Goal: Information Seeking & Learning: Compare options

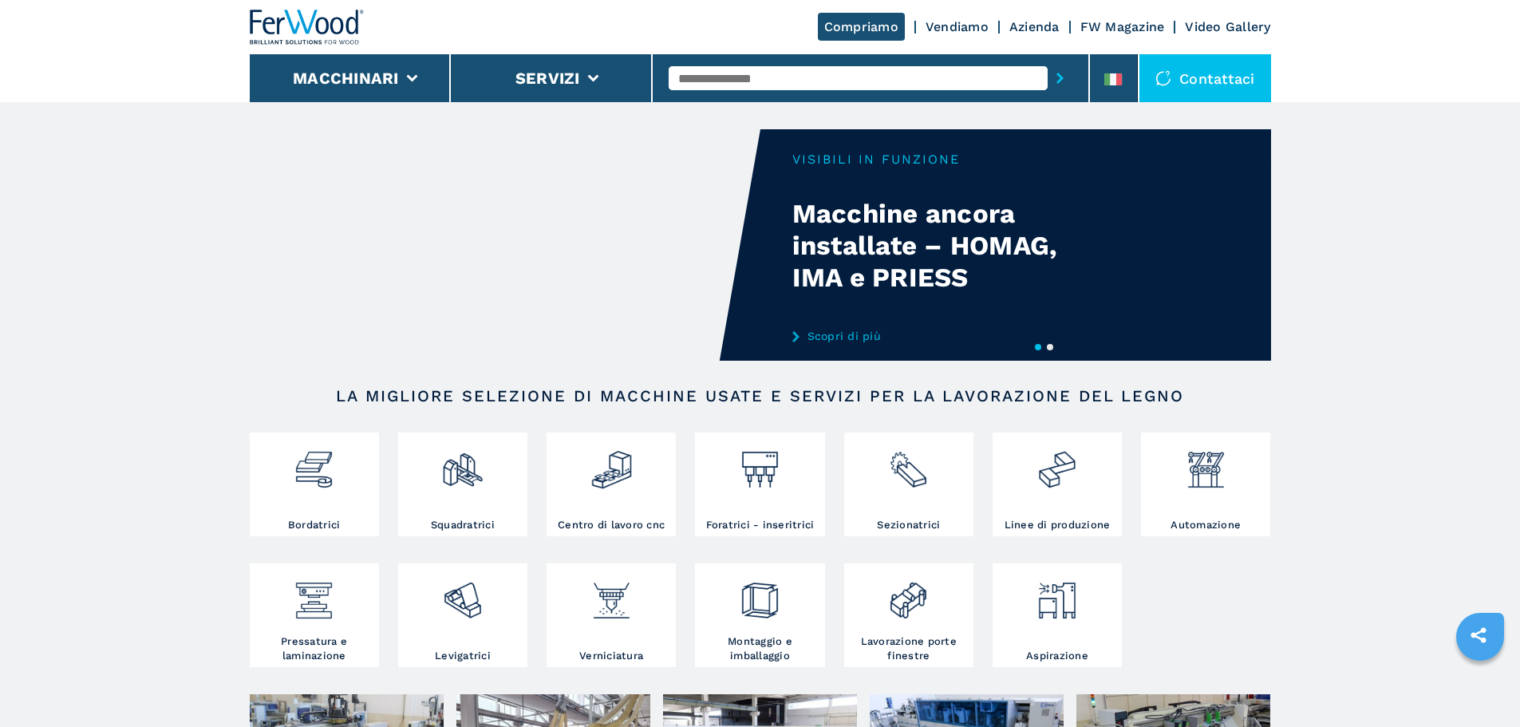
click at [847, 68] on input "text" at bounding box center [858, 78] width 379 height 24
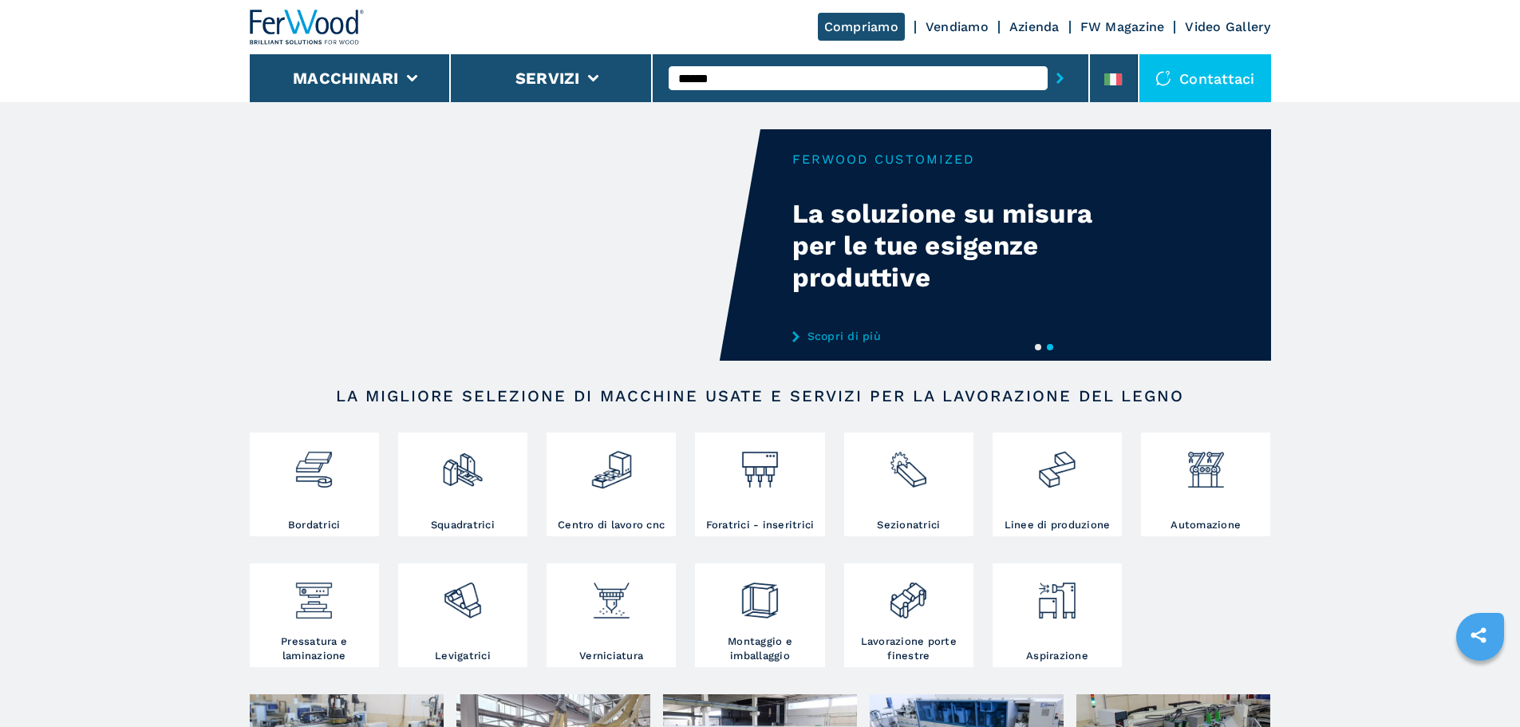
type input "******"
click at [1048, 60] on button "submit-button" at bounding box center [1060, 78] width 25 height 37
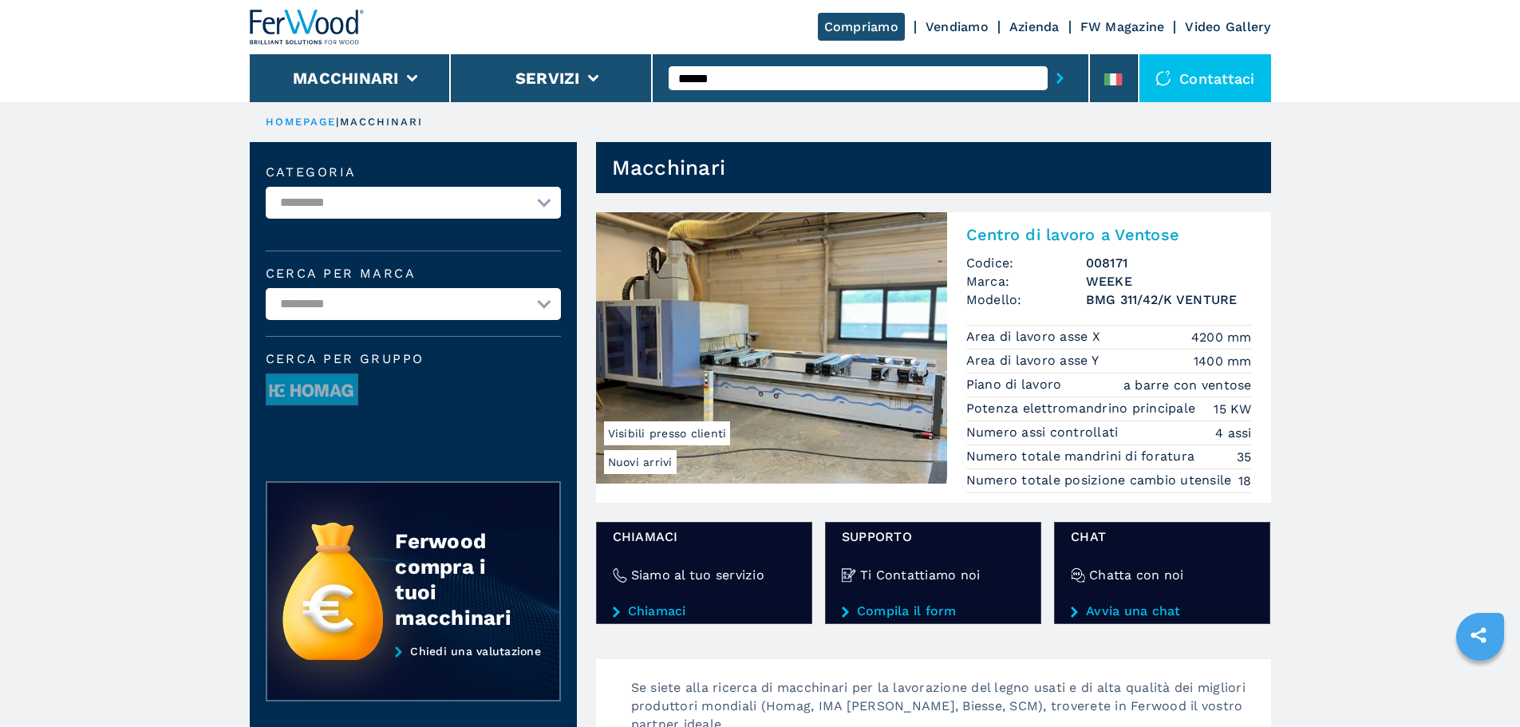
click at [1018, 237] on h2 "Centro di lavoro a Ventose" at bounding box center [1109, 234] width 286 height 19
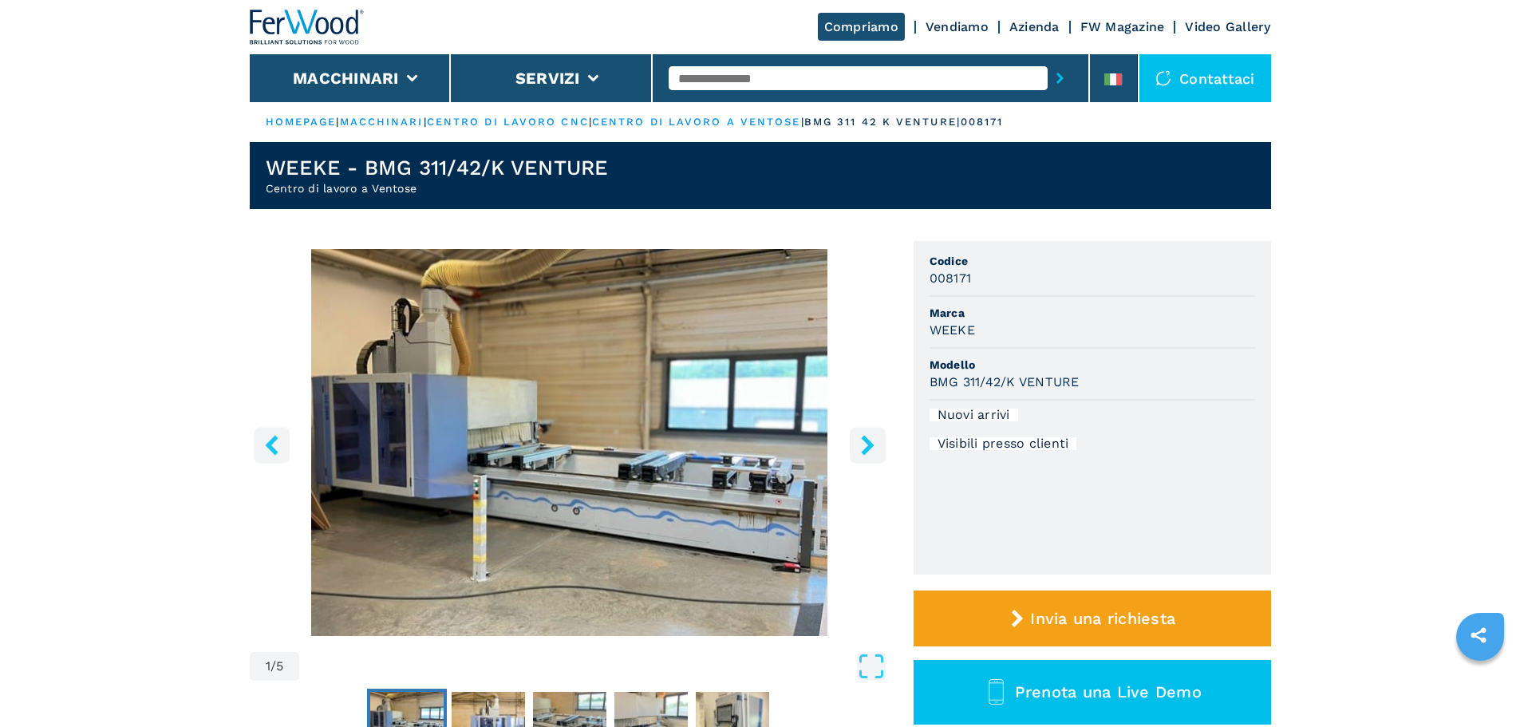
click at [958, 330] on h3 "WEEKE" at bounding box center [951, 330] width 45 height 18
copy h3 "WEEKE"
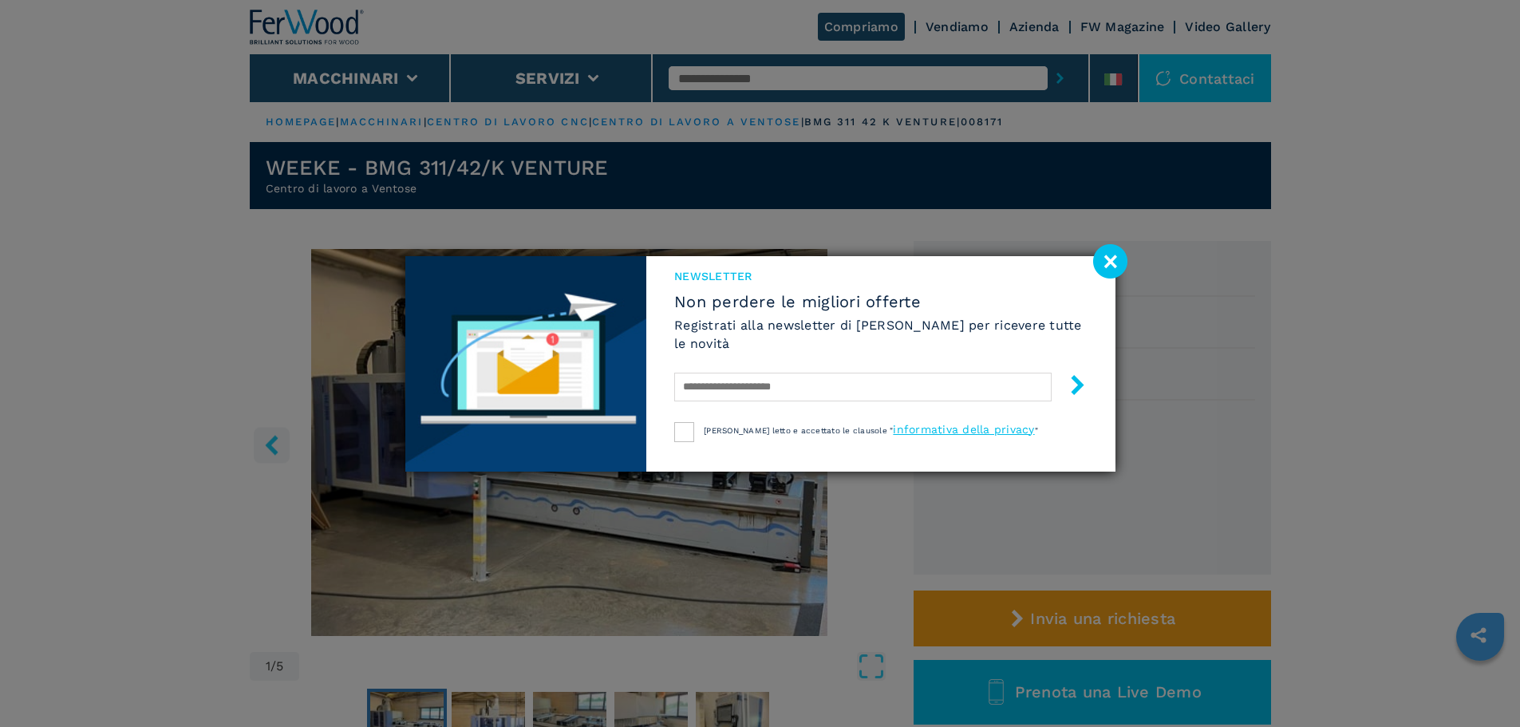
click at [1091, 256] on div "NEWSLETTER Non perdere le migliori offerte Registrati alla newsletter di Ferwoo…" at bounding box center [880, 340] width 468 height 168
click at [1102, 251] on image at bounding box center [1110, 261] width 34 height 34
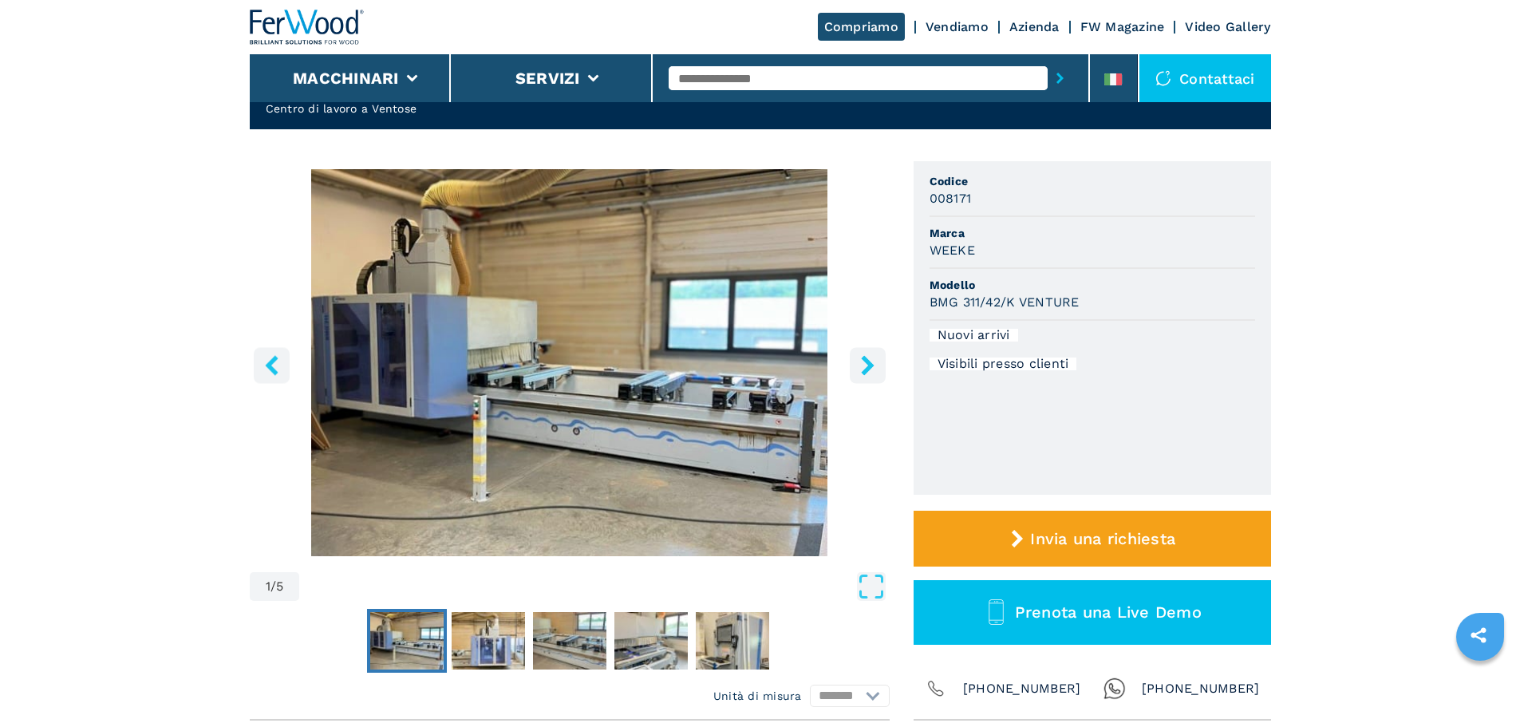
scroll to position [160, 0]
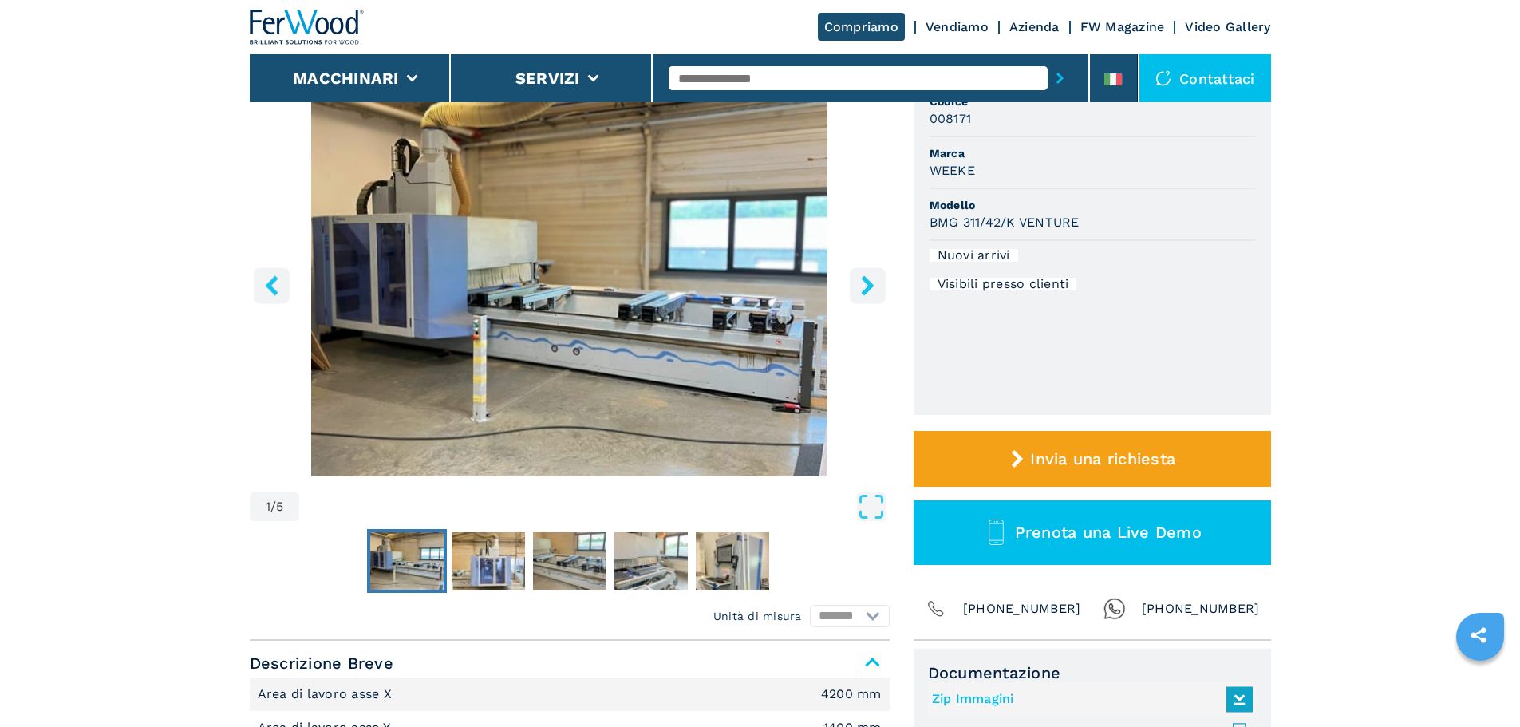
click at [958, 221] on h3 "BMG 311/42/K VENTURE" at bounding box center [1004, 222] width 150 height 18
copy h3 "BMG 311/42/K VENTURE"
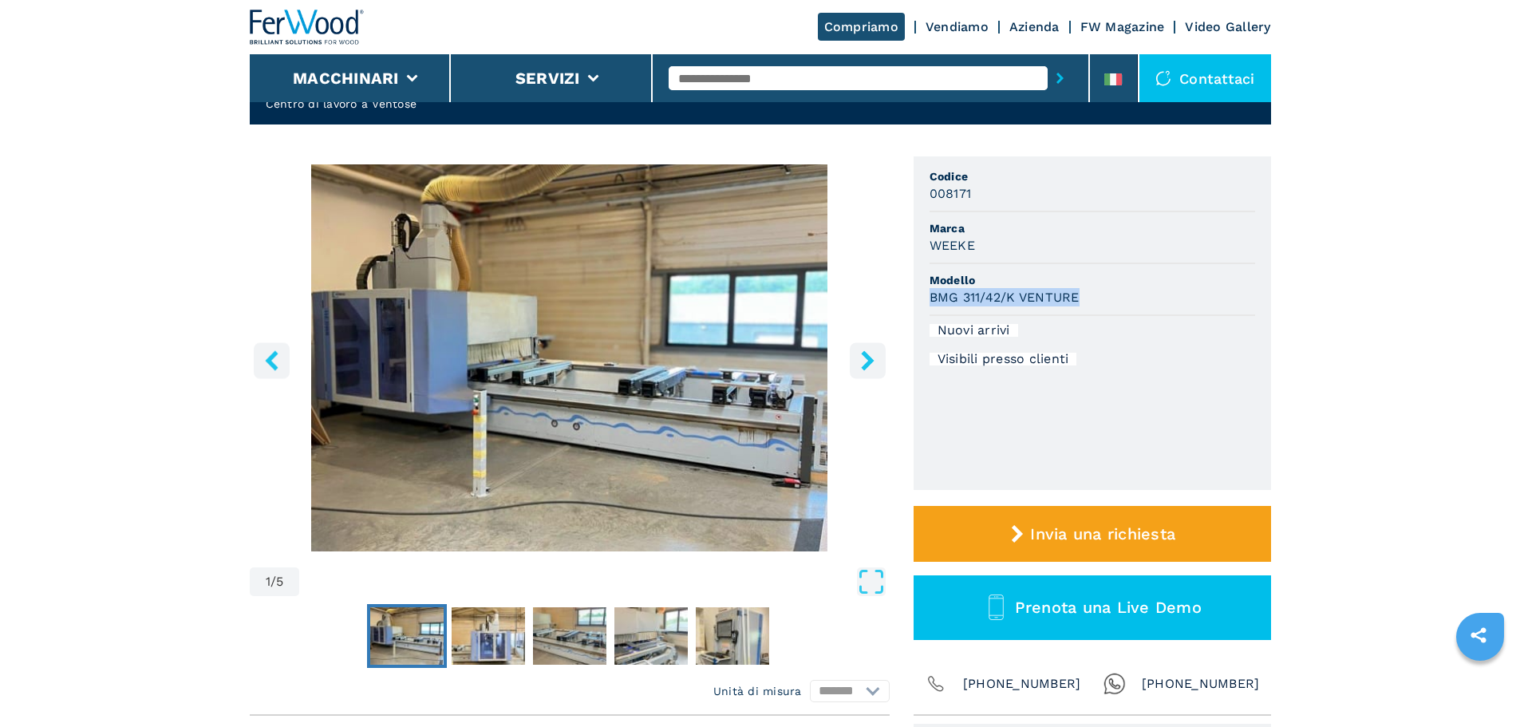
scroll to position [0, 0]
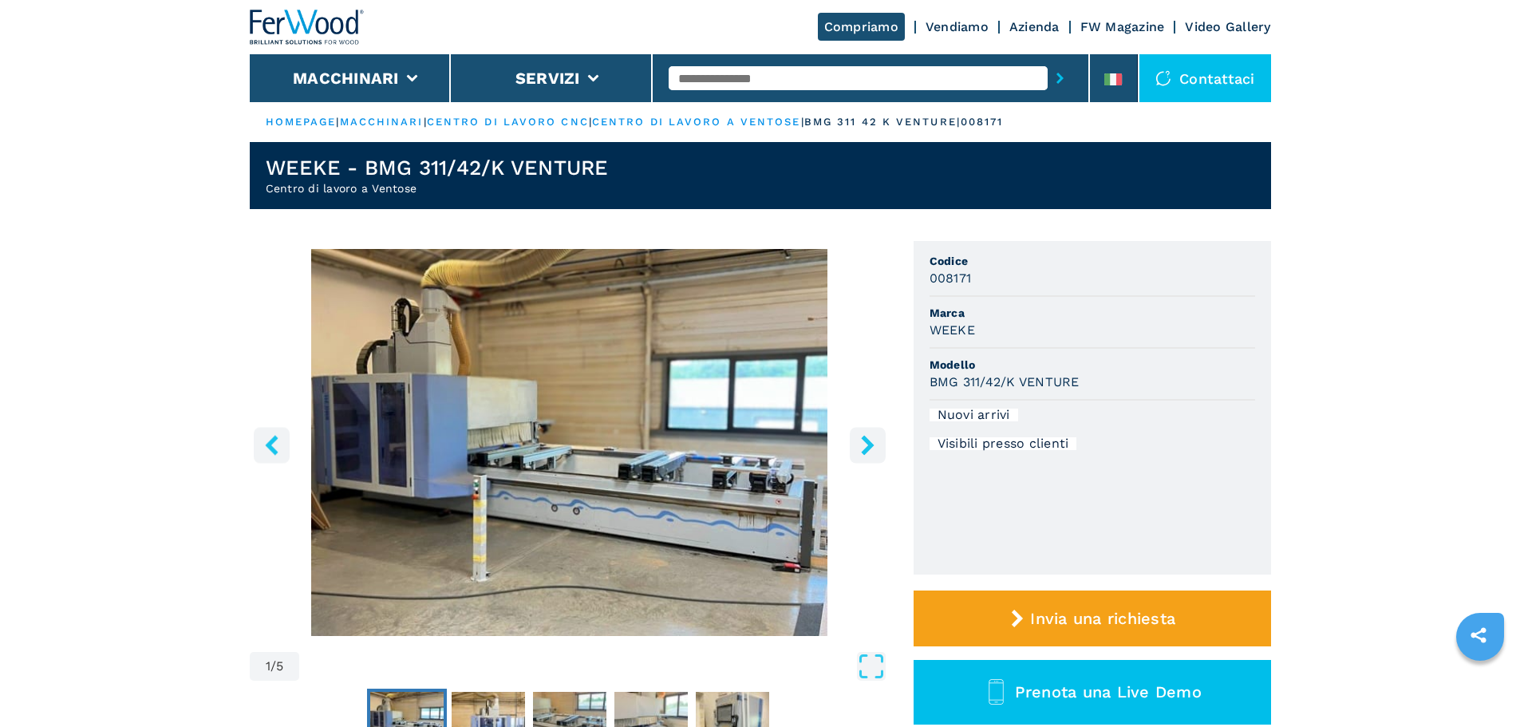
click at [1072, 453] on li "Visibili presso clienti" at bounding box center [1092, 443] width 326 height 29
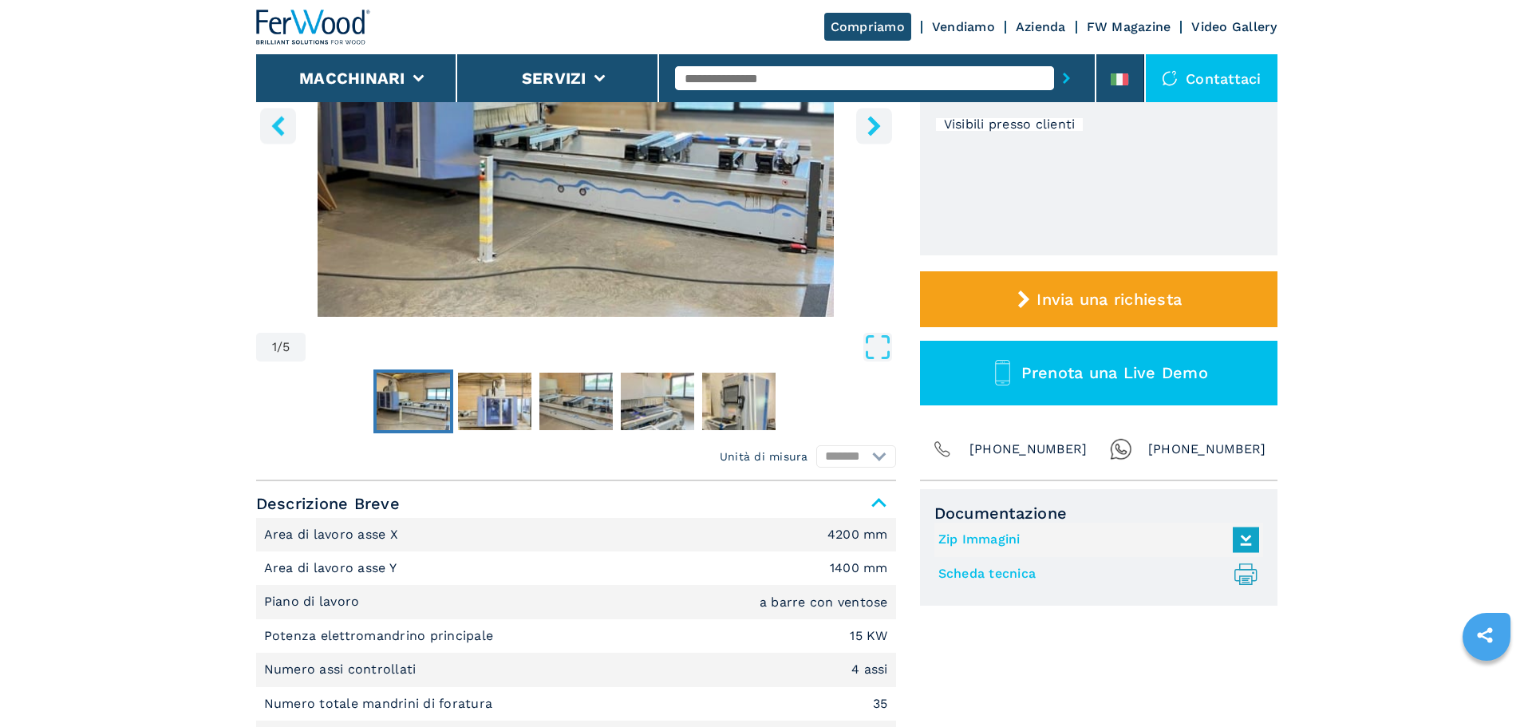
scroll to position [80, 0]
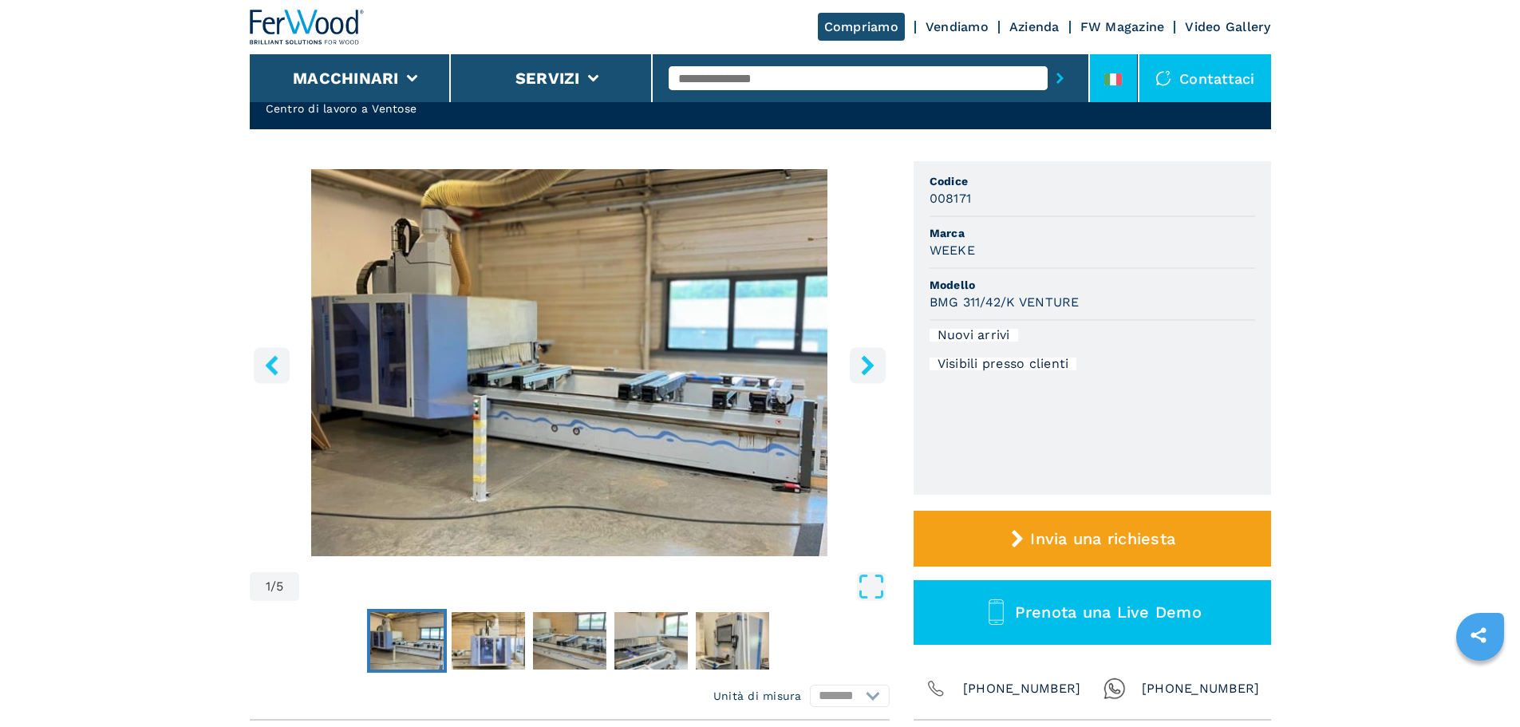
click at [1099, 76] on li at bounding box center [1114, 78] width 48 height 48
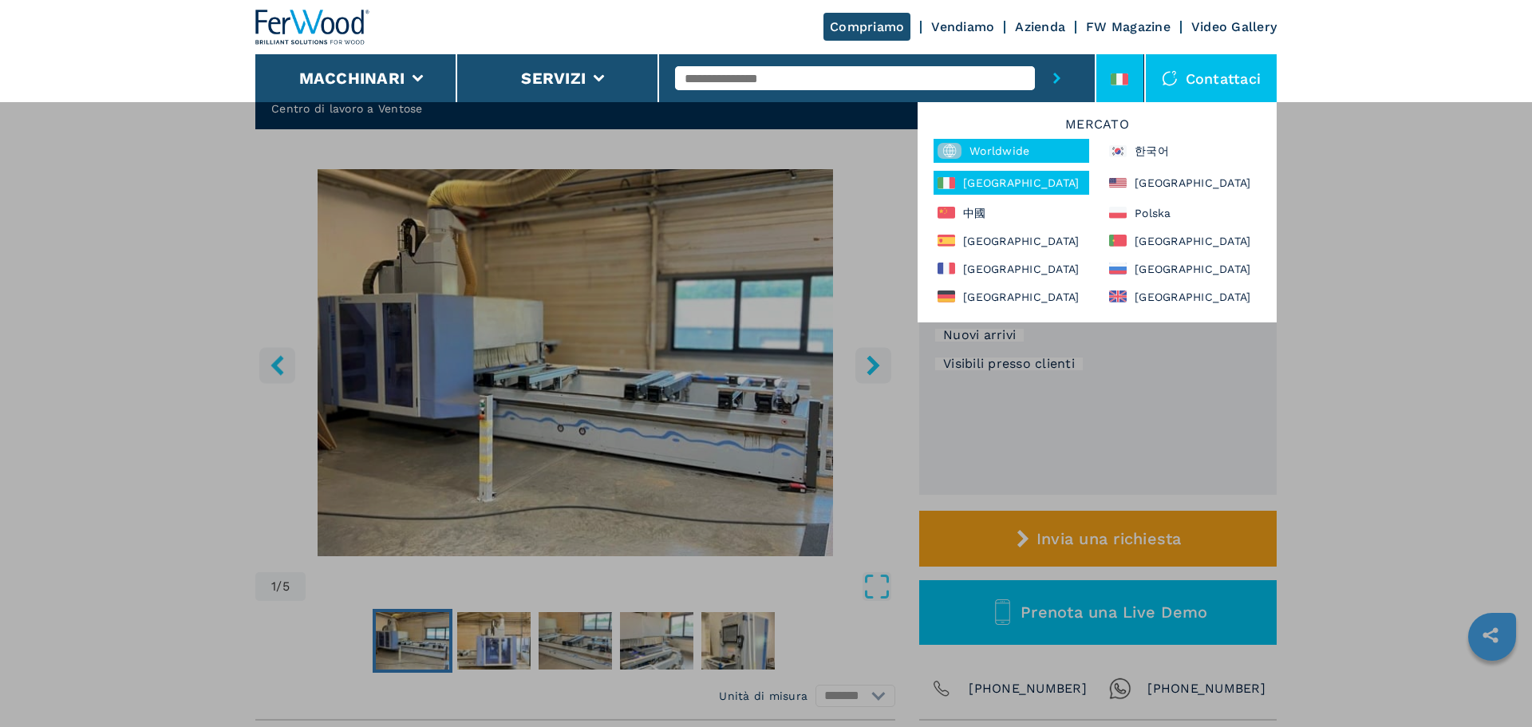
click at [1013, 151] on div "Worldwide" at bounding box center [1011, 151] width 156 height 24
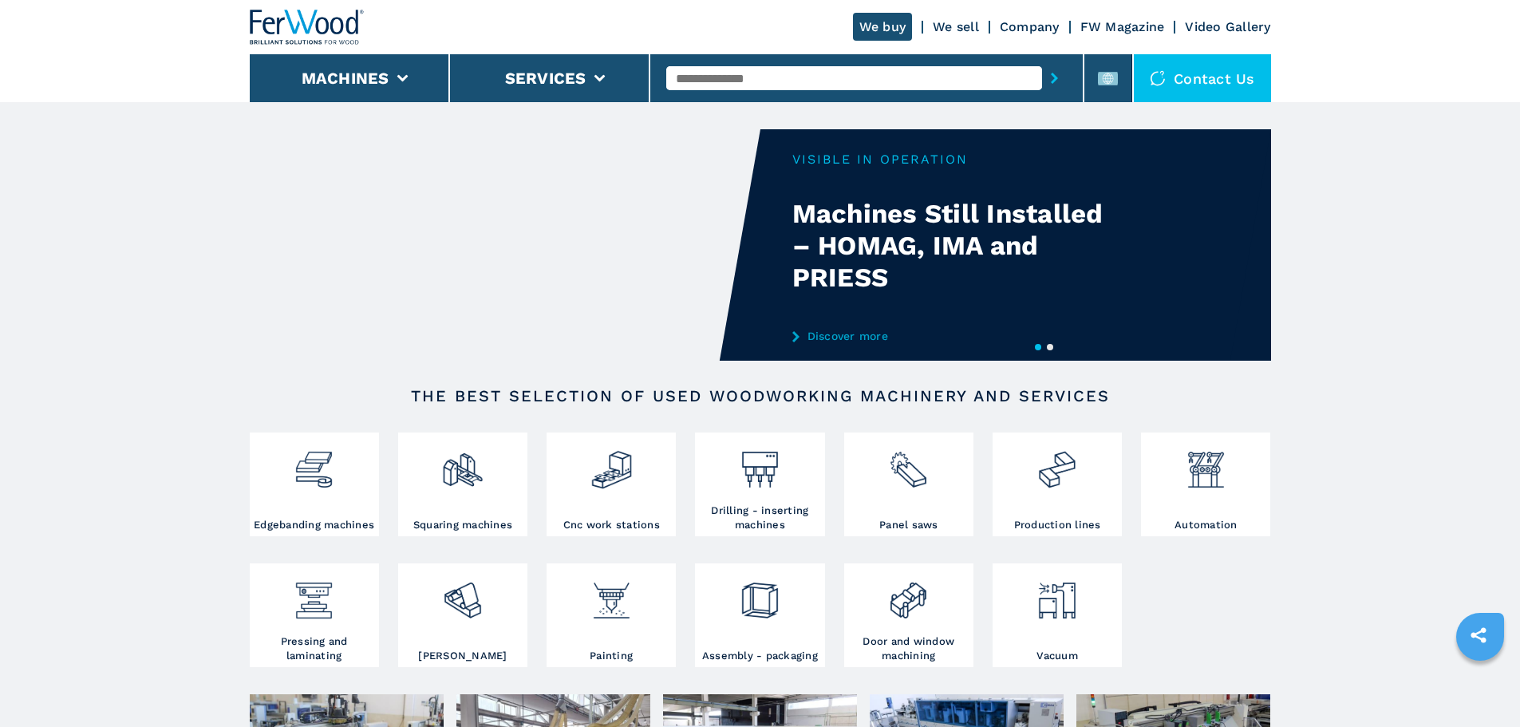
click at [886, 88] on input "text" at bounding box center [854, 78] width 376 height 24
type input "******"
click at [1042, 60] on button "submit-button" at bounding box center [1054, 78] width 25 height 37
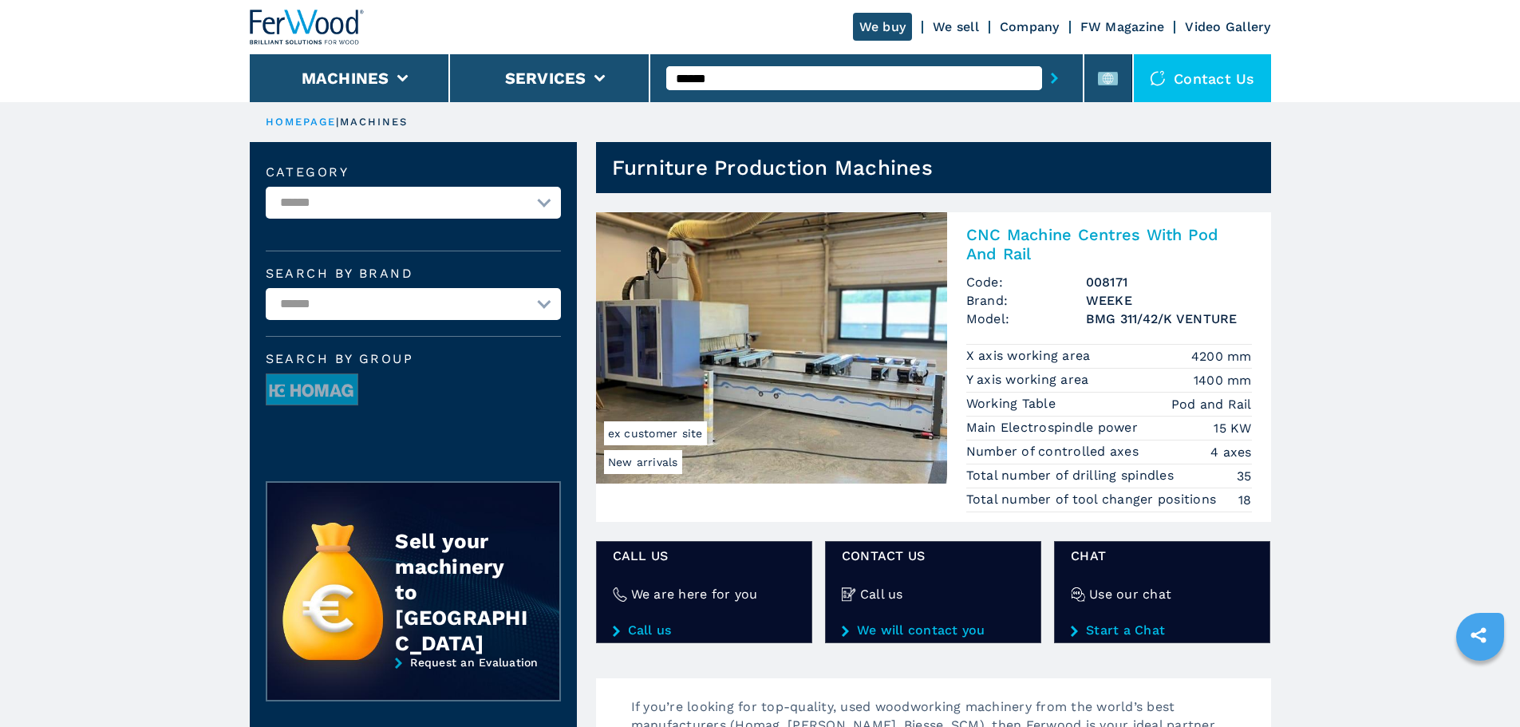
click at [1036, 255] on h2 "CNC Machine Centres With Pod And Rail" at bounding box center [1109, 244] width 286 height 38
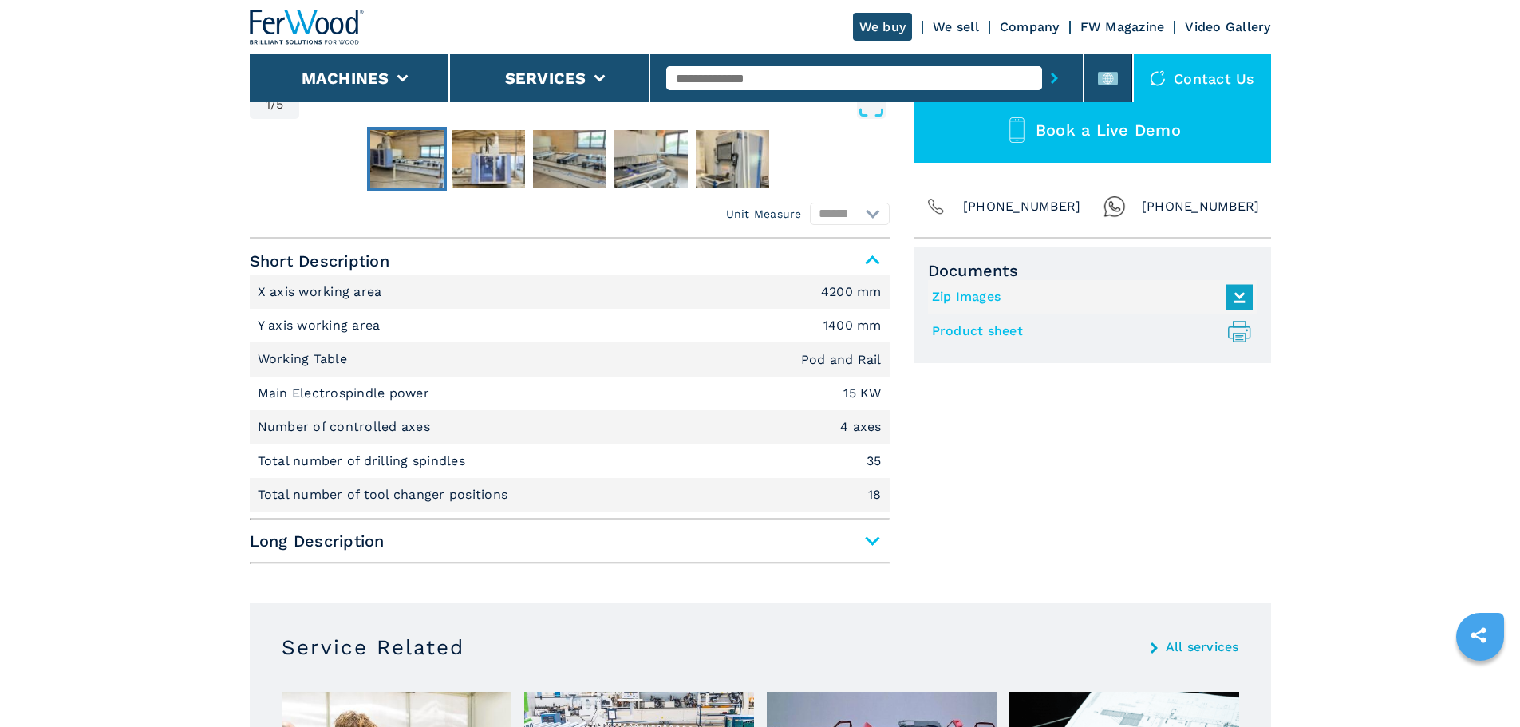
scroll to position [638, 0]
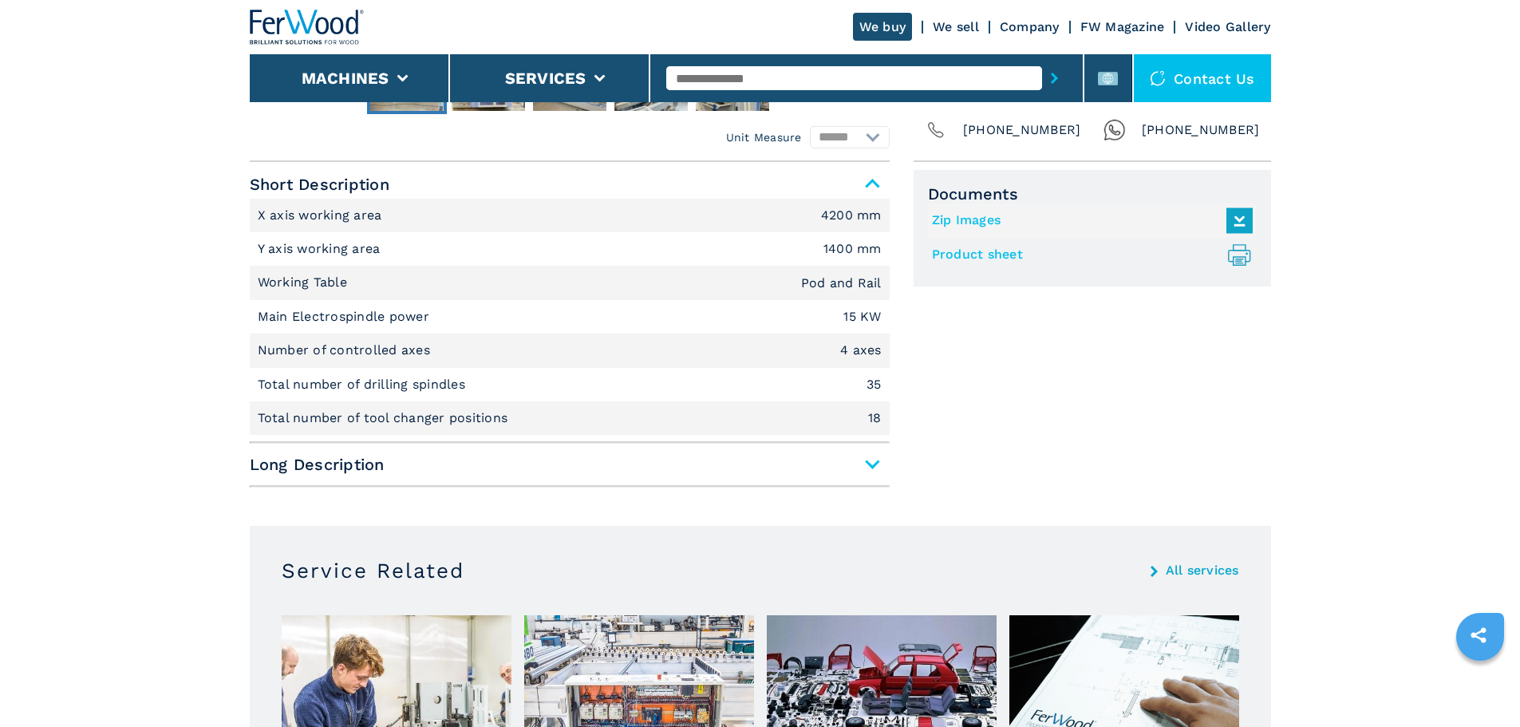
click at [392, 460] on span "Long Description" at bounding box center [570, 464] width 640 height 29
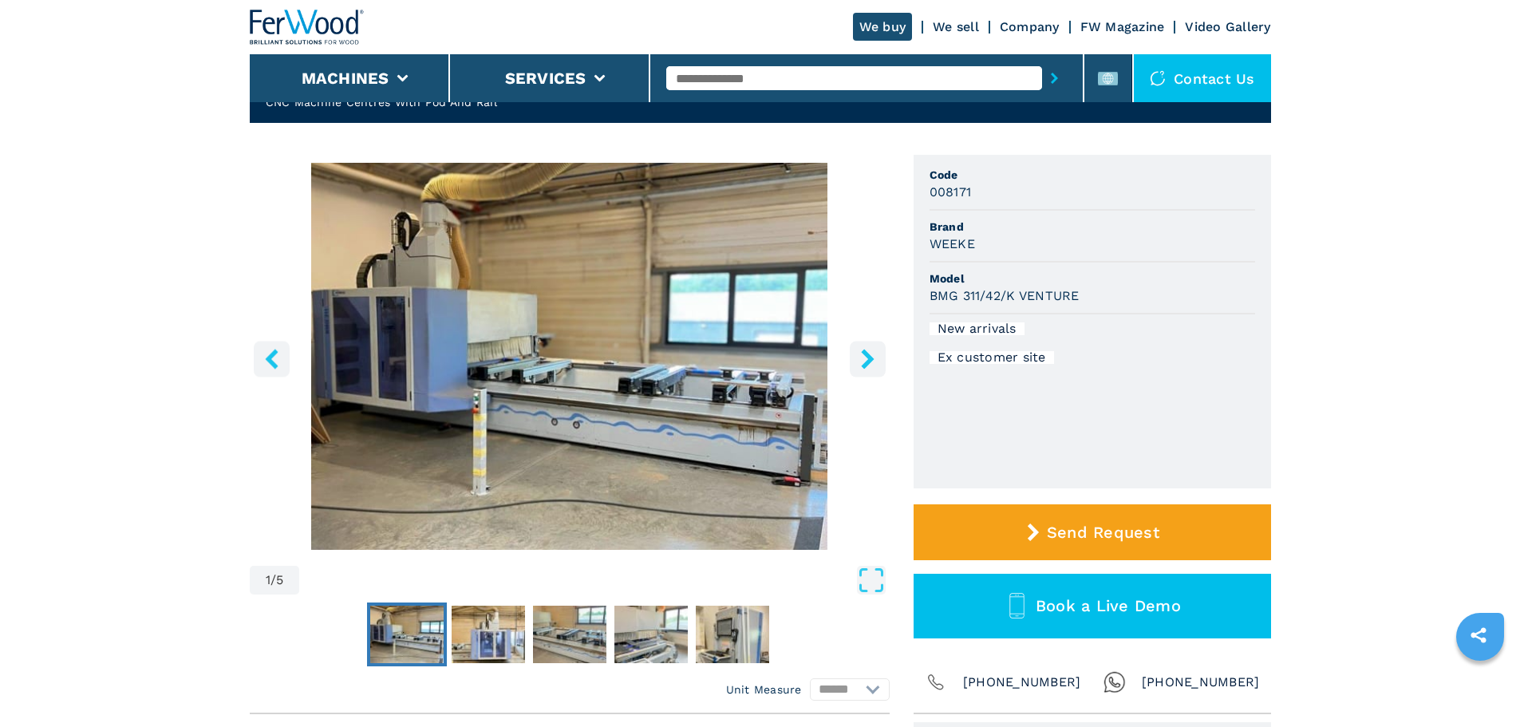
scroll to position [80, 0]
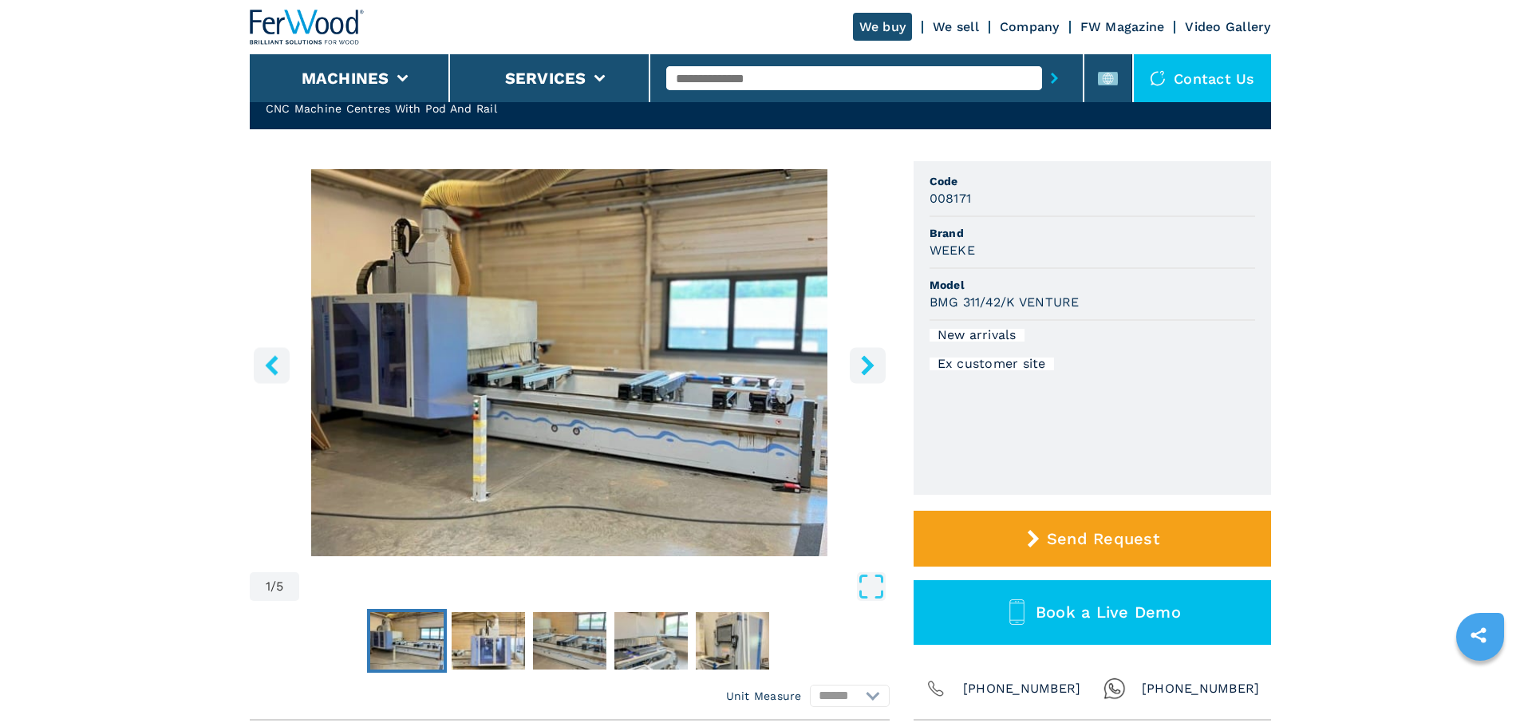
click at [364, 298] on img "Go to Slide 1" at bounding box center [570, 362] width 640 height 387
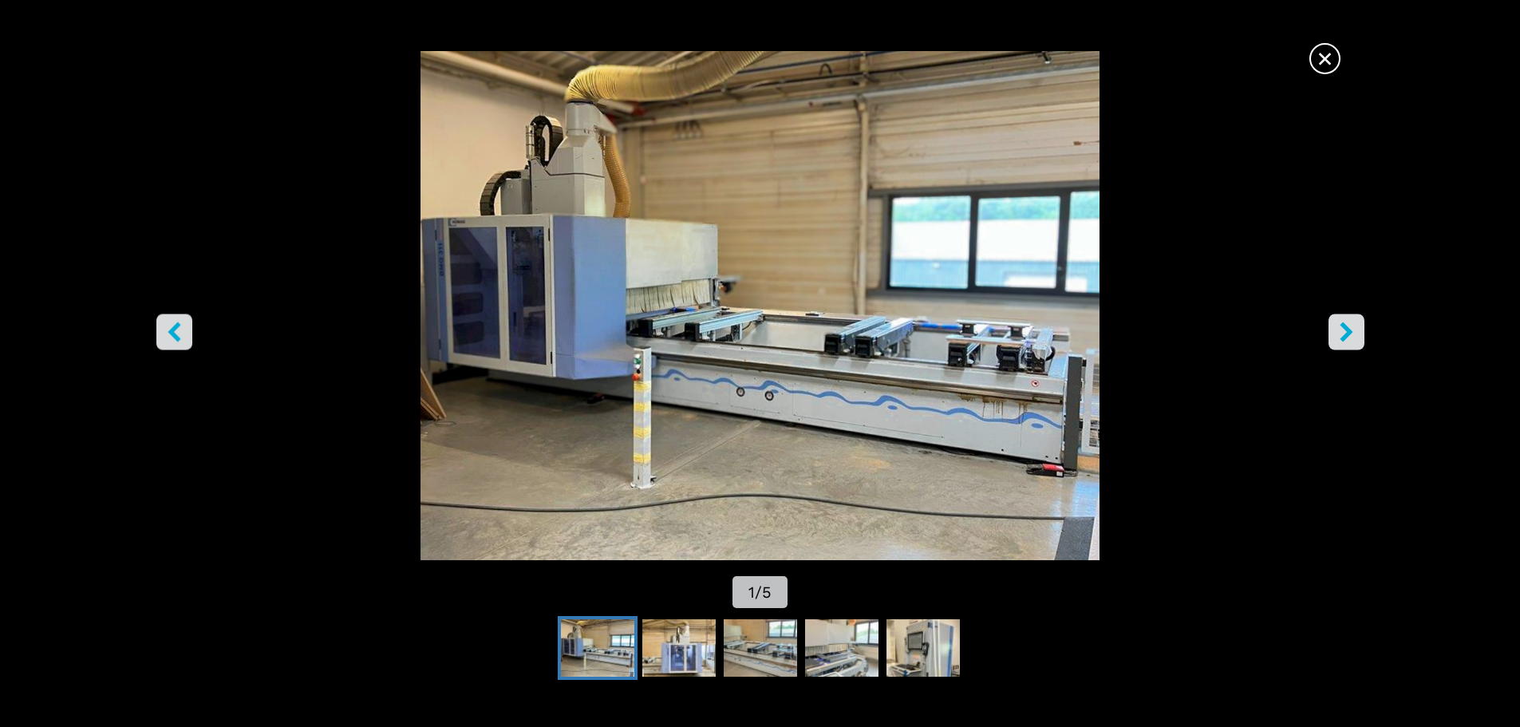
click at [364, 298] on div "Go to Slide 1" at bounding box center [760, 305] width 1520 height 509
click at [1324, 40] on div "× 1 / 5" at bounding box center [760, 363] width 1520 height 727
click at [1324, 65] on span "×" at bounding box center [1325, 55] width 28 height 28
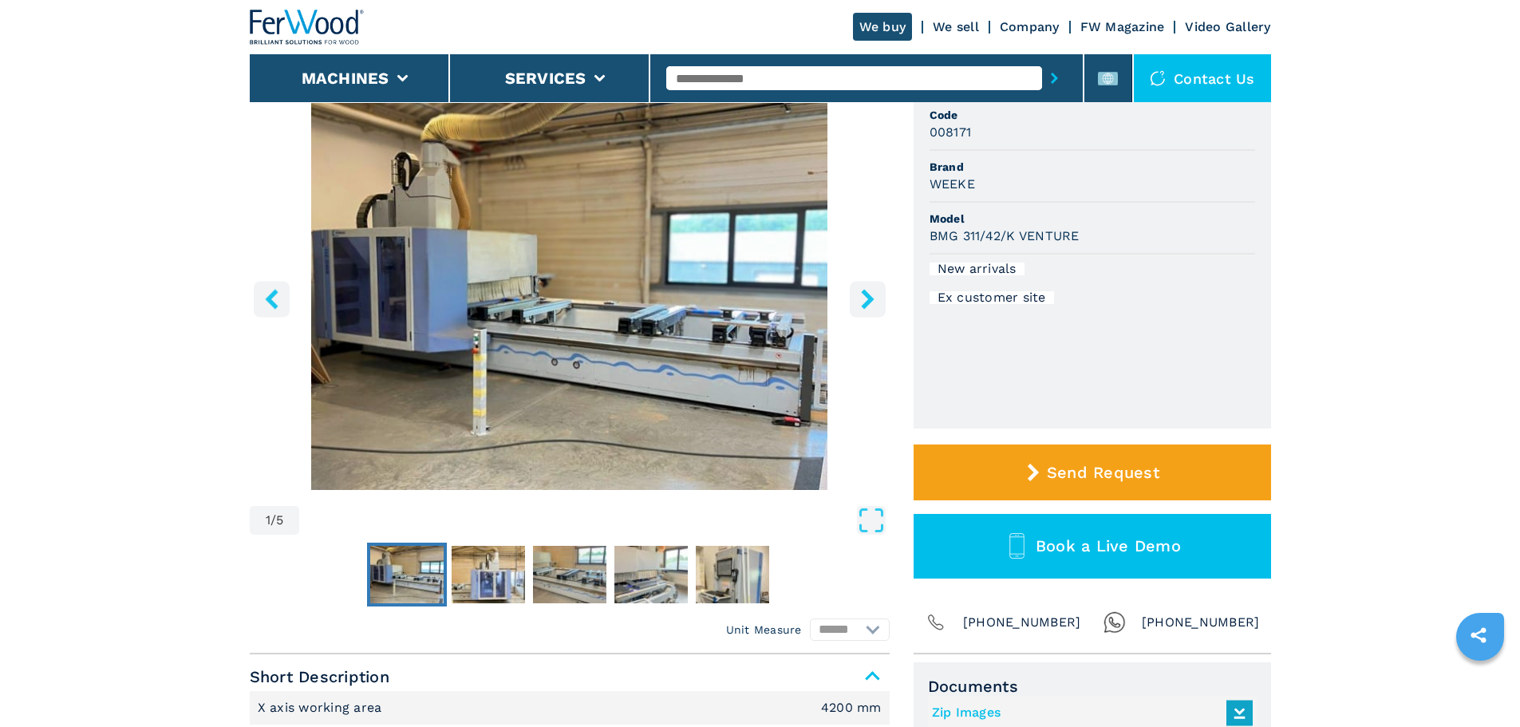
scroll to position [160, 0]
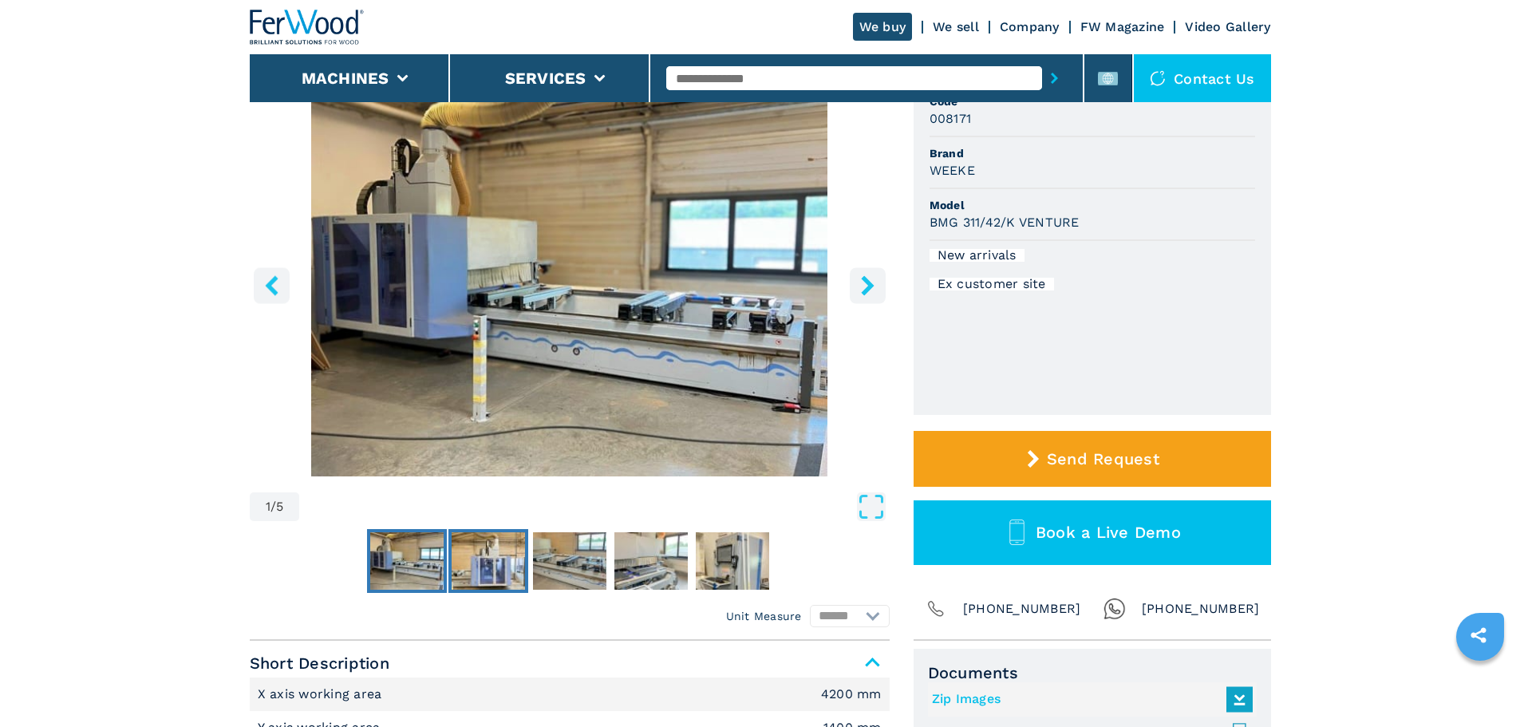
click at [480, 569] on img "Go to Slide 2" at bounding box center [488, 560] width 73 height 57
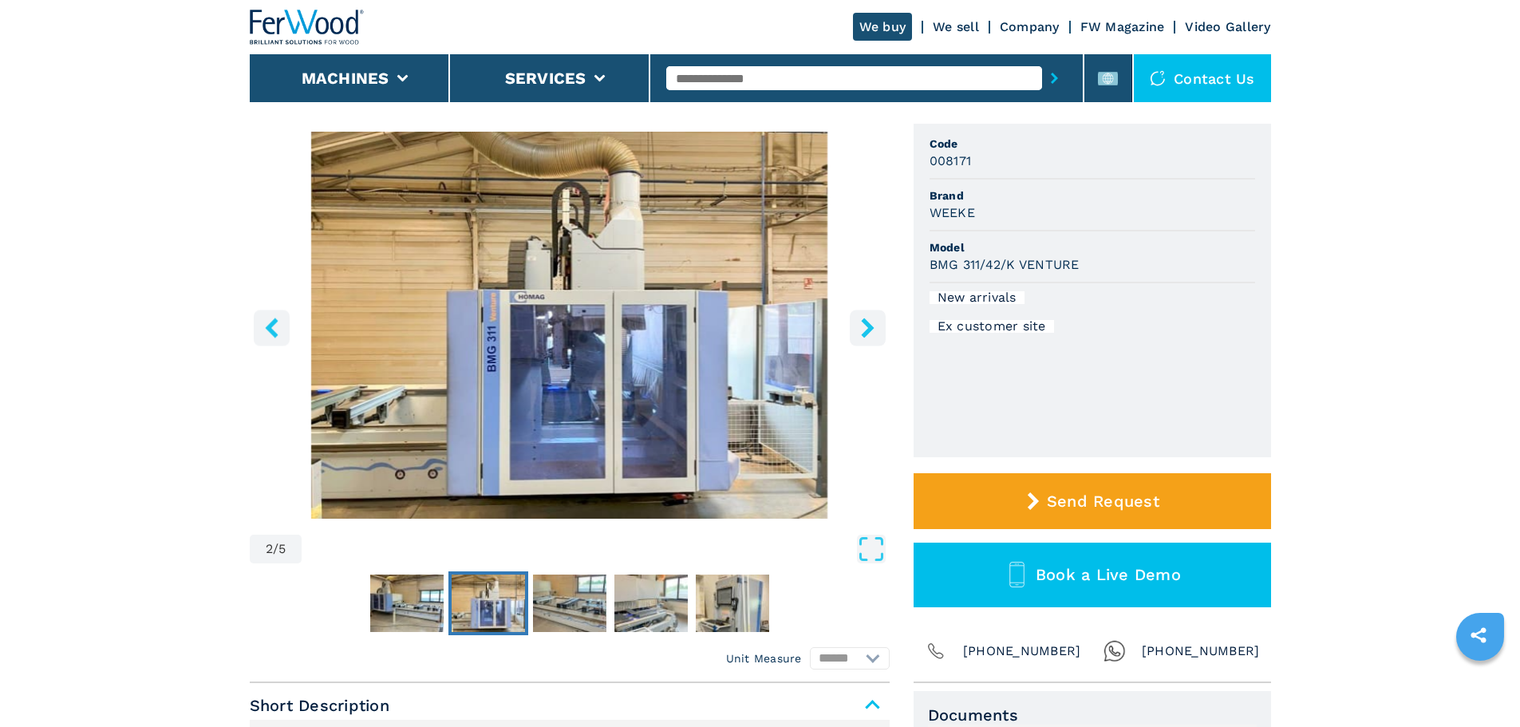
scroll to position [80, 0]
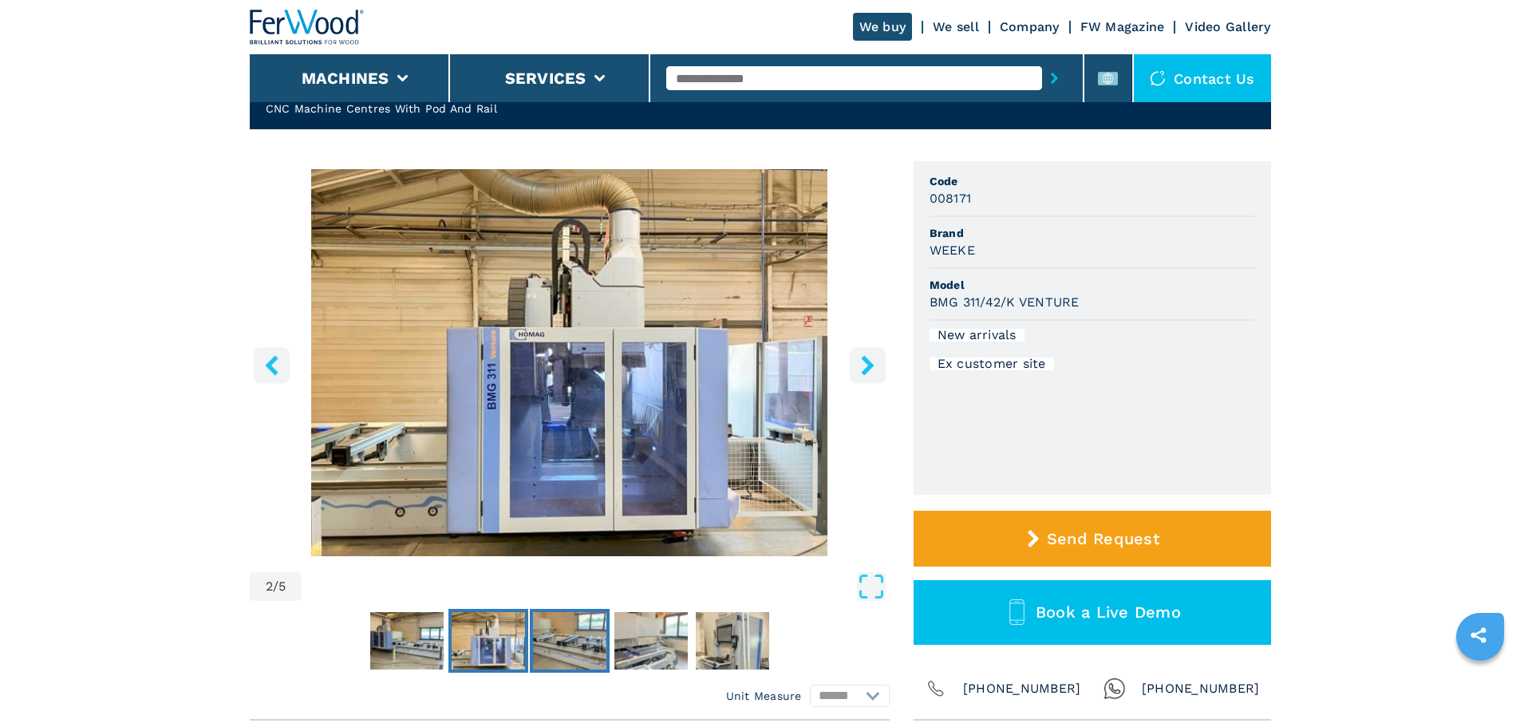
click at [558, 652] on img "Go to Slide 3" at bounding box center [569, 640] width 73 height 57
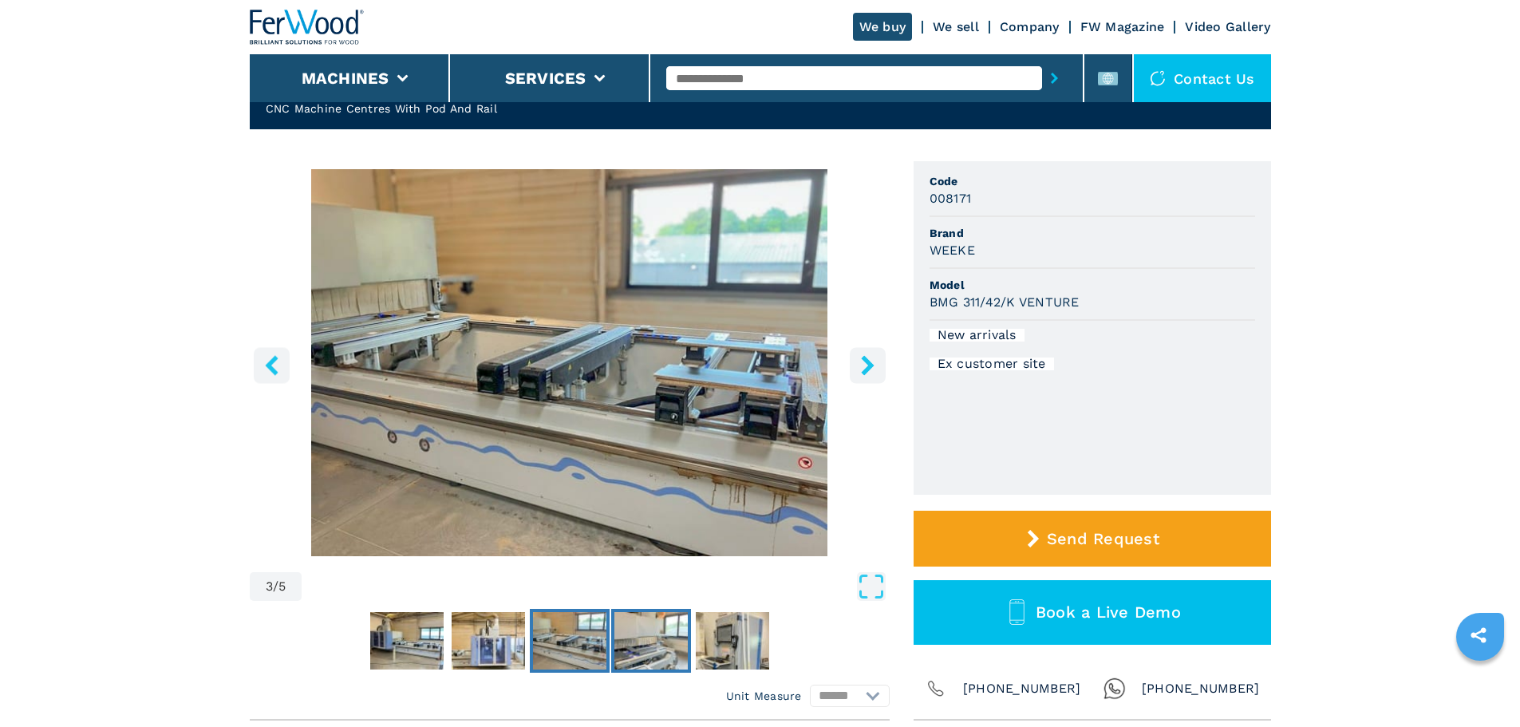
click at [632, 641] on img "Go to Slide 4" at bounding box center [650, 640] width 73 height 57
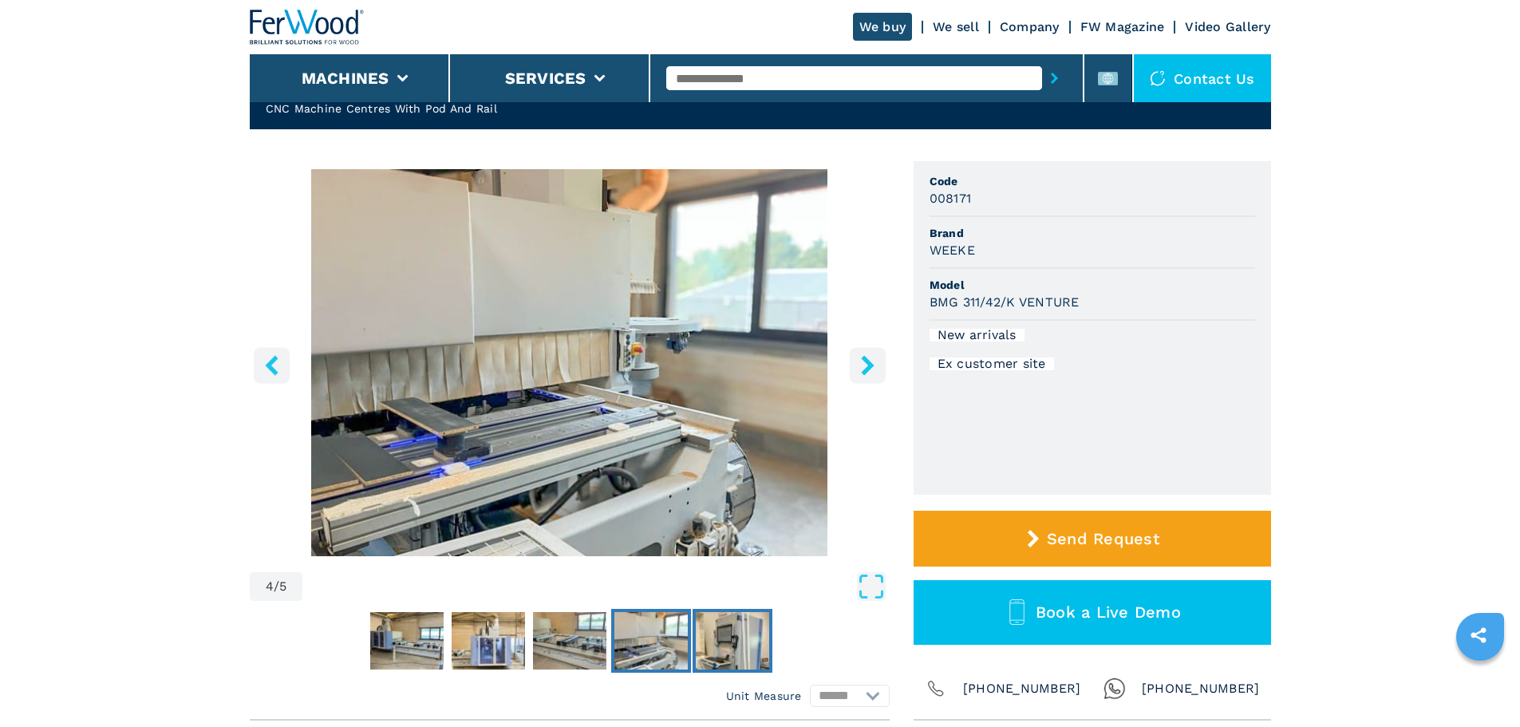
click at [712, 652] on img "Go to Slide 5" at bounding box center [732, 640] width 73 height 57
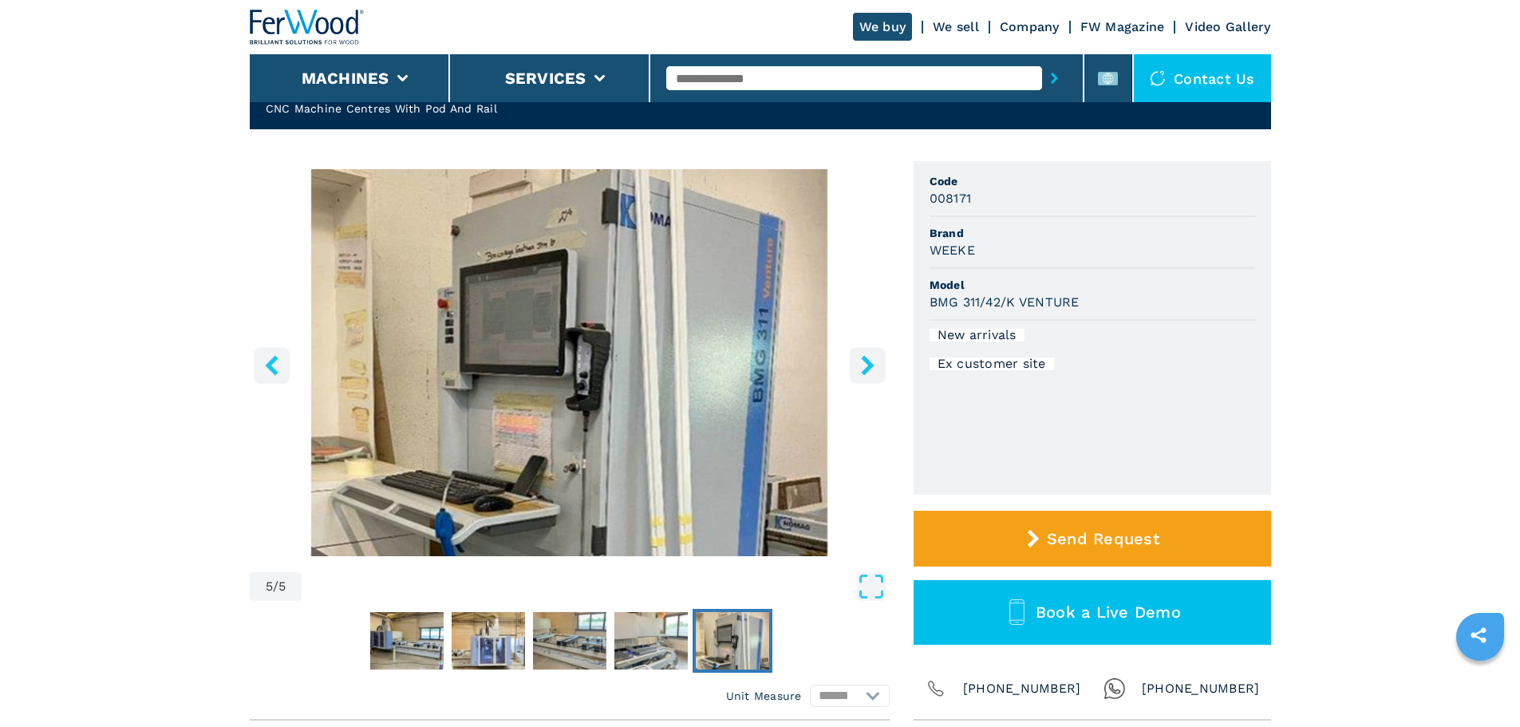
click at [867, 369] on icon "right-button" at bounding box center [867, 365] width 13 height 20
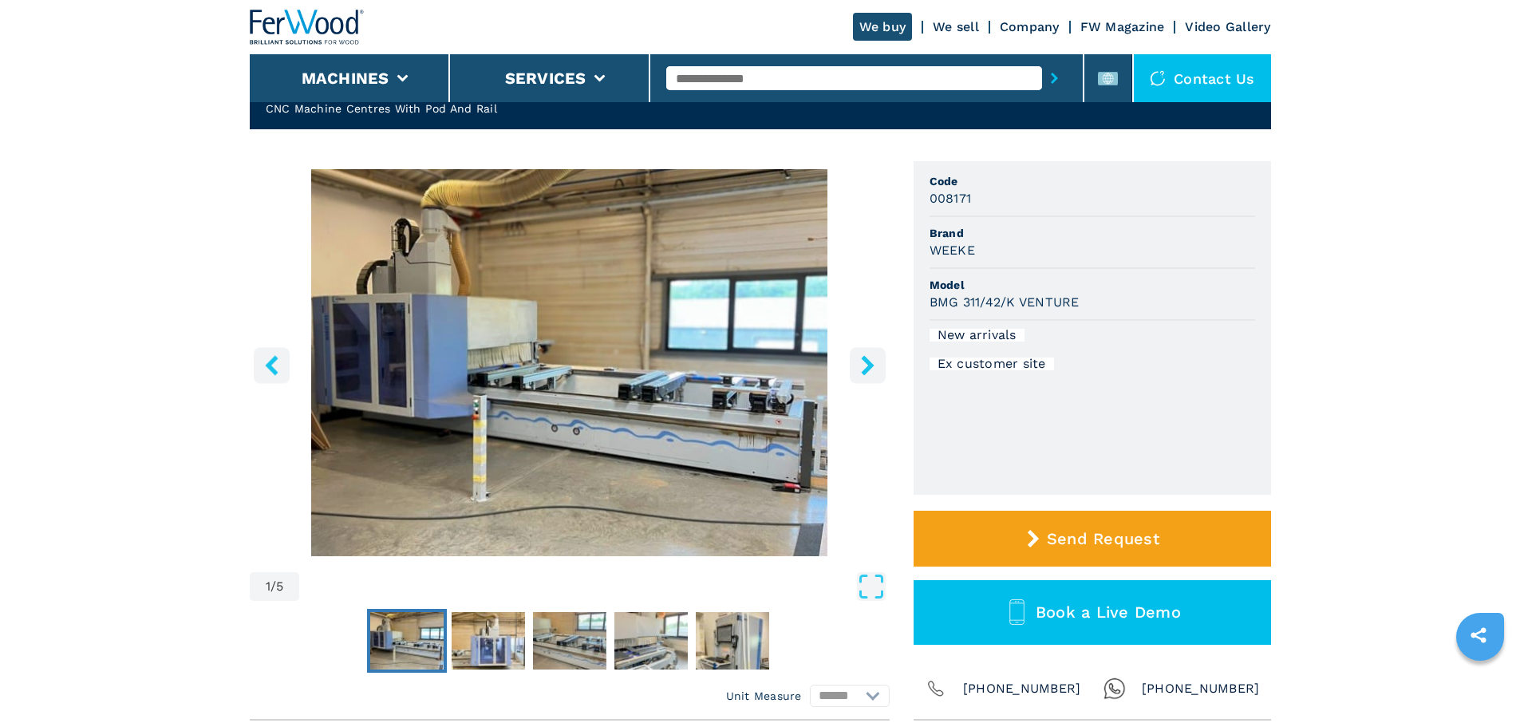
click at [1007, 295] on h3 "BMG 311/42/K VENTURE" at bounding box center [1004, 302] width 150 height 18
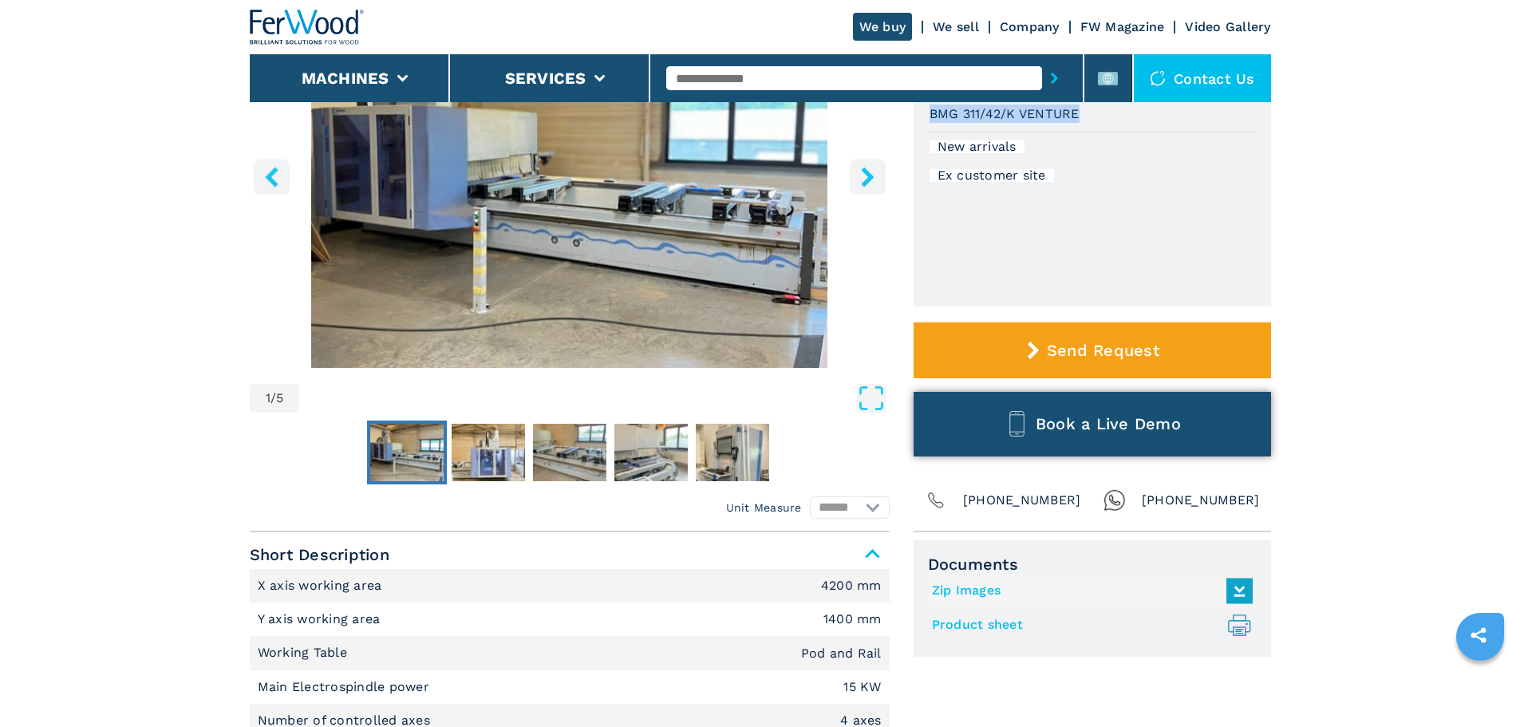
scroll to position [319, 0]
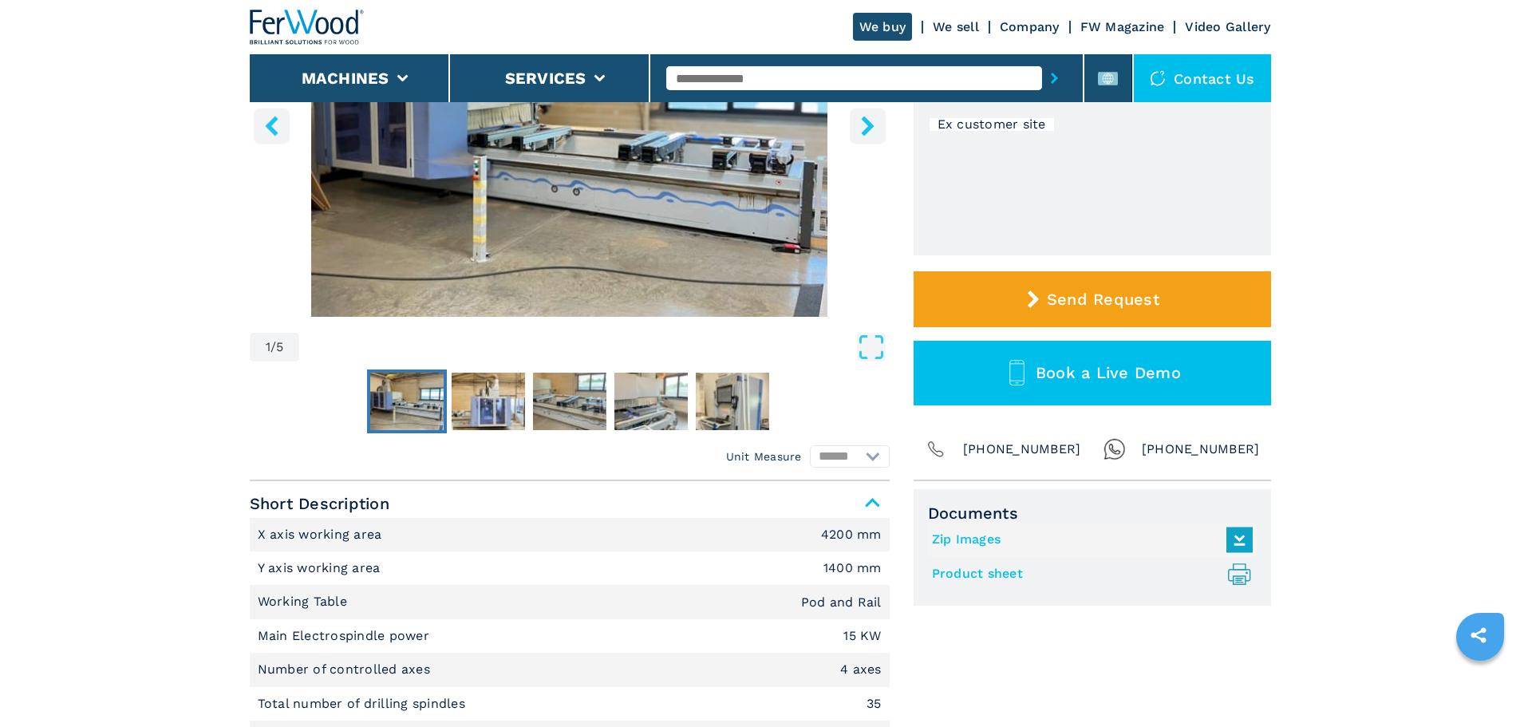
click at [779, 78] on input "text" at bounding box center [854, 78] width 376 height 24
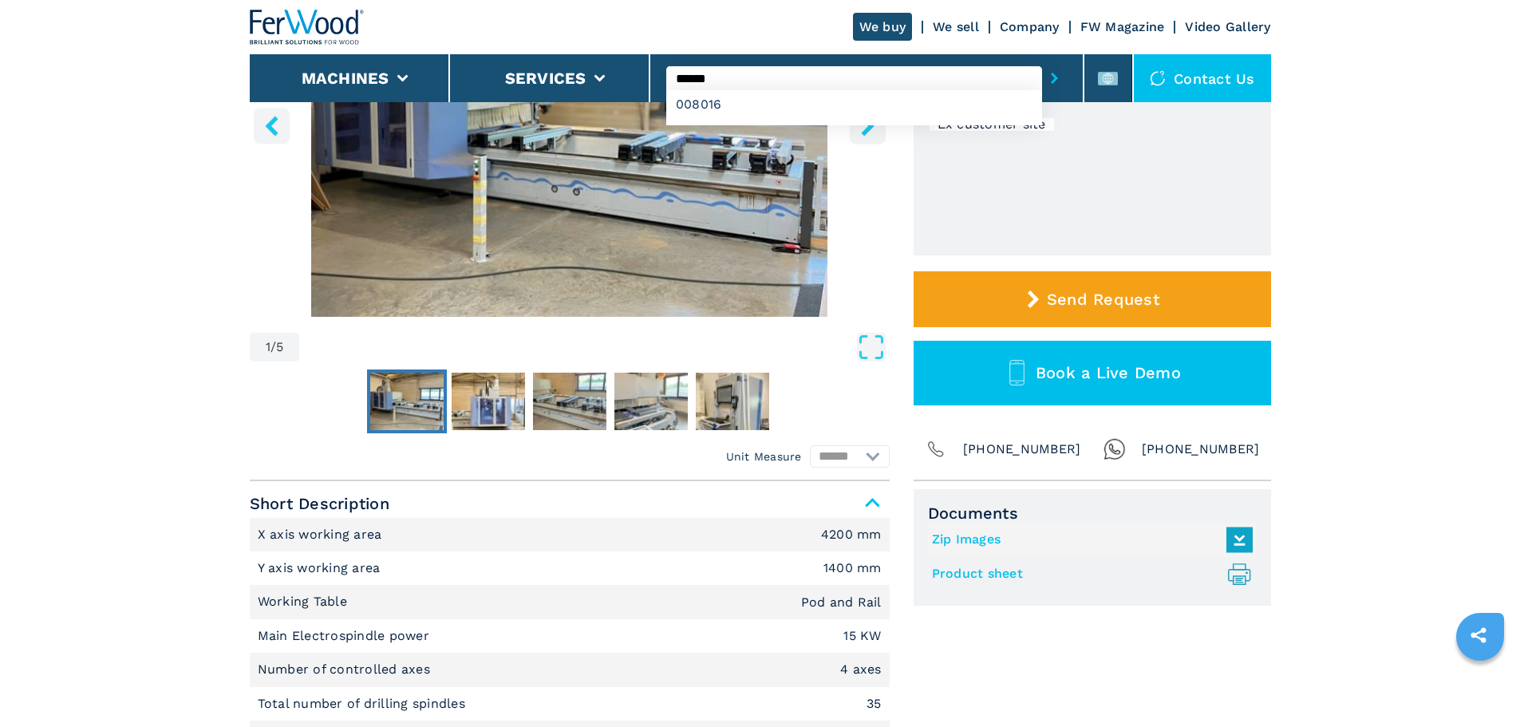
type input "******"
click at [1042, 60] on button "submit-button" at bounding box center [1054, 78] width 25 height 37
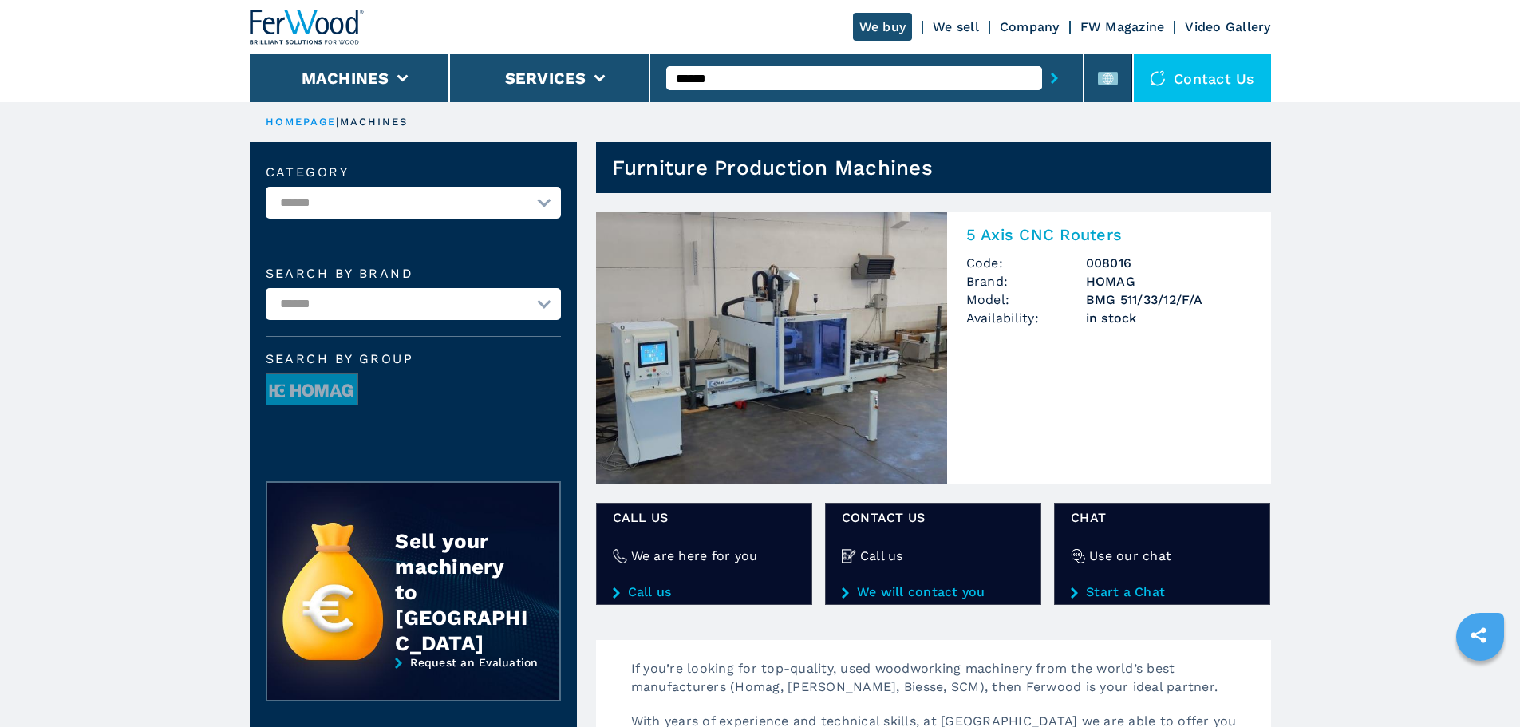
click at [779, 287] on img at bounding box center [771, 347] width 351 height 271
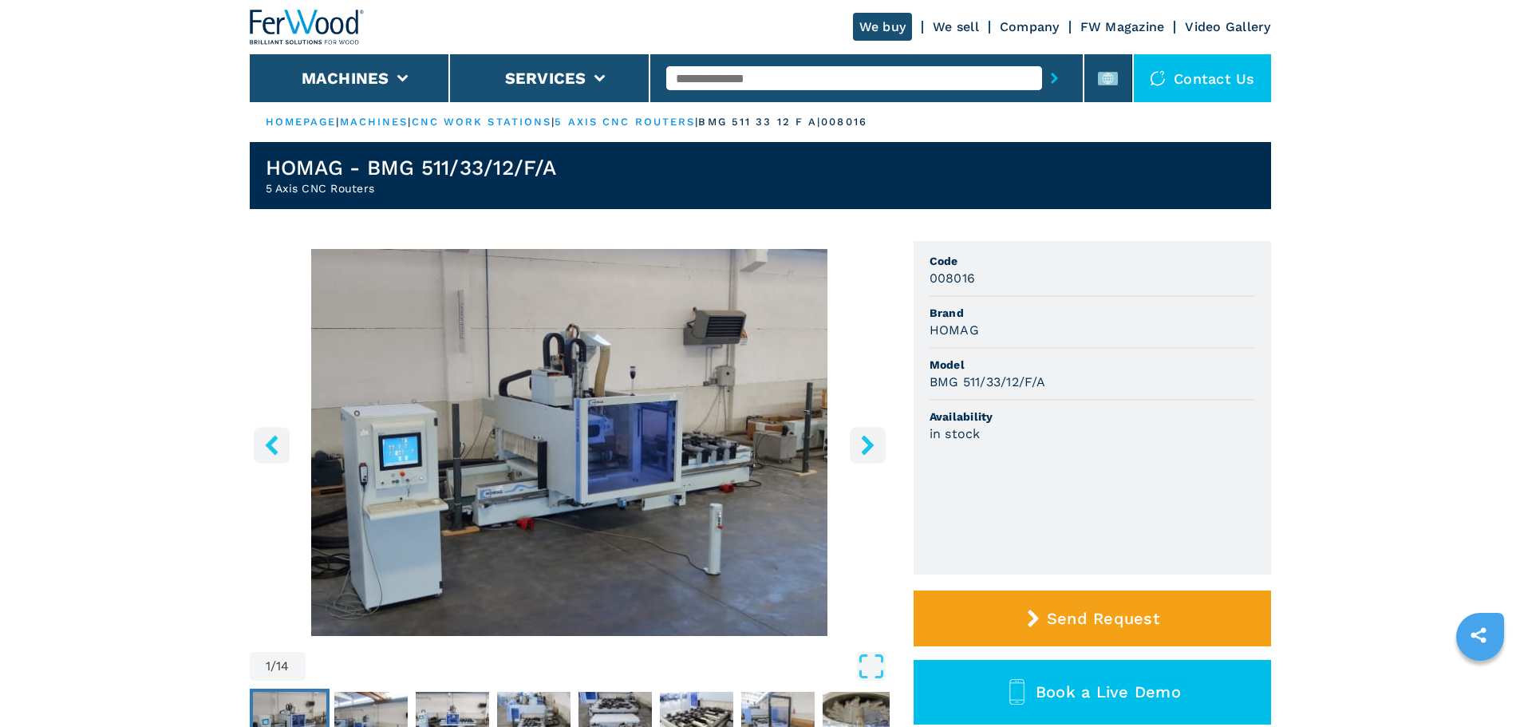
click at [969, 366] on span "Model" at bounding box center [1092, 365] width 326 height 16
click at [967, 375] on h3 "BMG 511/33/12/F/A" at bounding box center [987, 382] width 116 height 18
copy h3 "BMG 511/33/12/F/A"
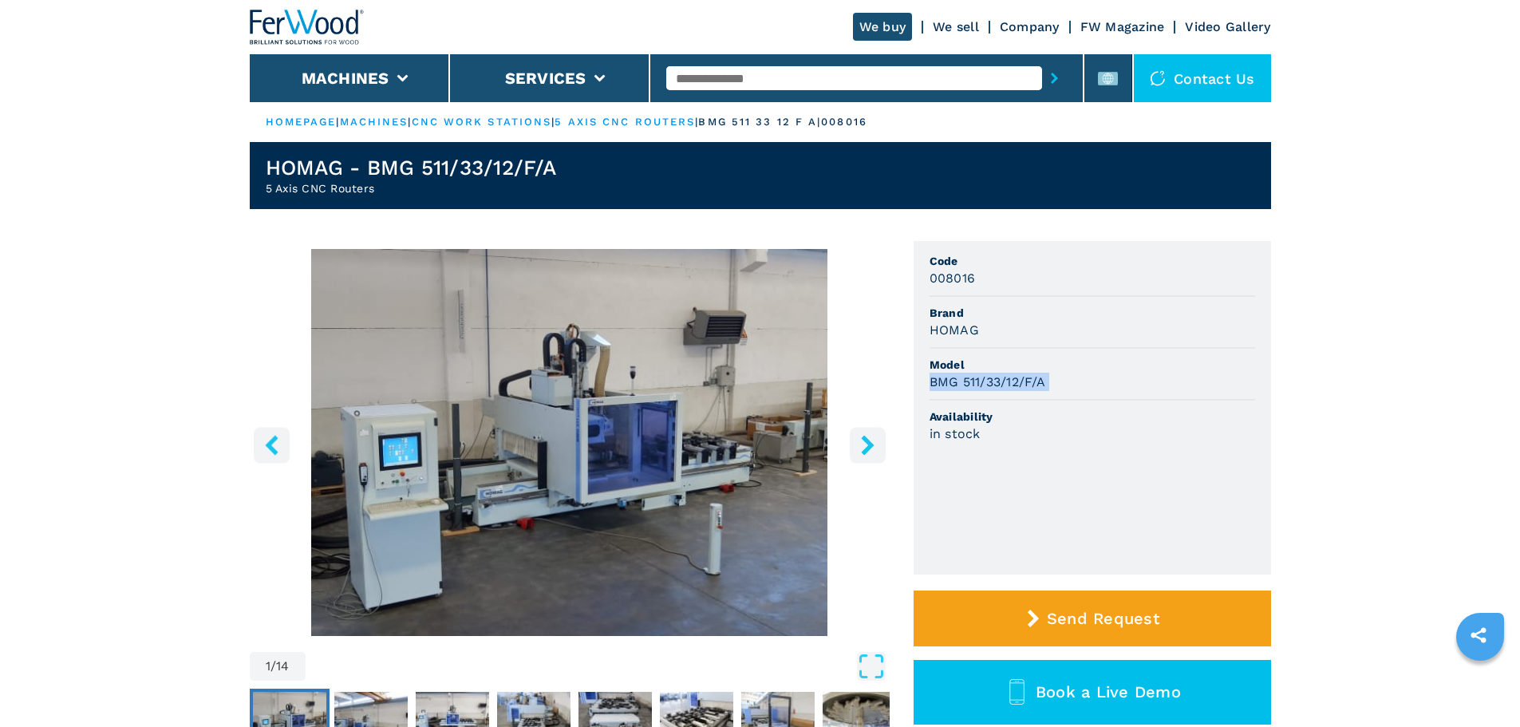
copy h3 "BMG 511/33/12/F/A"
drag, startPoint x: 336, startPoint y: 192, endPoint x: 346, endPoint y: 192, distance: 10.4
click at [341, 192] on h2 "5 Axis CNC Routers" at bounding box center [411, 188] width 290 height 16
drag, startPoint x: 373, startPoint y: 184, endPoint x: 264, endPoint y: 187, distance: 109.3
click at [264, 187] on header "HOMAG - BMG 511/33/12/F/A 5 Axis CNC Routers" at bounding box center [760, 175] width 1021 height 67
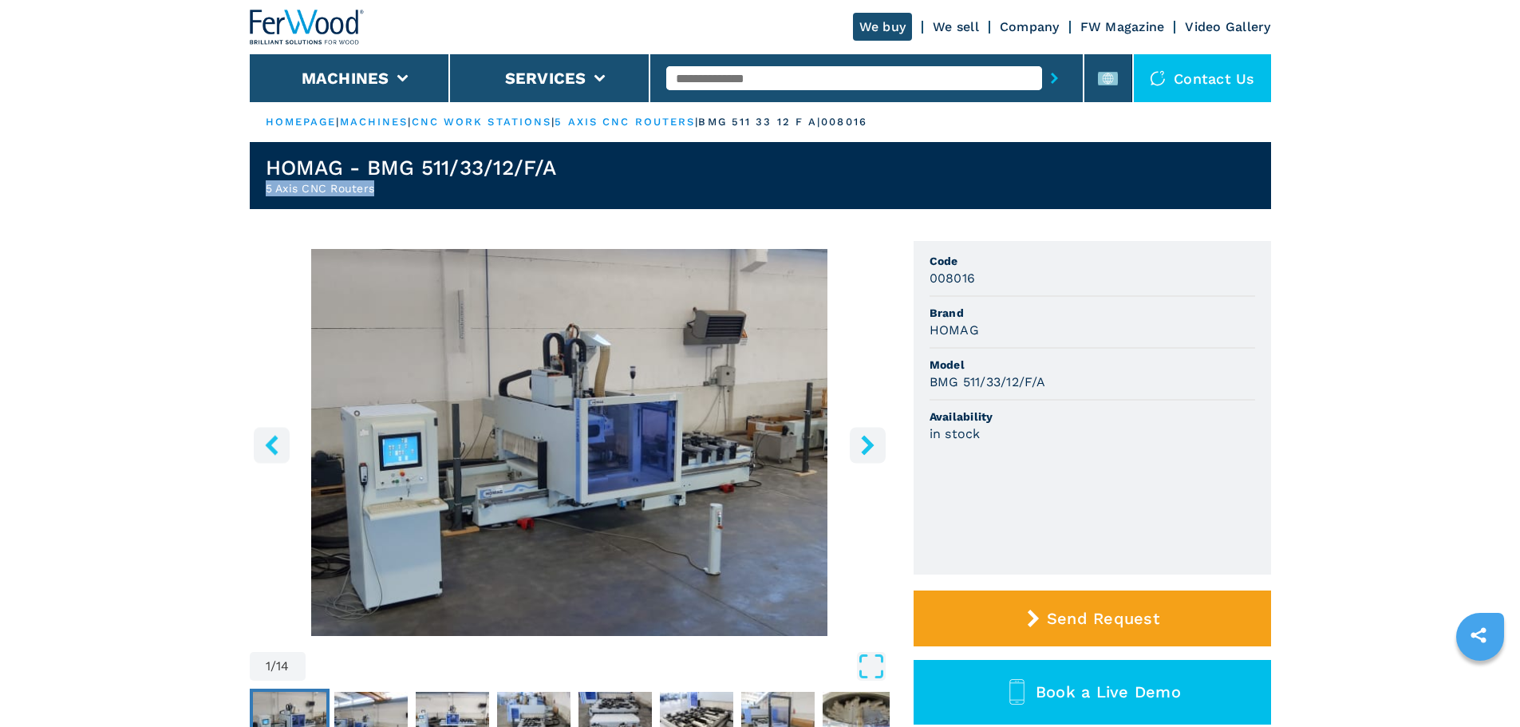
copy h2 "5 Axis CNC Routers"
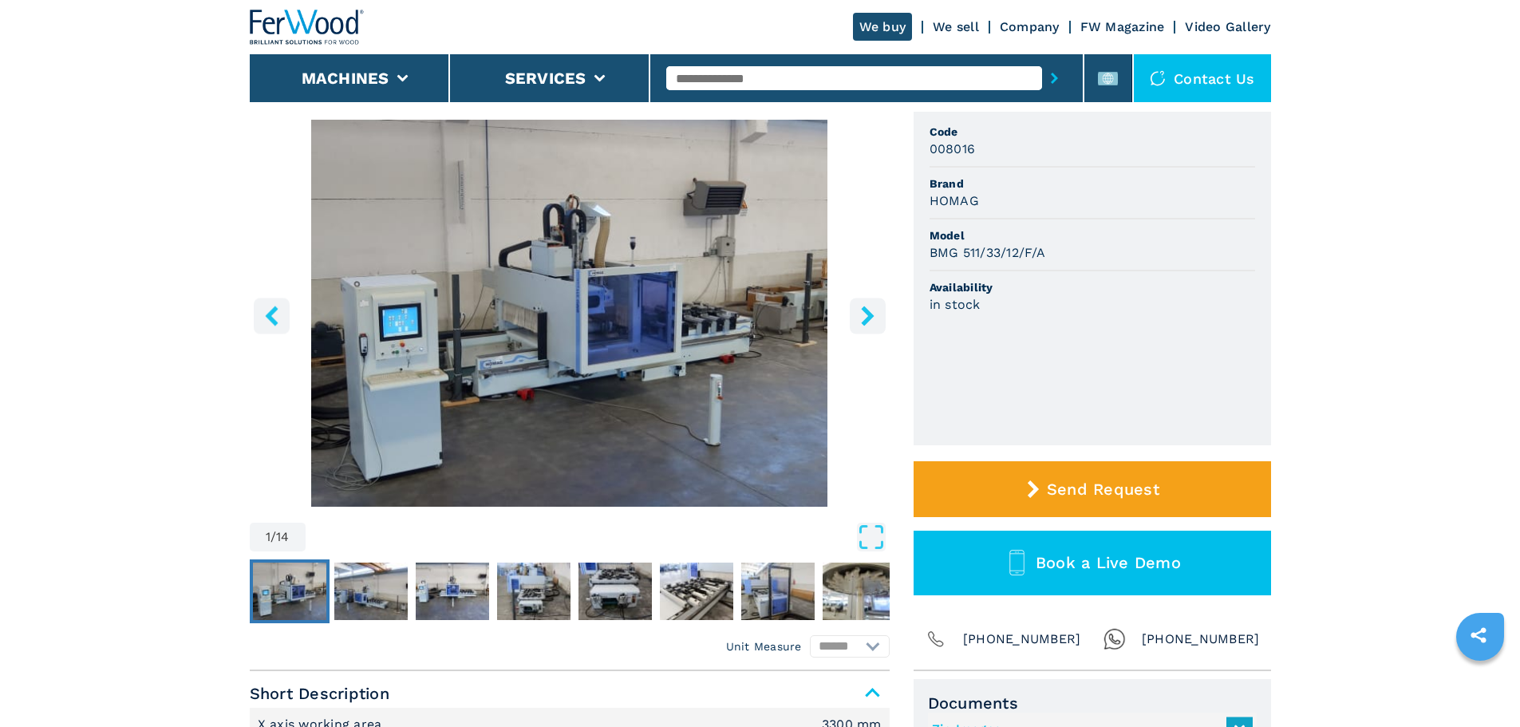
scroll to position [160, 0]
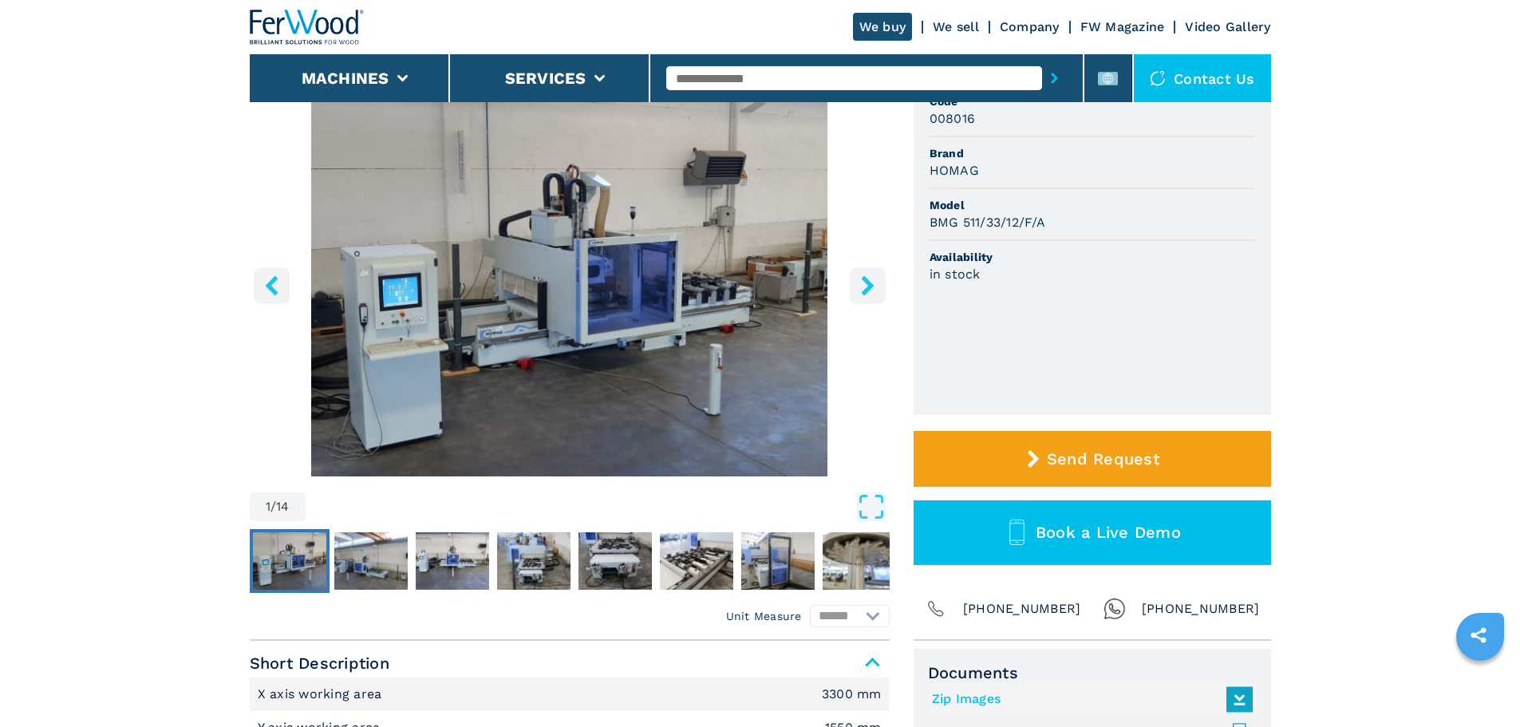
click at [855, 286] on button "right-button" at bounding box center [868, 285] width 36 height 36
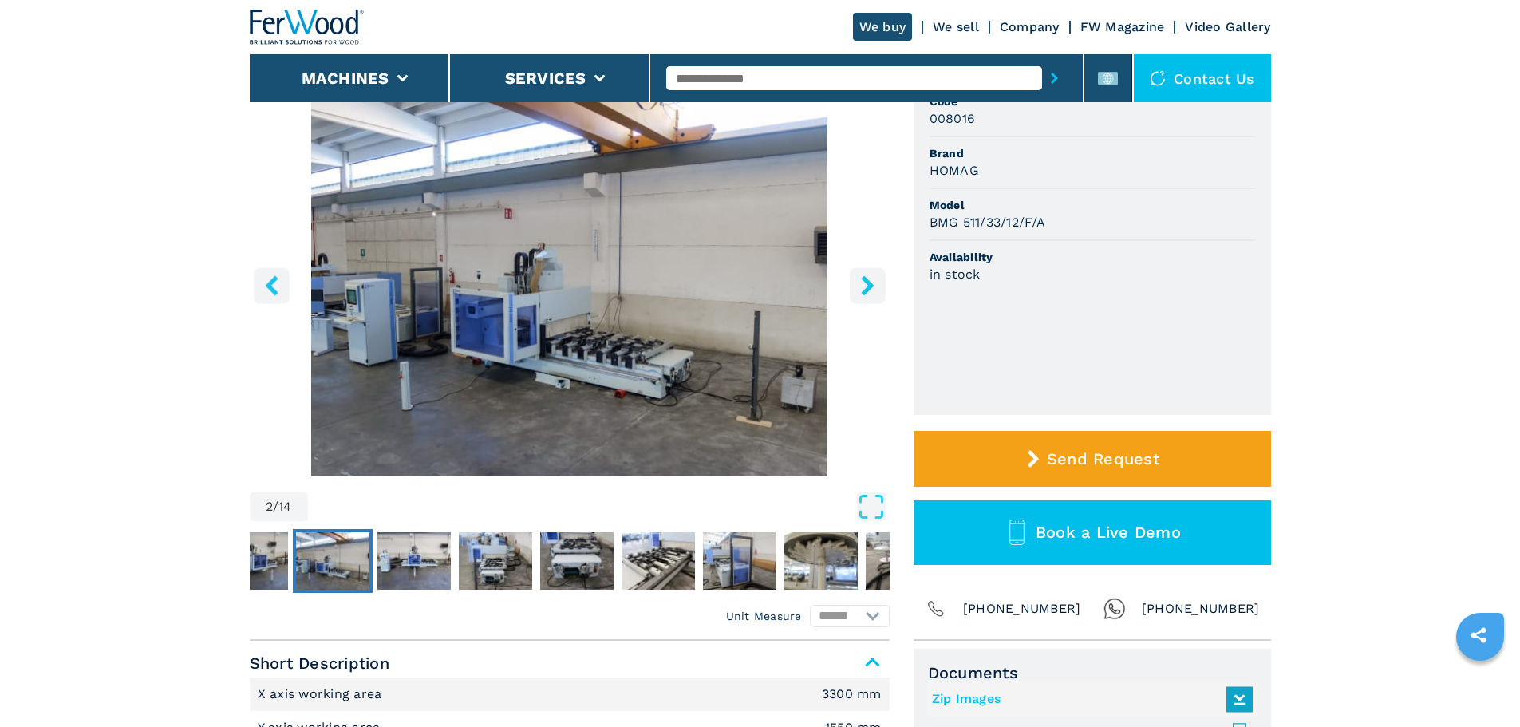
click at [855, 286] on button "right-button" at bounding box center [868, 285] width 36 height 36
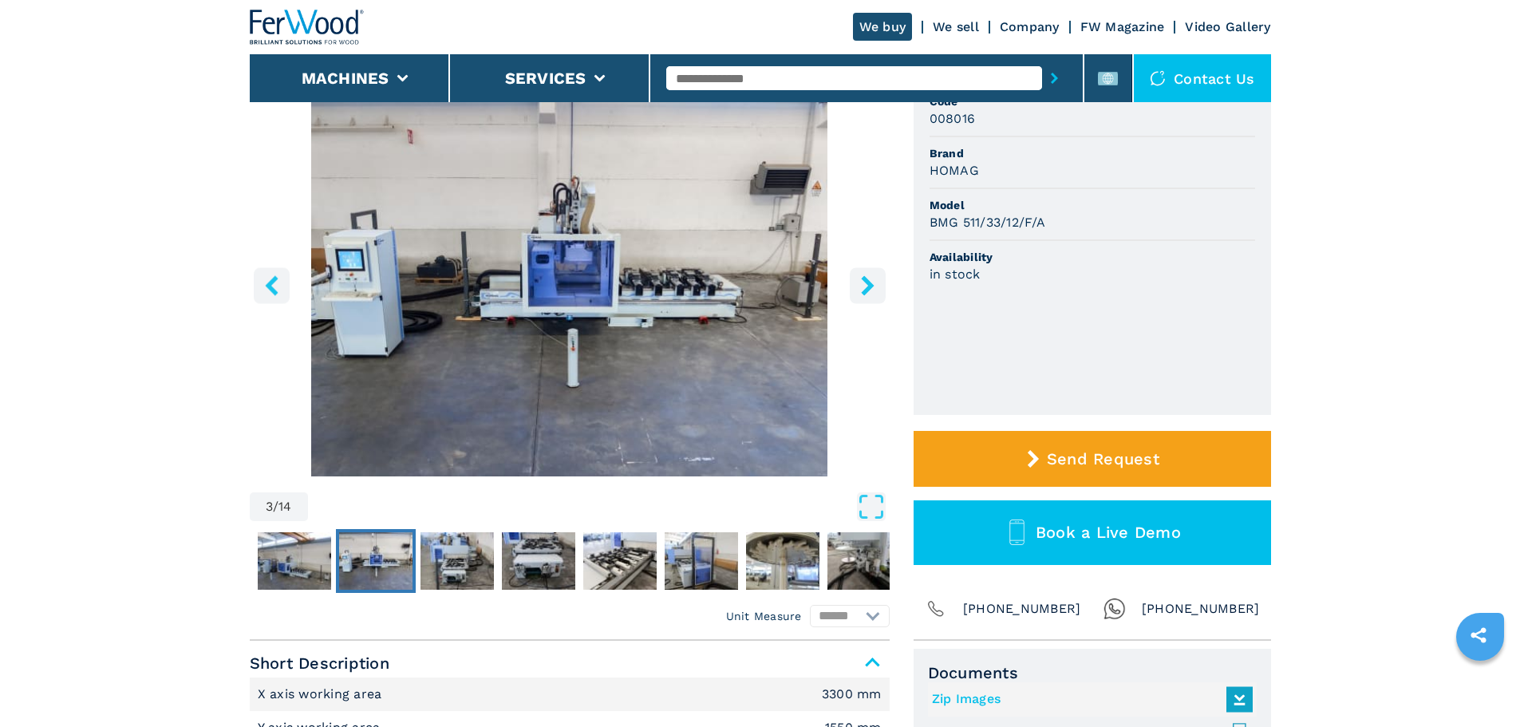
click at [855, 286] on button "right-button" at bounding box center [868, 285] width 36 height 36
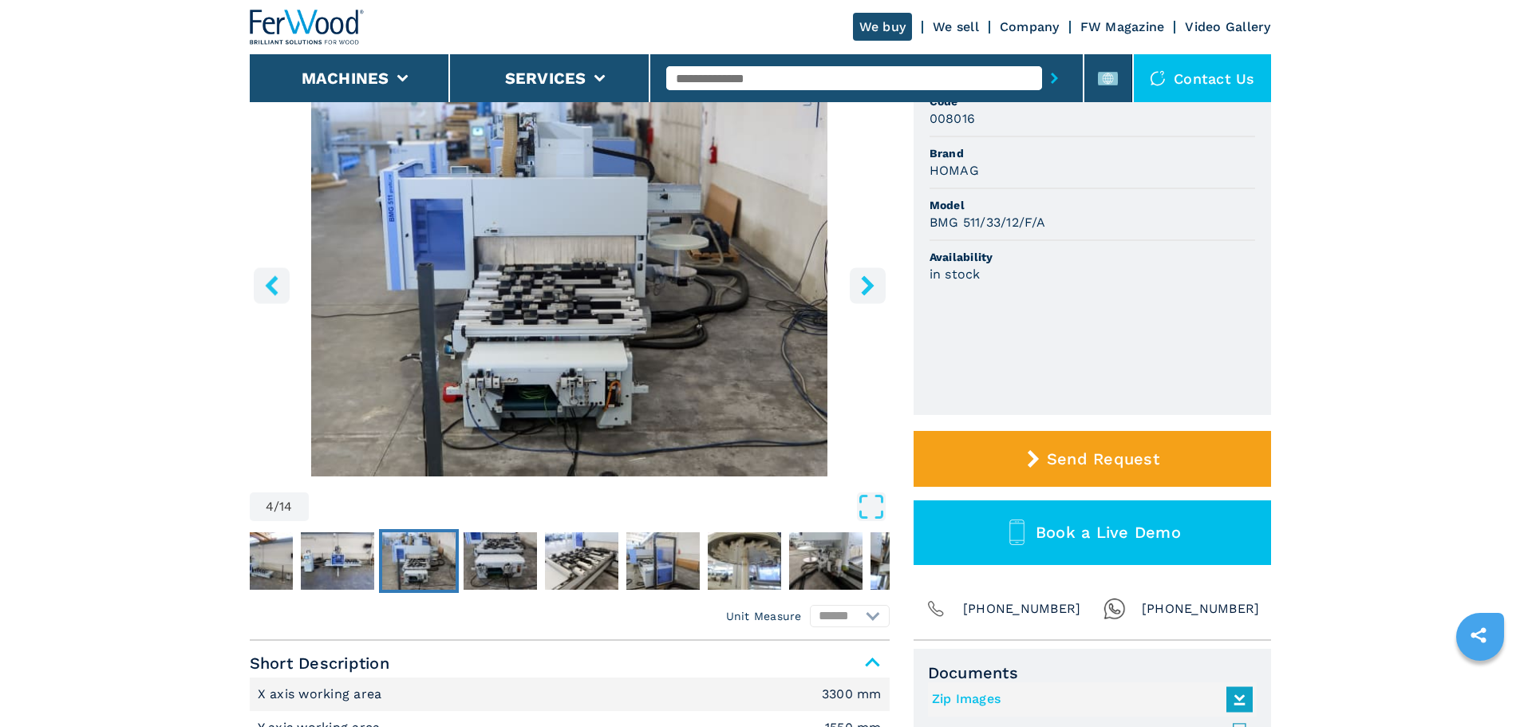
click at [855, 286] on button "right-button" at bounding box center [868, 285] width 36 height 36
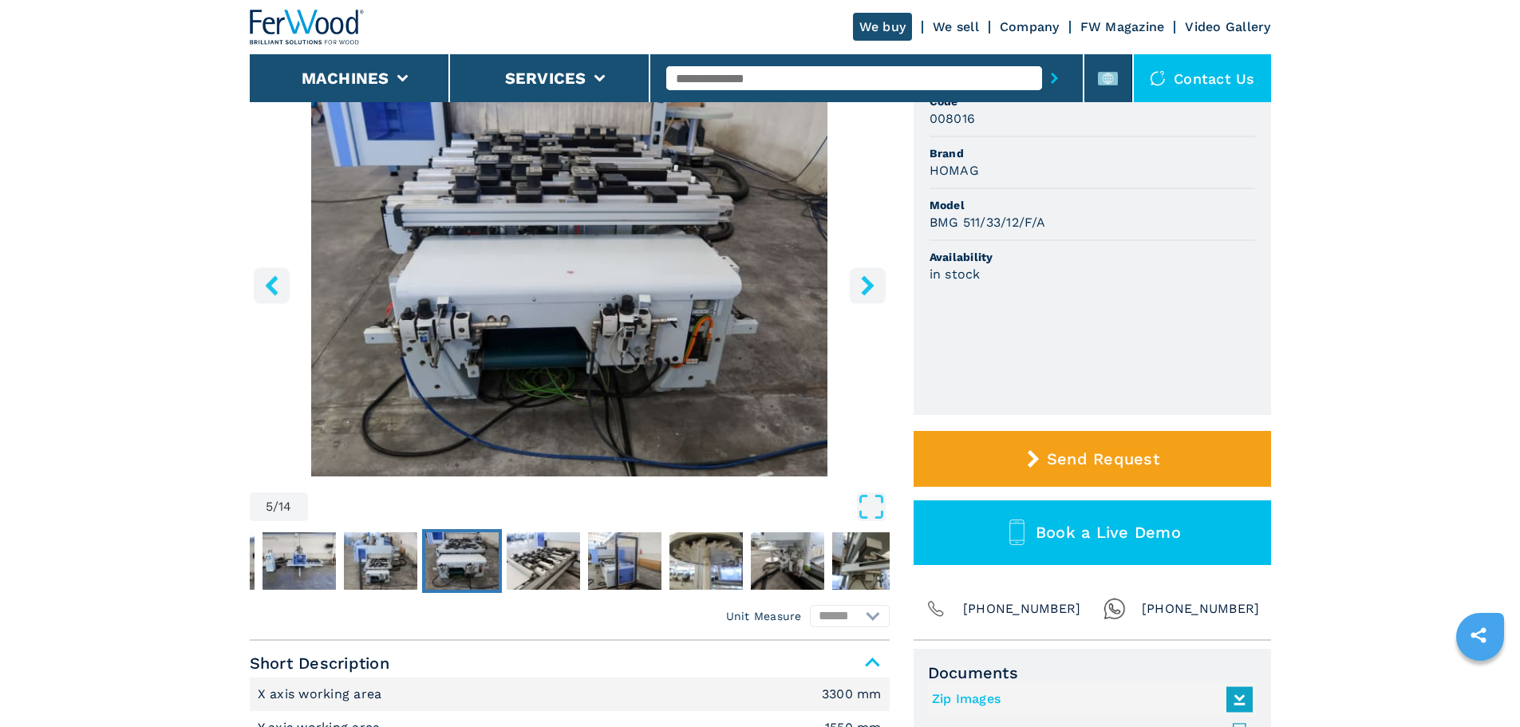
click at [855, 286] on button "right-button" at bounding box center [868, 285] width 36 height 36
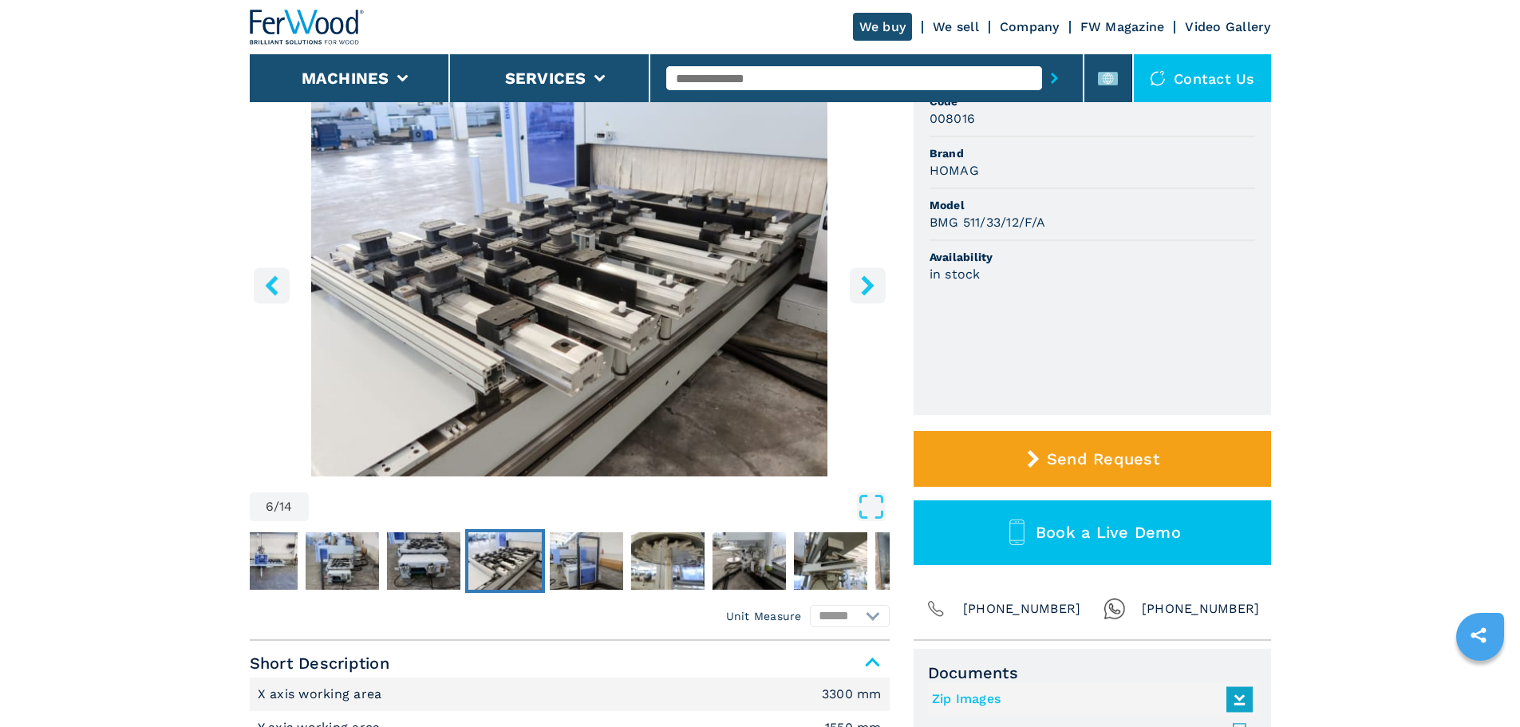
click at [855, 286] on button "right-button" at bounding box center [868, 285] width 36 height 36
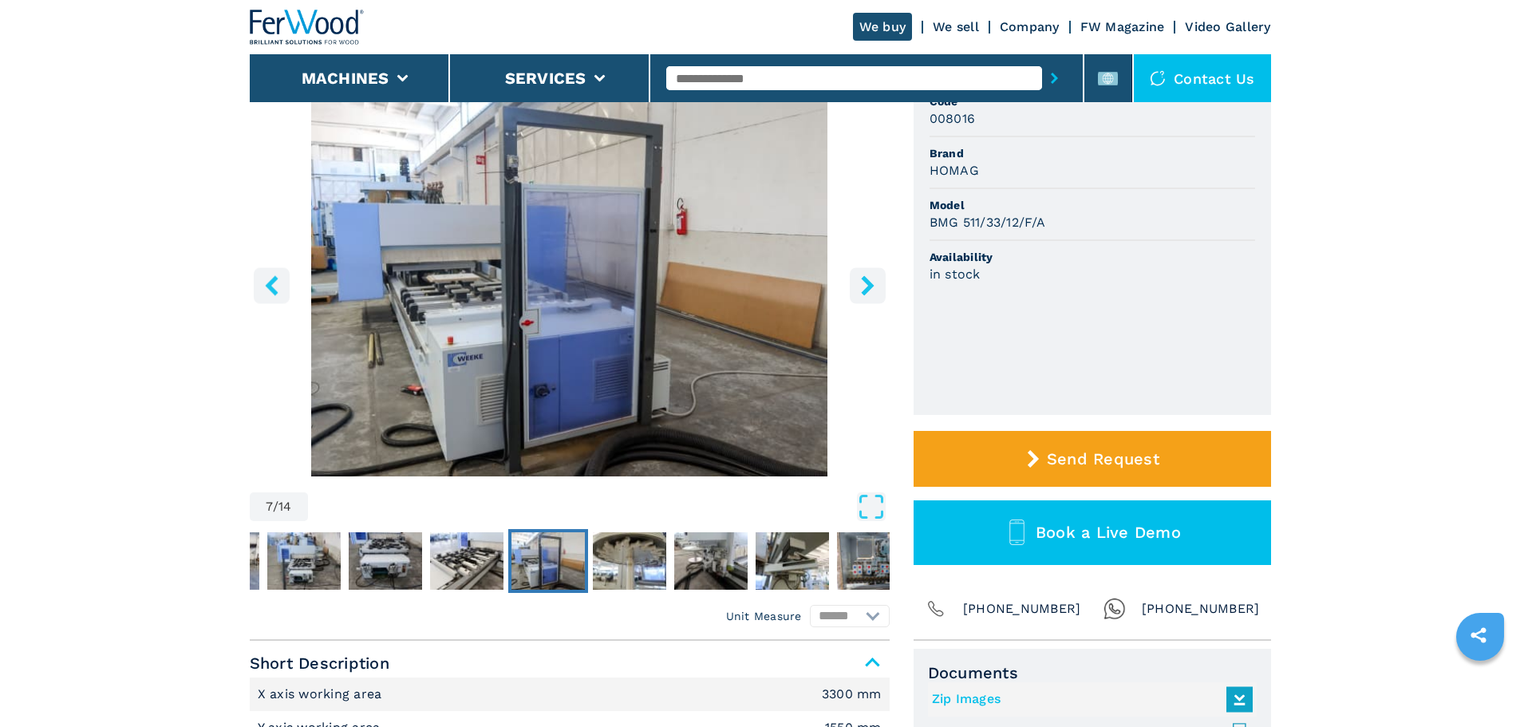
click at [855, 286] on button "right-button" at bounding box center [868, 285] width 36 height 36
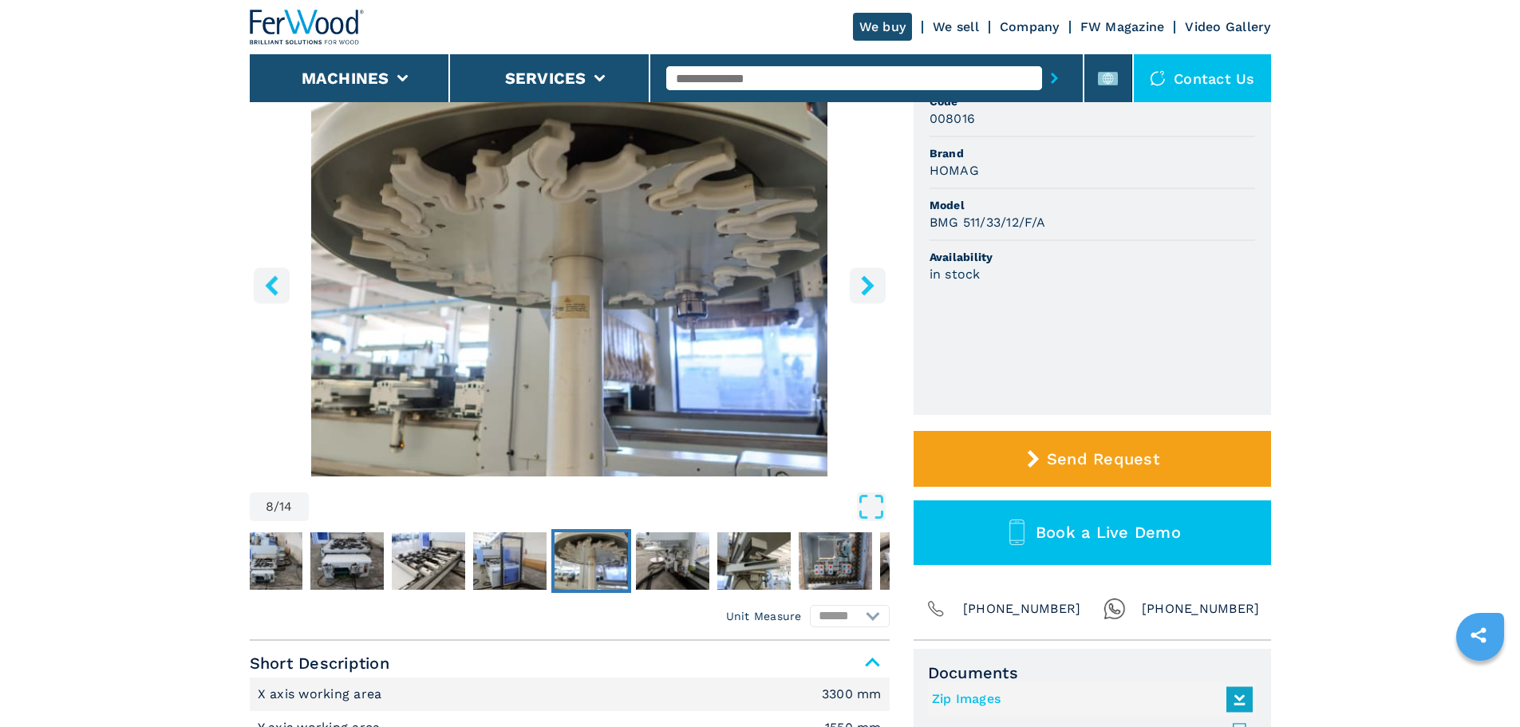
click at [855, 286] on button "right-button" at bounding box center [868, 285] width 36 height 36
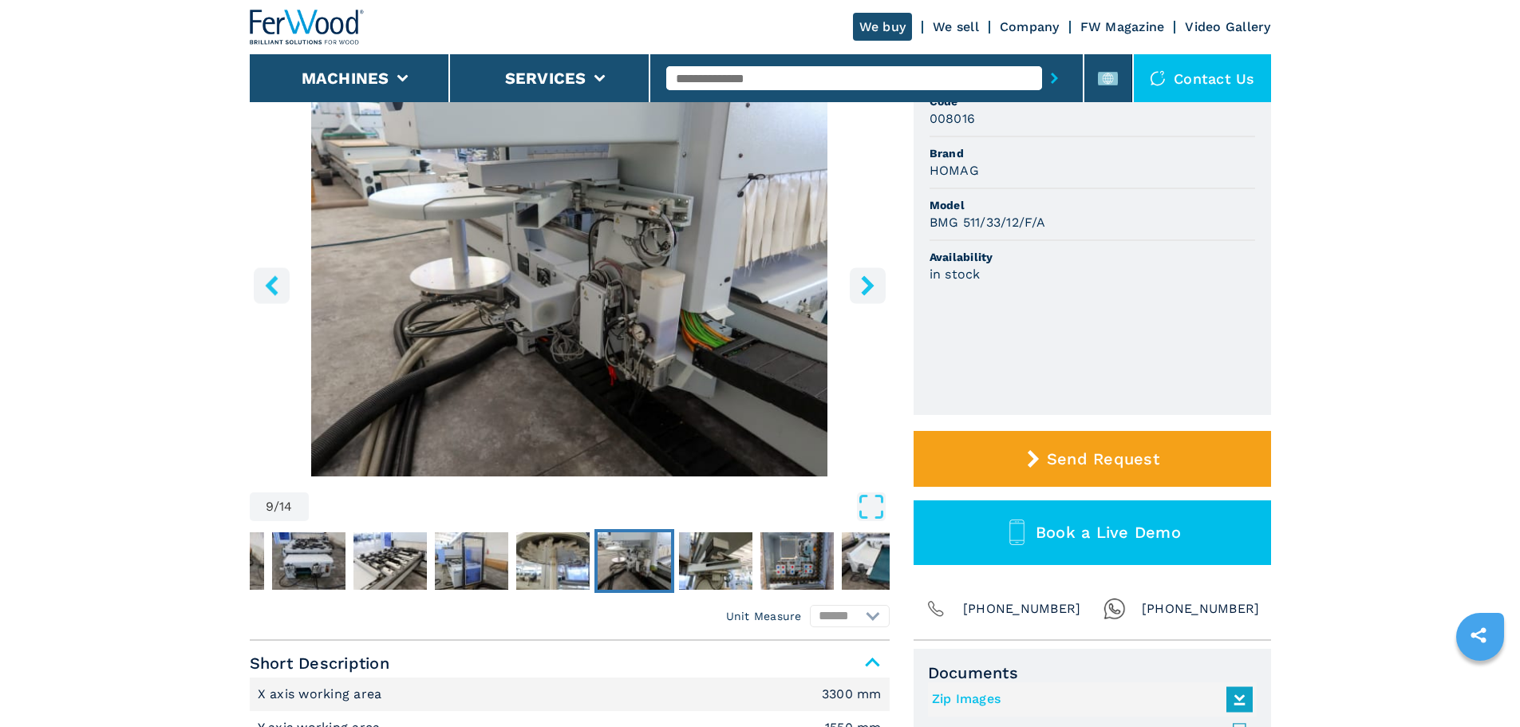
click at [855, 286] on button "right-button" at bounding box center [868, 285] width 36 height 36
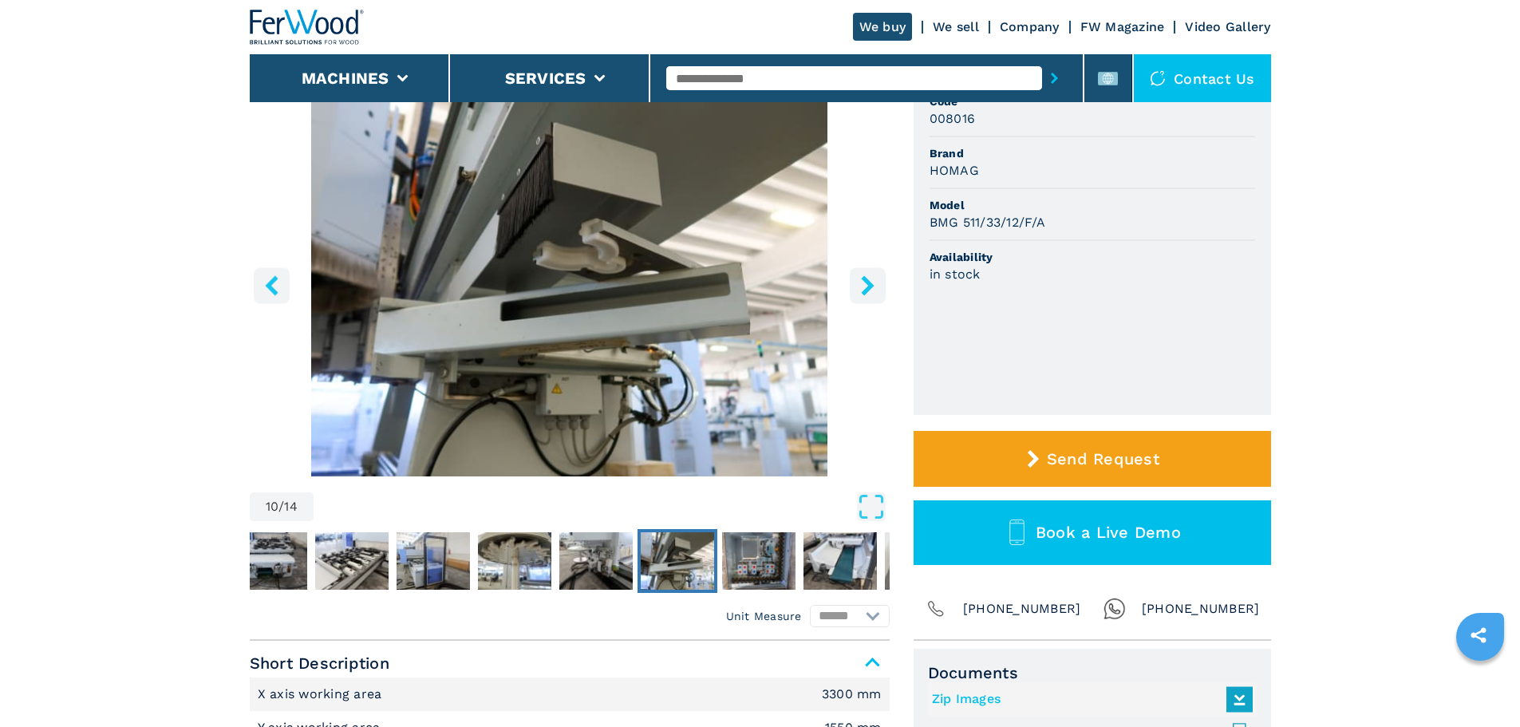
click at [855, 286] on button "right-button" at bounding box center [868, 285] width 36 height 36
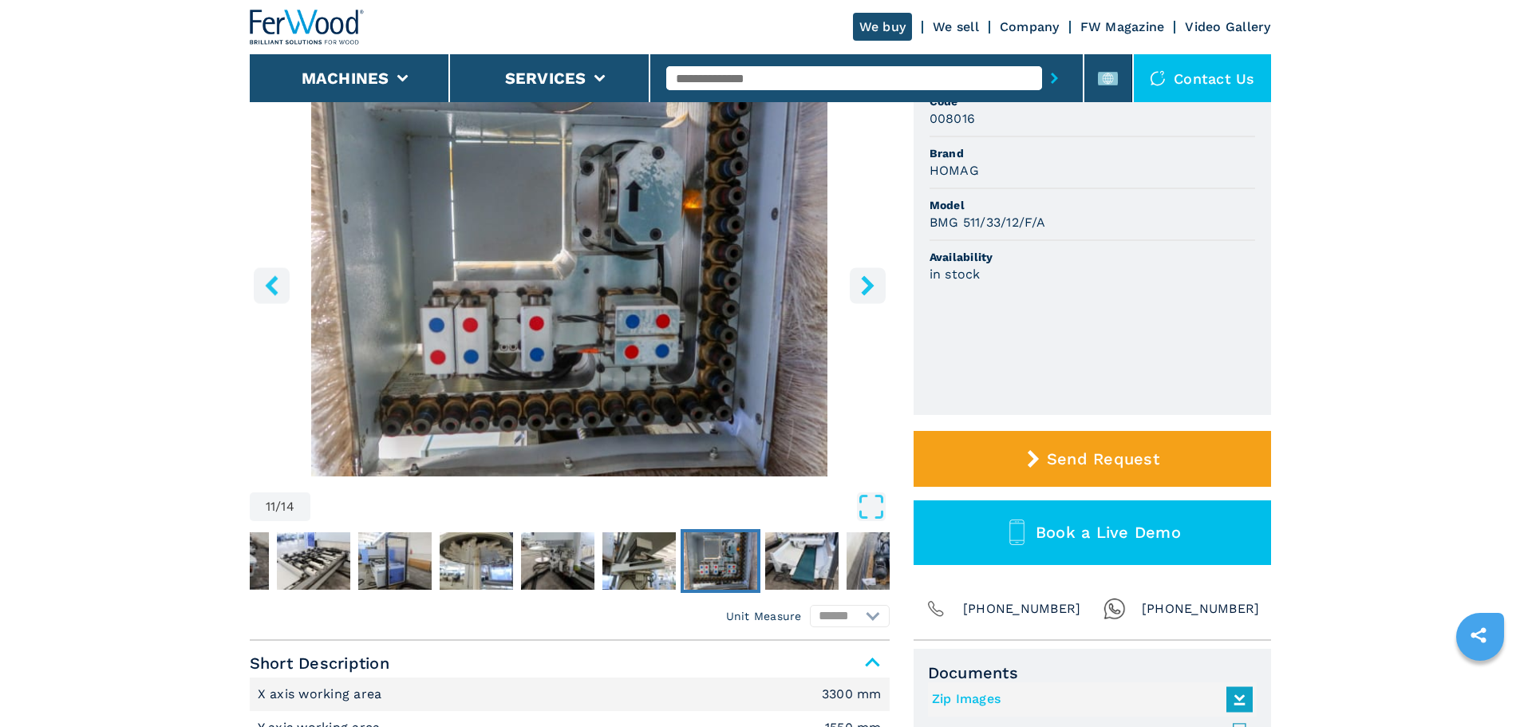
click at [855, 286] on button "right-button" at bounding box center [868, 285] width 36 height 36
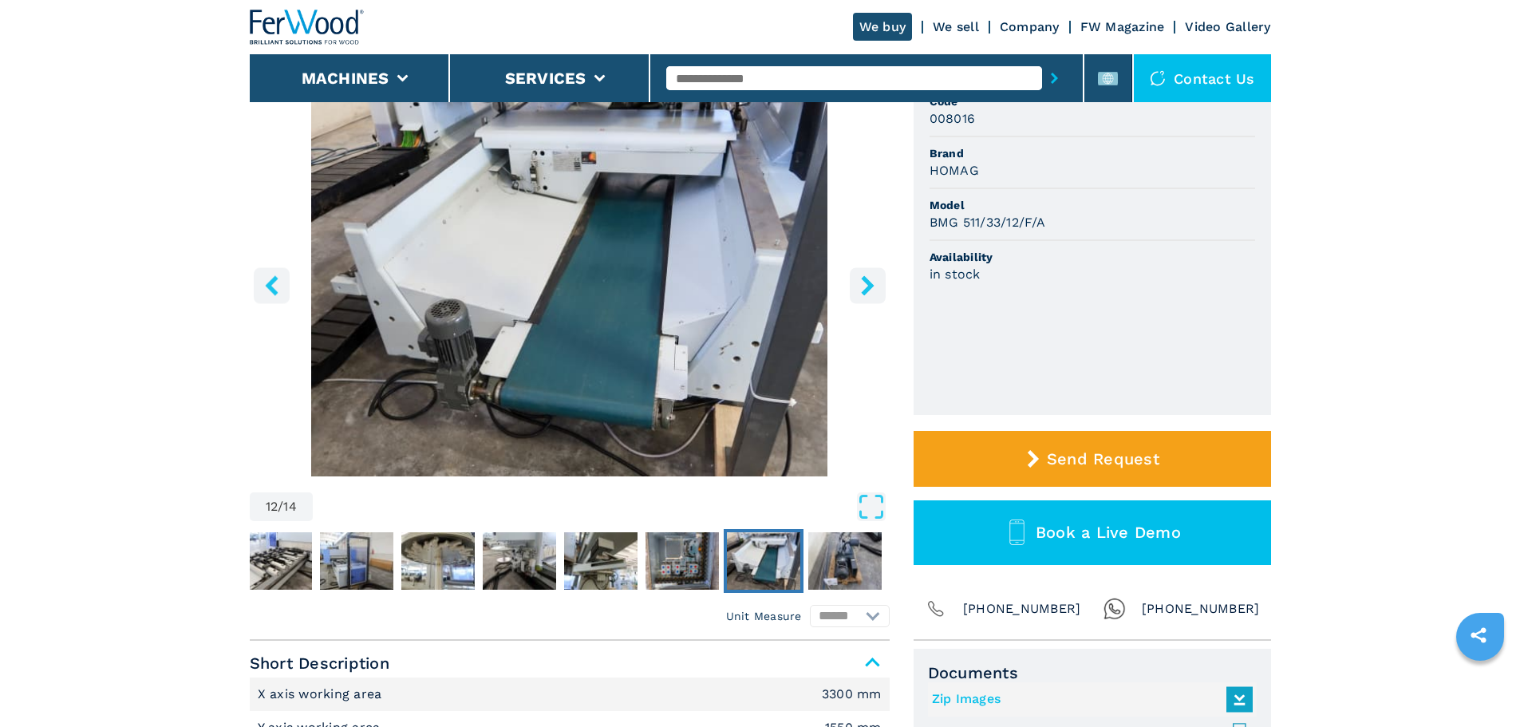
click at [855, 286] on button "right-button" at bounding box center [868, 285] width 36 height 36
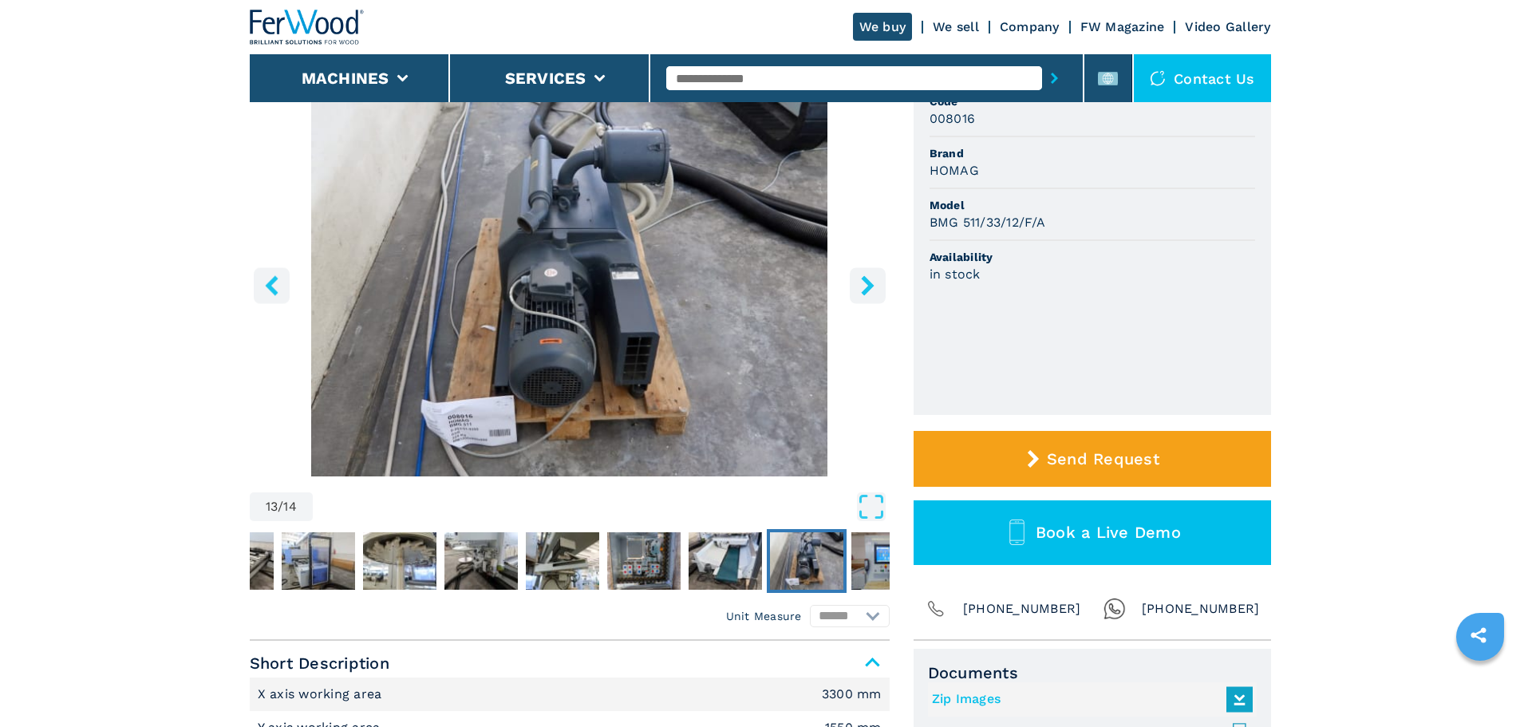
click at [855, 286] on button "right-button" at bounding box center [868, 285] width 36 height 36
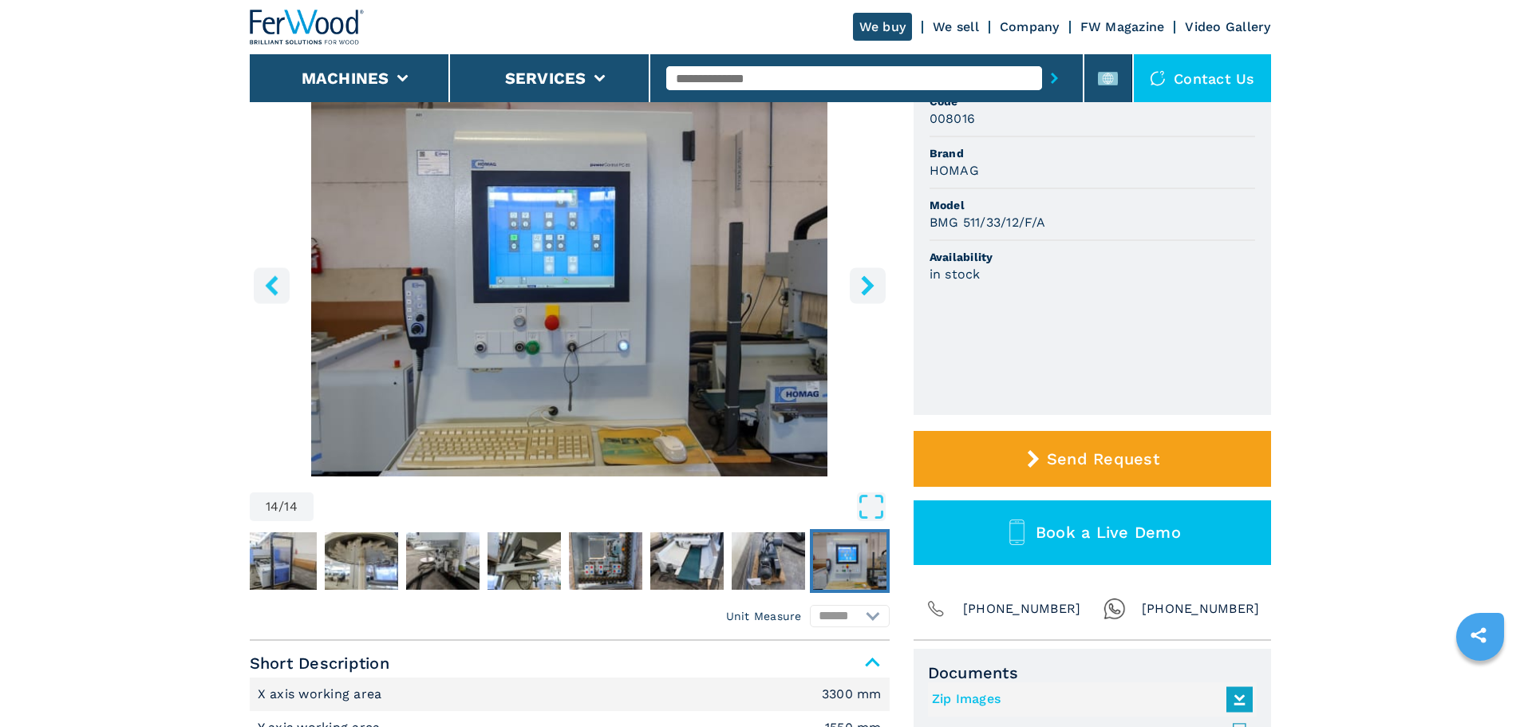
click at [855, 286] on button "right-button" at bounding box center [868, 285] width 36 height 36
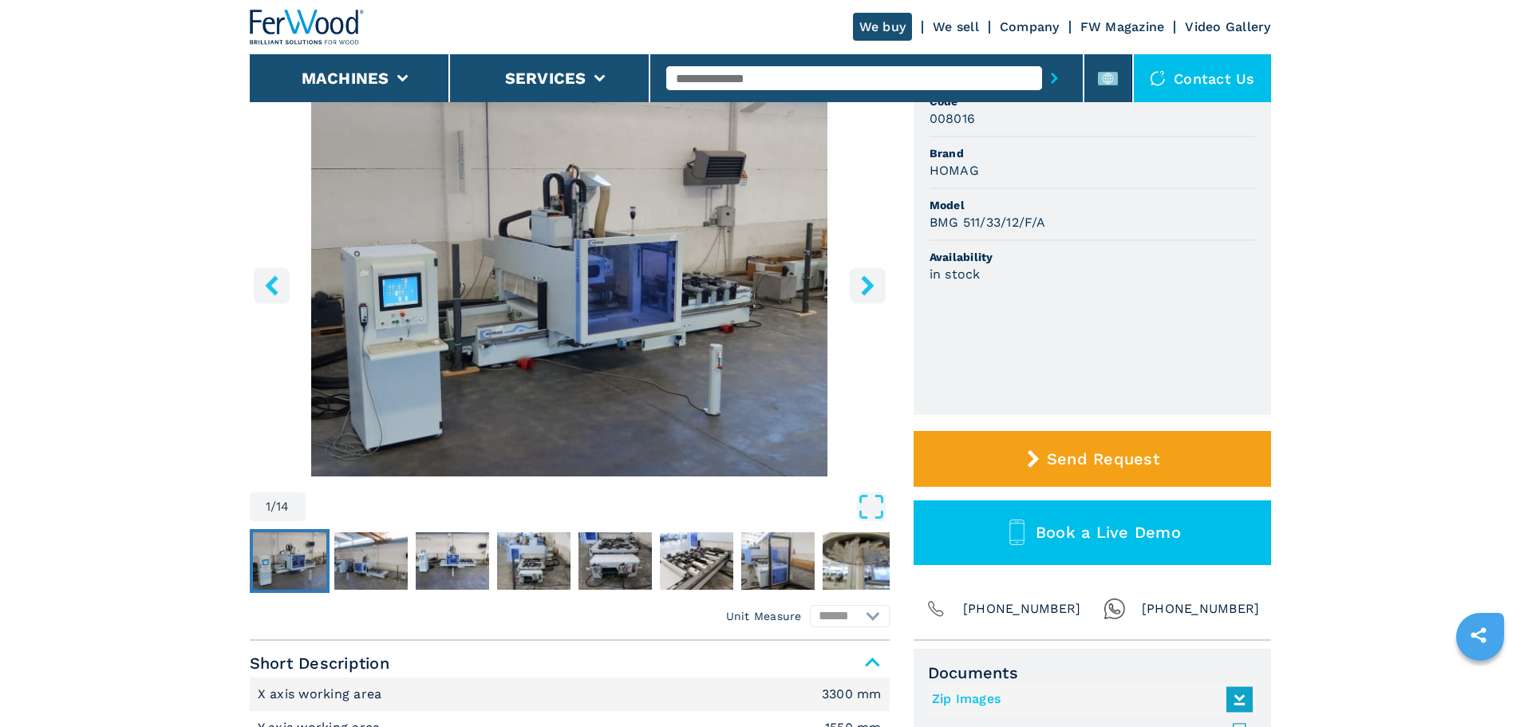
click at [855, 286] on button "right-button" at bounding box center [868, 285] width 36 height 36
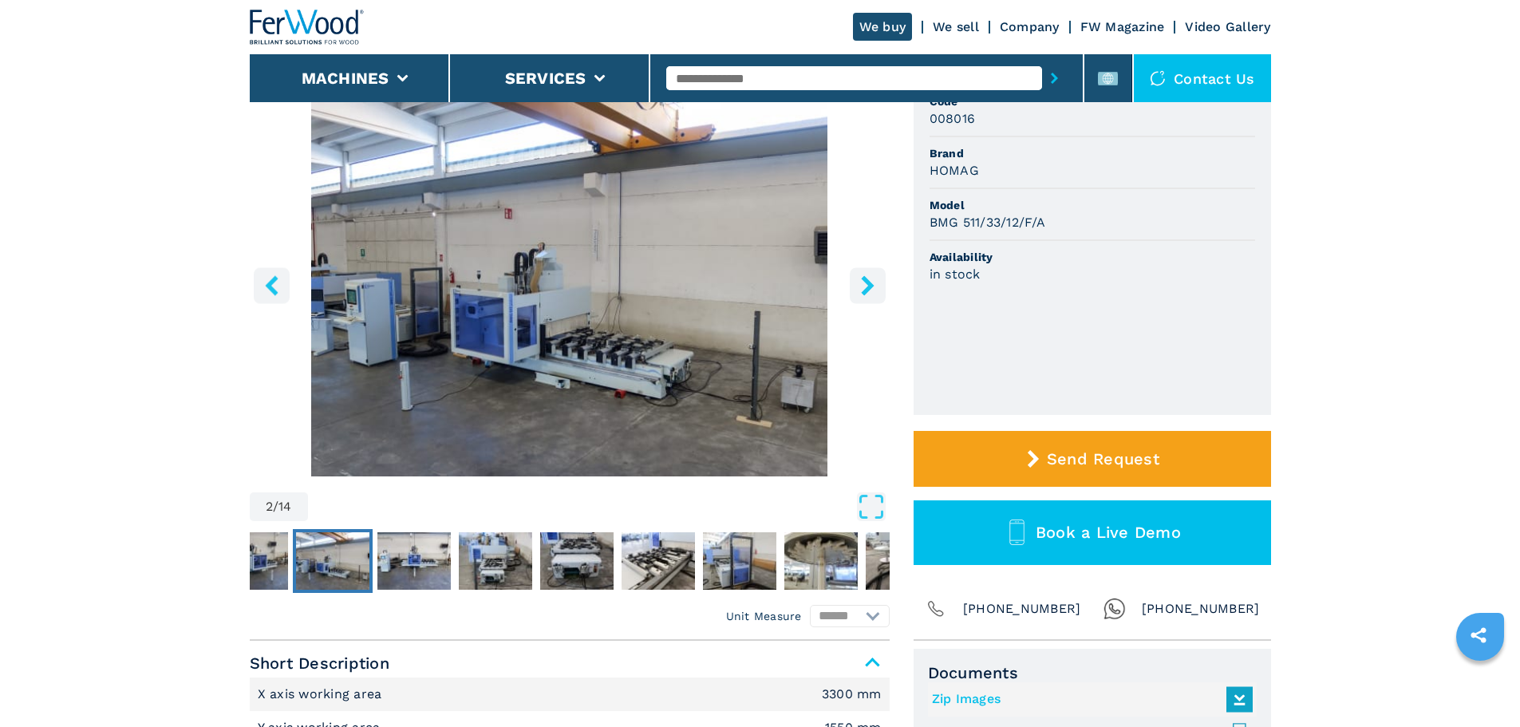
click at [855, 286] on button "right-button" at bounding box center [868, 285] width 36 height 36
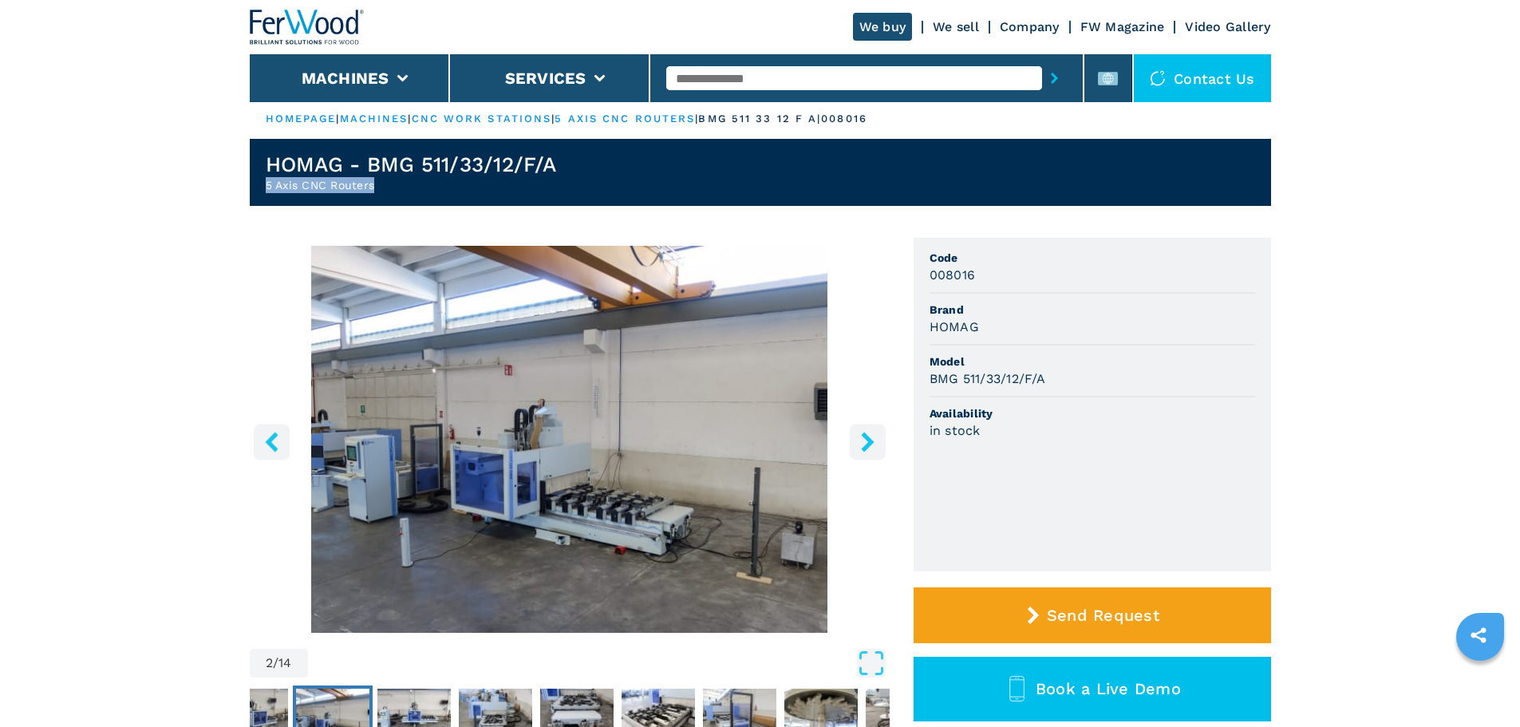
scroll to position [0, 0]
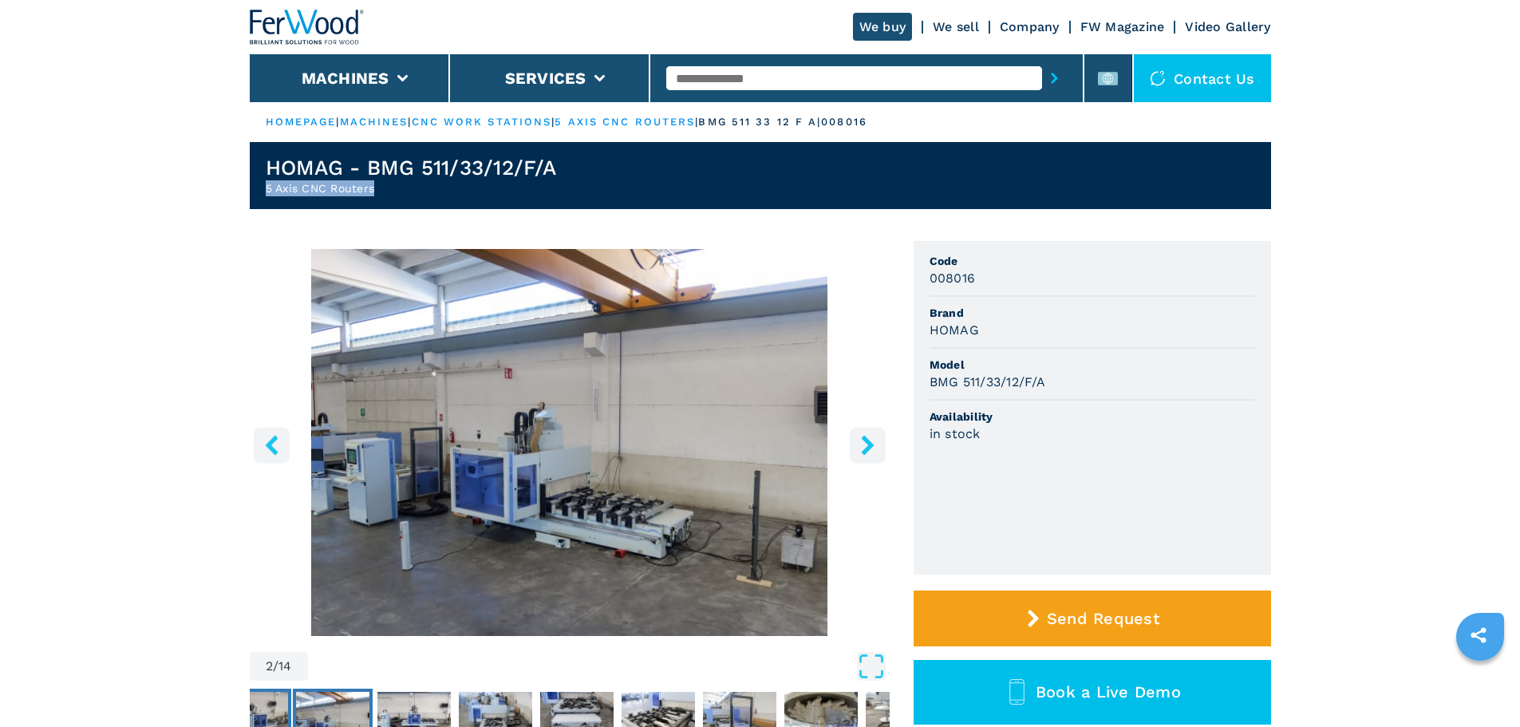
click at [272, 701] on img "Go to Slide 1" at bounding box center [251, 720] width 73 height 57
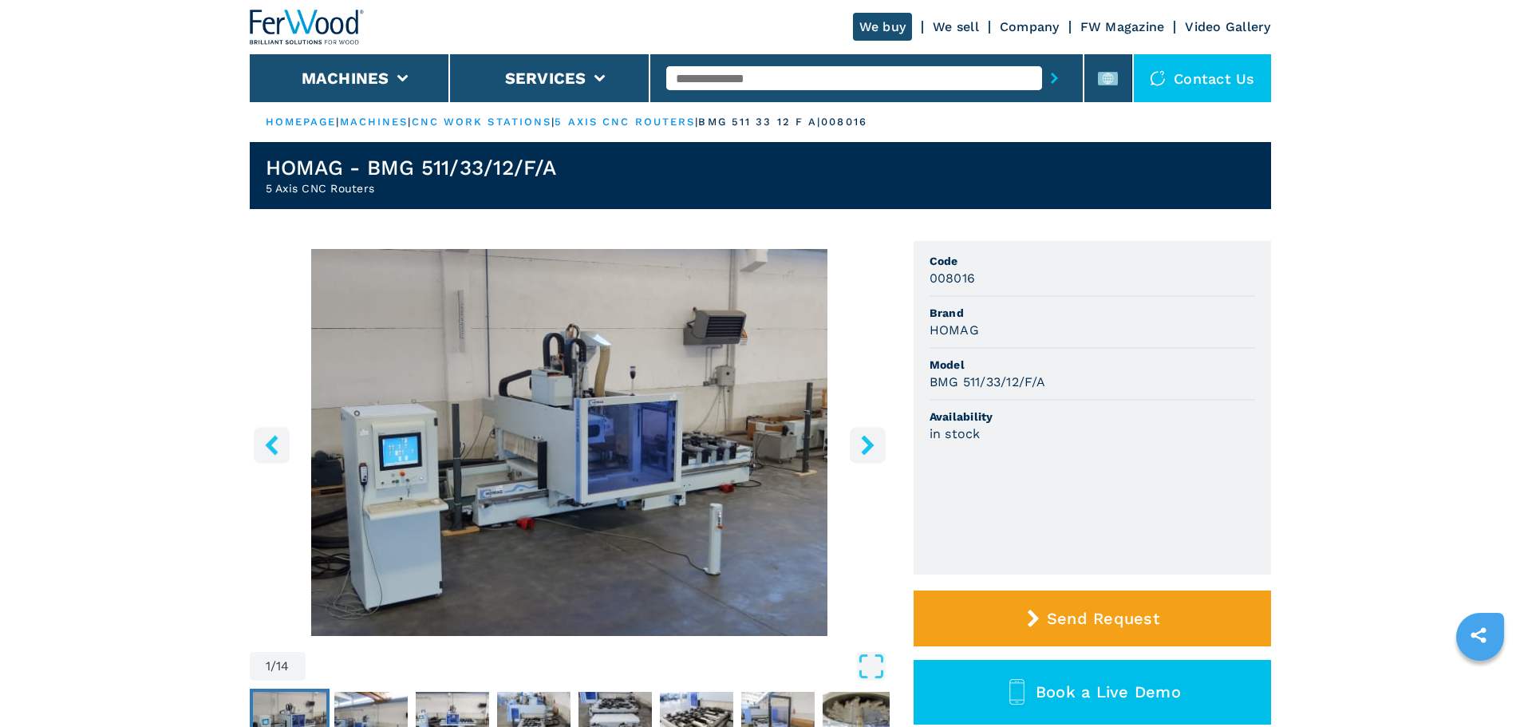
click at [823, 83] on input "text" at bounding box center [854, 78] width 376 height 24
type input "******"
click at [1042, 60] on button "submit-button" at bounding box center [1054, 78] width 25 height 37
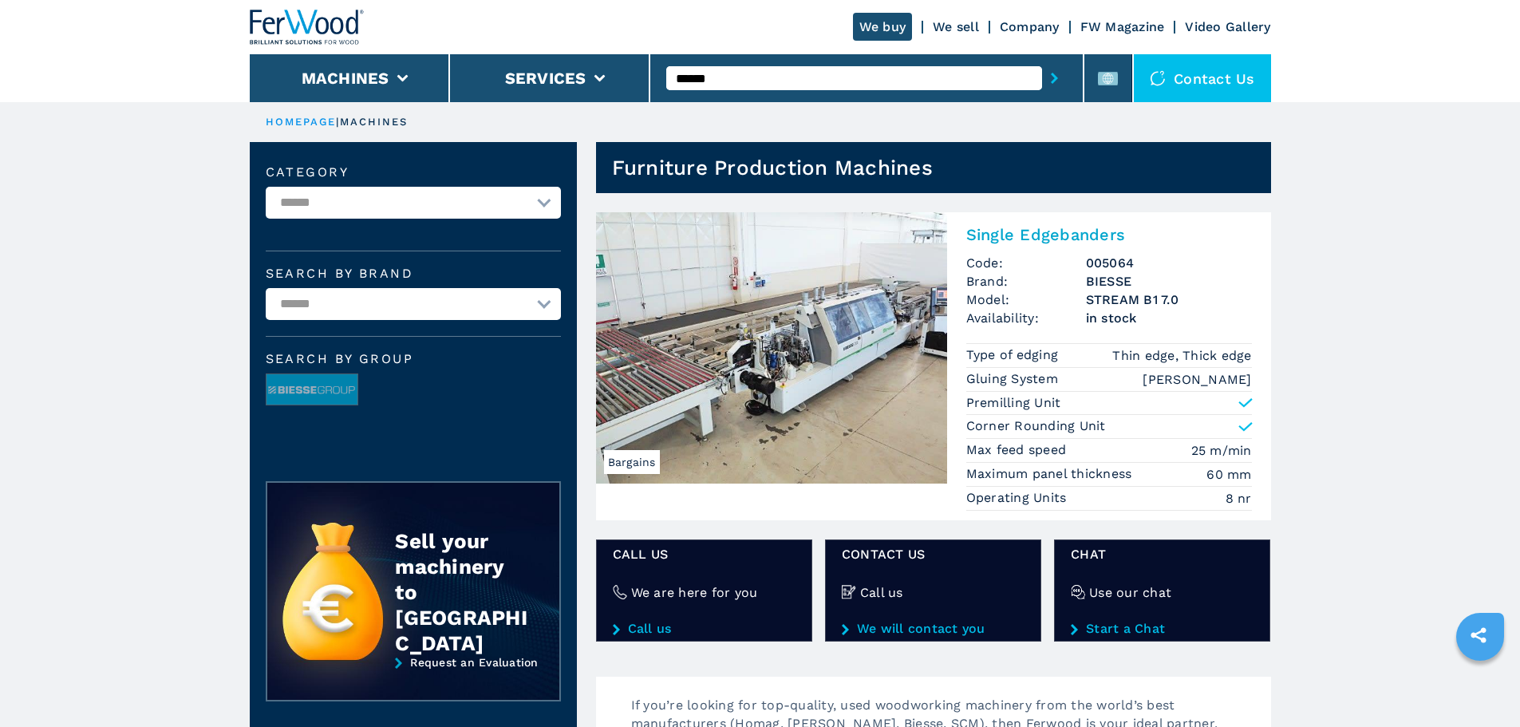
click at [934, 228] on img at bounding box center [771, 347] width 351 height 271
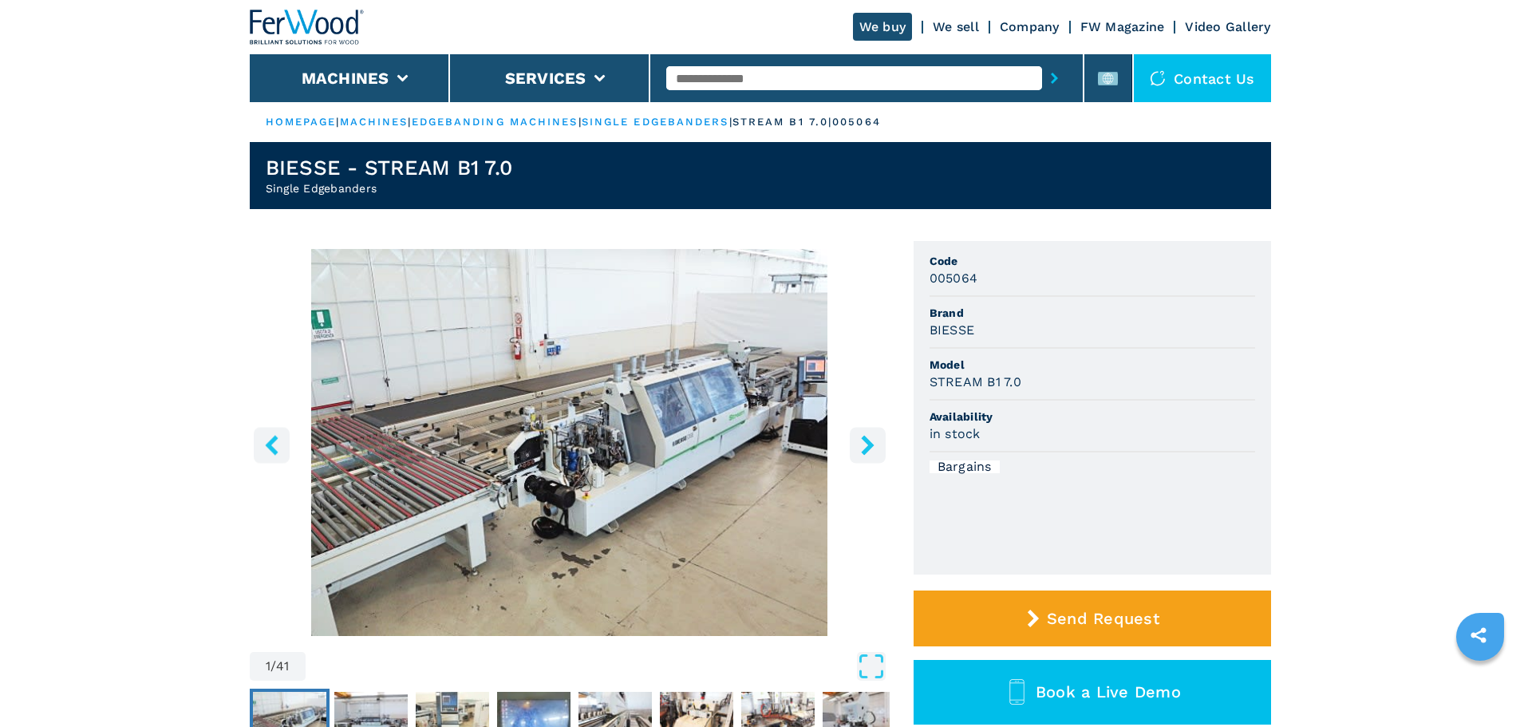
click at [787, 79] on input "text" at bounding box center [854, 78] width 376 height 24
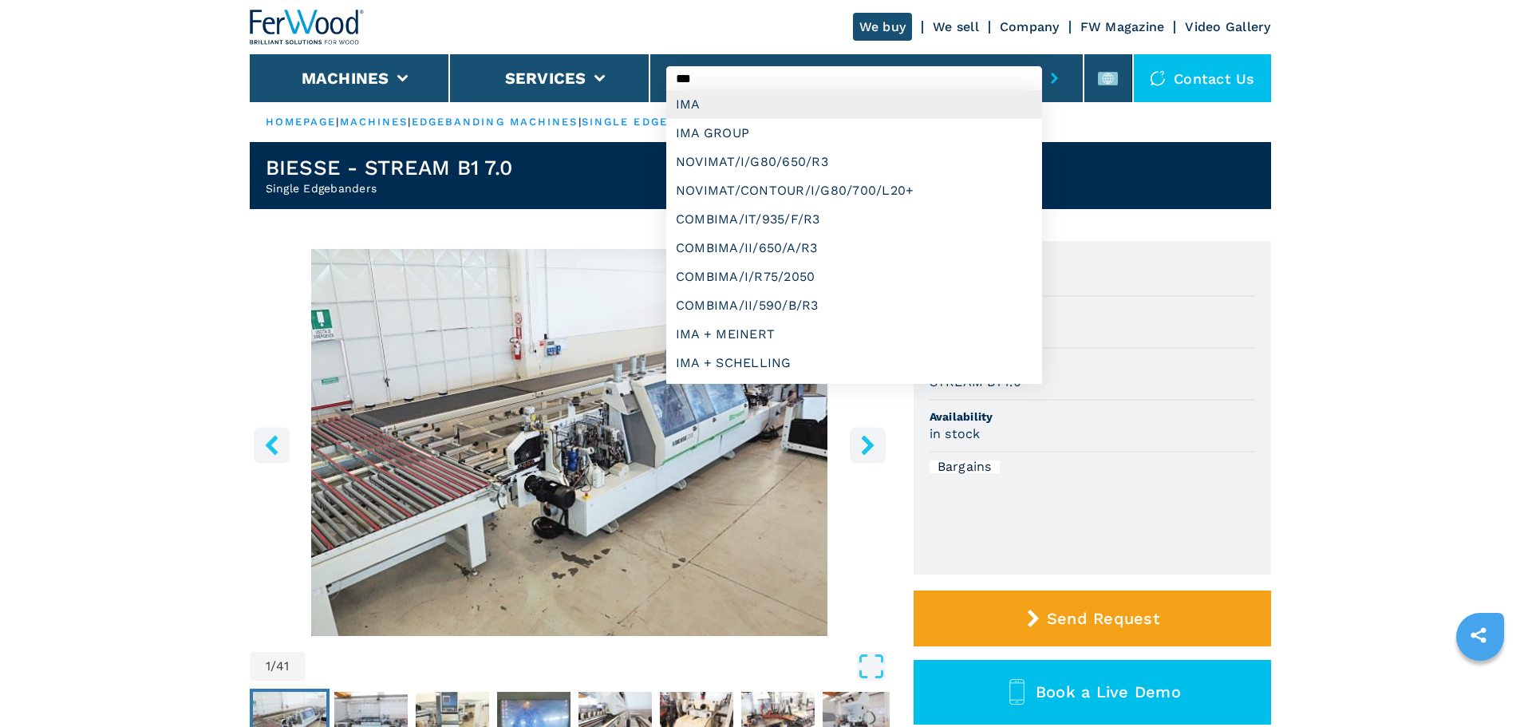
type input "***"
click at [775, 108] on div "IMA" at bounding box center [854, 104] width 376 height 29
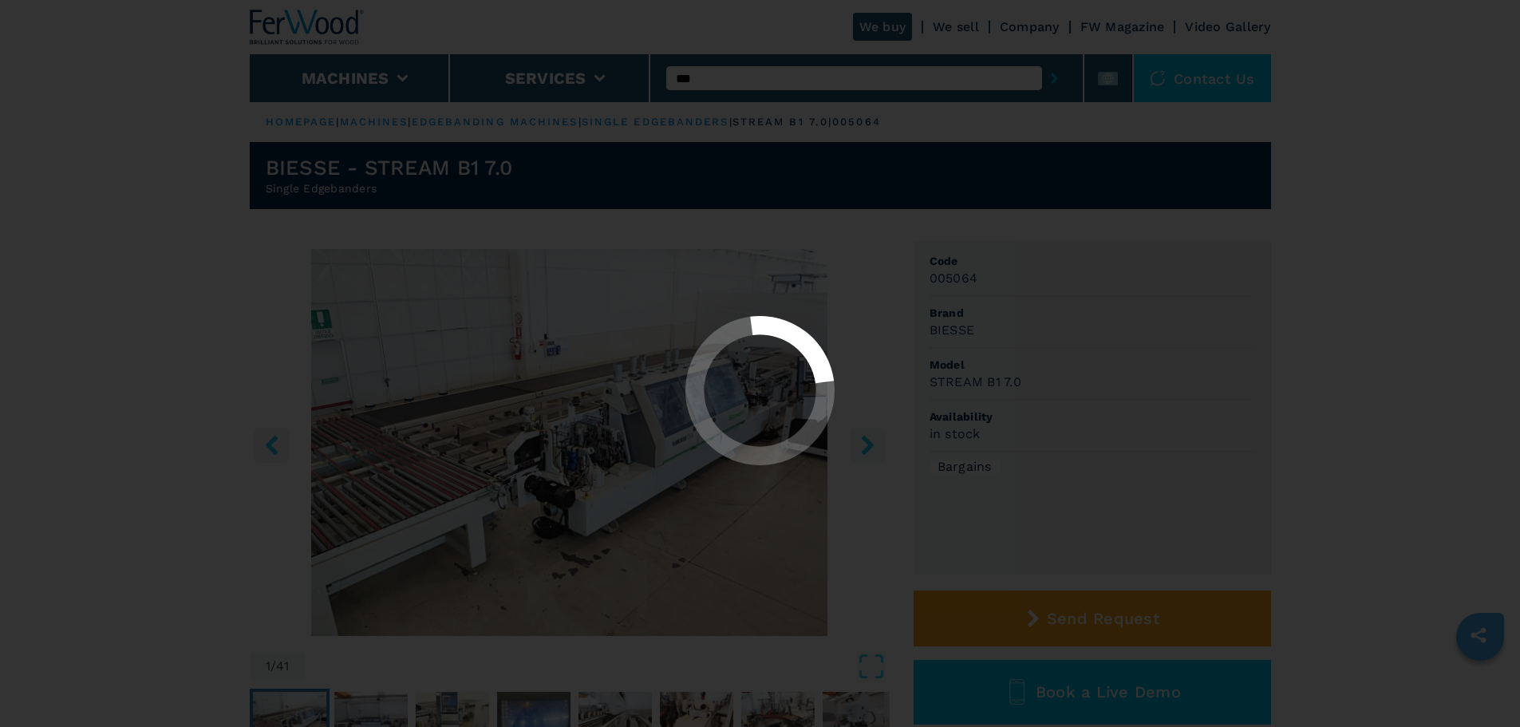
select select "***"
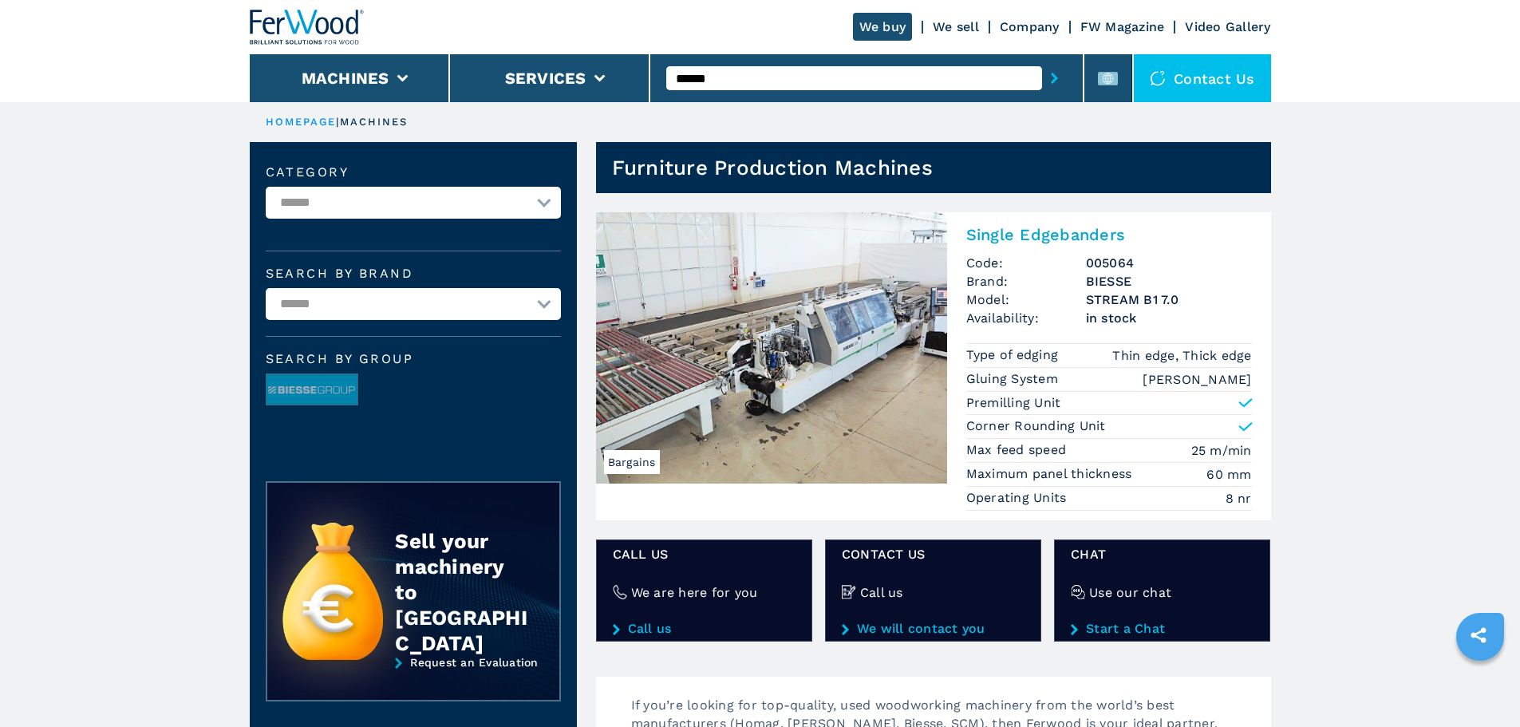
click at [1098, 238] on h2 "Single Edgebanders" at bounding box center [1109, 234] width 286 height 19
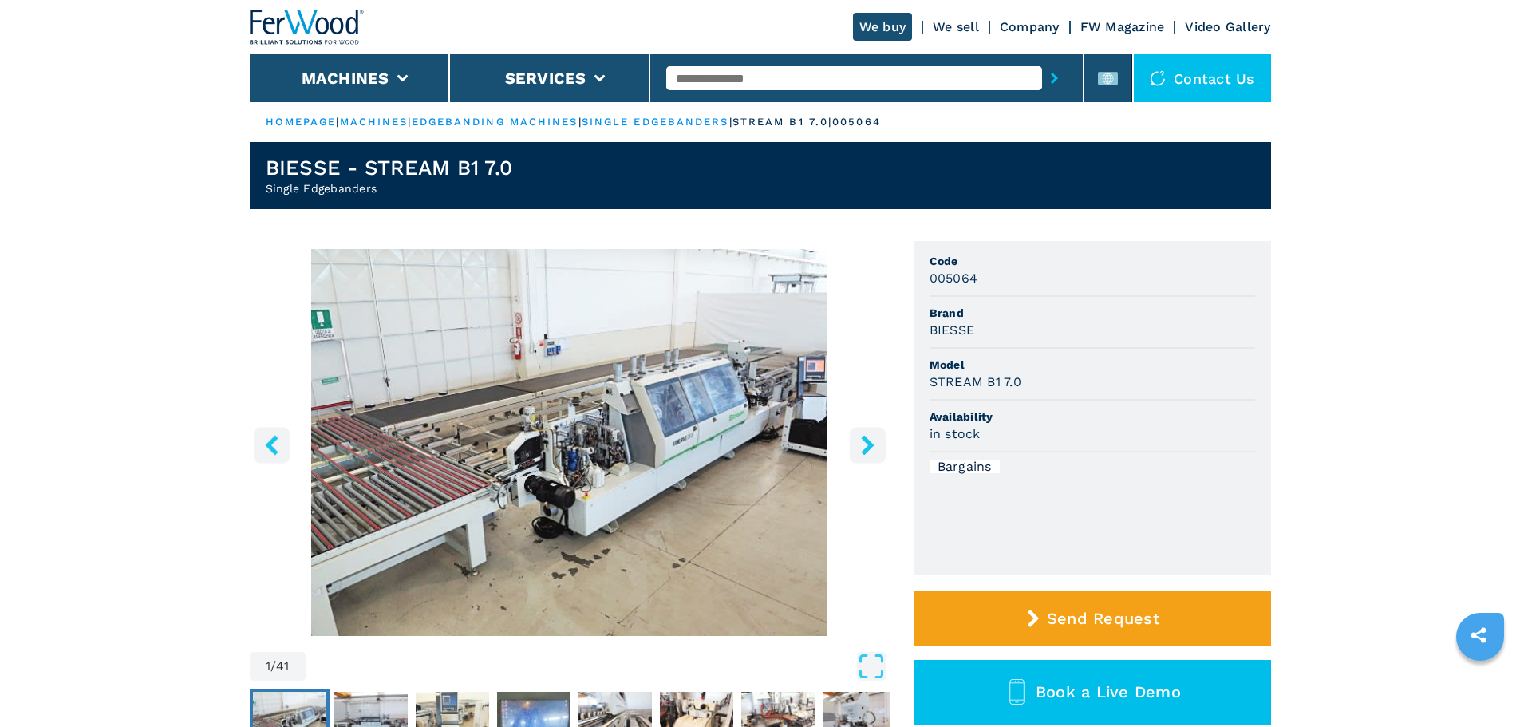
click at [943, 329] on h3 "BIESSE" at bounding box center [951, 330] width 45 height 18
copy h3 "BIESSE"
click at [966, 377] on h3 "STREAM B1 7.0" at bounding box center [975, 382] width 92 height 18
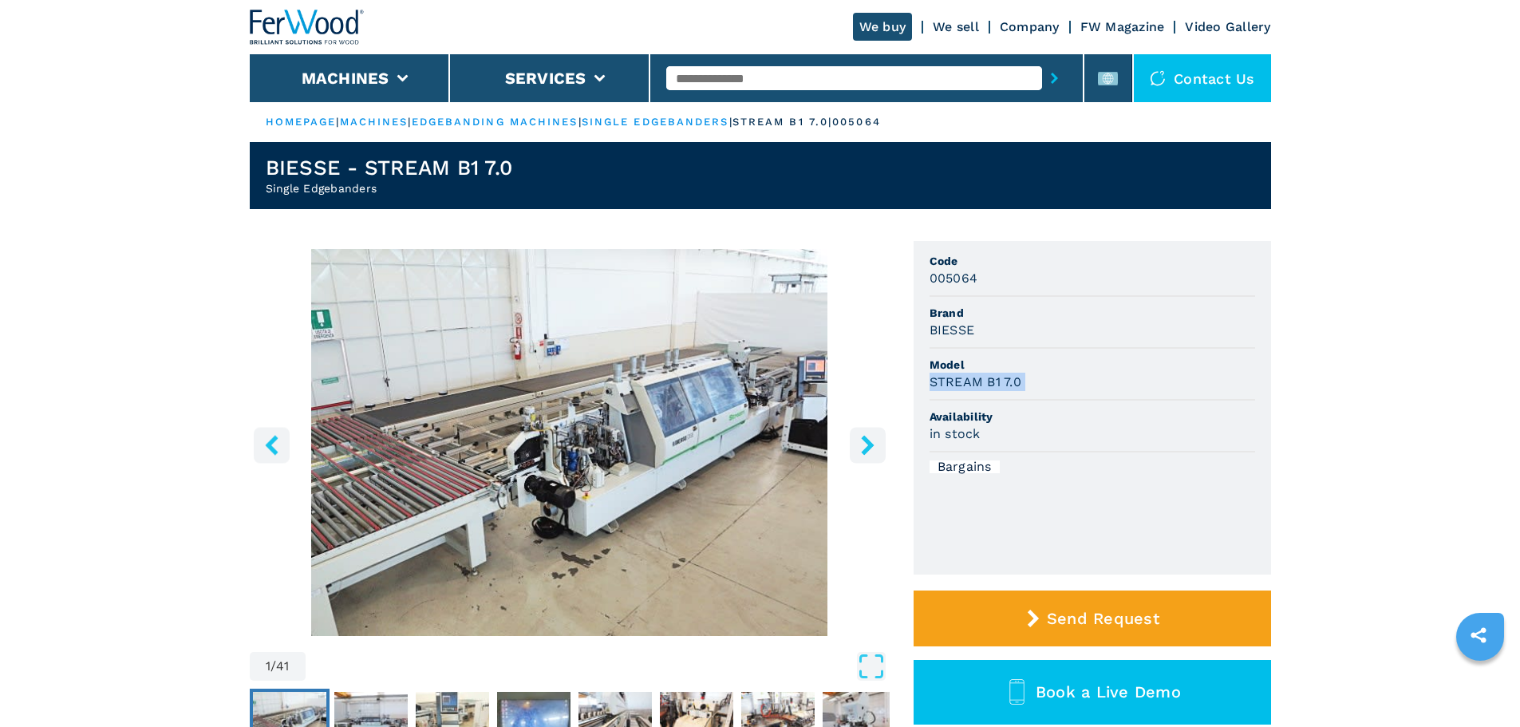
click at [966, 377] on h3 "STREAM B1 7.0" at bounding box center [975, 382] width 92 height 18
copy h3 "STREAM B1 7.0"
click at [314, 177] on h1 "BIESSE - STREAM B1 7.0" at bounding box center [389, 168] width 247 height 26
click at [314, 184] on h2 "Single Edgebanders" at bounding box center [389, 188] width 247 height 16
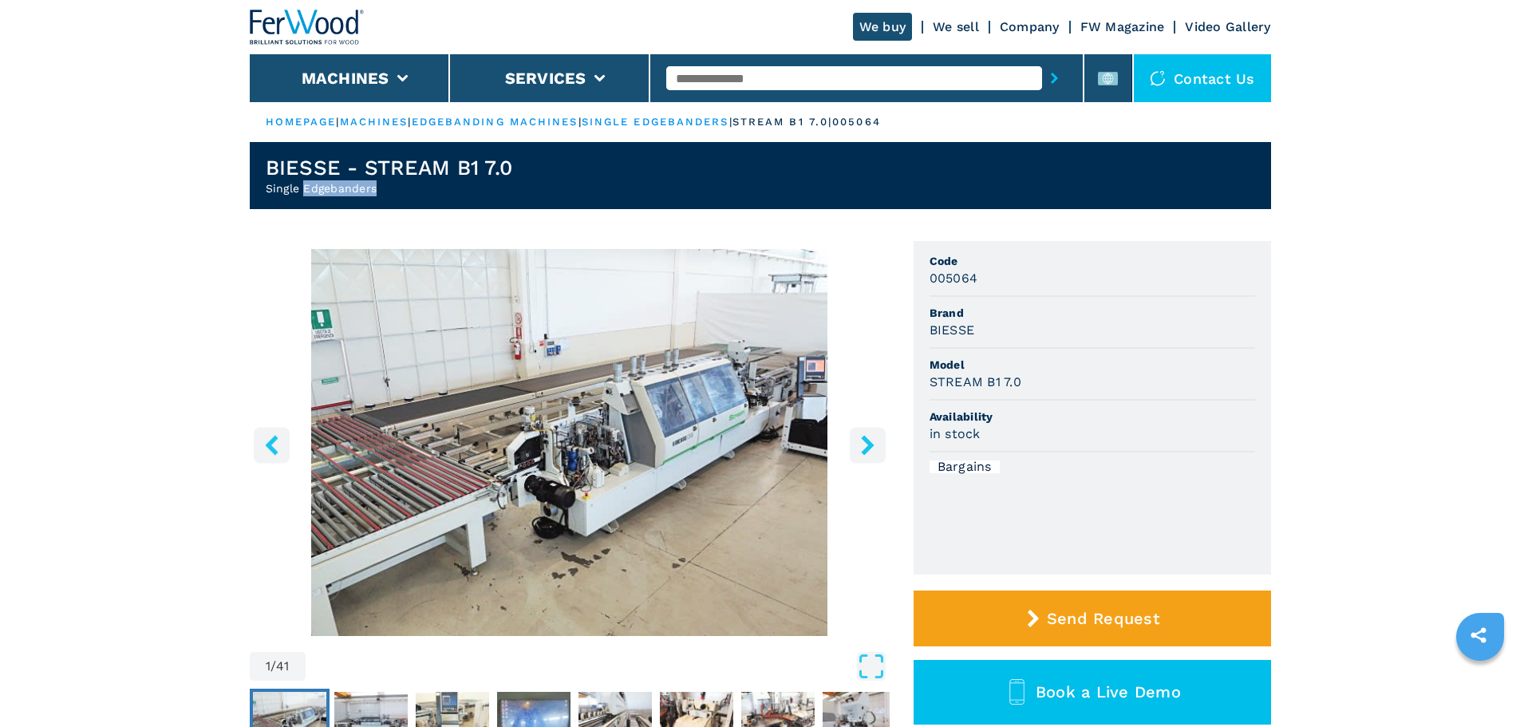
click at [314, 184] on h2 "Single Edgebanders" at bounding box center [389, 188] width 247 height 16
copy h2 "Single Edgebanders"
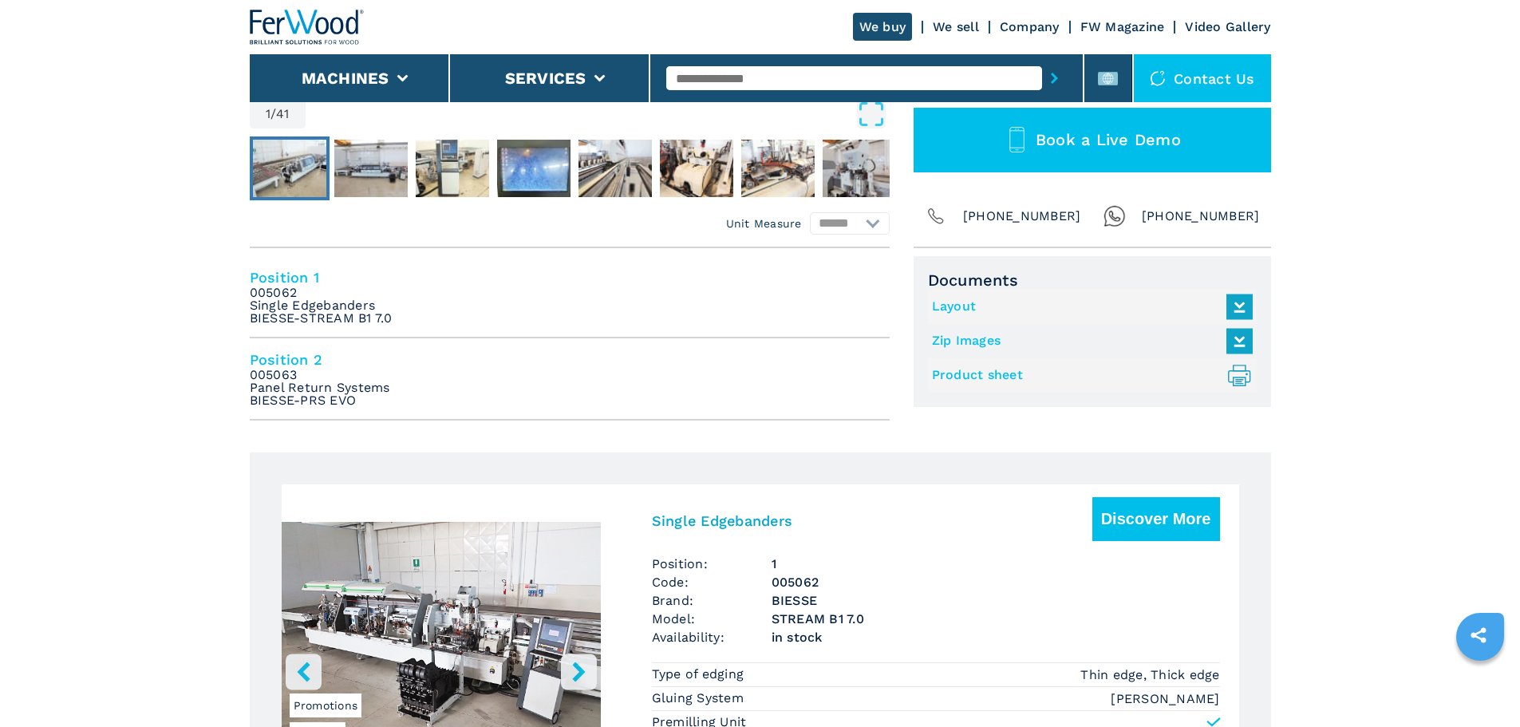
scroll to position [558, 0]
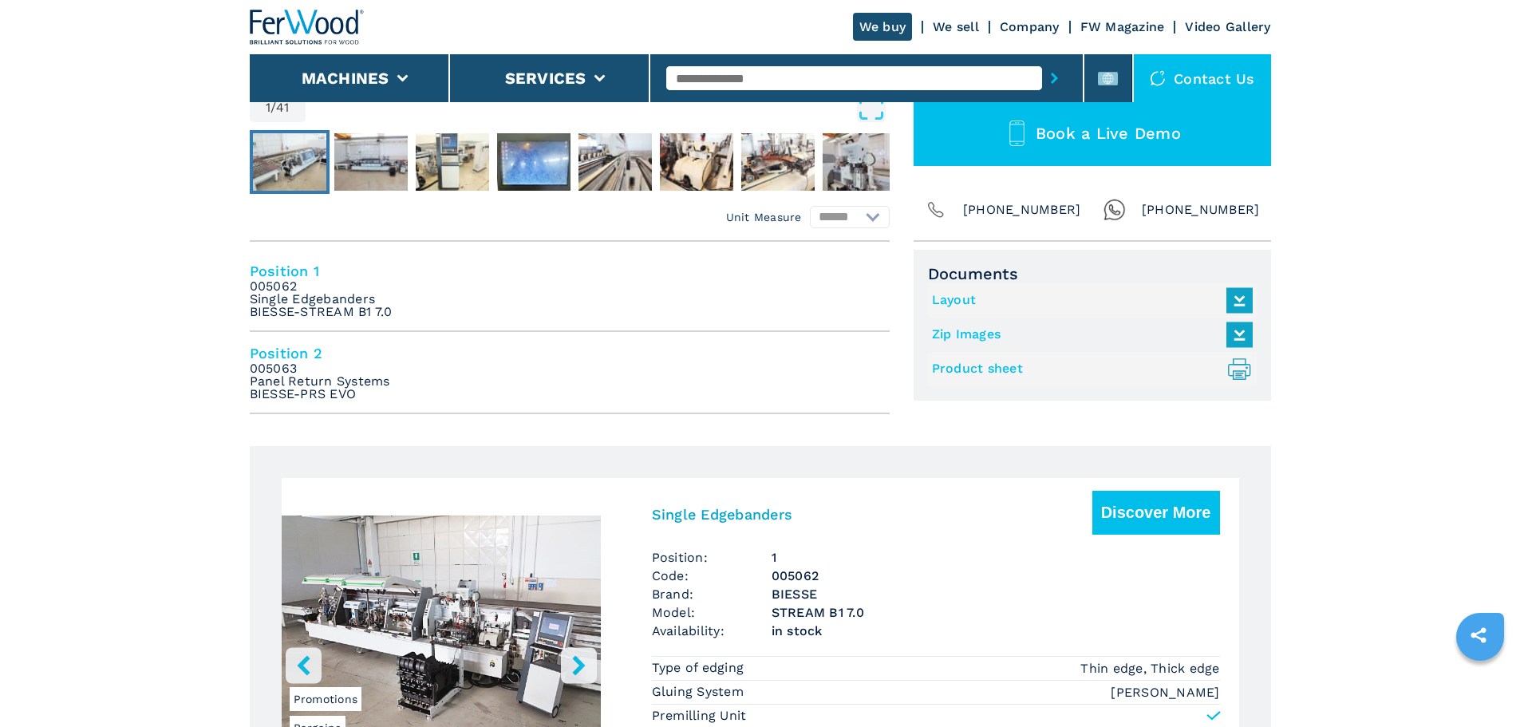
click at [792, 81] on input "text" at bounding box center [854, 78] width 376 height 24
click at [831, 78] on input "text" at bounding box center [854, 78] width 376 height 24
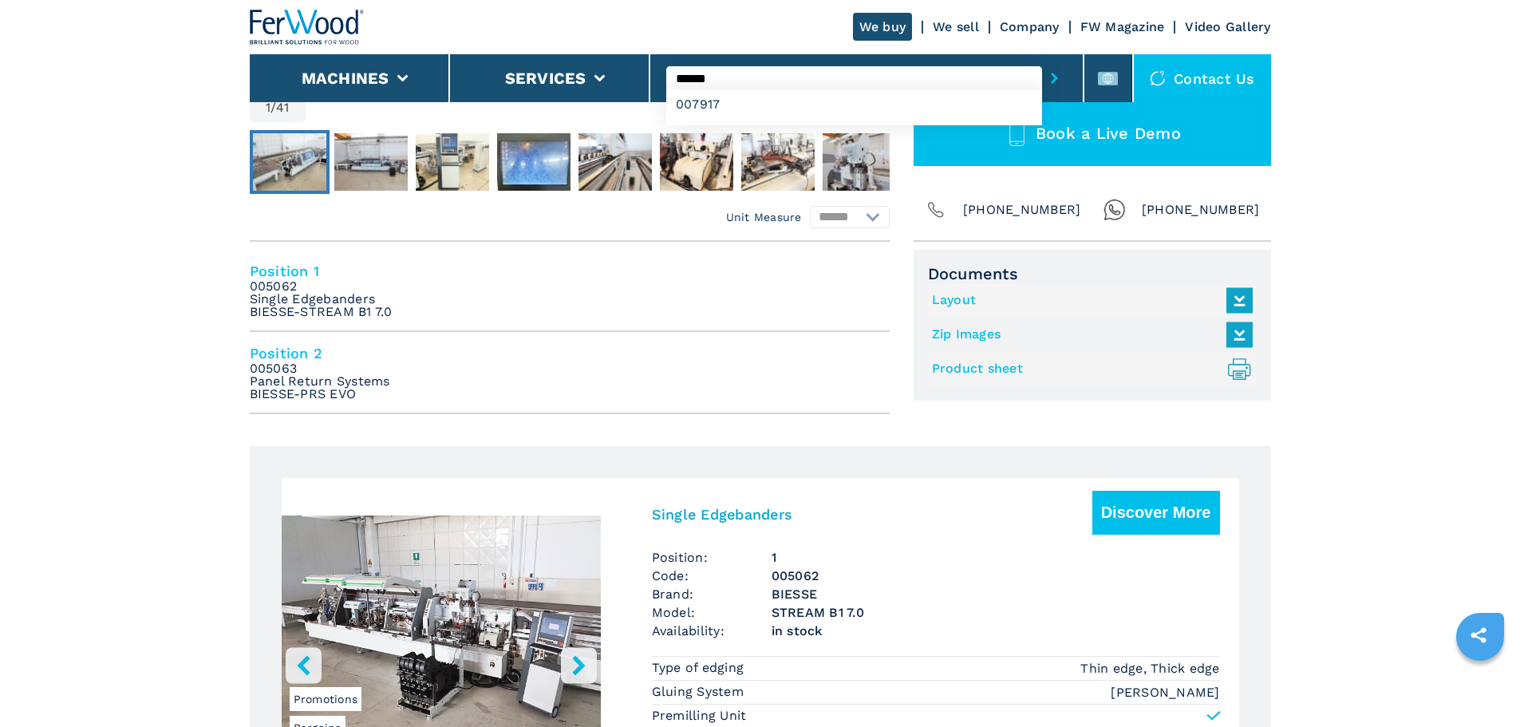
type input "******"
click at [1042, 60] on button "submit-button" at bounding box center [1054, 78] width 25 height 37
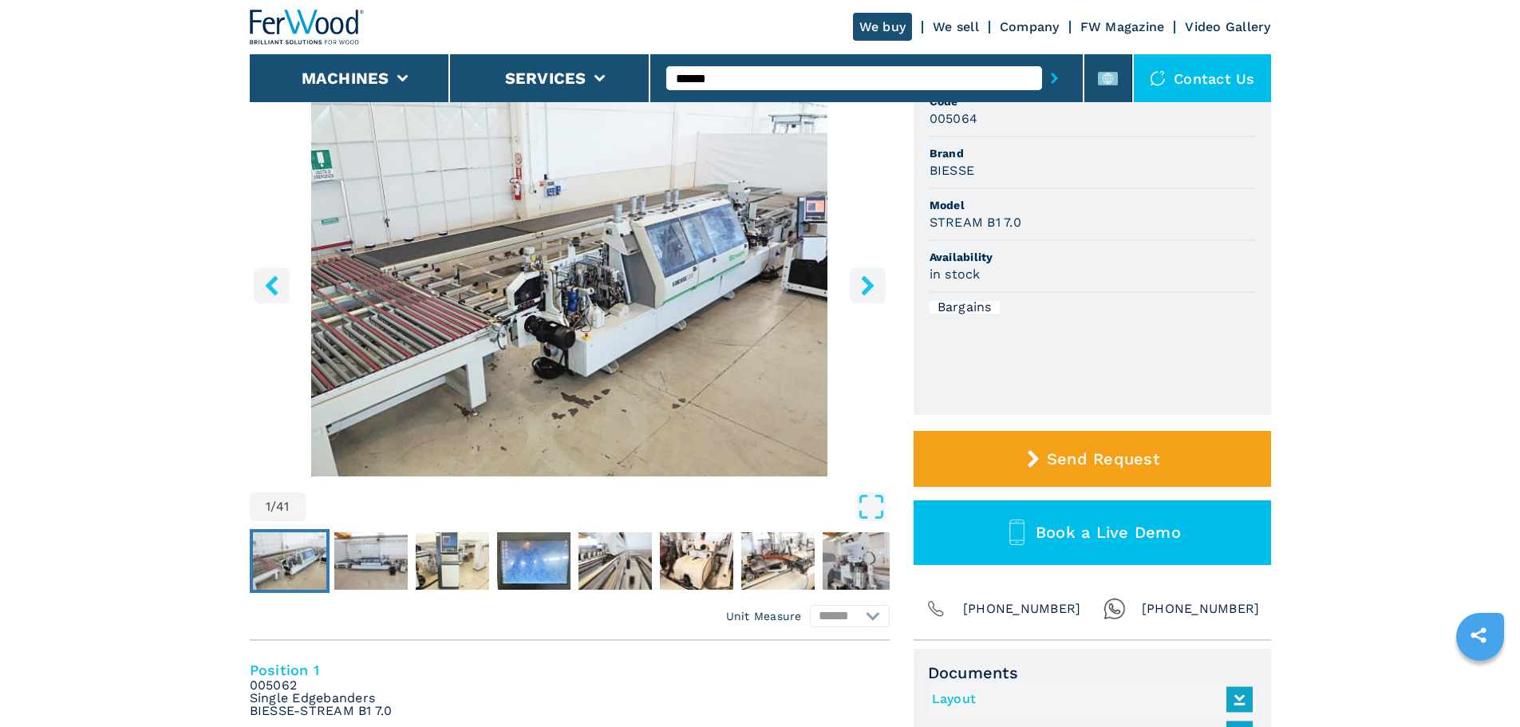
scroll to position [0, 0]
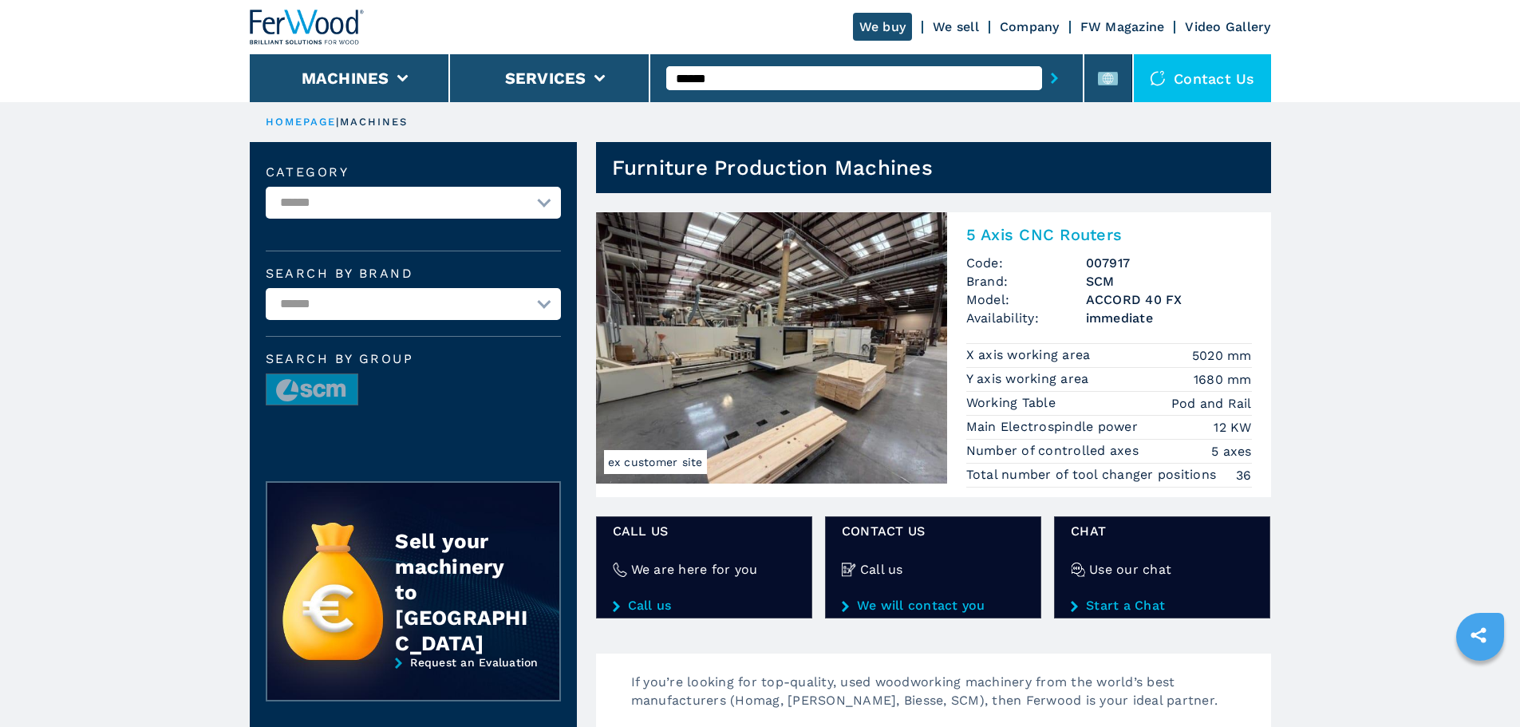
click at [866, 286] on img at bounding box center [771, 347] width 351 height 271
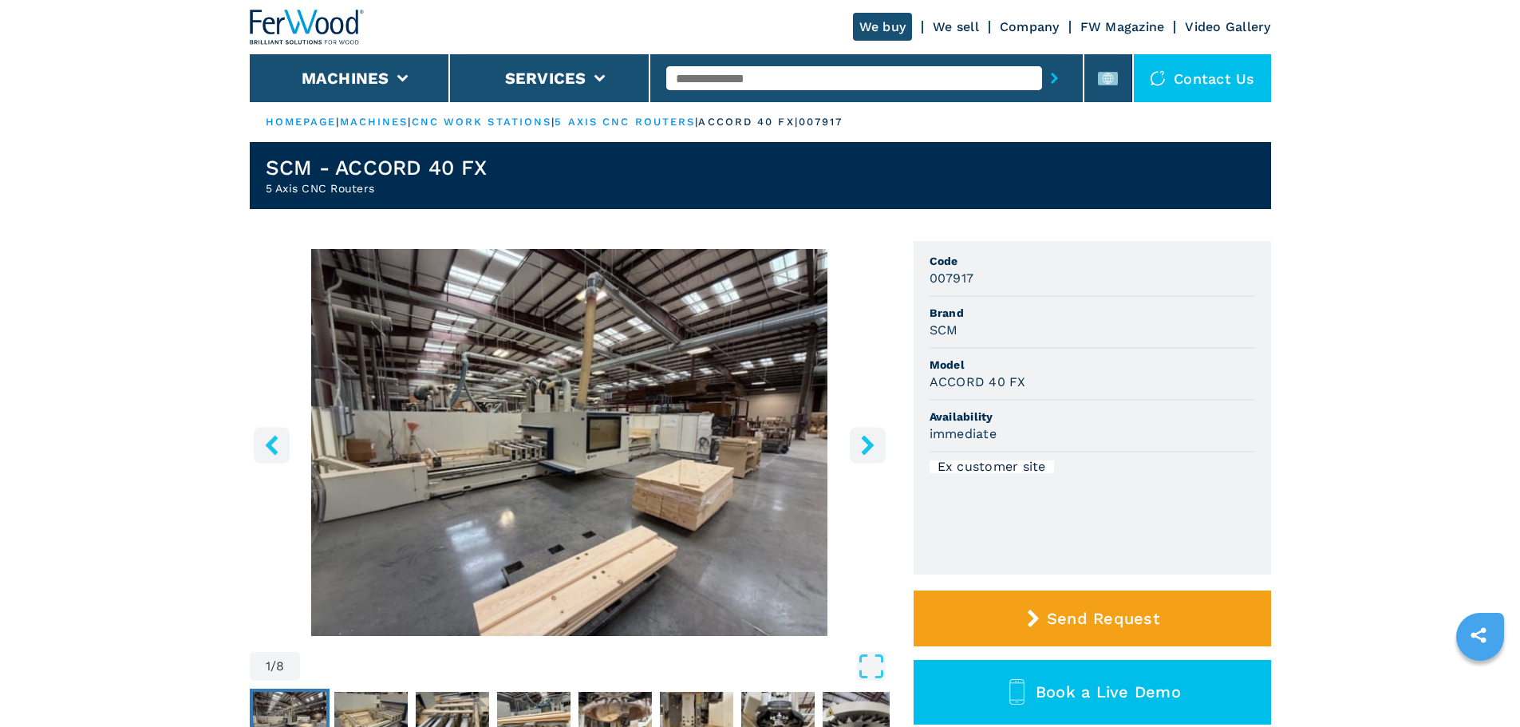
click at [744, 81] on input "text" at bounding box center [854, 78] width 376 height 24
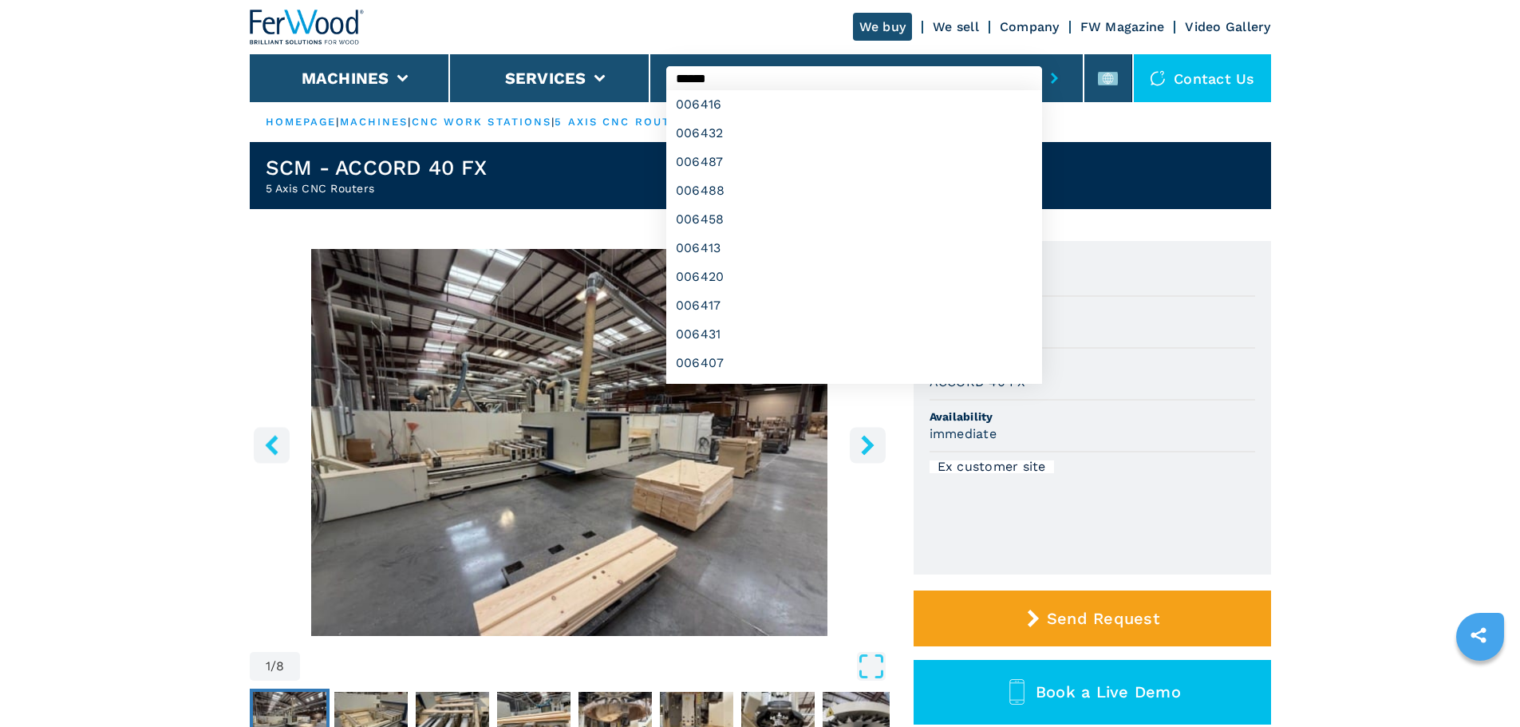
type input "******"
click at [1042, 60] on button "submit-button" at bounding box center [1054, 78] width 25 height 37
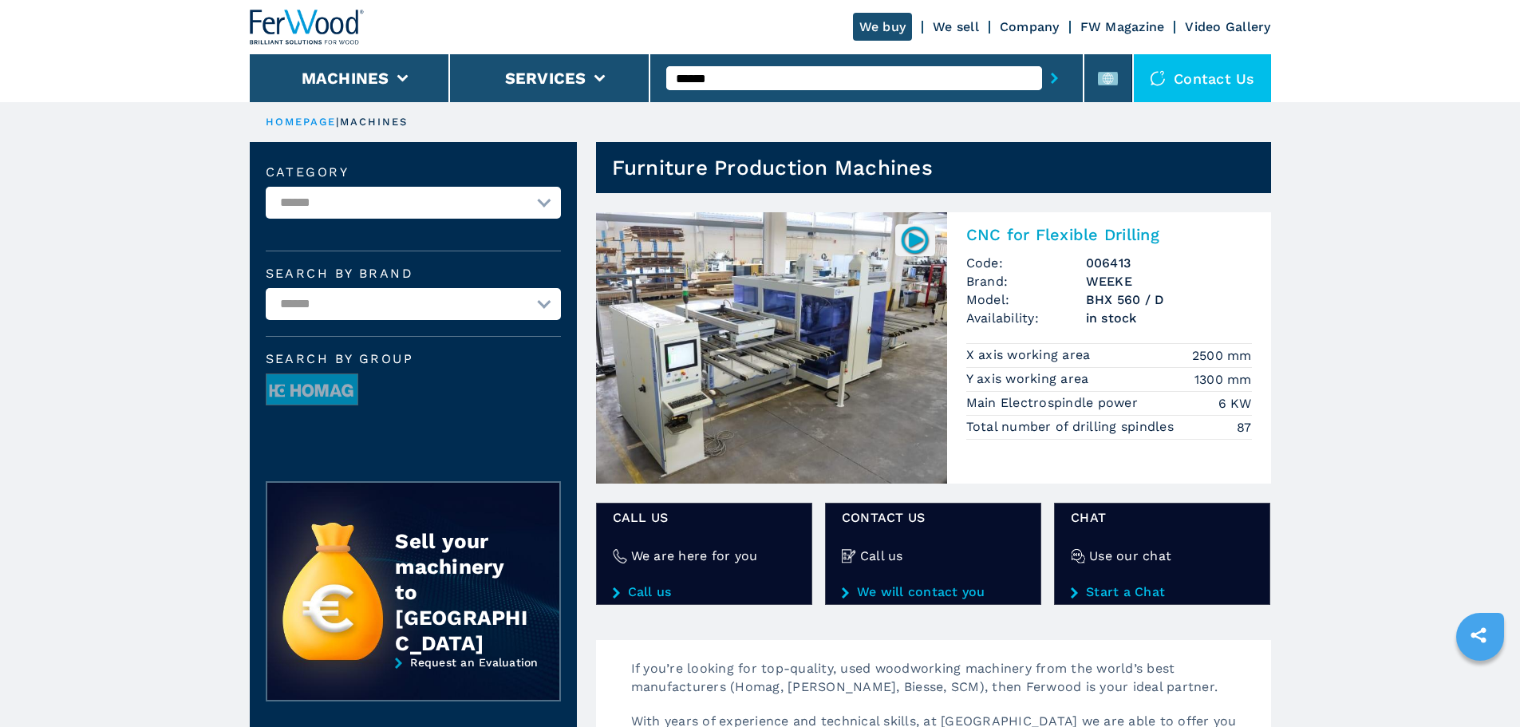
click at [819, 77] on input "******" at bounding box center [854, 78] width 376 height 24
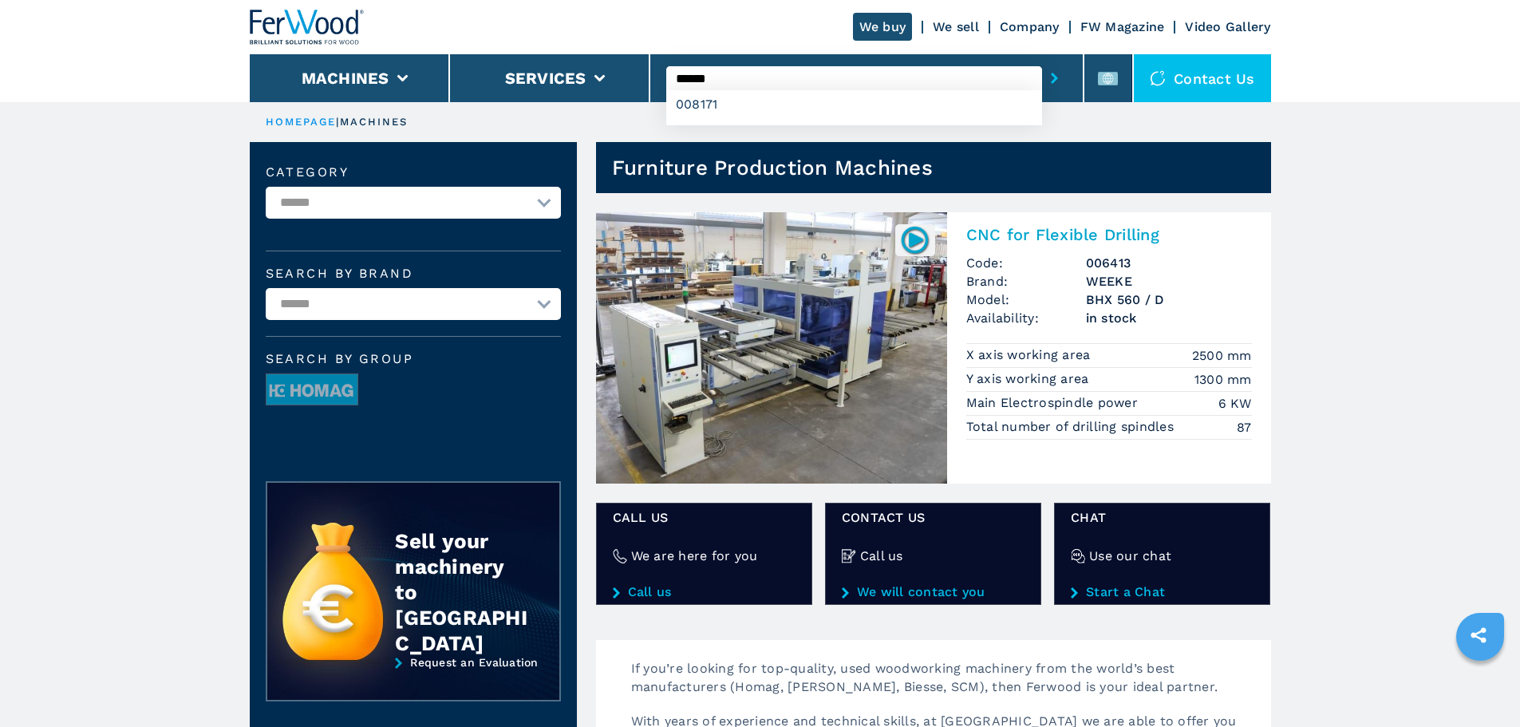
type input "******"
click at [1042, 60] on button "submit-button" at bounding box center [1054, 78] width 25 height 37
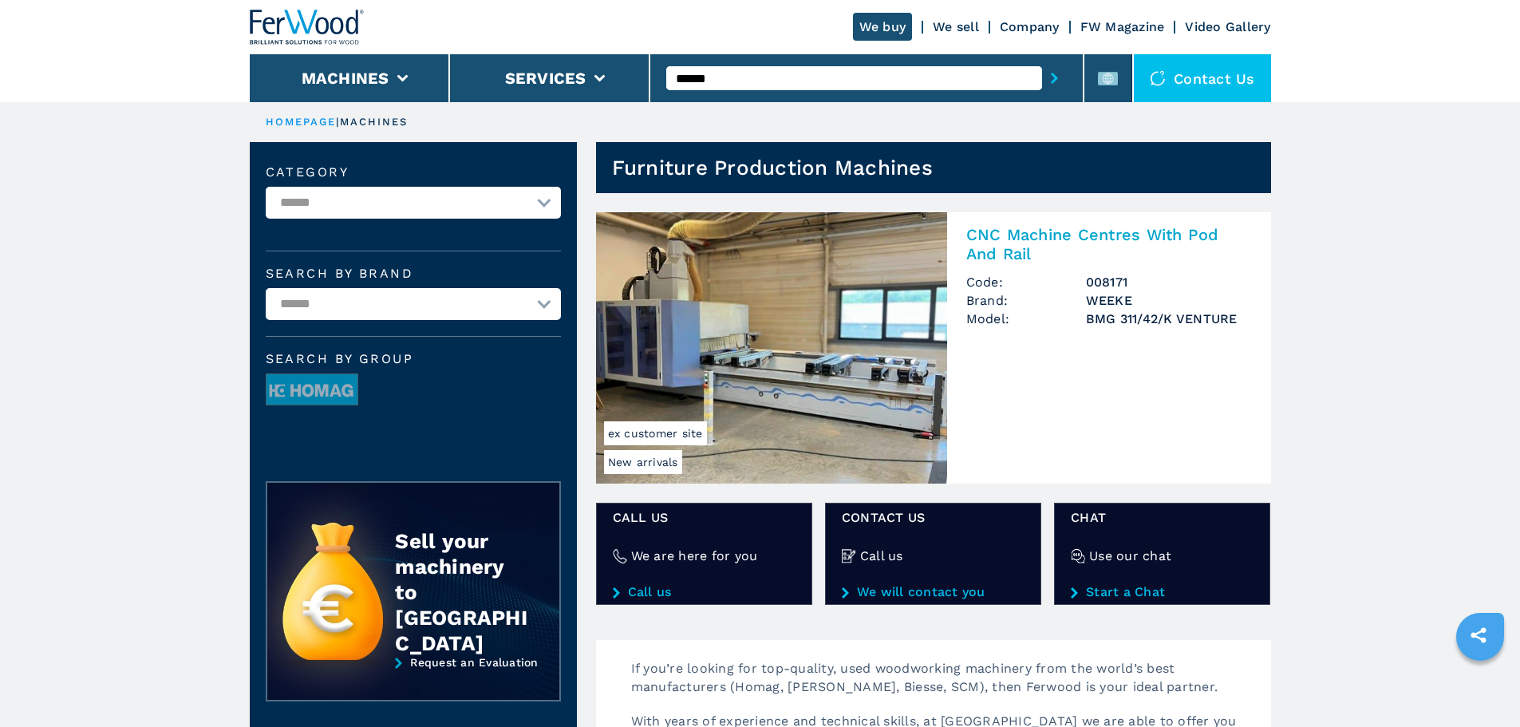
click at [1040, 245] on h2 "CNC Machine Centres With Pod And Rail" at bounding box center [1109, 244] width 286 height 38
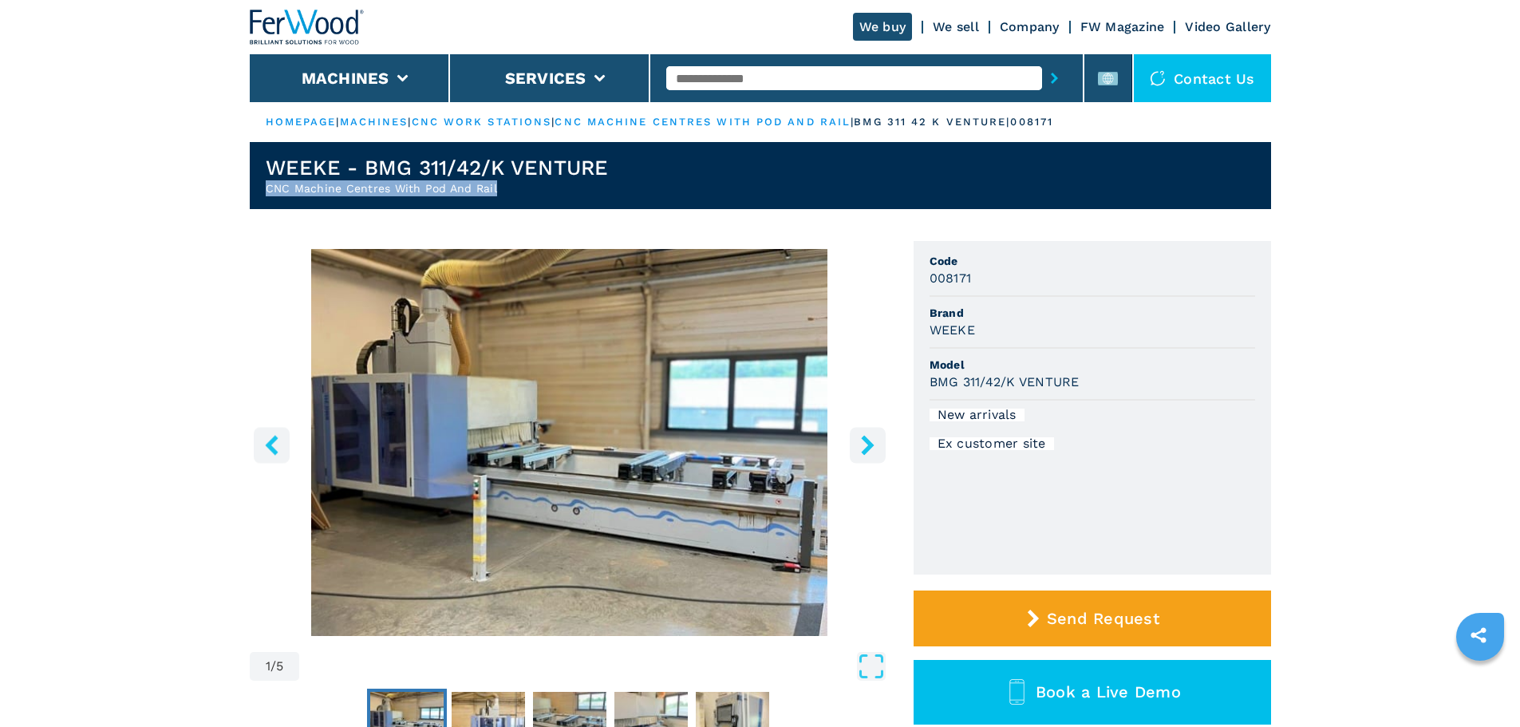
drag, startPoint x: 263, startPoint y: 164, endPoint x: 197, endPoint y: 199, distance: 74.9
copy h2 "CNC Machine Centres With Pod And Rail"
click at [740, 84] on input "text" at bounding box center [854, 78] width 376 height 24
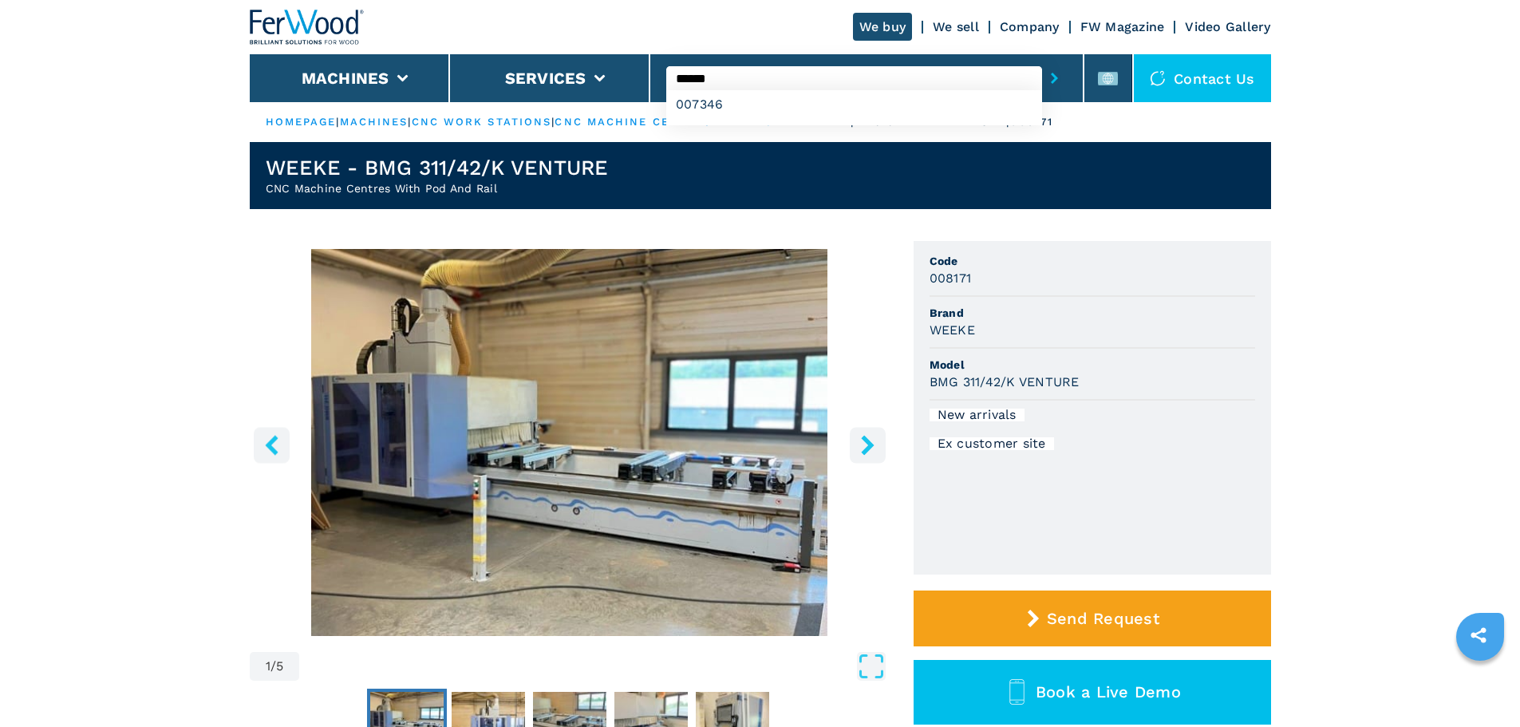
type input "******"
click at [1042, 60] on button "submit-button" at bounding box center [1054, 78] width 25 height 37
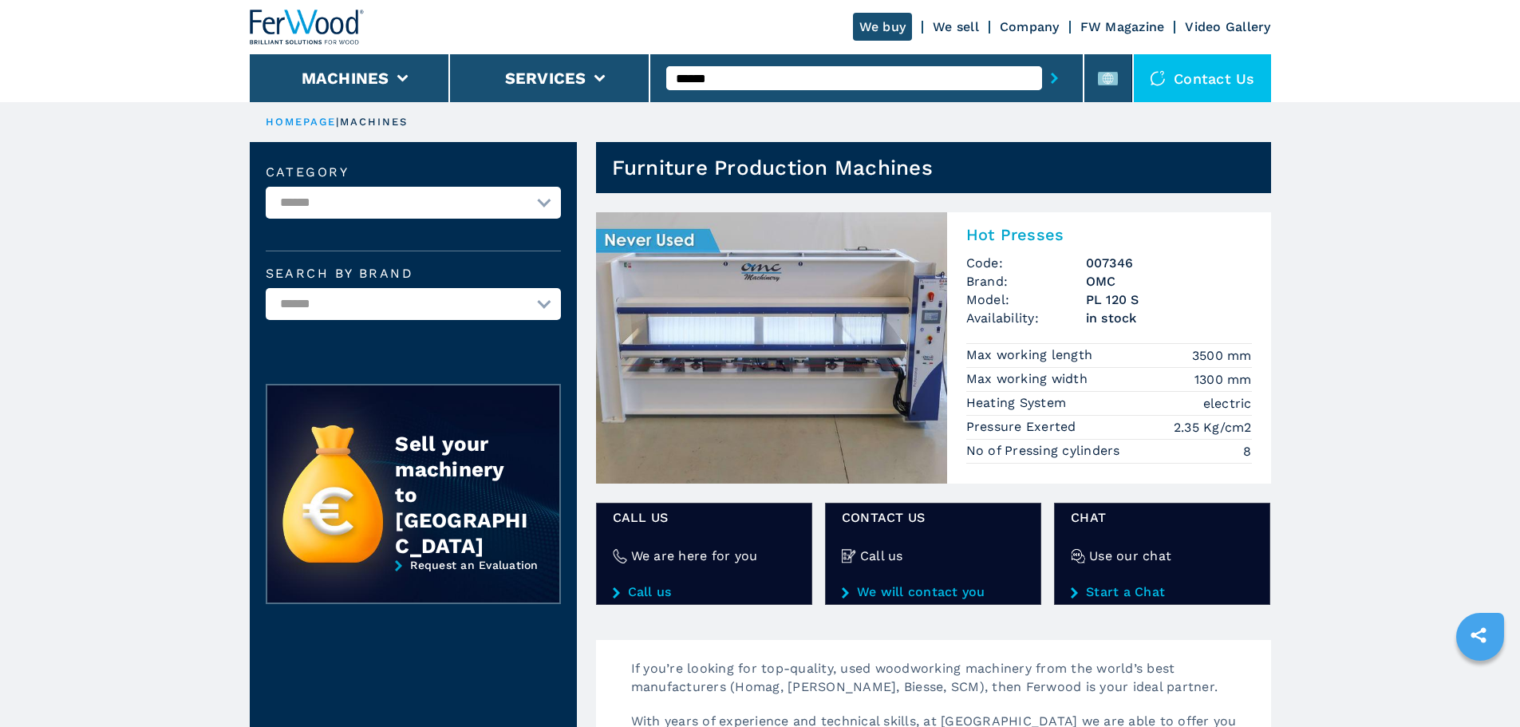
click at [1043, 236] on h2 "Hot Presses" at bounding box center [1109, 234] width 286 height 19
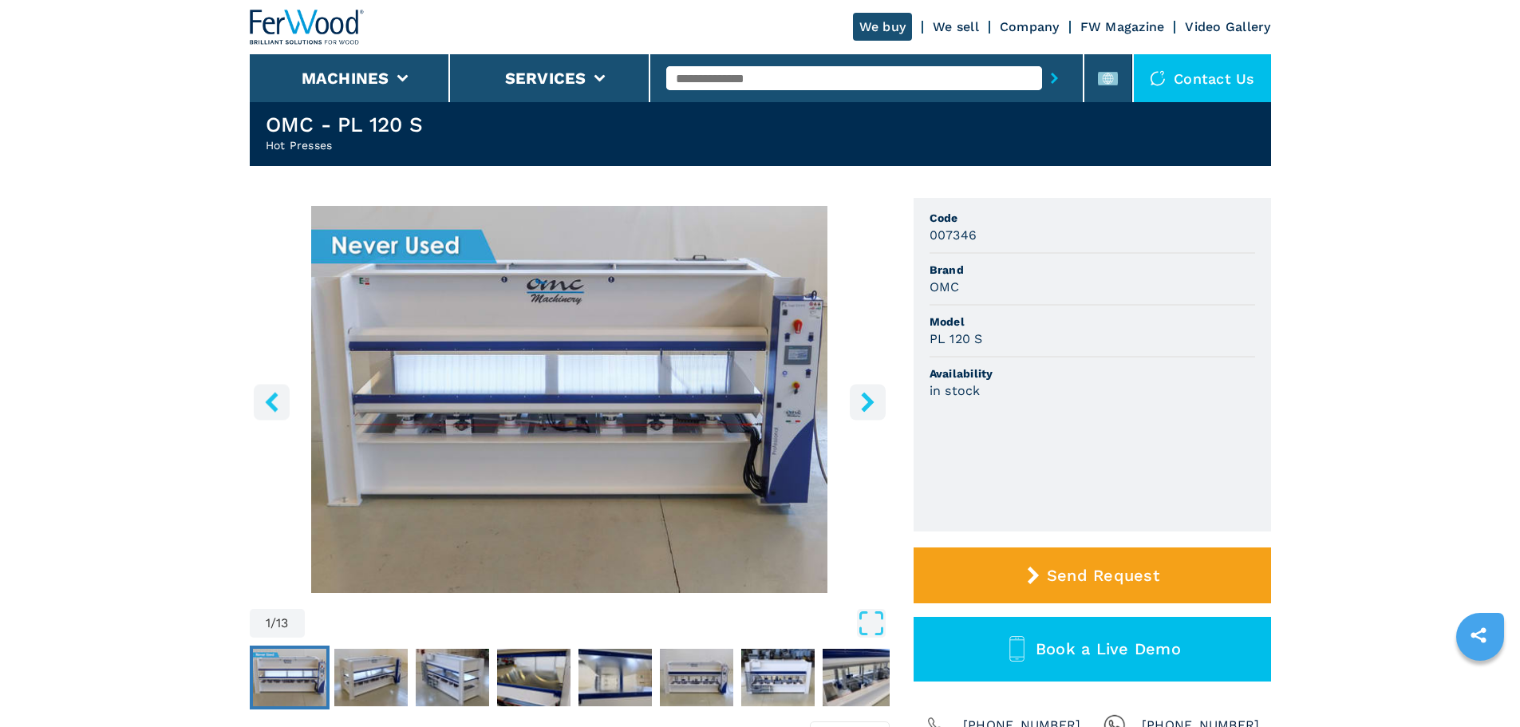
scroll to position [80, 0]
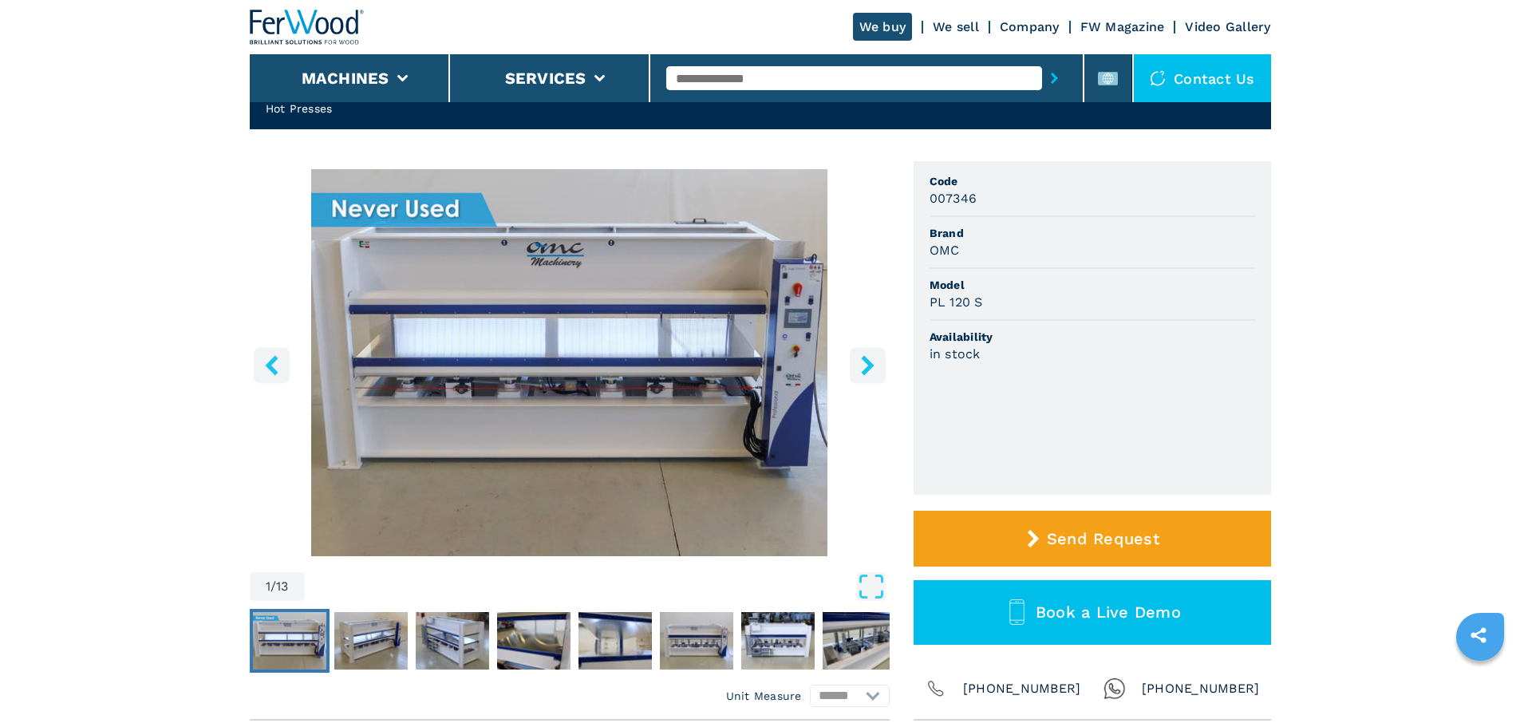
click at [888, 97] on div at bounding box center [866, 78] width 401 height 37
click at [890, 77] on input "text" at bounding box center [854, 78] width 376 height 24
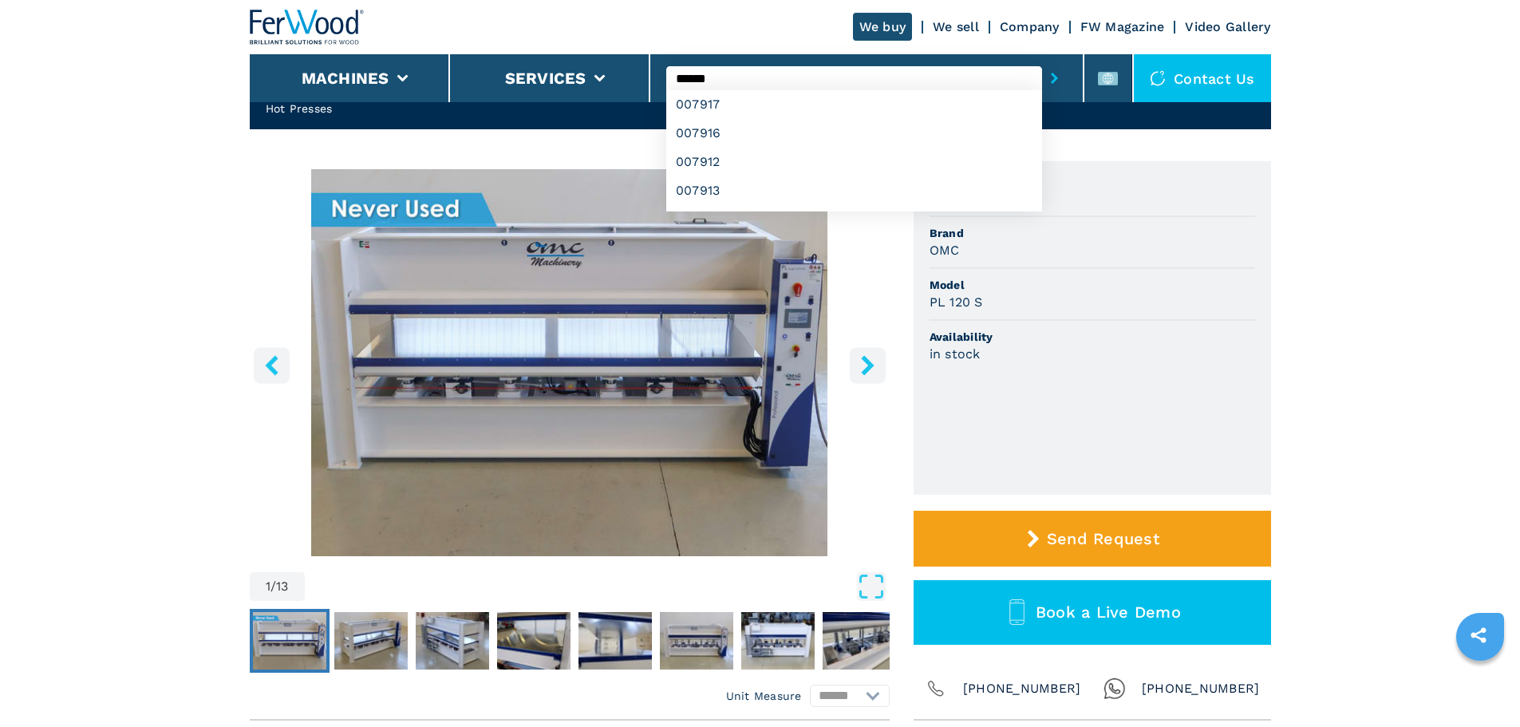
type input "******"
click at [1042, 60] on button "submit-button" at bounding box center [1054, 78] width 25 height 37
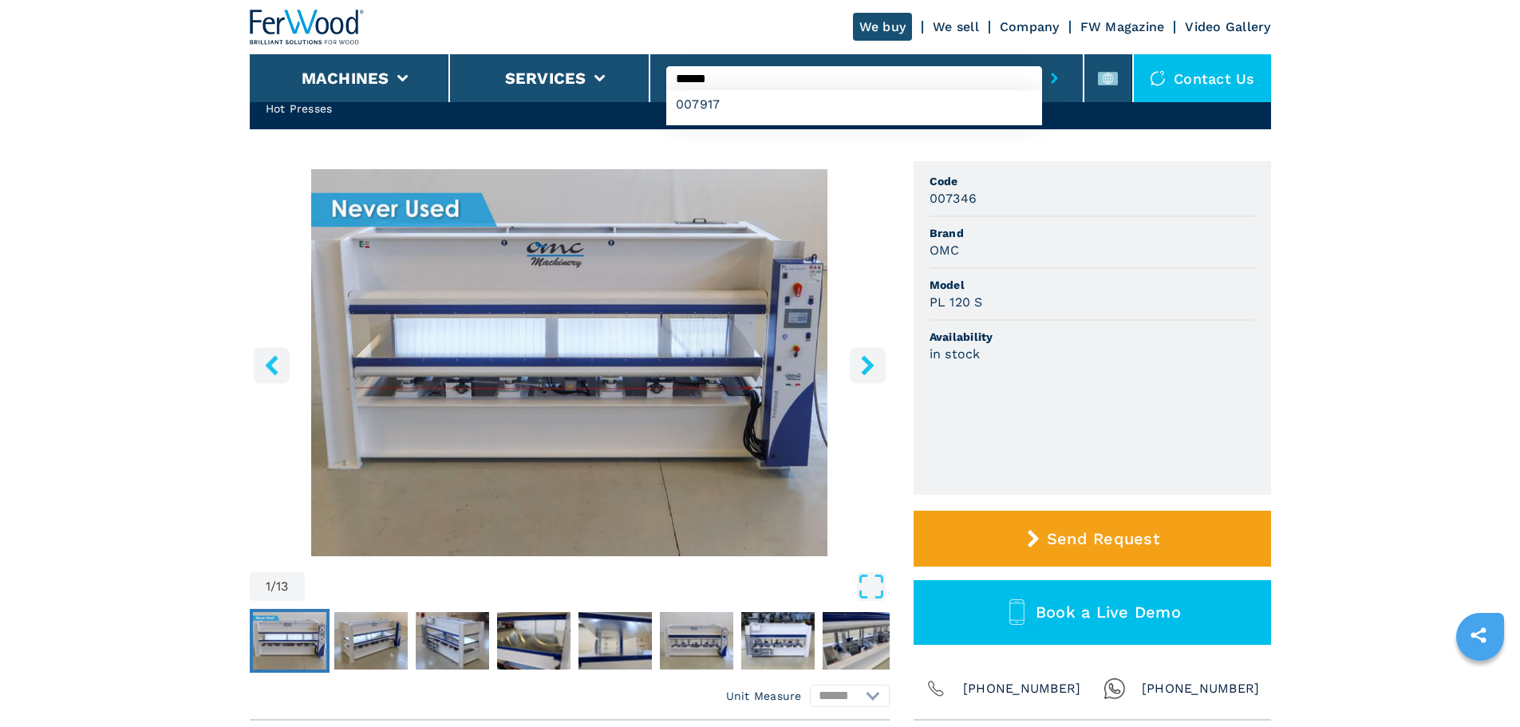
scroll to position [0, 0]
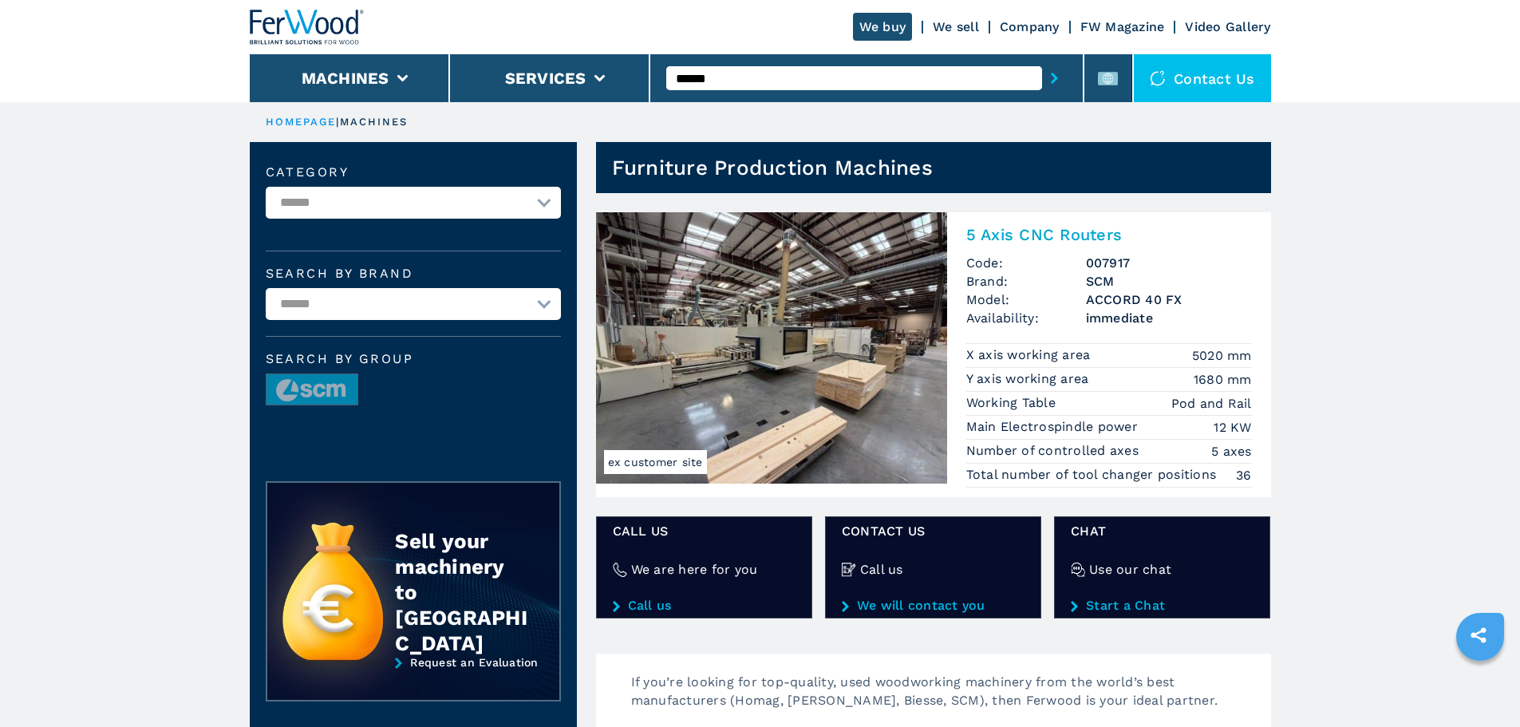
click at [1021, 231] on h2 "5 Axis CNC Routers" at bounding box center [1109, 234] width 286 height 19
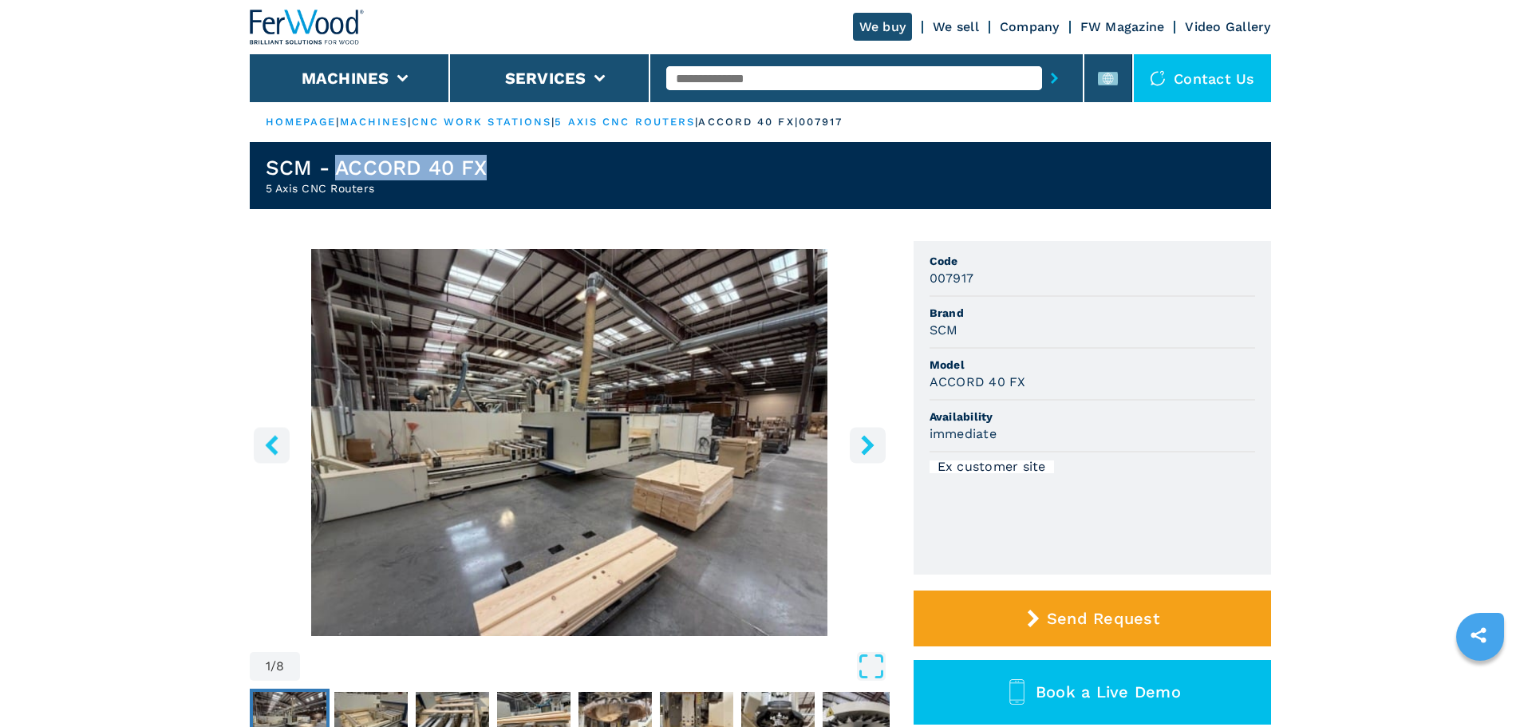
drag, startPoint x: 338, startPoint y: 165, endPoint x: 492, endPoint y: 172, distance: 154.1
click at [492, 172] on header "SCM - ACCORD 40 FX 5 Axis CNC Routers" at bounding box center [760, 175] width 1021 height 67
copy h1 "ACCORD 40 FX"
click at [293, 163] on h1 "SCM - ACCORD 40 FX" at bounding box center [377, 168] width 222 height 26
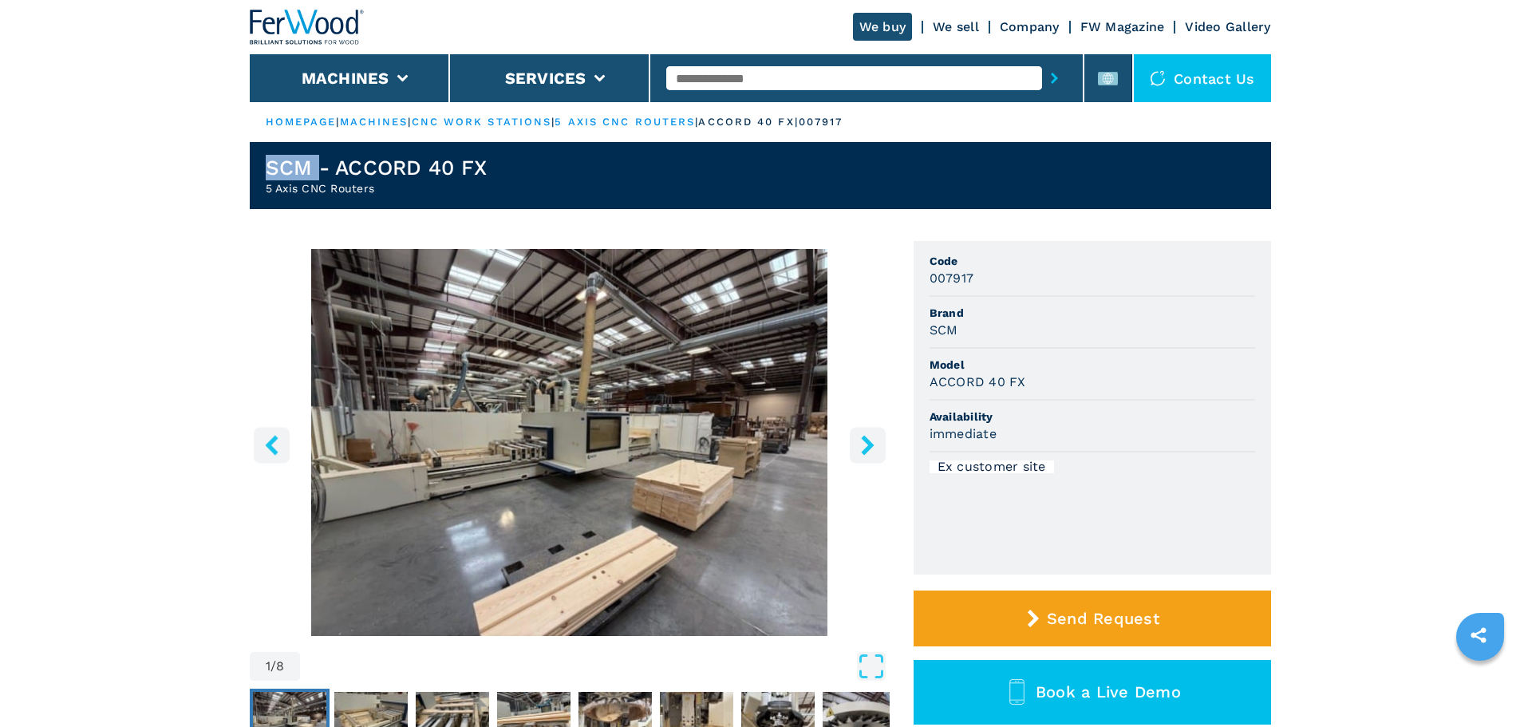
copy h1 "SCM"
click at [324, 182] on h2 "5 Axis CNC Routers" at bounding box center [377, 188] width 222 height 16
copy h2 "5 Axis CNC Routers"
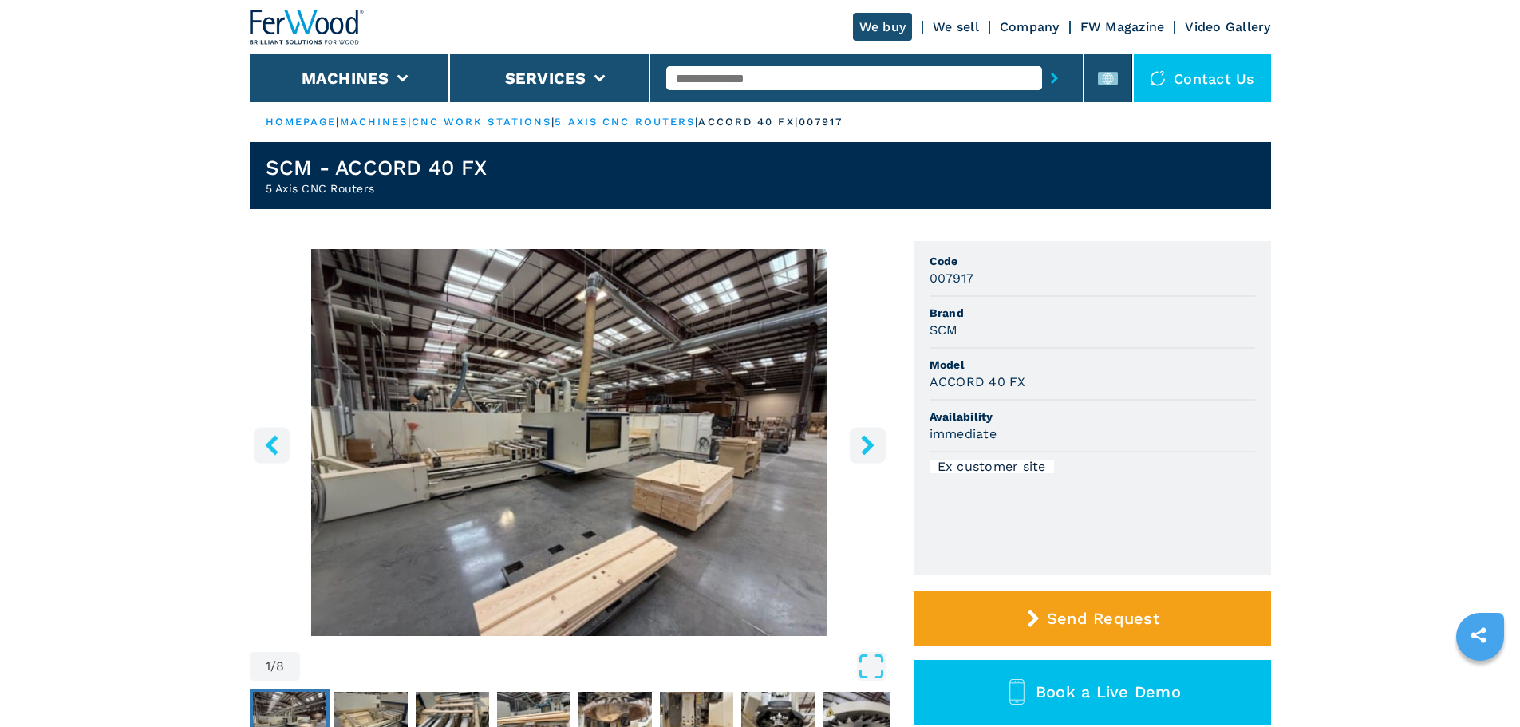
click at [814, 94] on div at bounding box center [866, 78] width 401 height 37
click at [827, 83] on input "text" at bounding box center [854, 78] width 376 height 24
type input "******"
click at [1042, 60] on button "submit-button" at bounding box center [1054, 78] width 25 height 37
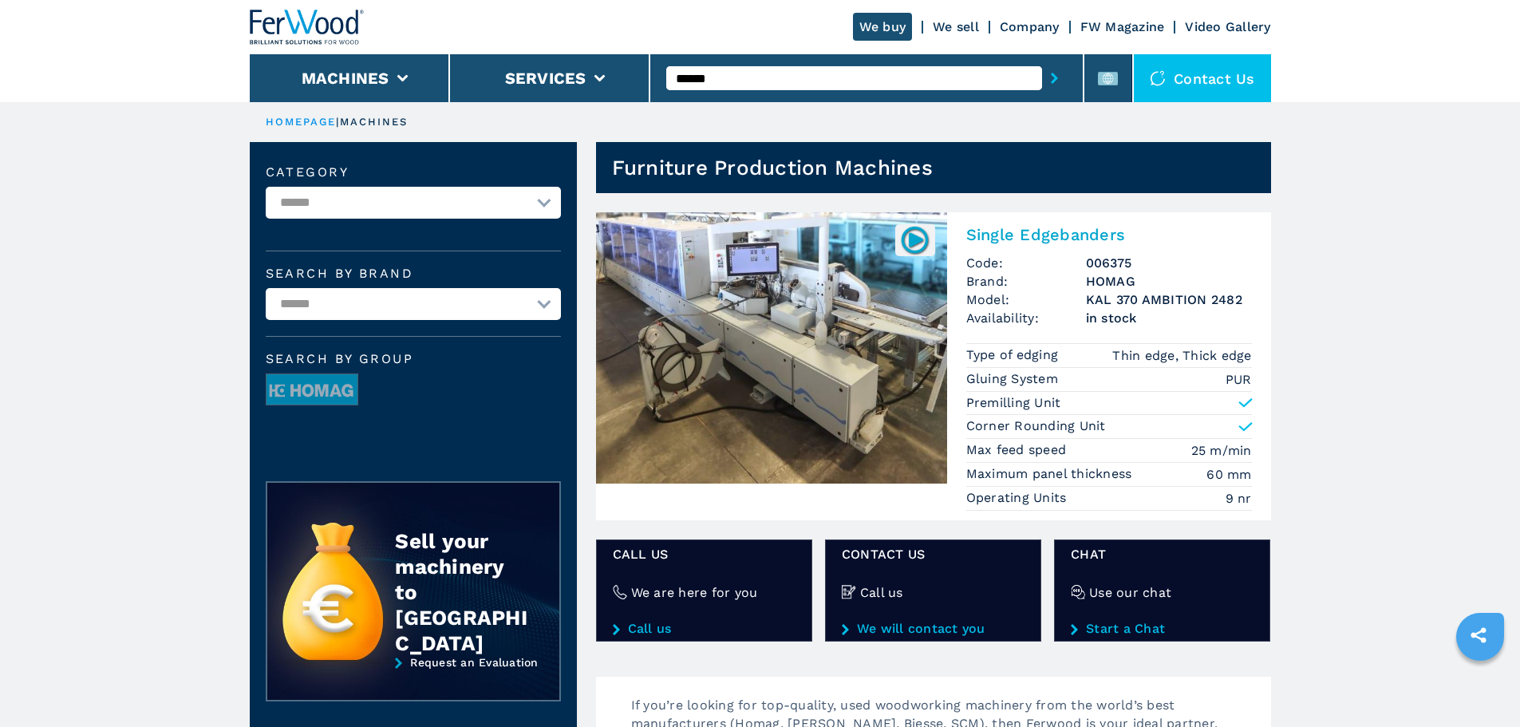
click at [846, 73] on input "******" at bounding box center [854, 78] width 376 height 24
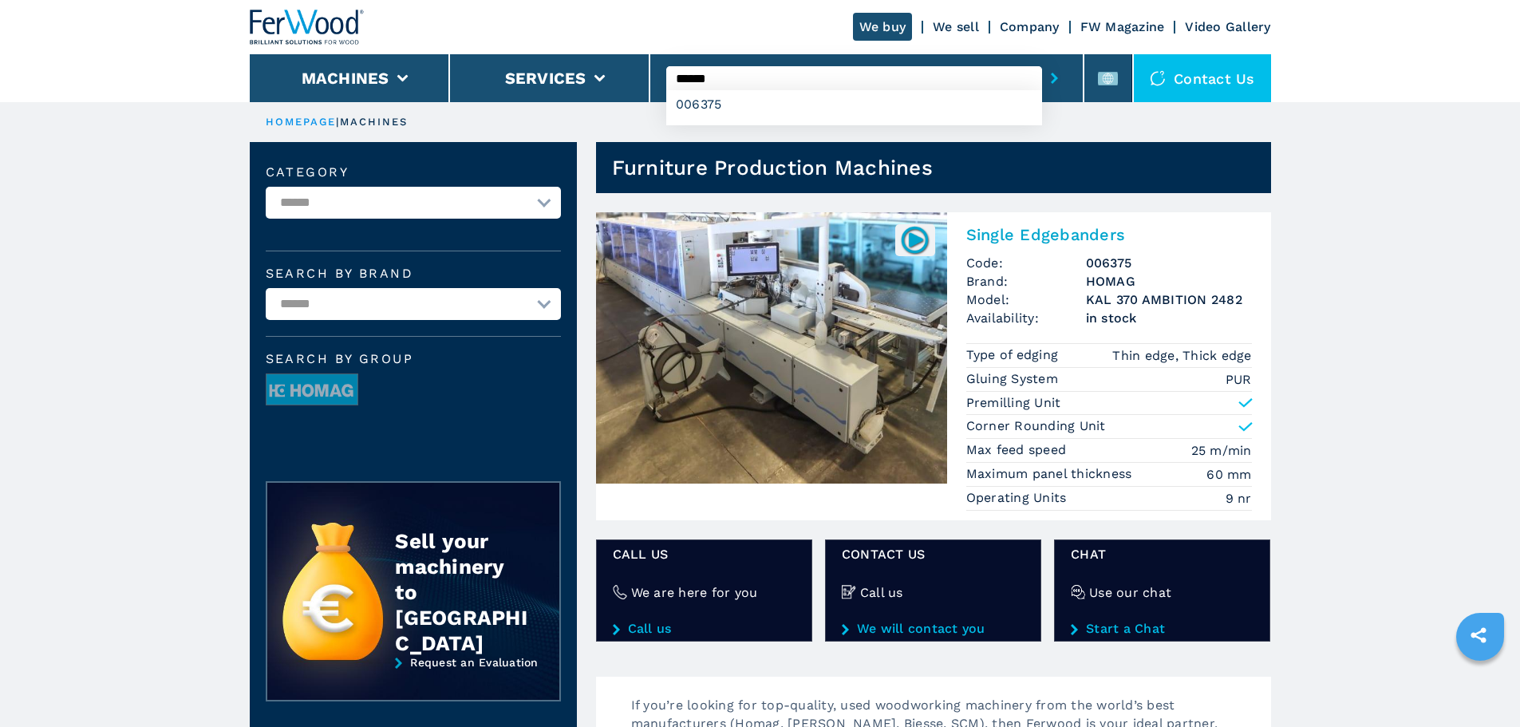
click at [846, 74] on input "******" at bounding box center [854, 78] width 376 height 24
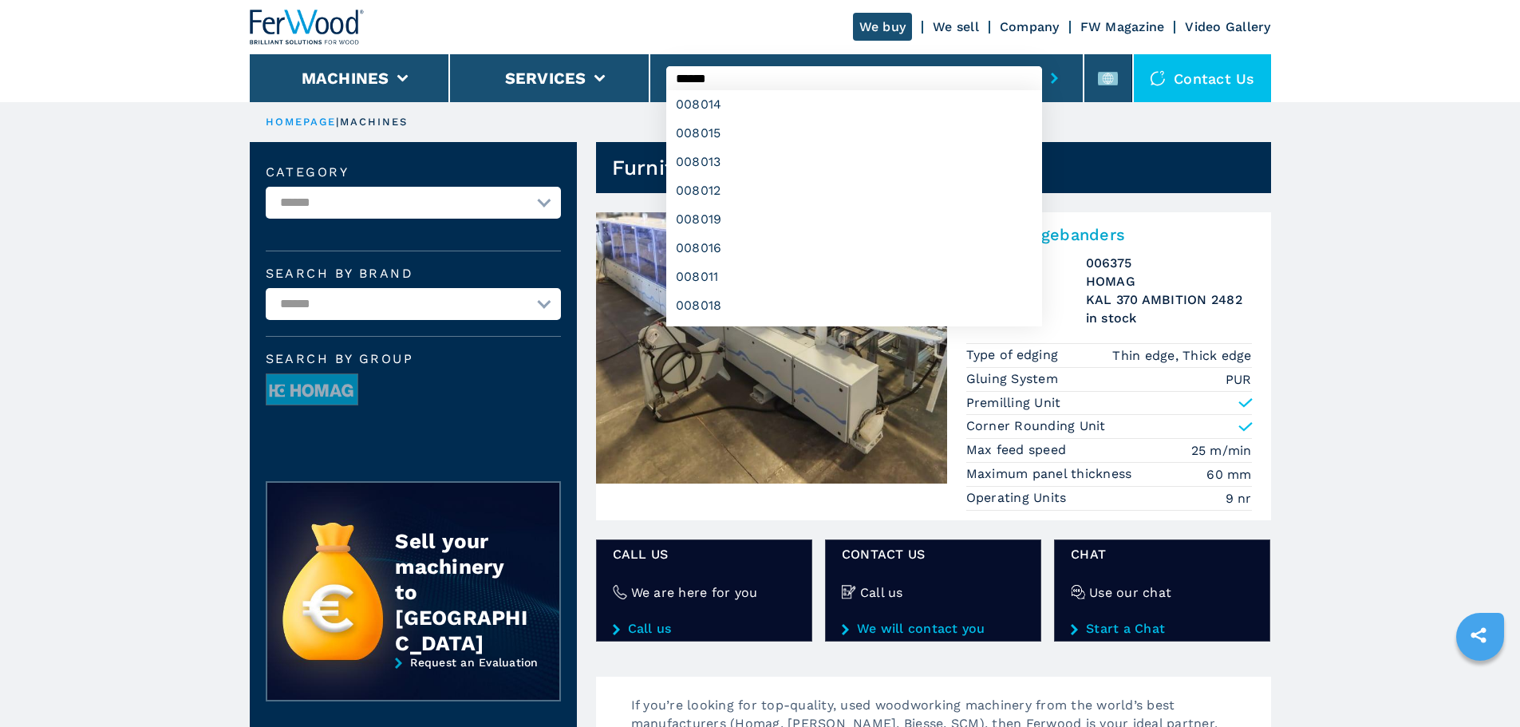
click at [1042, 60] on button "submit-button" at bounding box center [1054, 78] width 25 height 37
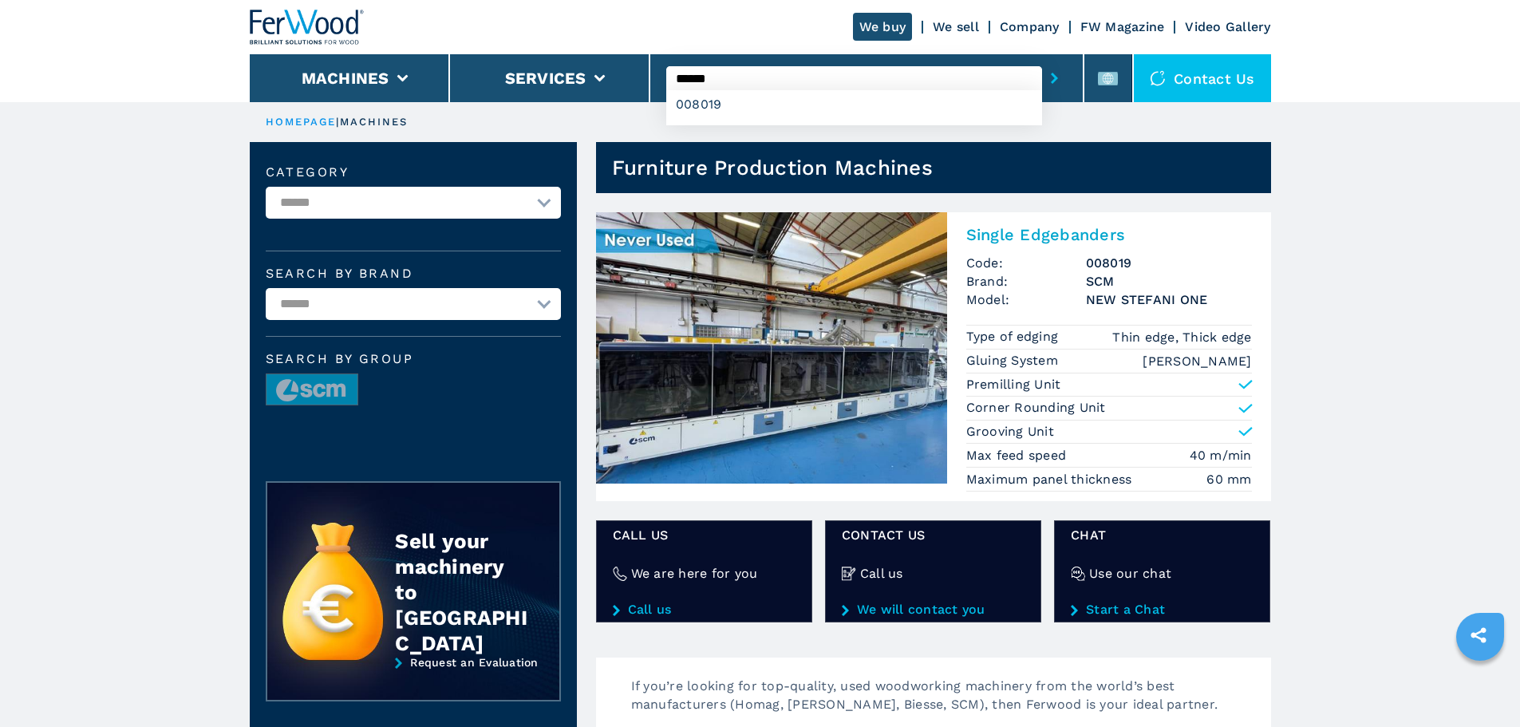
click at [844, 73] on input "******" at bounding box center [854, 78] width 376 height 24
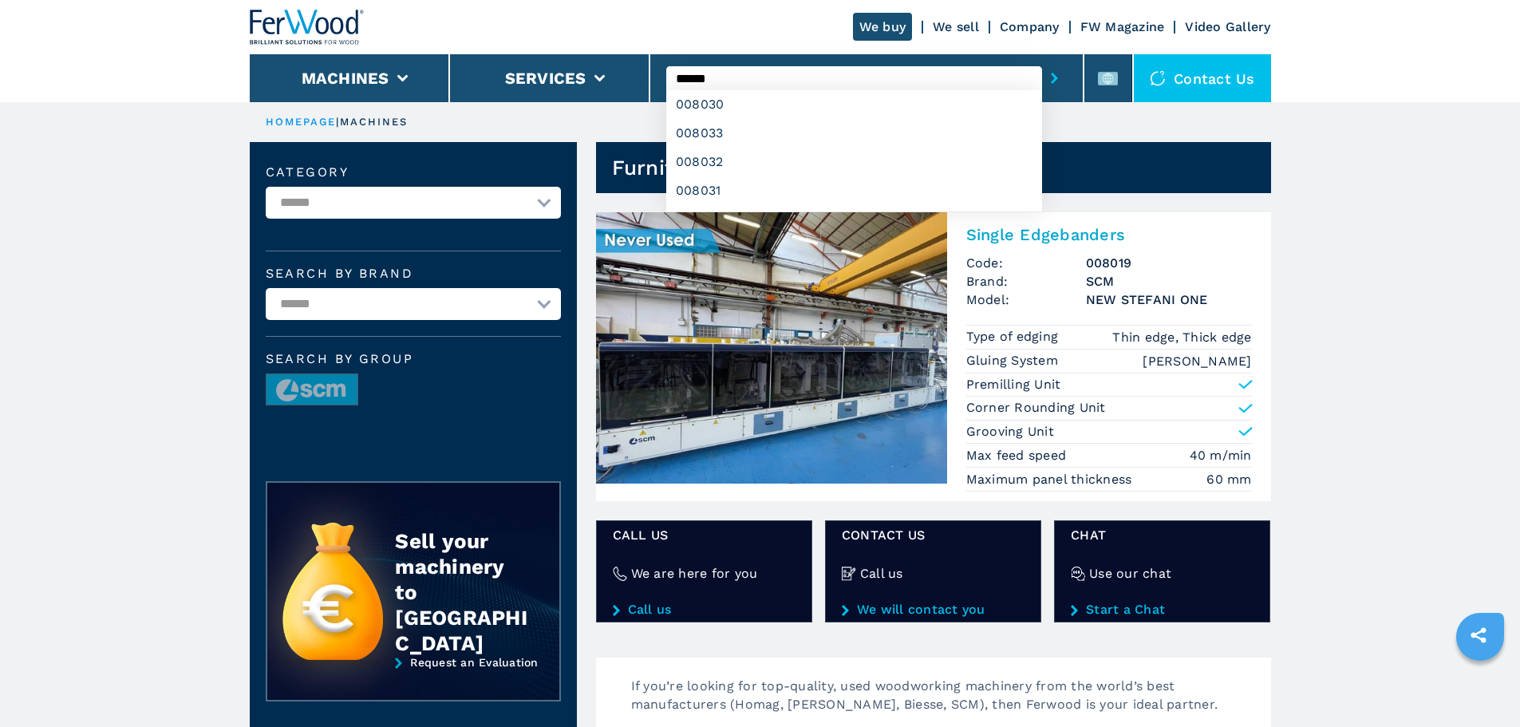
type input "******"
click at [1042, 60] on button "submit-button" at bounding box center [1054, 78] width 25 height 37
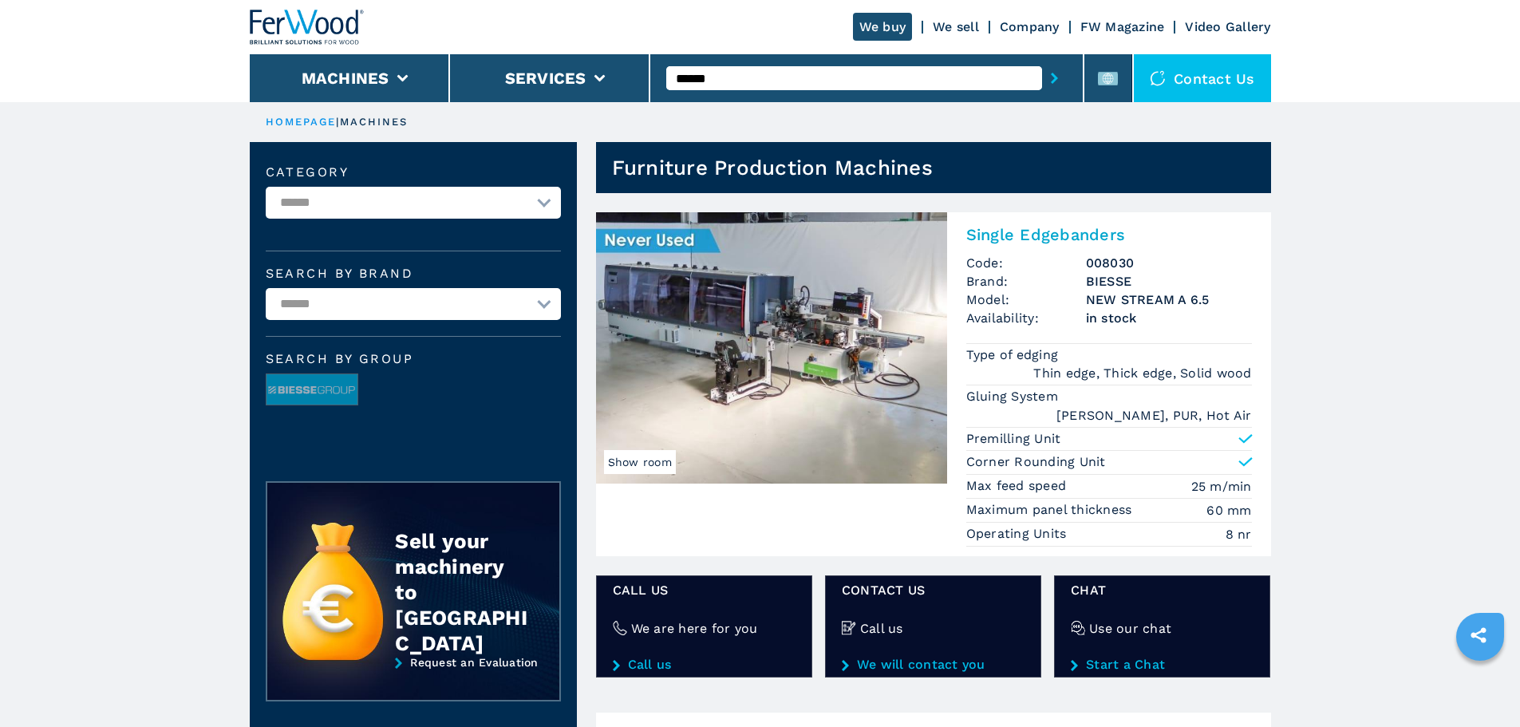
click at [882, 75] on input "******" at bounding box center [854, 78] width 376 height 24
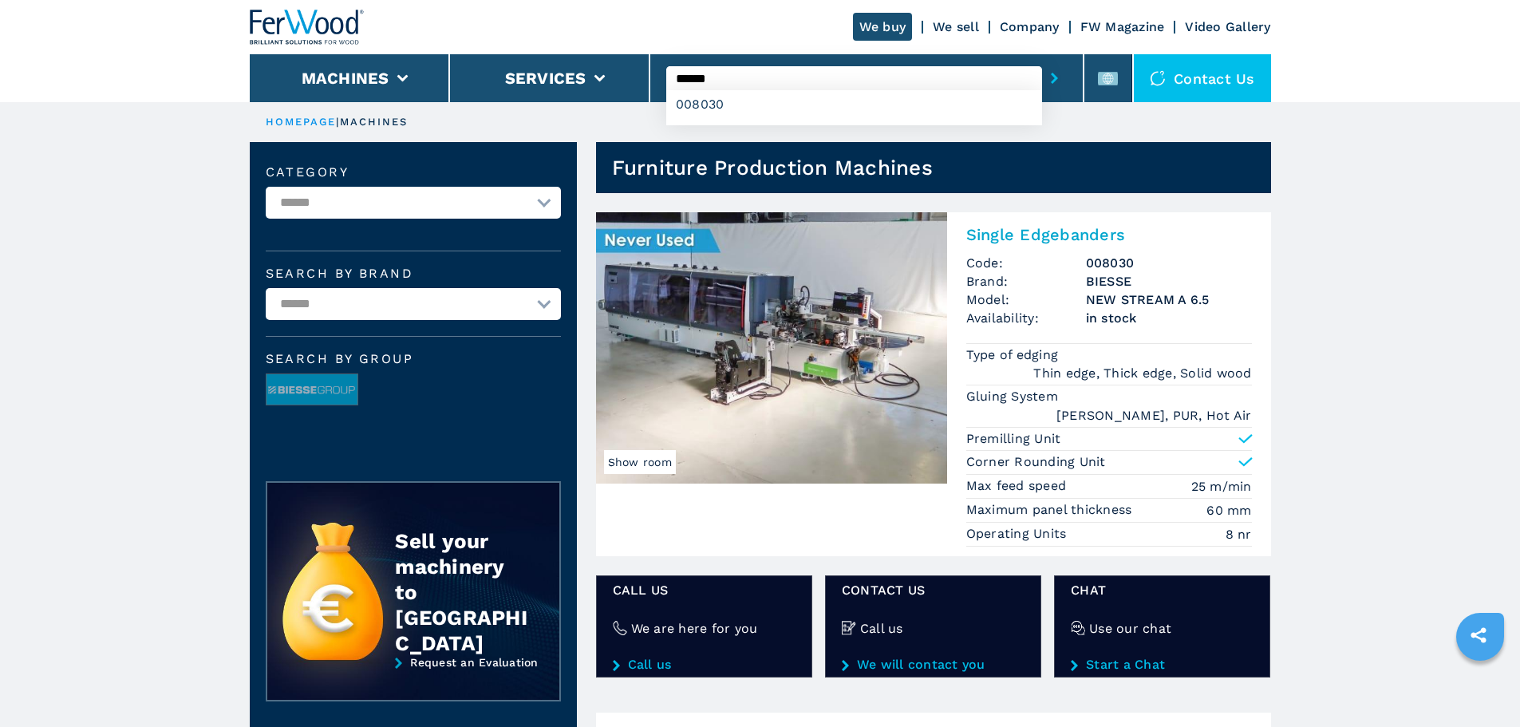
type input "******"
click at [1042, 60] on button "submit-button" at bounding box center [1054, 78] width 25 height 37
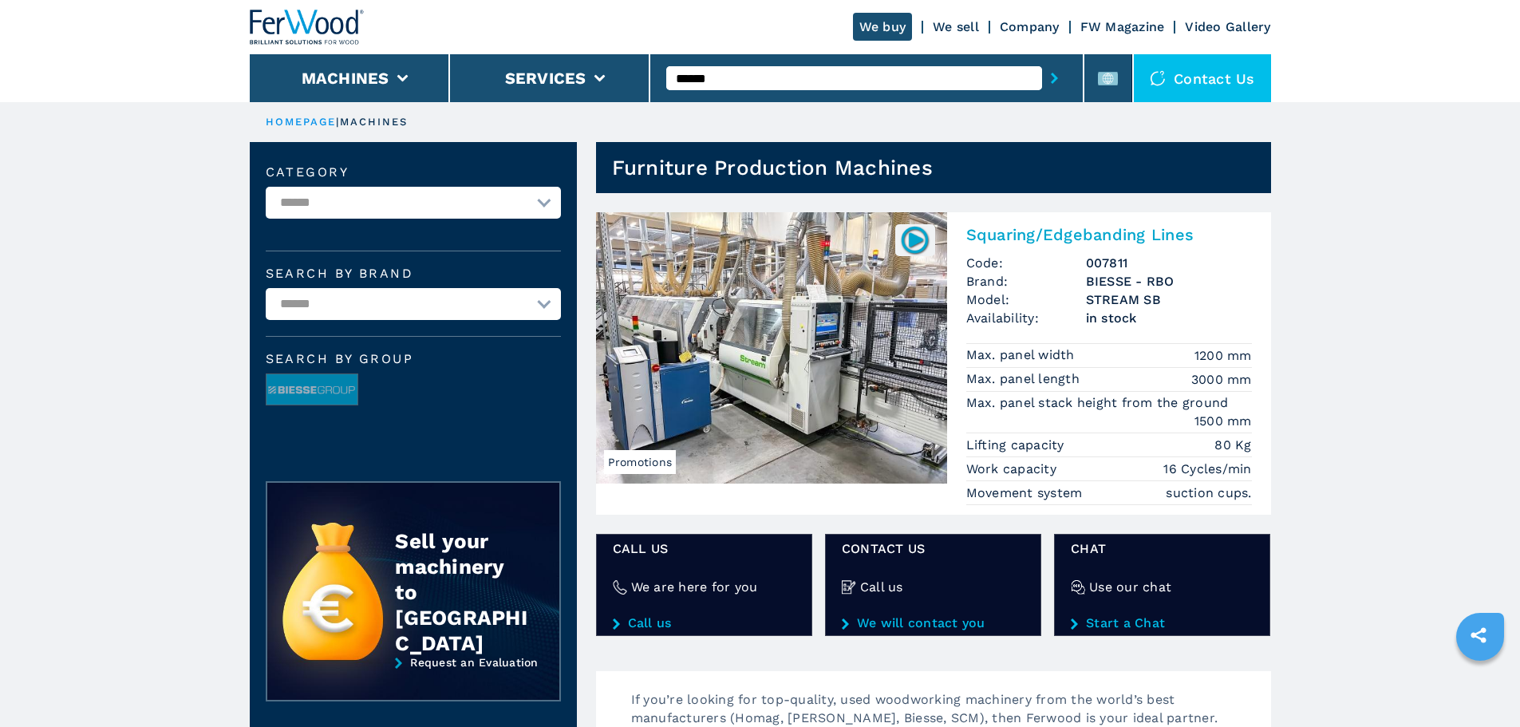
click at [942, 80] on input "******" at bounding box center [854, 78] width 376 height 24
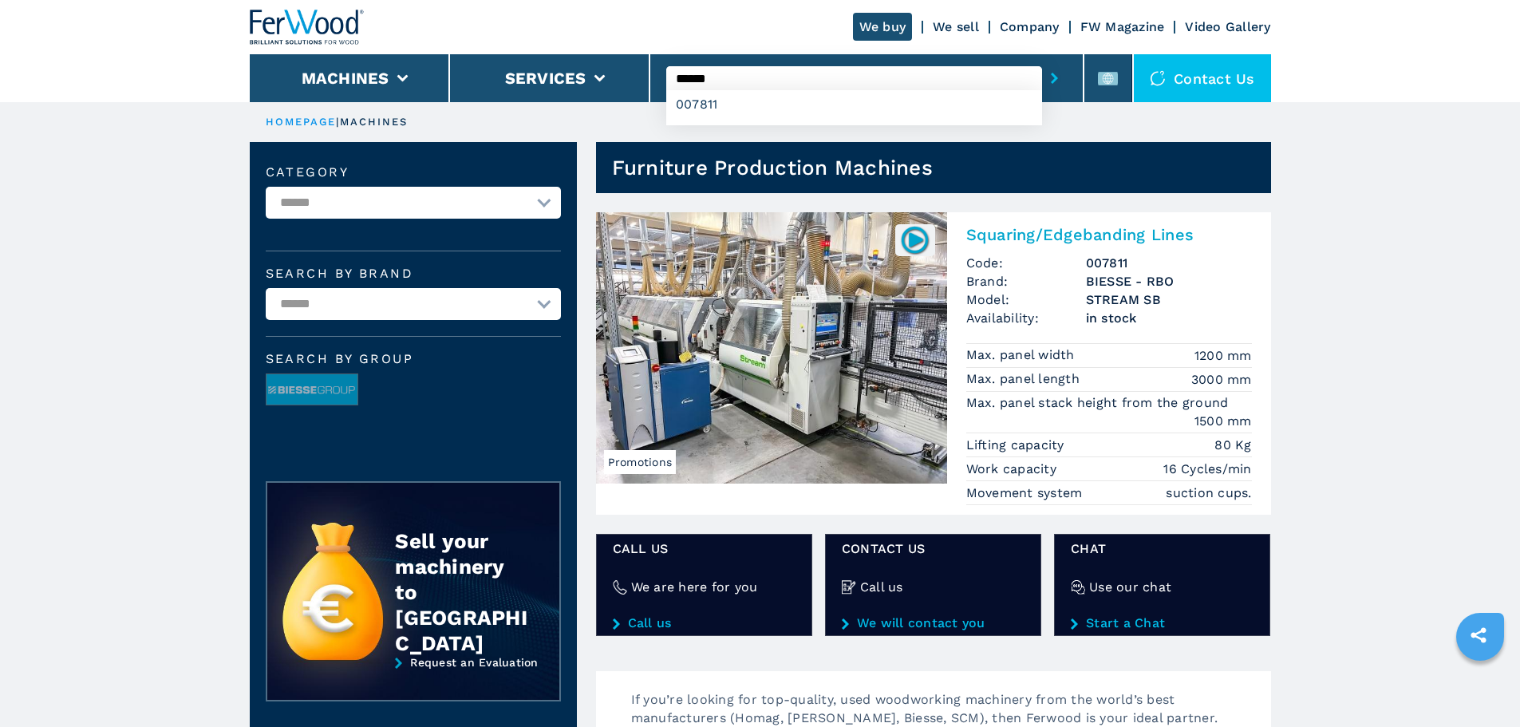
click at [1042, 60] on button "submit-button" at bounding box center [1054, 78] width 25 height 37
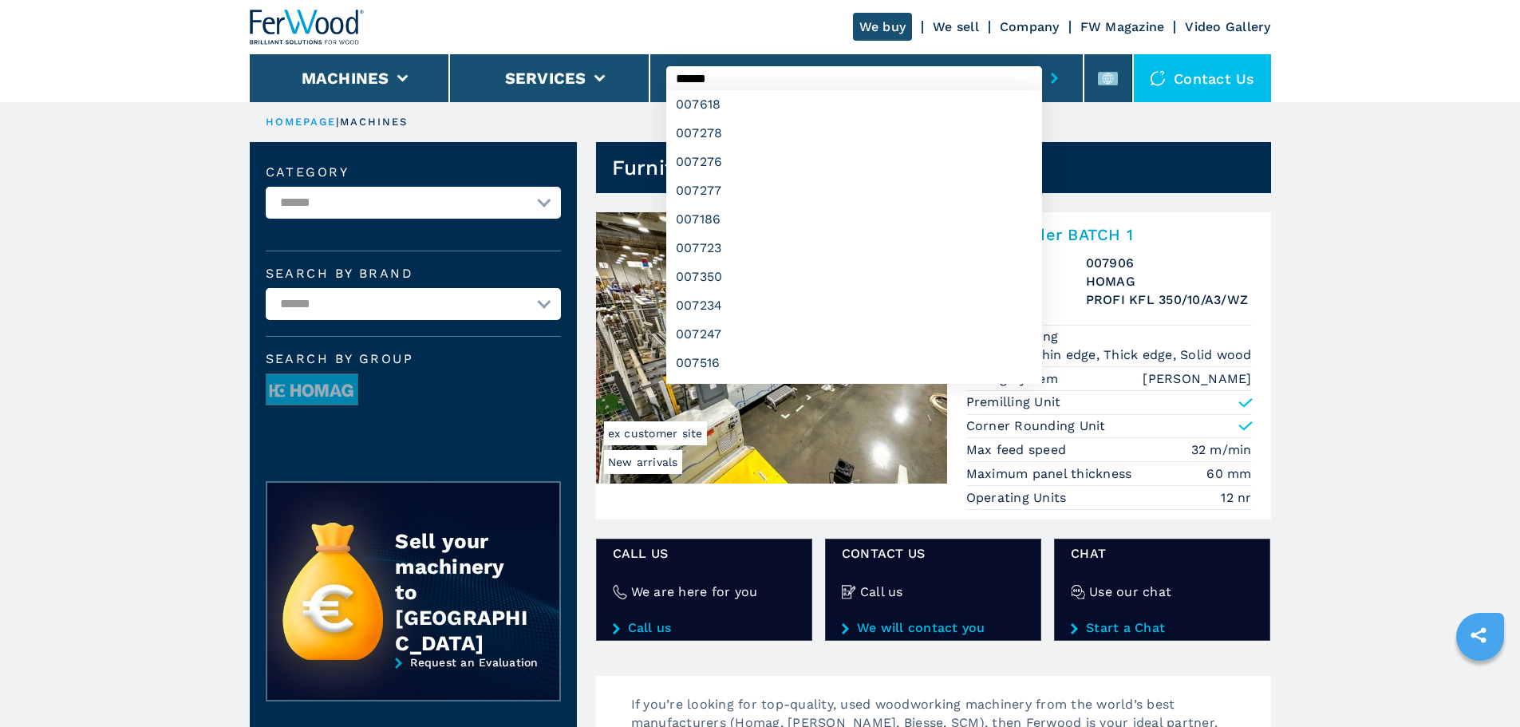
click at [1042, 60] on button "submit-button" at bounding box center [1054, 78] width 25 height 37
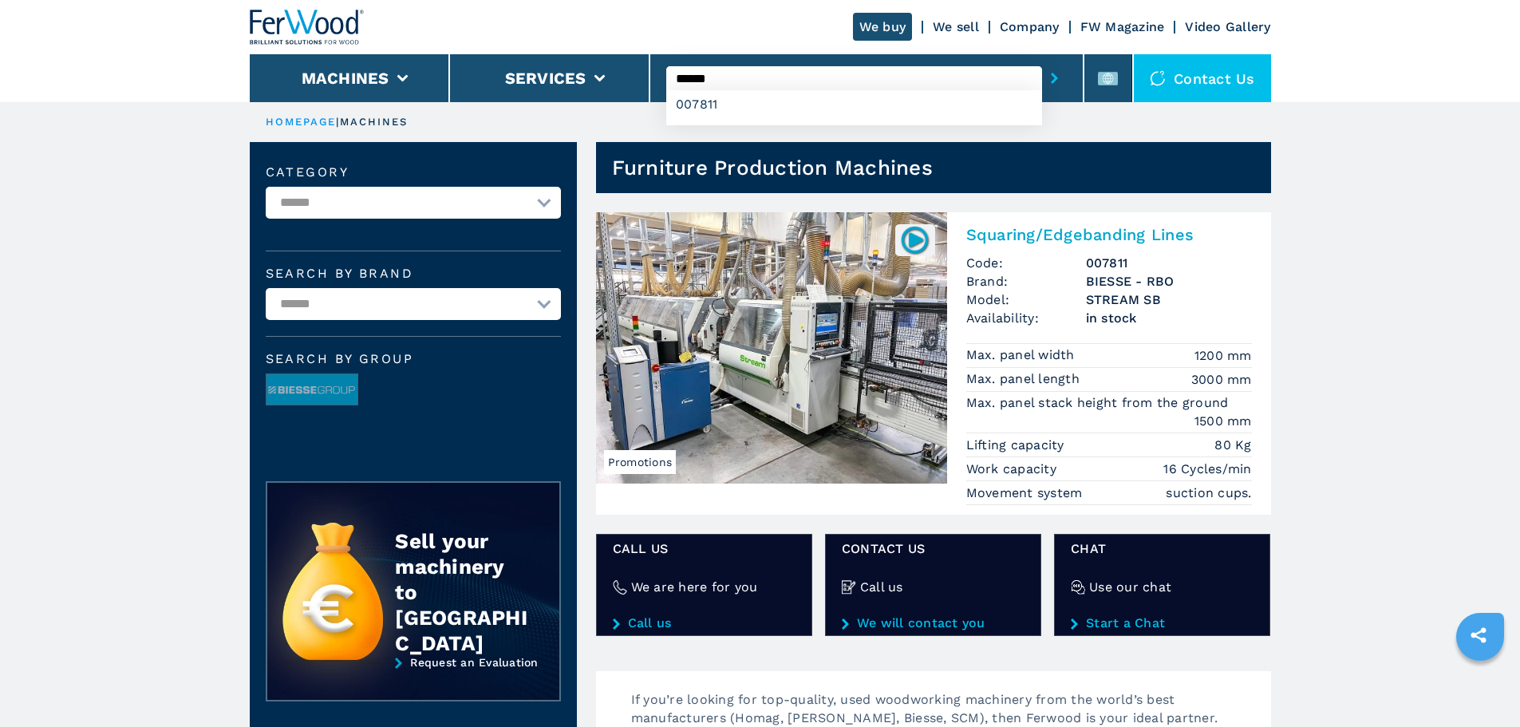
click at [744, 73] on input "******" at bounding box center [854, 78] width 376 height 24
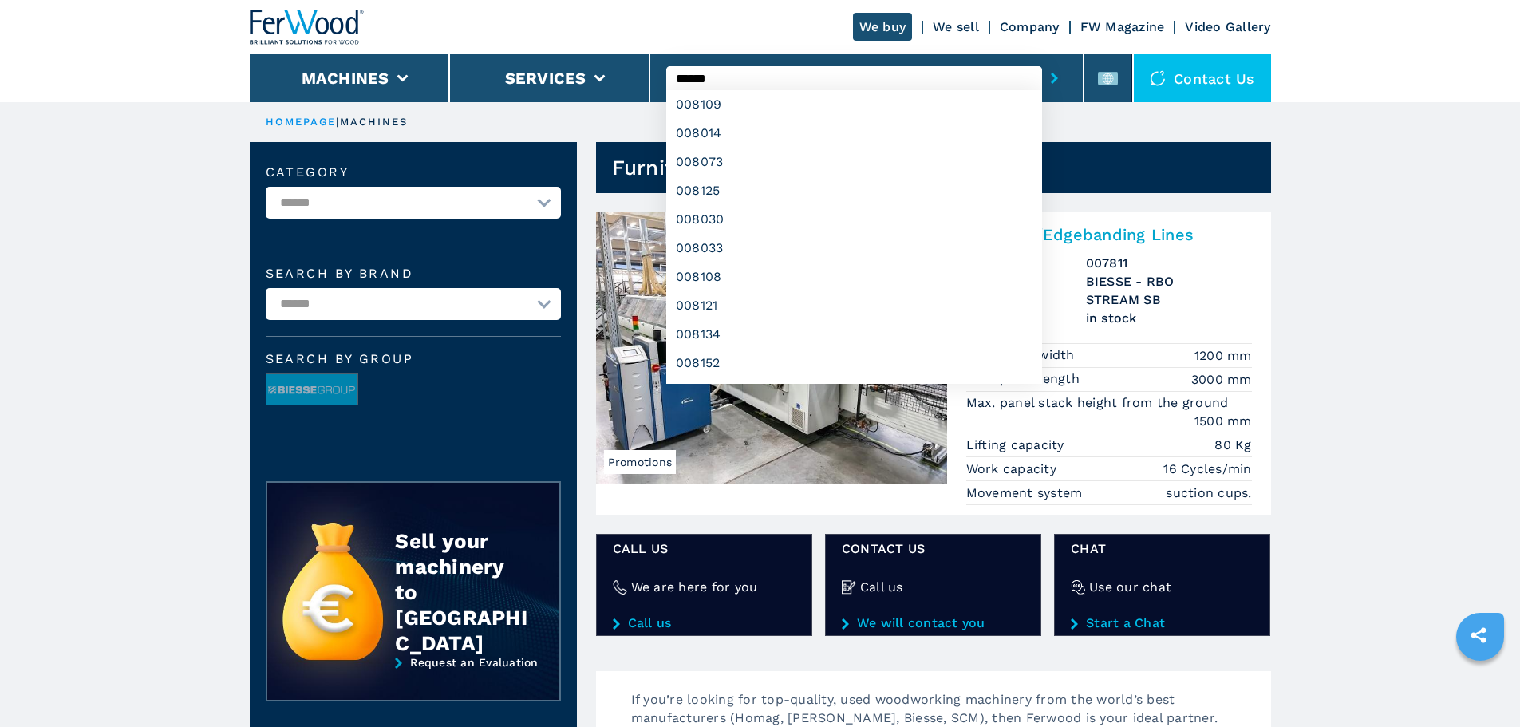
click at [1042, 60] on button "submit-button" at bounding box center [1054, 78] width 25 height 37
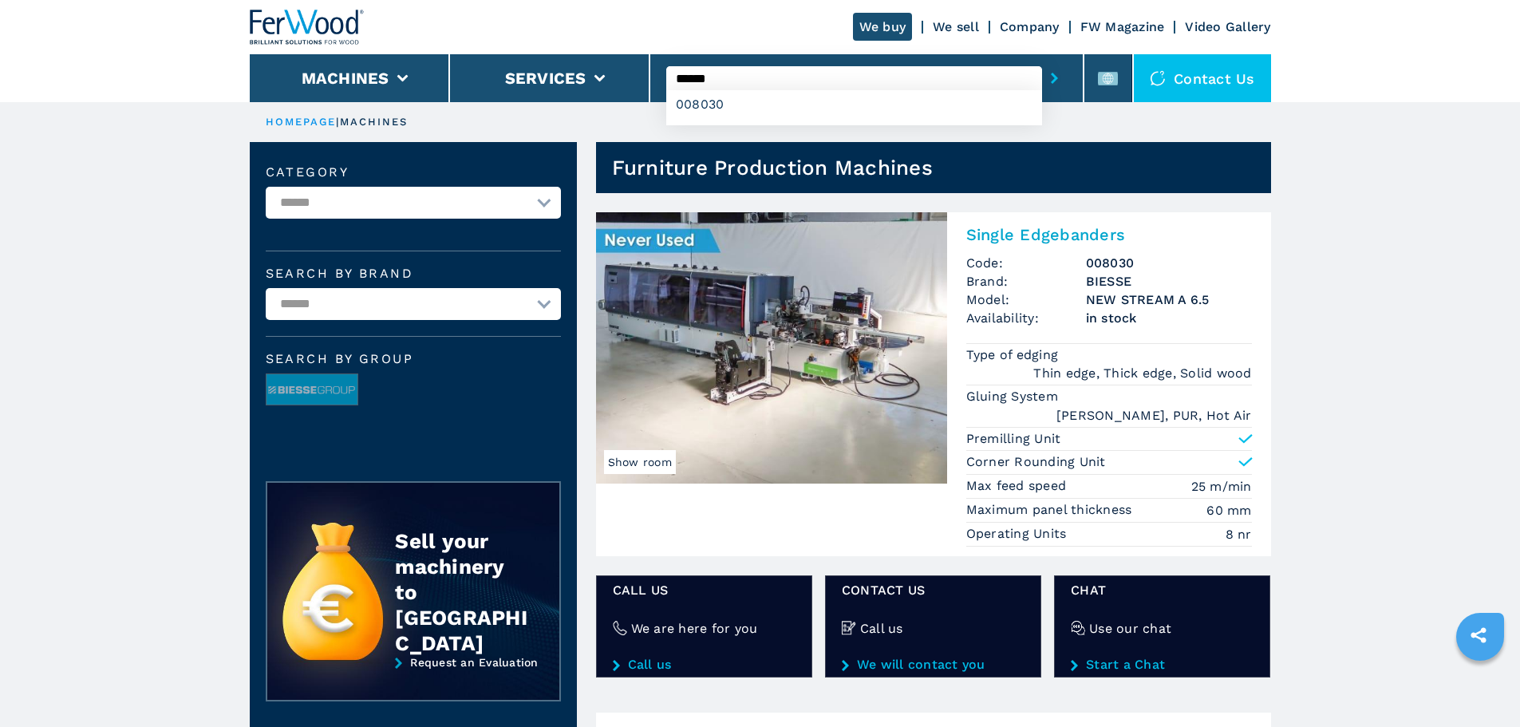
click at [744, 71] on input "******" at bounding box center [854, 78] width 376 height 24
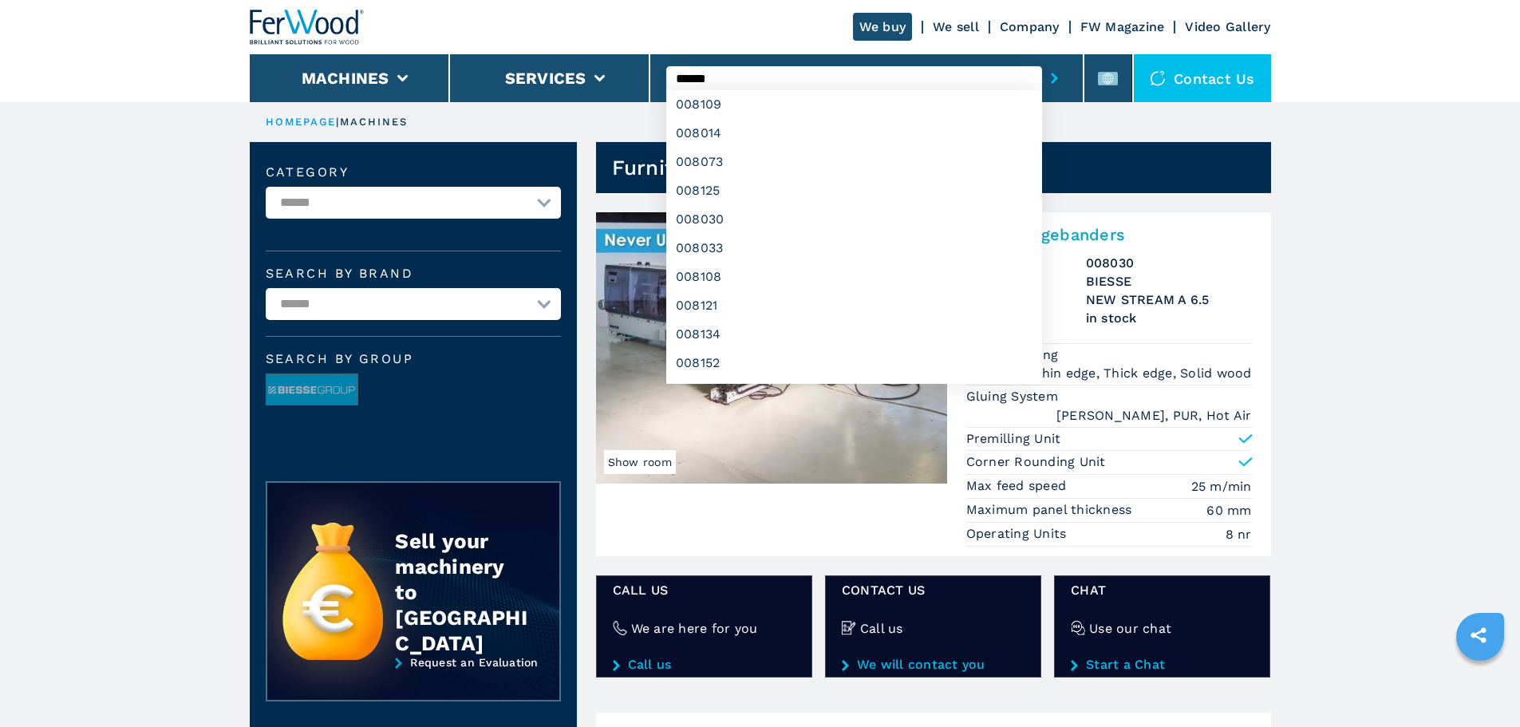
type input "******"
click at [1042, 60] on button "submit-button" at bounding box center [1054, 78] width 25 height 37
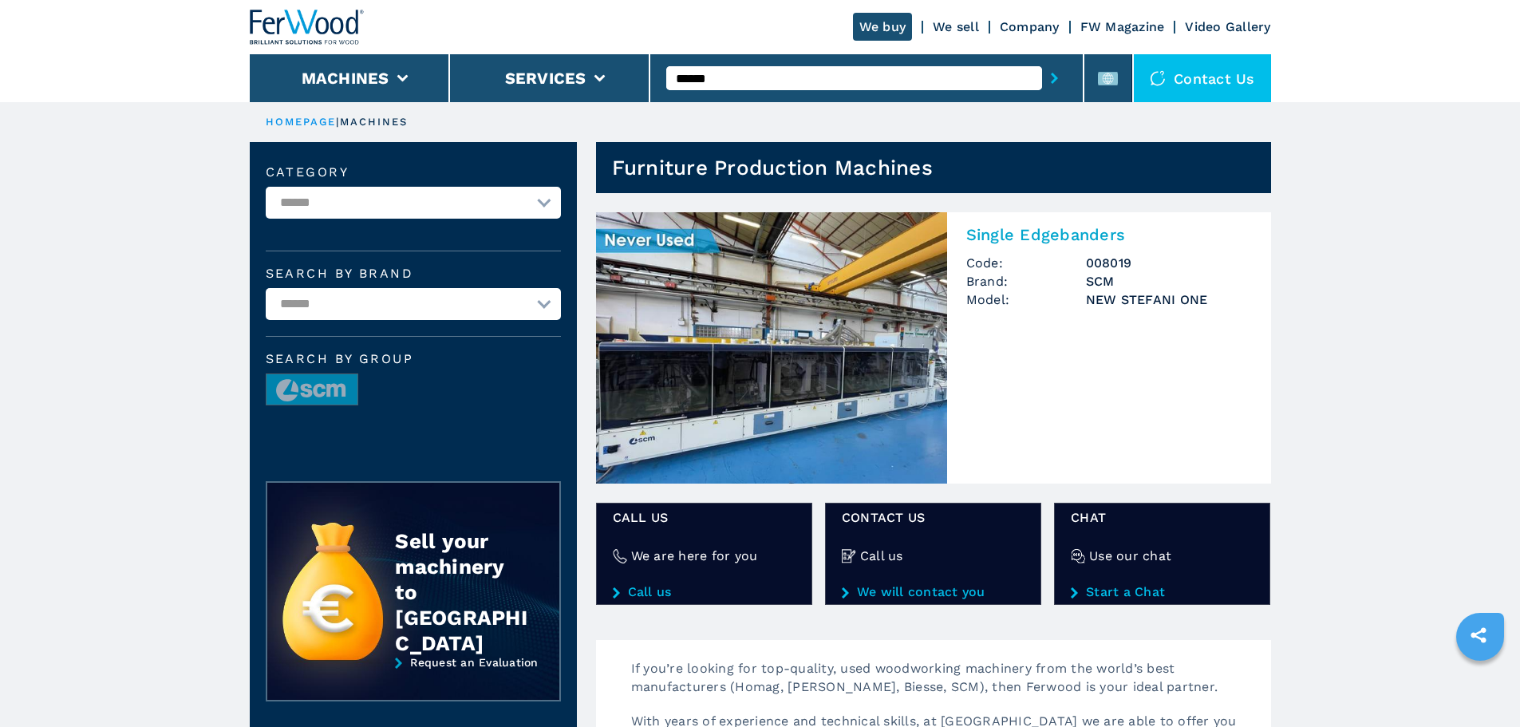
click at [745, 66] on input "******" at bounding box center [854, 78] width 376 height 24
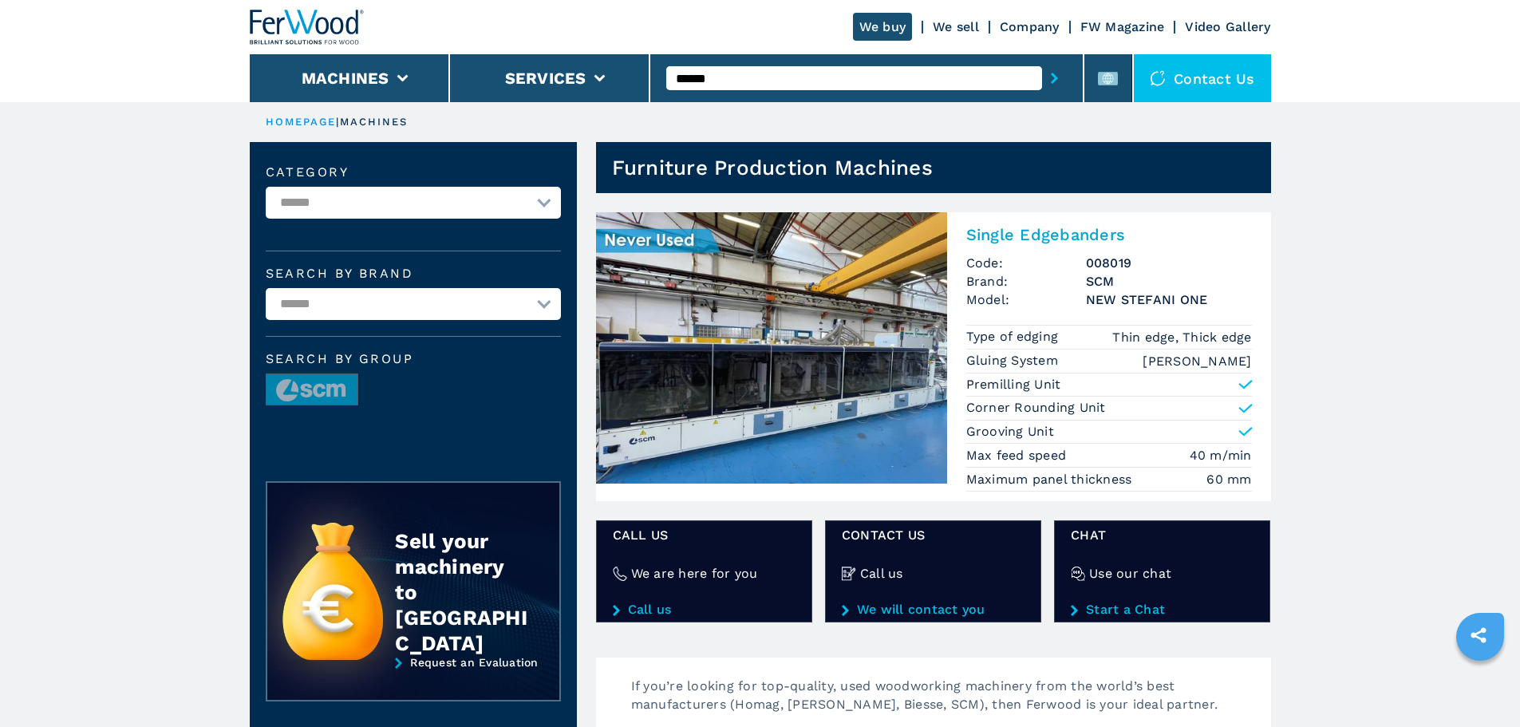
click at [745, 66] on input "******" at bounding box center [854, 78] width 376 height 24
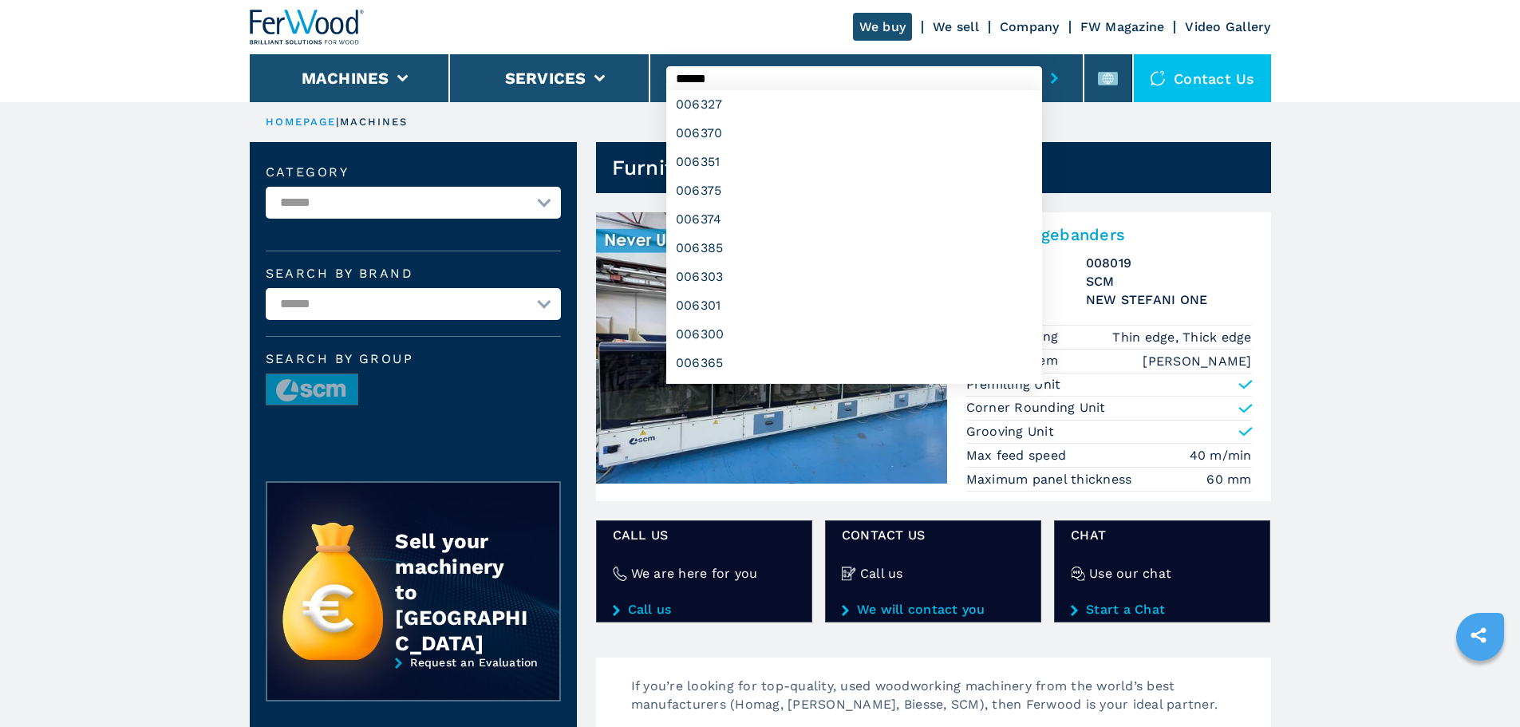
type input "******"
click at [1042, 60] on button "submit-button" at bounding box center [1054, 78] width 25 height 37
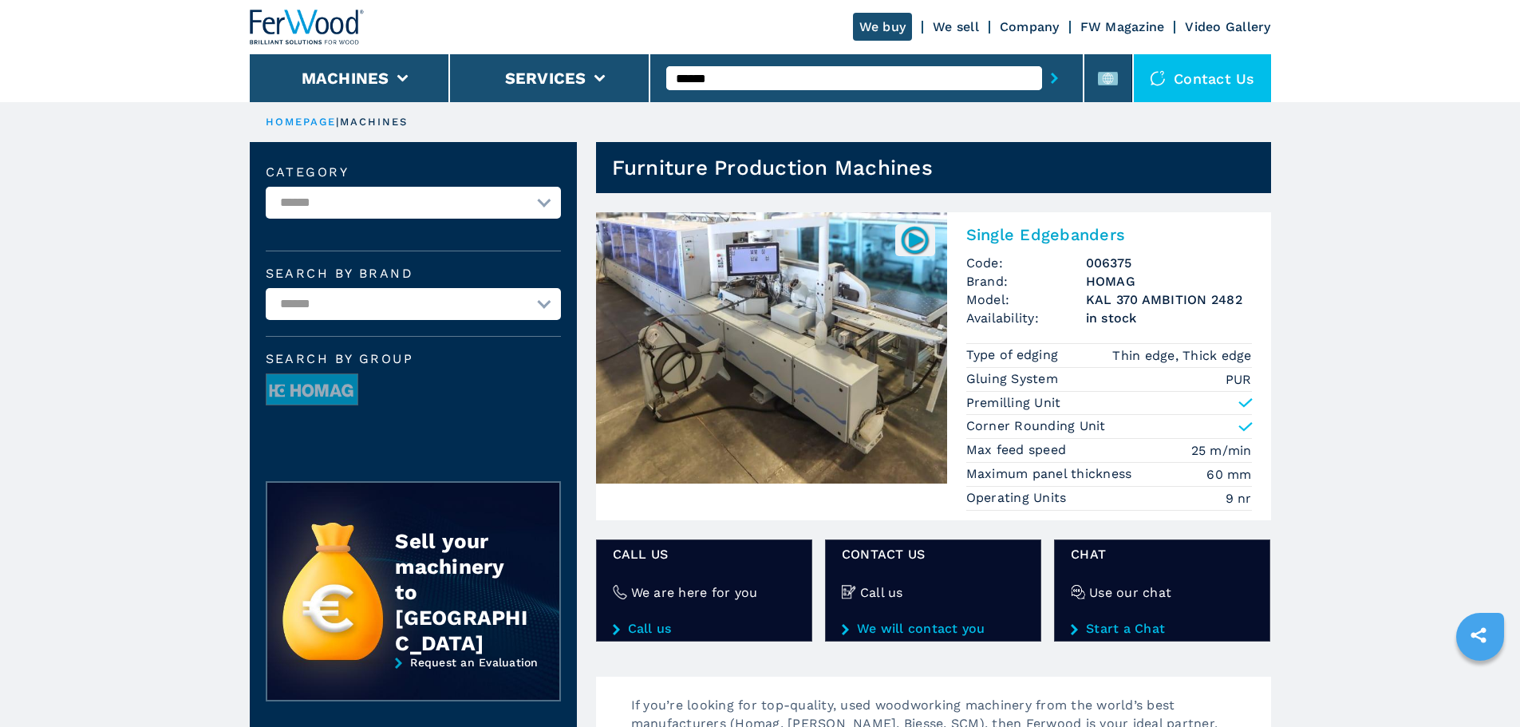
click at [385, 395] on ul at bounding box center [413, 395] width 295 height 44
click at [400, 353] on span "Search by group" at bounding box center [413, 359] width 295 height 13
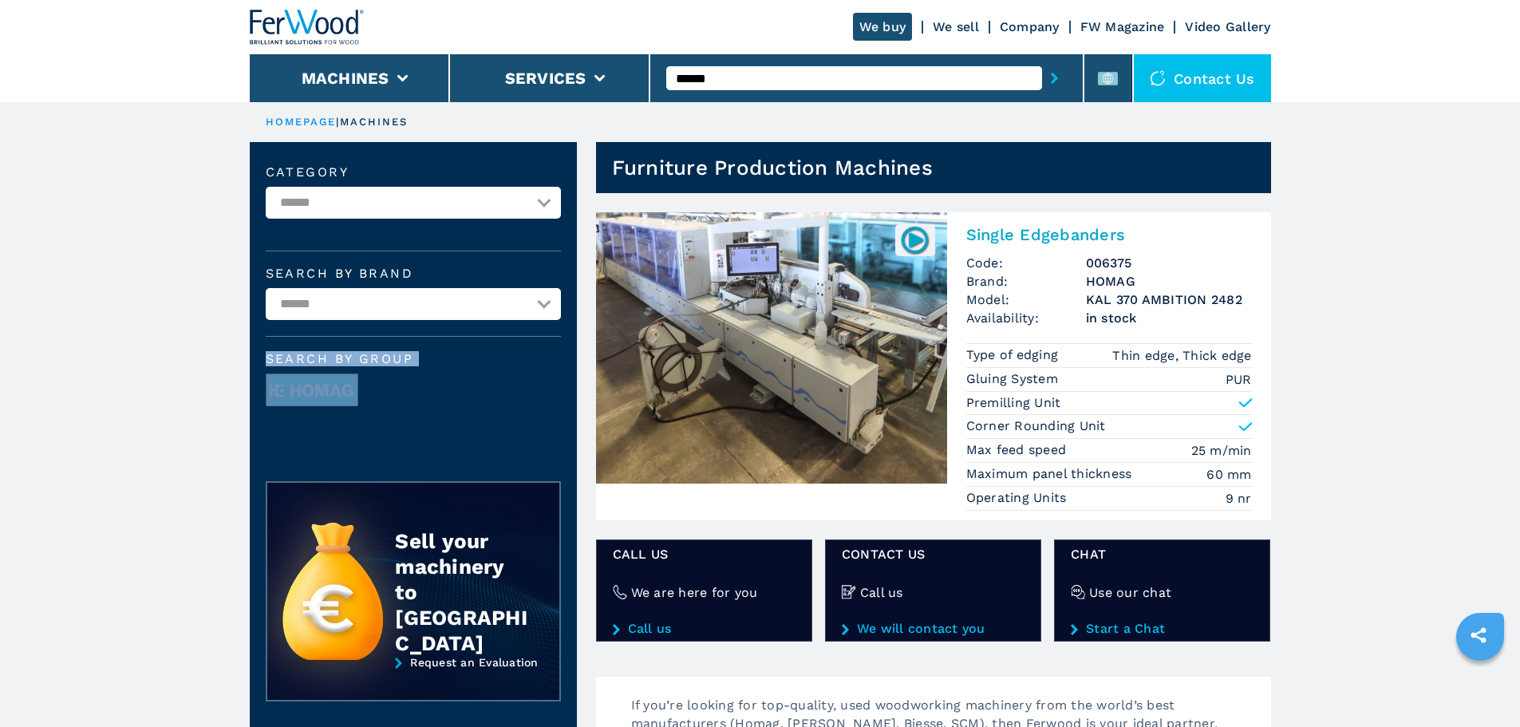
click at [402, 353] on span "Search by group" at bounding box center [413, 359] width 295 height 13
click at [416, 358] on span "Search by group" at bounding box center [413, 359] width 295 height 13
drag, startPoint x: 416, startPoint y: 358, endPoint x: 254, endPoint y: 359, distance: 162.0
click at [254, 359] on div "**********" at bounding box center [413, 299] width 327 height 315
click at [428, 359] on span "Search by group" at bounding box center [413, 359] width 295 height 13
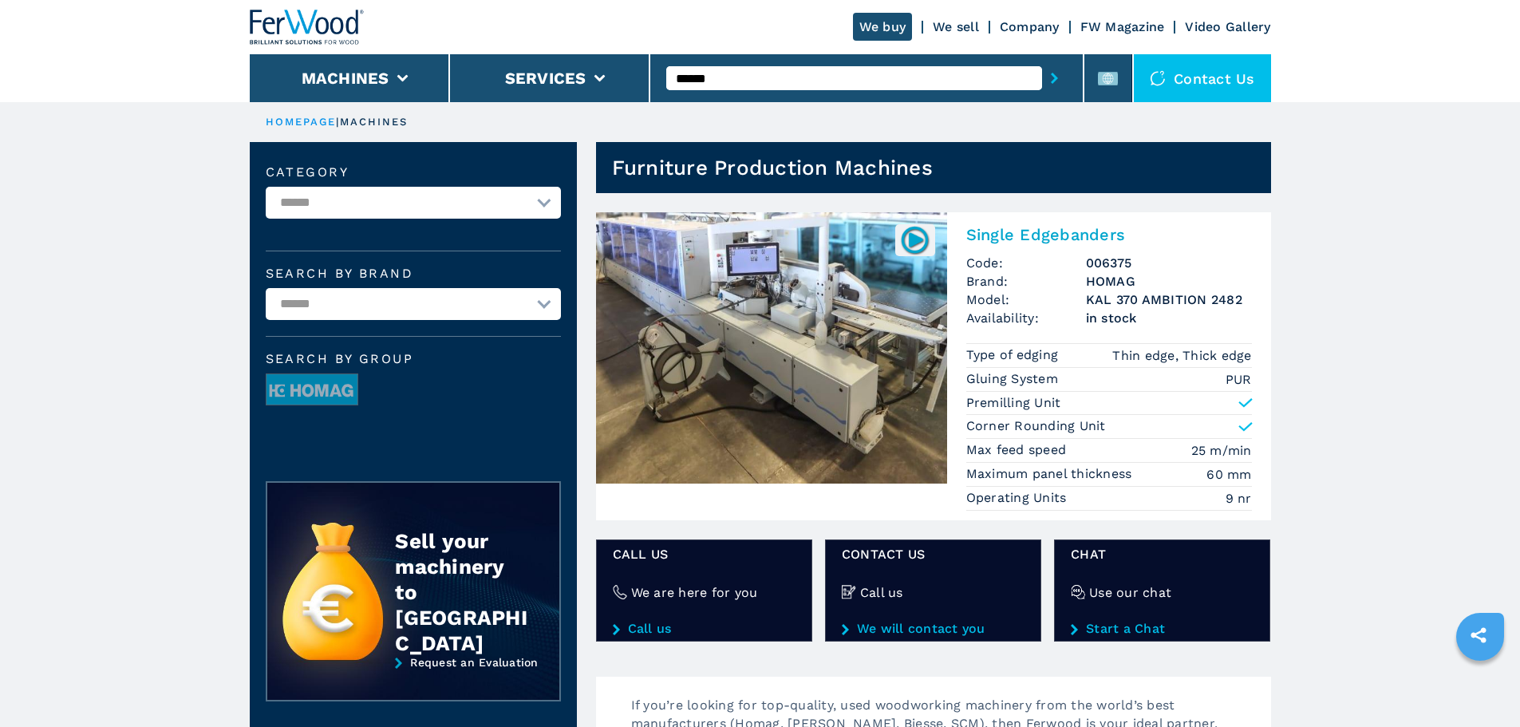
click at [771, 78] on input "******" at bounding box center [854, 78] width 376 height 24
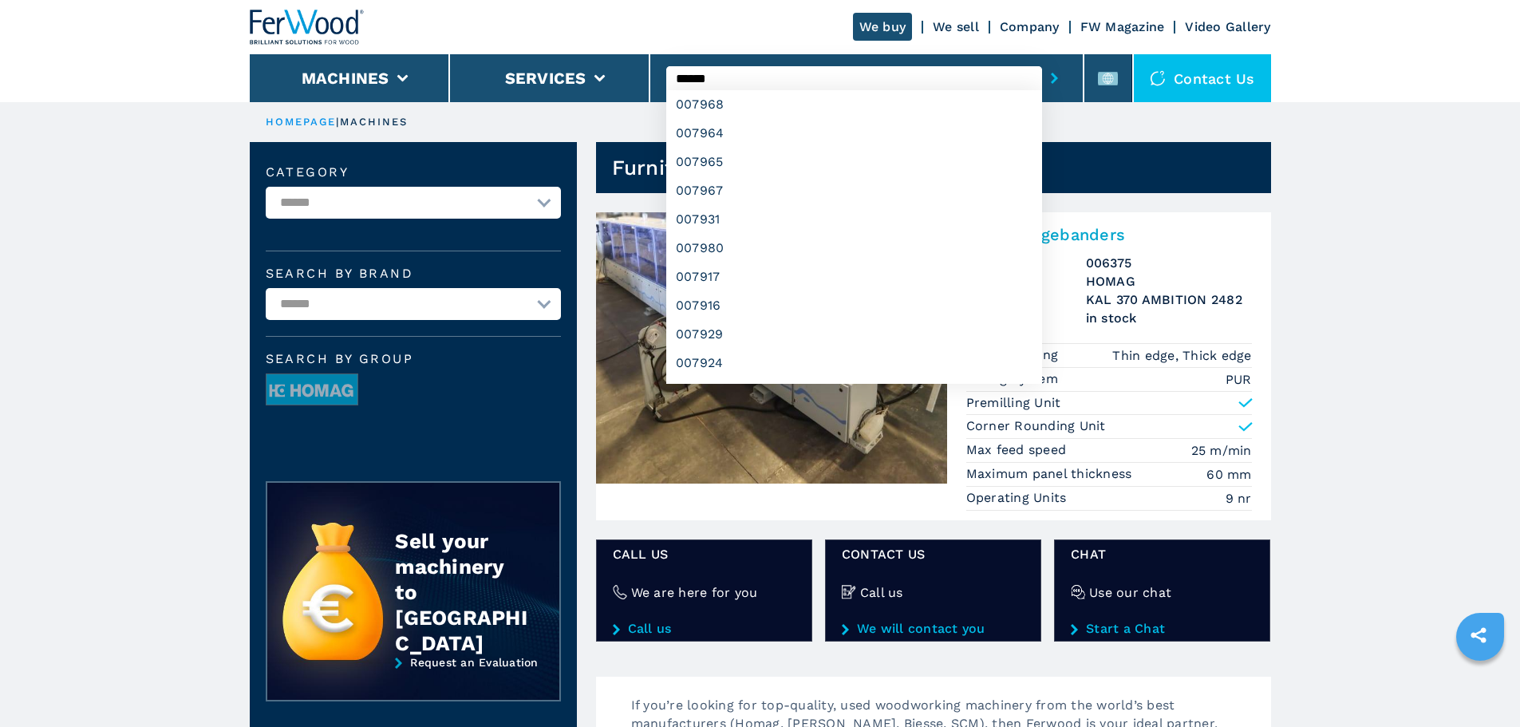
click at [1042, 60] on button "submit-button" at bounding box center [1054, 78] width 25 height 37
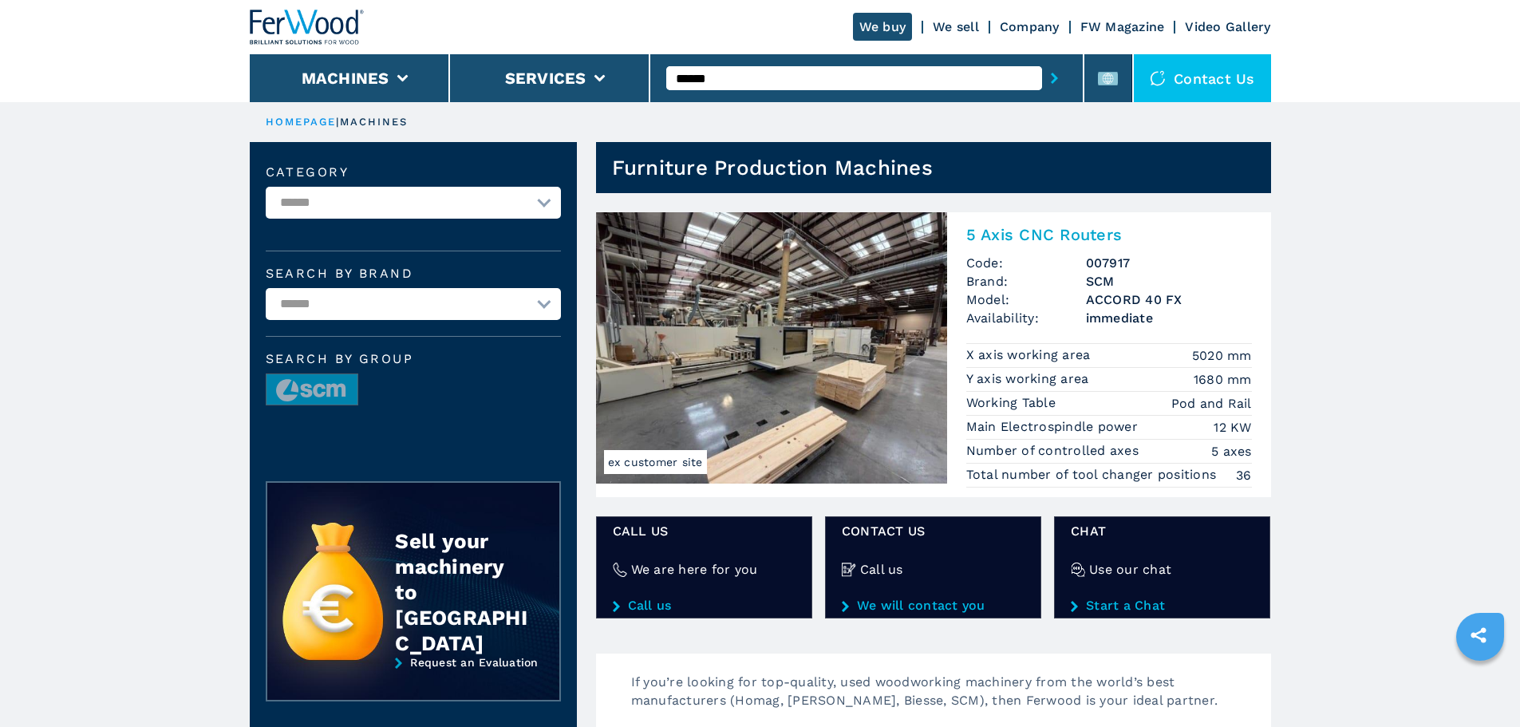
click at [708, 81] on input "******" at bounding box center [854, 78] width 376 height 24
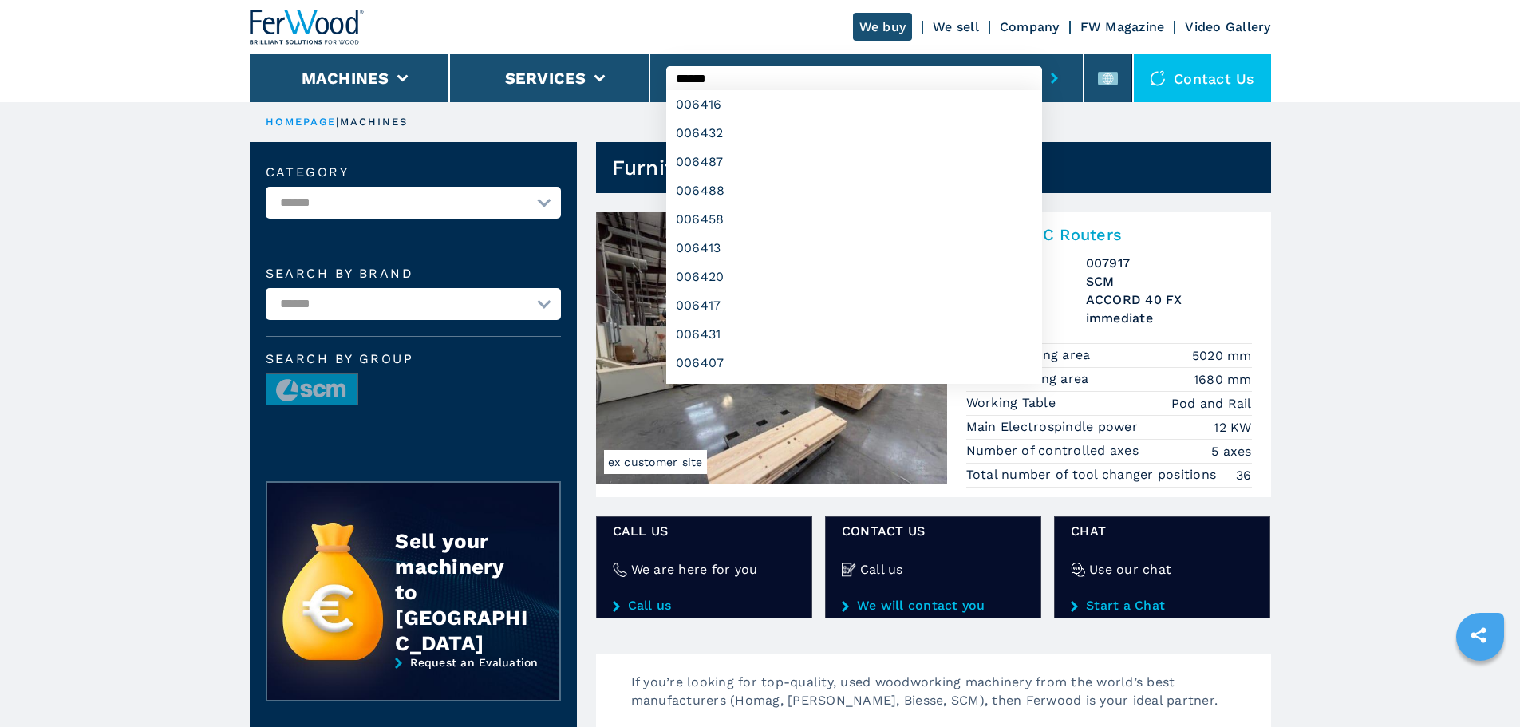
type input "******"
click at [1042, 60] on button "submit-button" at bounding box center [1054, 78] width 25 height 37
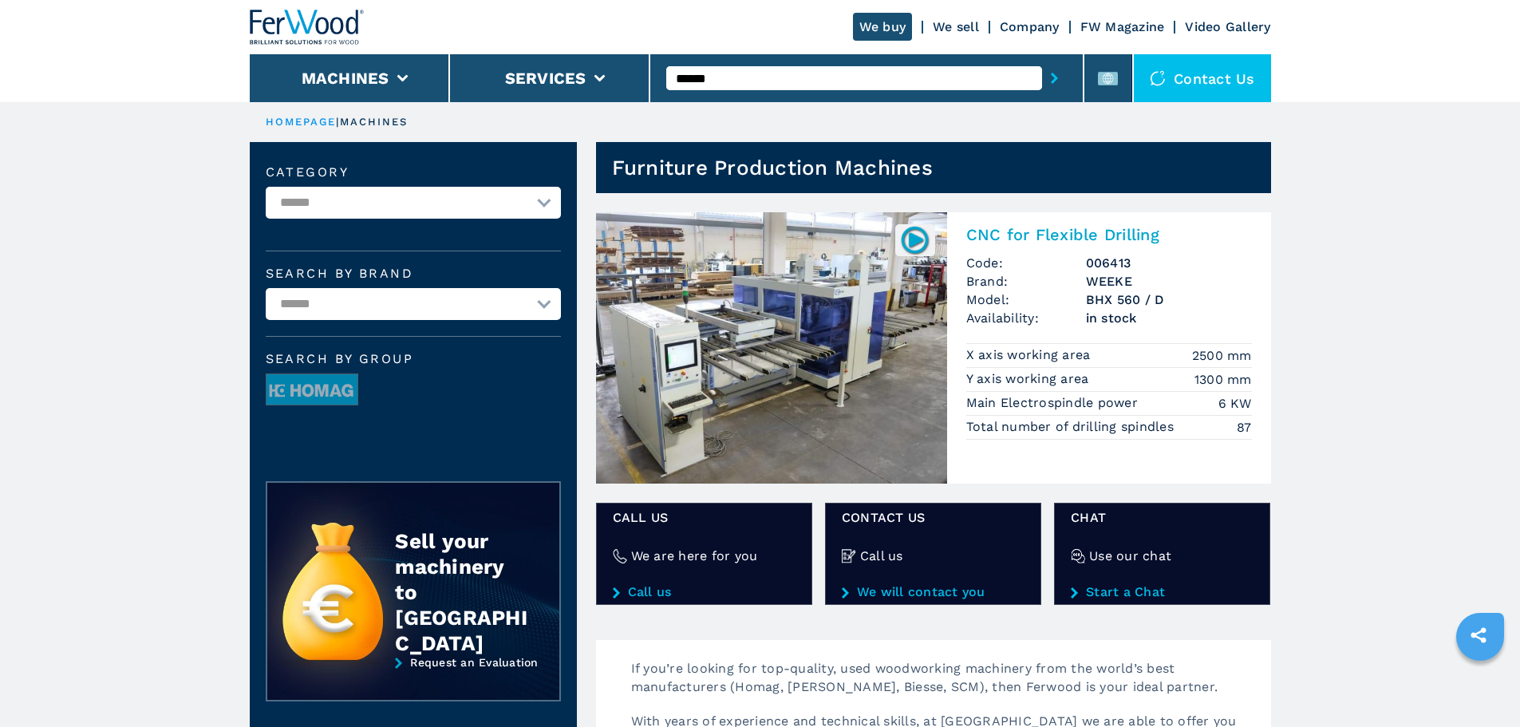
click at [868, 248] on img at bounding box center [771, 347] width 351 height 271
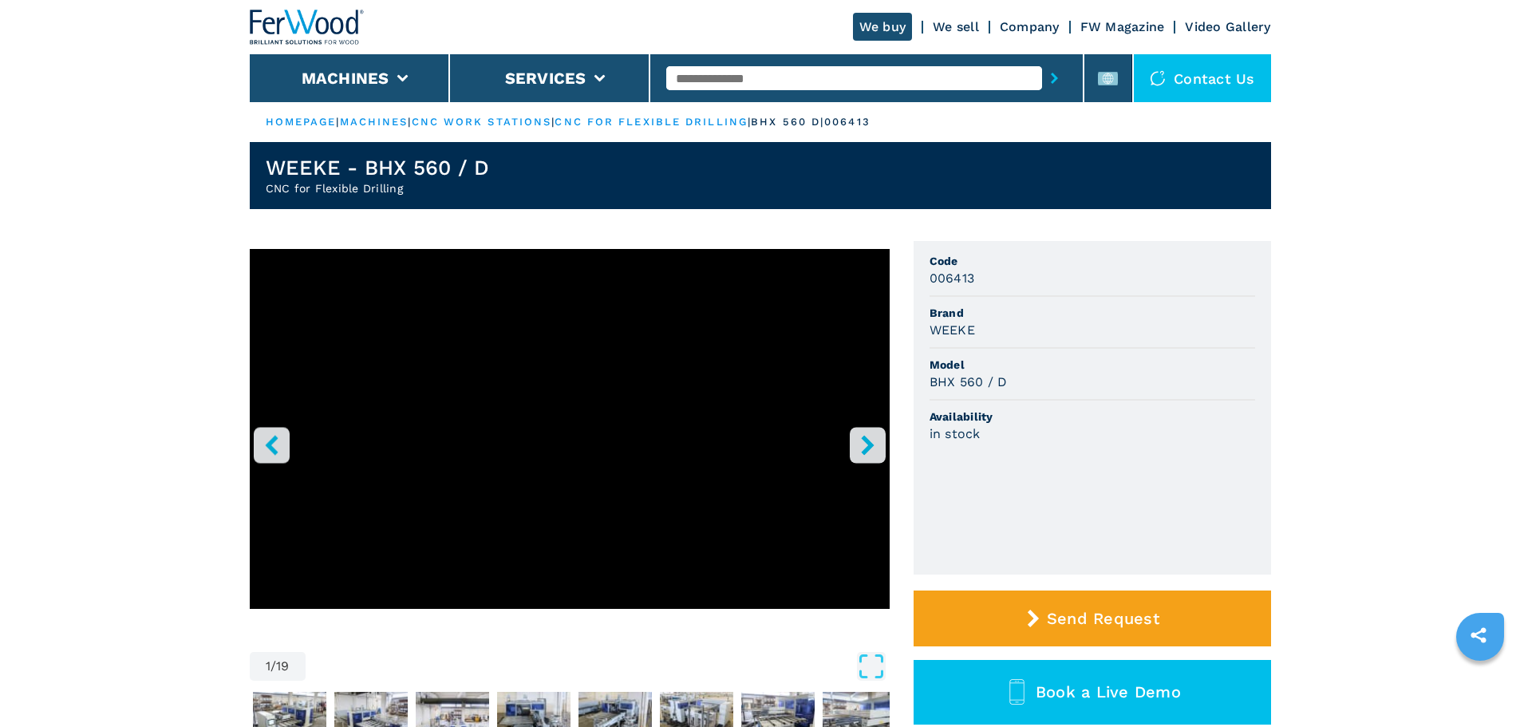
click at [310, 196] on header "WEEKE - BHX 560 / D CNC for Flexible Drilling" at bounding box center [760, 175] width 1021 height 67
click at [314, 194] on h2 "CNC for Flexible Drilling" at bounding box center [378, 188] width 224 height 16
copy h2 "CNC for Flexible Drilling"
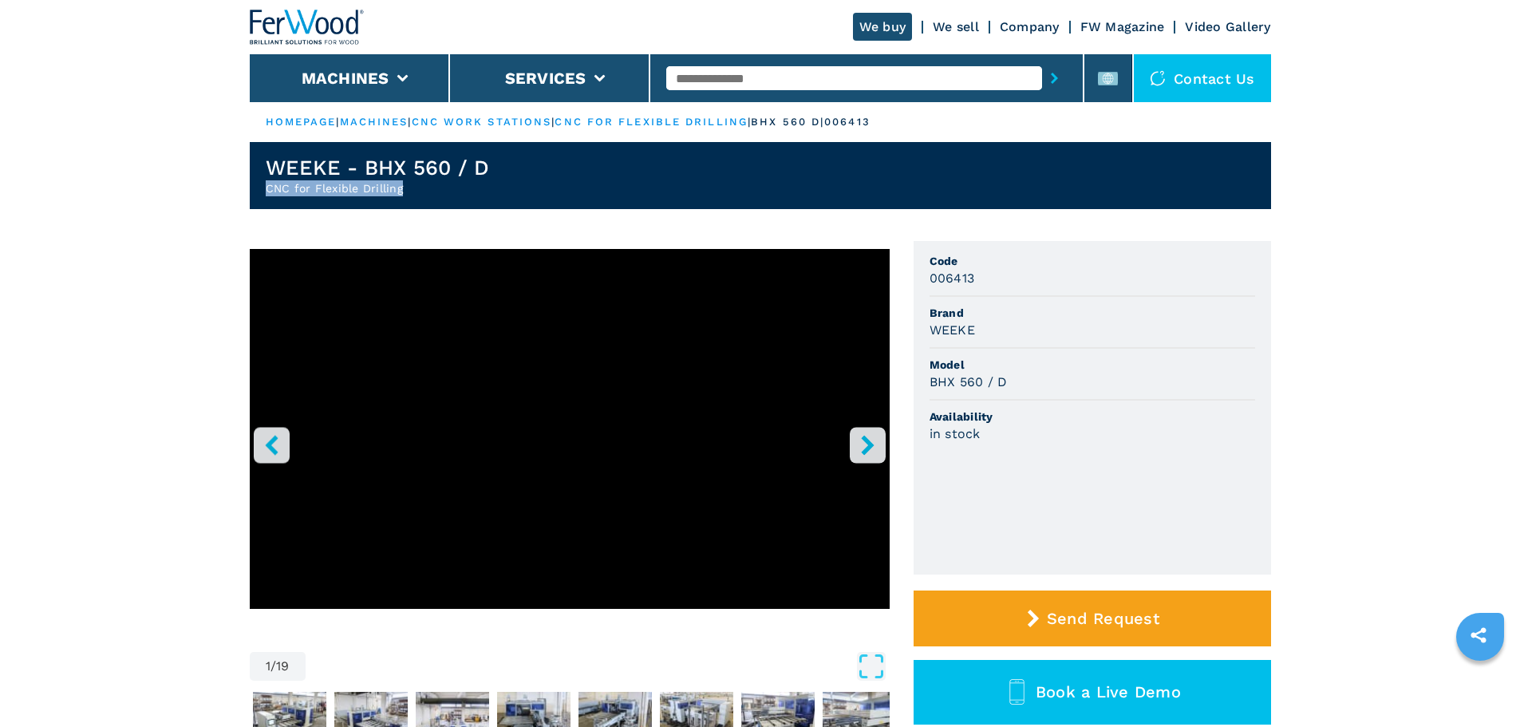
click at [859, 452] on icon "right-button" at bounding box center [868, 445] width 20 height 20
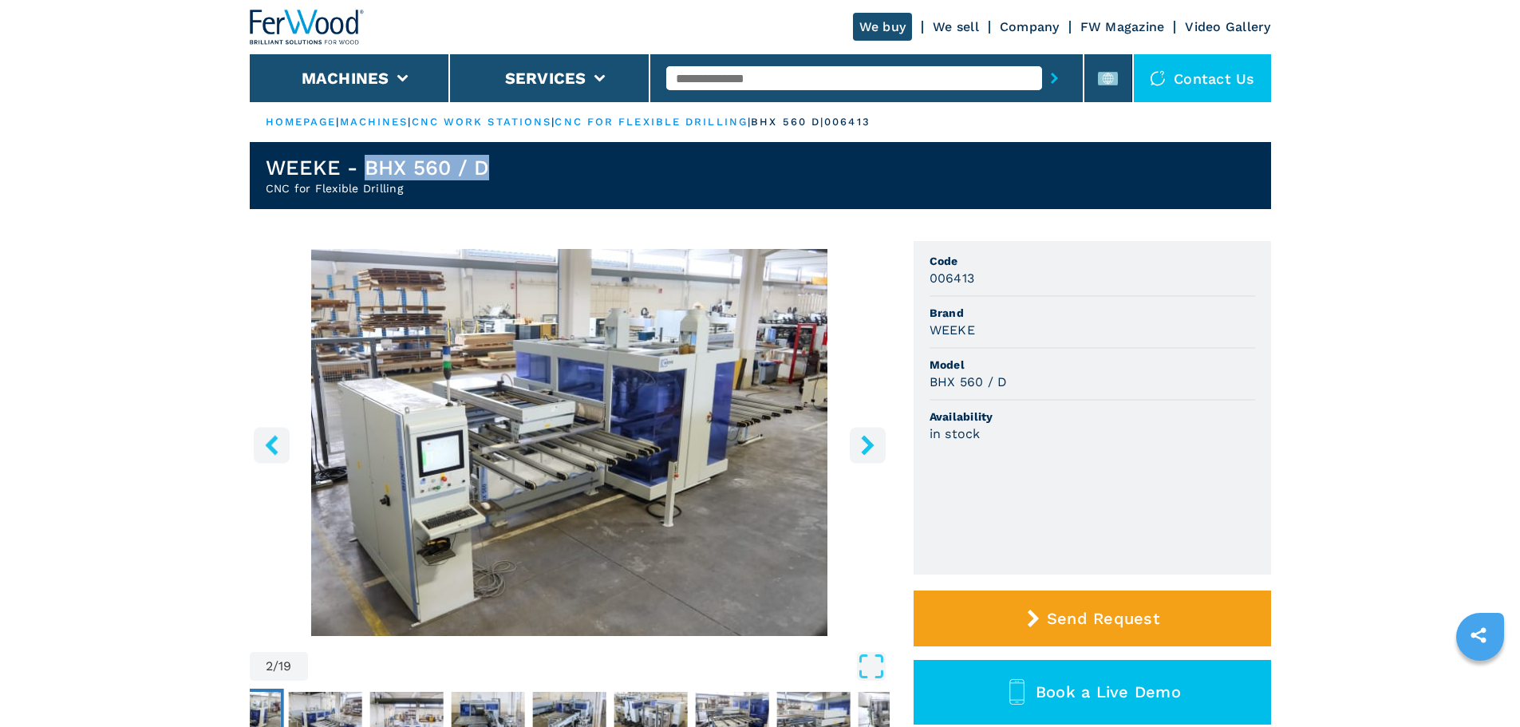
drag, startPoint x: 365, startPoint y: 168, endPoint x: 499, endPoint y: 164, distance: 134.1
click at [499, 164] on header "WEEKE - BHX 560 / D CNC for Flexible Drilling" at bounding box center [760, 175] width 1021 height 67
copy h1 "BHX 560 / D"
click at [803, 73] on input "text" at bounding box center [854, 78] width 376 height 24
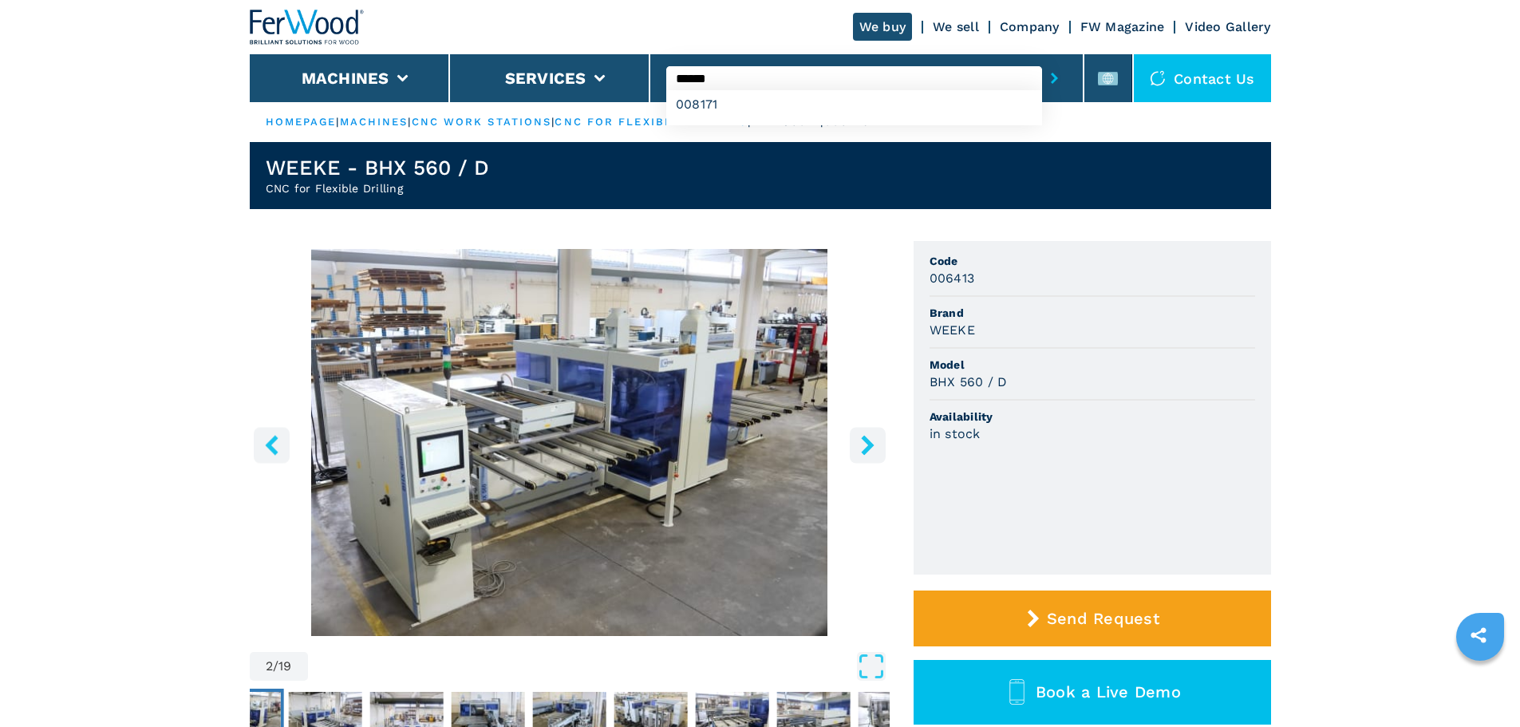
type input "******"
click at [1042, 60] on button "submit-button" at bounding box center [1054, 78] width 25 height 37
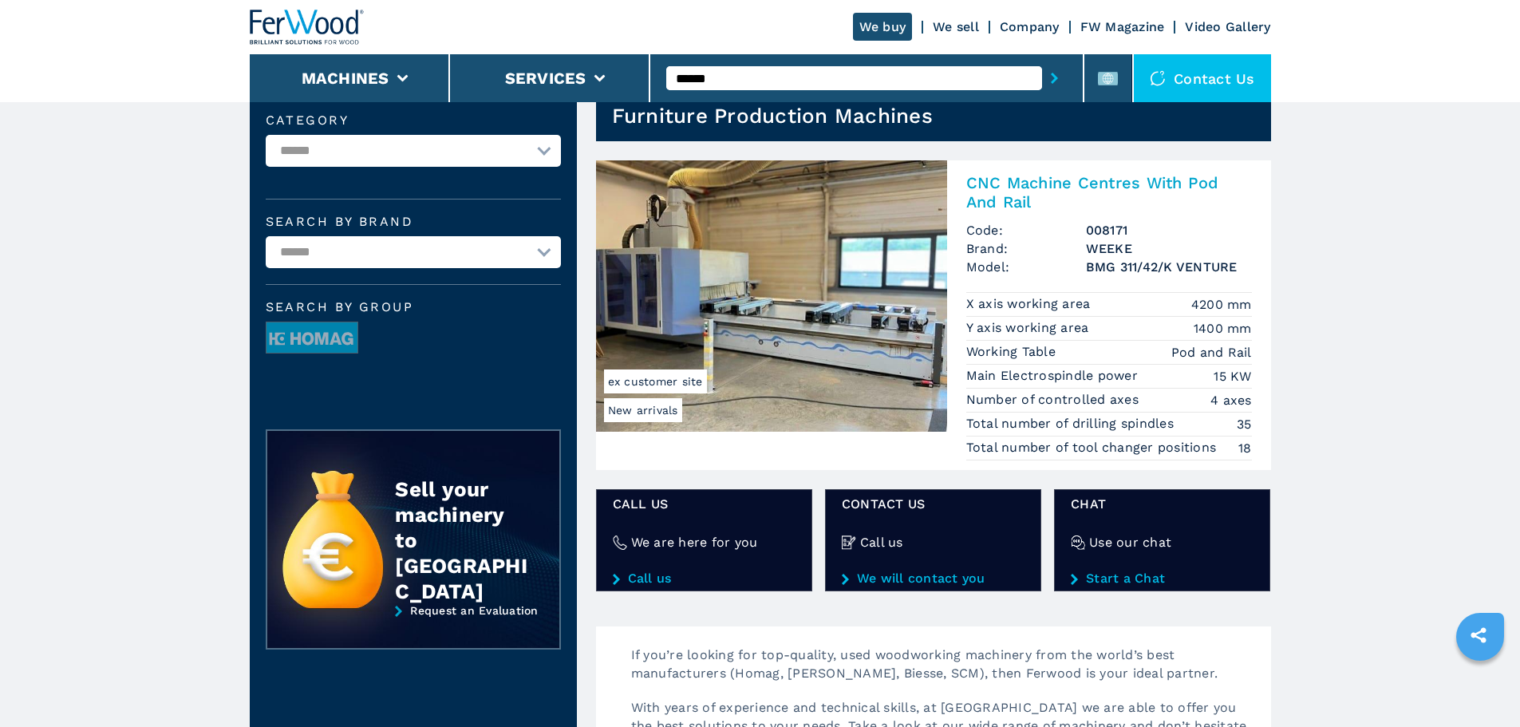
scroll to position [80, 0]
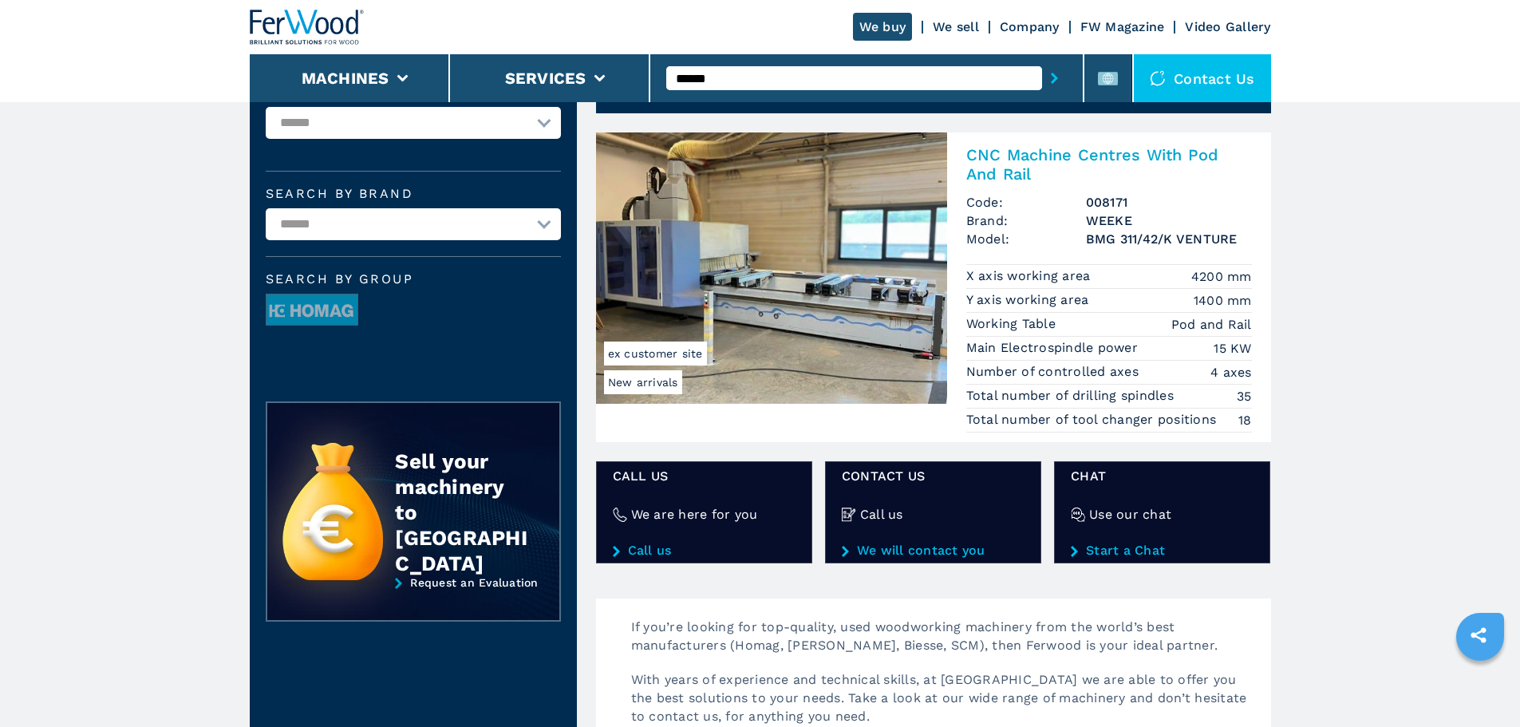
click at [1057, 163] on h2 "CNC Machine Centres With Pod And Rail" at bounding box center [1109, 164] width 286 height 38
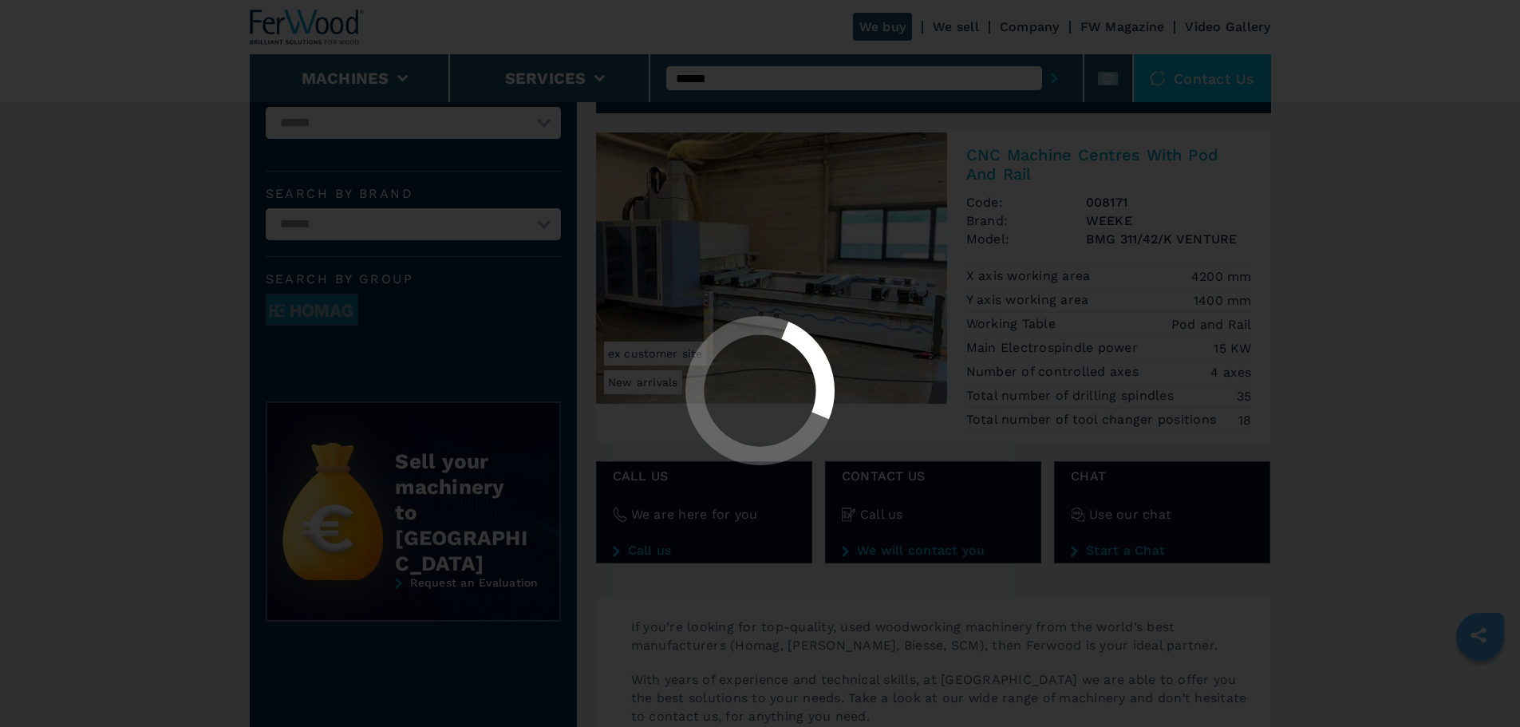
scroll to position [0, 0]
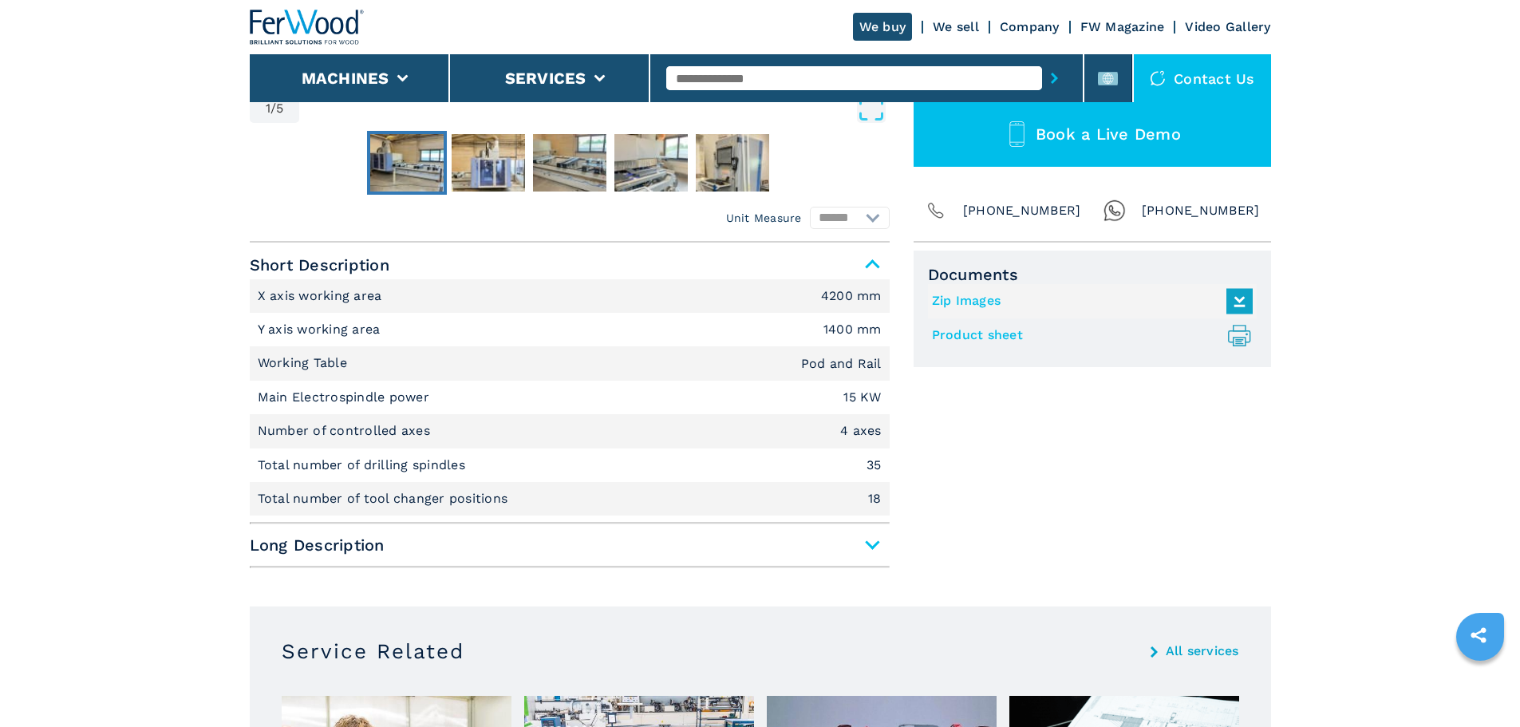
scroll to position [558, 0]
click at [775, 552] on span "Long Description" at bounding box center [570, 544] width 640 height 29
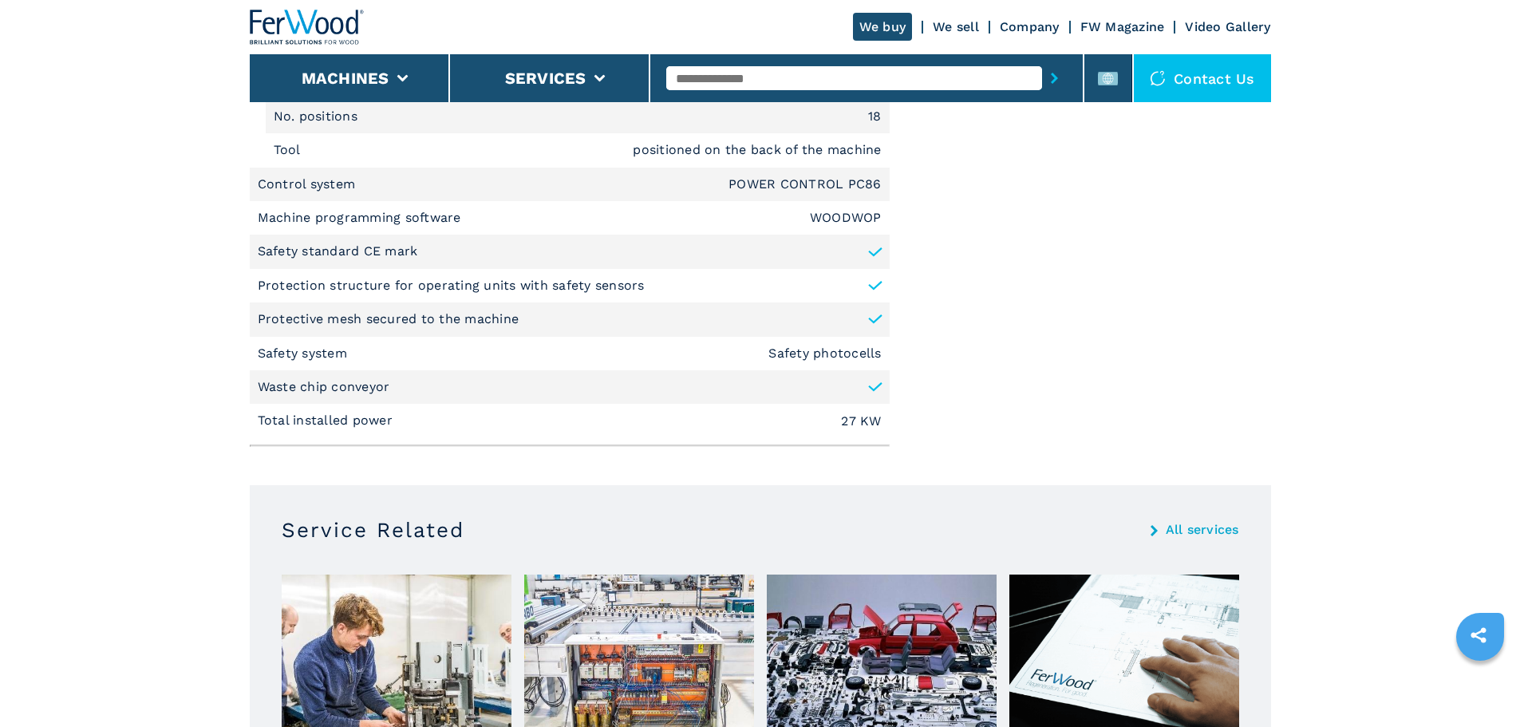
scroll to position [2314, 0]
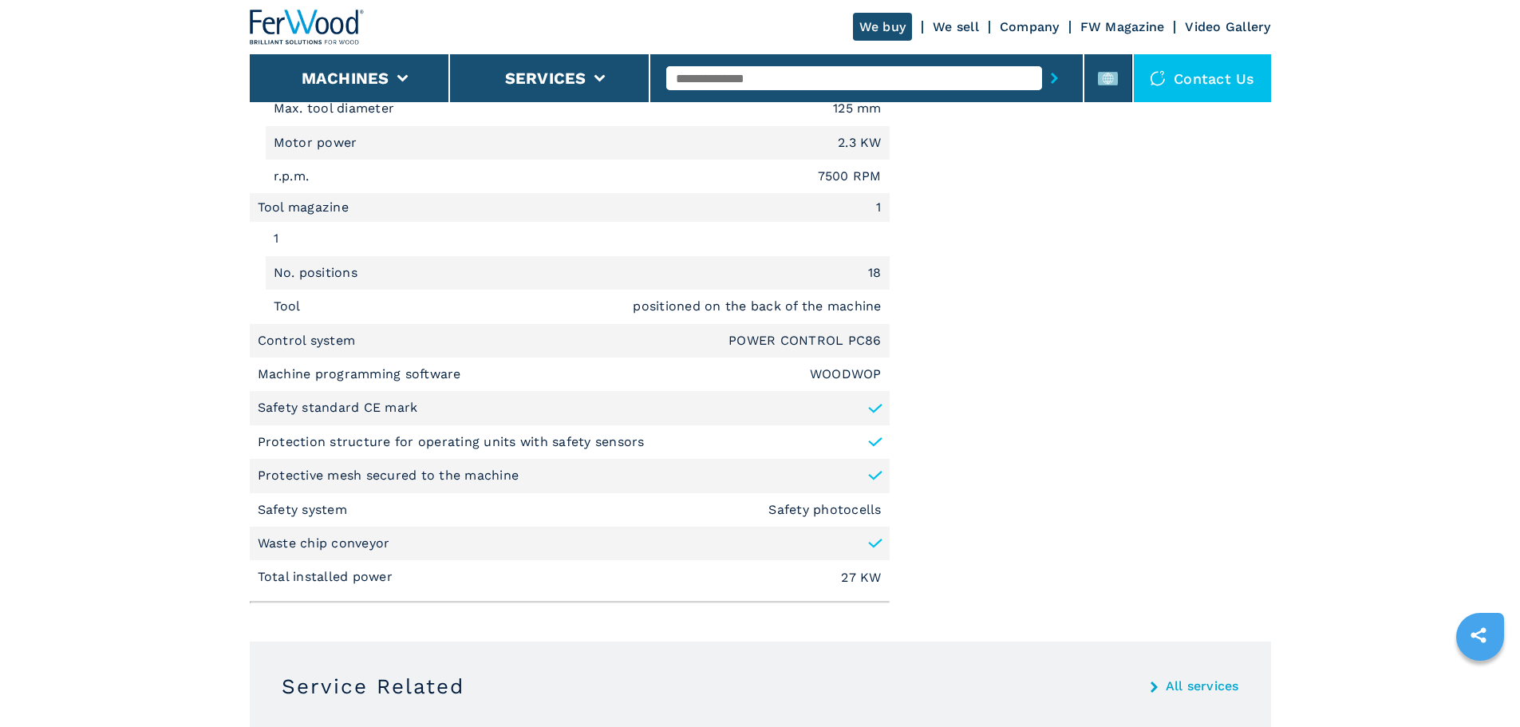
scroll to position [2234, 0]
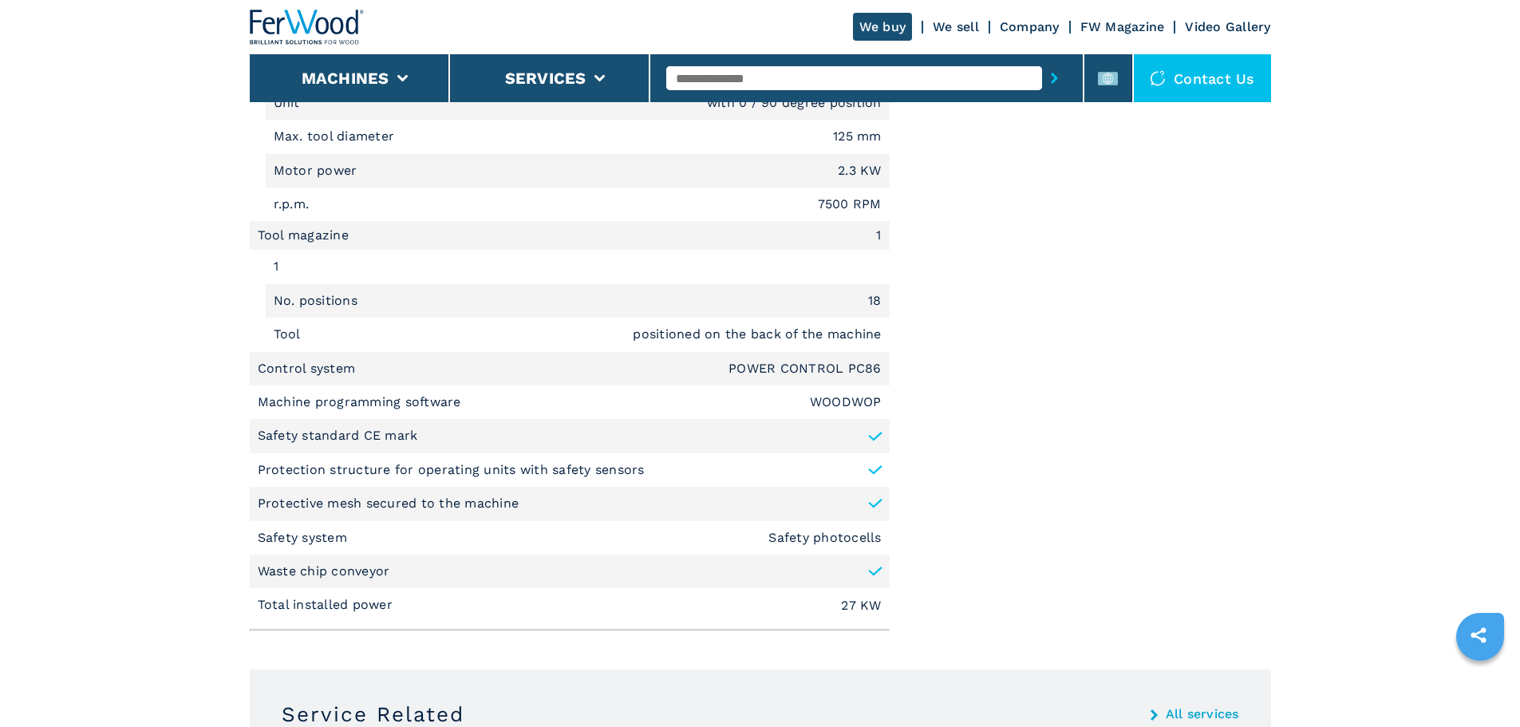
click at [843, 400] on em "WOODWOP" at bounding box center [846, 402] width 72 height 13
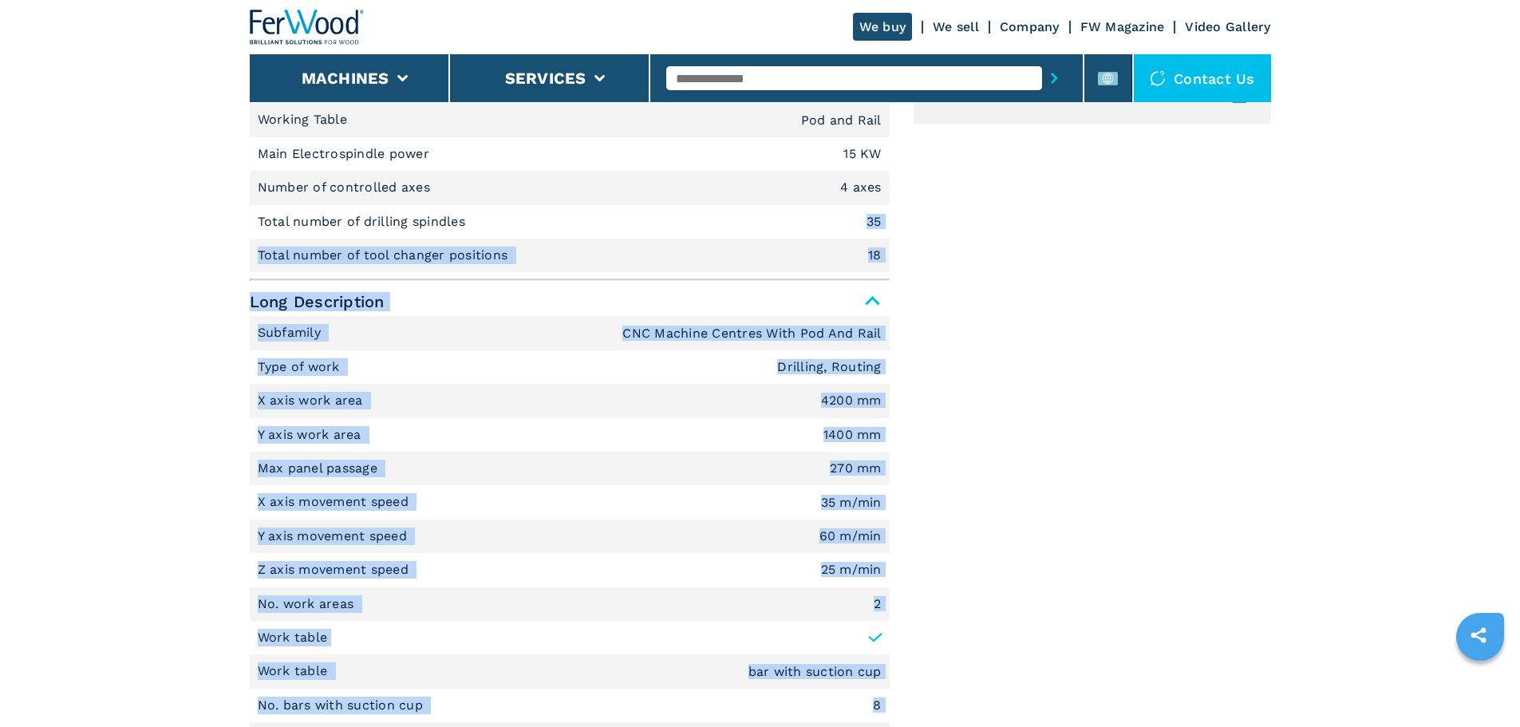
scroll to position [798, 0]
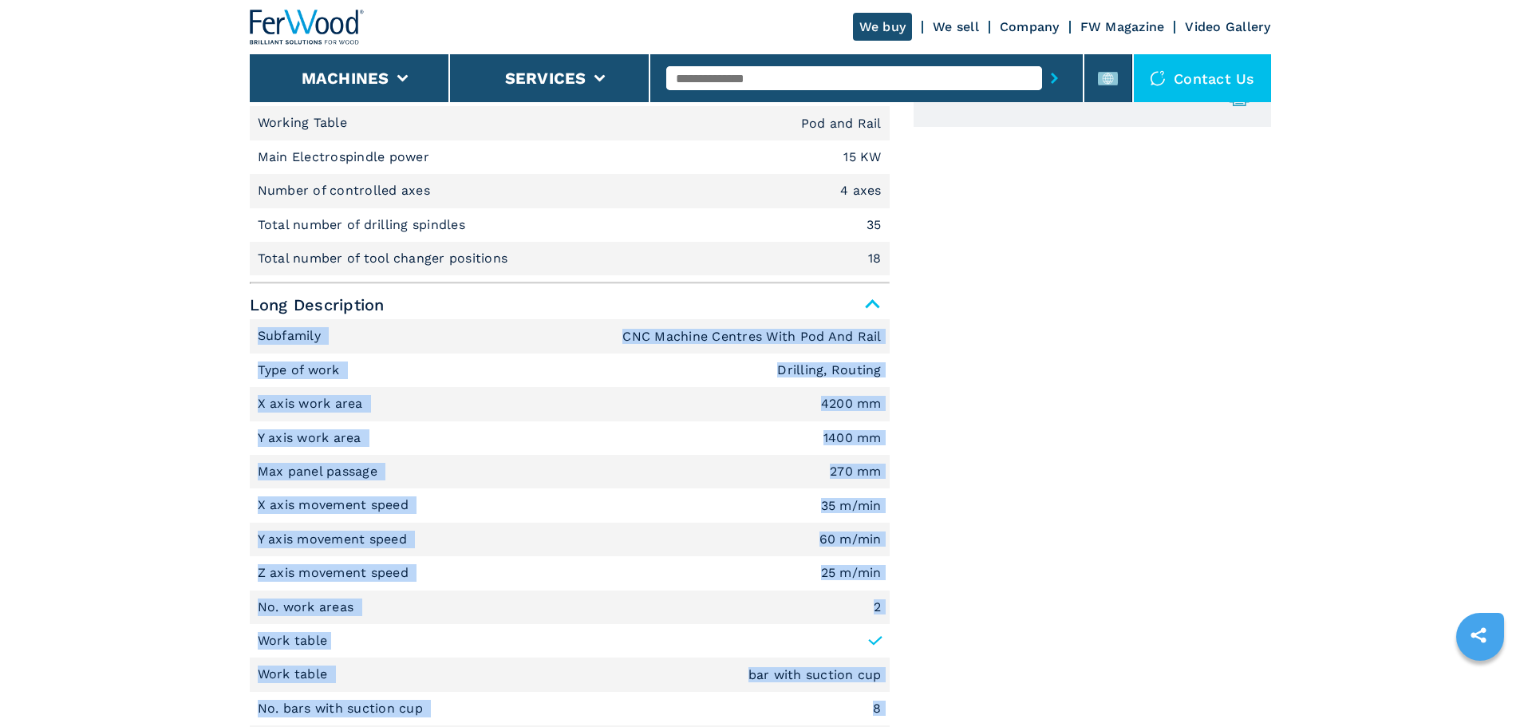
drag, startPoint x: 874, startPoint y: 456, endPoint x: 244, endPoint y: 346, distance: 639.8
copy ul "Subfamily CNC Machine Centres With Pod And Rail Type of work Drilling, Routing …"
click at [539, 347] on li "Subfamily CNC Machine Centres With Pod And Rail" at bounding box center [570, 336] width 640 height 34
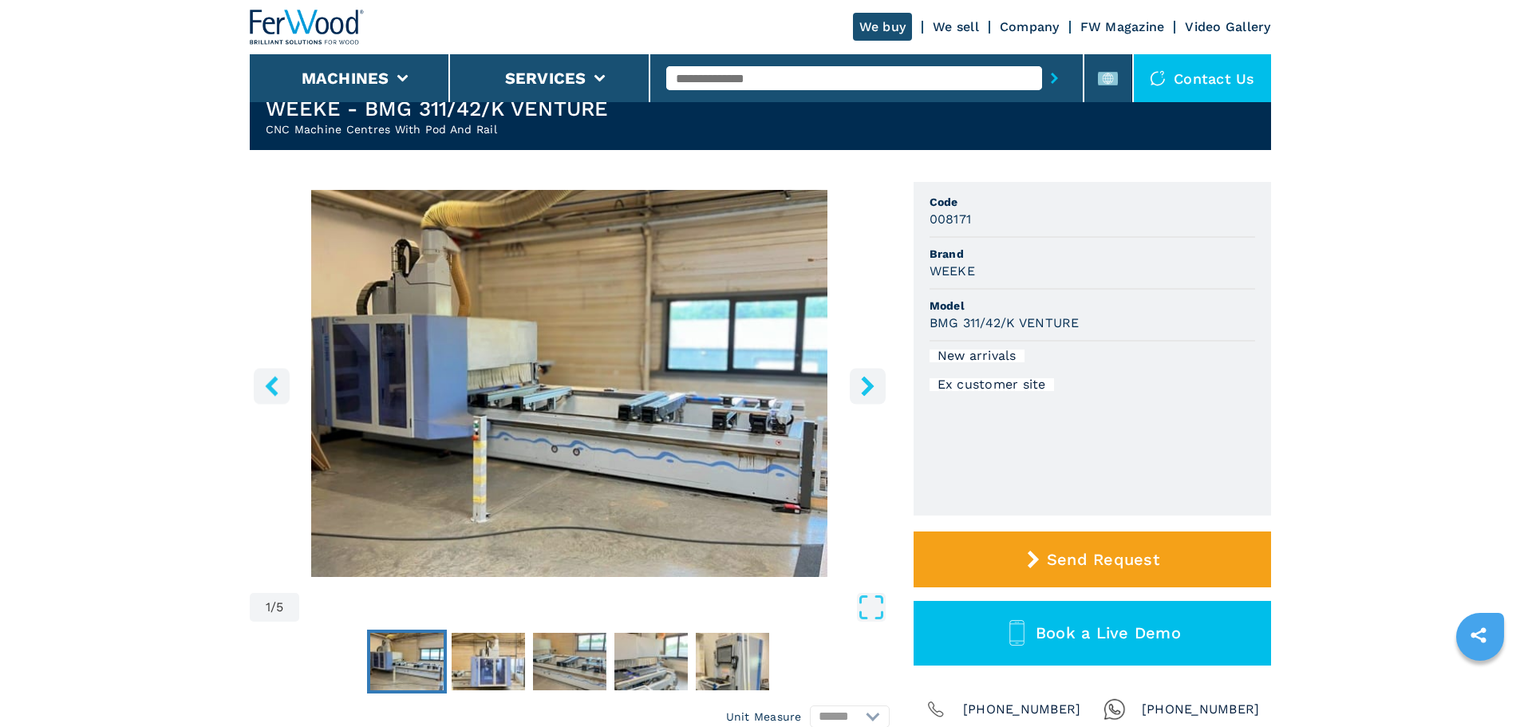
scroll to position [160, 0]
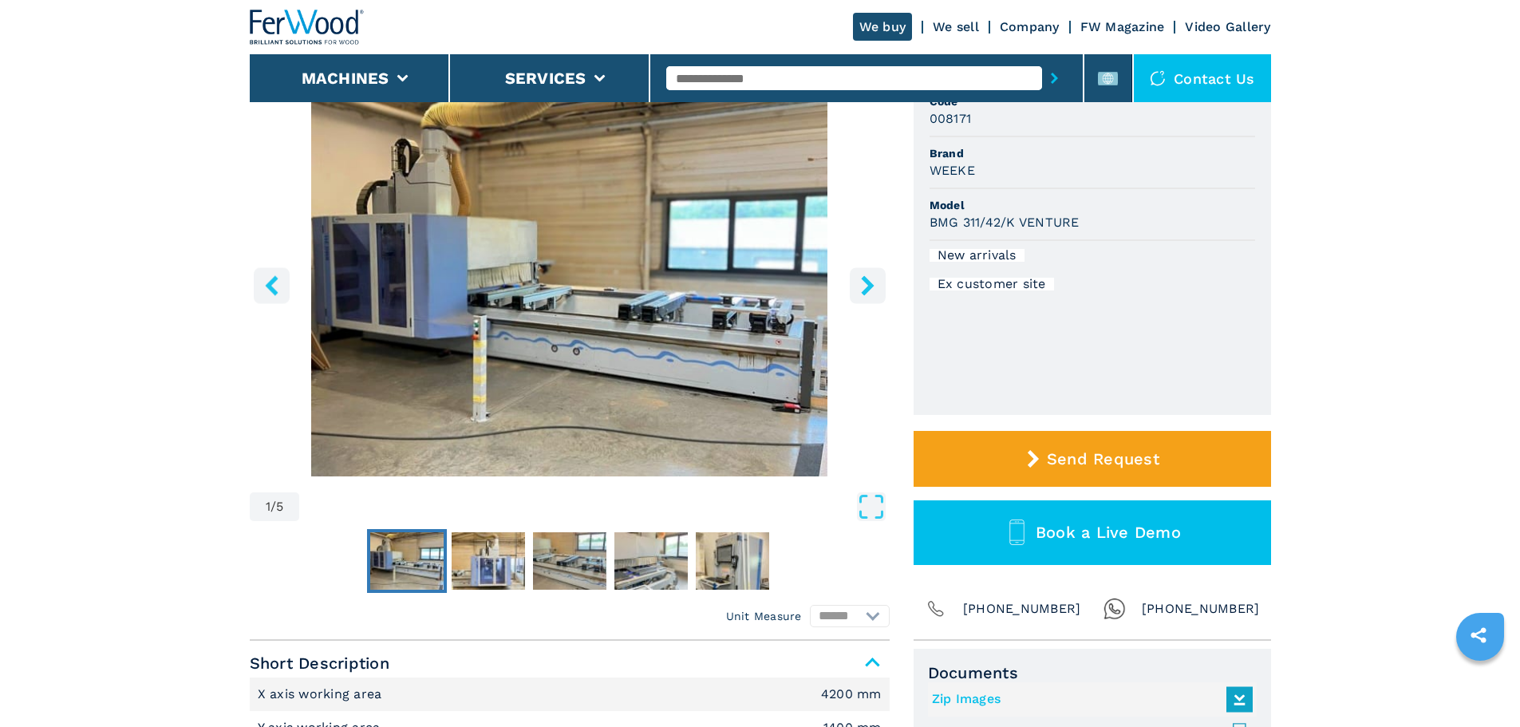
click at [861, 278] on icon "right-button" at bounding box center [868, 285] width 20 height 20
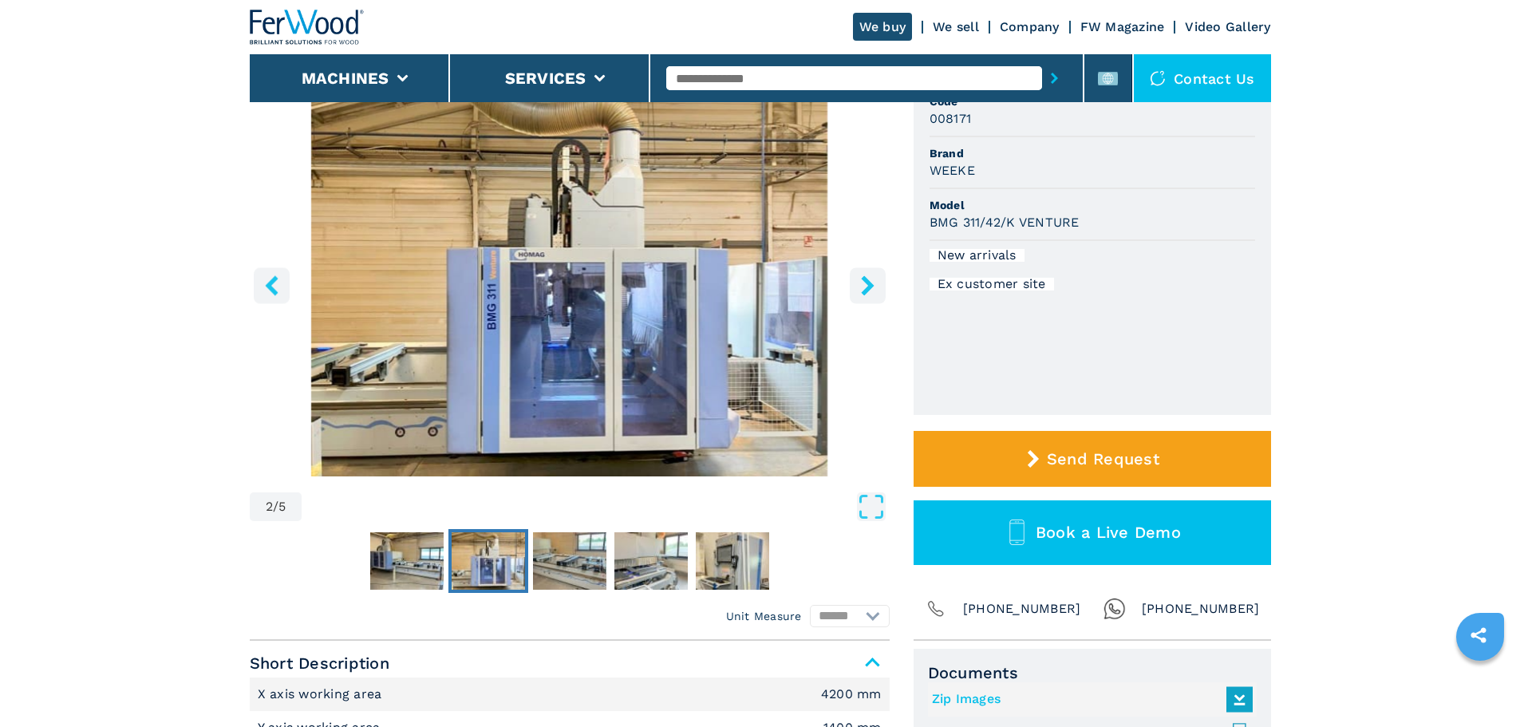
scroll to position [0, 0]
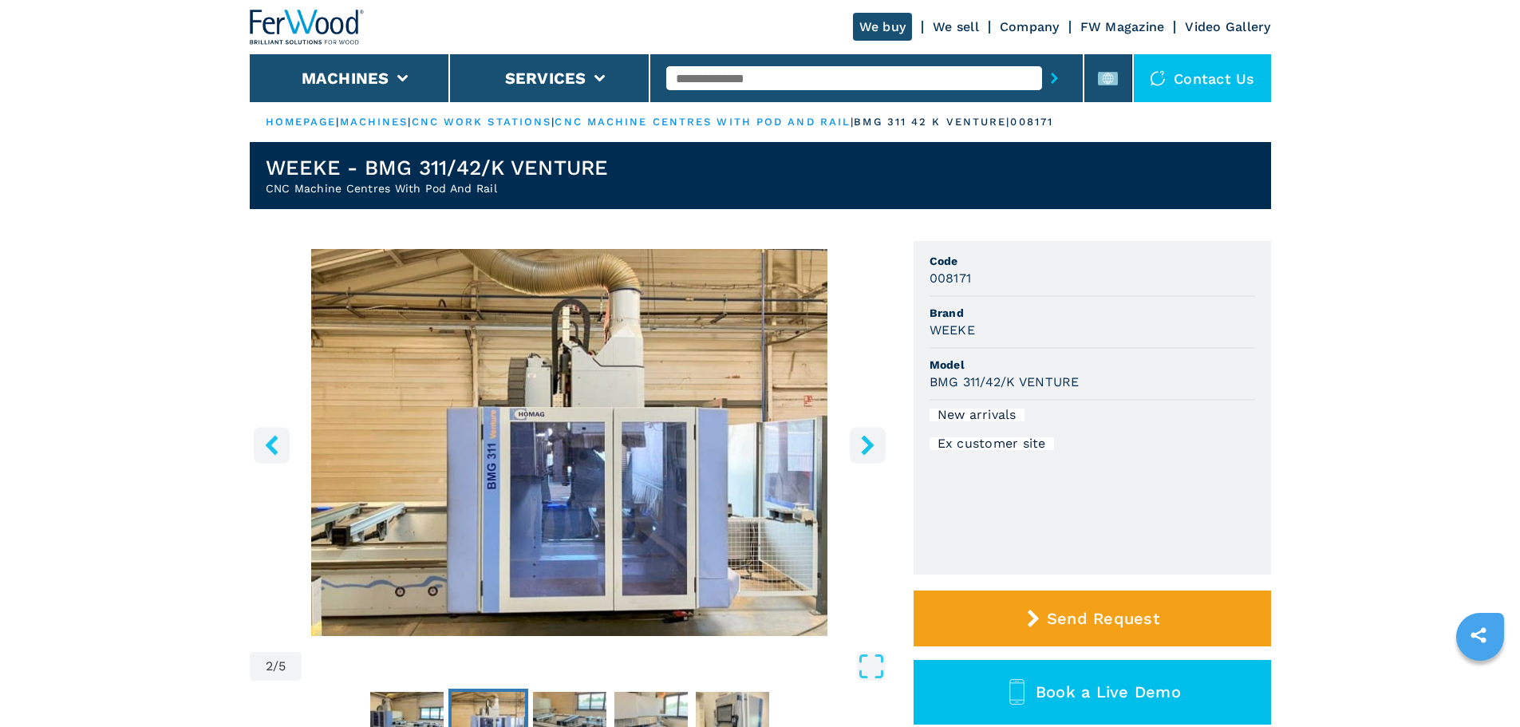
click at [523, 168] on h1 "WEEKE - BMG 311/42/K VENTURE" at bounding box center [437, 168] width 343 height 26
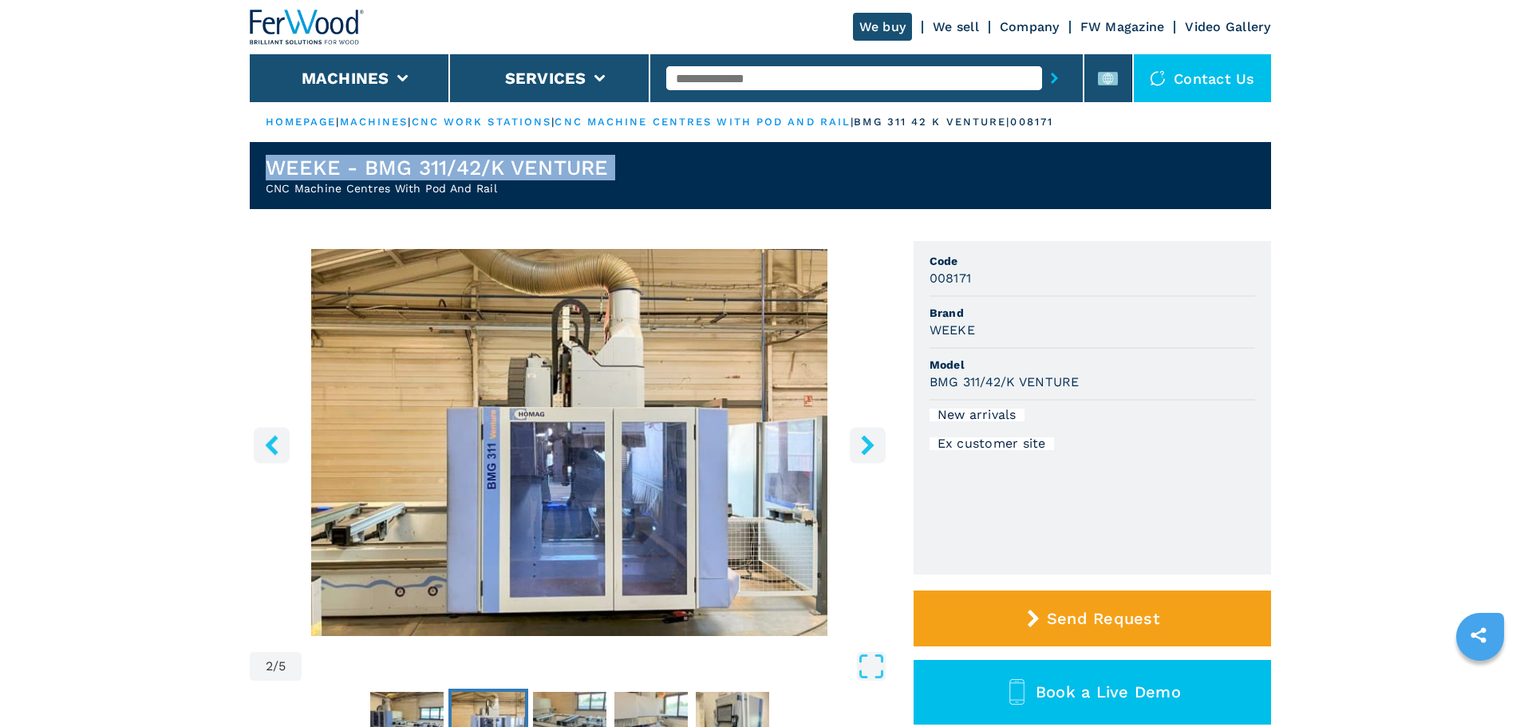
click at [523, 168] on h1 "WEEKE - BMG 311/42/K VENTURE" at bounding box center [437, 168] width 343 height 26
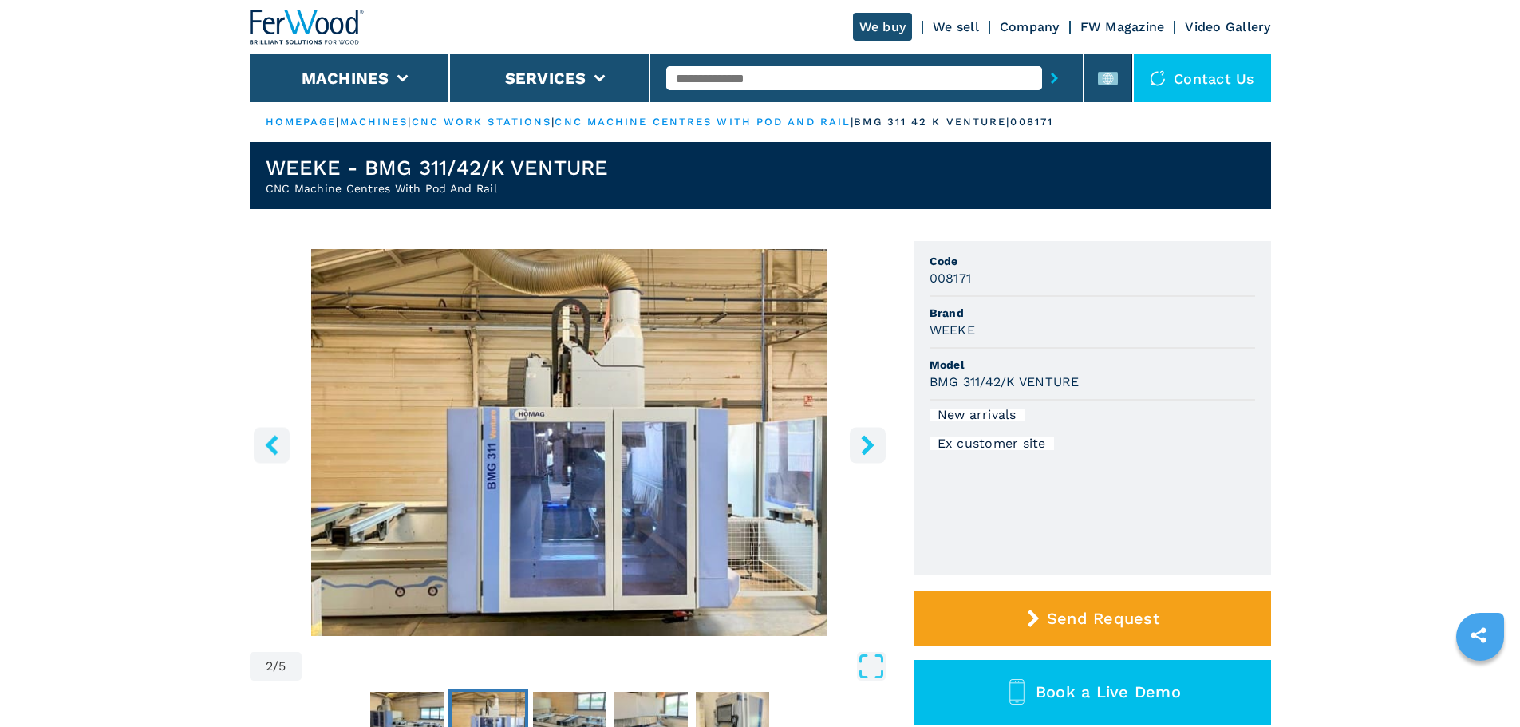
click at [1067, 129] on ul "HOMEPAGE | machines | cnc work stations | cnc machine centres with pod and rail…" at bounding box center [760, 122] width 1021 height 40
click at [1053, 126] on p "008171" at bounding box center [1031, 122] width 43 height 14
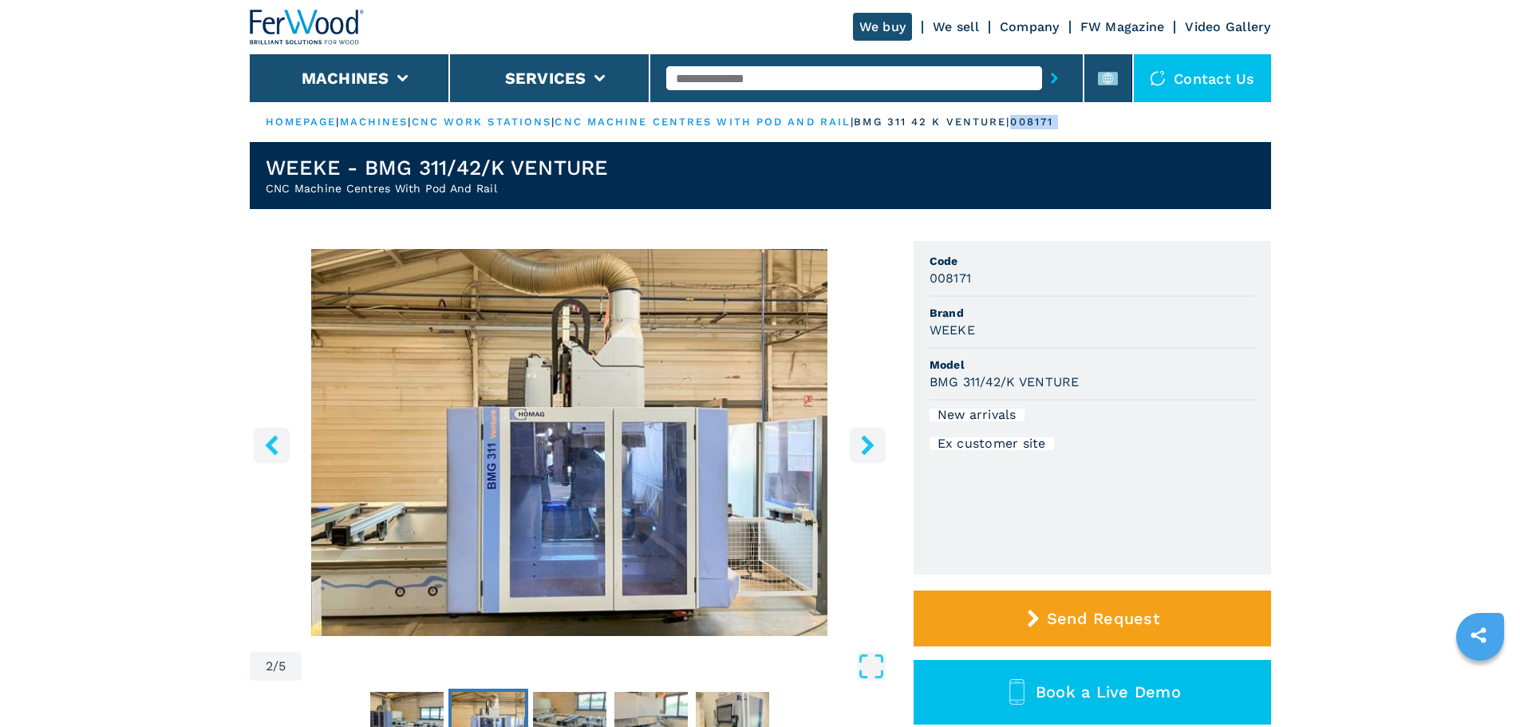
click at [1053, 126] on p "008171" at bounding box center [1031, 122] width 43 height 14
click at [1109, 125] on ul "HOMEPAGE | machines | cnc work stations | cnc machine centres with pod and rail…" at bounding box center [760, 122] width 1021 height 40
drag, startPoint x: 1109, startPoint y: 120, endPoint x: 886, endPoint y: 126, distance: 223.5
click at [886, 126] on ul "HOMEPAGE | machines | cnc work stations | cnc machine centres with pod and rail…" at bounding box center [760, 122] width 1021 height 40
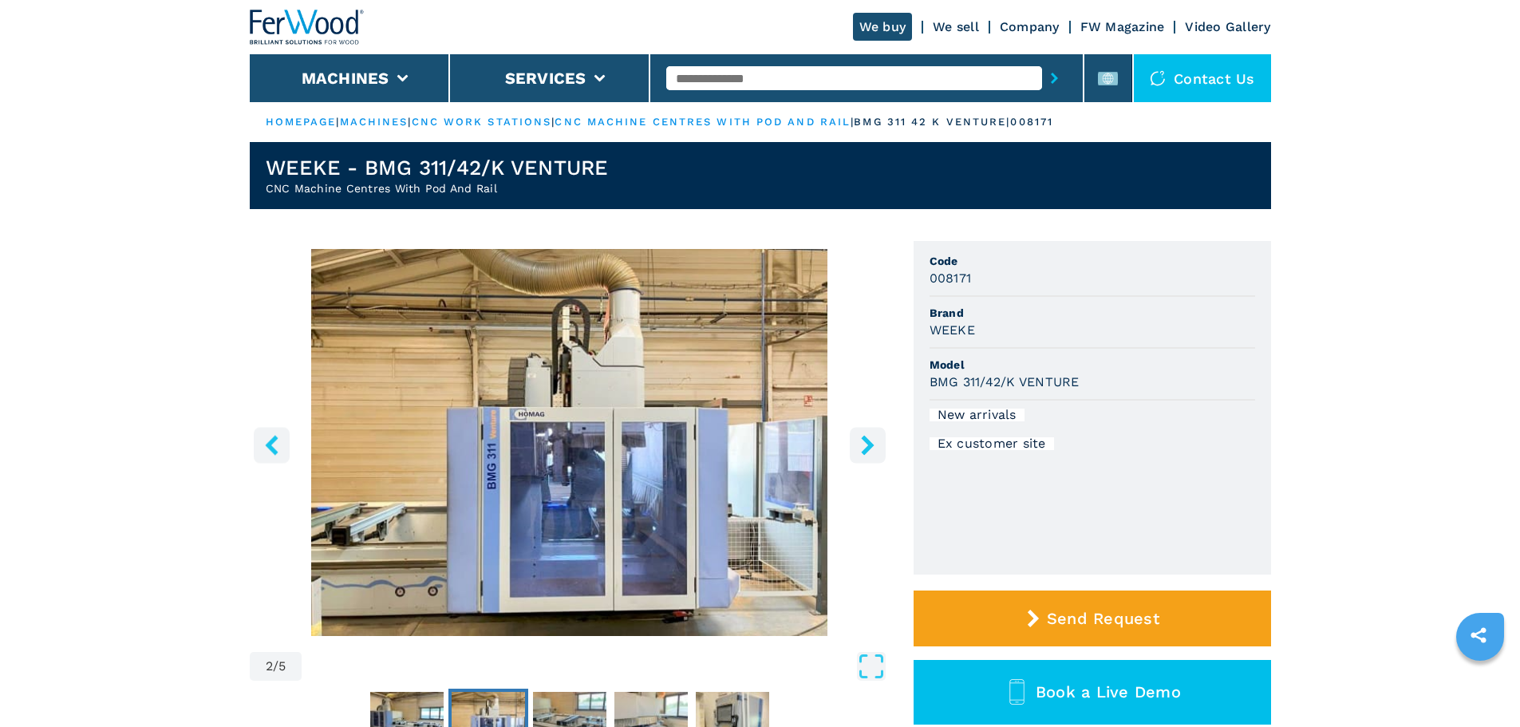
click at [854, 128] on p "cnc machine centres with pod and rail |" at bounding box center [703, 122] width 299 height 14
drag, startPoint x: 887, startPoint y: 122, endPoint x: 1107, endPoint y: 114, distance: 219.5
click at [1107, 114] on ul "HOMEPAGE | machines | cnc work stations | cnc machine centres with pod and rail…" at bounding box center [760, 122] width 1021 height 40
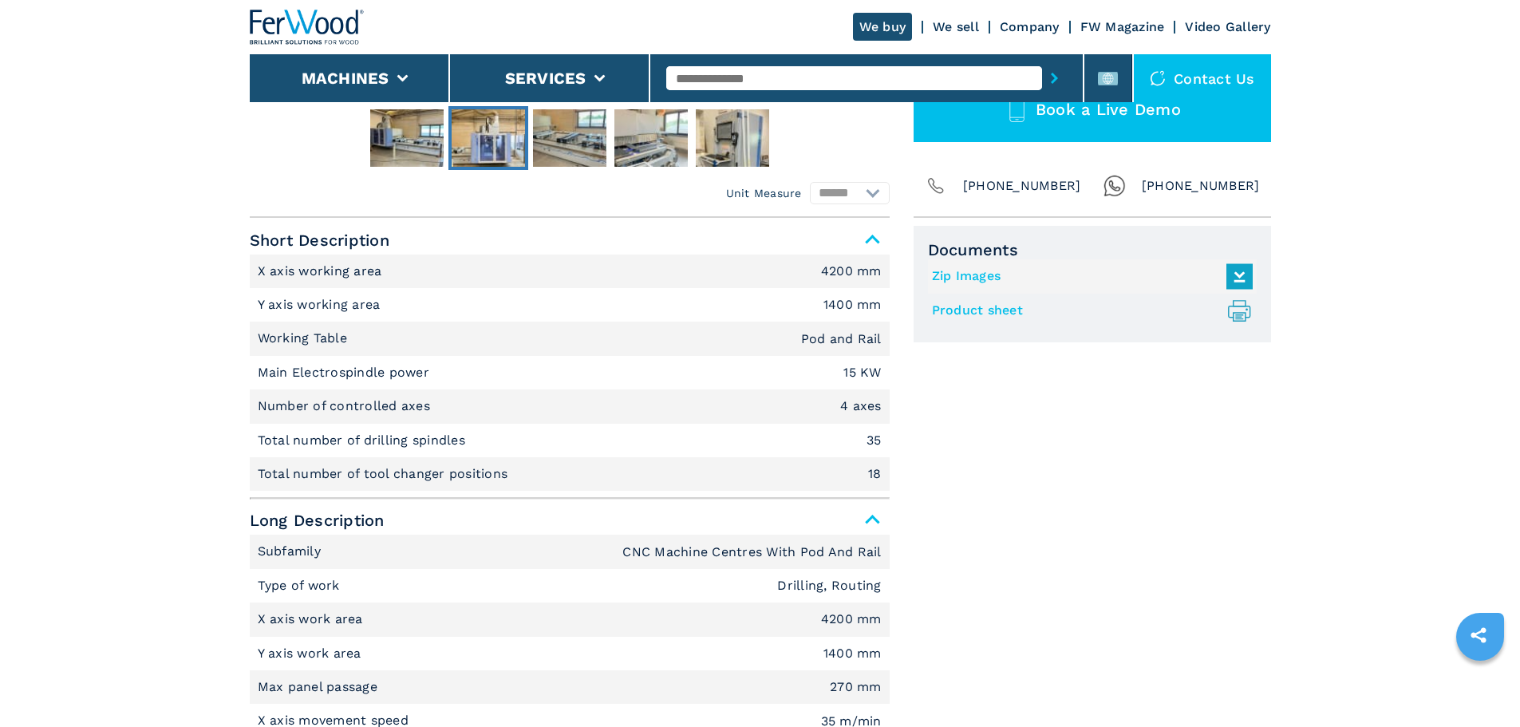
scroll to position [558, 0]
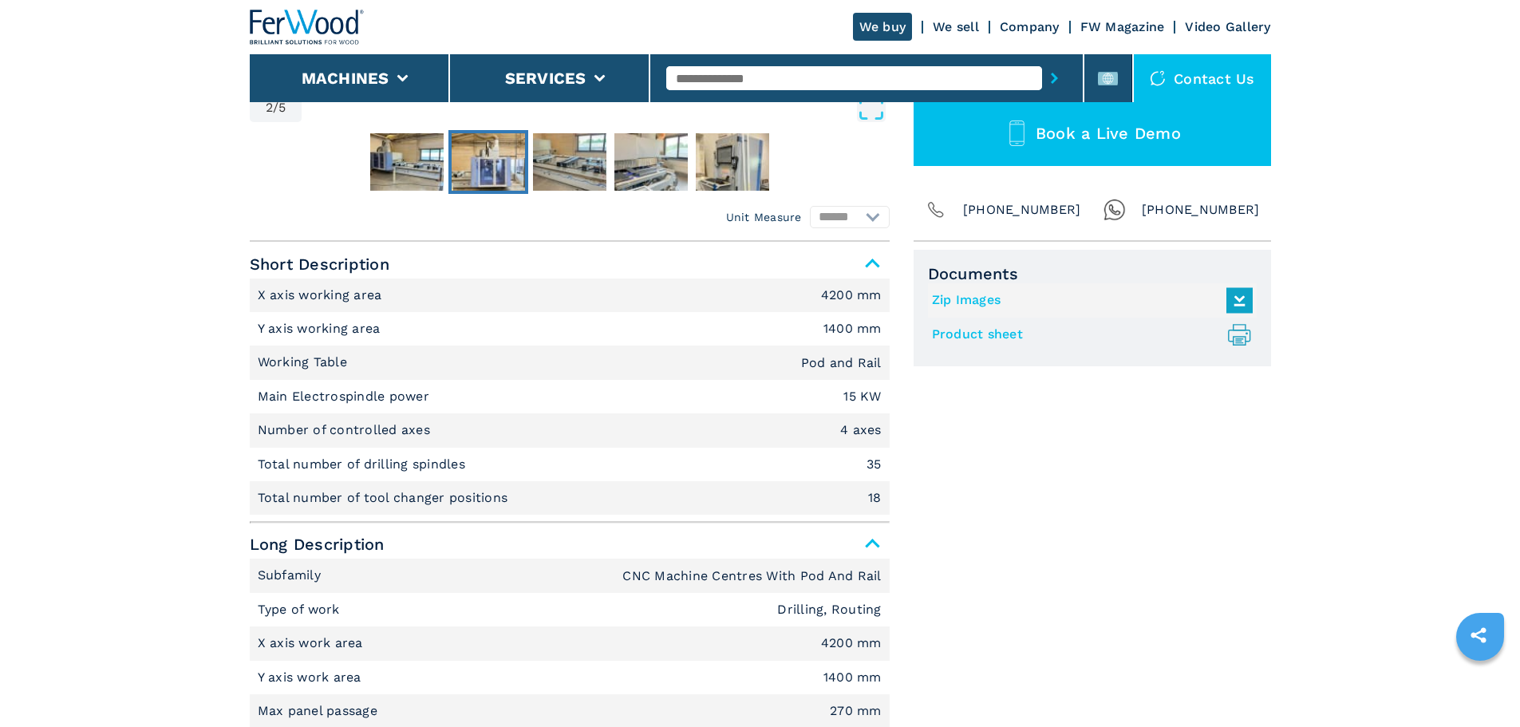
click at [847, 365] on em "Pod and Rail" at bounding box center [841, 363] width 81 height 13
drag, startPoint x: 882, startPoint y: 365, endPoint x: 798, endPoint y: 357, distance: 84.2
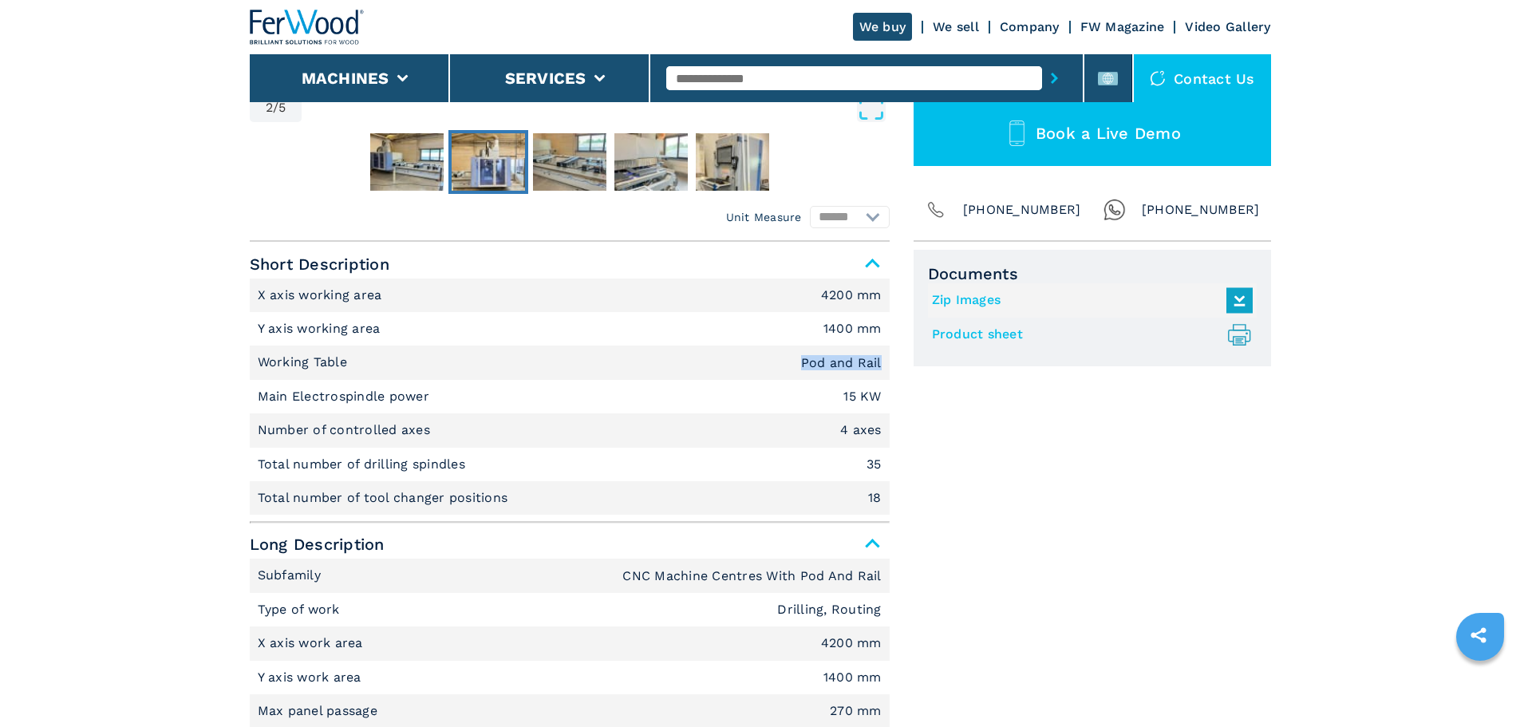
click at [798, 357] on li "Working Table Pod and Rail" at bounding box center [570, 362] width 640 height 34
click at [764, 373] on li "Working Table Pod and Rail" at bounding box center [570, 362] width 640 height 34
click at [866, 393] on em "15 KW" at bounding box center [861, 396] width 37 height 13
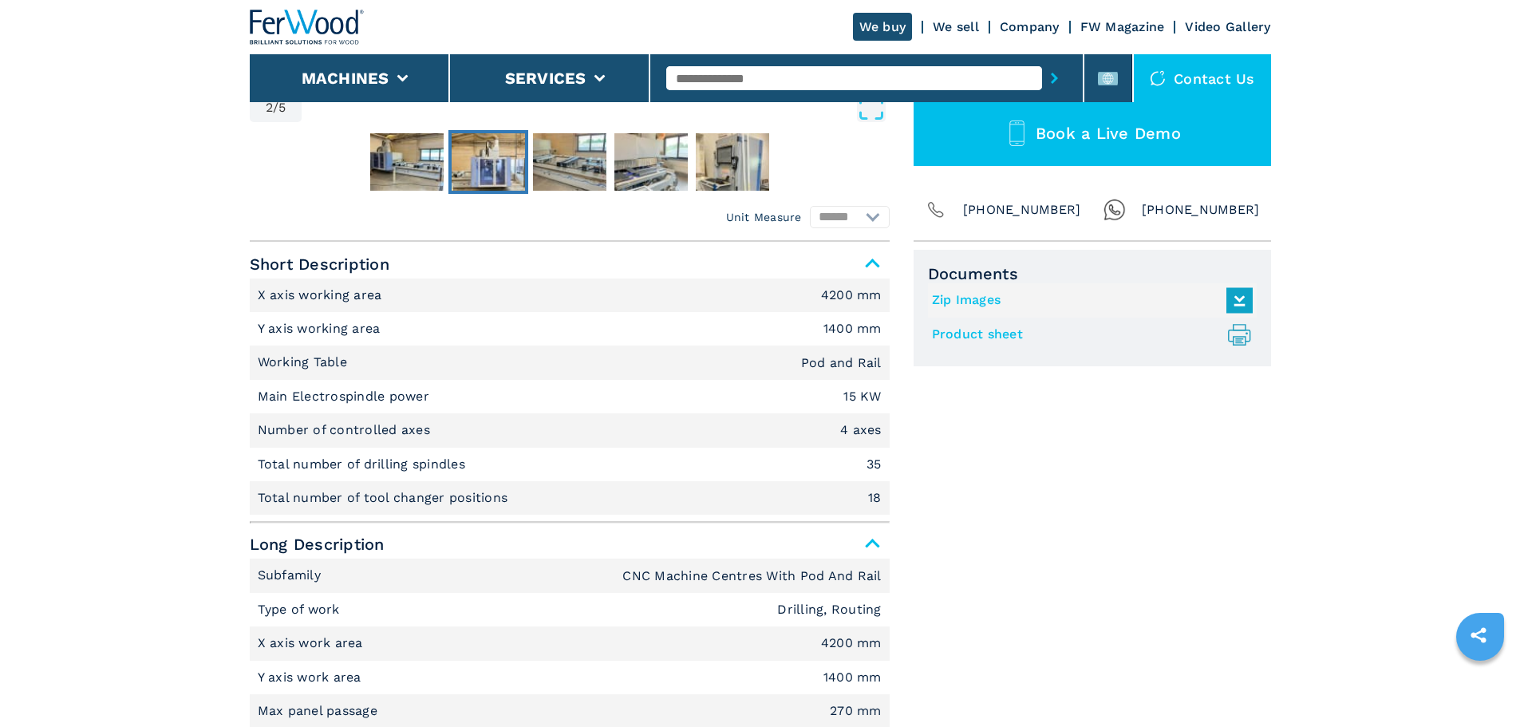
click at [835, 362] on em "Pod and Rail" at bounding box center [841, 363] width 81 height 13
click at [856, 390] on em "15 KW" at bounding box center [861, 396] width 37 height 13
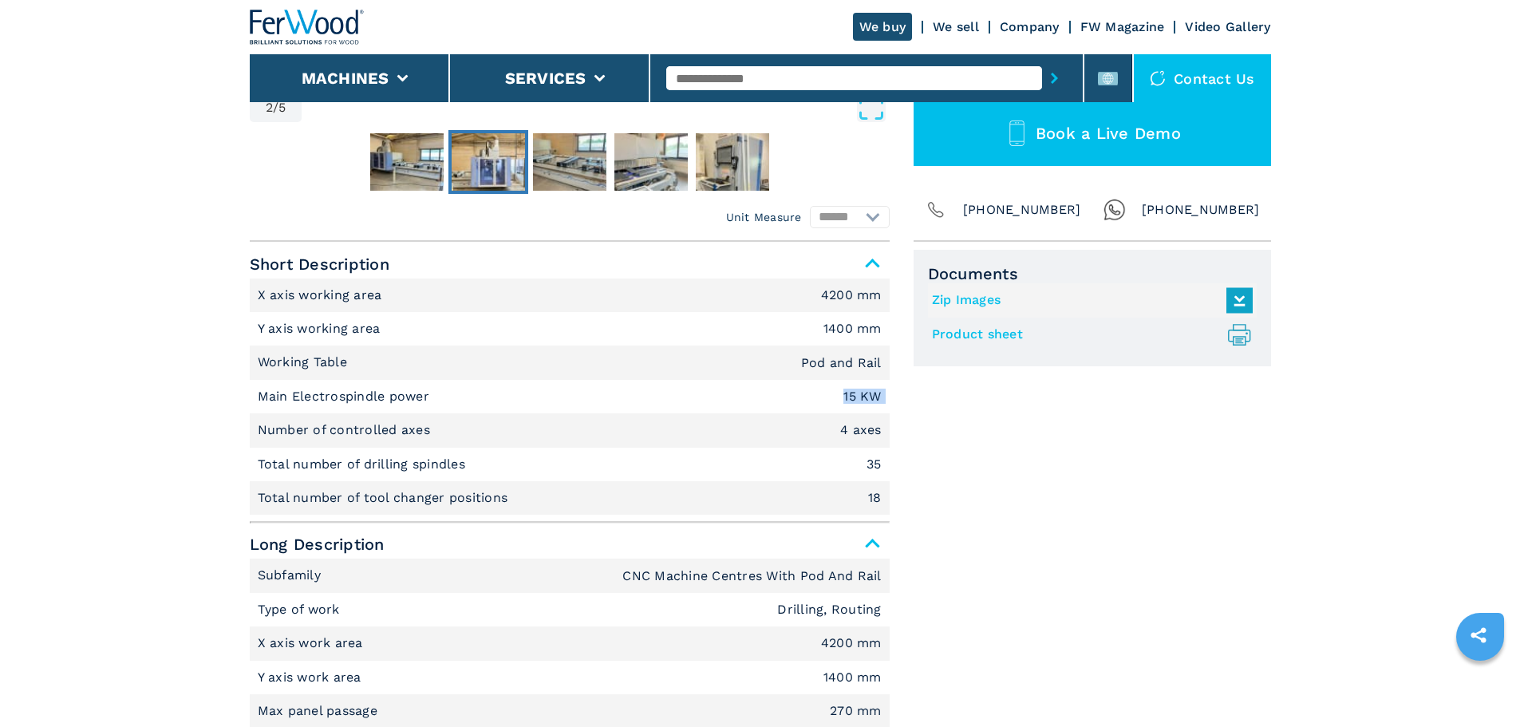
click at [856, 390] on em "15 KW" at bounding box center [861, 396] width 37 height 13
drag, startPoint x: 257, startPoint y: 392, endPoint x: 430, endPoint y: 401, distance: 173.4
click at [430, 401] on p "Main Electrospindle power" at bounding box center [346, 397] width 176 height 18
copy p "Main Electrospindle power"
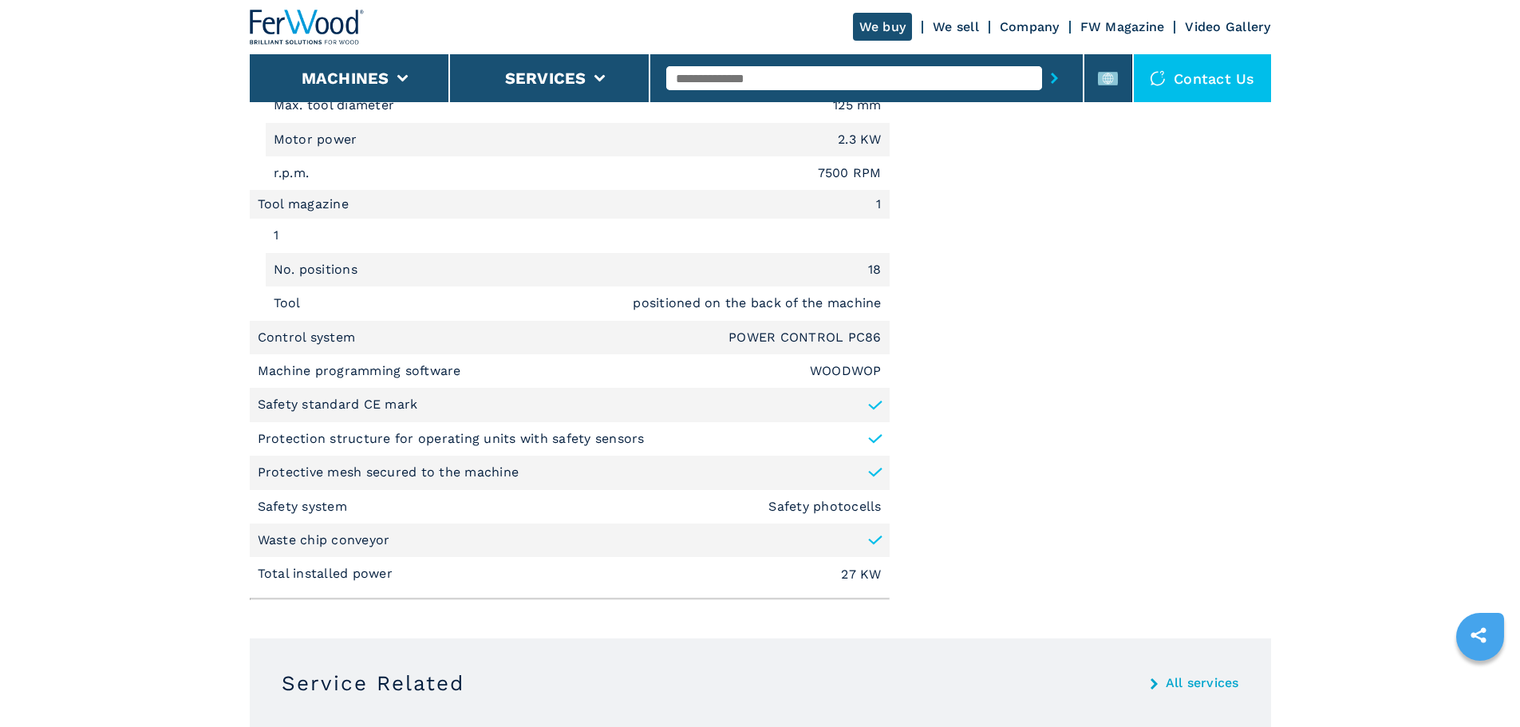
scroll to position [2314, 0]
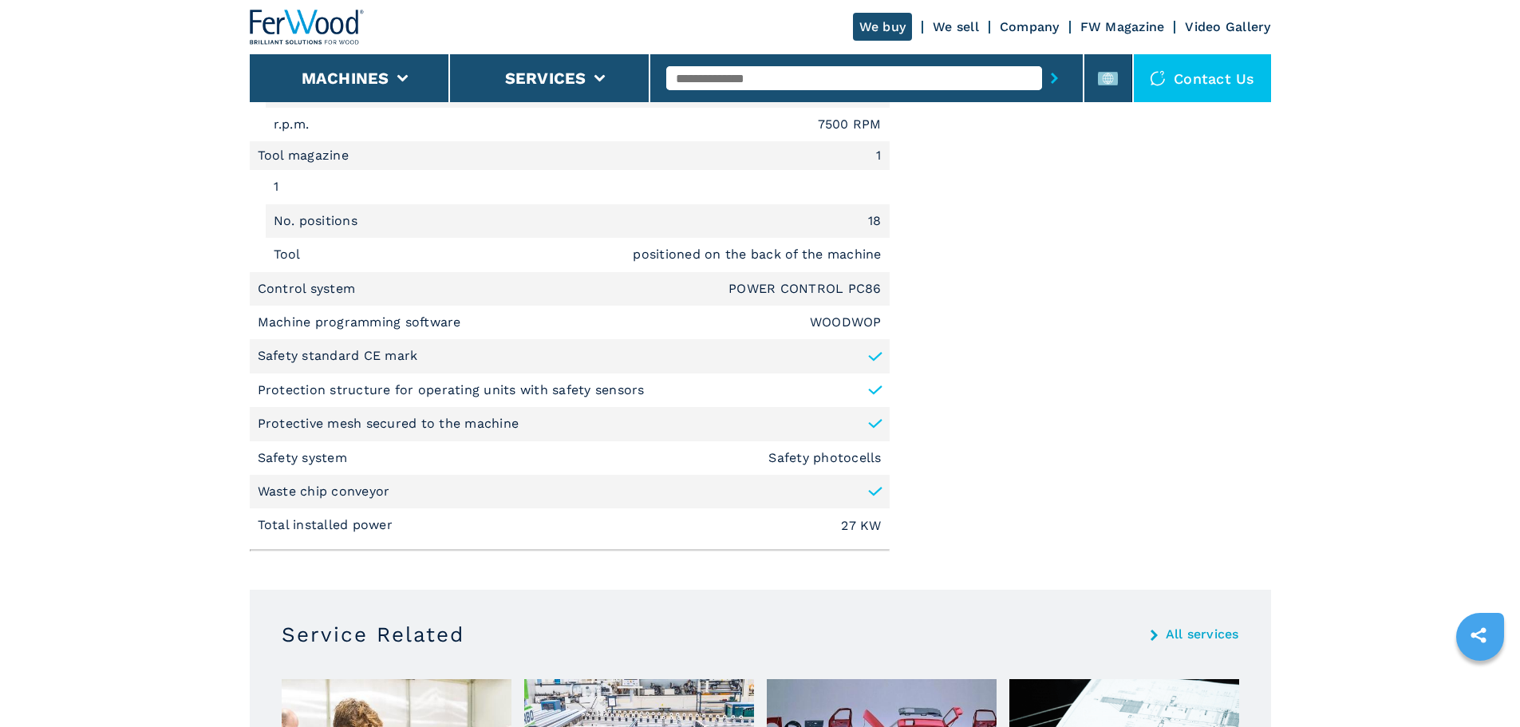
click at [337, 492] on p "Waste chip conveyor" at bounding box center [324, 492] width 132 height 18
click at [338, 491] on p "Waste chip conveyor" at bounding box center [324, 492] width 132 height 18
click at [298, 456] on p "Safety system" at bounding box center [305, 458] width 94 height 18
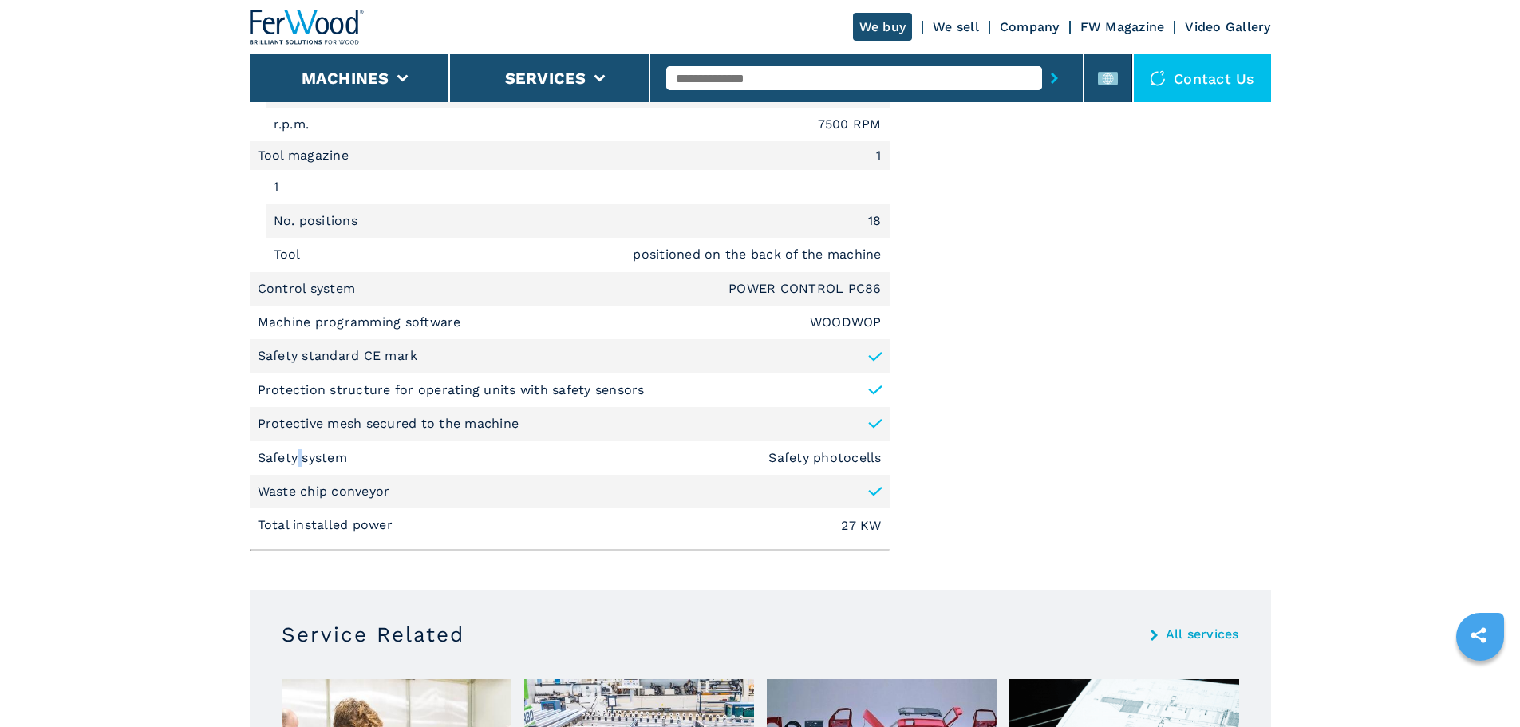
click at [298, 456] on p "Safety system" at bounding box center [305, 458] width 94 height 18
click at [394, 316] on p "Machine programming software" at bounding box center [361, 323] width 207 height 18
click at [394, 315] on p "Machine programming software" at bounding box center [361, 323] width 207 height 18
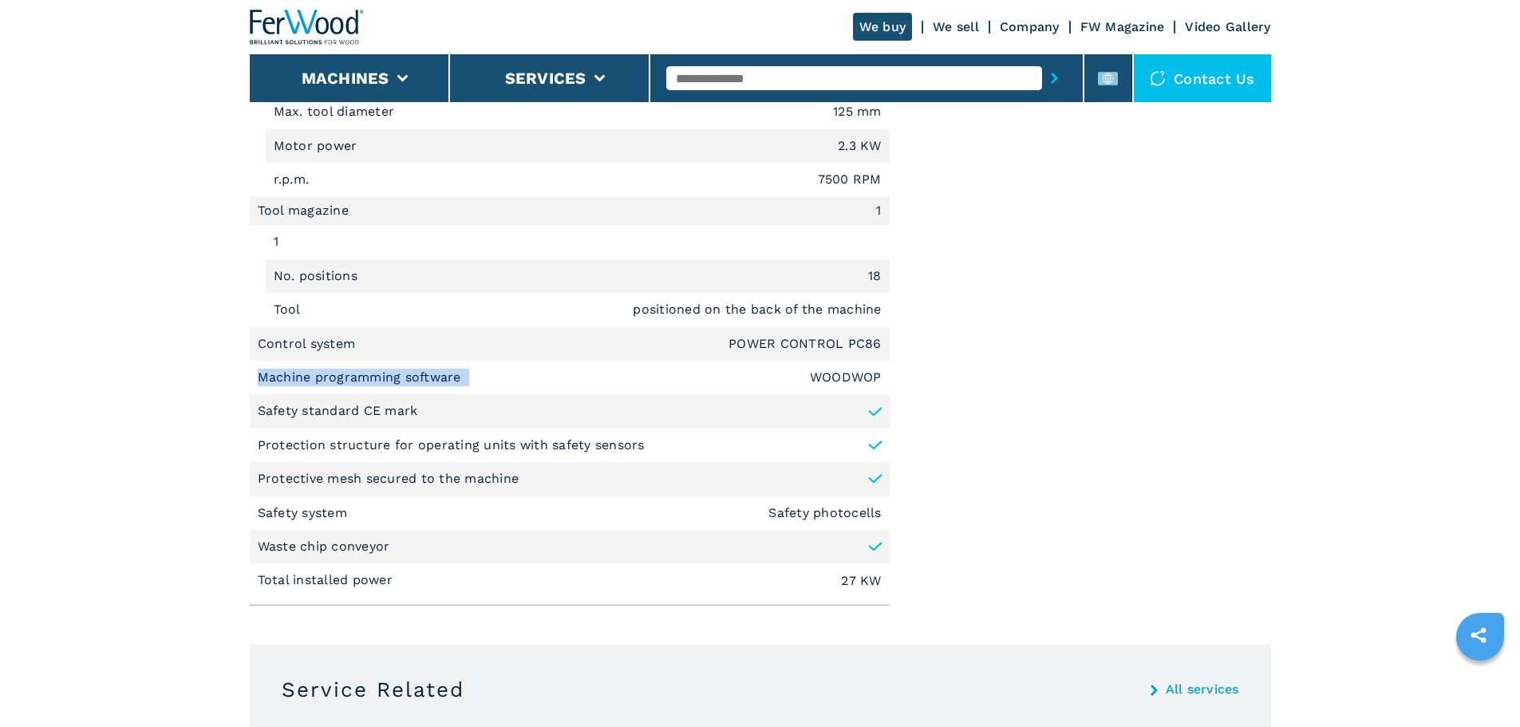
scroll to position [2234, 0]
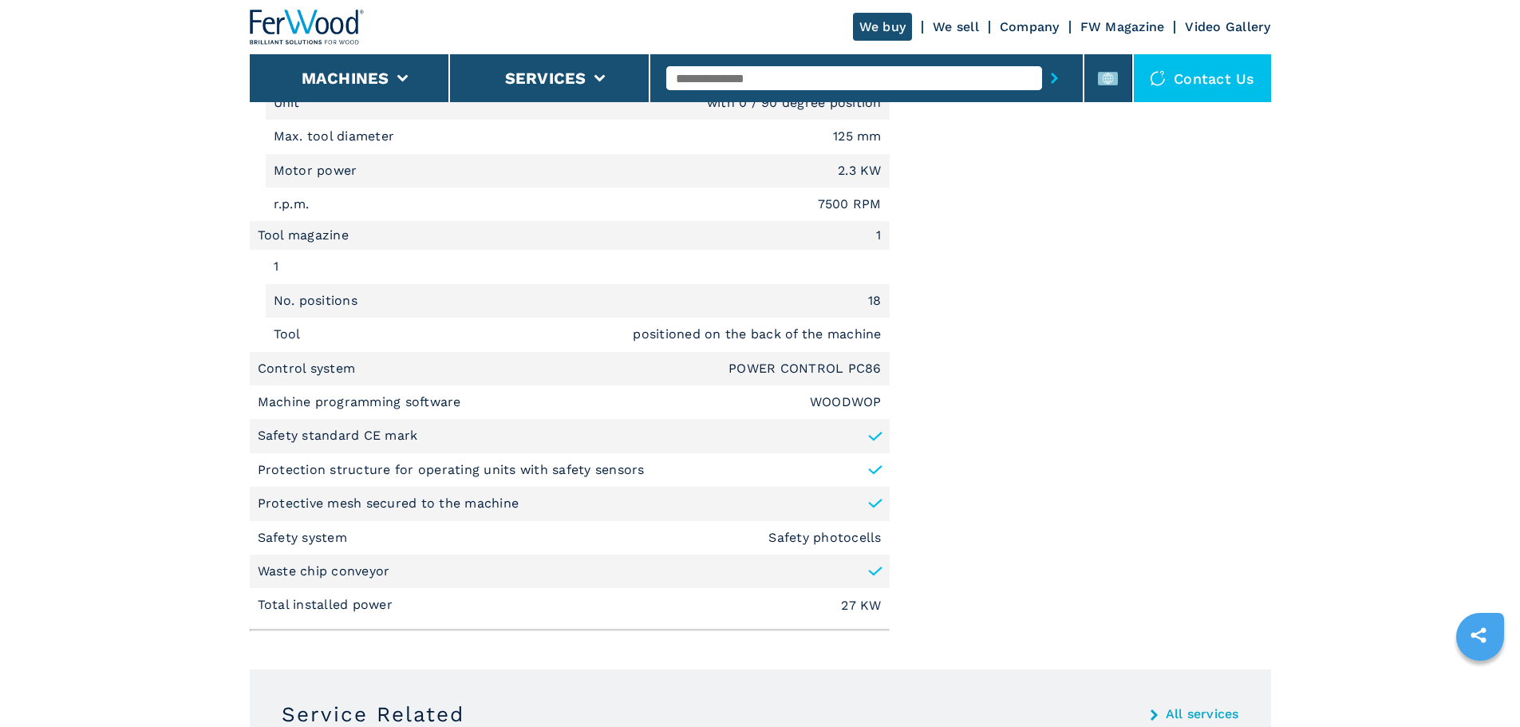
click at [324, 368] on p "Control system" at bounding box center [309, 369] width 102 height 18
click at [378, 352] on li "Control system POWER CONTROL PC86" at bounding box center [570, 369] width 640 height 34
drag, startPoint x: 353, startPoint y: 365, endPoint x: 192, endPoint y: 365, distance: 160.4
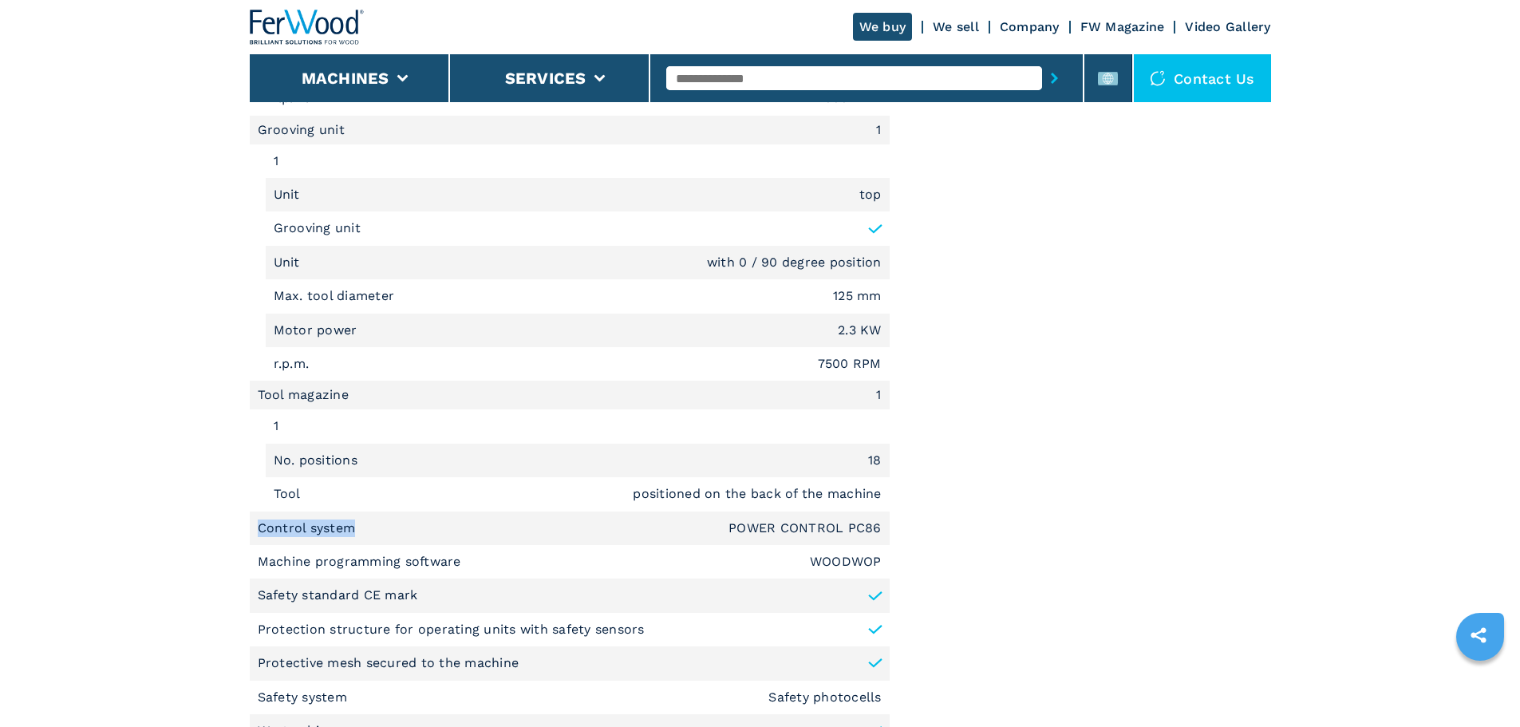
scroll to position [1995, 0]
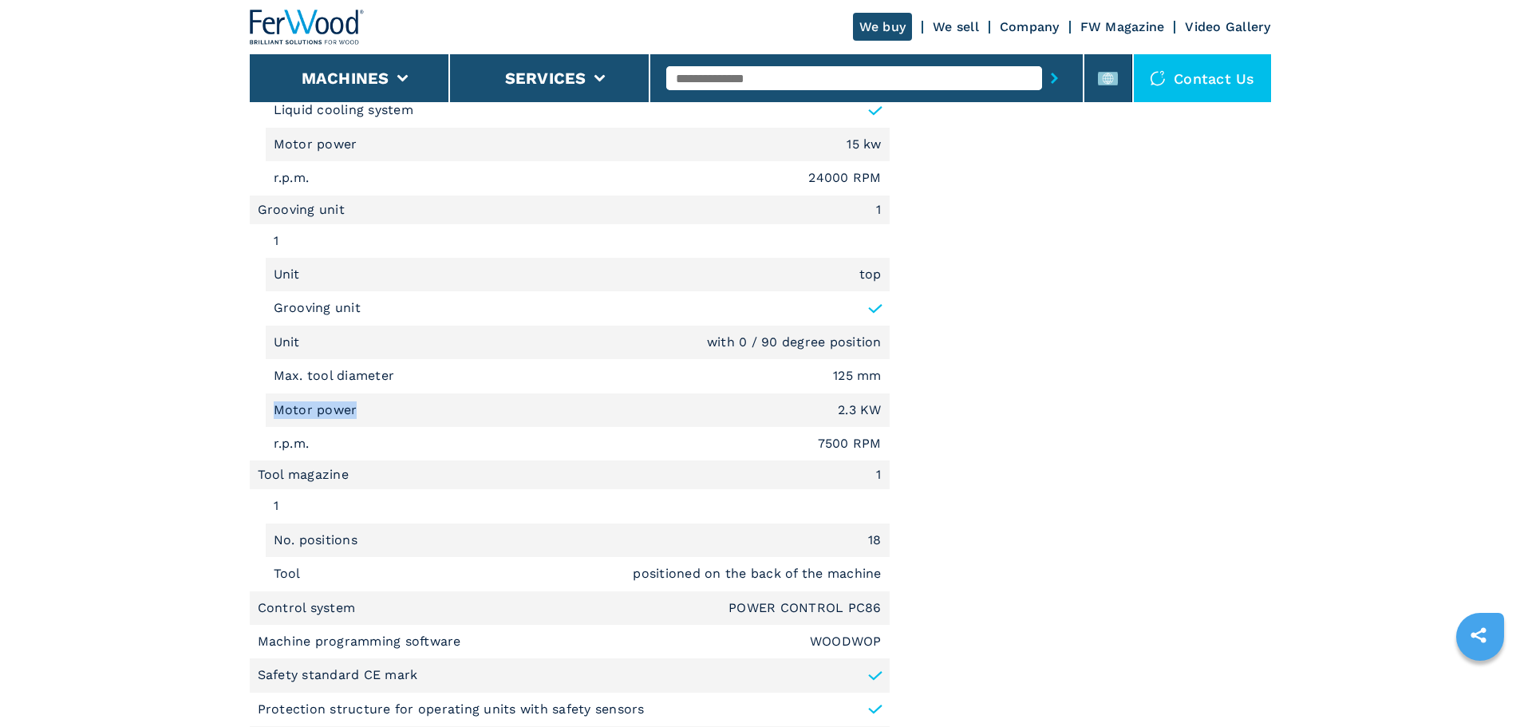
drag, startPoint x: 354, startPoint y: 411, endPoint x: 14, endPoint y: 409, distance: 340.7
click at [14, 409] on main "HOMEPAGE | machines | cnc work stations | cnc machine centres with pod and rail…" at bounding box center [760, 103] width 1520 height 4196
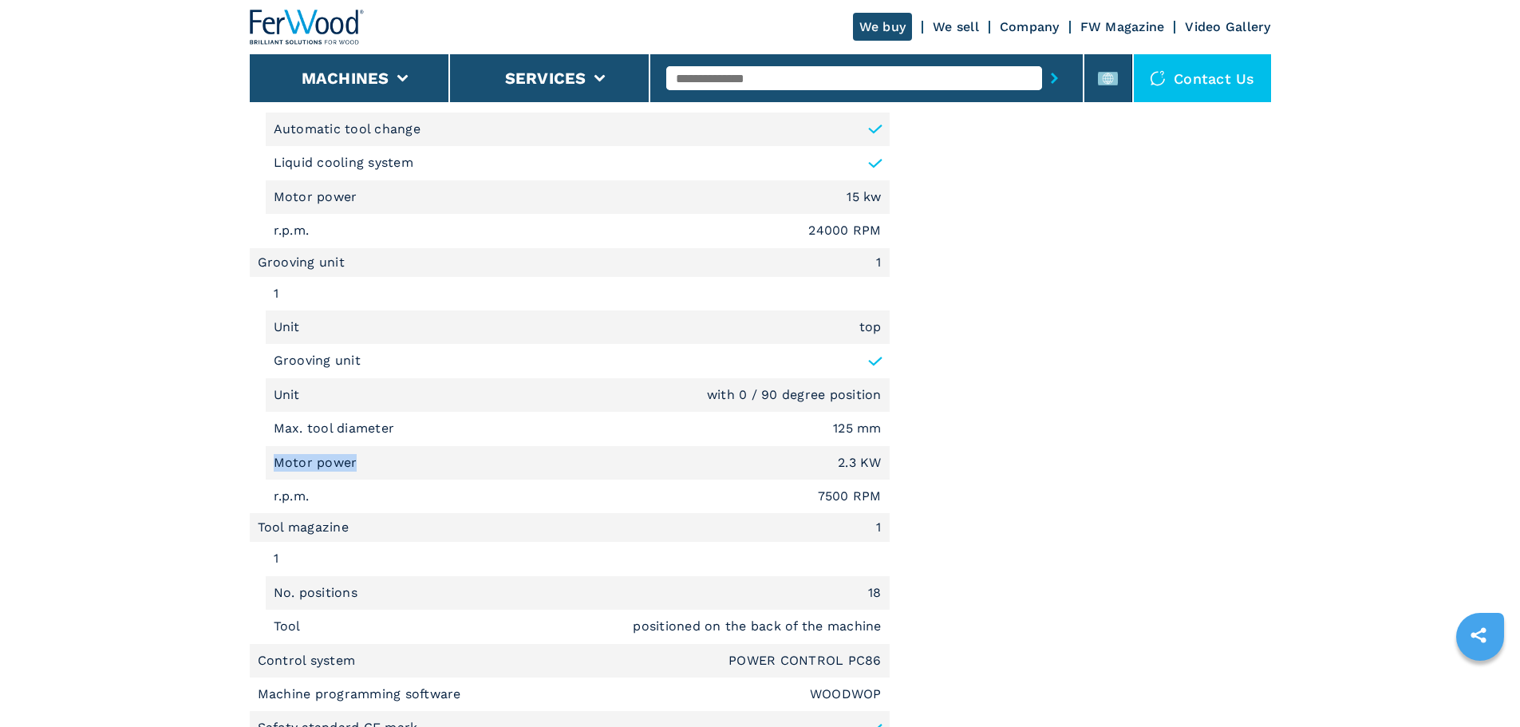
scroll to position [1915, 0]
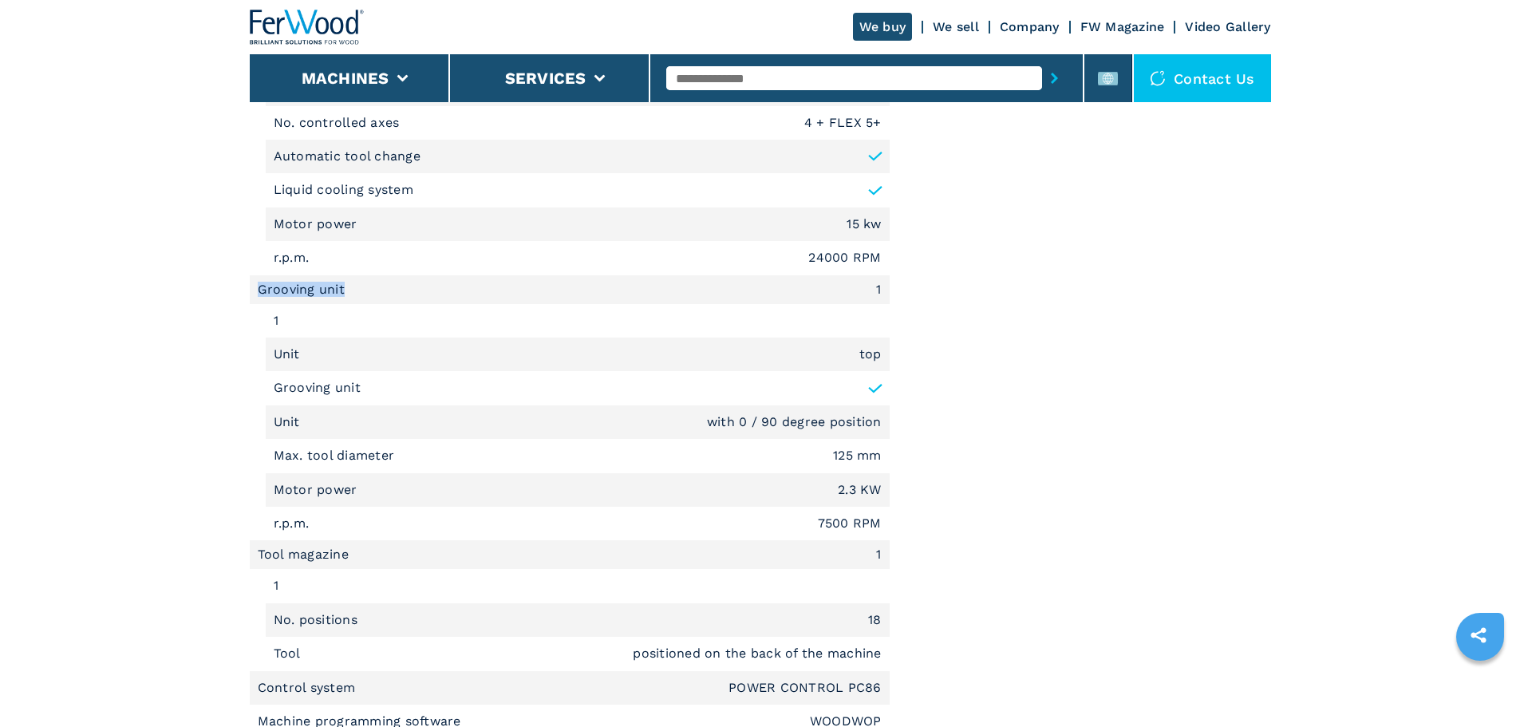
drag, startPoint x: 342, startPoint y: 283, endPoint x: 257, endPoint y: 291, distance: 85.7
click at [257, 291] on li "Grooving unit 1" at bounding box center [570, 289] width 640 height 29
click at [255, 291] on li "Grooving unit 1" at bounding box center [570, 289] width 640 height 29
drag, startPoint x: 262, startPoint y: 287, endPoint x: 311, endPoint y: 275, distance: 50.1
click at [311, 275] on li "Grooving unit 1" at bounding box center [570, 289] width 640 height 29
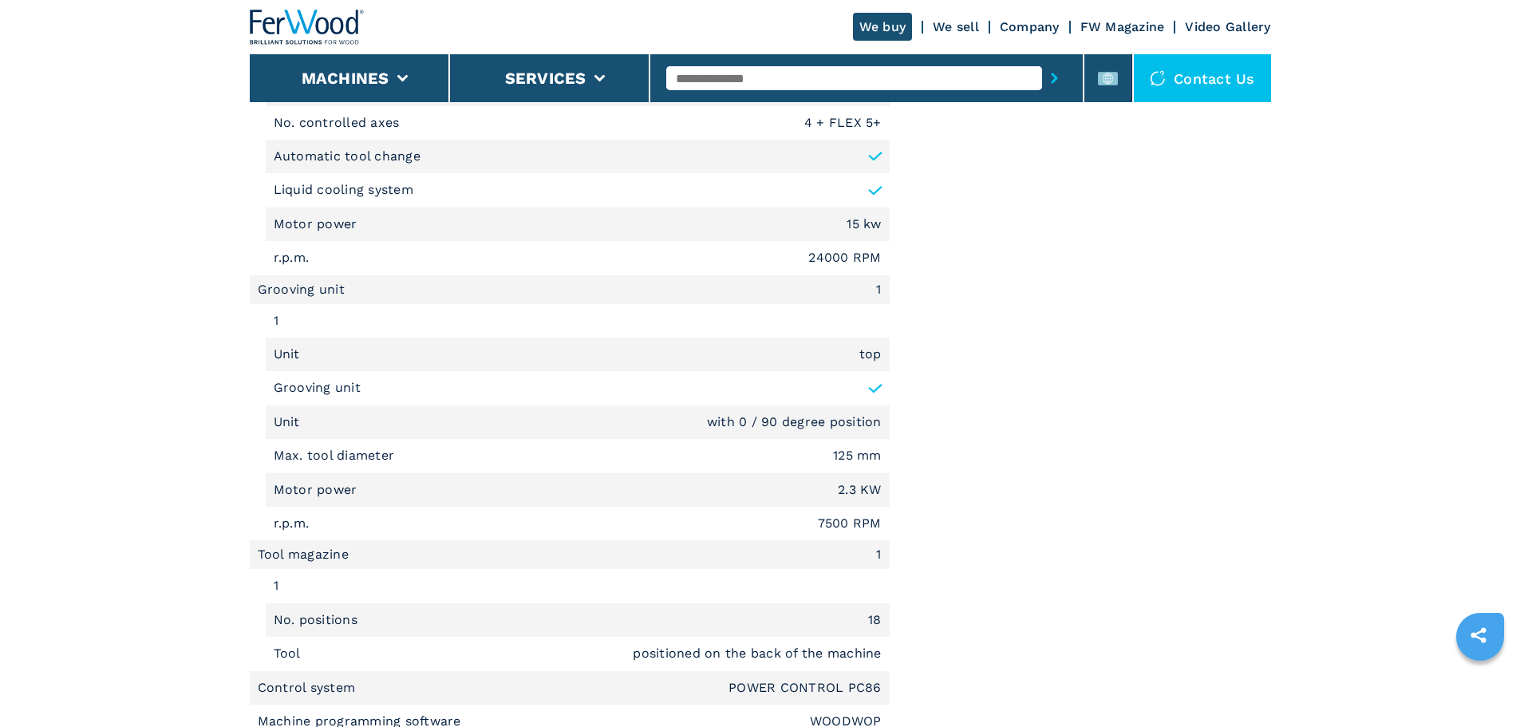
click at [322, 274] on li "r.p.m. 24000 RPM" at bounding box center [578, 258] width 624 height 34
drag, startPoint x: 357, startPoint y: 289, endPoint x: 252, endPoint y: 271, distance: 106.8
click at [252, 271] on ul "Subfamily CNC Machine Centres With Pod And Rail Type of work Drilling, Routing …" at bounding box center [570, 71] width 640 height 1739
click at [292, 258] on p "r.p.m." at bounding box center [294, 258] width 40 height 18
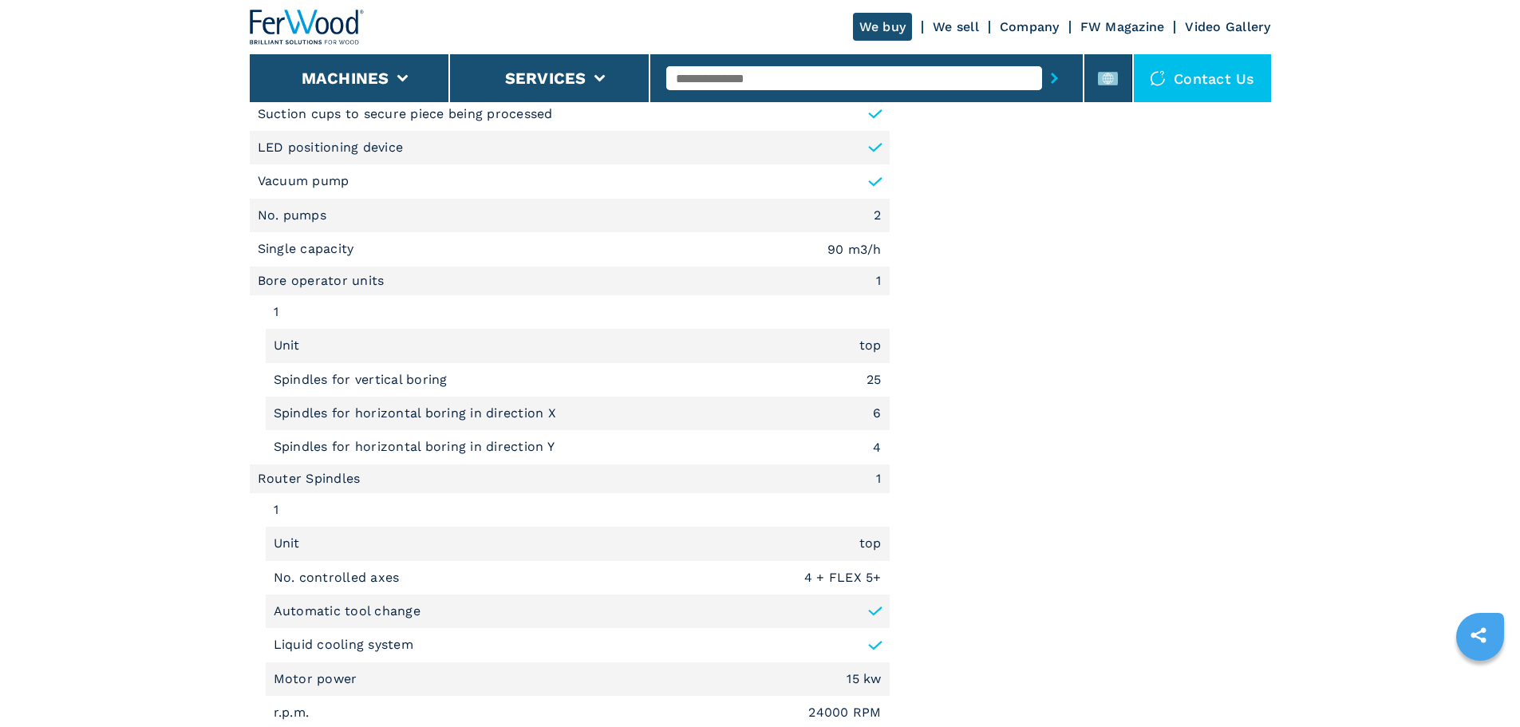
scroll to position [1436, 0]
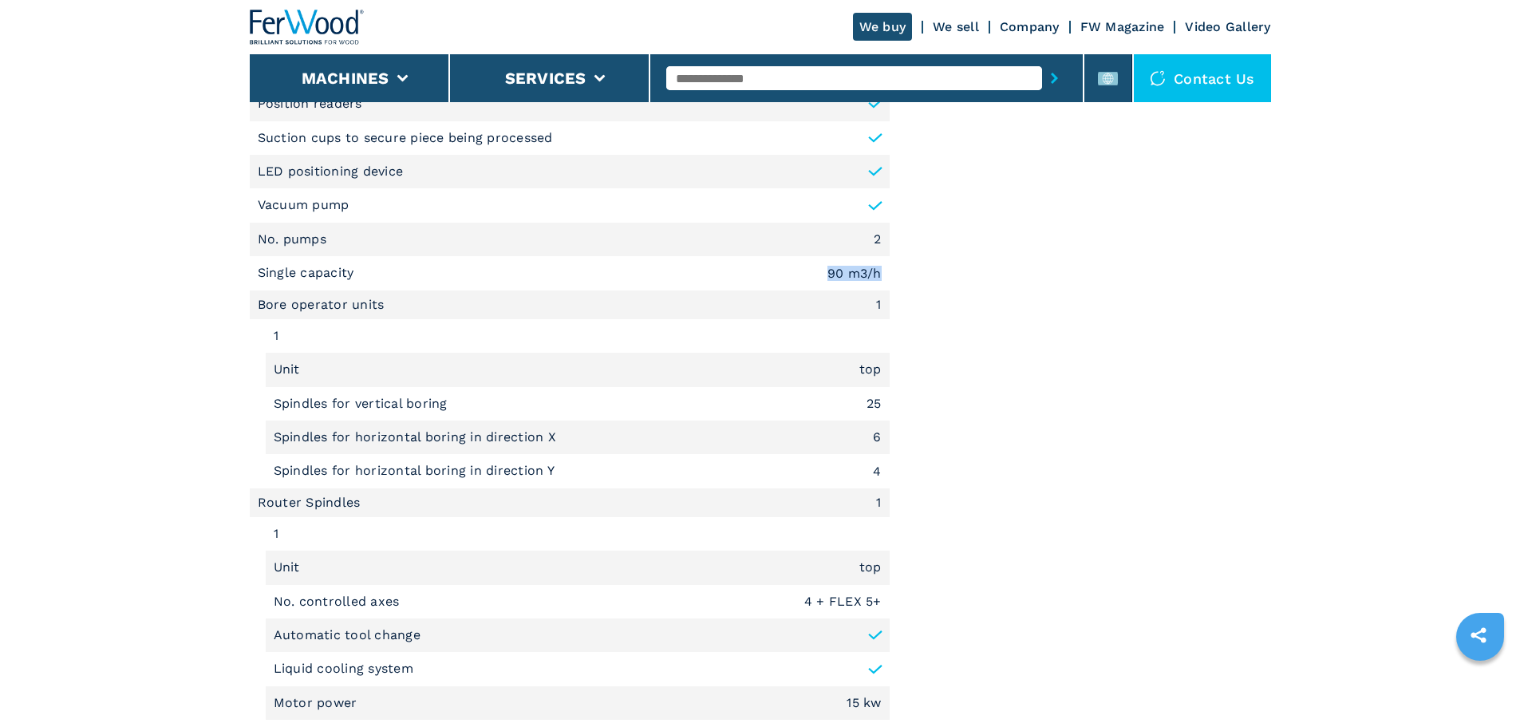
drag, startPoint x: 792, startPoint y: 277, endPoint x: 894, endPoint y: 263, distance: 102.2
click at [894, 263] on div "Unit Measure ****** ******** Short Description X axis working area 4200 mm Y ax…" at bounding box center [760, 399] width 1021 height 2071
drag, startPoint x: 890, startPoint y: 270, endPoint x: 828, endPoint y: 272, distance: 61.5
click at [828, 272] on div "Unit Measure ****** ******** Short Description X axis working area 4200 mm Y ax…" at bounding box center [760, 399] width 1021 height 2071
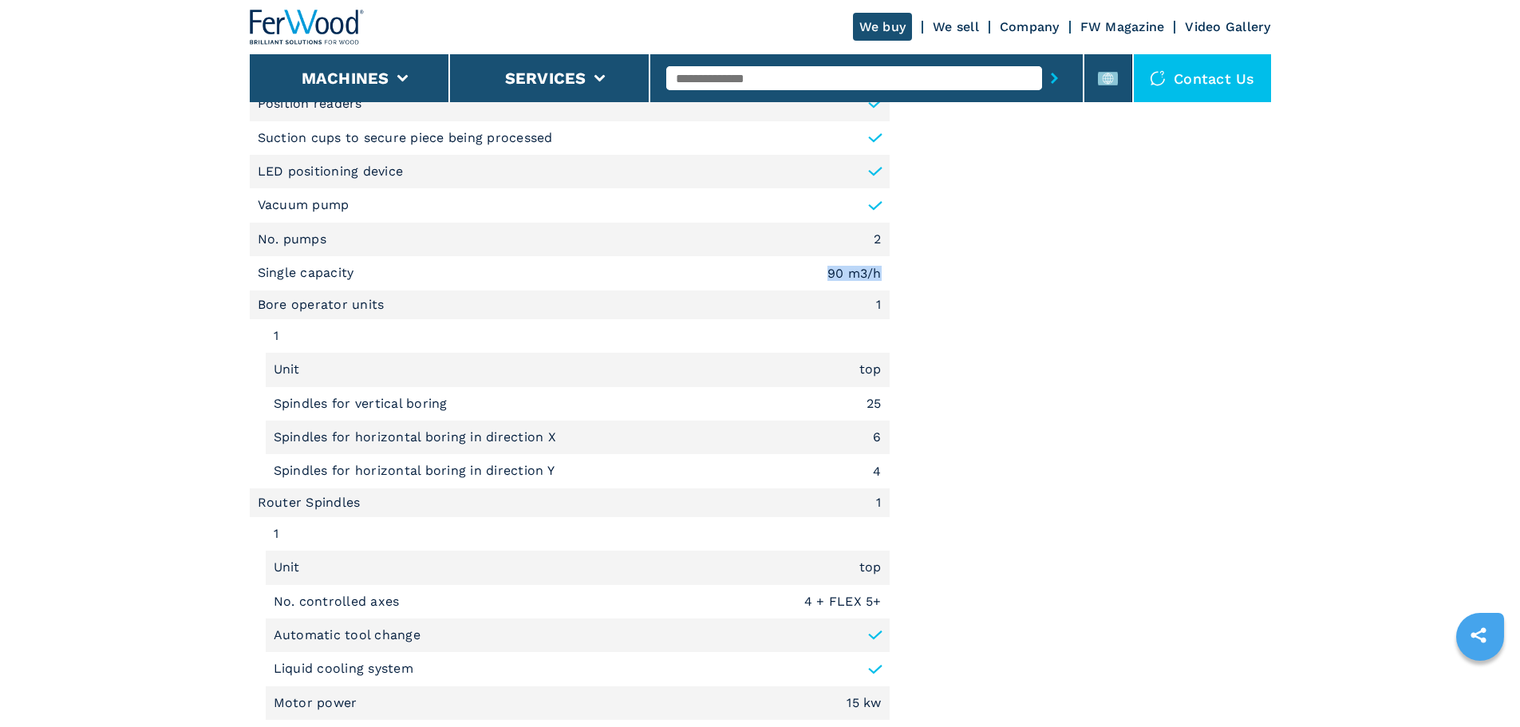
click at [626, 277] on li "Single capacity 90 m3/h" at bounding box center [570, 273] width 640 height 34
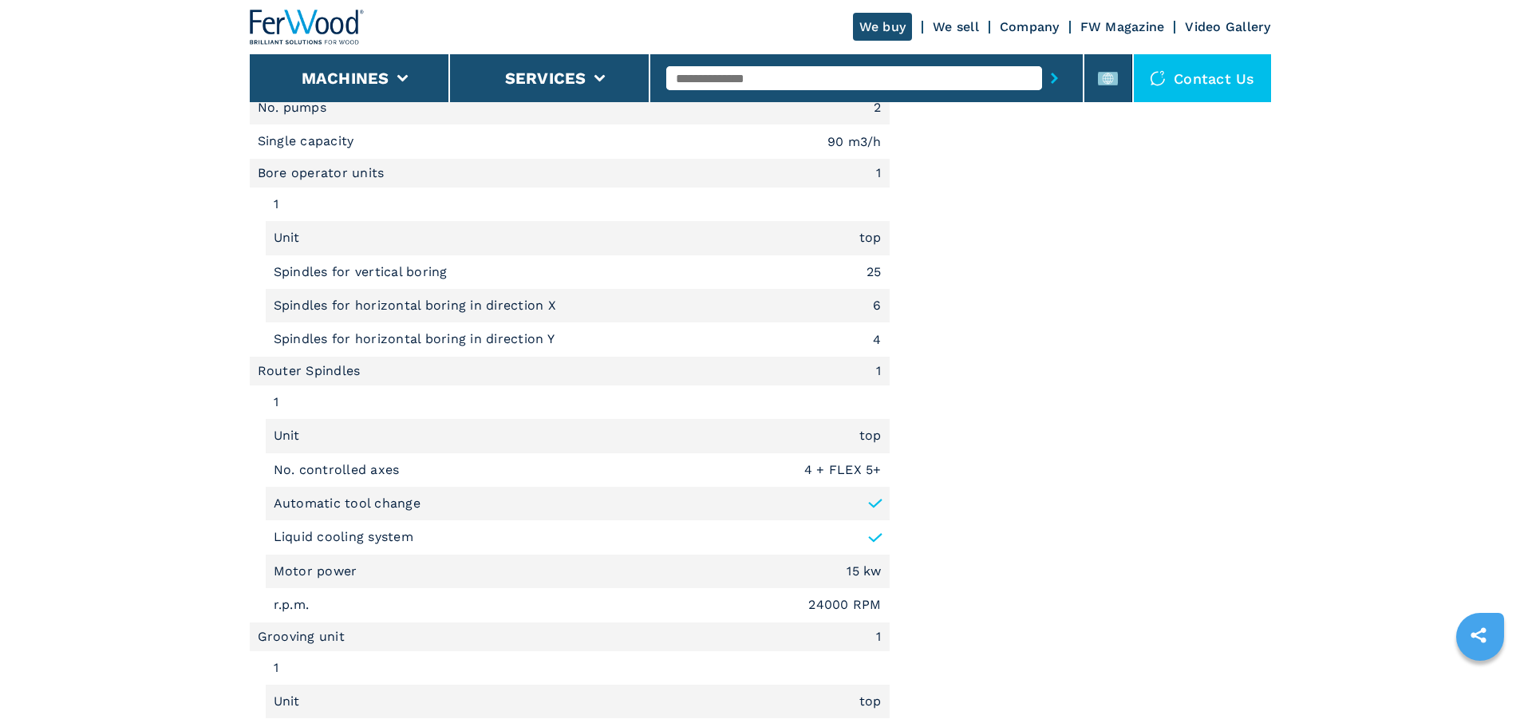
scroll to position [1596, 0]
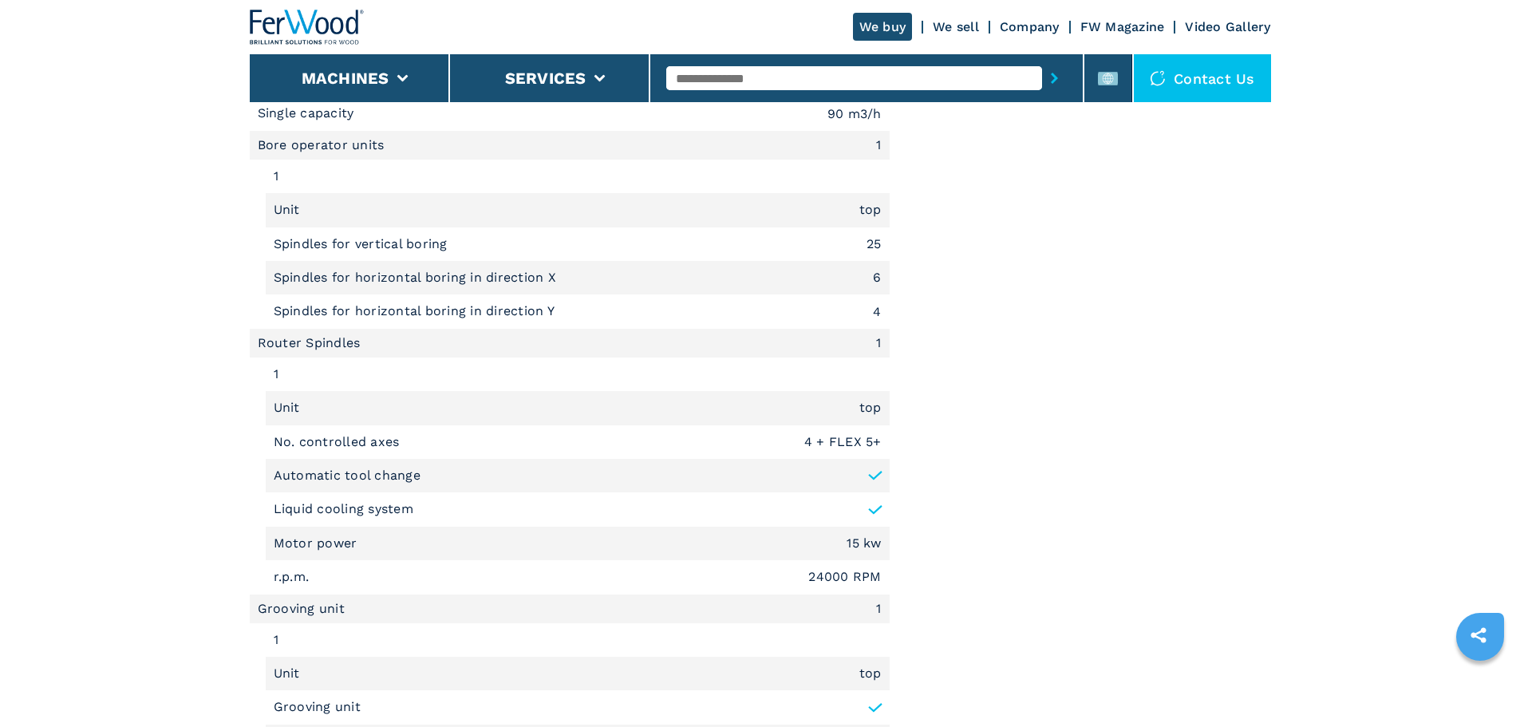
click at [879, 347] on em "1" at bounding box center [878, 343] width 5 height 13
drag, startPoint x: 883, startPoint y: 342, endPoint x: 867, endPoint y: 343, distance: 16.0
click at [867, 343] on li "Router Spindles 1" at bounding box center [570, 343] width 640 height 29
click at [888, 344] on li "Router Spindles 1" at bounding box center [570, 343] width 640 height 29
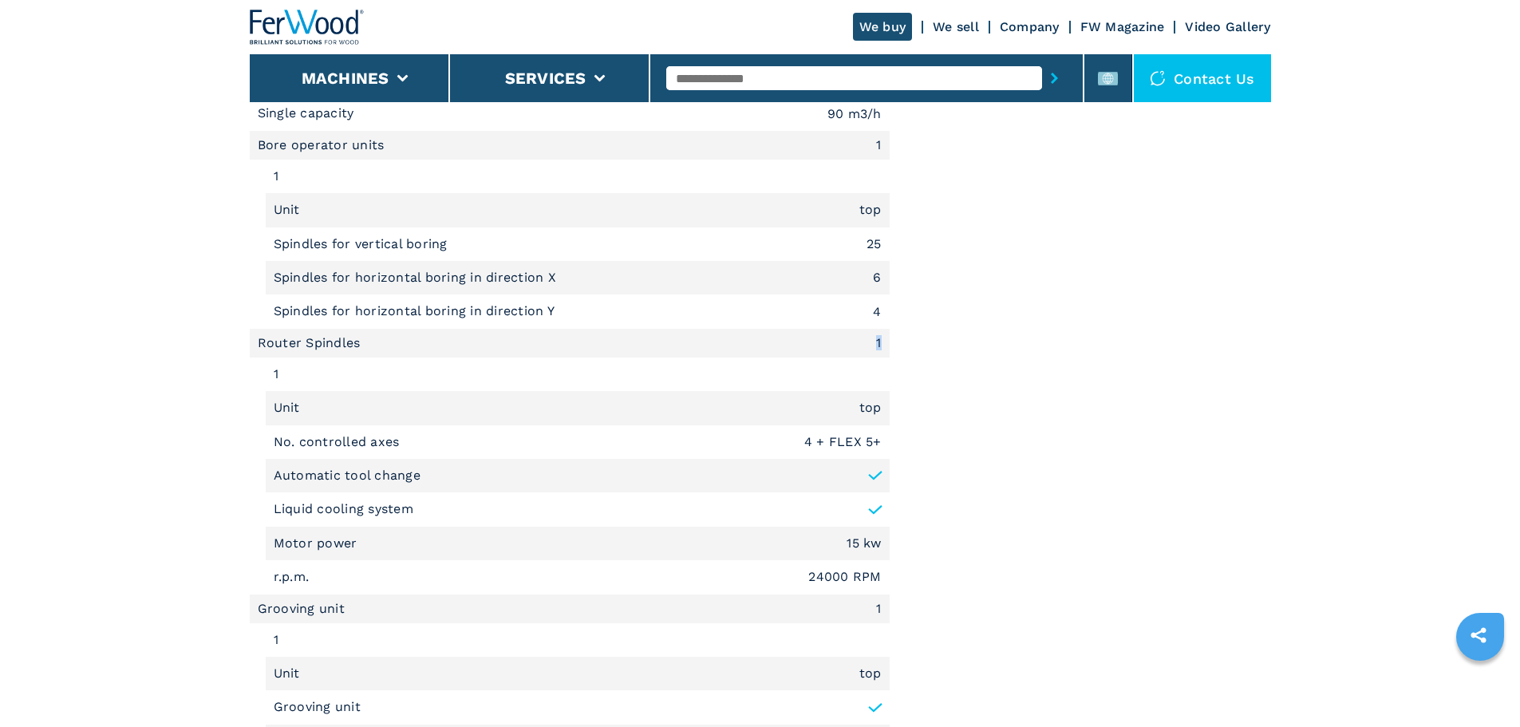
click at [878, 339] on em "1" at bounding box center [878, 343] width 5 height 13
click at [845, 408] on li "Unit top" at bounding box center [578, 408] width 624 height 34
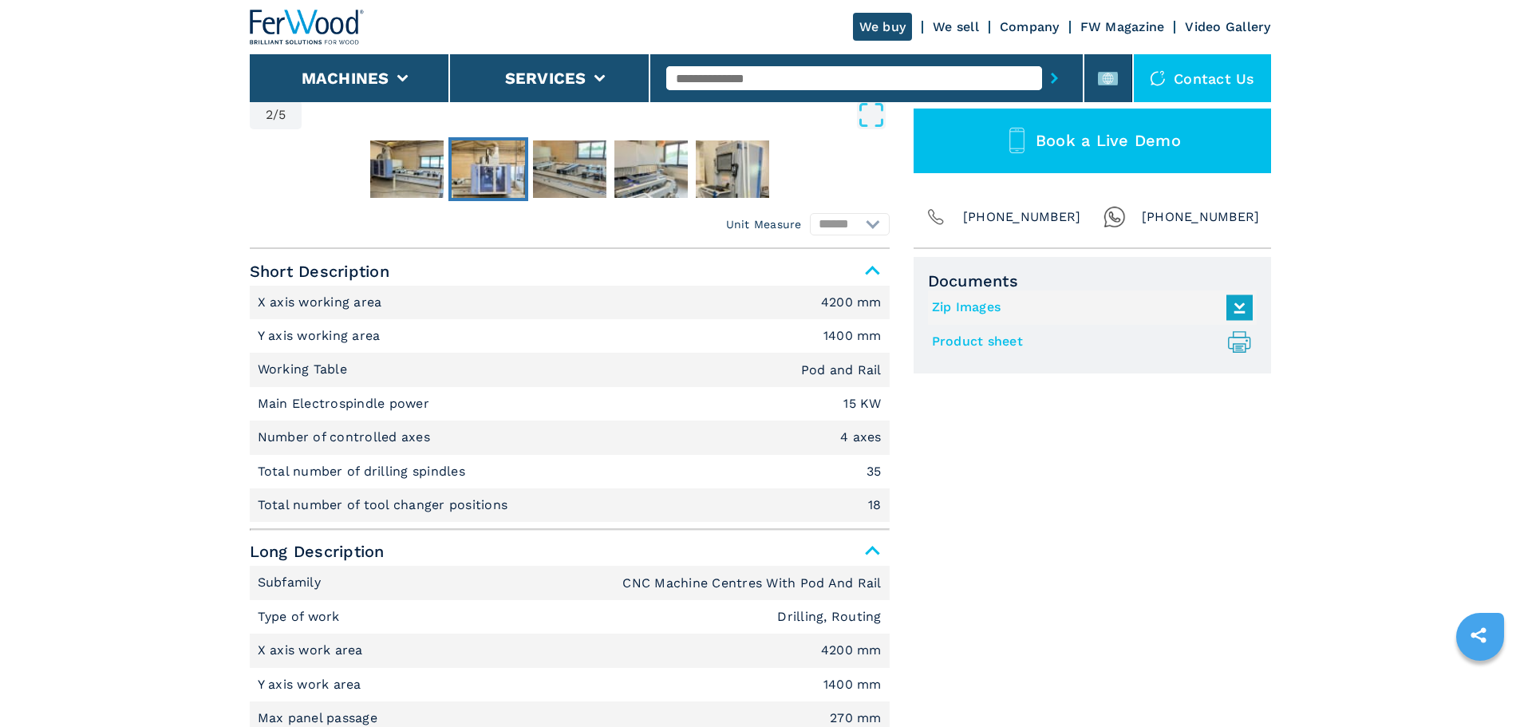
scroll to position [638, 0]
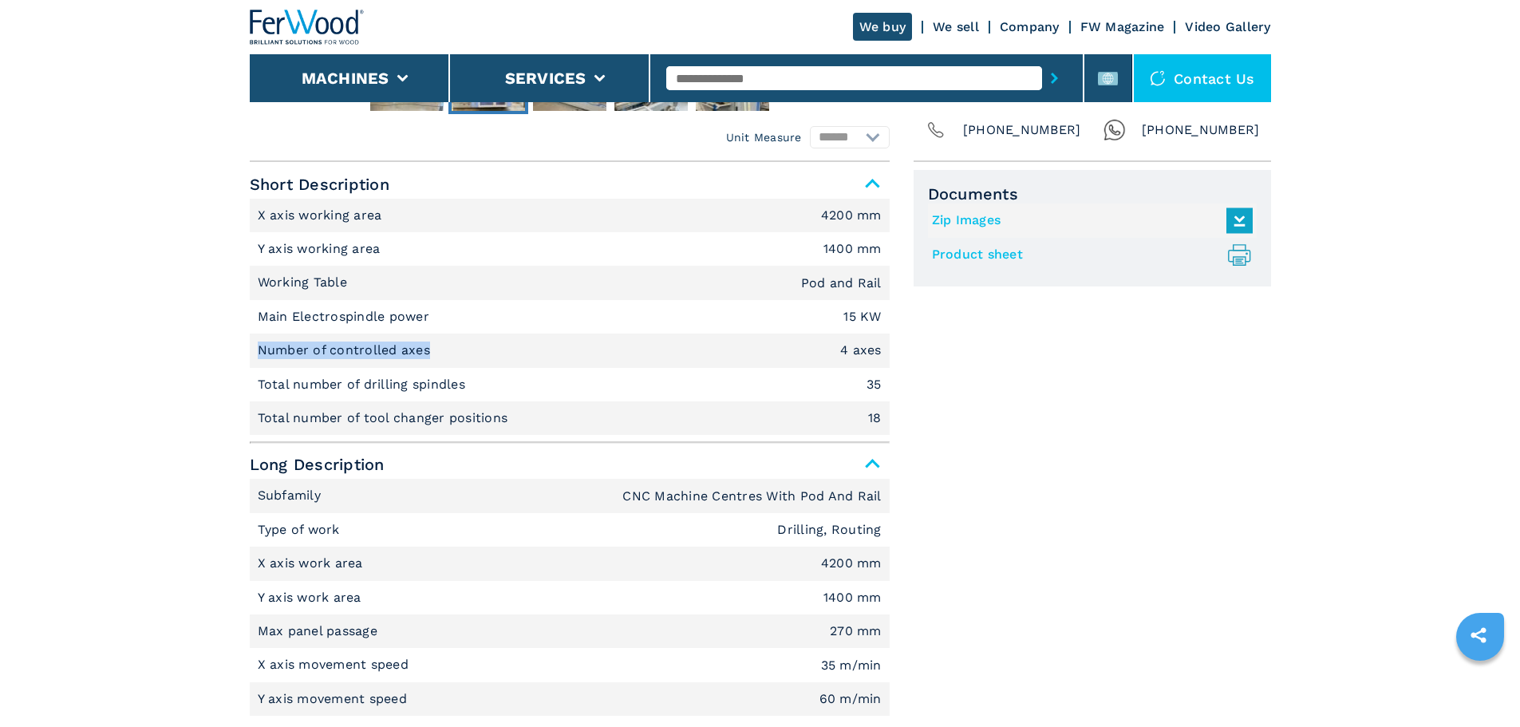
drag, startPoint x: 252, startPoint y: 346, endPoint x: 427, endPoint y: 357, distance: 175.1
click at [427, 357] on li "Number of controlled axes 4 axes" at bounding box center [570, 350] width 640 height 34
copy p "Number of controlled axes"
drag, startPoint x: 255, startPoint y: 385, endPoint x: 463, endPoint y: 385, distance: 208.2
click at [463, 385] on li "Total number of drilling spindles 35" at bounding box center [570, 385] width 640 height 34
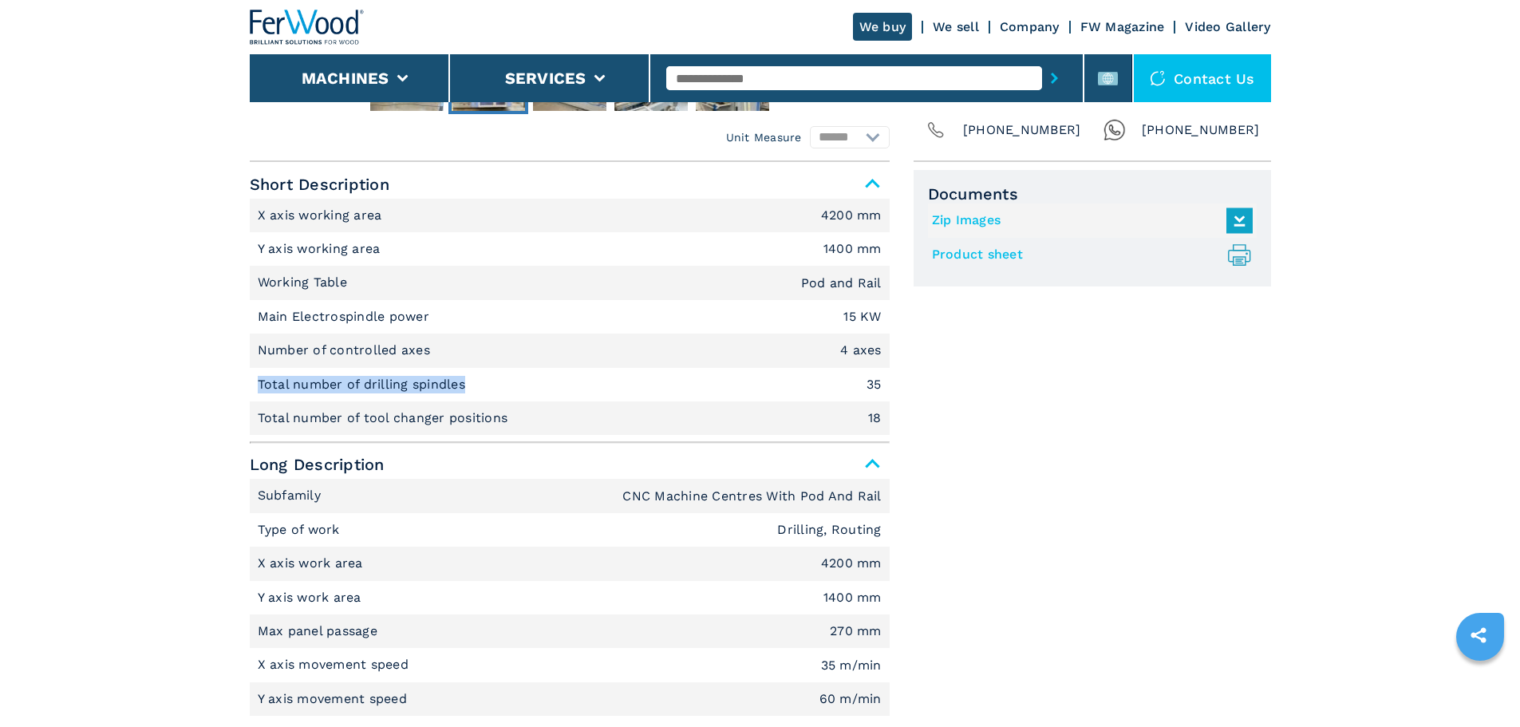
copy p "Total number of drilling spindles"
click at [394, 414] on p "Total number of tool changer positions" at bounding box center [385, 418] width 255 height 18
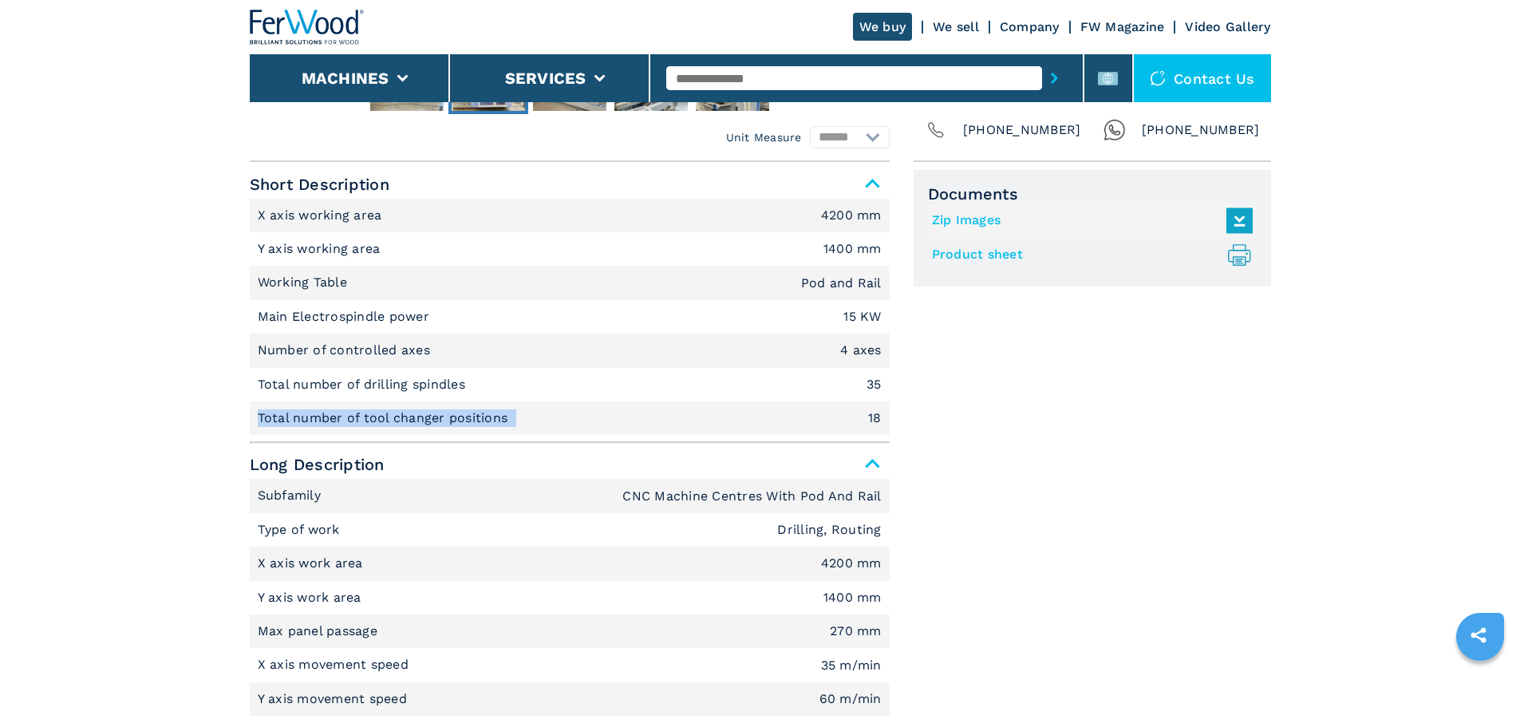
copy p "Total number of tool changer positions"
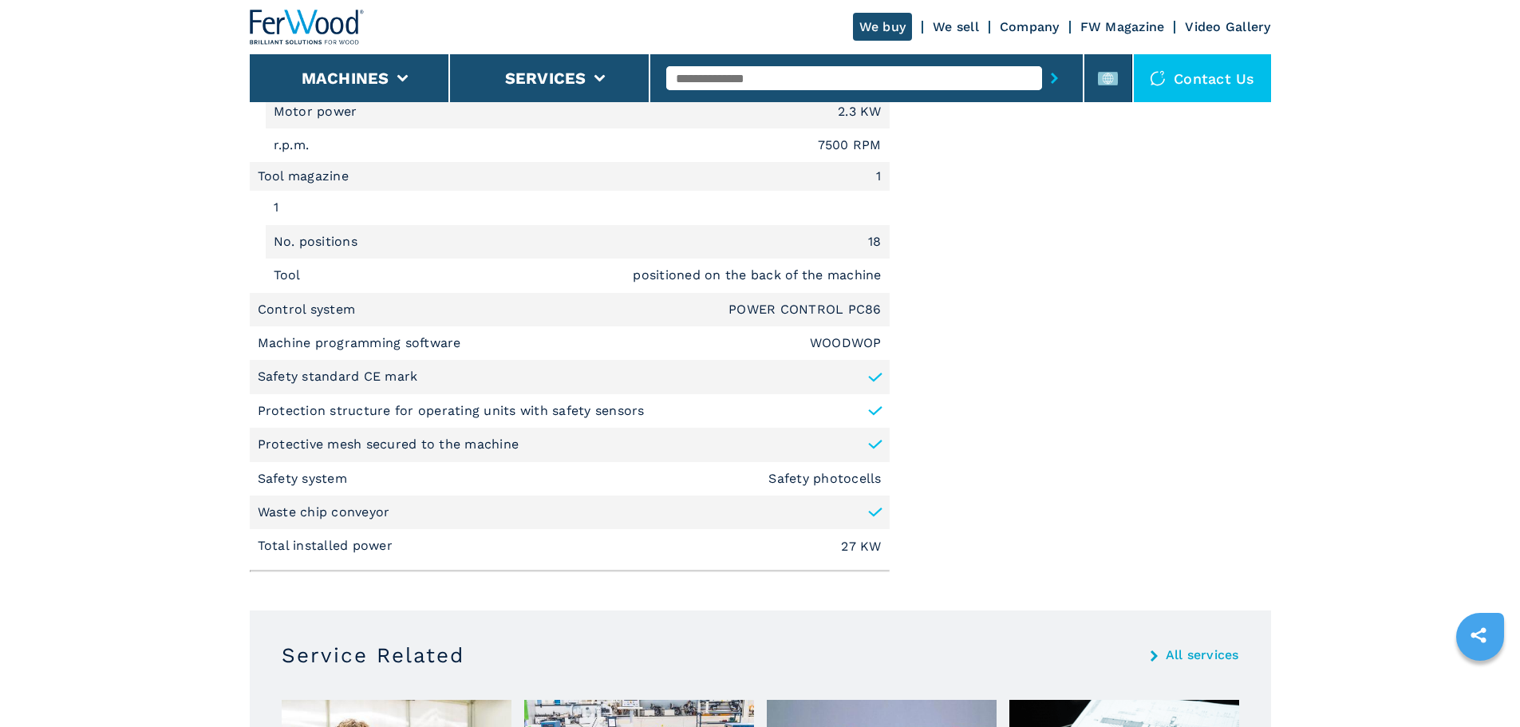
scroll to position [2154, 0]
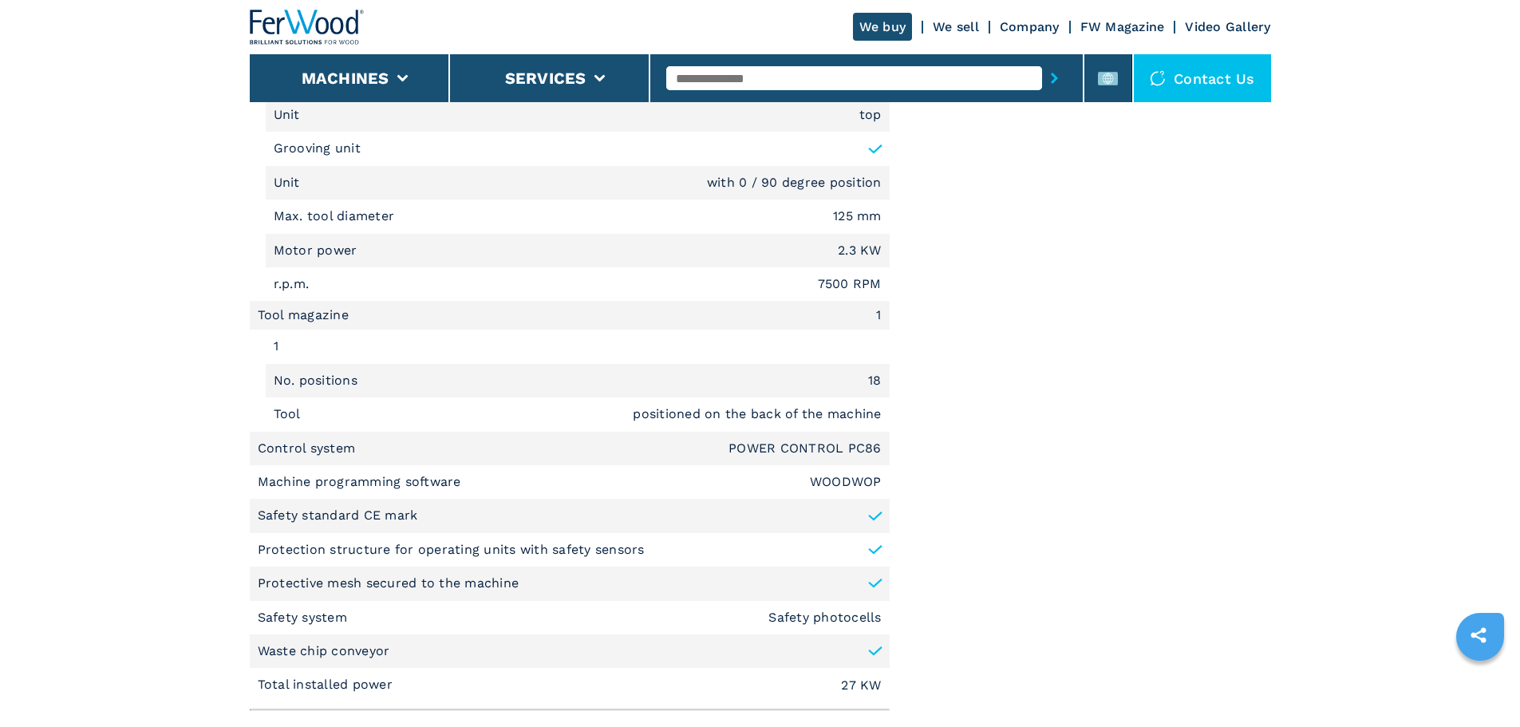
click at [335, 444] on p "Control system" at bounding box center [309, 449] width 102 height 18
click at [351, 444] on p "Control system" at bounding box center [309, 449] width 102 height 18
drag, startPoint x: 335, startPoint y: 452, endPoint x: 245, endPoint y: 457, distance: 90.3
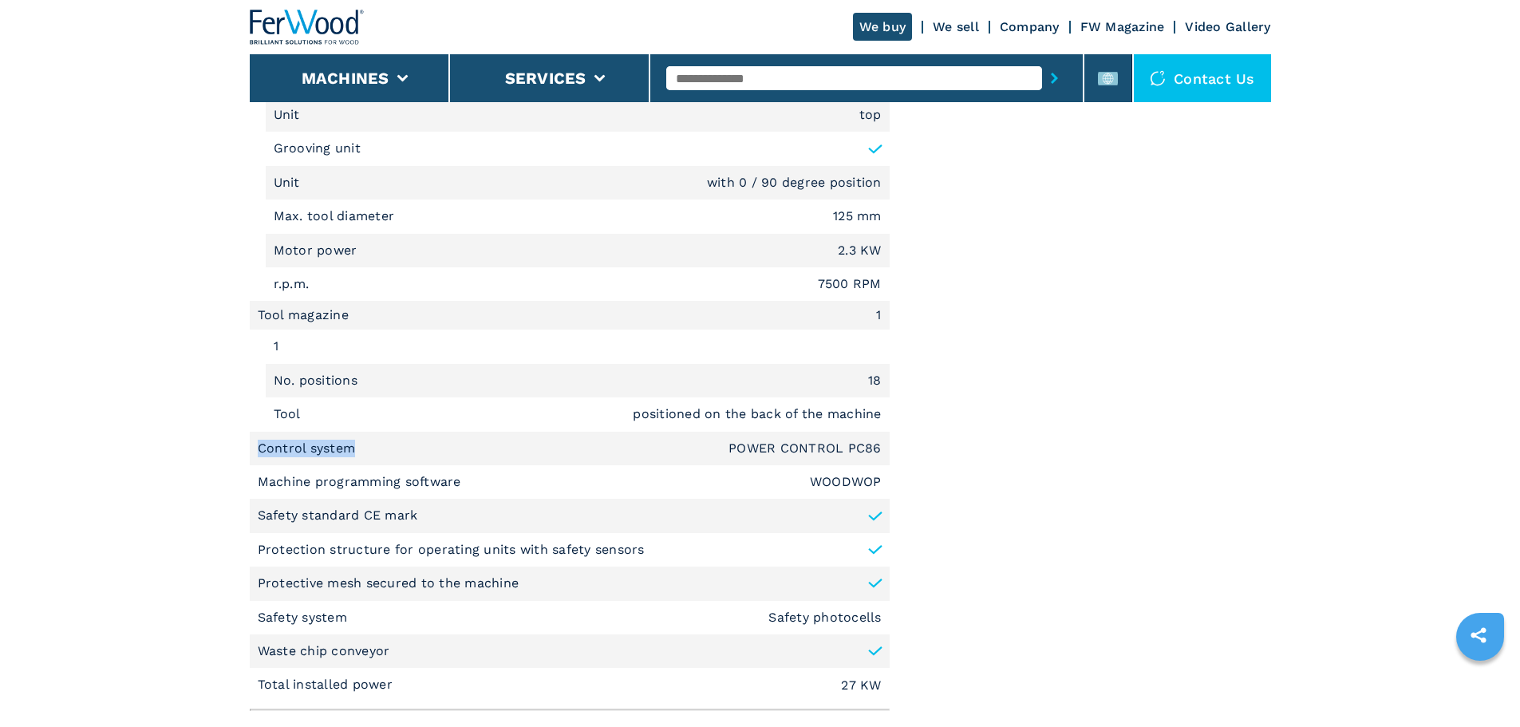
copy p "Control system"
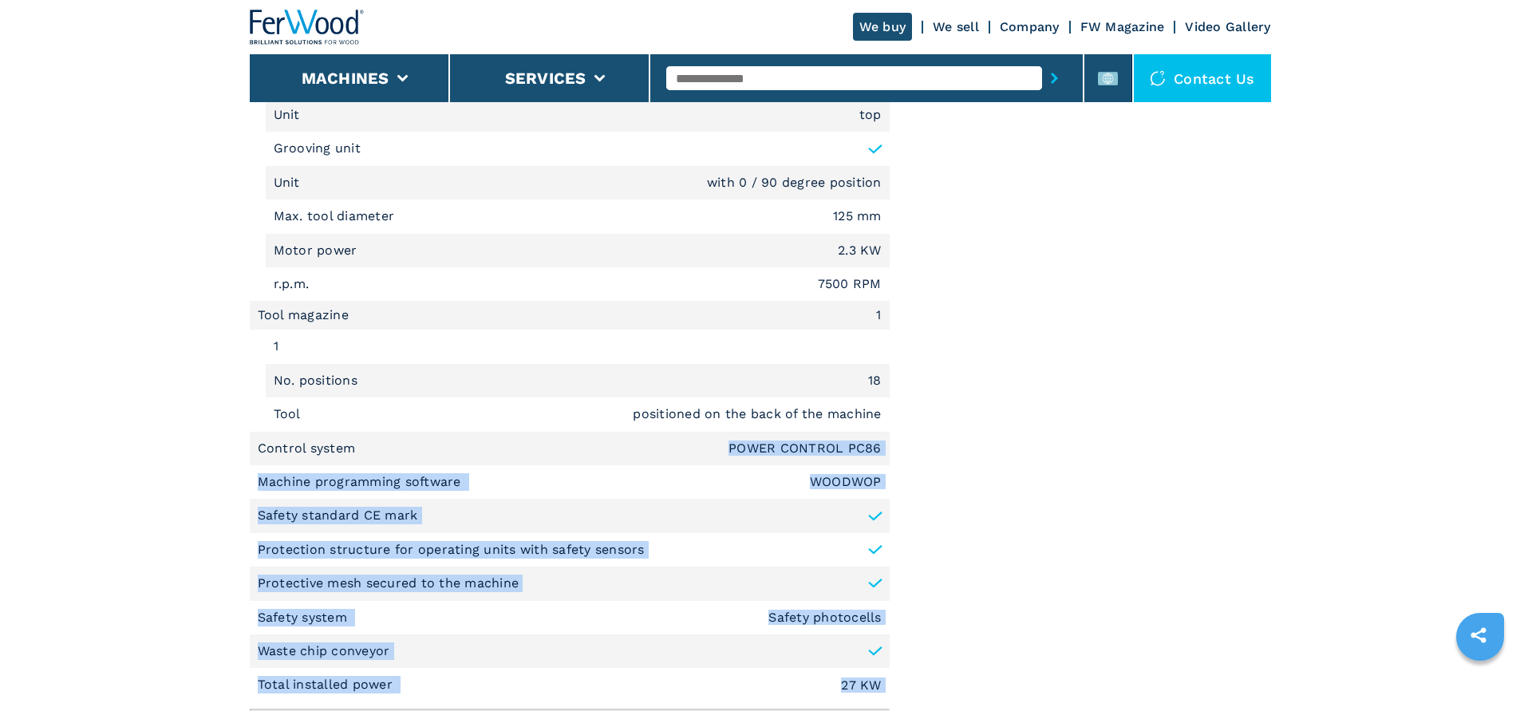
drag, startPoint x: 713, startPoint y: 443, endPoint x: 966, endPoint y: 448, distance: 253.0
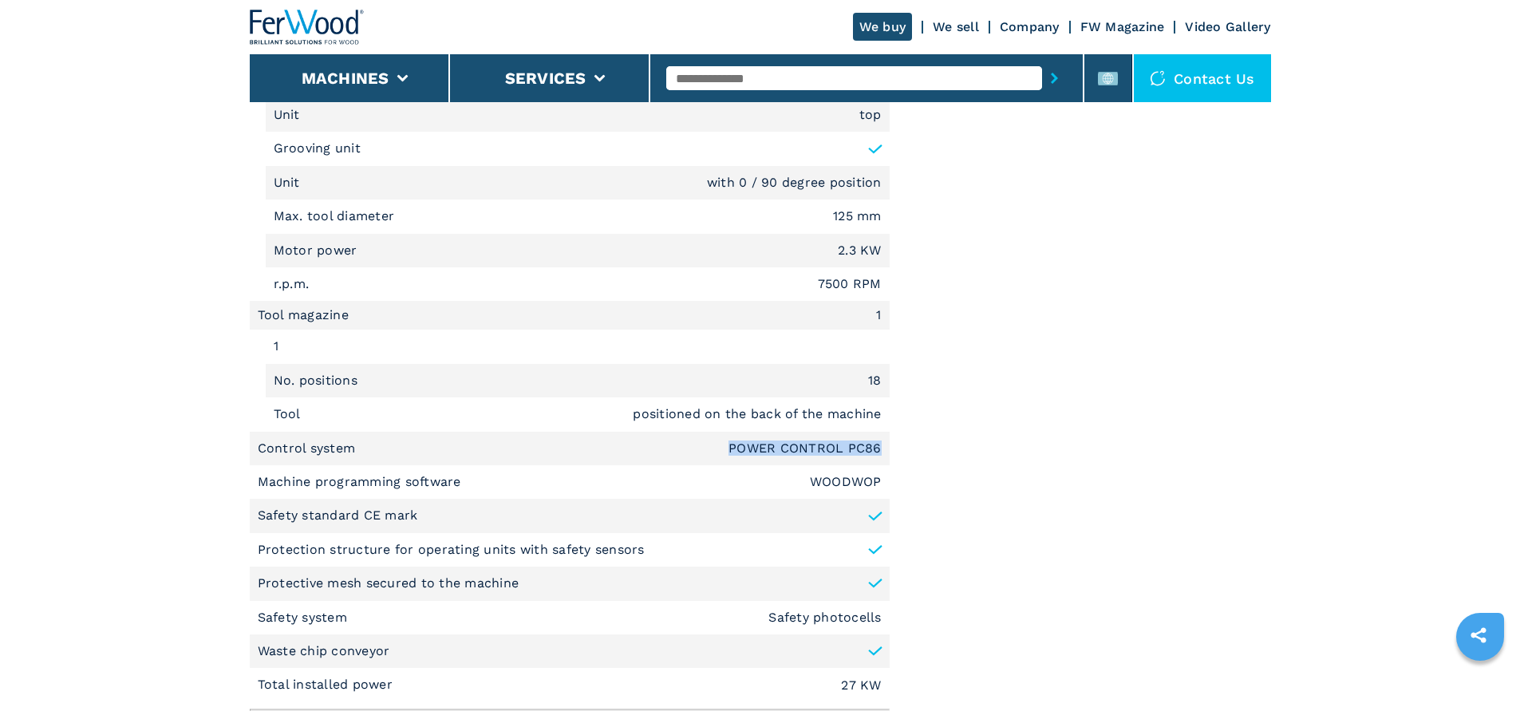
drag, startPoint x: 730, startPoint y: 448, endPoint x: 882, endPoint y: 456, distance: 151.8
click at [882, 456] on li "Control system POWER CONTROL PC86" at bounding box center [570, 449] width 640 height 34
copy em "POWER CONTROL PC86"
click at [339, 482] on p "Machine programming software" at bounding box center [361, 482] width 207 height 18
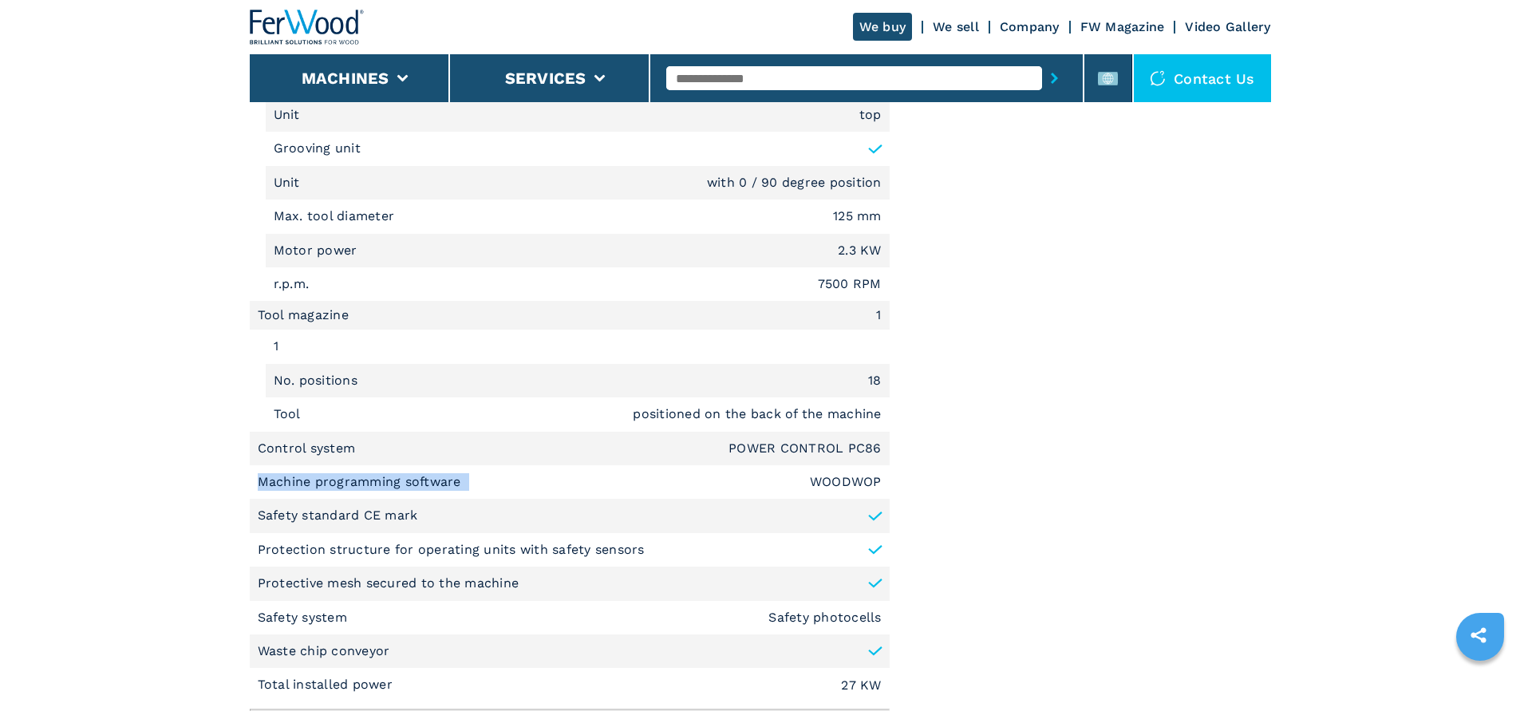
click at [339, 482] on p "Machine programming software" at bounding box center [361, 482] width 207 height 18
copy p "Machine programming software"
click at [416, 474] on p "Machine programming software" at bounding box center [361, 482] width 207 height 18
click at [466, 481] on li "Machine programming software WOODWOP" at bounding box center [570, 482] width 640 height 34
drag, startPoint x: 459, startPoint y: 483, endPoint x: 259, endPoint y: 490, distance: 199.6
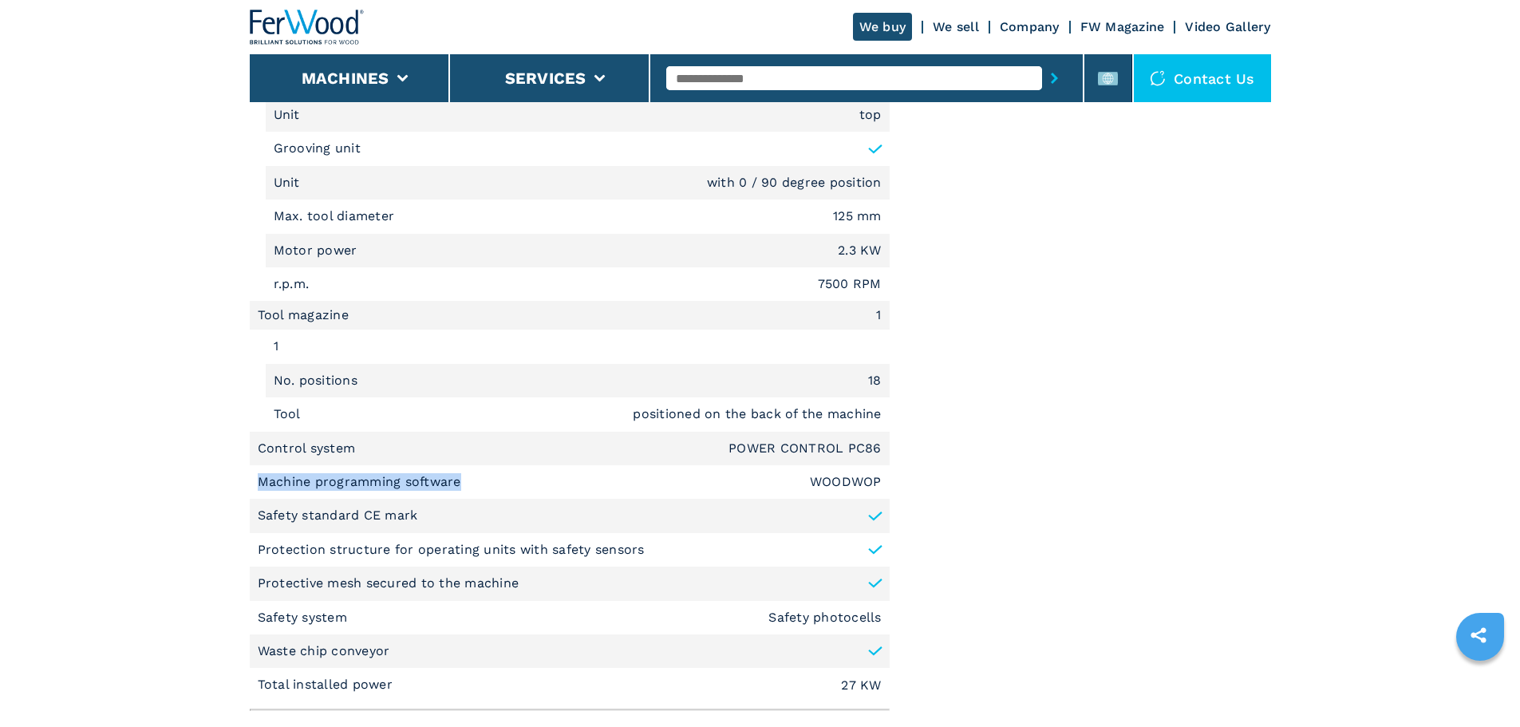
click at [259, 490] on p "Machine programming software" at bounding box center [361, 482] width 207 height 18
copy p "Machine programming software"
click at [835, 479] on em "WOODWOP" at bounding box center [846, 482] width 72 height 13
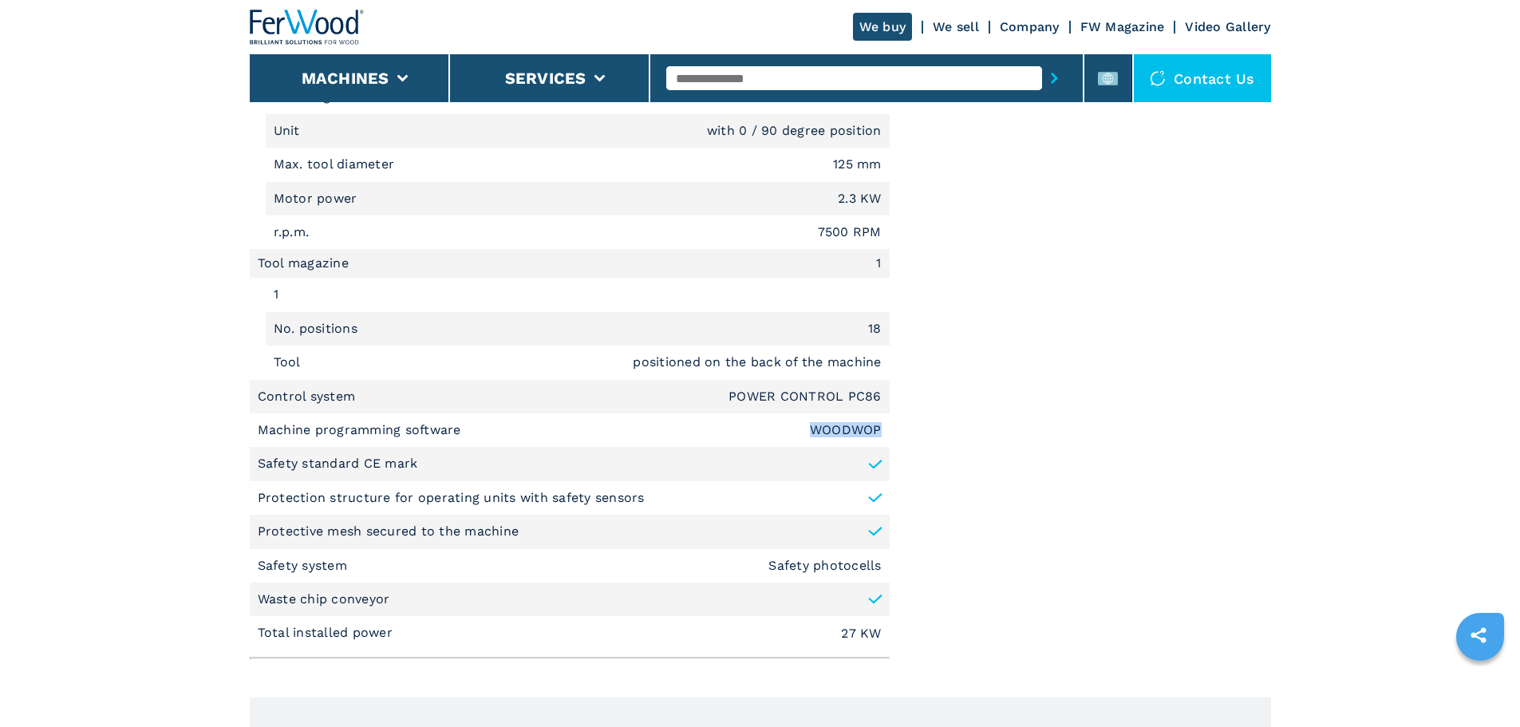
scroll to position [2234, 0]
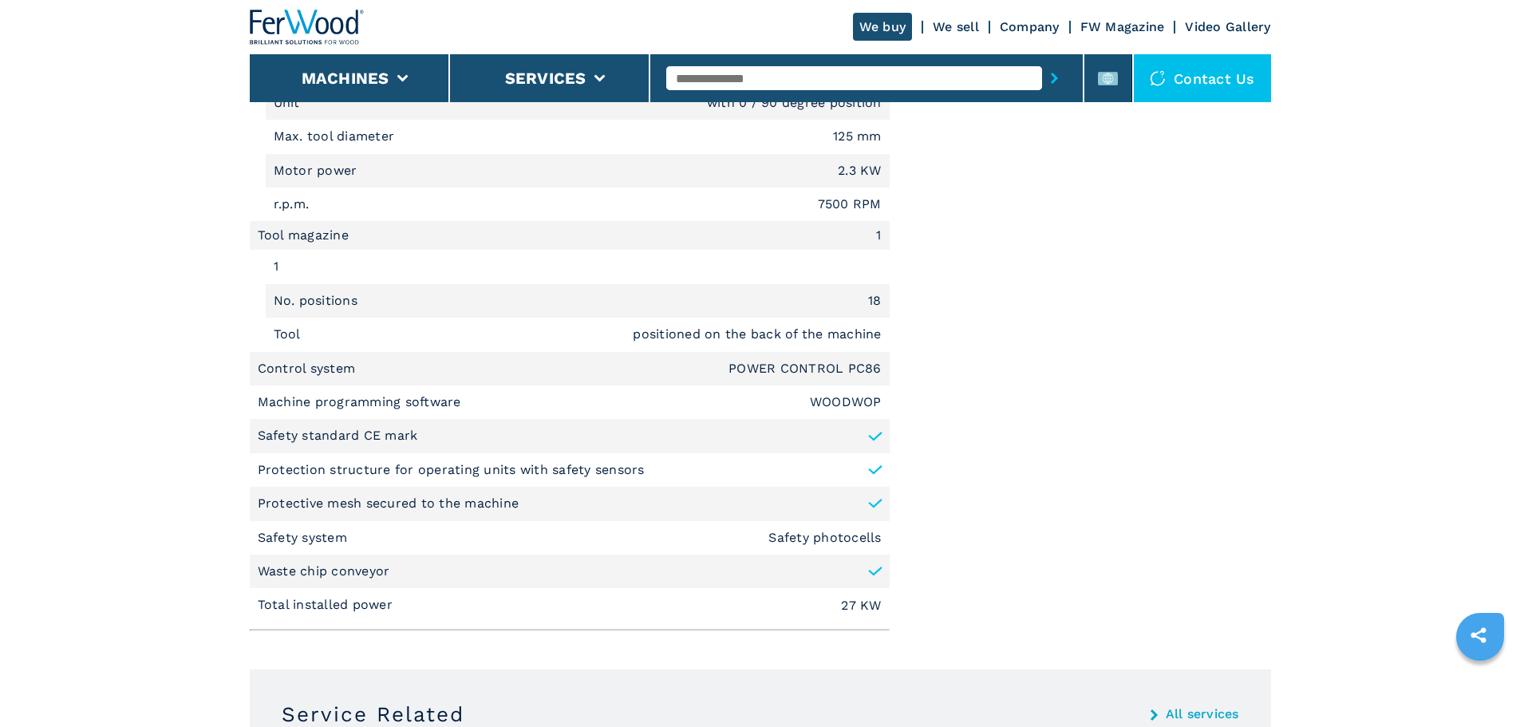
click at [357, 602] on p "Total installed power" at bounding box center [328, 605] width 140 height 18
drag, startPoint x: 394, startPoint y: 606, endPoint x: 245, endPoint y: 590, distance: 150.0
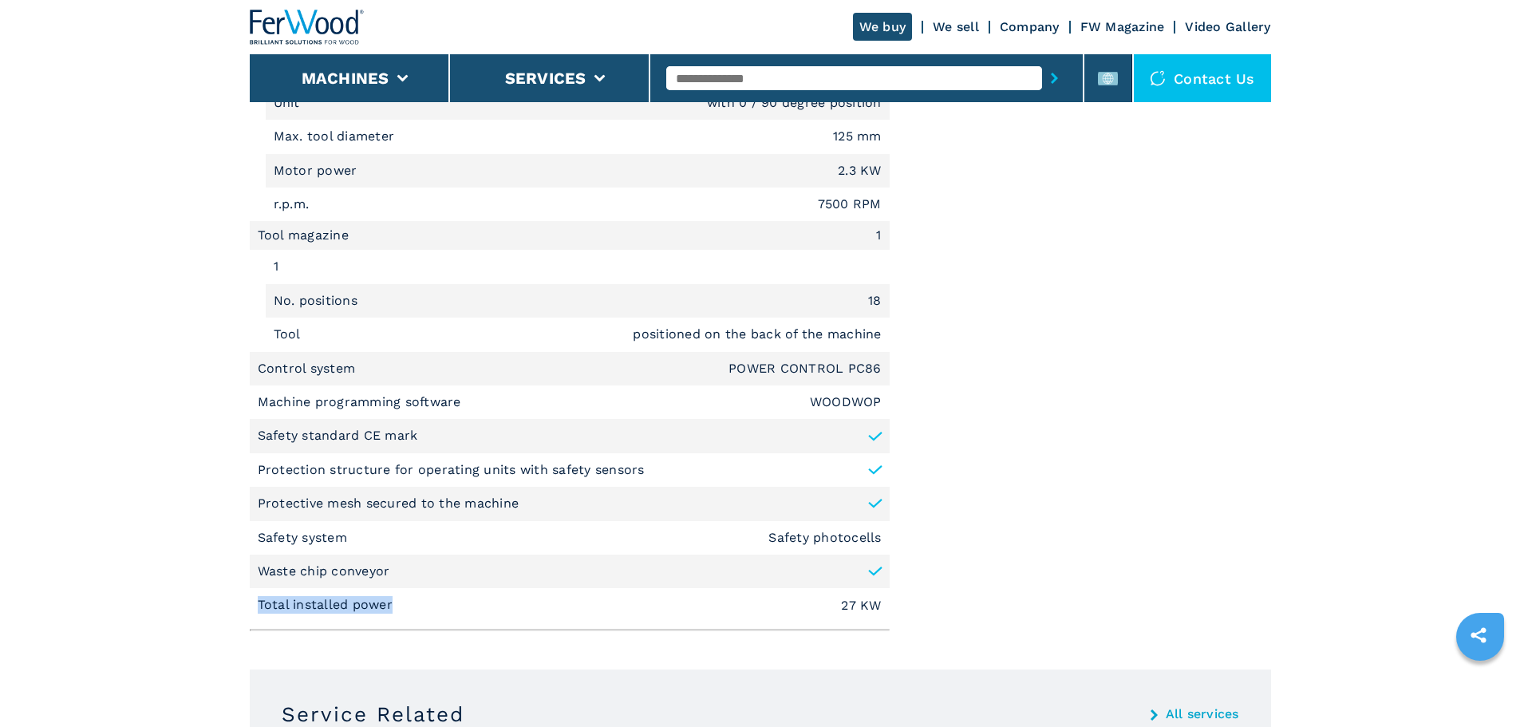
click at [345, 533] on p "Safety system" at bounding box center [305, 538] width 94 height 18
click at [346, 535] on p "Safety system" at bounding box center [305, 538] width 94 height 18
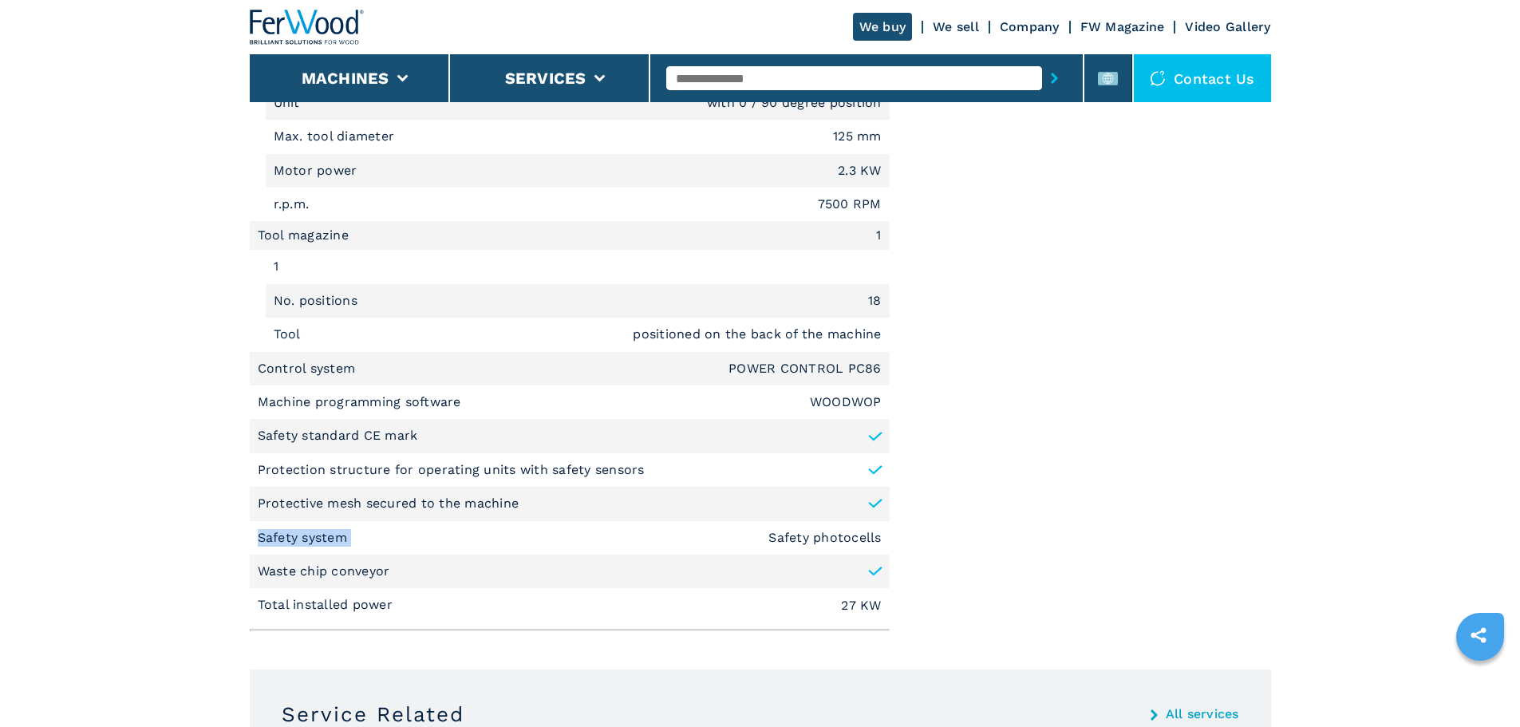
drag, startPoint x: 346, startPoint y: 535, endPoint x: 270, endPoint y: 542, distance: 76.1
click at [270, 542] on p "Safety system" at bounding box center [305, 538] width 94 height 18
click at [298, 541] on p "Safety system" at bounding box center [305, 538] width 94 height 18
drag, startPoint x: 345, startPoint y: 533, endPoint x: 211, endPoint y: 527, distance: 133.4
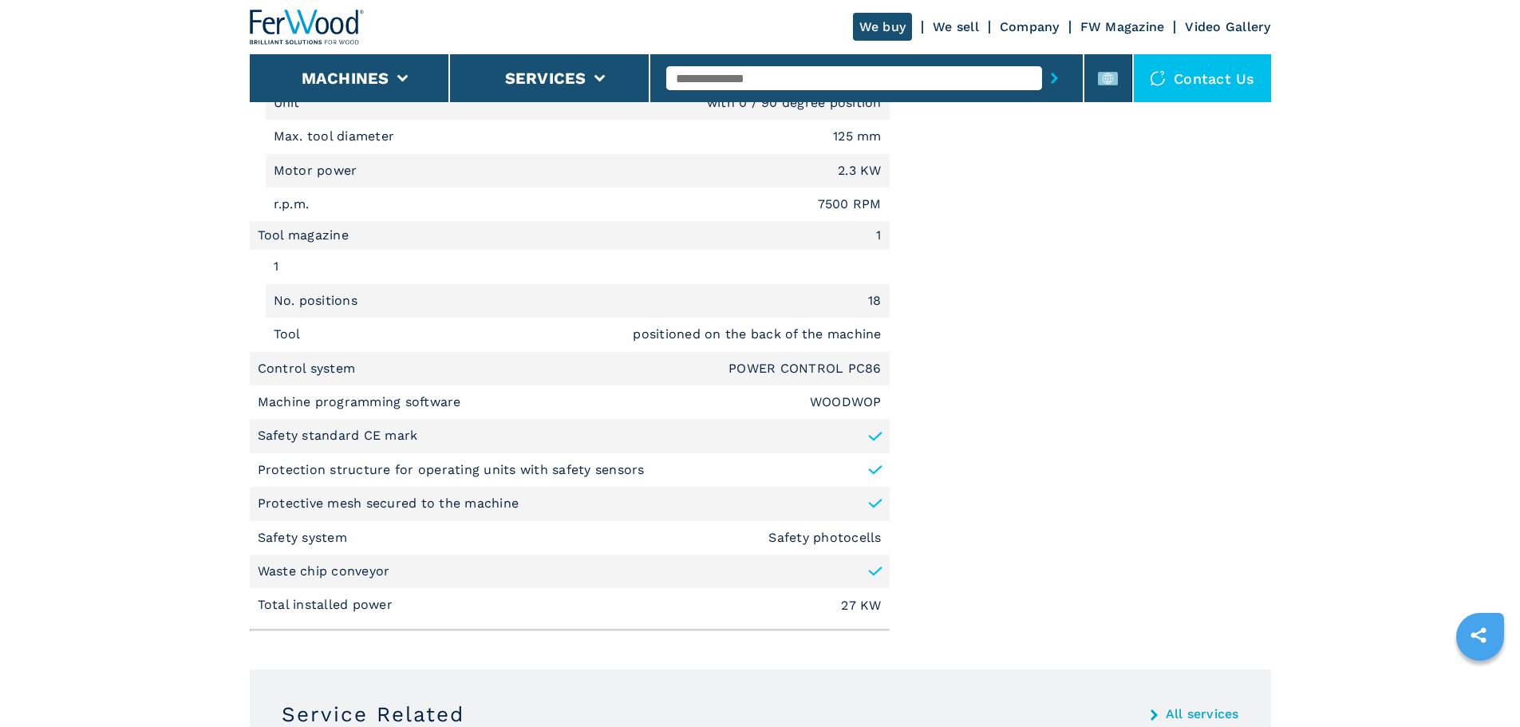
click at [839, 532] on em "Safety photocells" at bounding box center [824, 537] width 112 height 13
click at [753, 77] on input "text" at bounding box center [854, 78] width 376 height 24
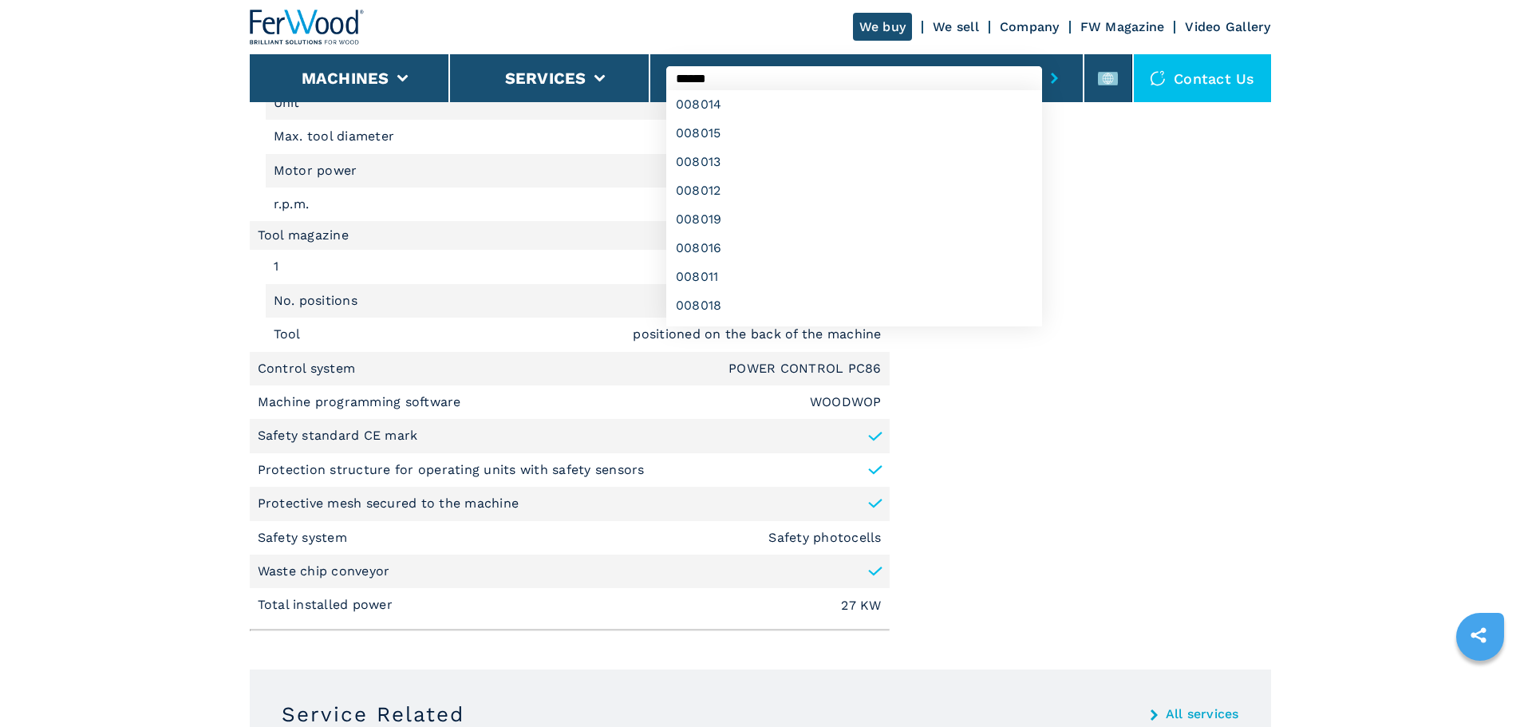
type input "******"
click at [1042, 60] on button "submit-button" at bounding box center [1054, 78] width 25 height 37
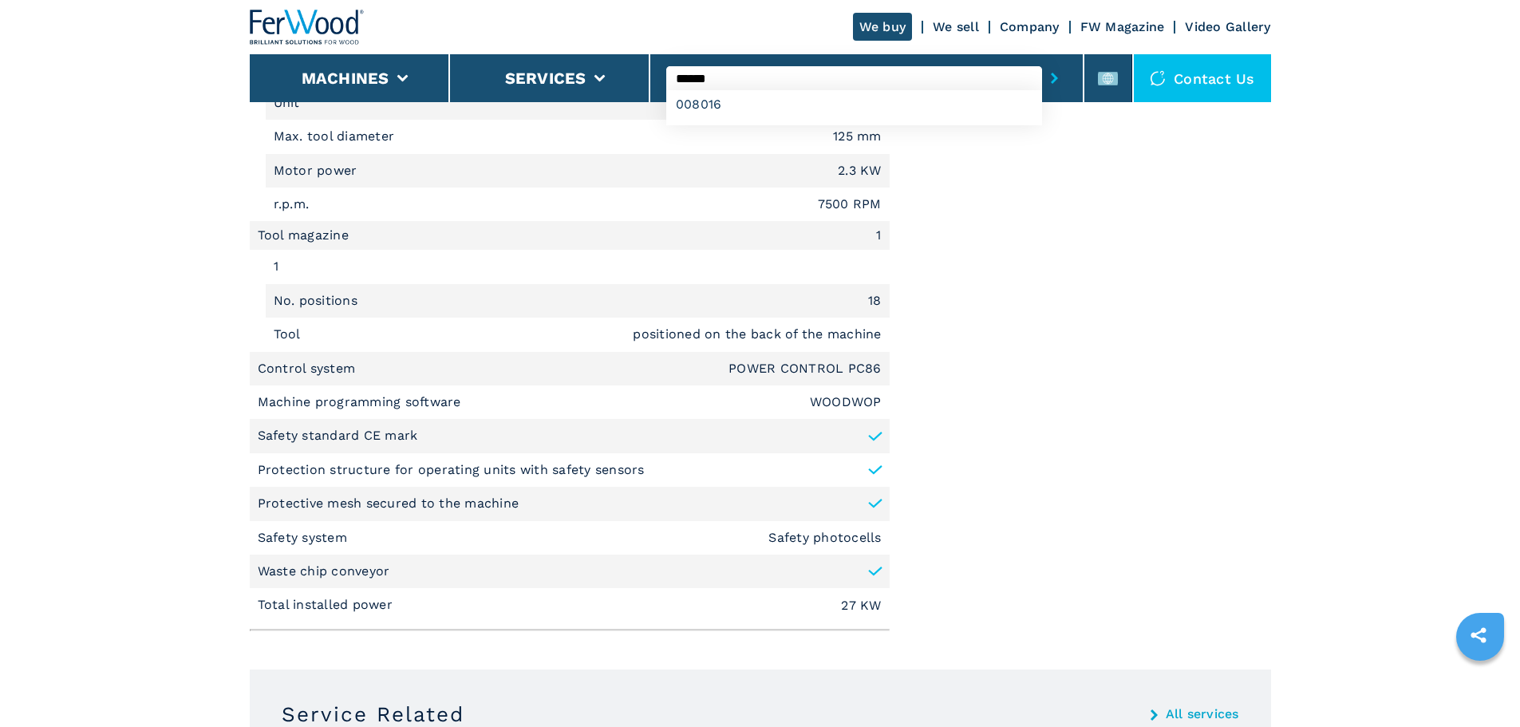
scroll to position [0, 0]
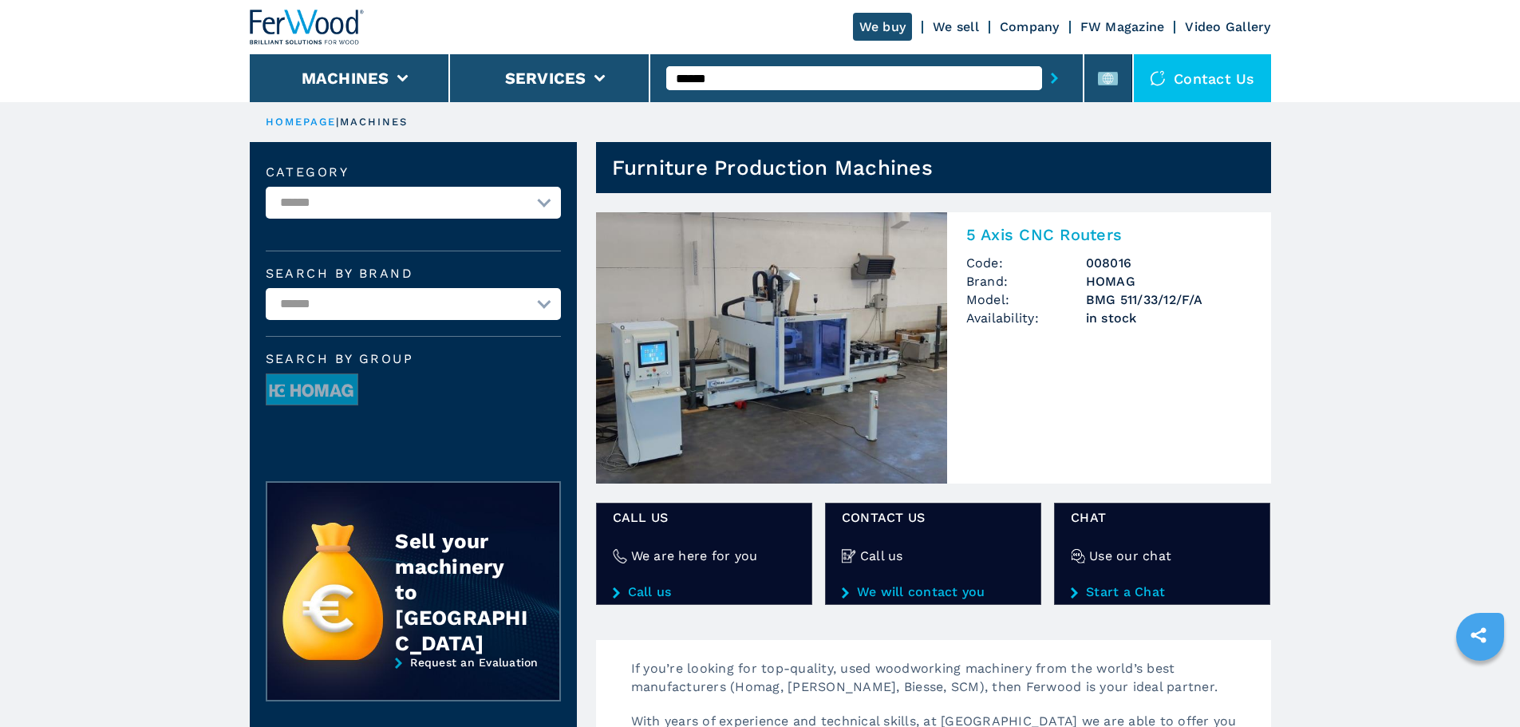
click at [860, 404] on img at bounding box center [771, 347] width 351 height 271
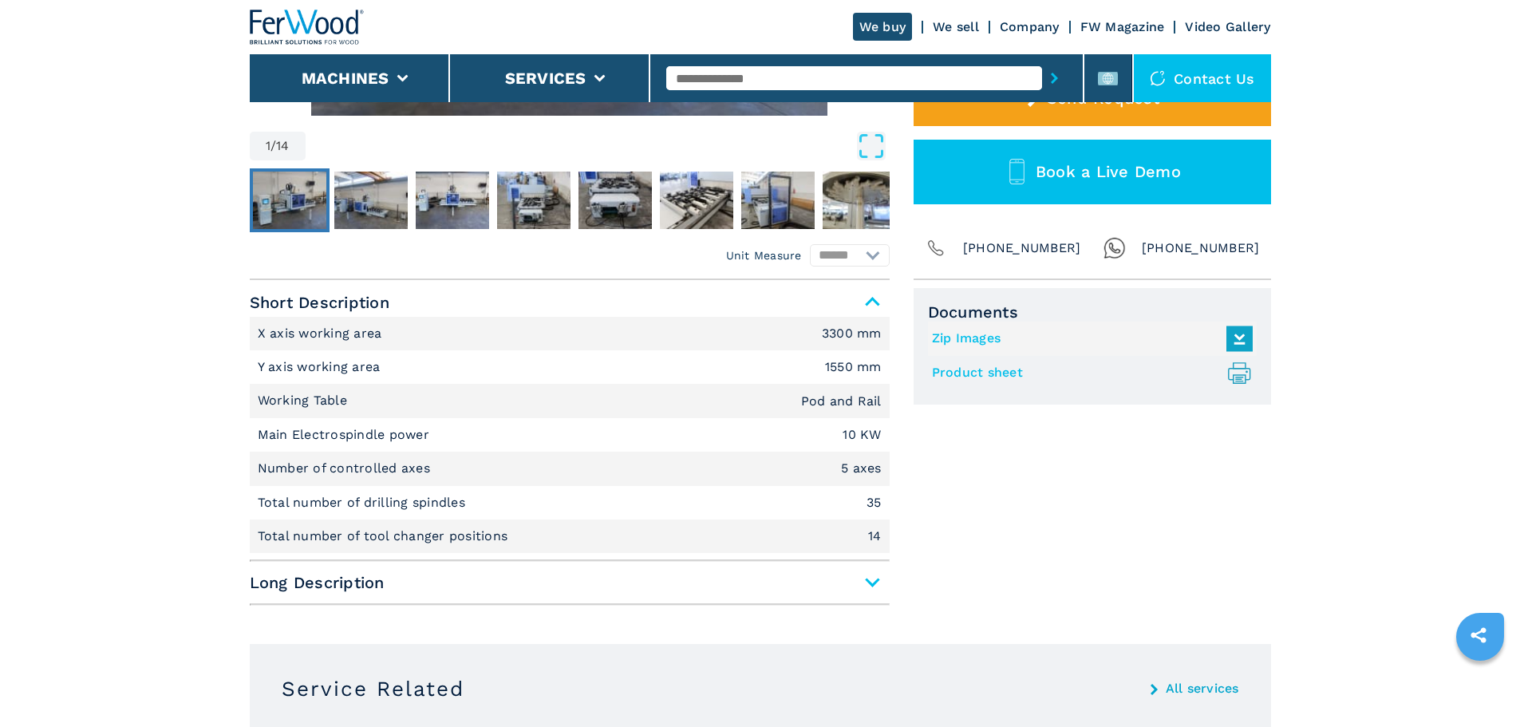
scroll to position [558, 0]
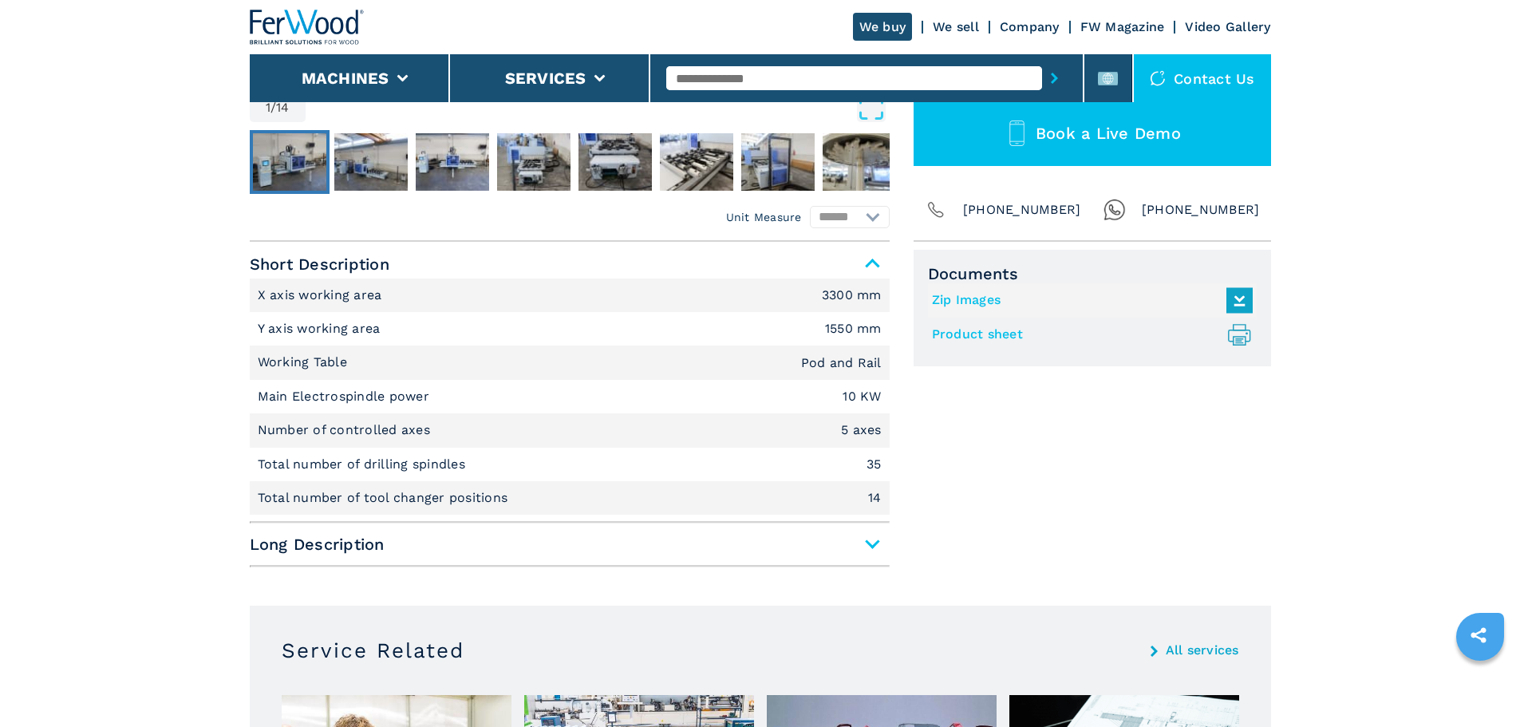
click at [824, 290] on em "3300 mm" at bounding box center [852, 295] width 60 height 13
click at [499, 547] on span "Long Description" at bounding box center [570, 544] width 640 height 29
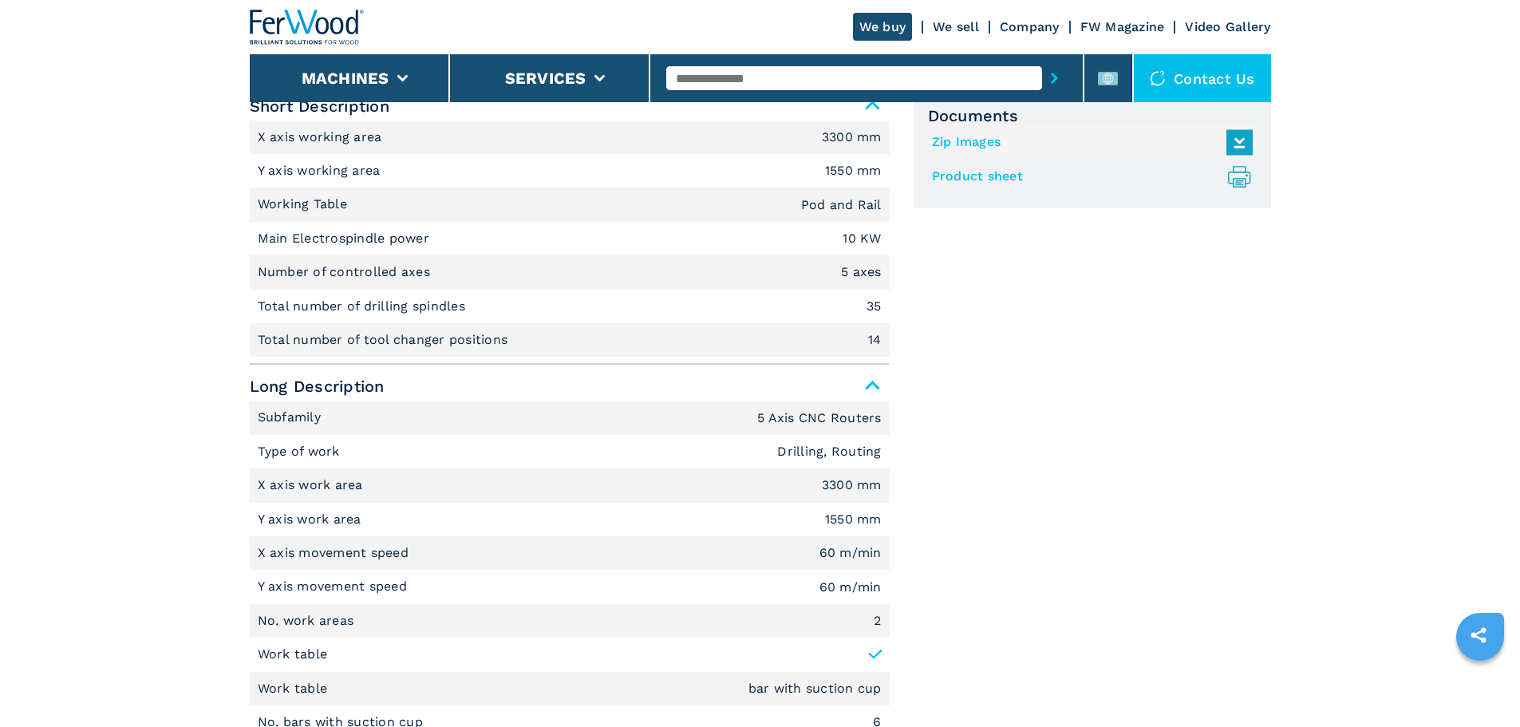
scroll to position [718, 0]
click at [721, 499] on li "X axis work area 3300 mm" at bounding box center [570, 484] width 640 height 34
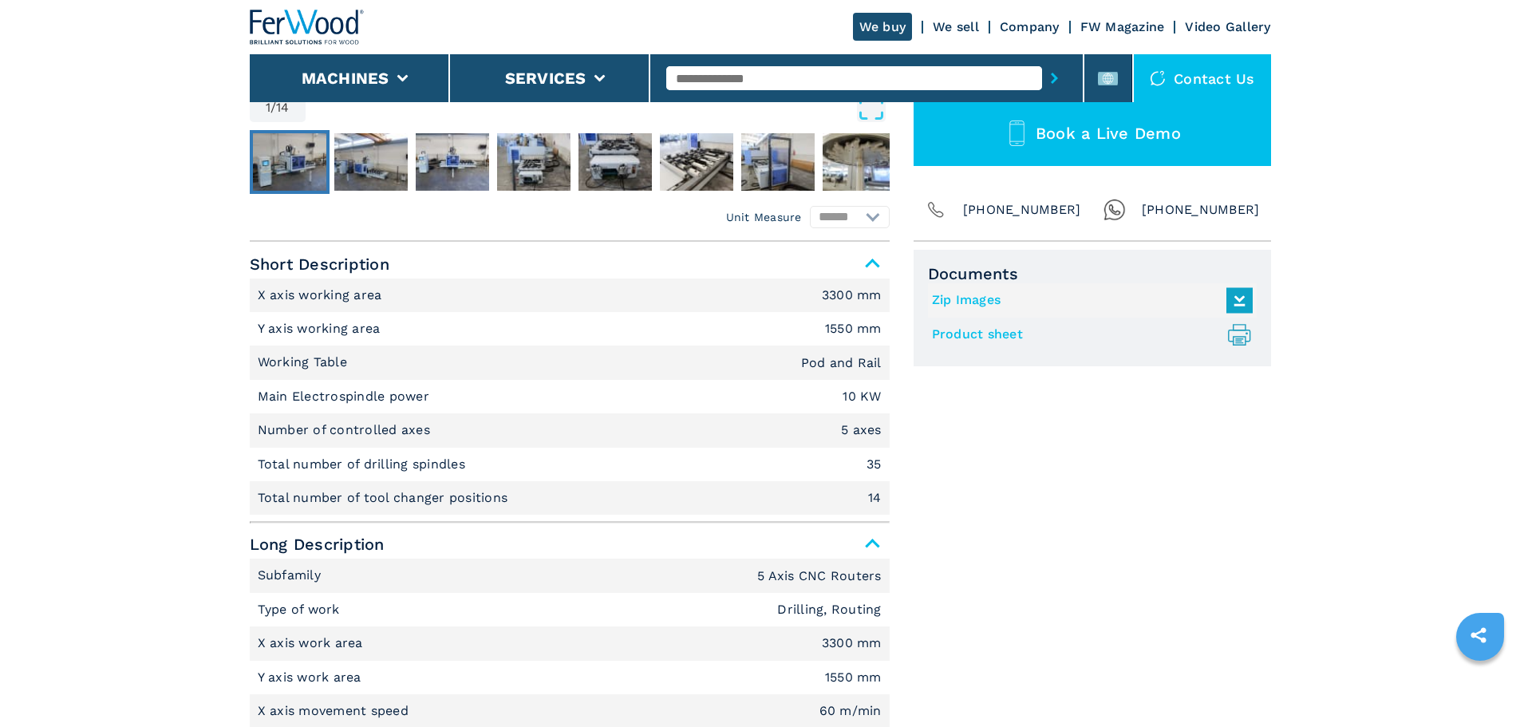
scroll to position [638, 0]
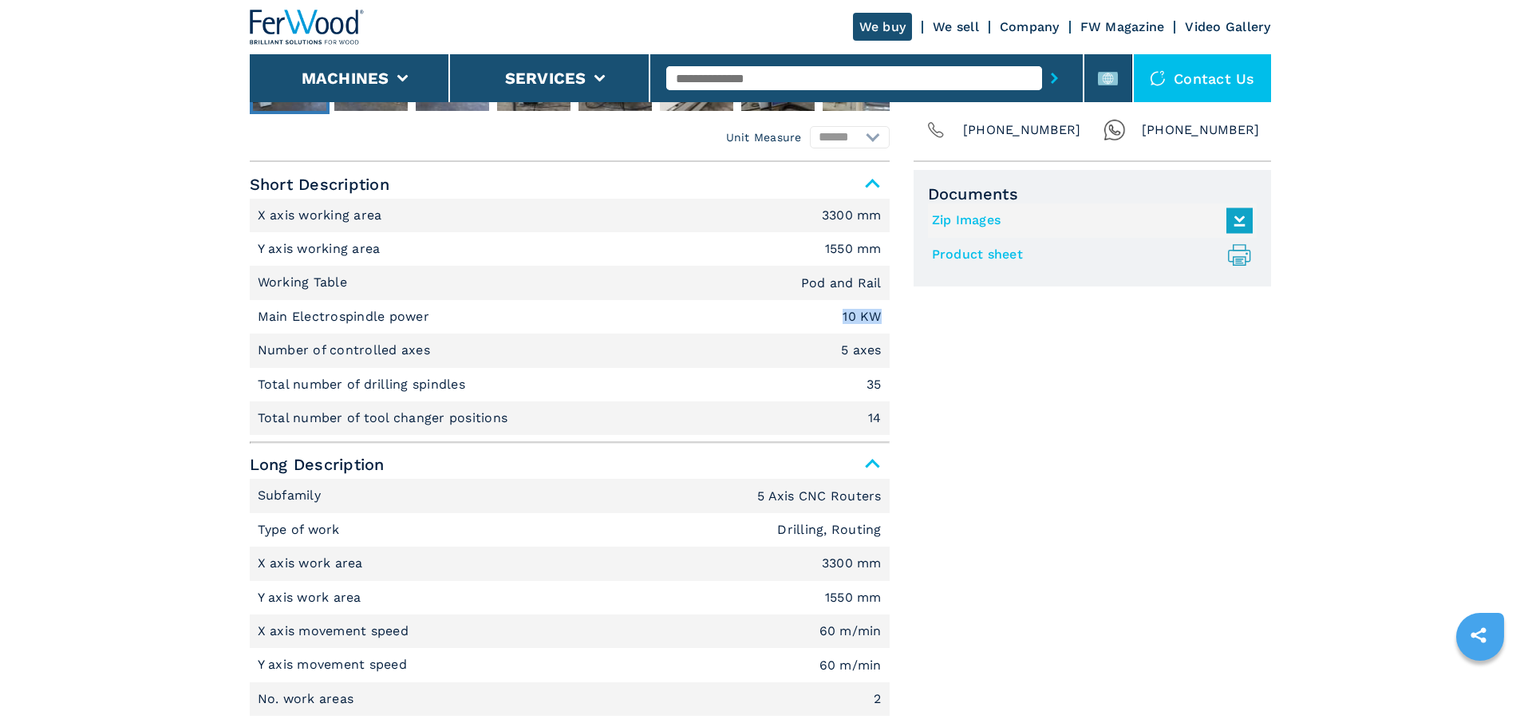
drag, startPoint x: 835, startPoint y: 321, endPoint x: 896, endPoint y: 314, distance: 61.0
click at [868, 318] on em "10 KW" at bounding box center [861, 316] width 38 height 13
click at [809, 287] on em "Pod and Rail" at bounding box center [841, 283] width 81 height 13
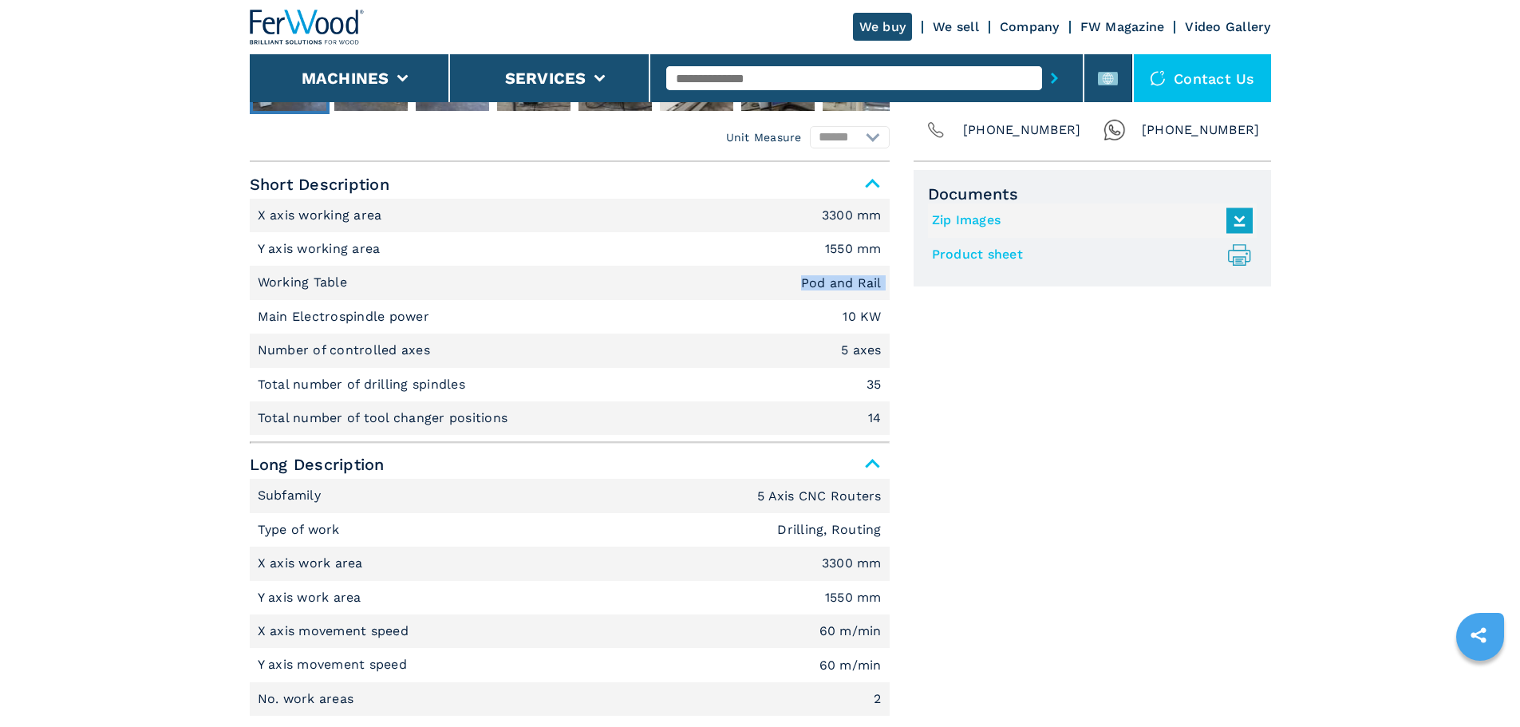
click at [809, 287] on em "Pod and Rail" at bounding box center [841, 283] width 81 height 13
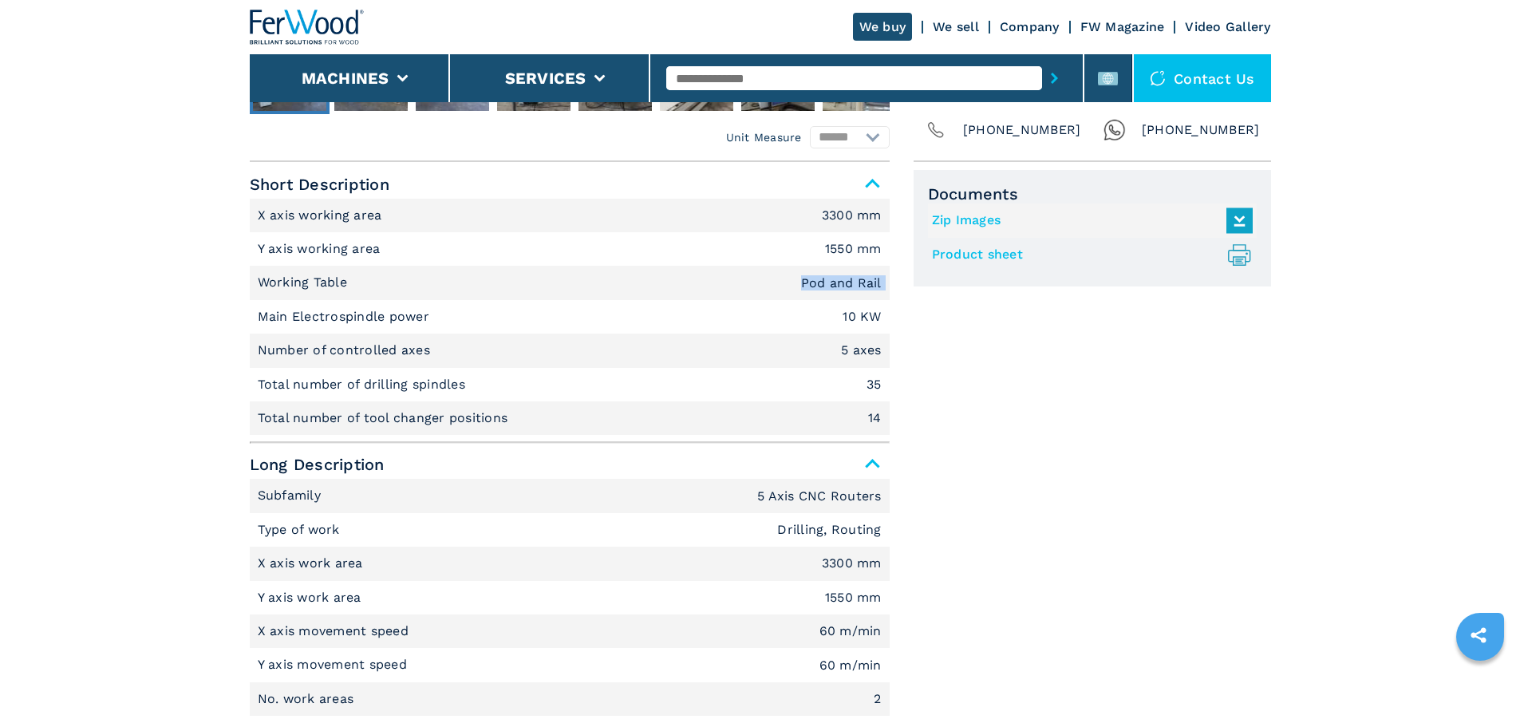
click at [809, 287] on em "Pod and Rail" at bounding box center [841, 283] width 81 height 13
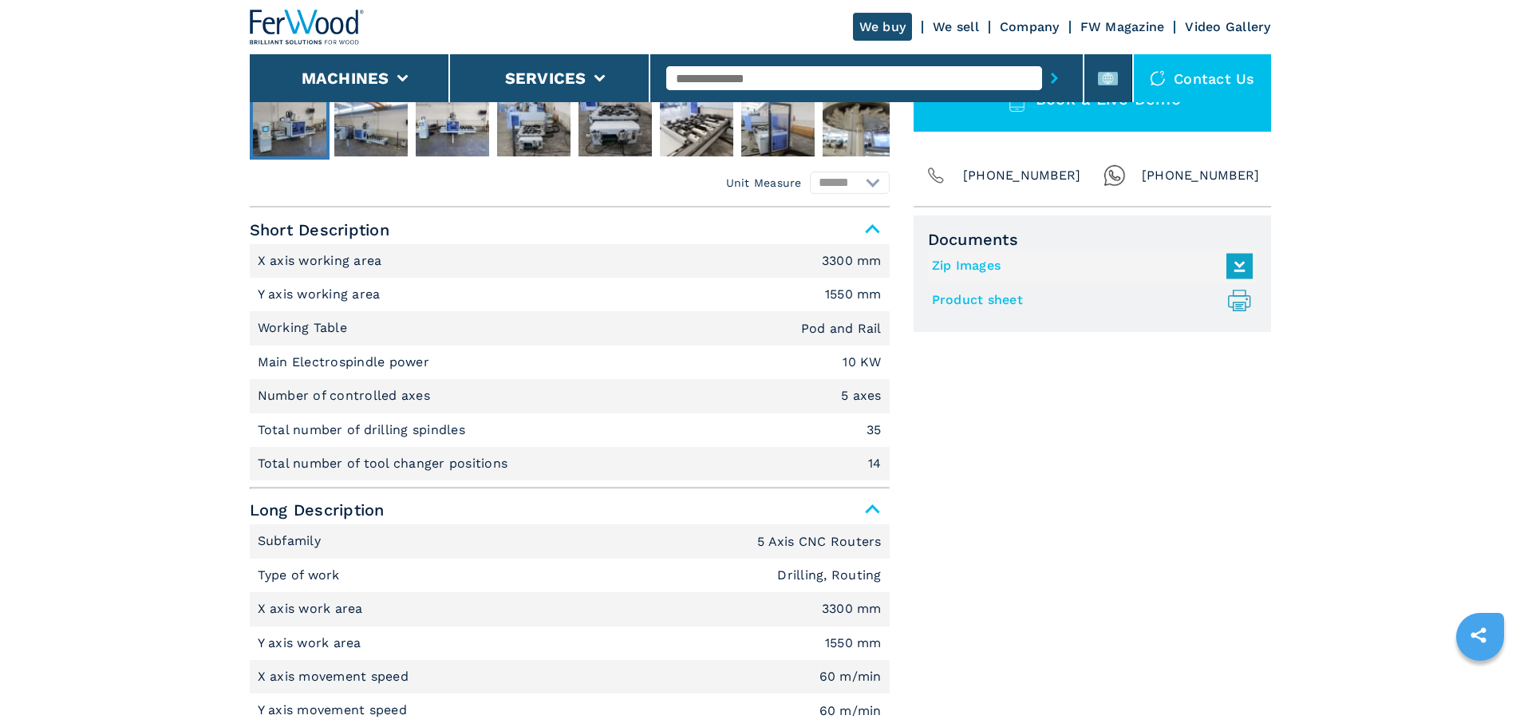
scroll to position [558, 0]
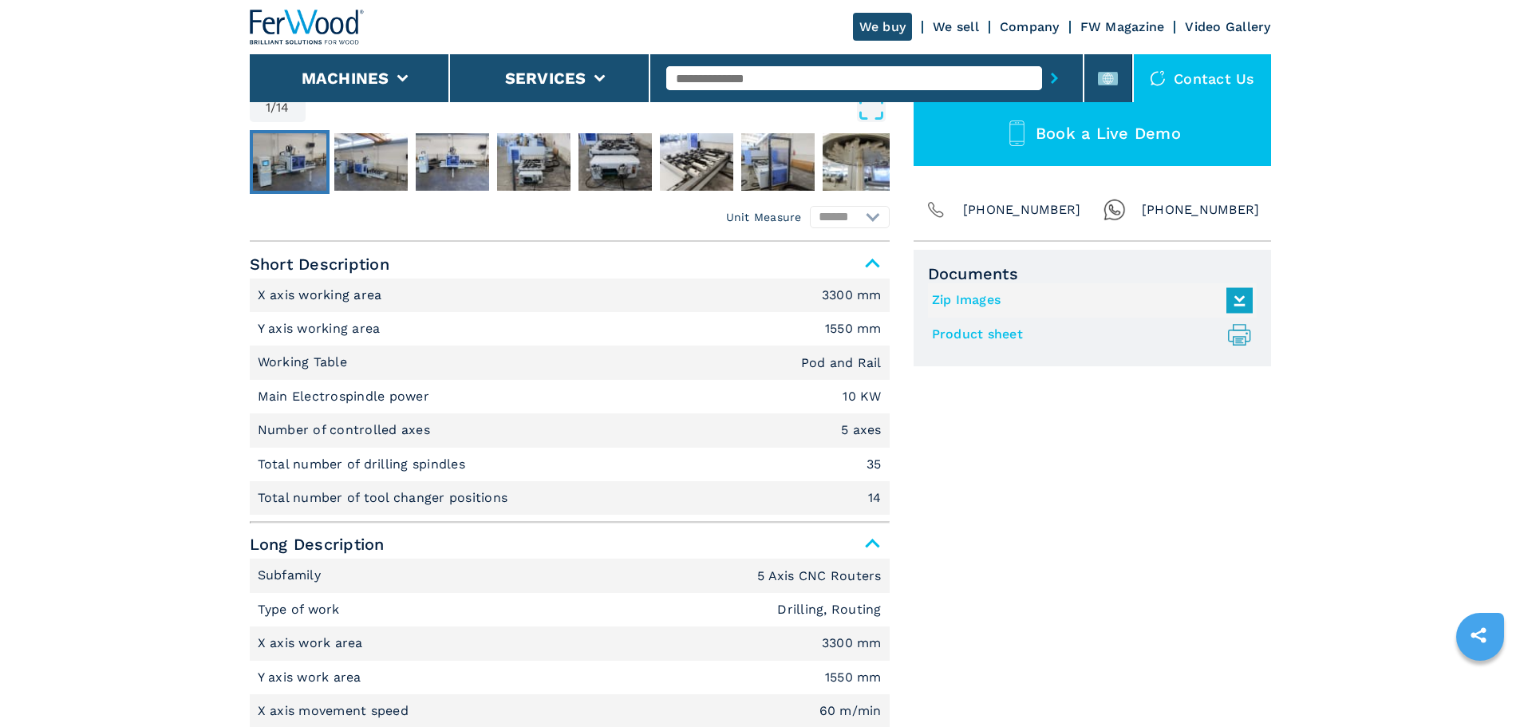
click at [809, 287] on li "X axis working area 3300 mm" at bounding box center [570, 295] width 640 height 34
click at [845, 318] on li "Y axis working area 1550 mm" at bounding box center [570, 329] width 640 height 34
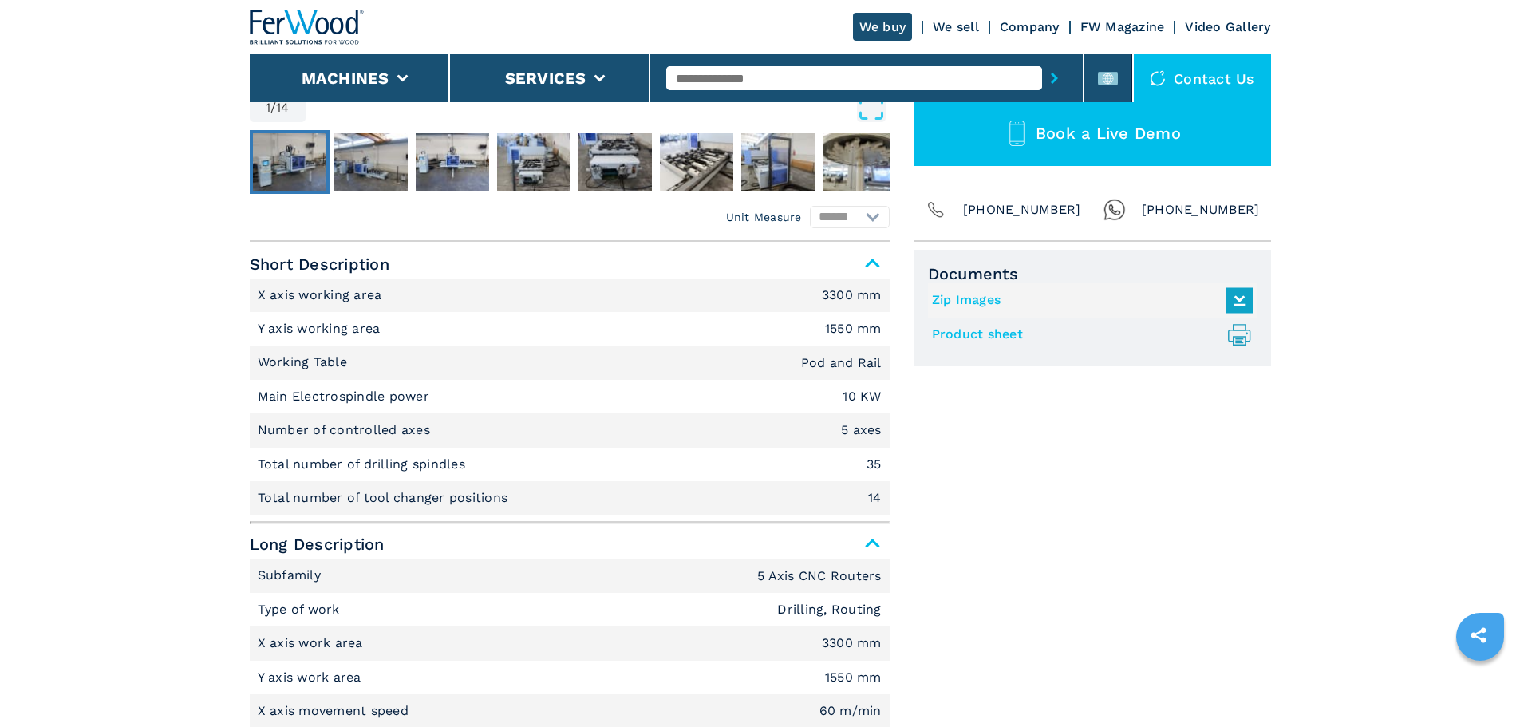
click at [845, 324] on em "1550 mm" at bounding box center [853, 328] width 57 height 13
click at [813, 347] on li "Working Table Pod and Rail" at bounding box center [570, 362] width 640 height 34
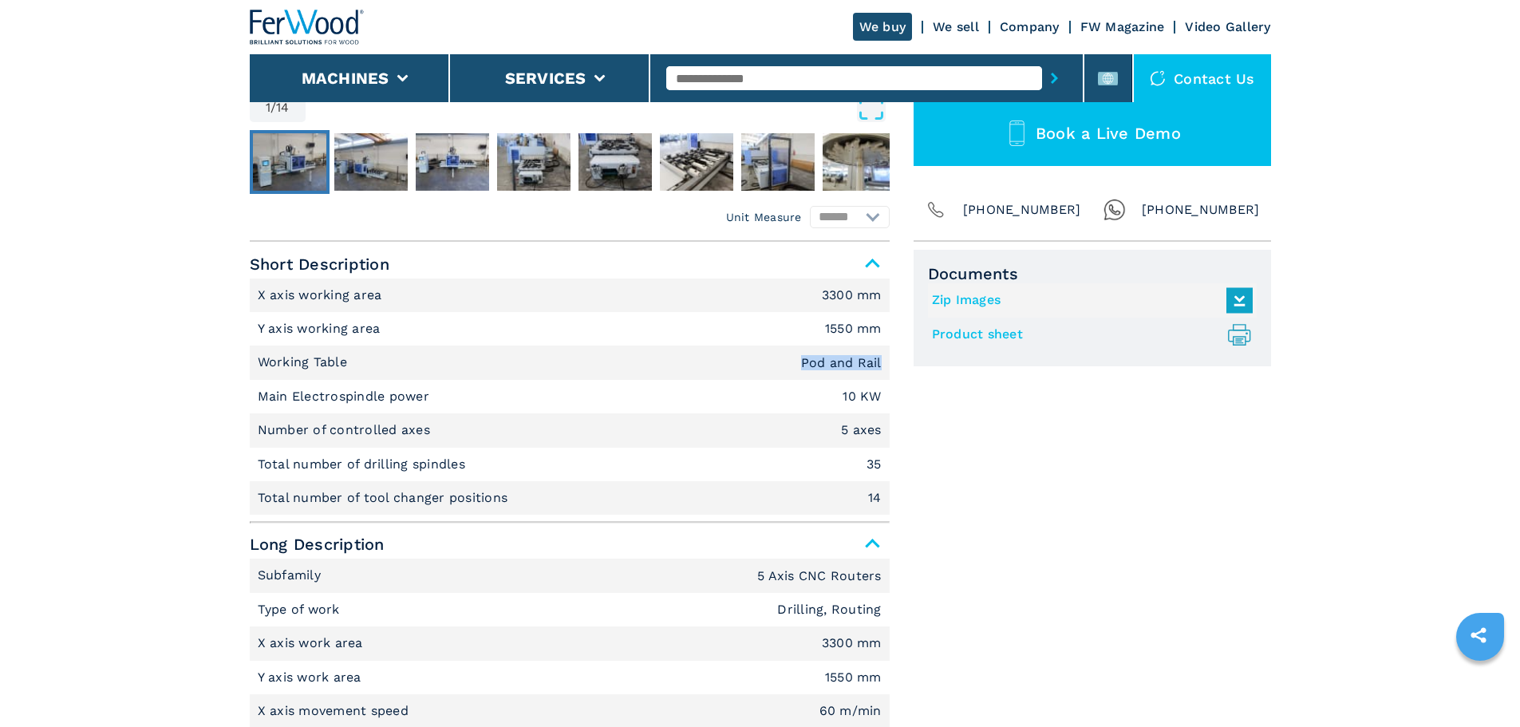
drag, startPoint x: 798, startPoint y: 363, endPoint x: 886, endPoint y: 366, distance: 87.8
click at [886, 366] on li "Working Table Pod and Rail" at bounding box center [570, 362] width 640 height 34
click at [286, 365] on p "Working Table" at bounding box center [305, 362] width 94 height 18
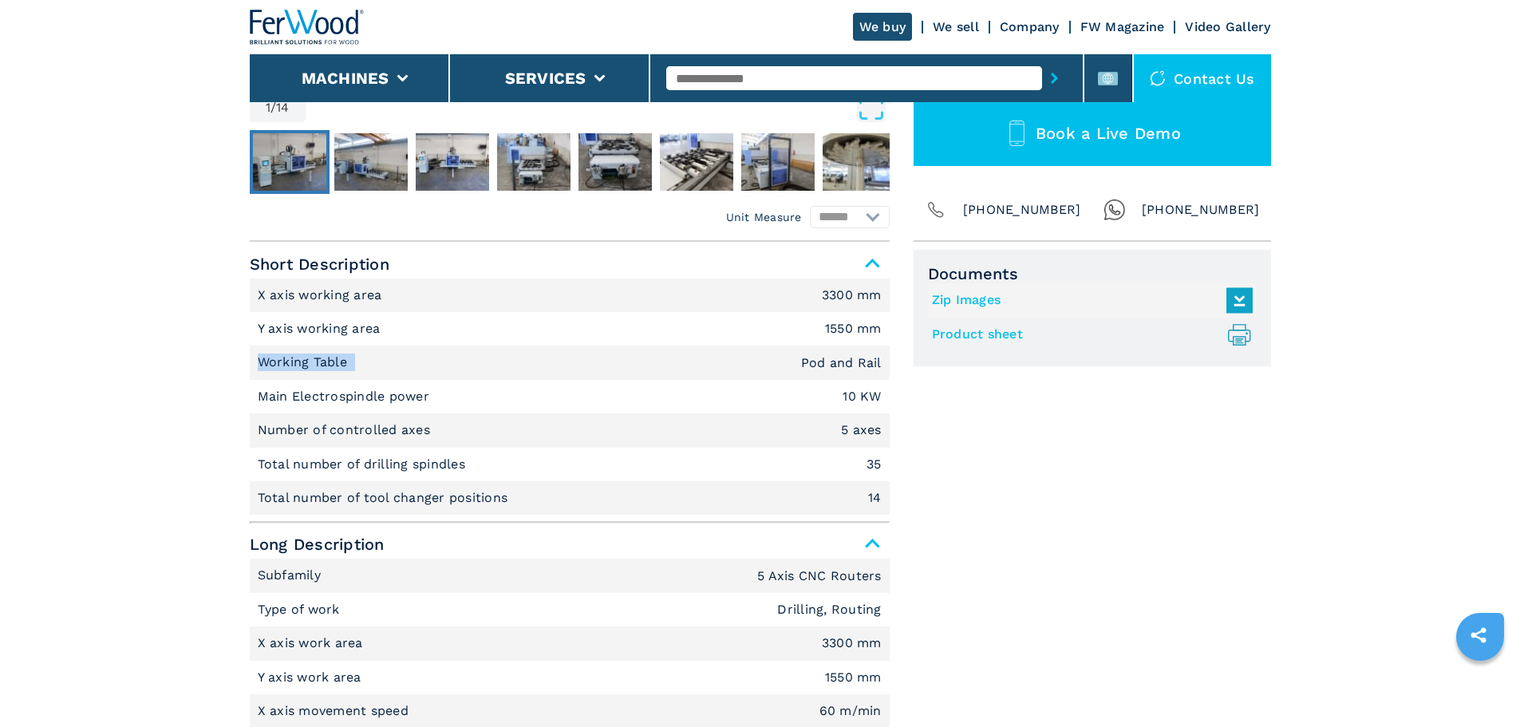
click at [286, 365] on p "Working Table" at bounding box center [305, 362] width 94 height 18
click at [342, 368] on p "Working Table" at bounding box center [305, 362] width 94 height 18
drag, startPoint x: 347, startPoint y: 367, endPoint x: 237, endPoint y: 361, distance: 110.3
click at [325, 348] on li "Working Table Pod and Rail" at bounding box center [570, 362] width 640 height 34
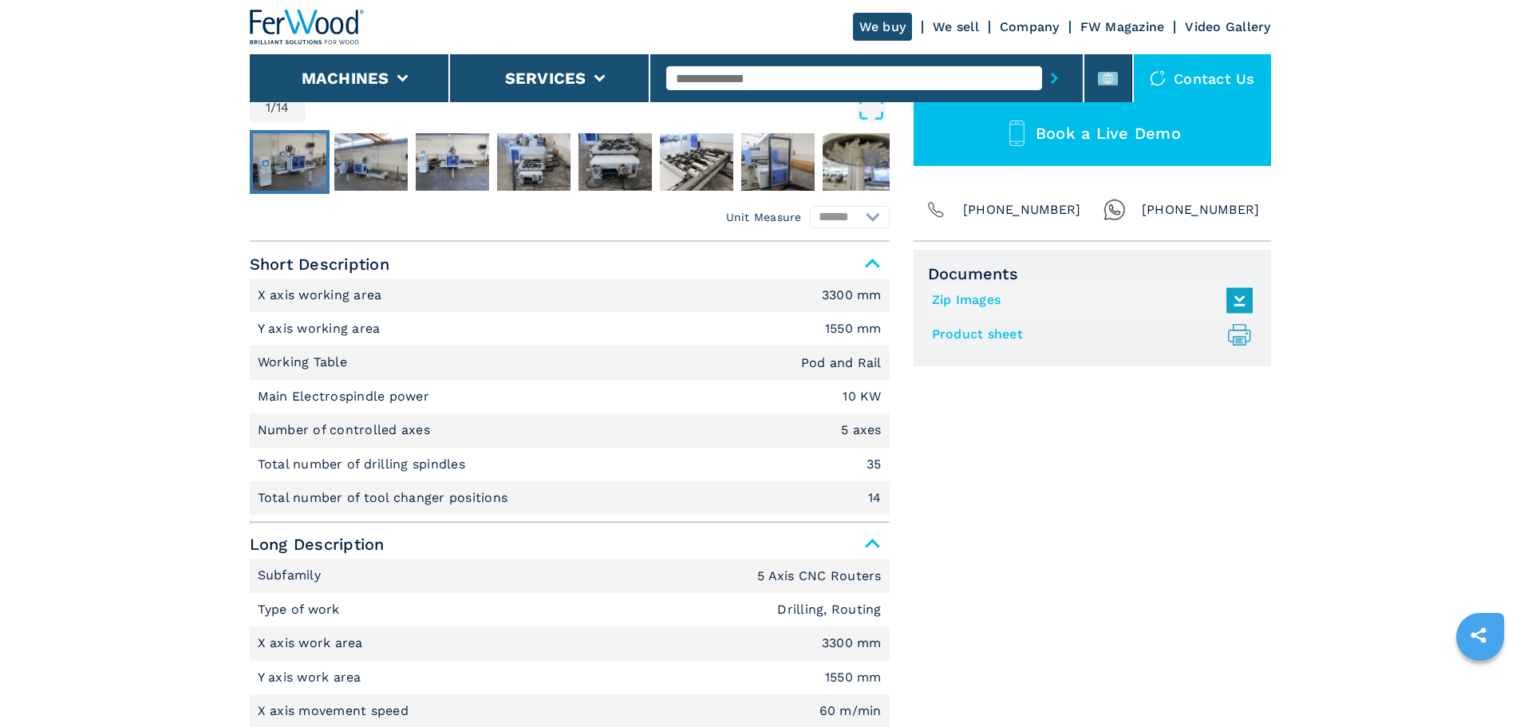
click at [844, 330] on em "1550 mm" at bounding box center [853, 328] width 57 height 13
click at [661, 393] on li "Main Electrospindle power 10 KW" at bounding box center [570, 397] width 640 height 34
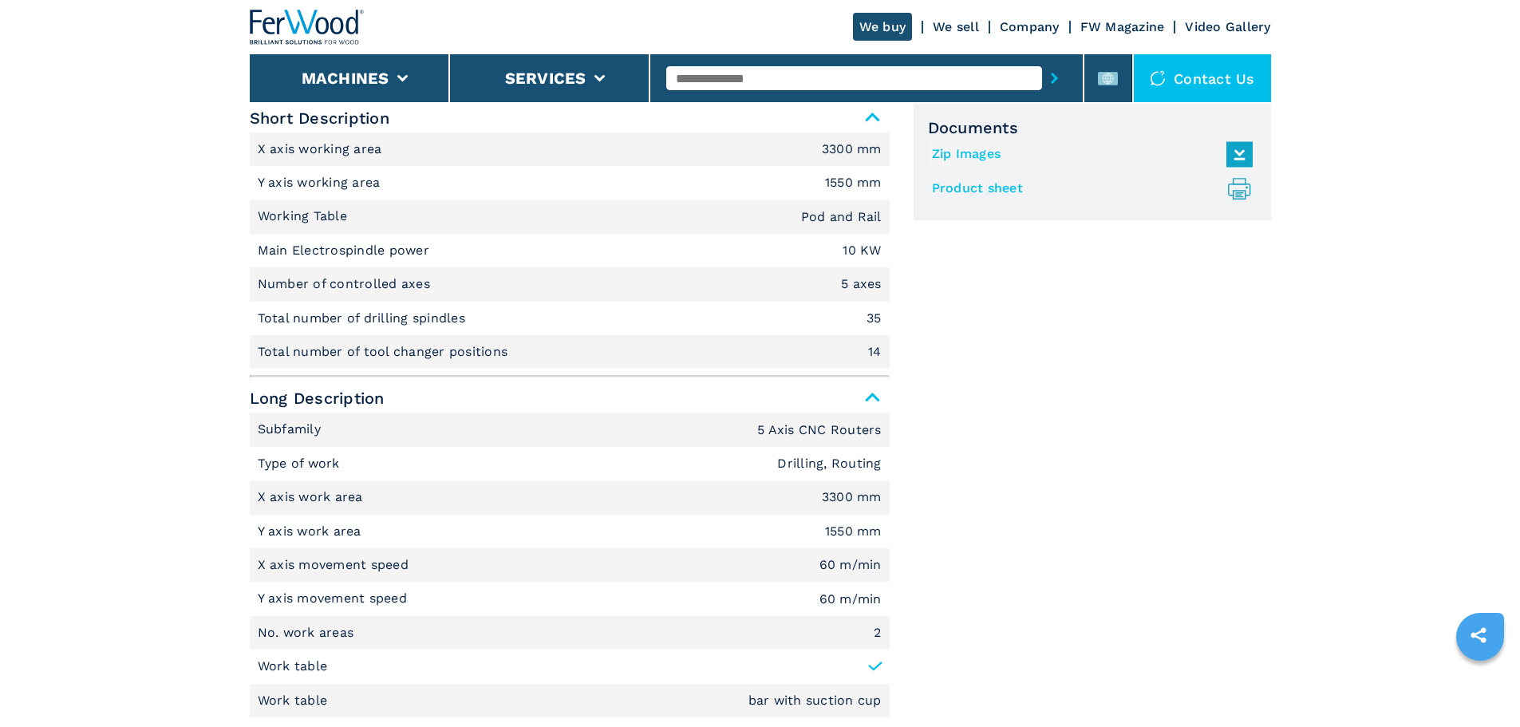
scroll to position [718, 0]
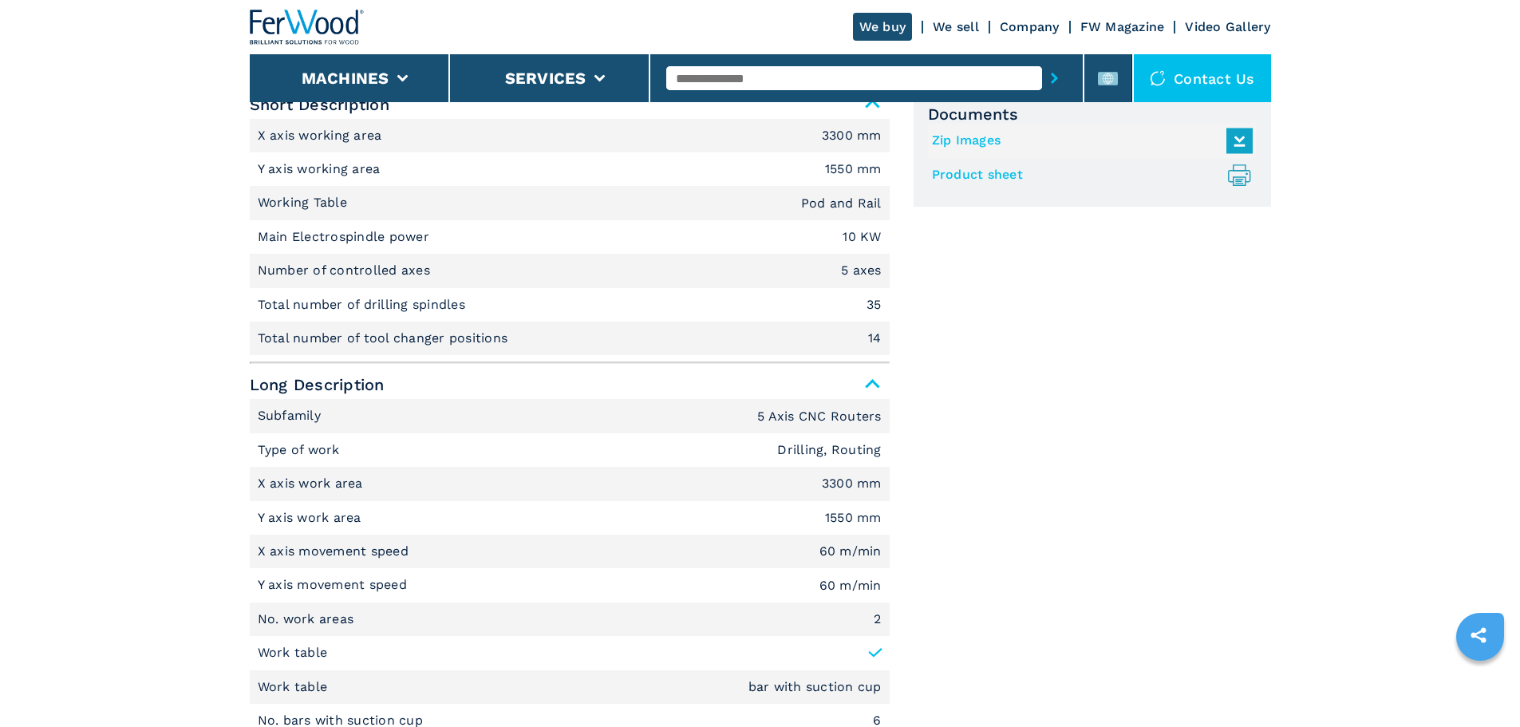
click at [357, 232] on p "Main Electrospindle power" at bounding box center [346, 237] width 176 height 18
click at [390, 221] on li "Main Electrospindle power 10 KW" at bounding box center [570, 237] width 640 height 34
drag, startPoint x: 430, startPoint y: 235, endPoint x: 250, endPoint y: 232, distance: 180.3
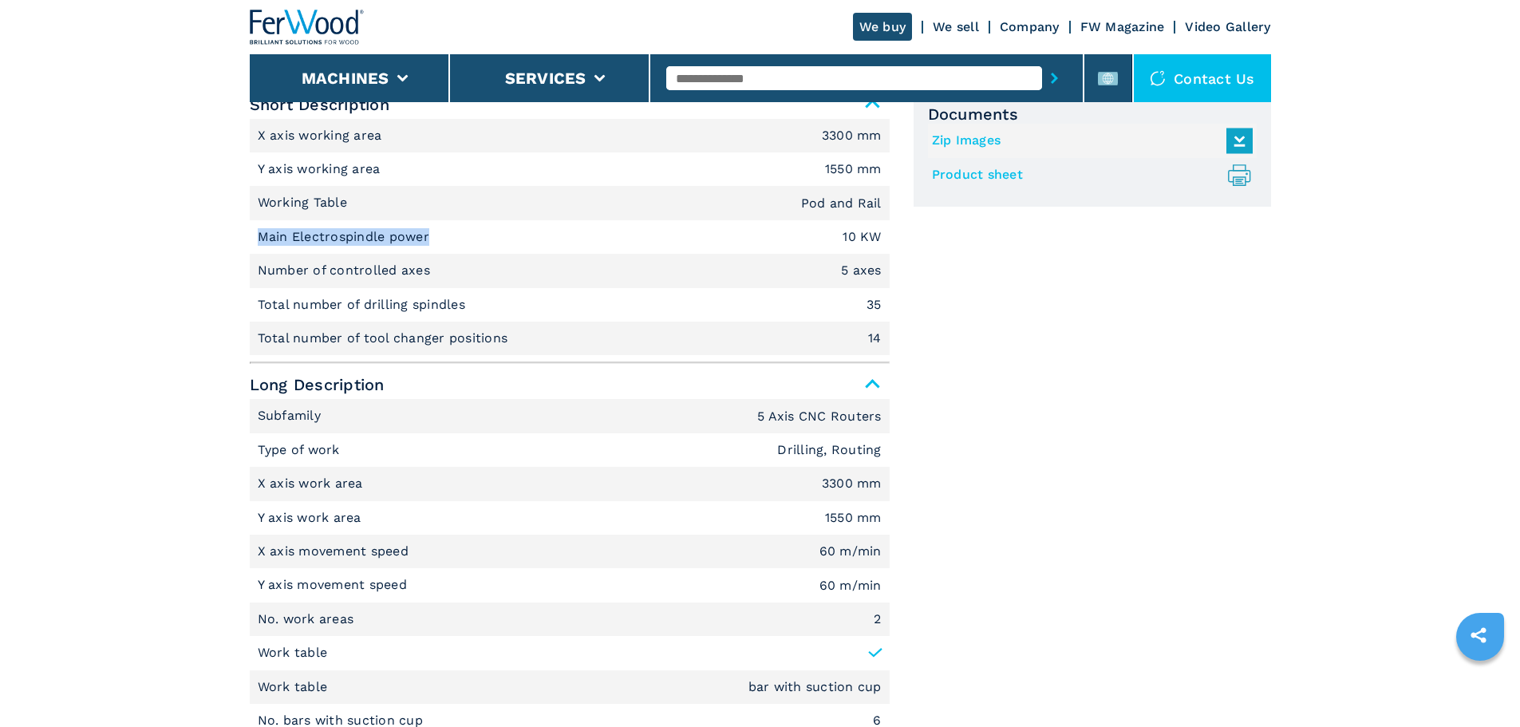
click at [250, 232] on li "Main Electrospindle power 10 KW" at bounding box center [570, 237] width 640 height 34
copy p "Main Electrospindle power"
click at [386, 273] on p "Number of controlled axes" at bounding box center [346, 271] width 177 height 18
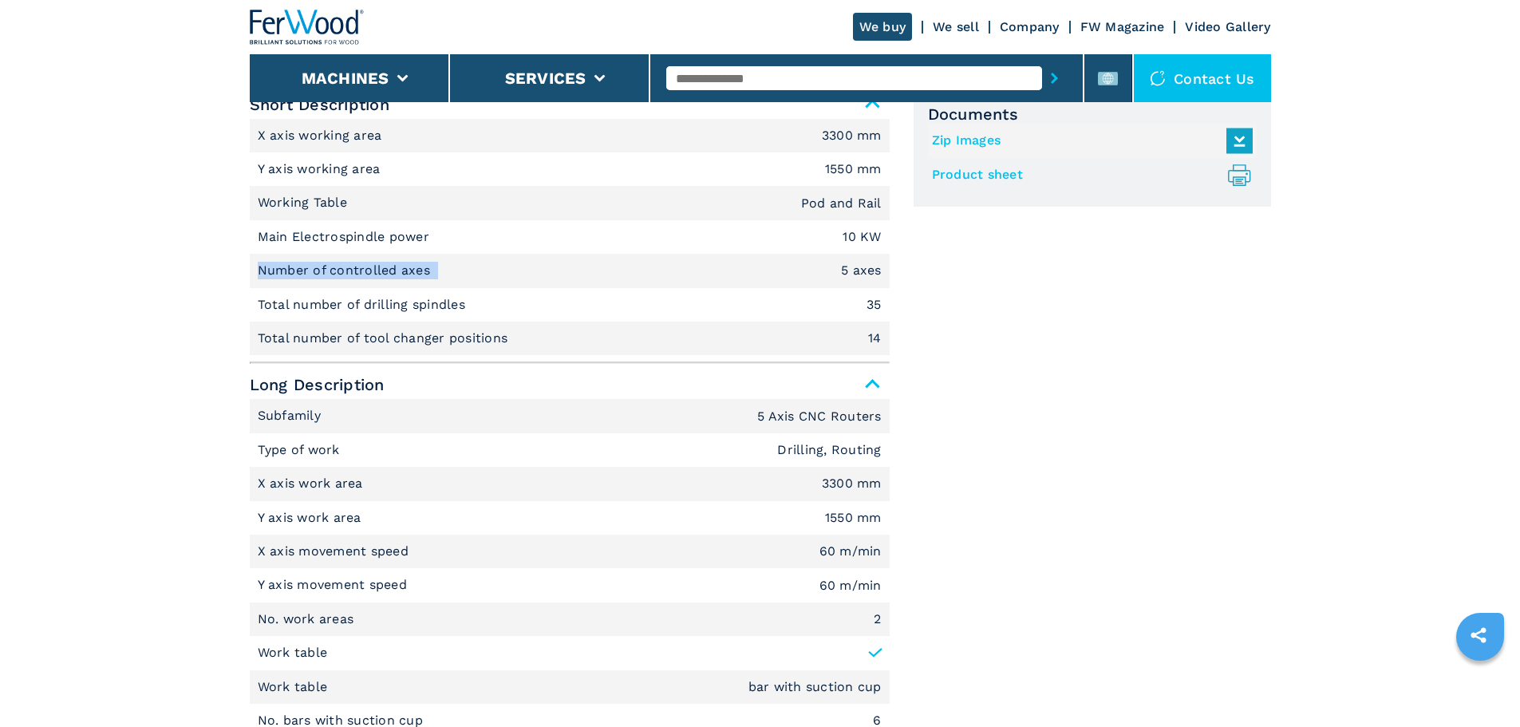
click at [386, 273] on p "Number of controlled axes" at bounding box center [346, 271] width 177 height 18
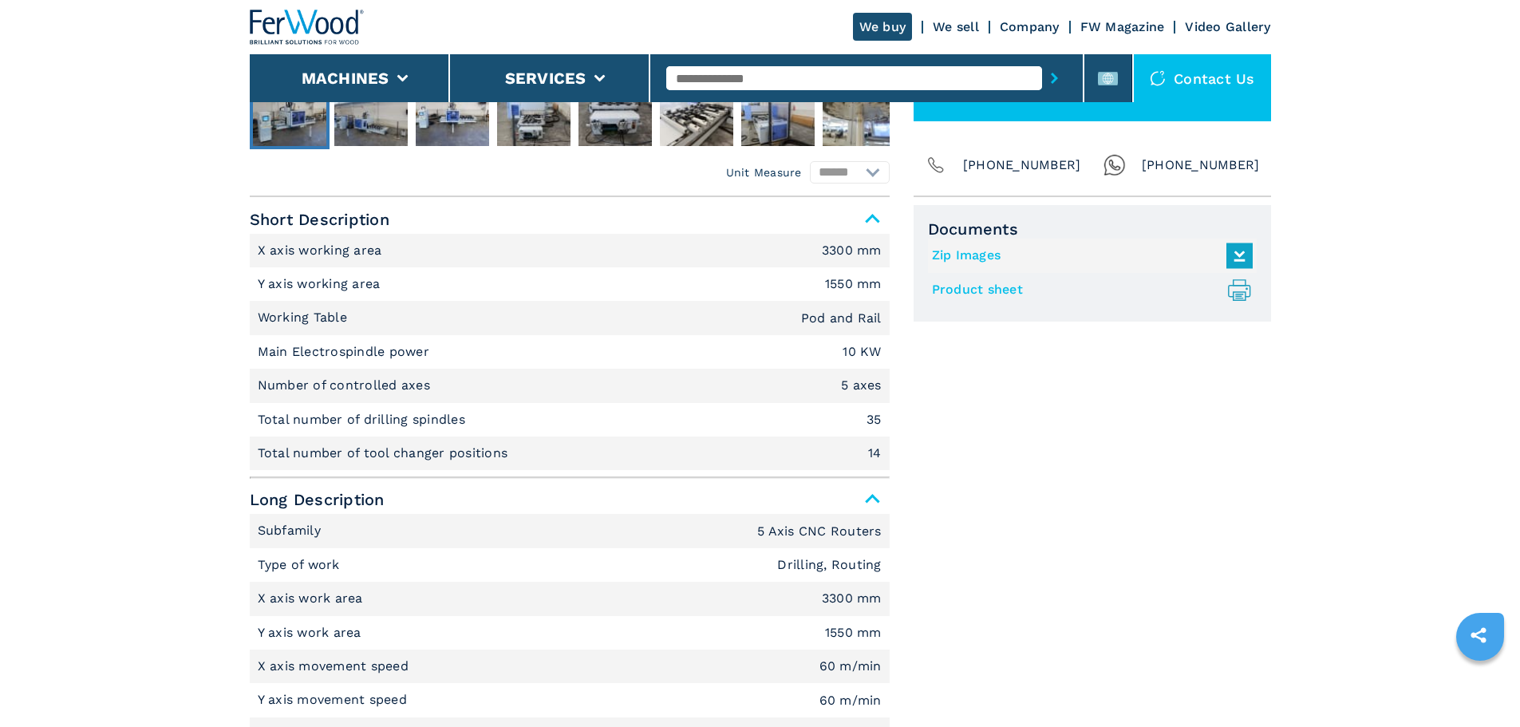
scroll to position [638, 0]
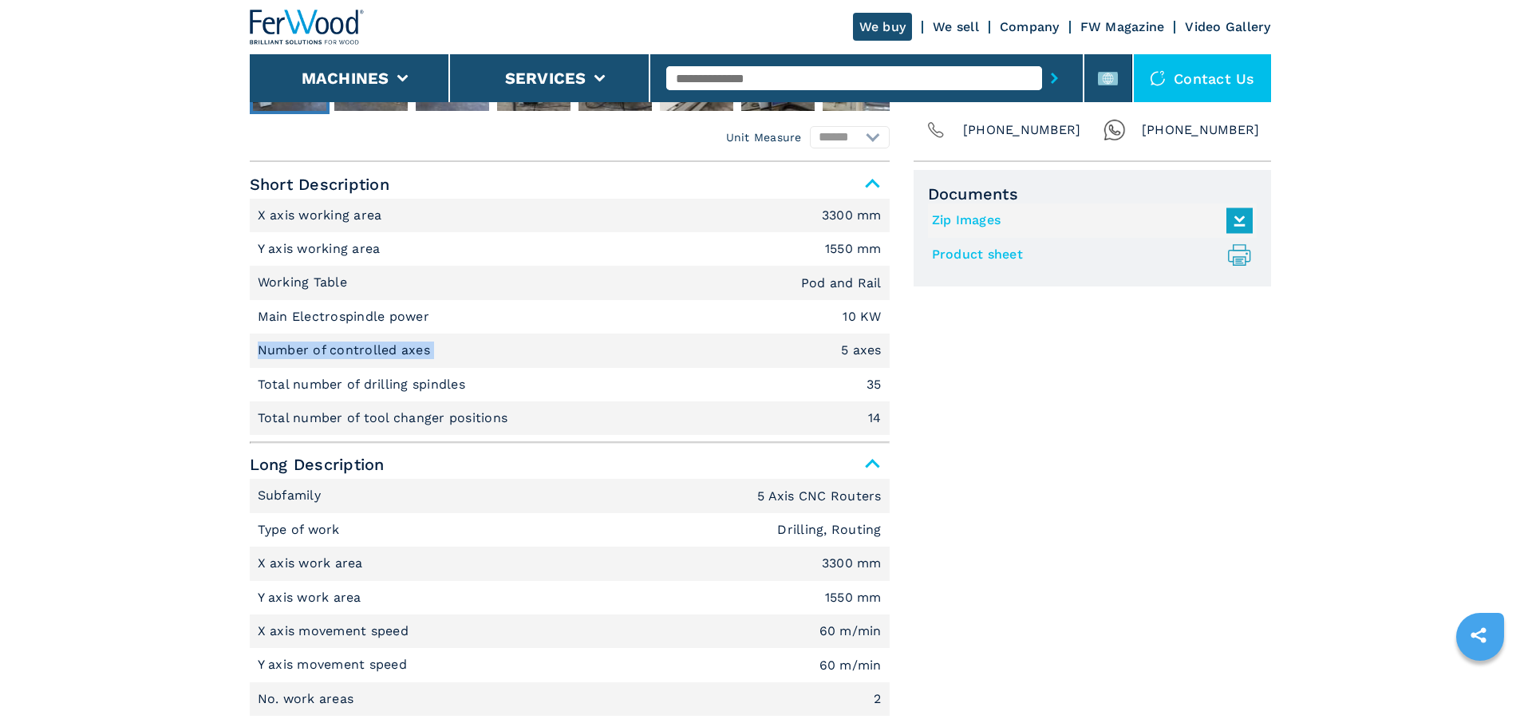
drag, startPoint x: 434, startPoint y: 349, endPoint x: 228, endPoint y: 338, distance: 206.1
click at [427, 368] on li "Total number of drilling spindles 35" at bounding box center [570, 385] width 640 height 34
drag, startPoint x: 425, startPoint y: 353, endPoint x: 257, endPoint y: 340, distance: 168.8
click at [257, 340] on li "Number of controlled axes 5 axes" at bounding box center [570, 350] width 640 height 34
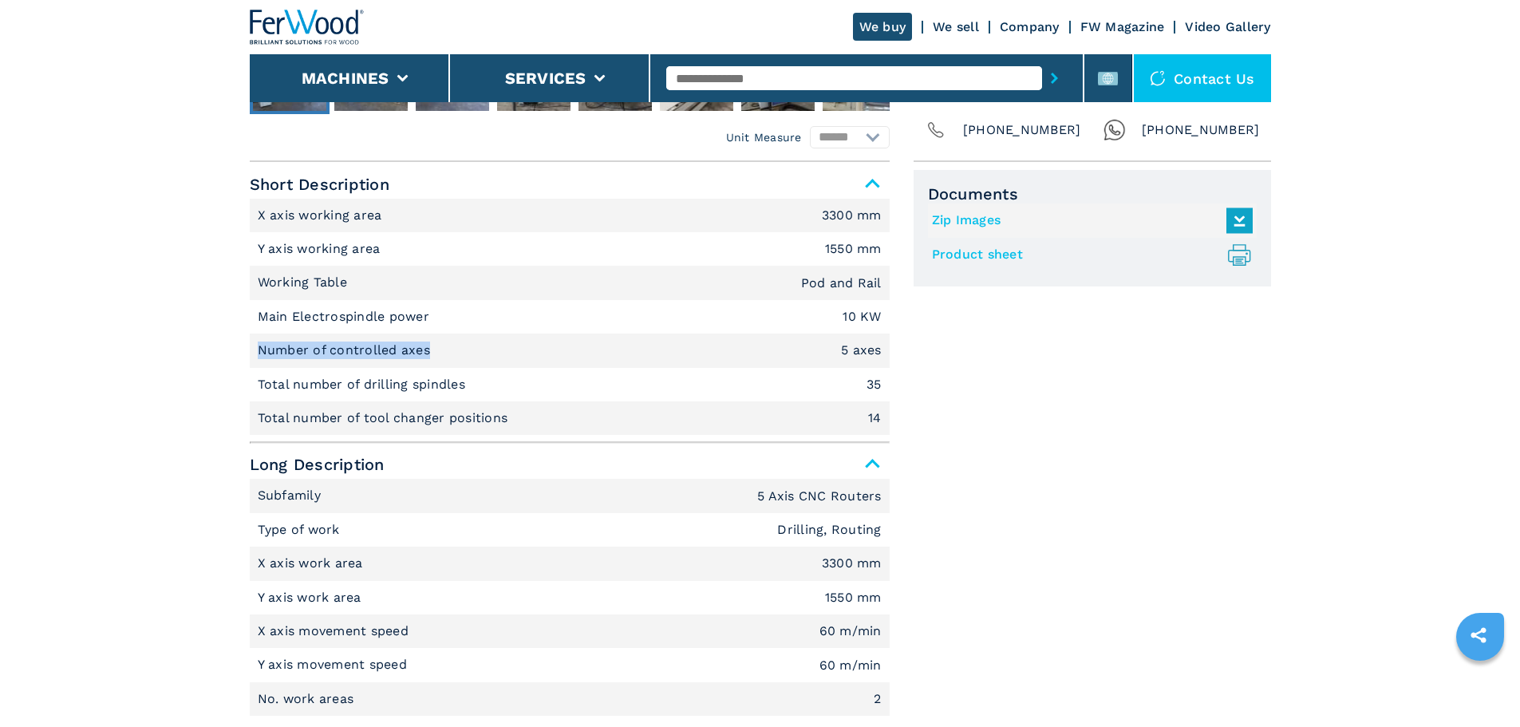
copy p "Number of controlled axes"
drag, startPoint x: 254, startPoint y: 390, endPoint x: 468, endPoint y: 371, distance: 214.7
click at [468, 371] on li "Total number of drilling spindles 35" at bounding box center [570, 385] width 640 height 34
copy p "Total number of drilling spindles"
click at [373, 406] on li "Total number of tool changer positions 14" at bounding box center [570, 418] width 640 height 34
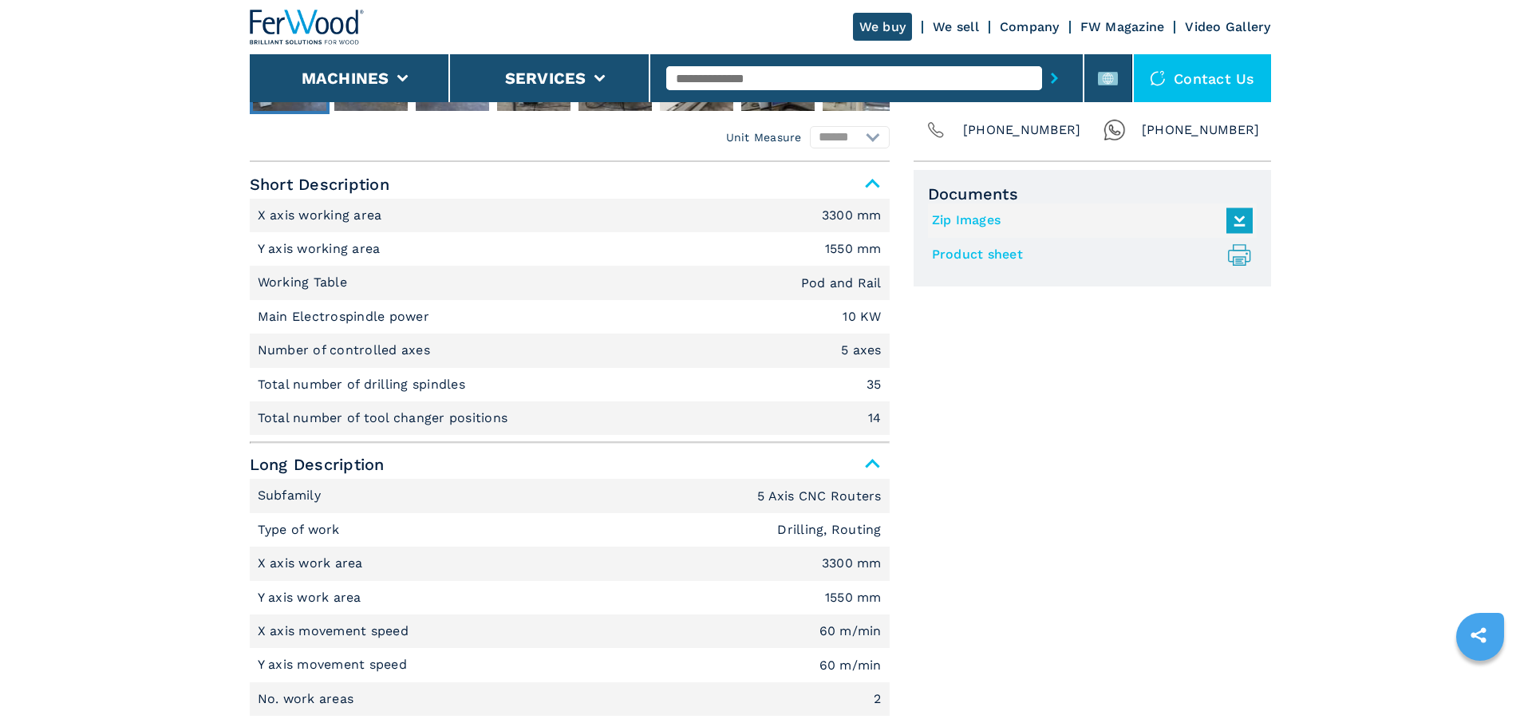
click at [373, 419] on p "Total number of tool changer positions" at bounding box center [385, 418] width 255 height 18
click at [589, 420] on li "Total number of tool changer positions 14" at bounding box center [570, 418] width 640 height 34
drag, startPoint x: 507, startPoint y: 420, endPoint x: 259, endPoint y: 416, distance: 247.3
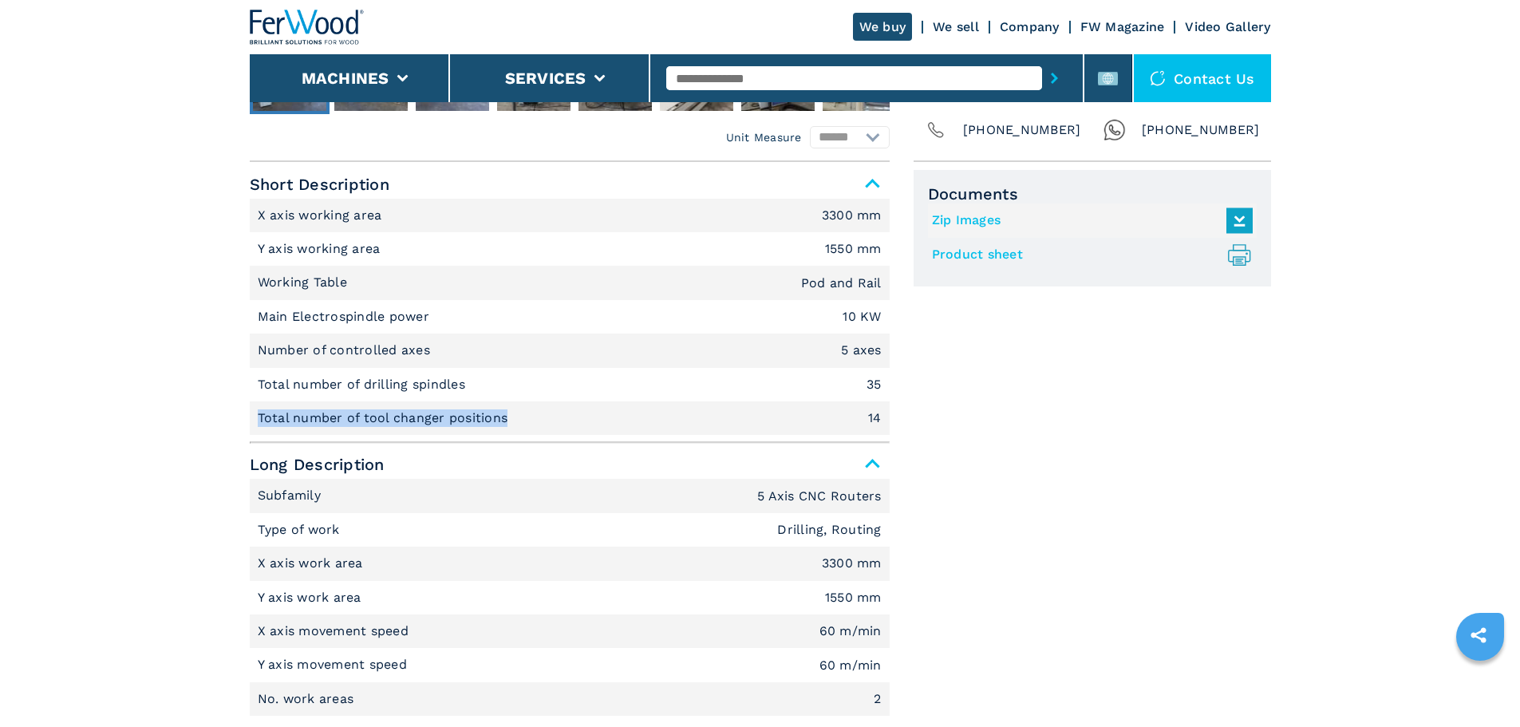
click at [259, 416] on p "Total number of tool changer positions" at bounding box center [385, 418] width 255 height 18
copy p "Total number of tool changer positions"
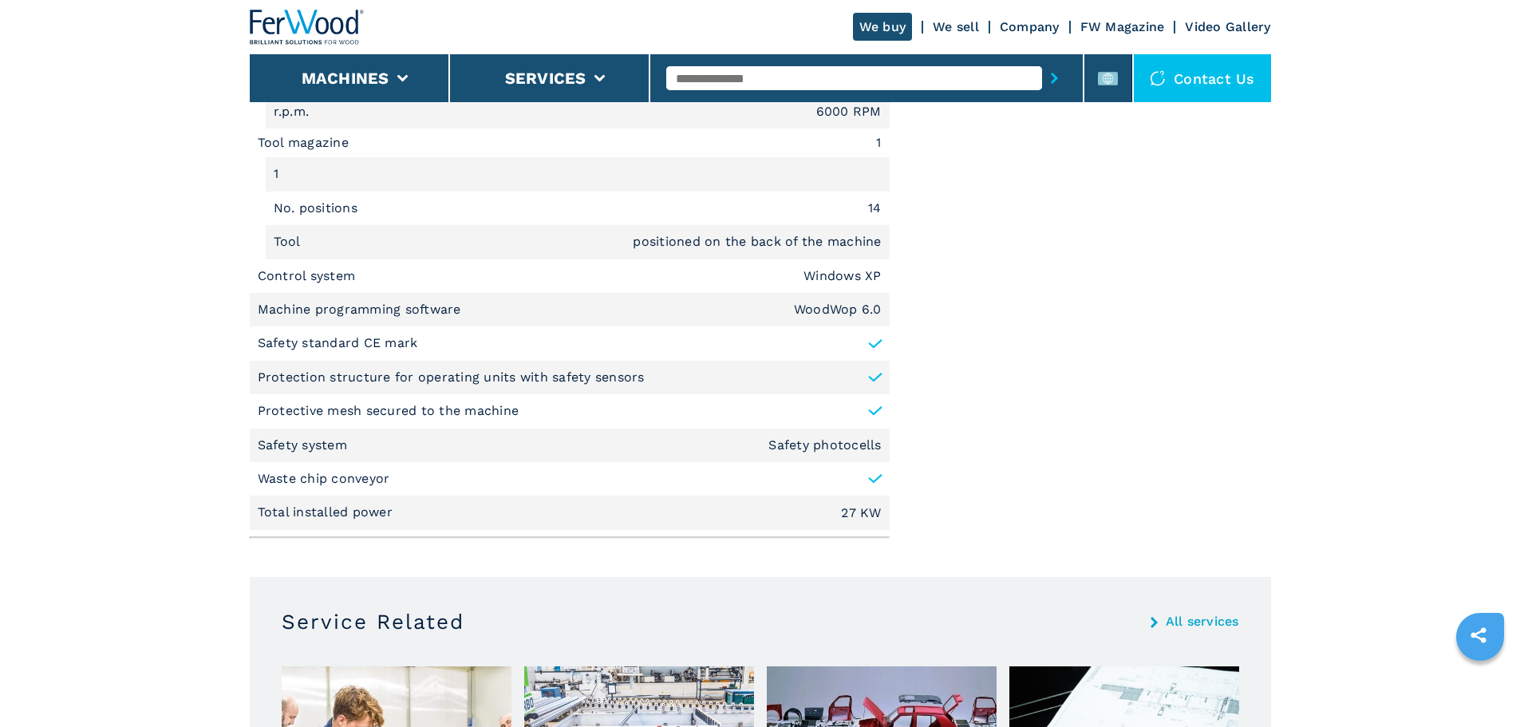
scroll to position [2154, 0]
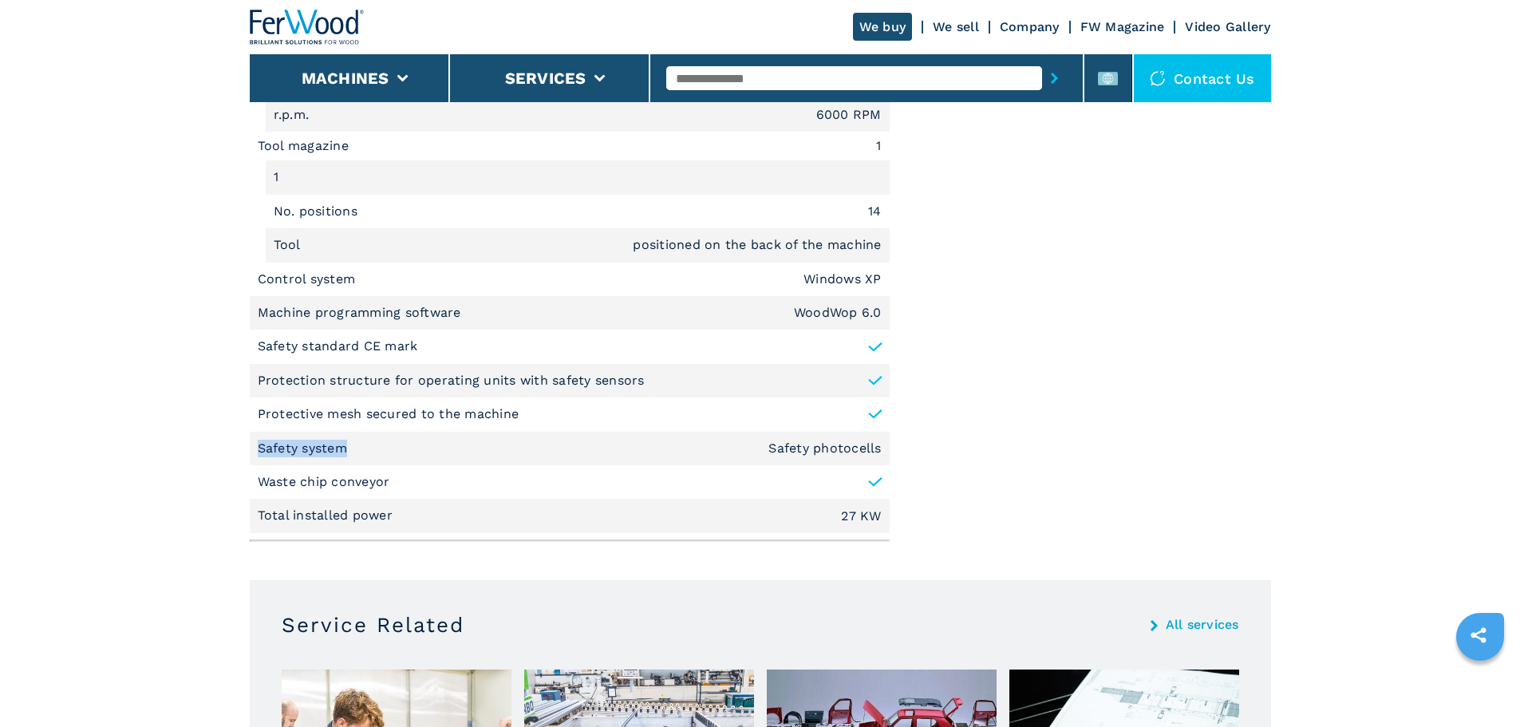
drag, startPoint x: 254, startPoint y: 449, endPoint x: 344, endPoint y: 455, distance: 90.3
click at [344, 455] on li "Safety system Safety photocells" at bounding box center [570, 449] width 640 height 34
copy p "Safety system"
drag, startPoint x: 242, startPoint y: 504, endPoint x: 392, endPoint y: 518, distance: 150.6
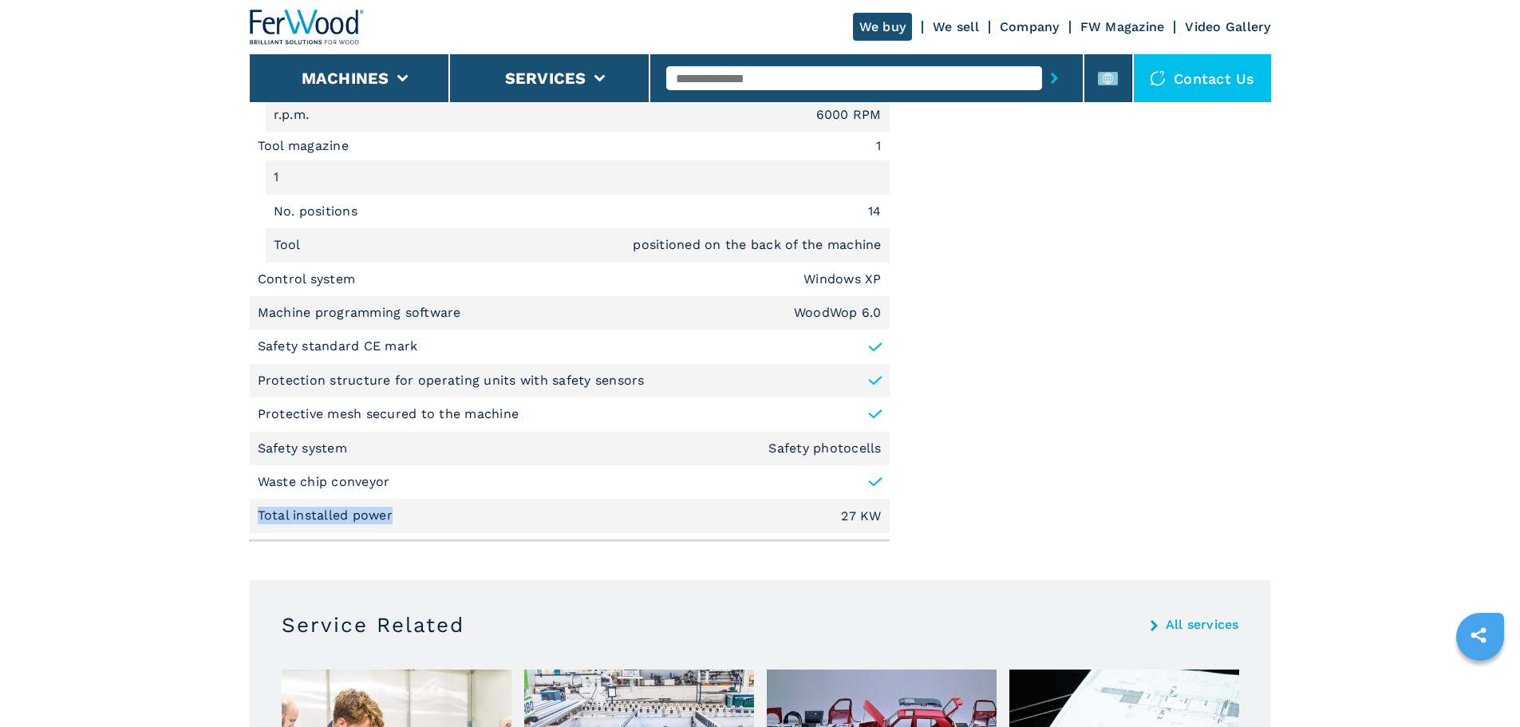
copy p "Total installed power"
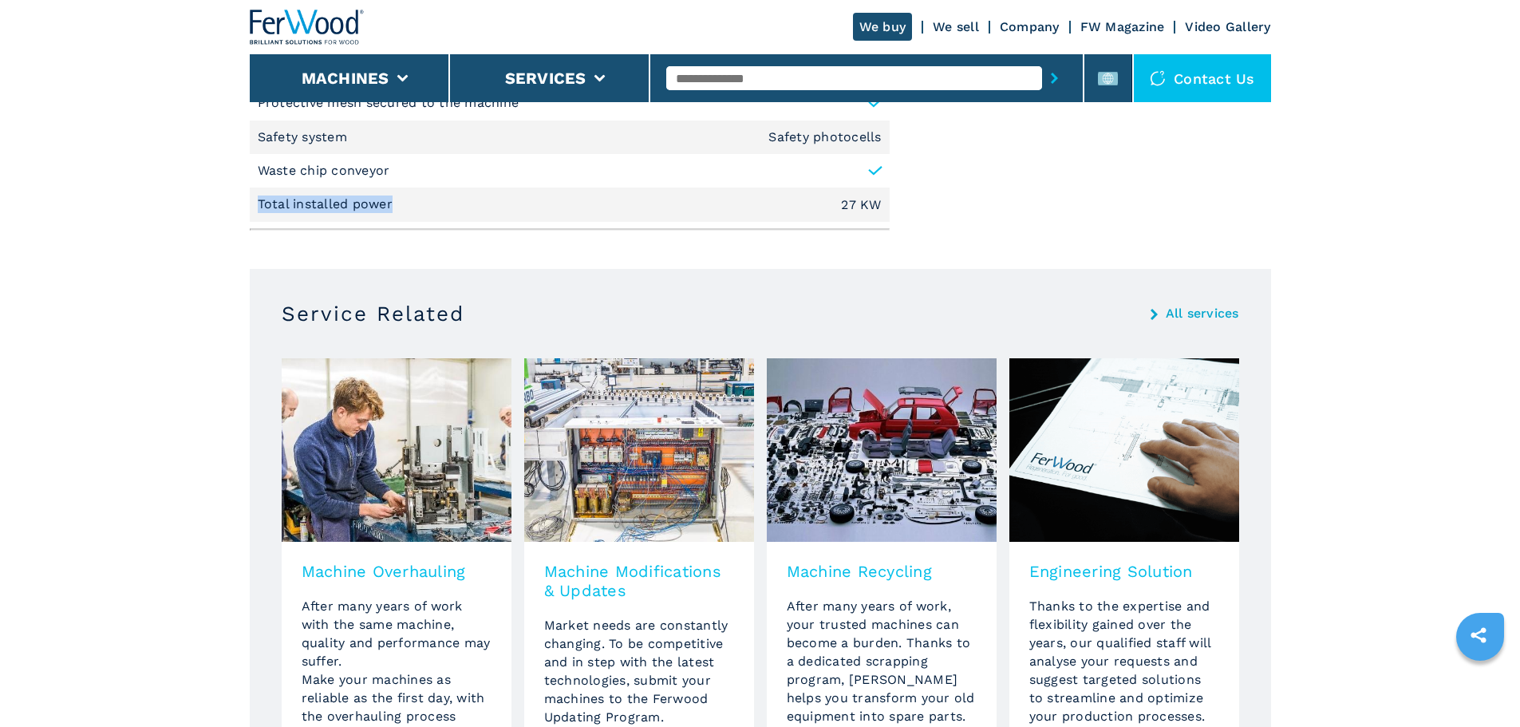
scroll to position [2311, 0]
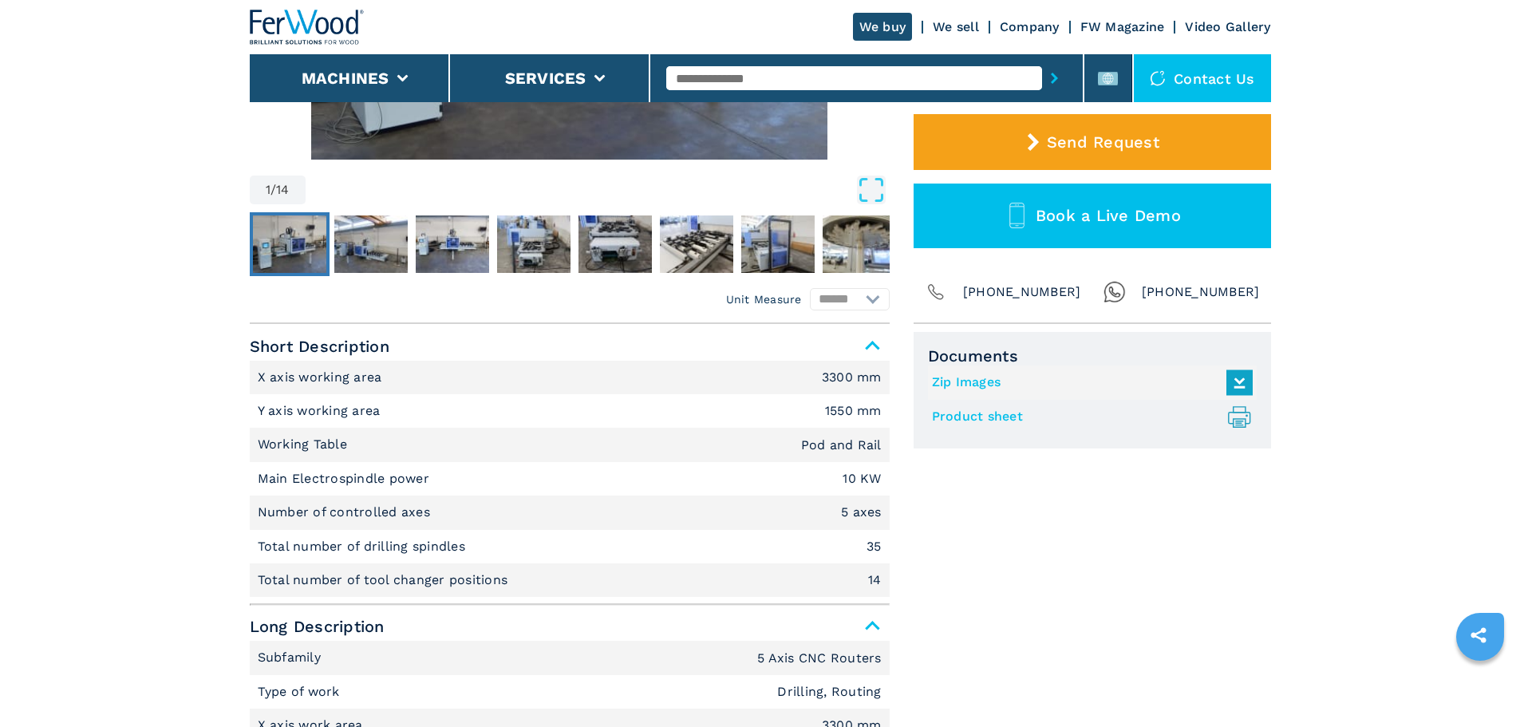
scroll to position [0, 0]
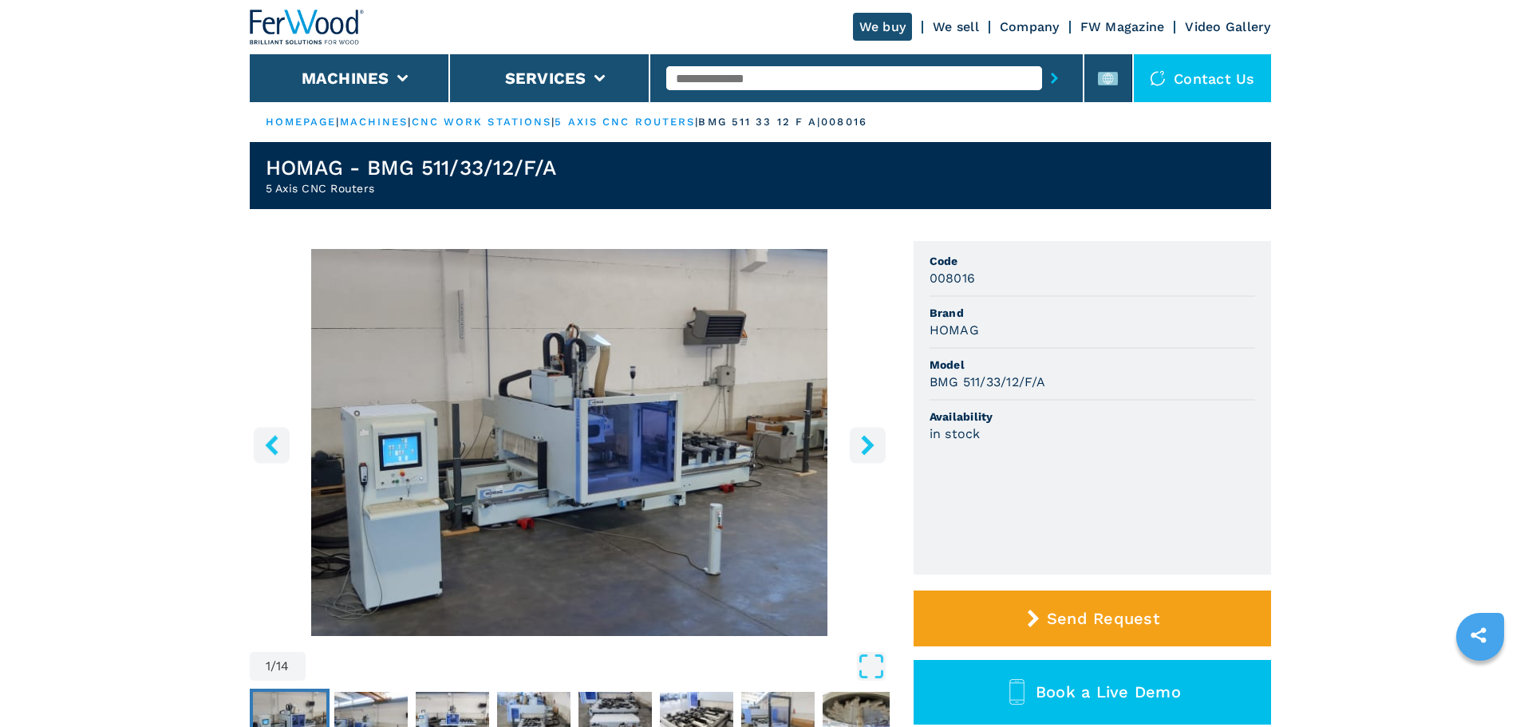
click at [819, 77] on input "text" at bounding box center [854, 78] width 376 height 24
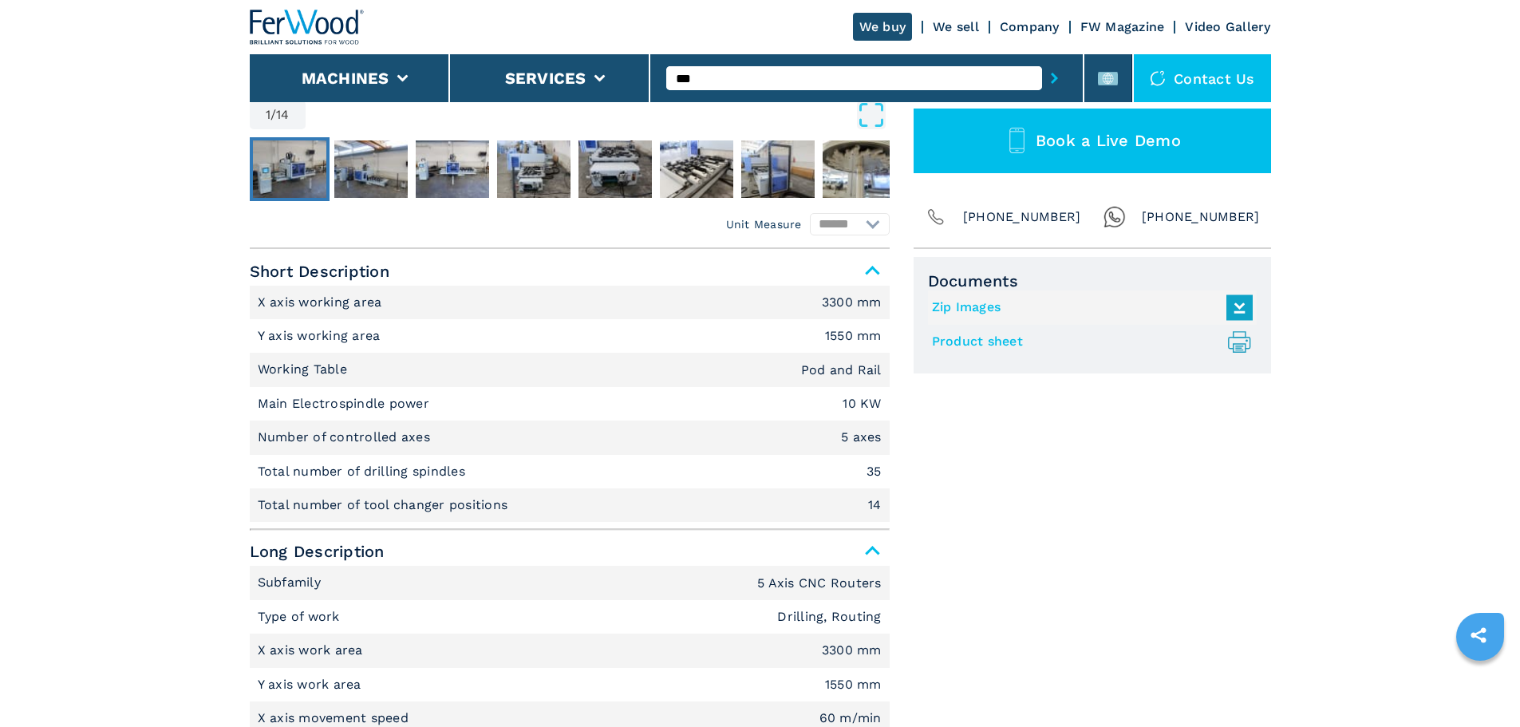
scroll to position [636, 0]
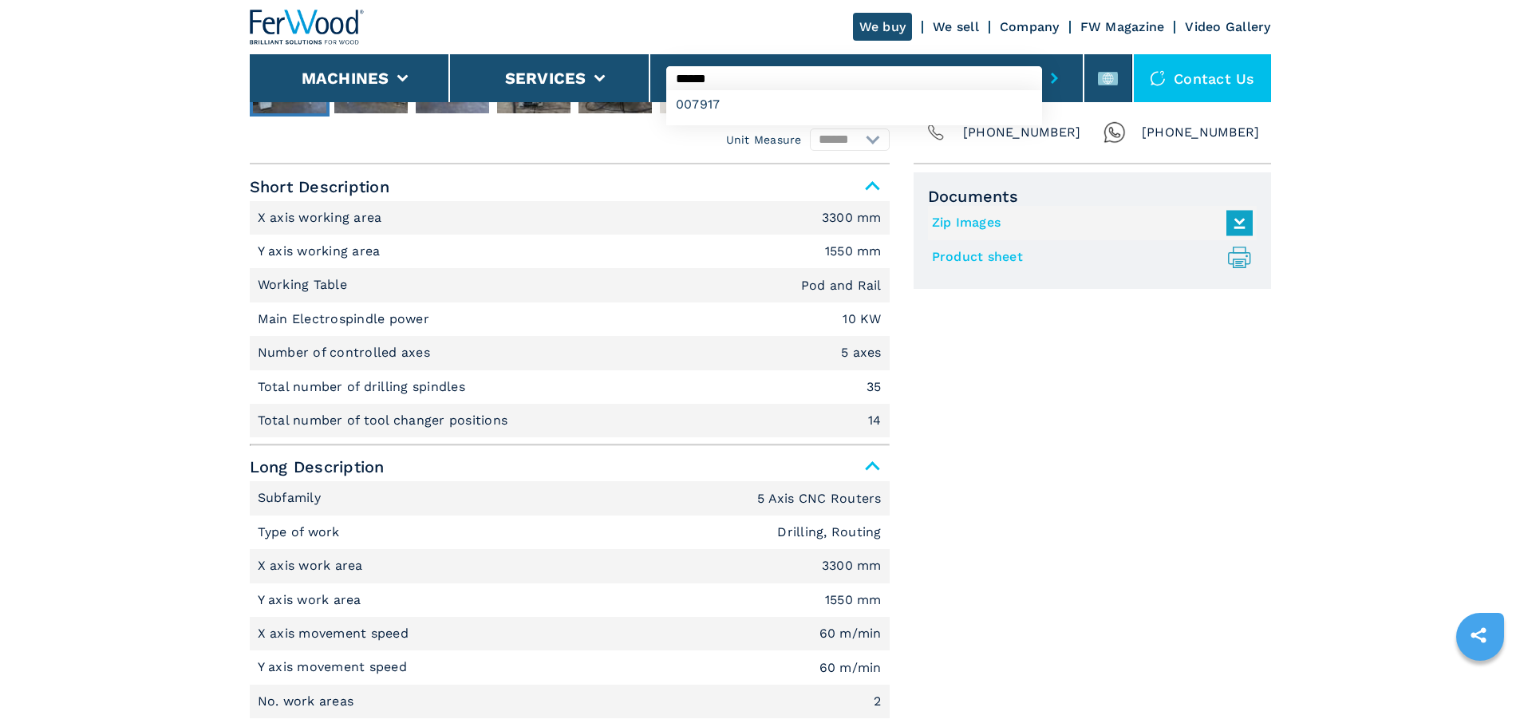
type input "******"
click at [1042, 60] on button "submit-button" at bounding box center [1054, 78] width 25 height 37
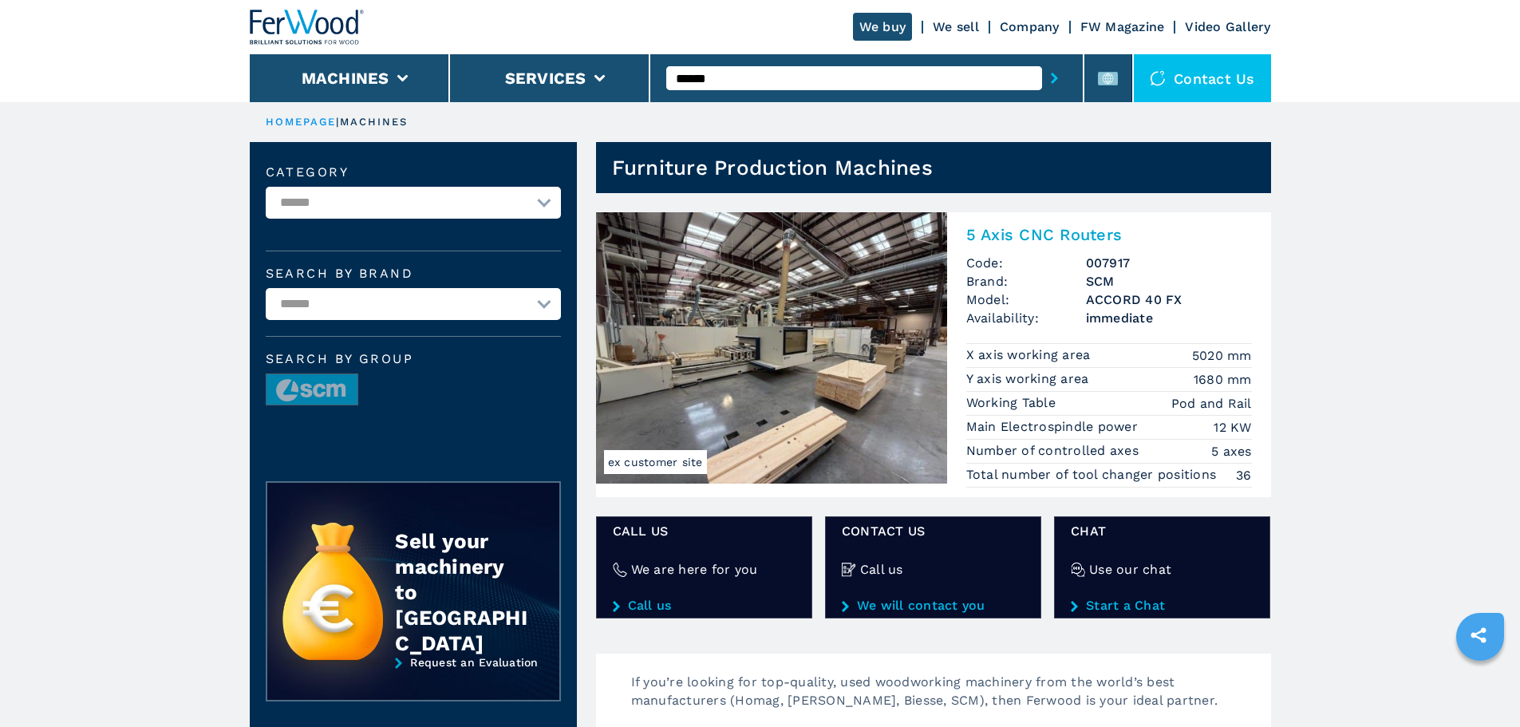
click at [1040, 233] on h2 "5 Axis CNC Routers" at bounding box center [1109, 234] width 286 height 19
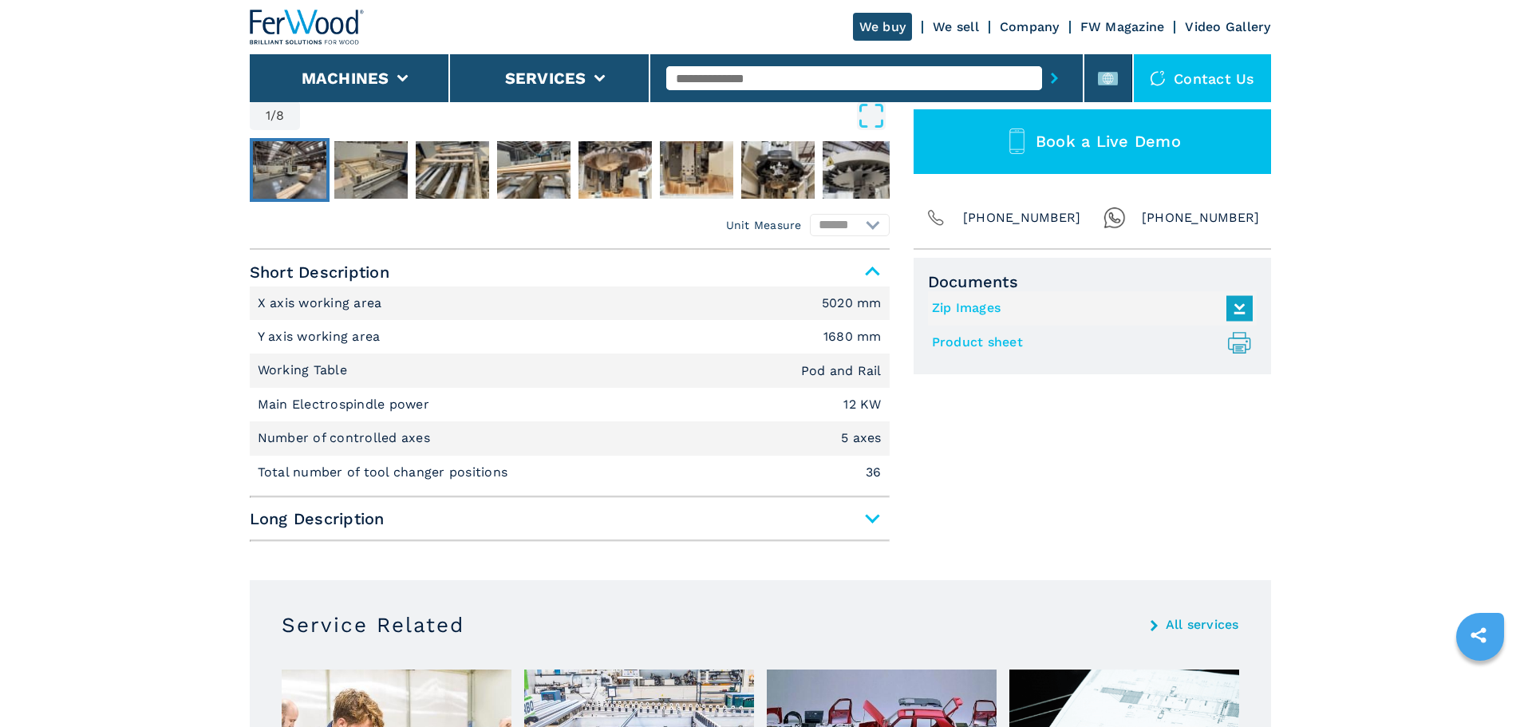
scroll to position [638, 0]
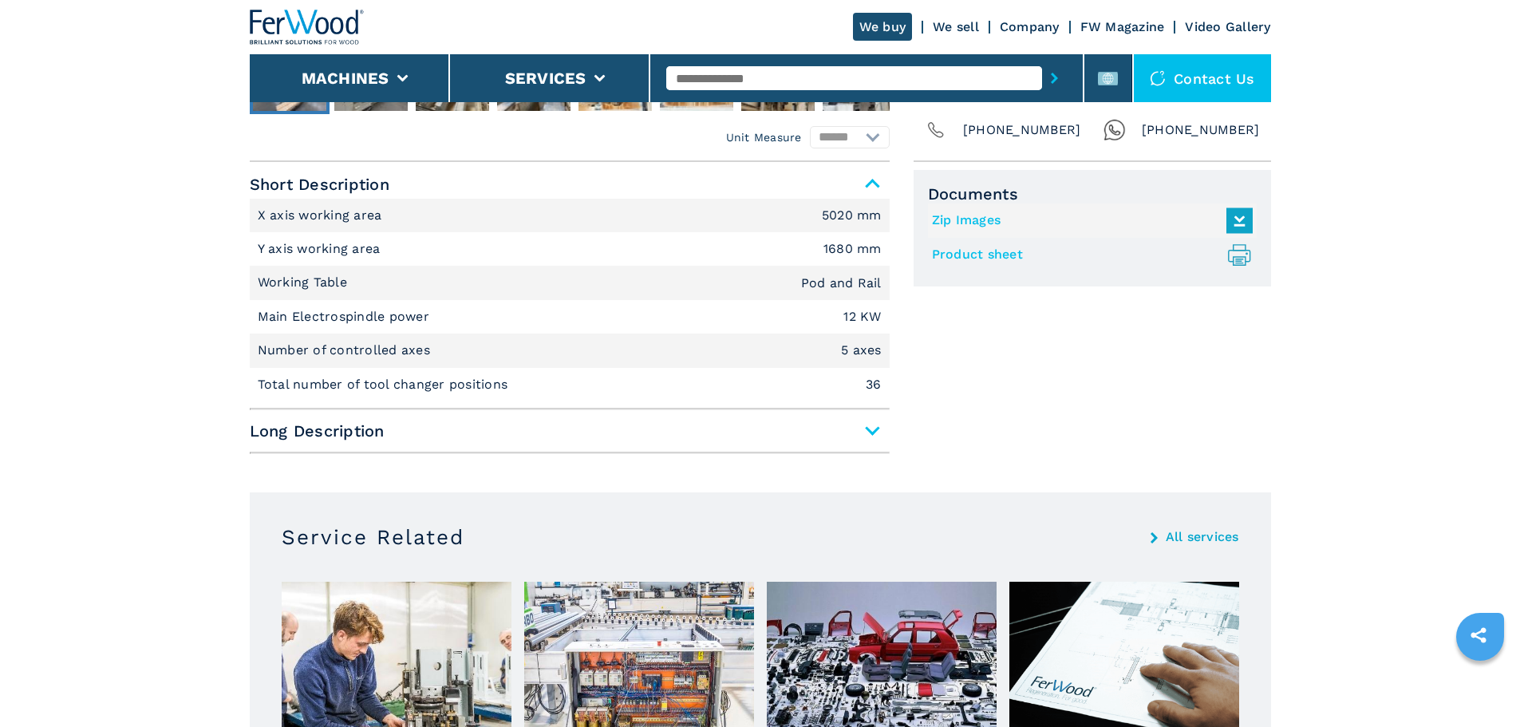
click at [824, 425] on span "Long Description" at bounding box center [570, 430] width 640 height 29
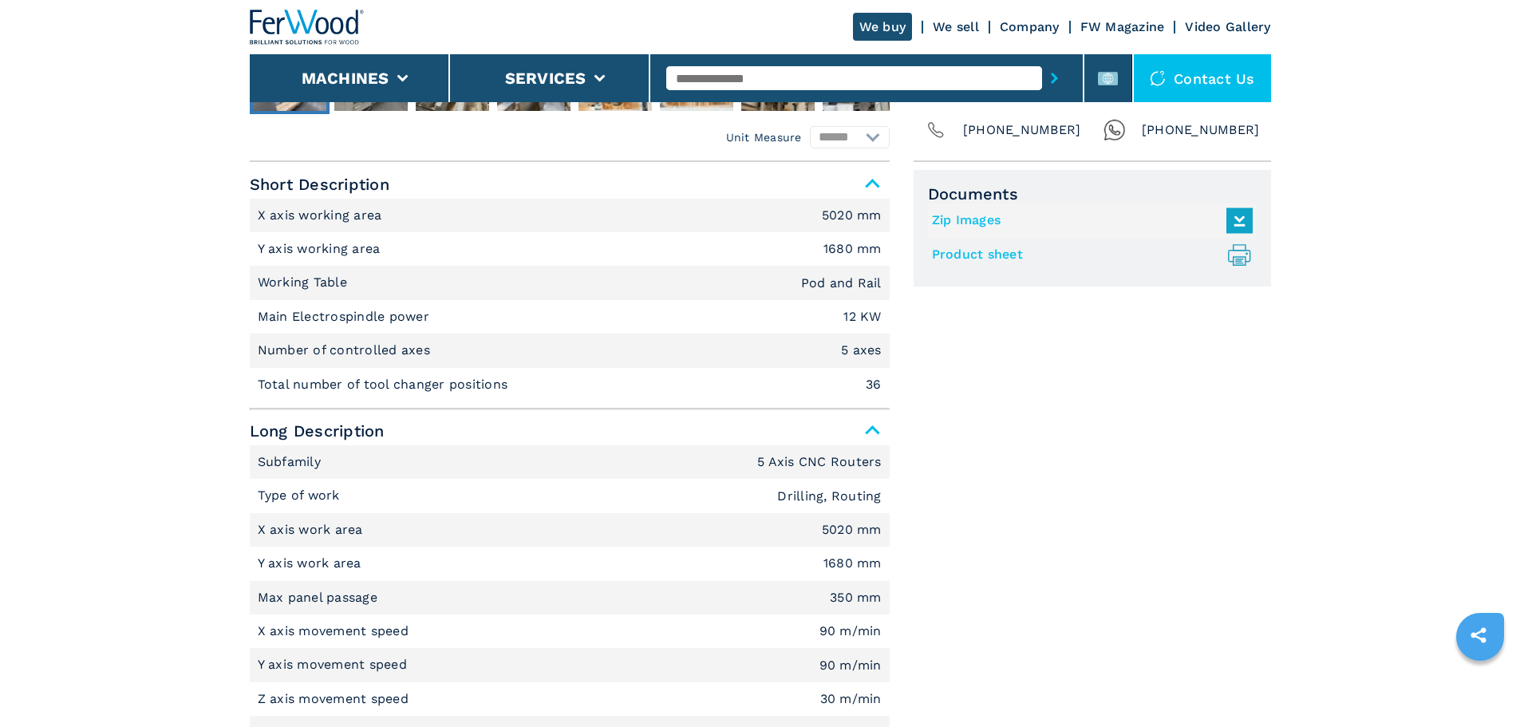
click at [313, 317] on p "Main Electrospindle power" at bounding box center [346, 317] width 176 height 18
click at [443, 306] on li "Main Electrospindle power 12 KW" at bounding box center [570, 317] width 640 height 34
click at [427, 323] on p "Main Electrospindle power" at bounding box center [346, 317] width 176 height 18
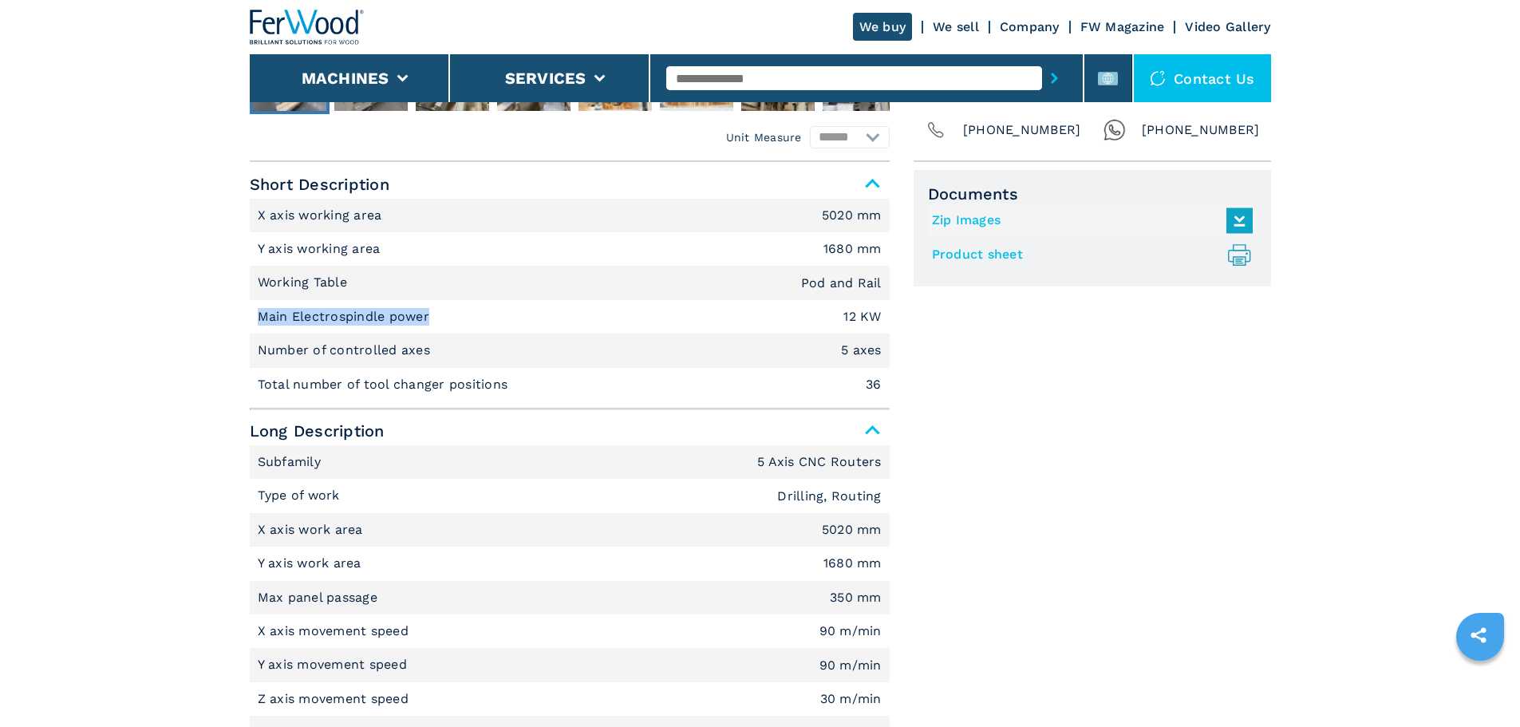
drag, startPoint x: 428, startPoint y: 321, endPoint x: 201, endPoint y: 318, distance: 227.4
copy p "Main Electrospindle power"
click at [412, 353] on p "Number of controlled axes" at bounding box center [346, 350] width 177 height 18
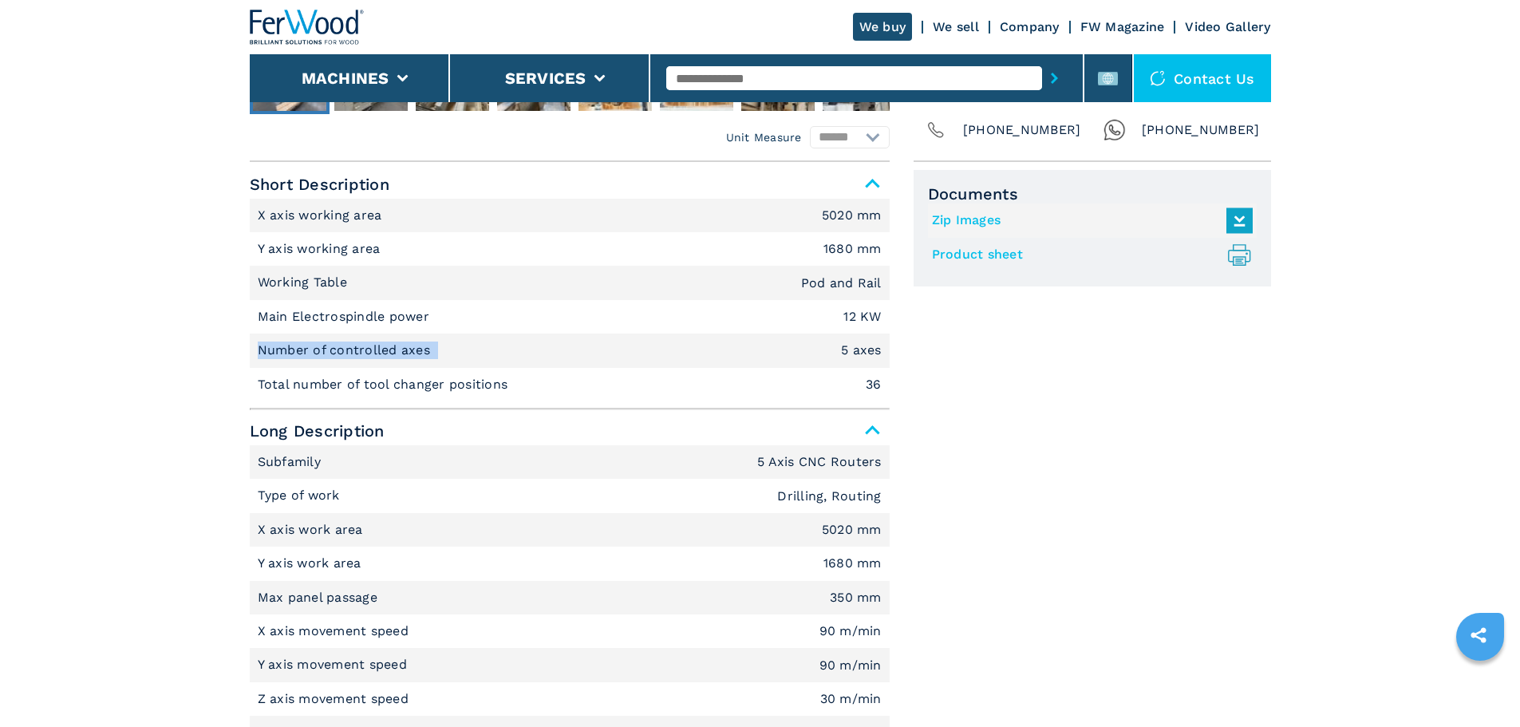
click at [412, 353] on p "Number of controlled axes" at bounding box center [346, 350] width 177 height 18
copy p "Number of controlled axes"
click at [406, 401] on li "Total number of tool changer positions 36" at bounding box center [570, 385] width 640 height 34
click at [411, 392] on p "Total number of tool changer positions" at bounding box center [385, 385] width 255 height 18
click at [421, 381] on p "Total number of tool changer positions" at bounding box center [385, 385] width 255 height 18
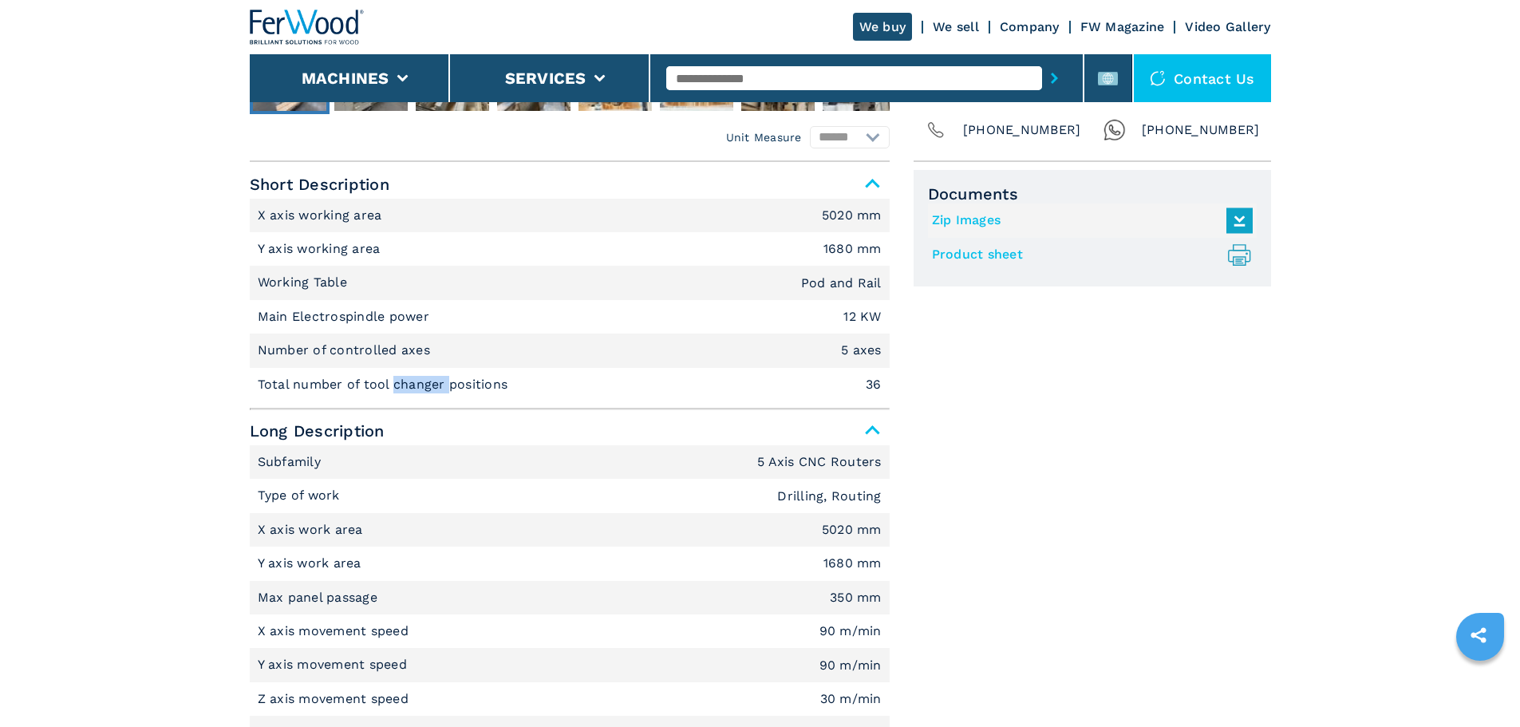
click at [421, 381] on p "Total number of tool changer positions" at bounding box center [385, 385] width 255 height 18
copy p "Total number of tool changer positions"
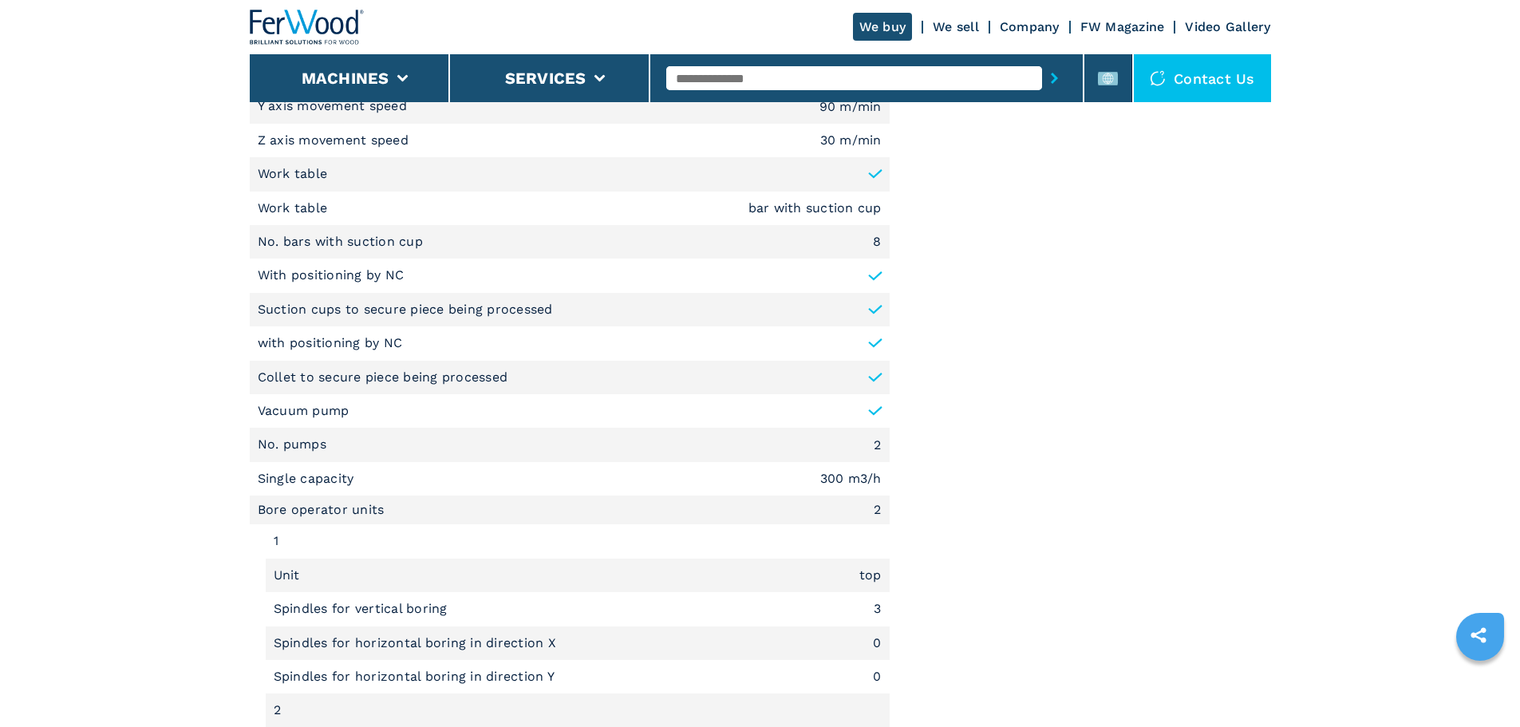
scroll to position [1277, 0]
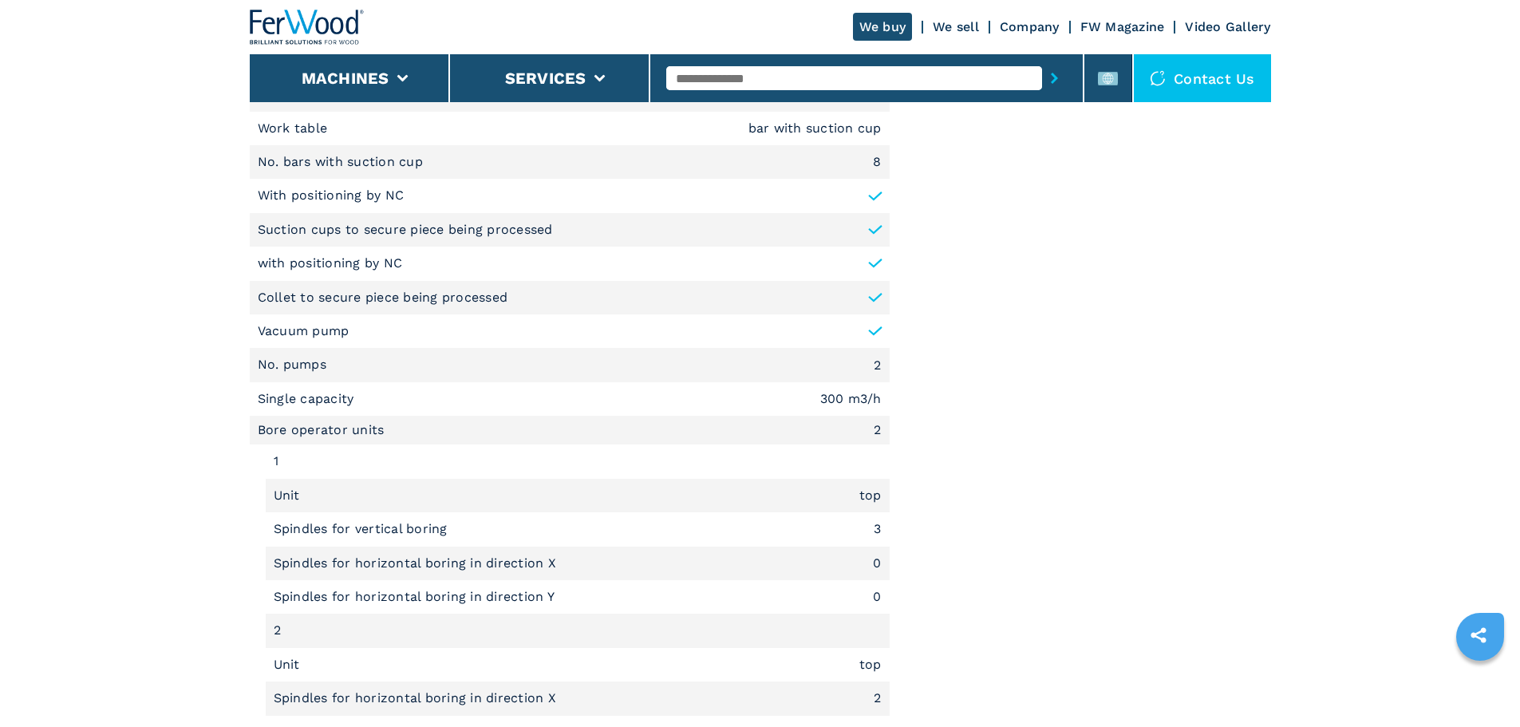
click at [281, 359] on p "No. pumps" at bounding box center [294, 365] width 73 height 18
copy p "No. pumps"
click at [828, 403] on em "300 m3/h" at bounding box center [850, 399] width 61 height 13
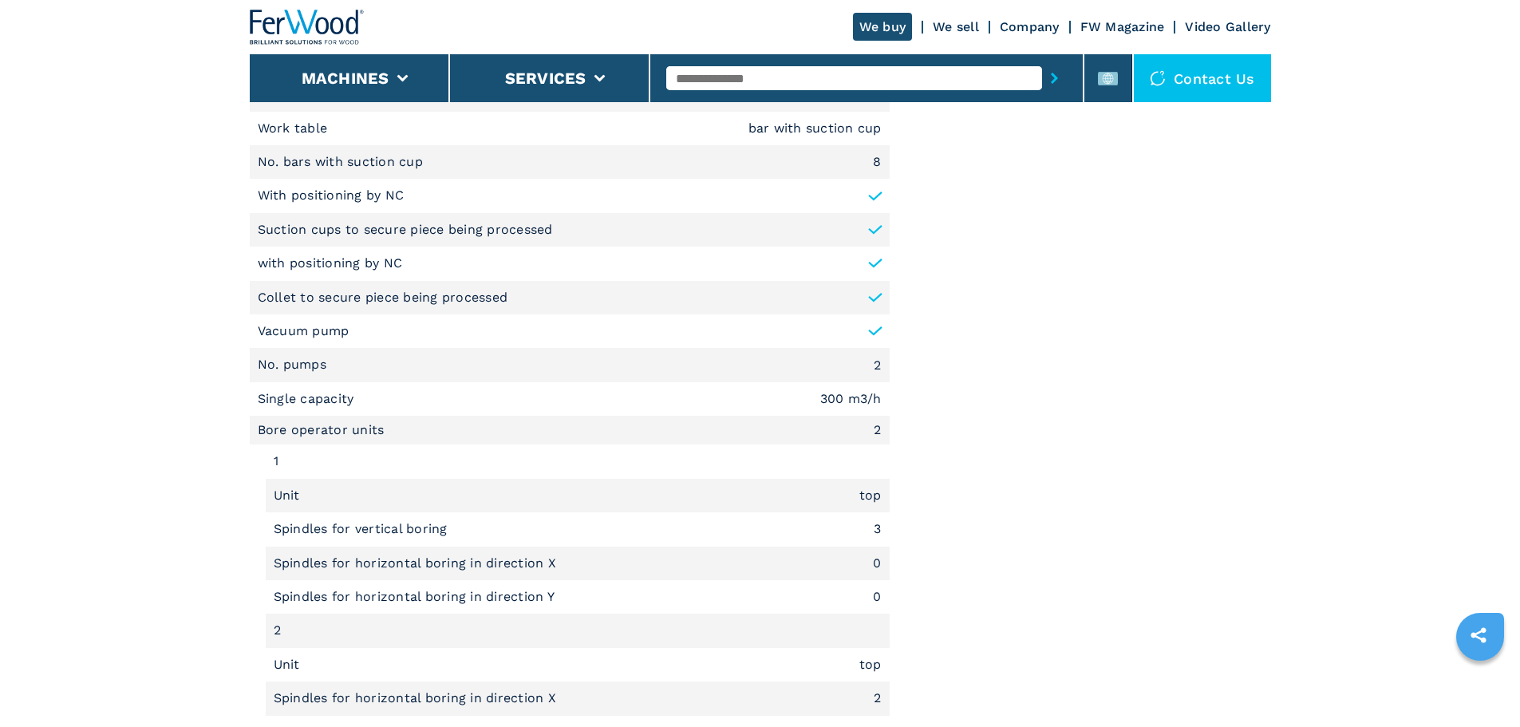
click at [306, 400] on p "Single capacity" at bounding box center [308, 399] width 101 height 18
click at [320, 401] on p "Single capacity" at bounding box center [308, 399] width 101 height 18
drag, startPoint x: 348, startPoint y: 400, endPoint x: 250, endPoint y: 400, distance: 98.1
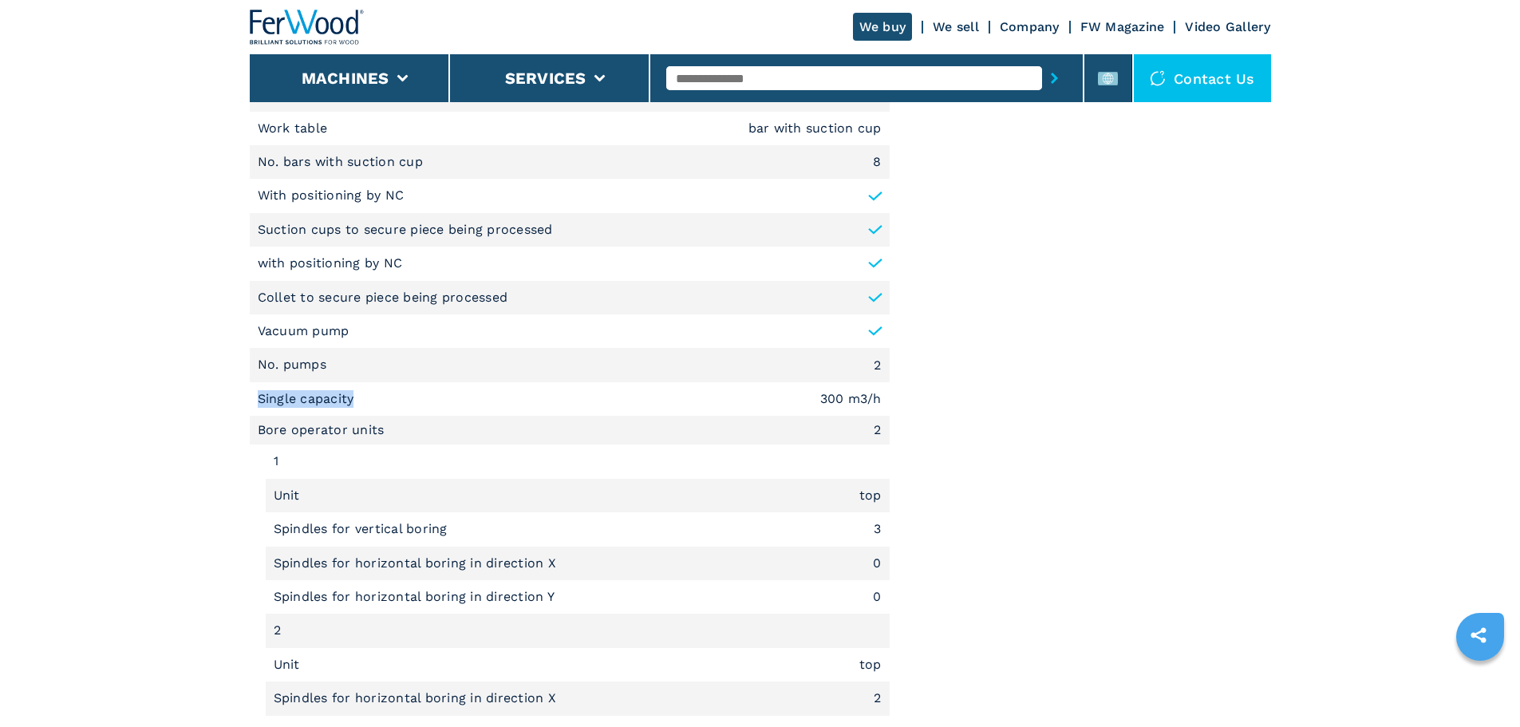
click at [250, 400] on li "Single capacity 300 m3/h" at bounding box center [570, 399] width 640 height 34
drag, startPoint x: 819, startPoint y: 401, endPoint x: 880, endPoint y: 396, distance: 60.8
click at [880, 396] on em "300 m3/h" at bounding box center [850, 399] width 61 height 13
copy em "300 m3/h"
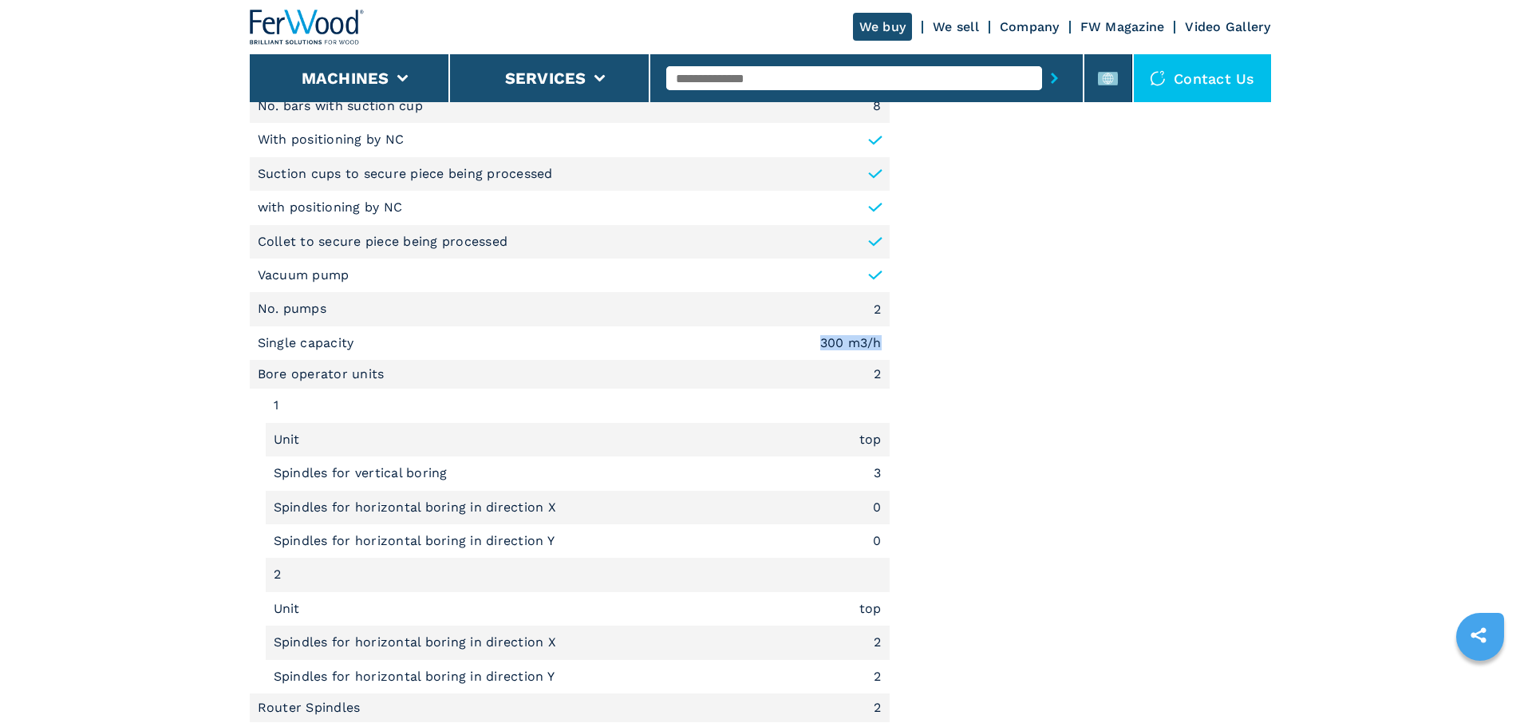
scroll to position [1356, 0]
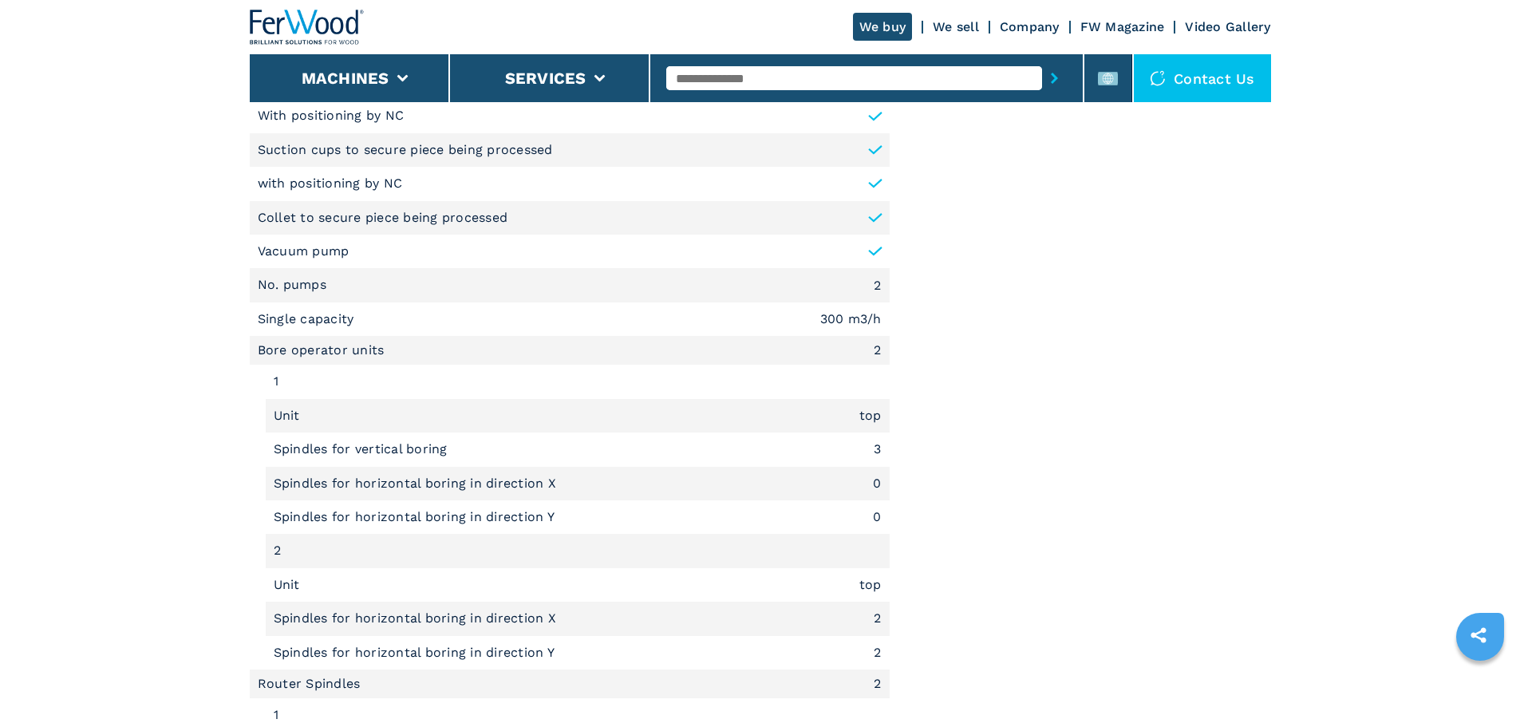
click at [336, 349] on li "Bore operator units 2" at bounding box center [570, 350] width 640 height 29
drag, startPoint x: 380, startPoint y: 354, endPoint x: 260, endPoint y: 353, distance: 119.7
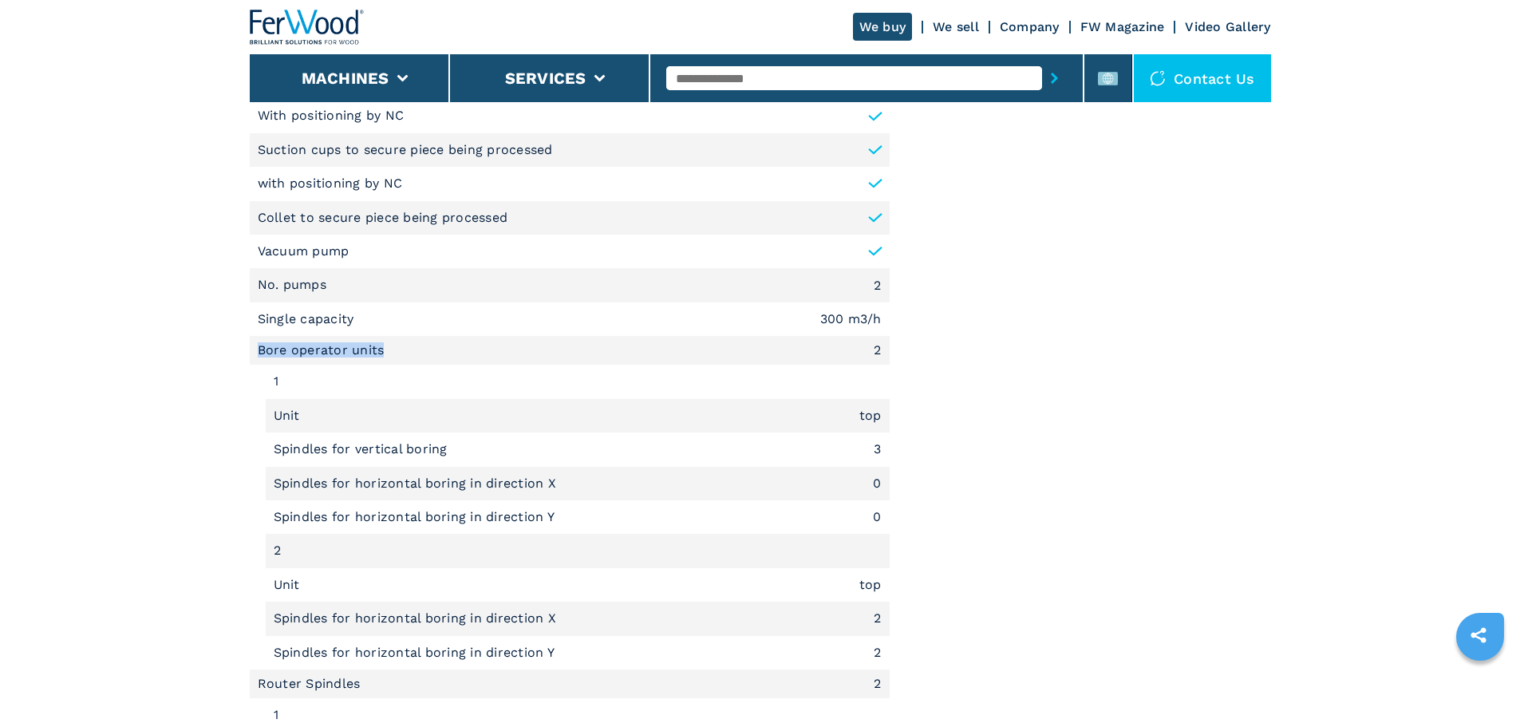
click at [260, 353] on li "Bore operator units 2" at bounding box center [570, 350] width 640 height 29
copy li "Bore operator units"
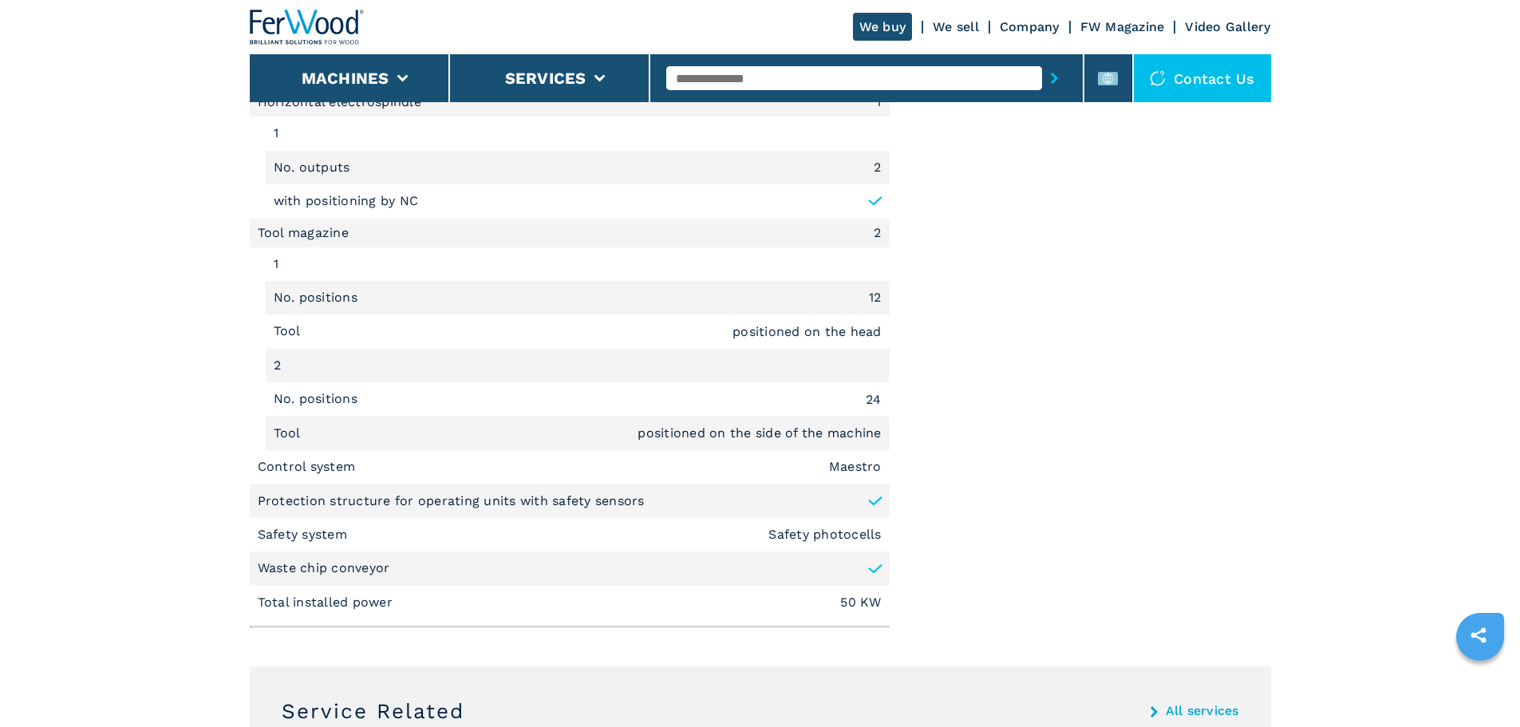
scroll to position [2553, 0]
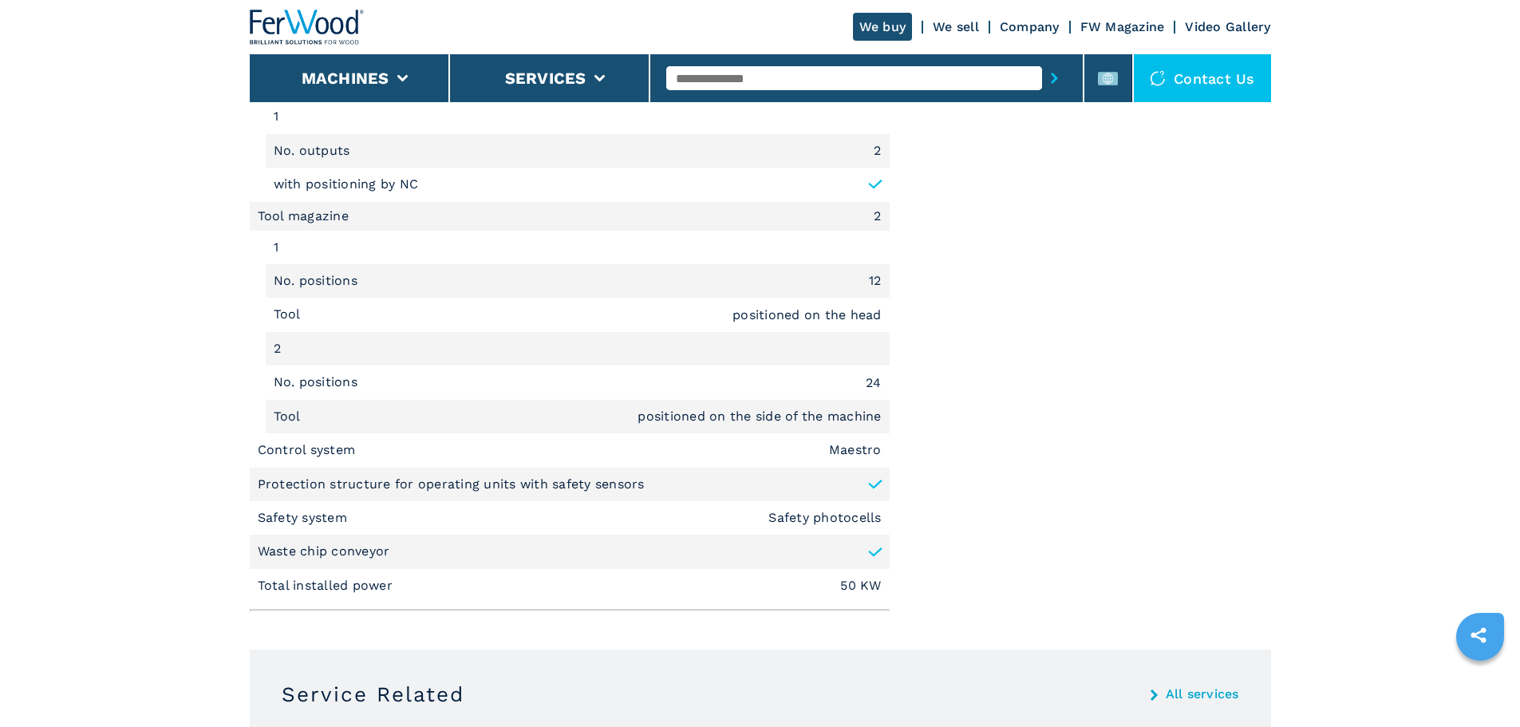
click at [315, 442] on p "Control system" at bounding box center [309, 450] width 102 height 18
click at [337, 451] on p "Control system" at bounding box center [309, 450] width 102 height 18
drag, startPoint x: 351, startPoint y: 451, endPoint x: 231, endPoint y: 437, distance: 120.4
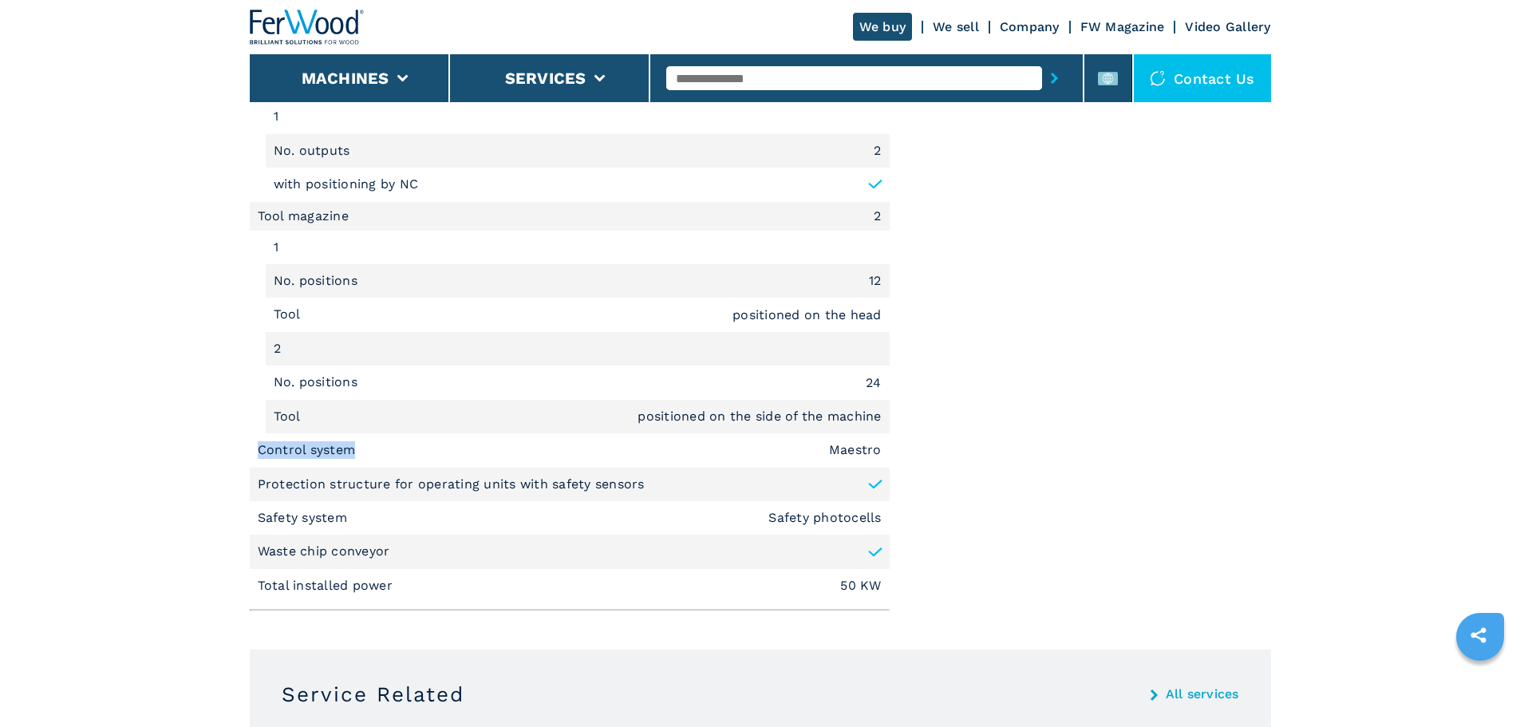
copy p "Control system"
click at [846, 450] on em "Maestro" at bounding box center [855, 450] width 53 height 13
copy em "Maestro"
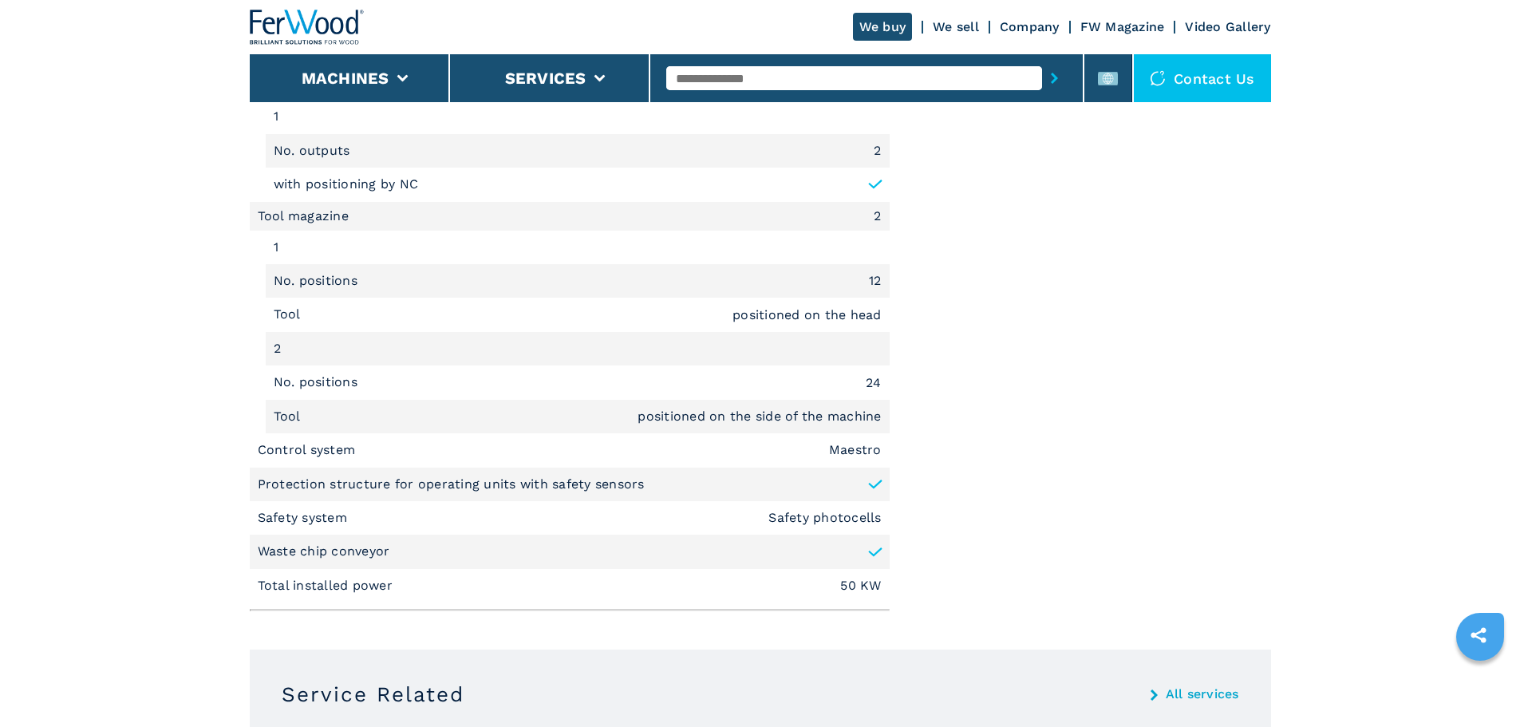
click at [347, 483] on p "Protection structure for operating units with safety sensors" at bounding box center [451, 485] width 387 height 18
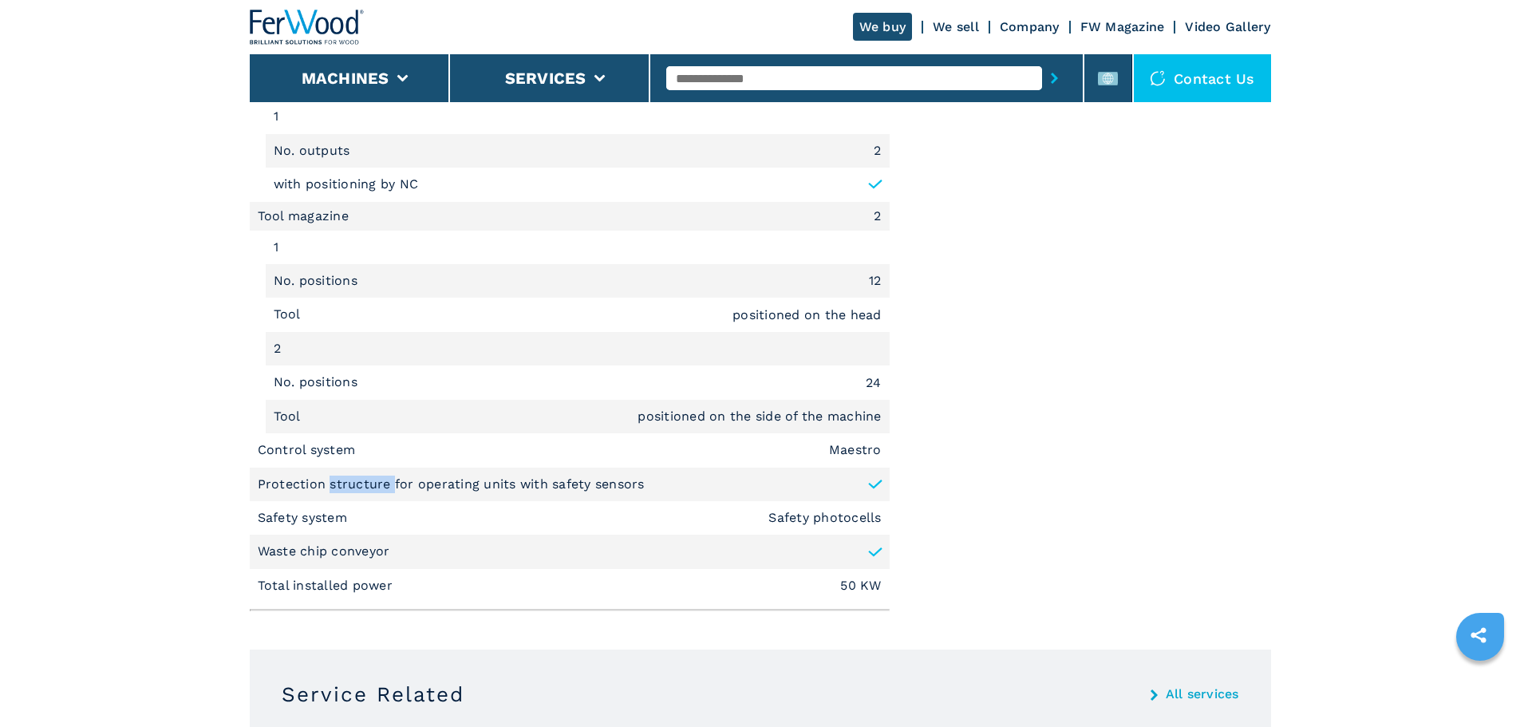
click at [347, 483] on p "Protection structure for operating units with safety sensors" at bounding box center [451, 485] width 387 height 18
click at [308, 514] on p "Safety system" at bounding box center [305, 518] width 94 height 18
click at [306, 514] on p "Safety system" at bounding box center [305, 518] width 94 height 18
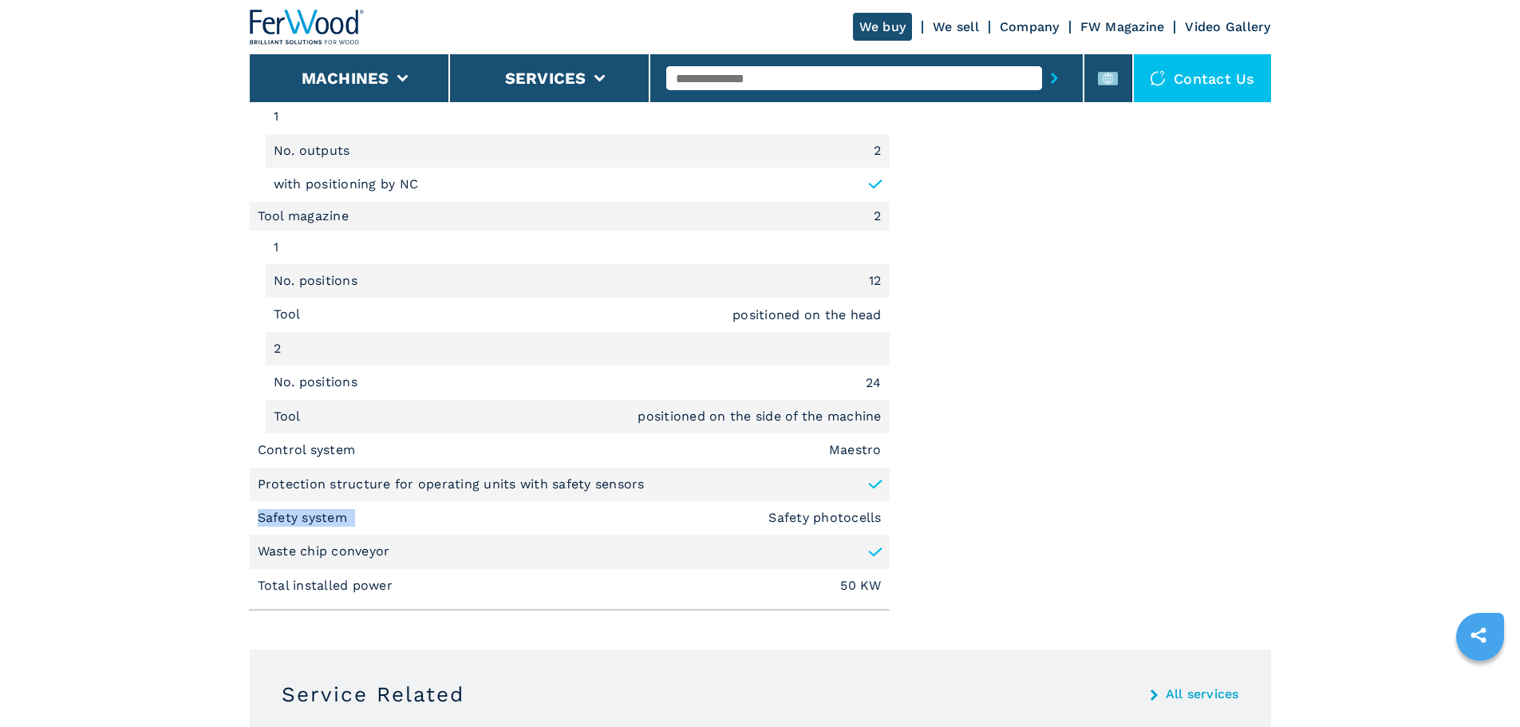
click at [306, 514] on p "Safety system" at bounding box center [305, 518] width 94 height 18
click at [302, 515] on p "Safety system" at bounding box center [305, 518] width 94 height 18
click at [320, 518] on p "Safety system" at bounding box center [305, 518] width 94 height 18
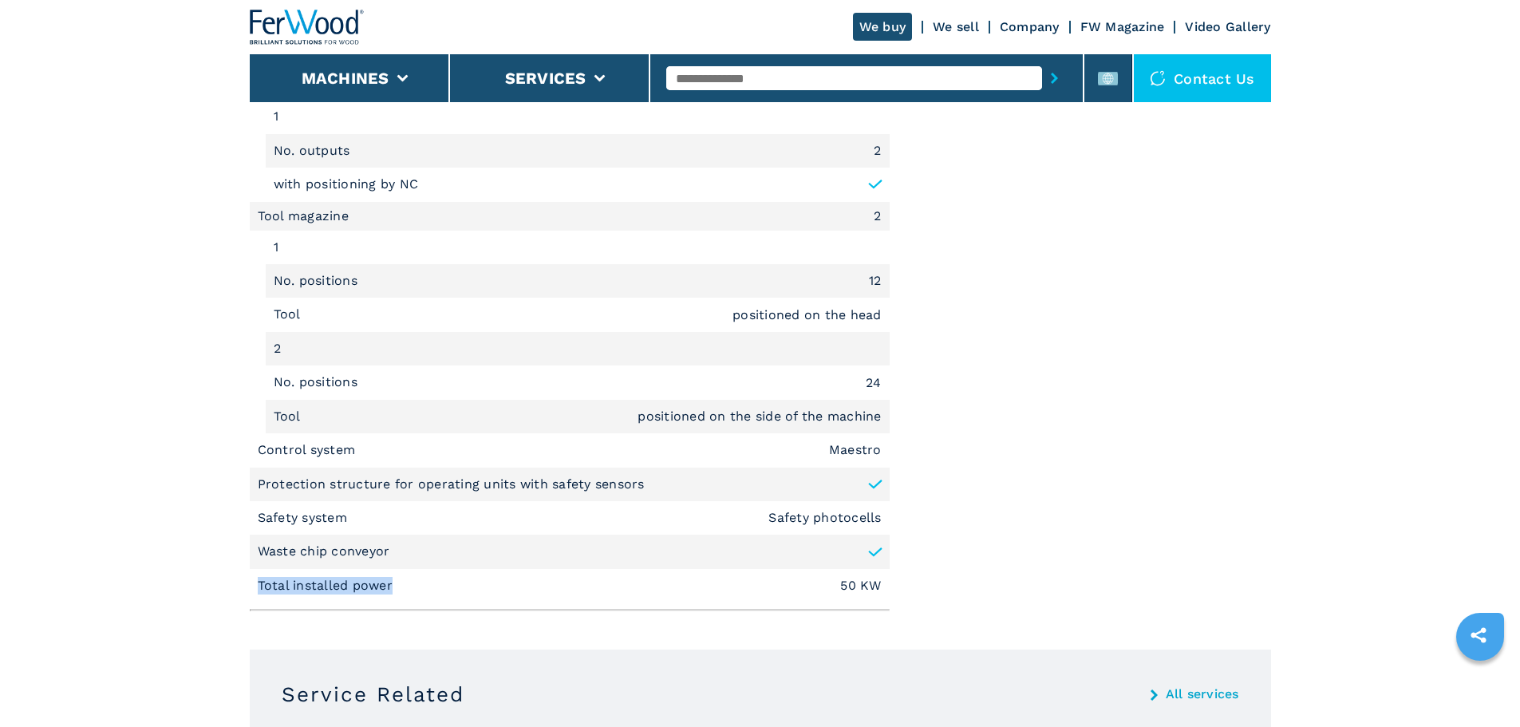
drag, startPoint x: 250, startPoint y: 584, endPoint x: 393, endPoint y: 595, distance: 144.0
click at [393, 595] on li "Total installed power 50 KW" at bounding box center [570, 586] width 640 height 34
copy p "Total installed power"
click at [731, 77] on input "text" at bounding box center [854, 78] width 376 height 24
type input "******"
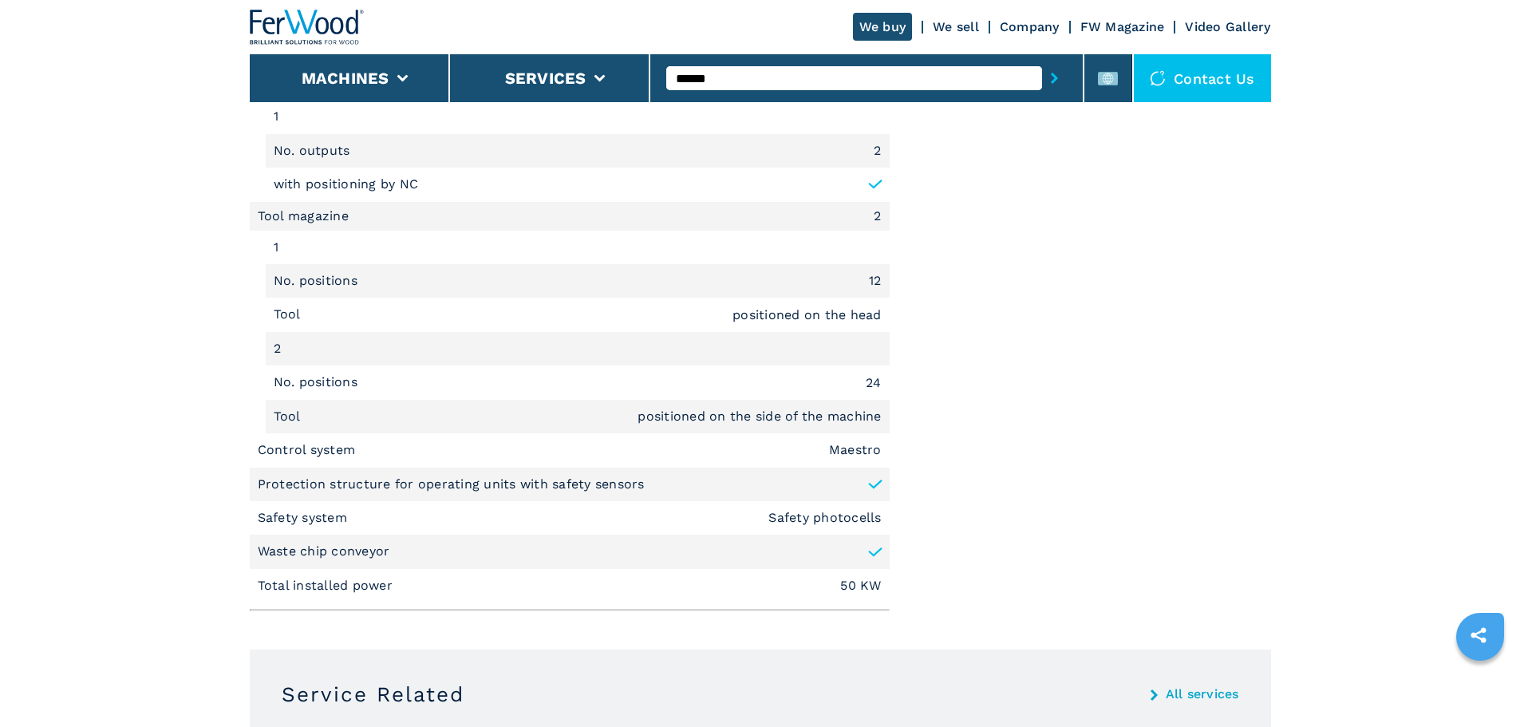
click at [1042, 60] on button "submit-button" at bounding box center [1054, 78] width 25 height 37
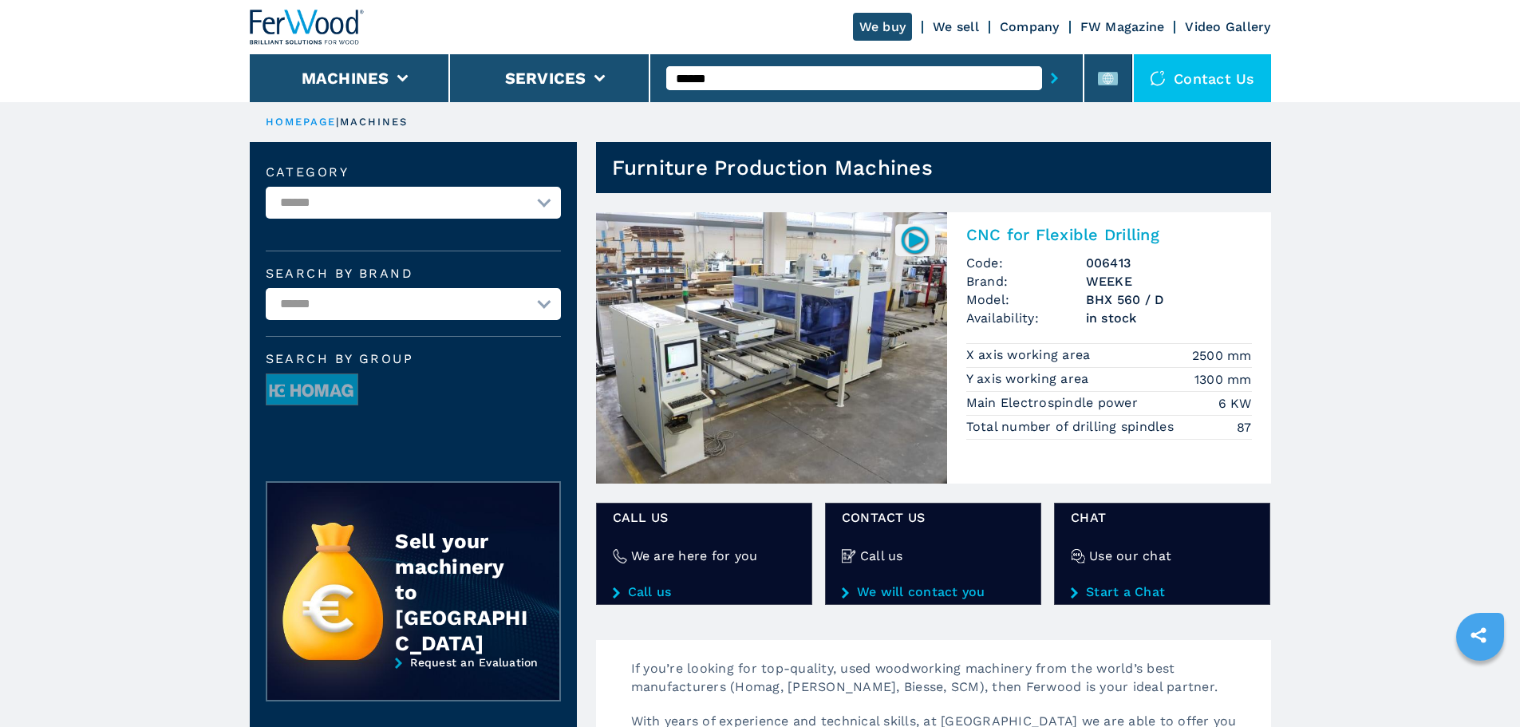
click at [818, 310] on img at bounding box center [771, 347] width 351 height 271
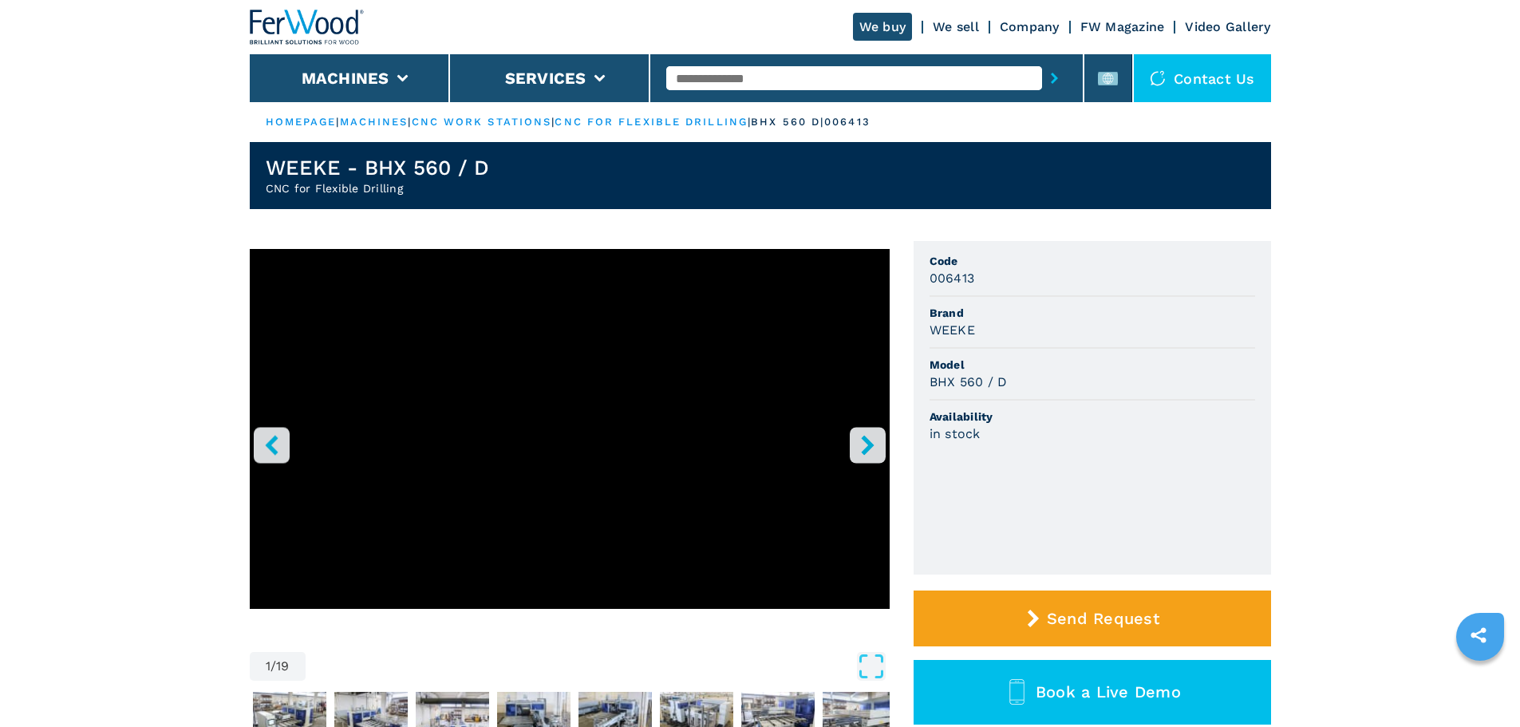
click at [884, 451] on button "right-button" at bounding box center [868, 445] width 36 height 36
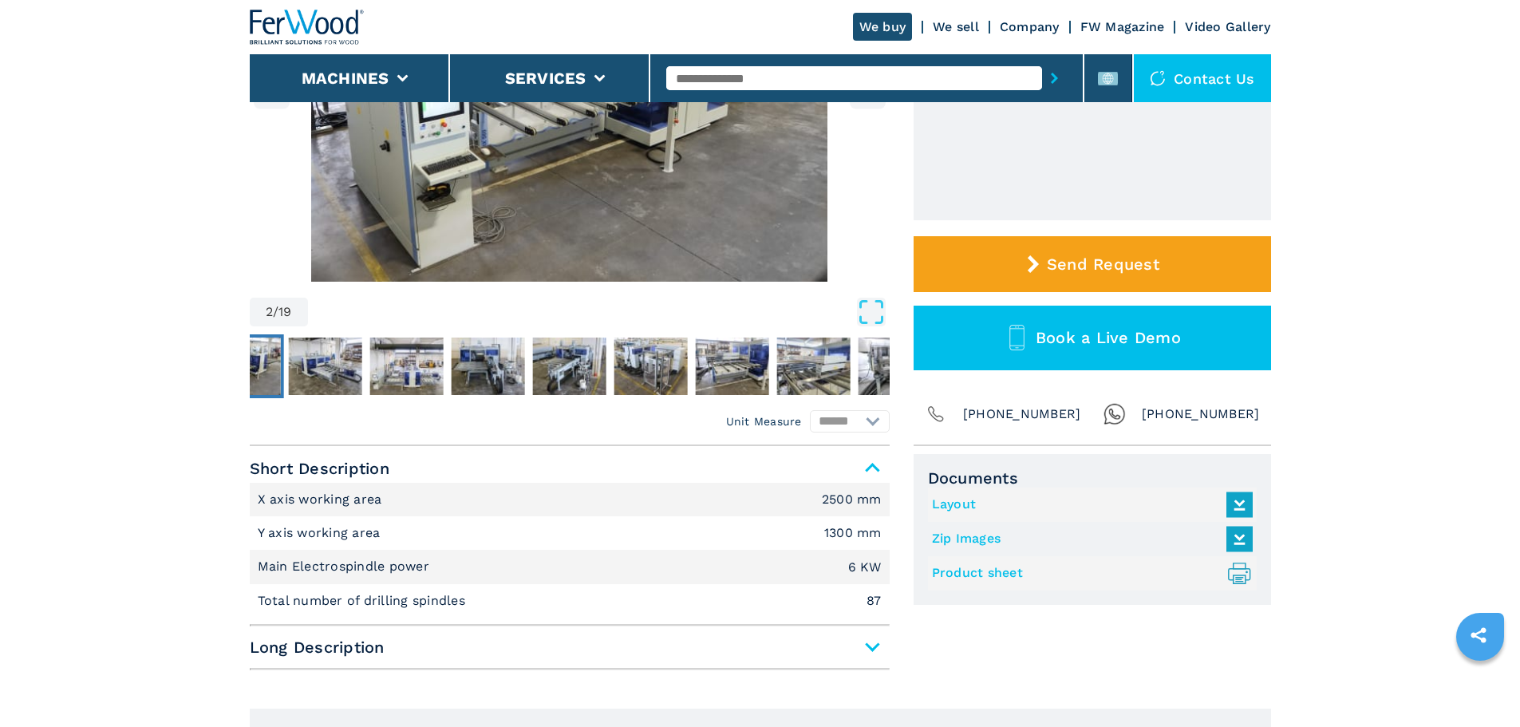
scroll to position [479, 0]
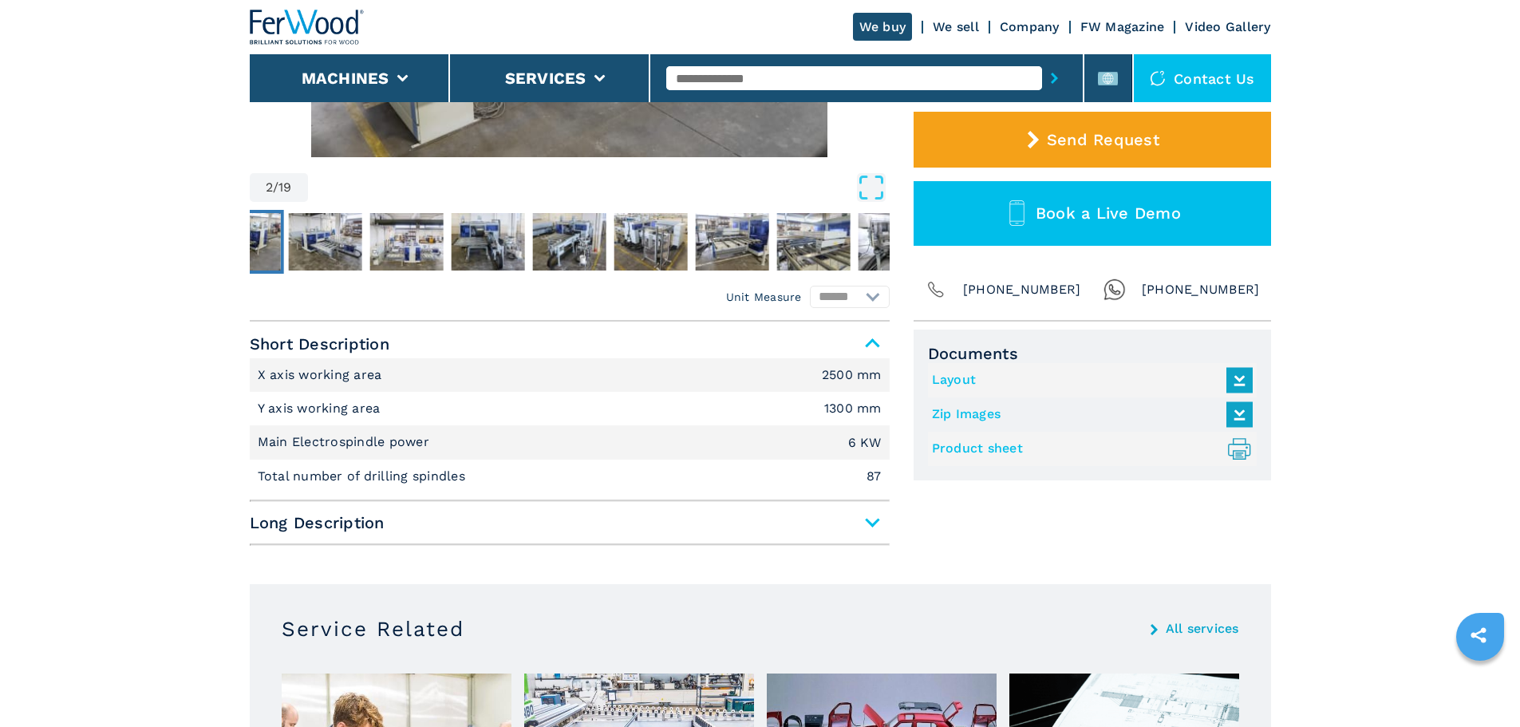
click at [410, 528] on span "Long Description" at bounding box center [570, 522] width 640 height 29
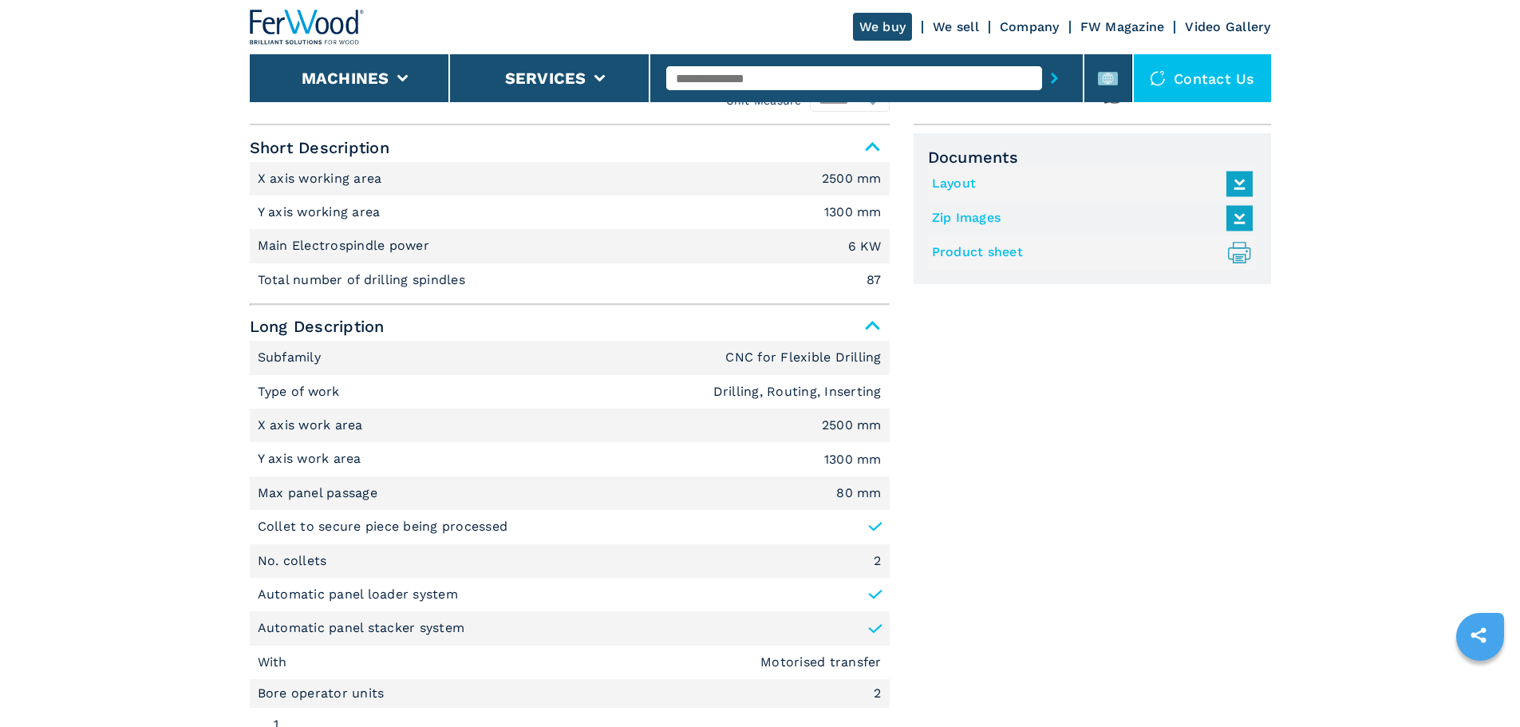
scroll to position [638, 0]
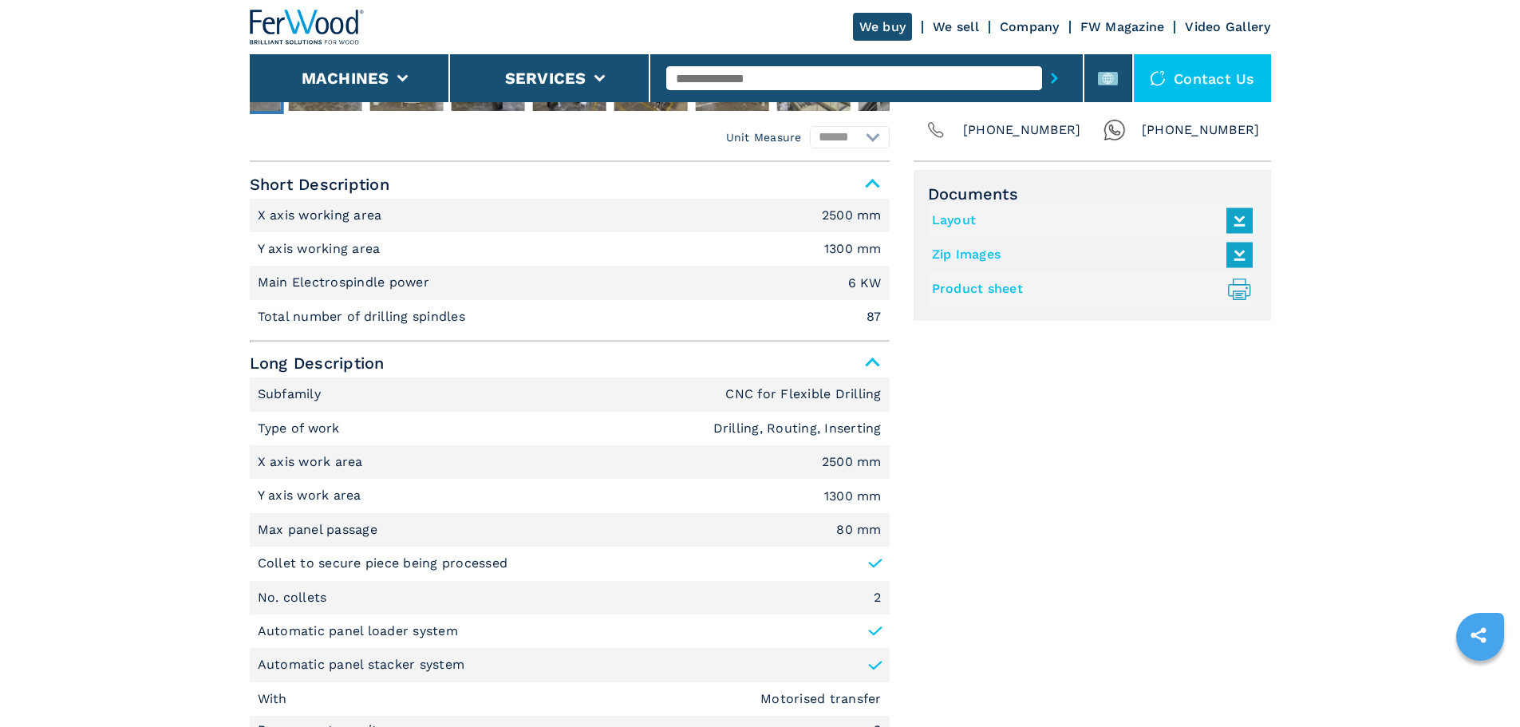
click at [845, 400] on em "CNC for Flexible Drilling" at bounding box center [803, 394] width 156 height 13
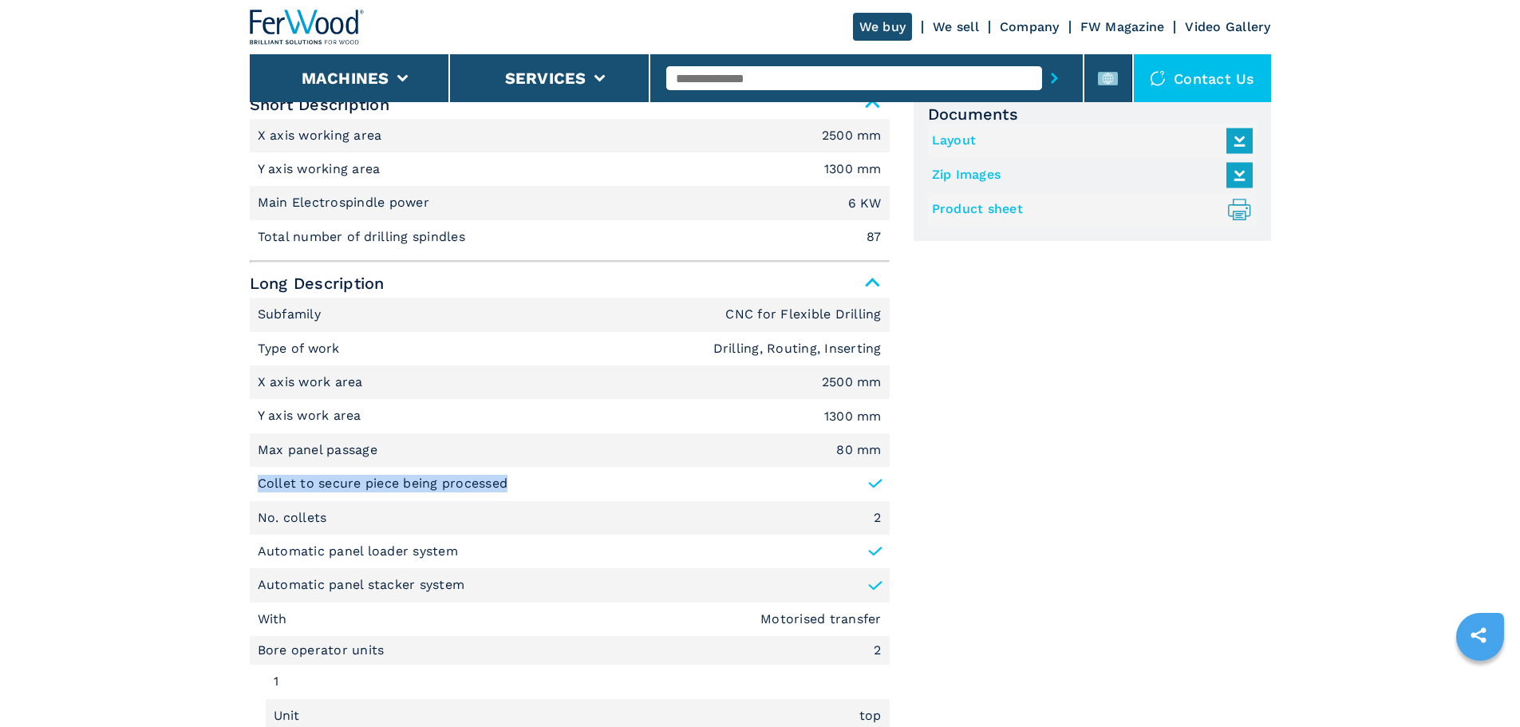
drag, startPoint x: 511, startPoint y: 485, endPoint x: 255, endPoint y: 474, distance: 255.5
click at [255, 474] on li "Collet to secure piece being processed" at bounding box center [570, 484] width 640 height 34
copy p "Collet to secure piece being processed"
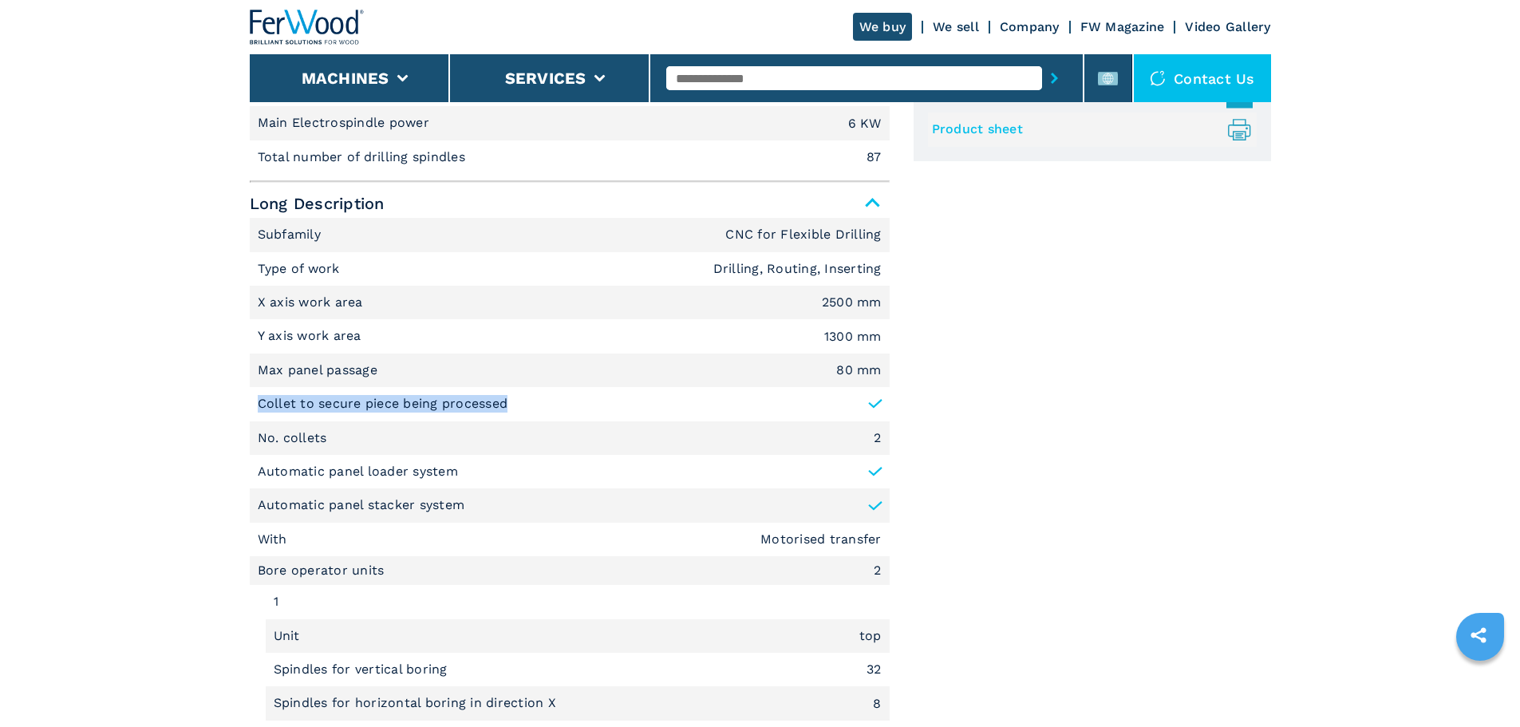
scroll to position [878, 0]
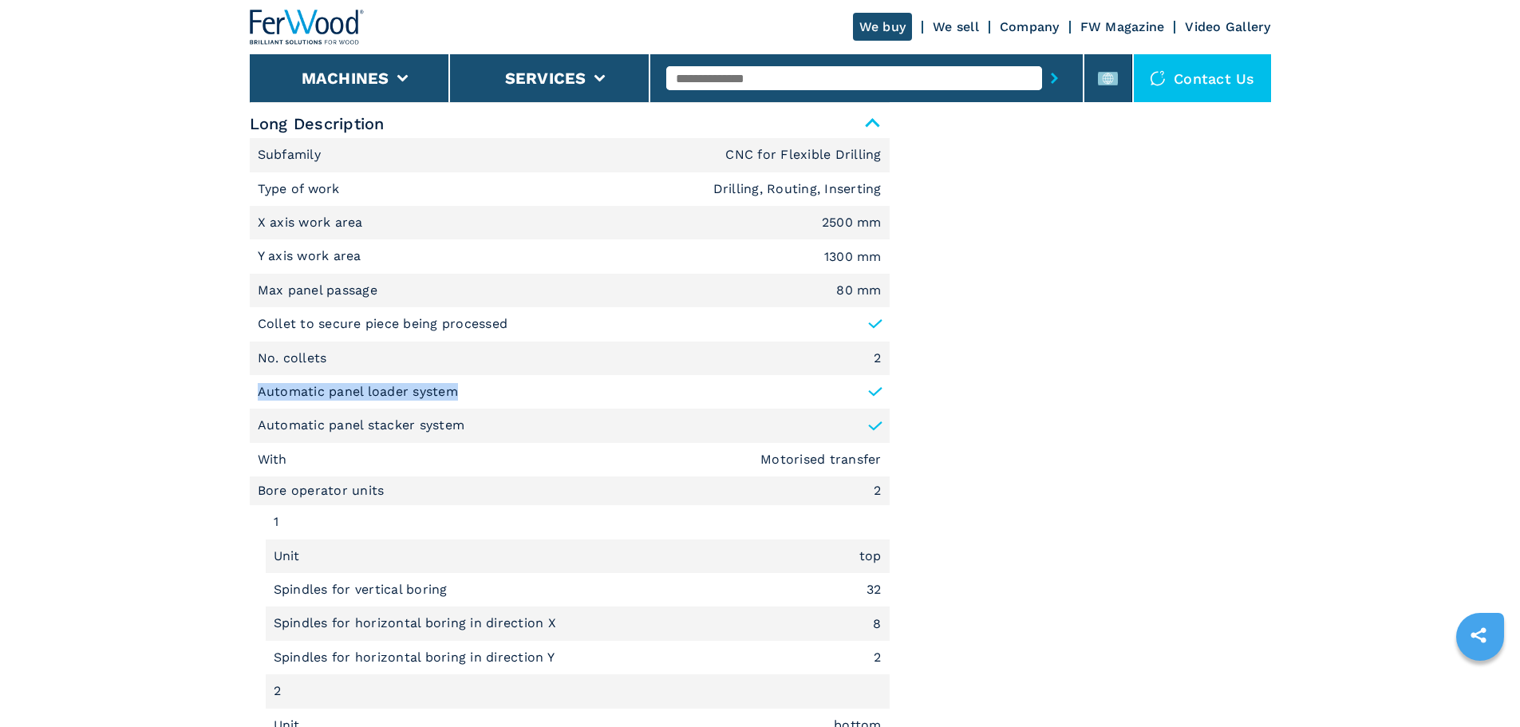
drag, startPoint x: 462, startPoint y: 393, endPoint x: 256, endPoint y: 393, distance: 205.8
click at [256, 393] on li "Automatic panel loader system" at bounding box center [570, 392] width 640 height 34
copy p "Automatic panel loader system"
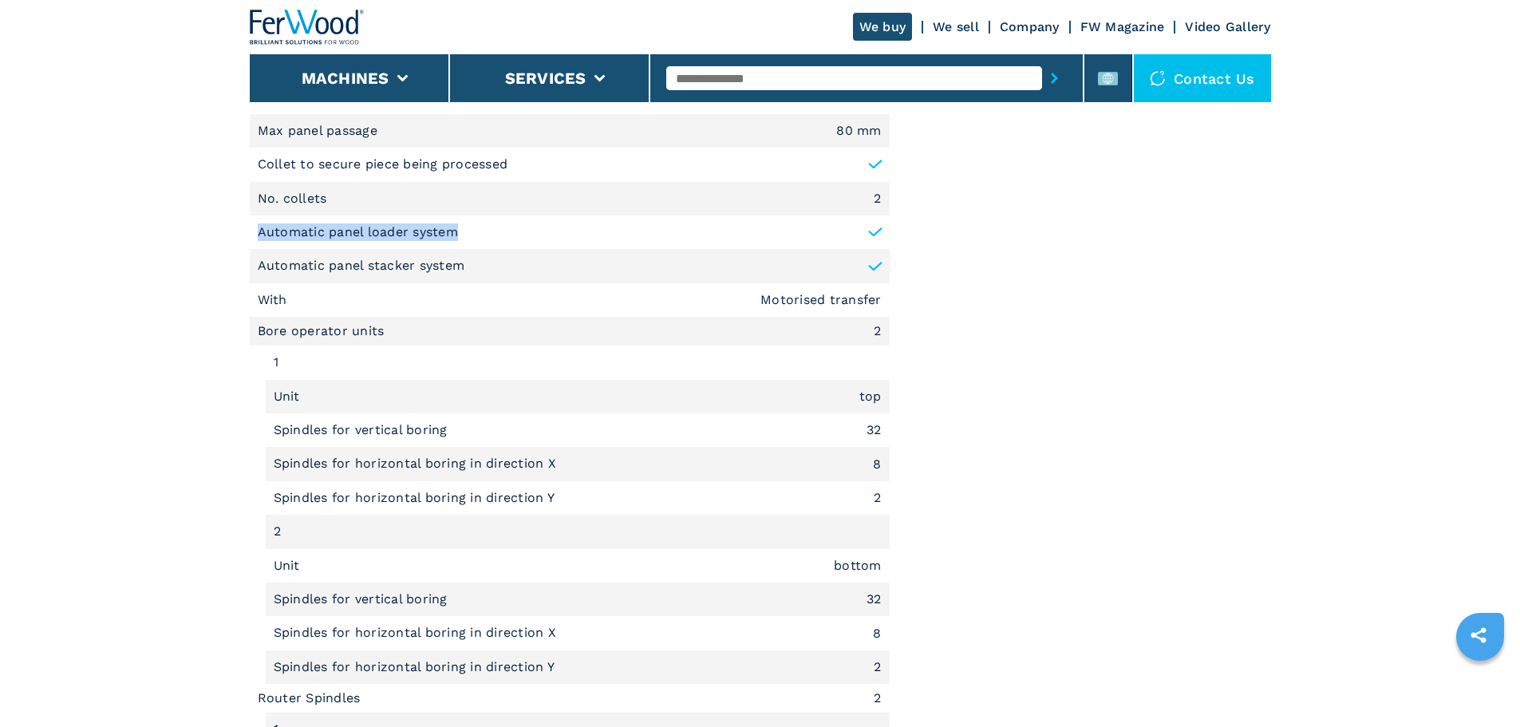
scroll to position [638, 0]
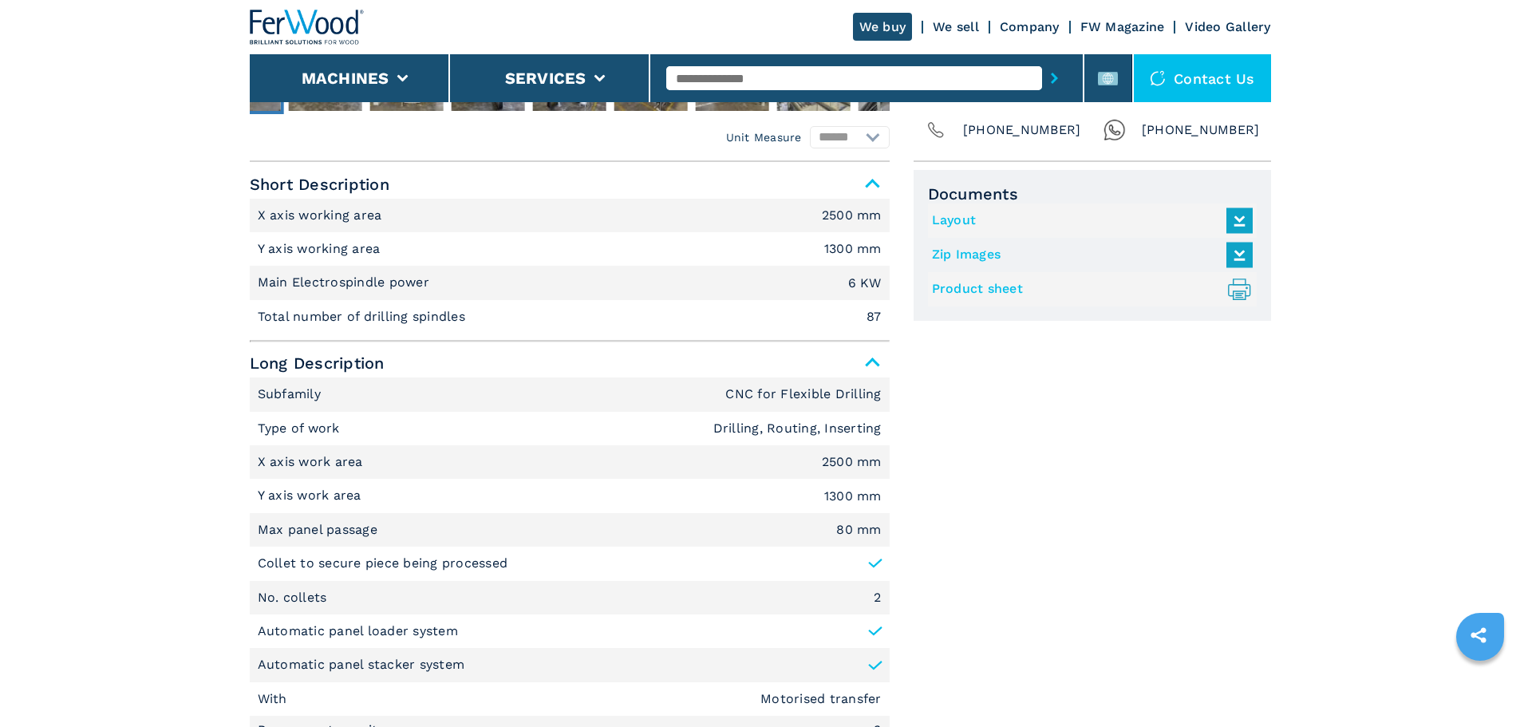
click at [383, 322] on p "Total number of drilling spindles" at bounding box center [364, 317] width 212 height 18
click at [412, 312] on p "Total number of drilling spindles" at bounding box center [364, 317] width 212 height 18
drag, startPoint x: 464, startPoint y: 311, endPoint x: 256, endPoint y: 332, distance: 208.5
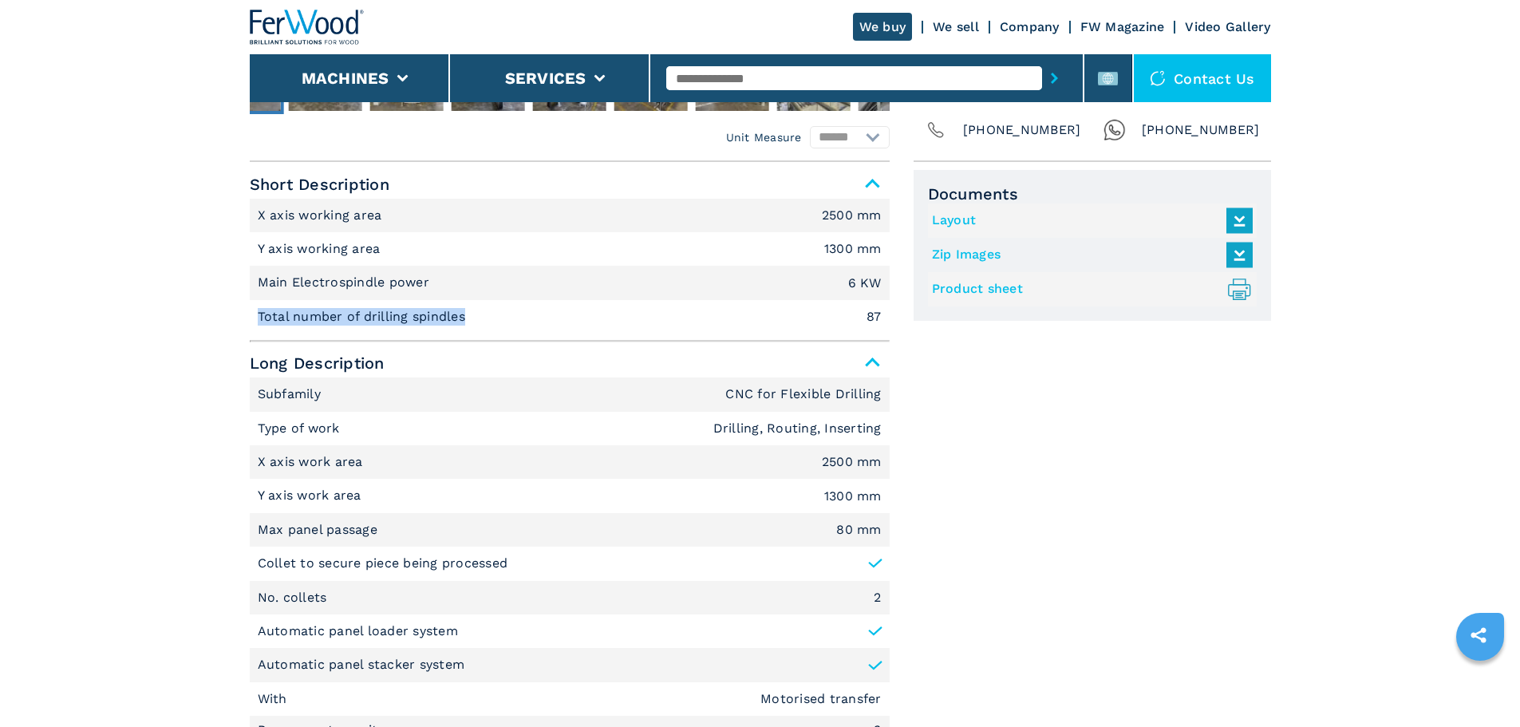
click at [256, 332] on li "Total number of drilling spindles 87" at bounding box center [570, 317] width 640 height 34
copy p "Total number of drilling spindles"
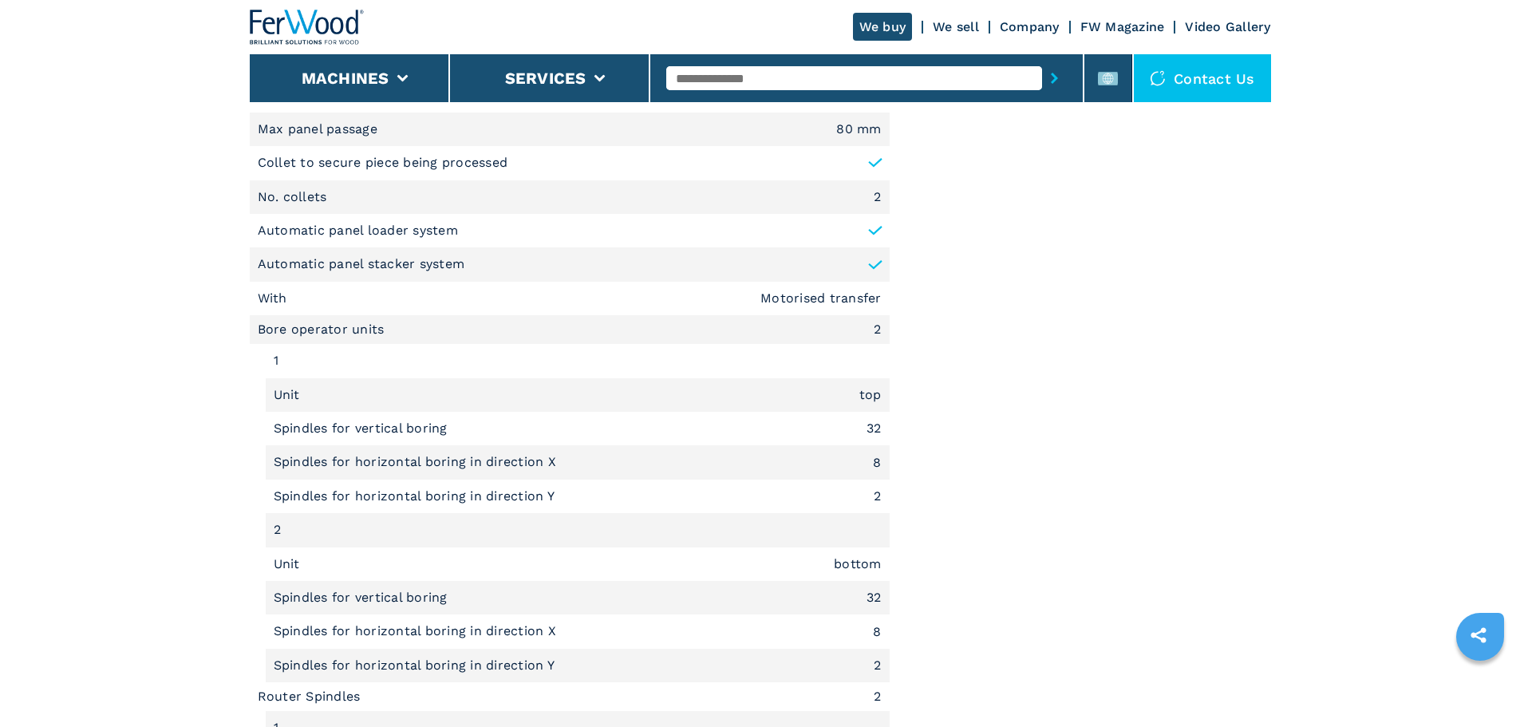
scroll to position [1037, 0]
click at [344, 332] on li "Bore operator units 2" at bounding box center [570, 331] width 640 height 29
copy li "Bore operator units"
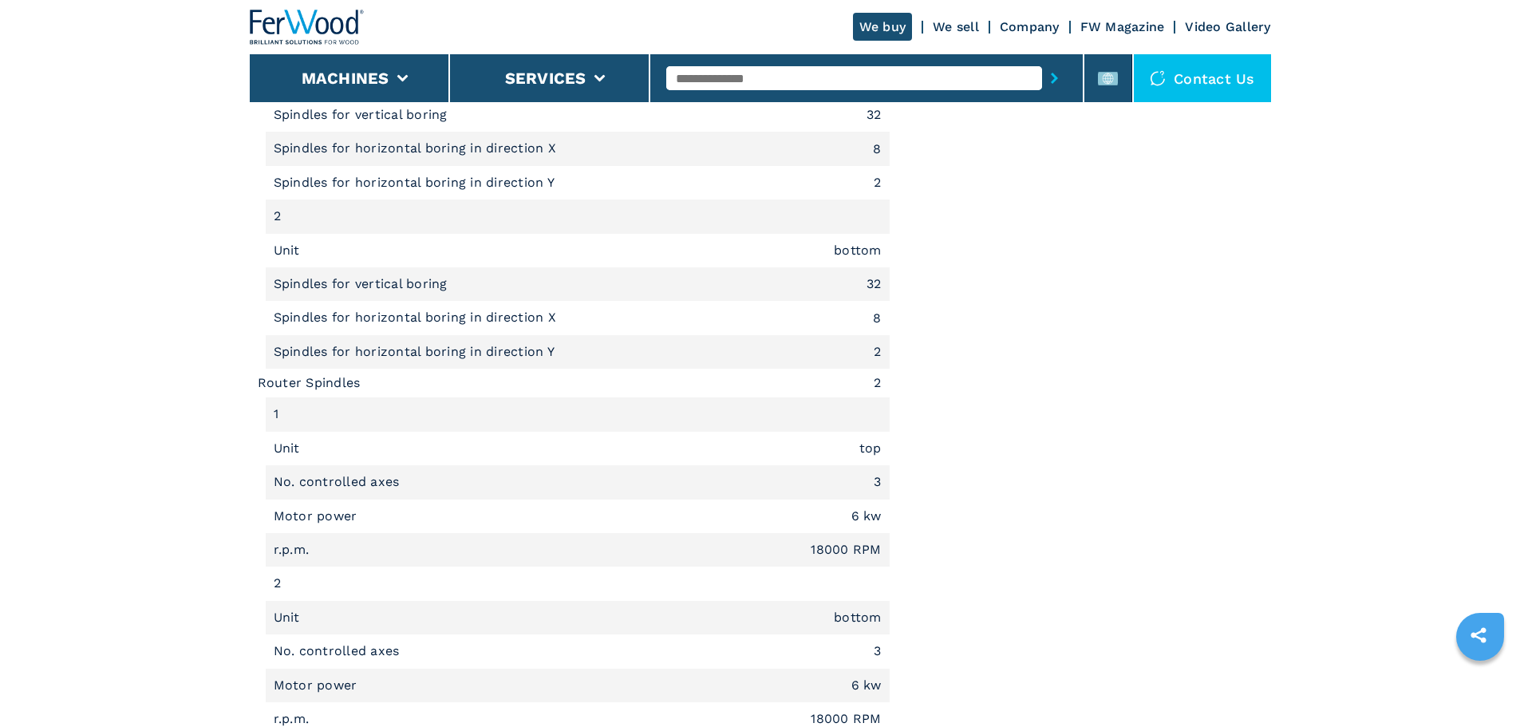
scroll to position [1356, 0]
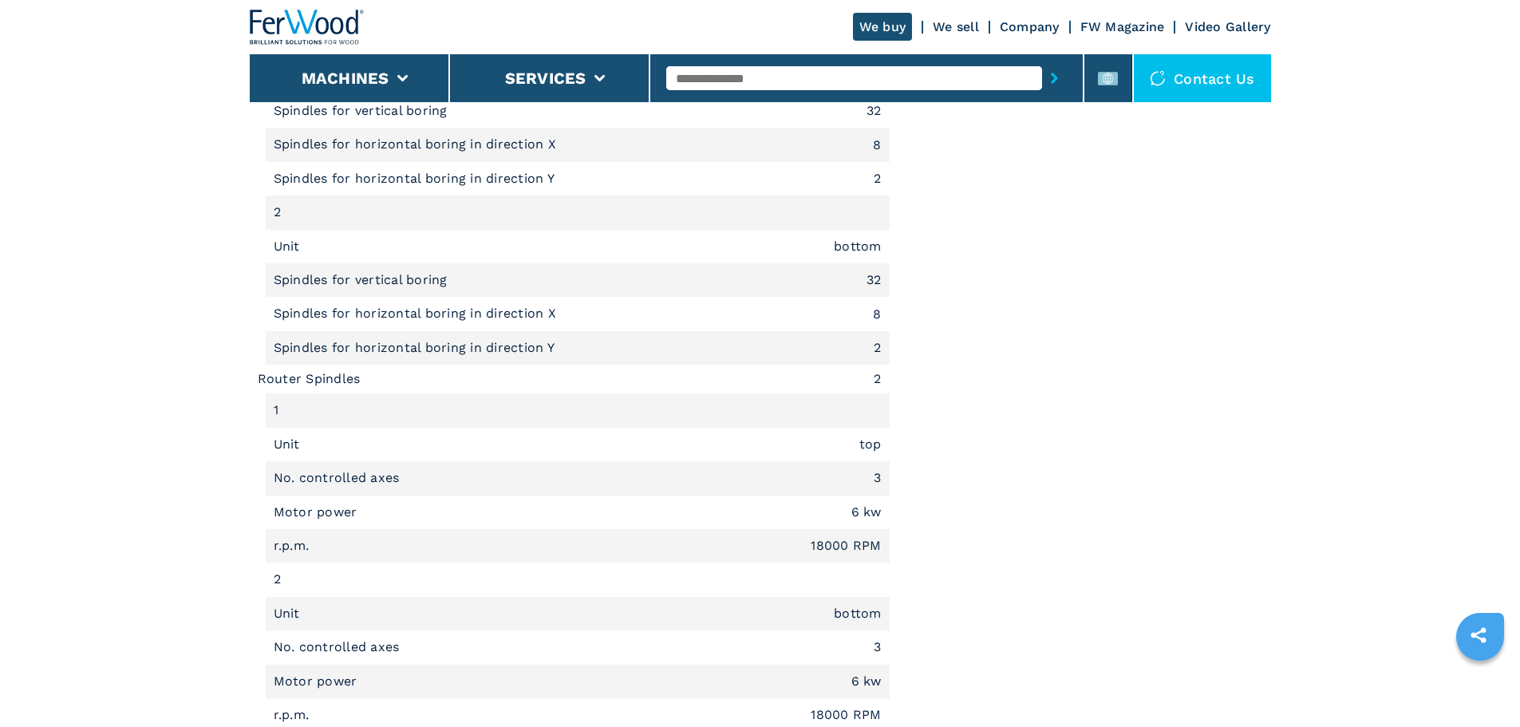
click at [309, 377] on li "Router Spindles 2" at bounding box center [570, 379] width 640 height 29
click at [333, 373] on li "Router Spindles 2" at bounding box center [570, 379] width 640 height 29
drag, startPoint x: 357, startPoint y: 381, endPoint x: 257, endPoint y: 377, distance: 100.6
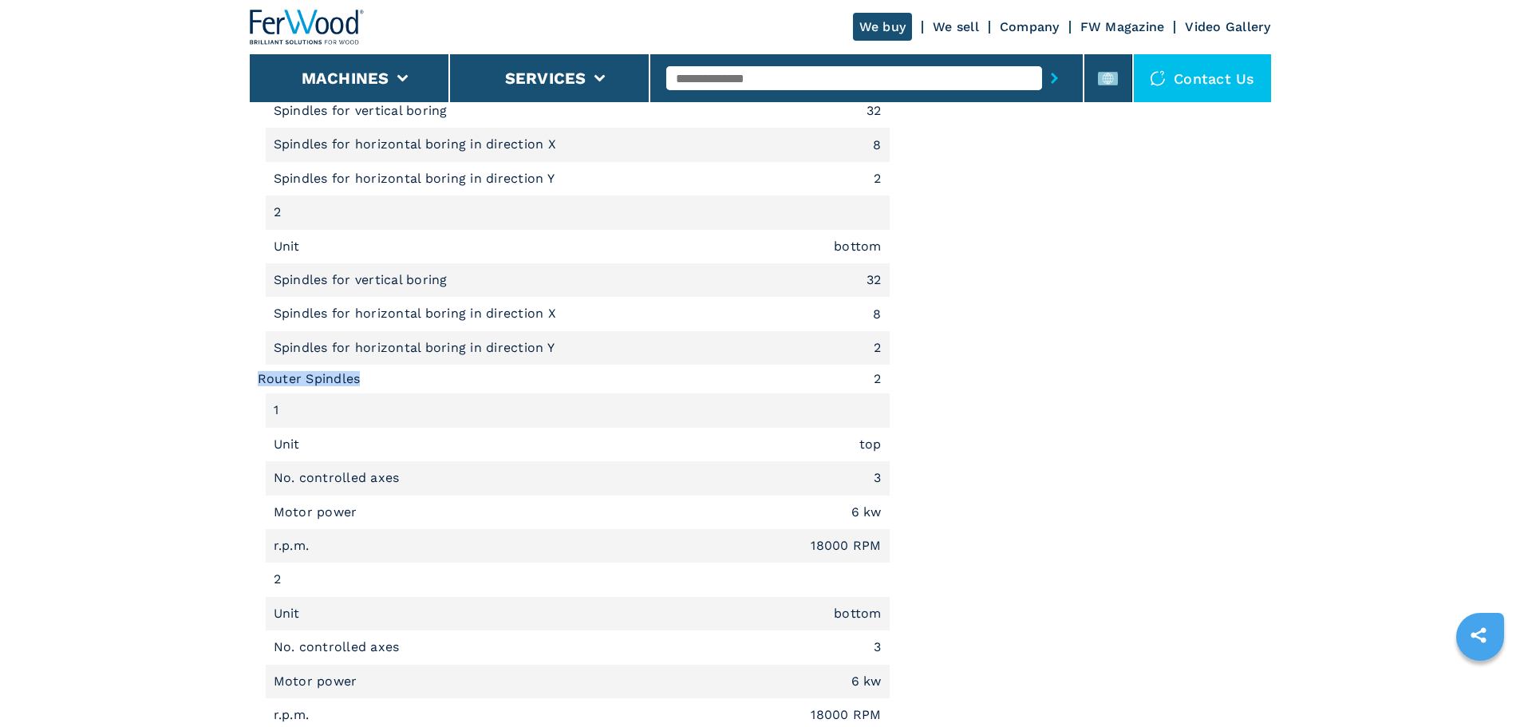
click at [257, 377] on li "Router Spindles 2" at bounding box center [570, 379] width 640 height 29
copy li "Router Spindles"
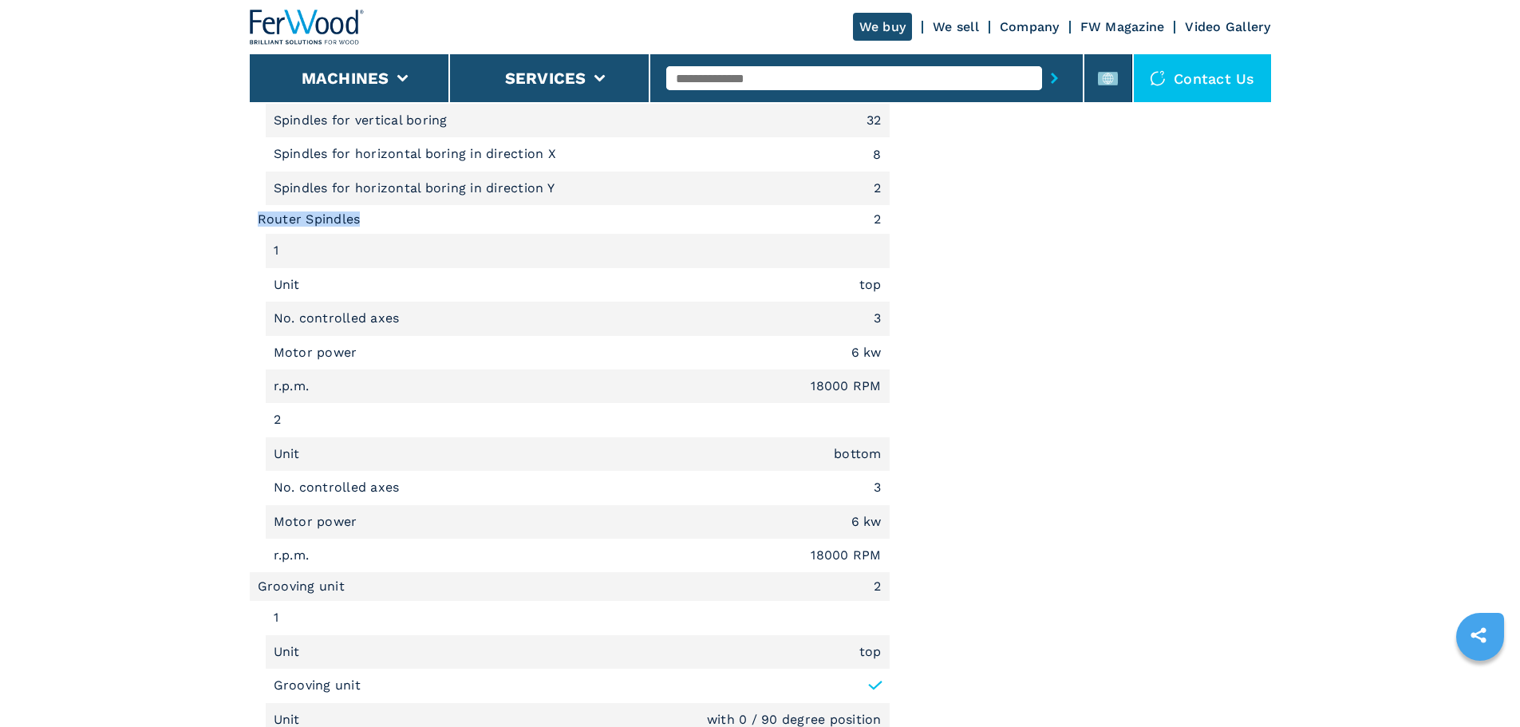
scroll to position [1596, 0]
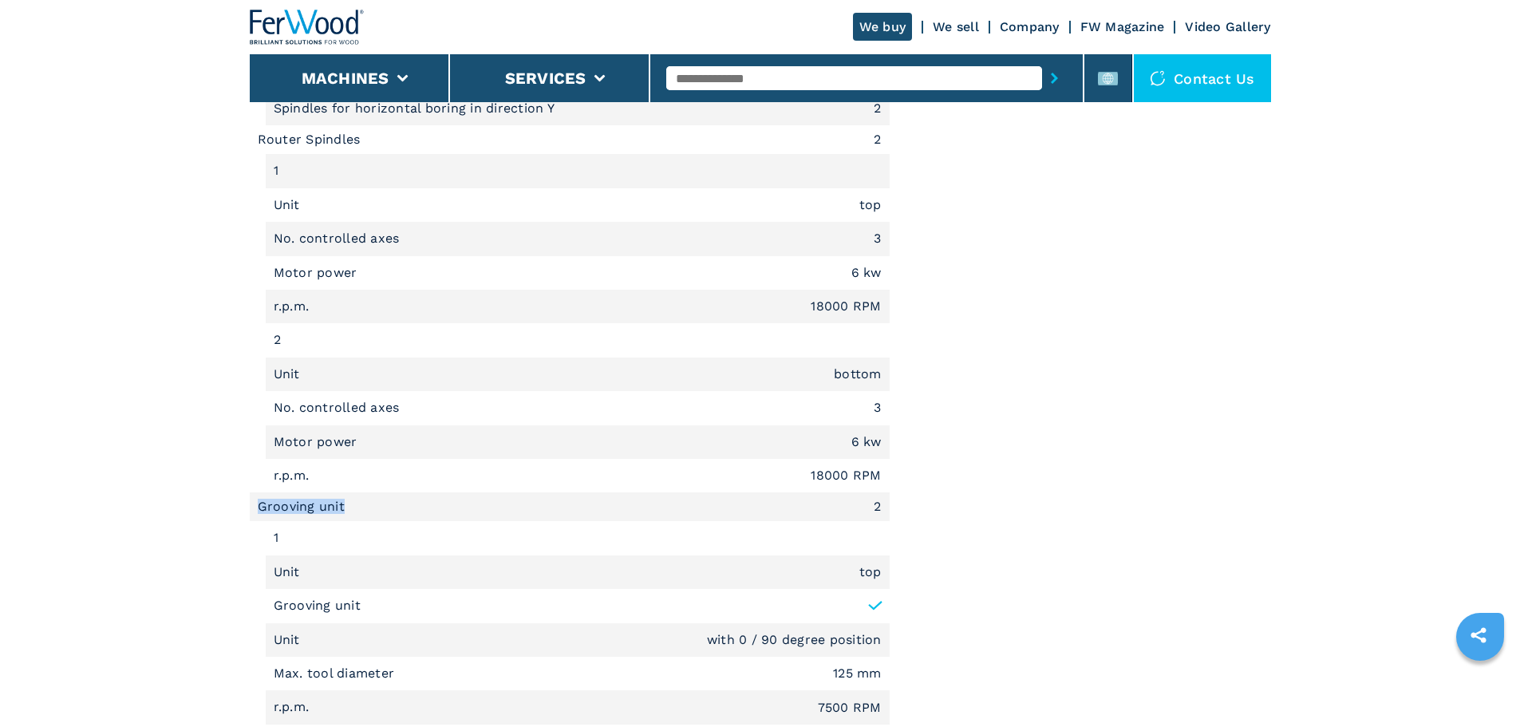
drag, startPoint x: 255, startPoint y: 502, endPoint x: 345, endPoint y: 509, distance: 89.6
click at [345, 509] on li "Grooving unit 2" at bounding box center [570, 506] width 640 height 29
copy li "Grooving unit"
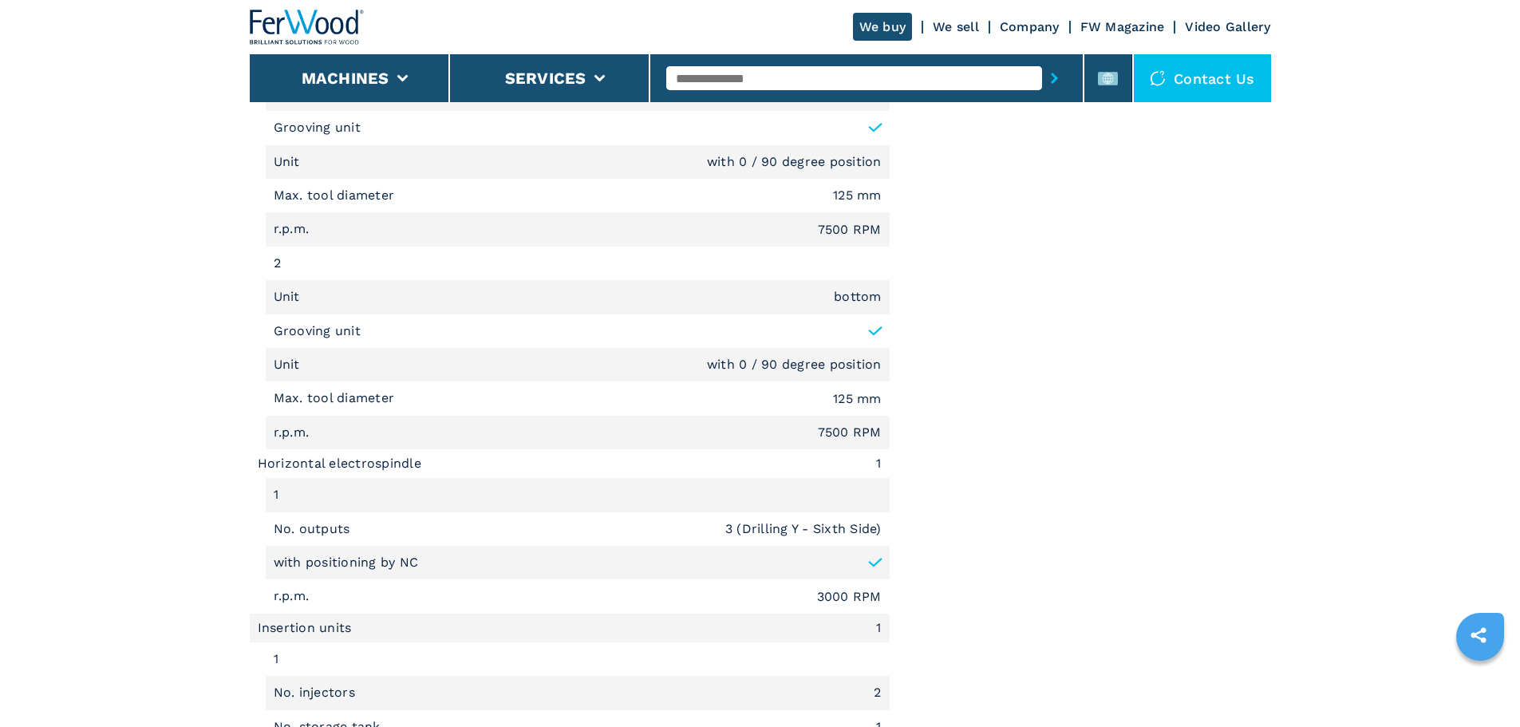
scroll to position [2074, 0]
click at [298, 462] on li "Horizontal electrospindle 1" at bounding box center [570, 462] width 640 height 29
click at [410, 476] on li "Horizontal electrospindle 1" at bounding box center [570, 462] width 640 height 29
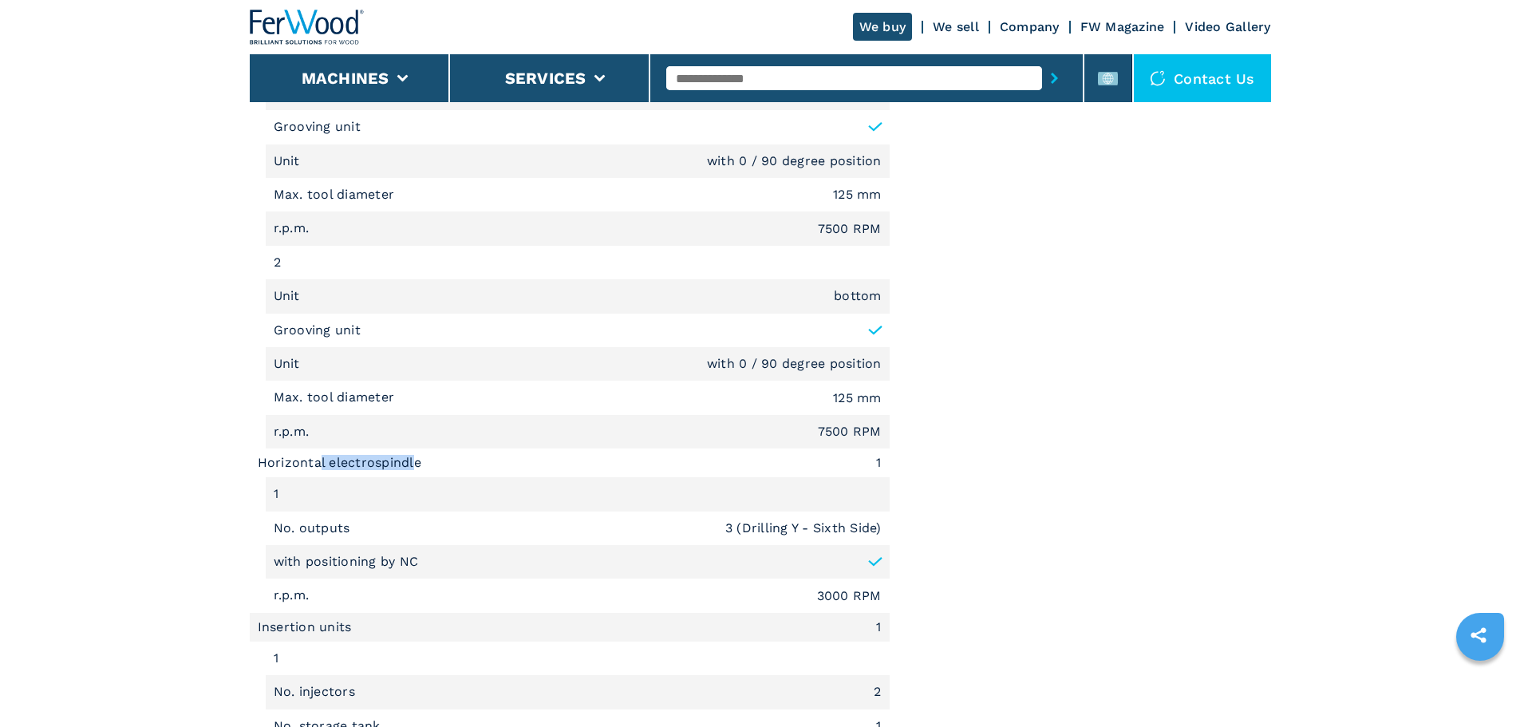
drag, startPoint x: 415, startPoint y: 464, endPoint x: 316, endPoint y: 456, distance: 99.3
click at [316, 456] on li "Horizontal electrospindle 1" at bounding box center [570, 462] width 640 height 29
click at [432, 465] on li "Horizontal electrospindle 1" at bounding box center [570, 462] width 640 height 29
drag, startPoint x: 417, startPoint y: 465, endPoint x: 262, endPoint y: 464, distance: 155.6
click at [262, 464] on li "Horizontal electrospindle 1" at bounding box center [570, 462] width 640 height 29
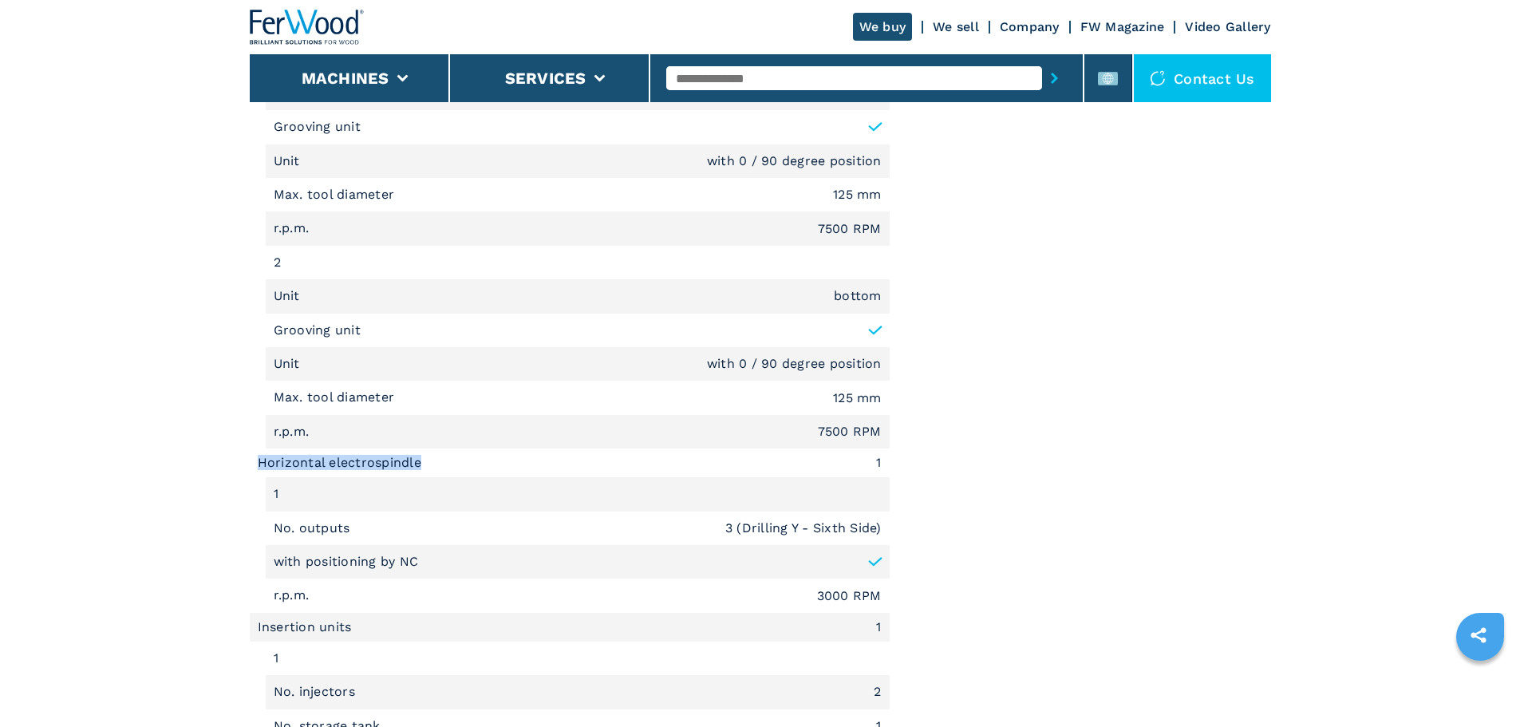
copy li "Horizontal electrospindle"
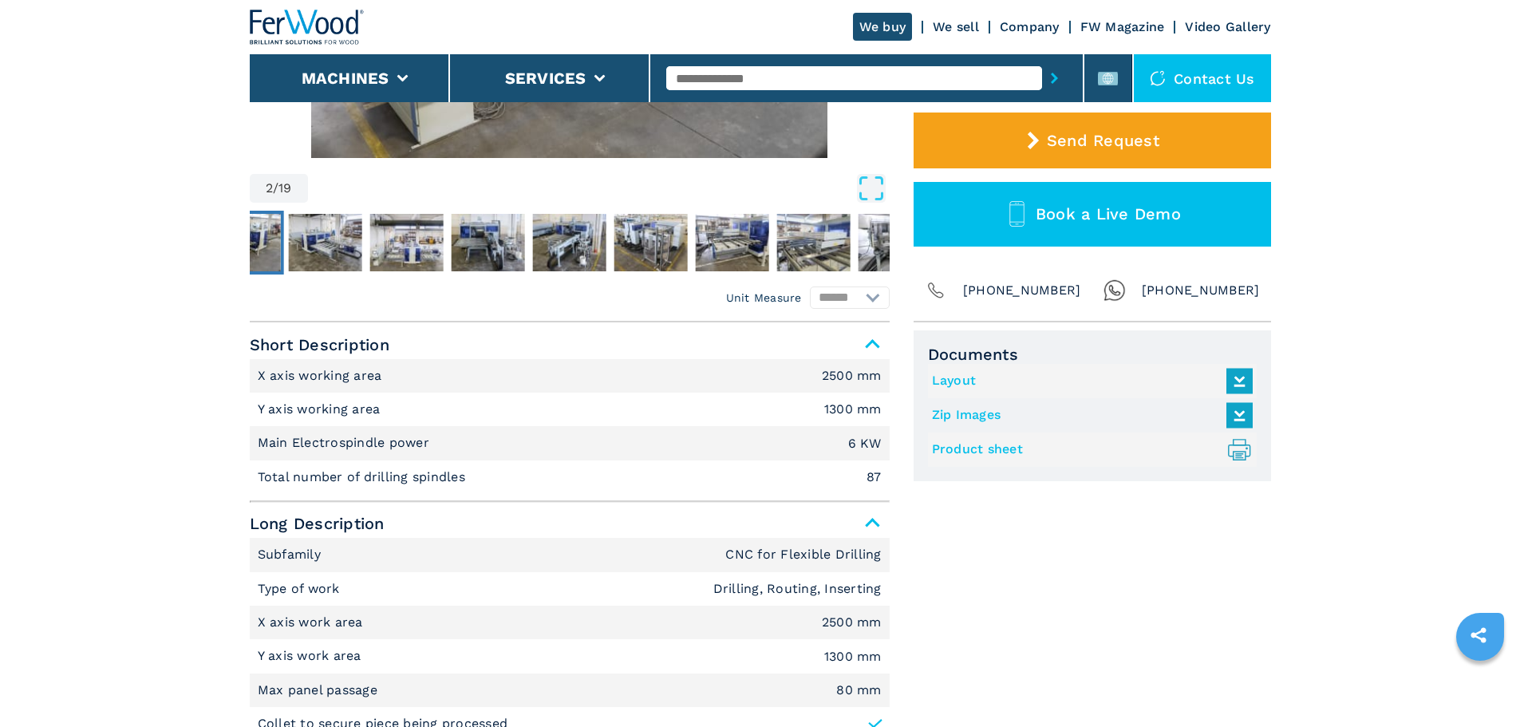
scroll to position [0, 0]
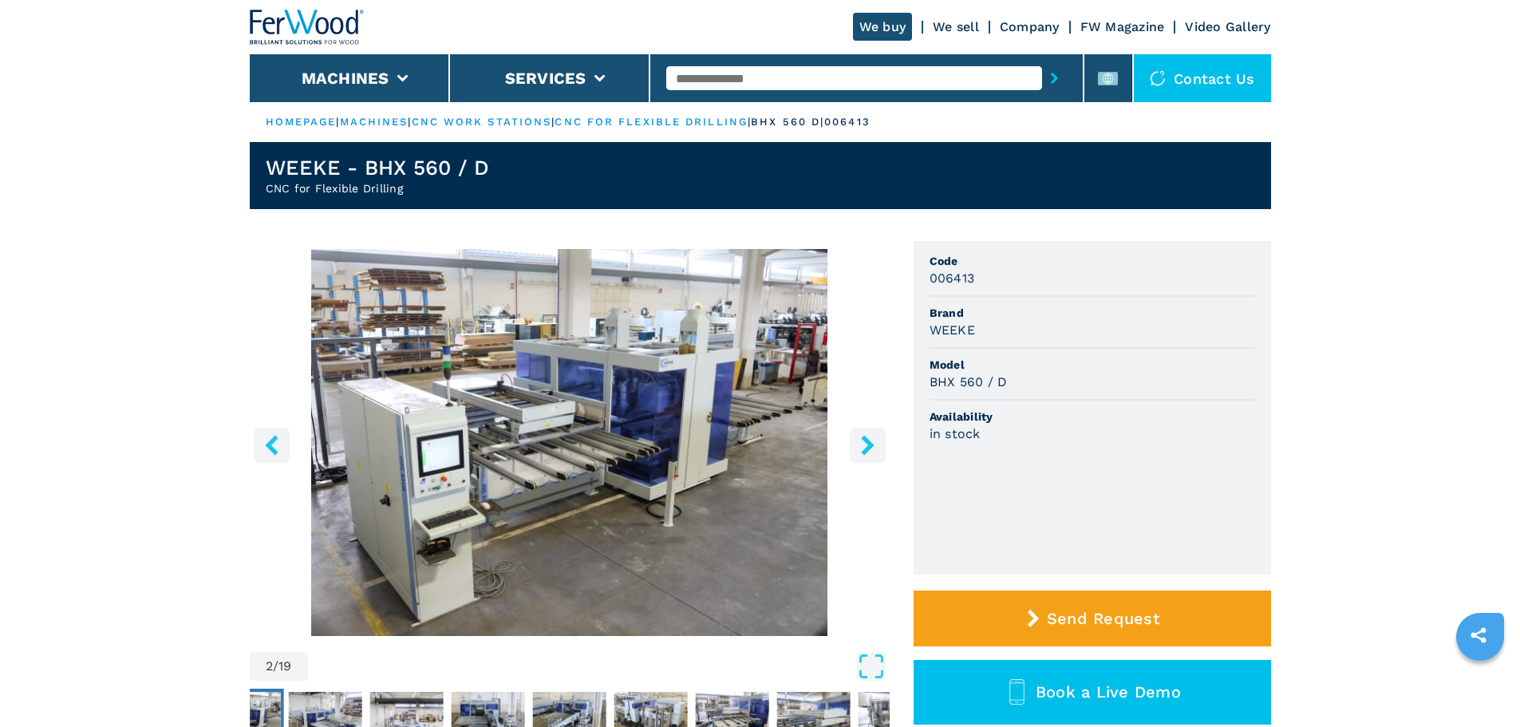
click at [896, 80] on input "text" at bounding box center [854, 78] width 376 height 24
type input "******"
click at [1042, 60] on button "submit-button" at bounding box center [1054, 78] width 25 height 37
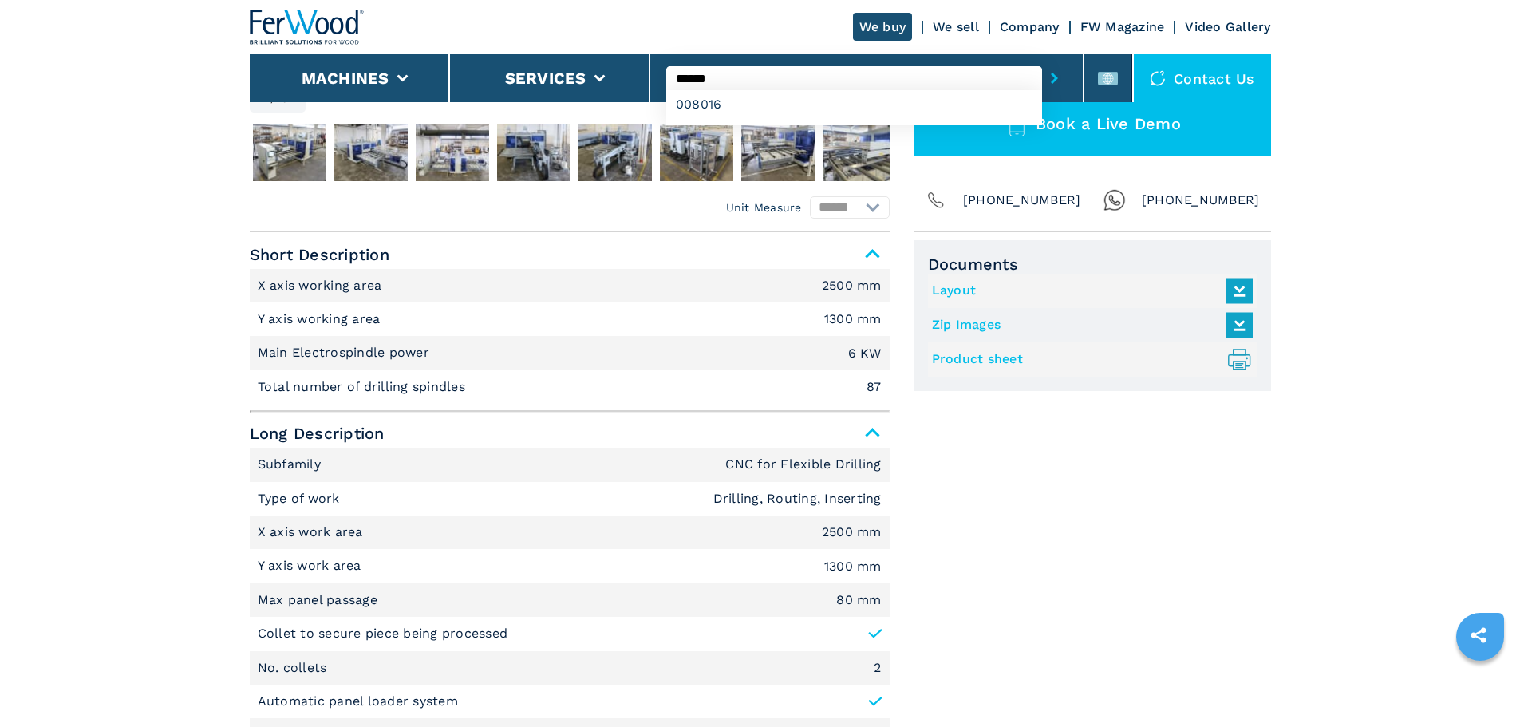
scroll to position [718, 0]
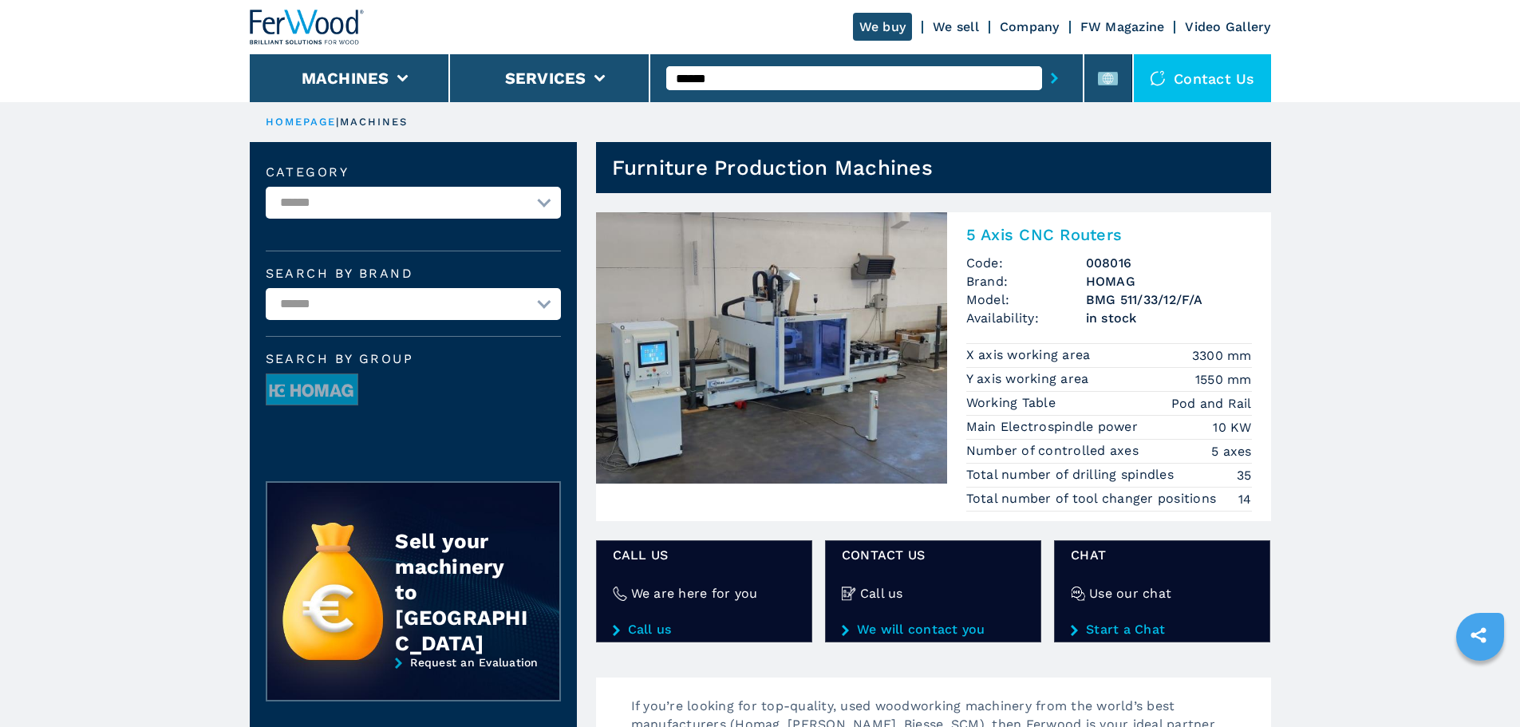
click at [1058, 231] on h2 "5 Axis CNC Routers" at bounding box center [1109, 234] width 286 height 19
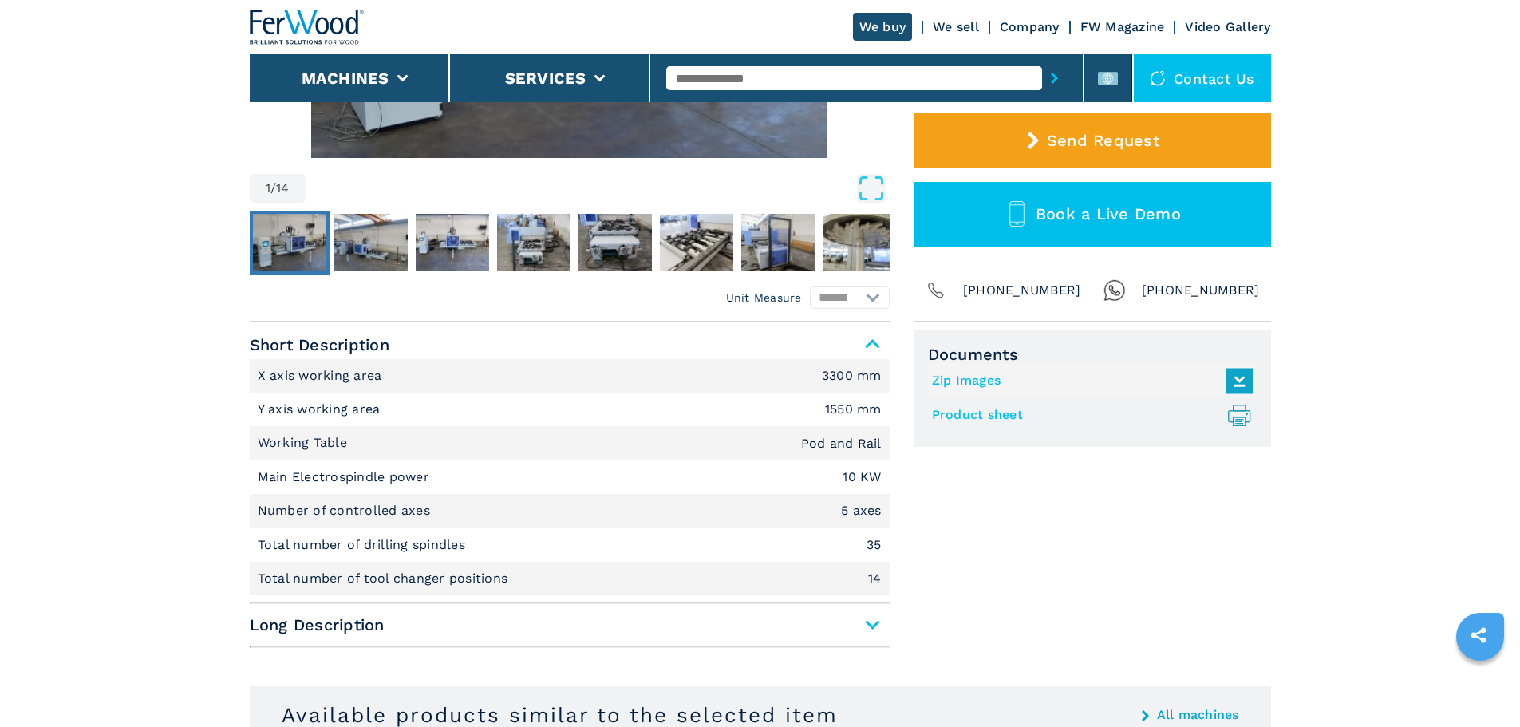
scroll to position [479, 0]
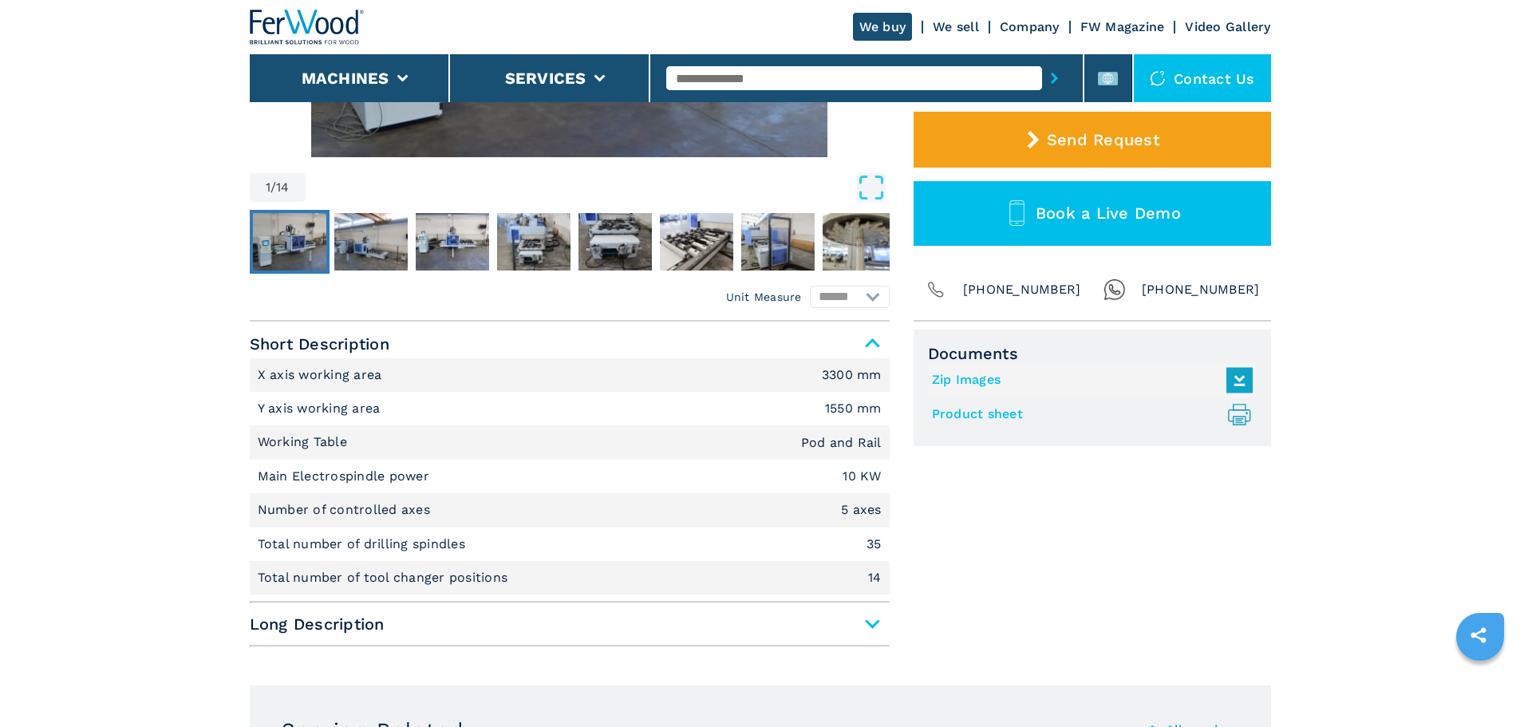
click at [736, 93] on div at bounding box center [866, 78] width 401 height 37
click at [752, 88] on input "text" at bounding box center [854, 78] width 376 height 24
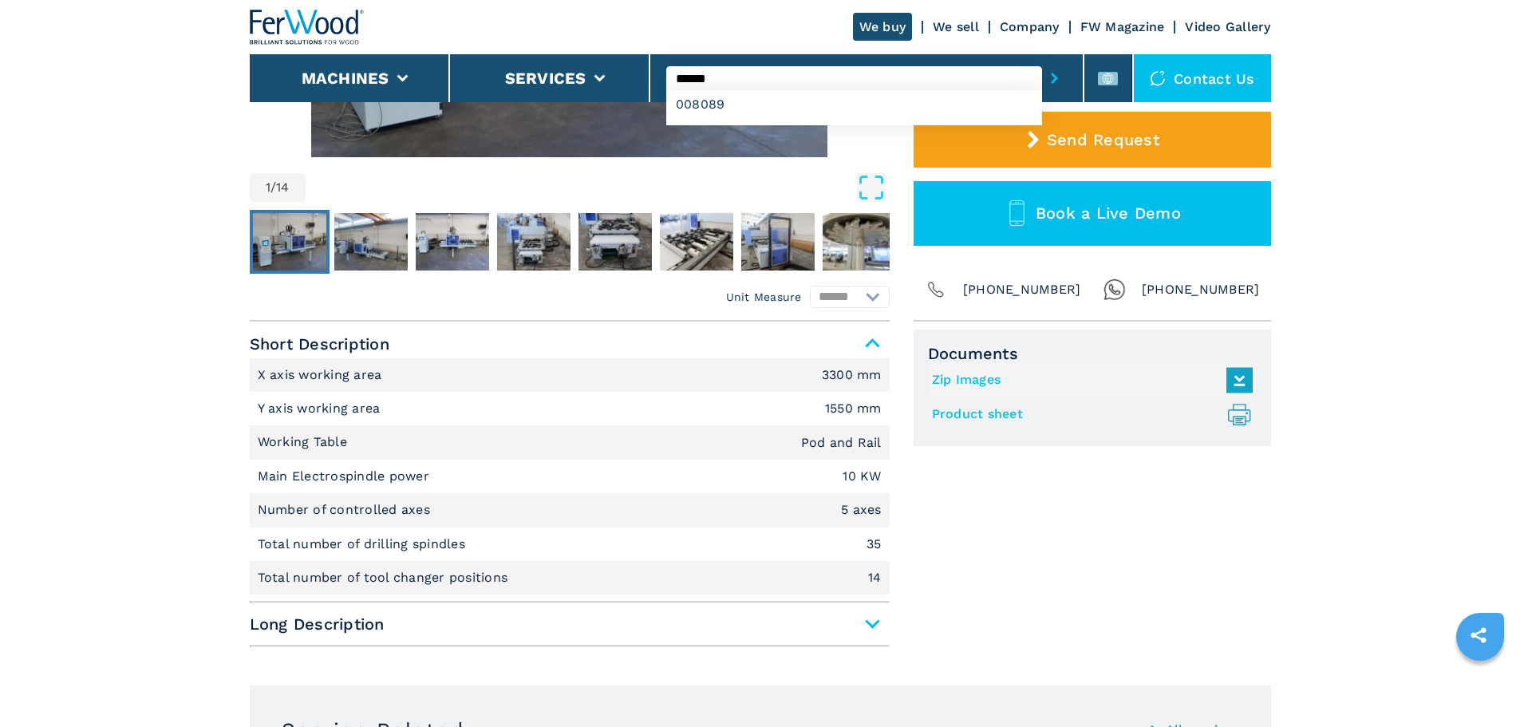
type input "******"
click at [1042, 60] on button "submit-button" at bounding box center [1054, 78] width 25 height 37
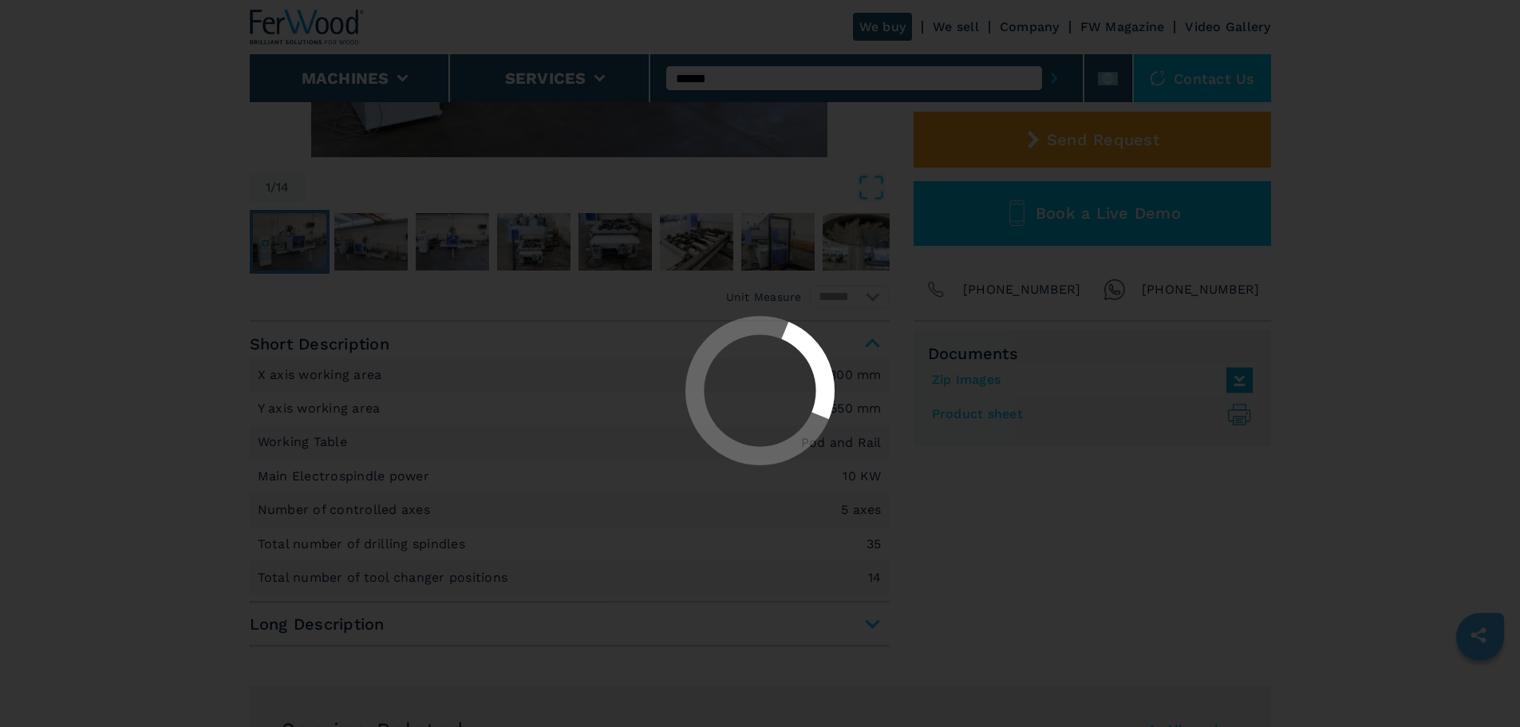
scroll to position [0, 0]
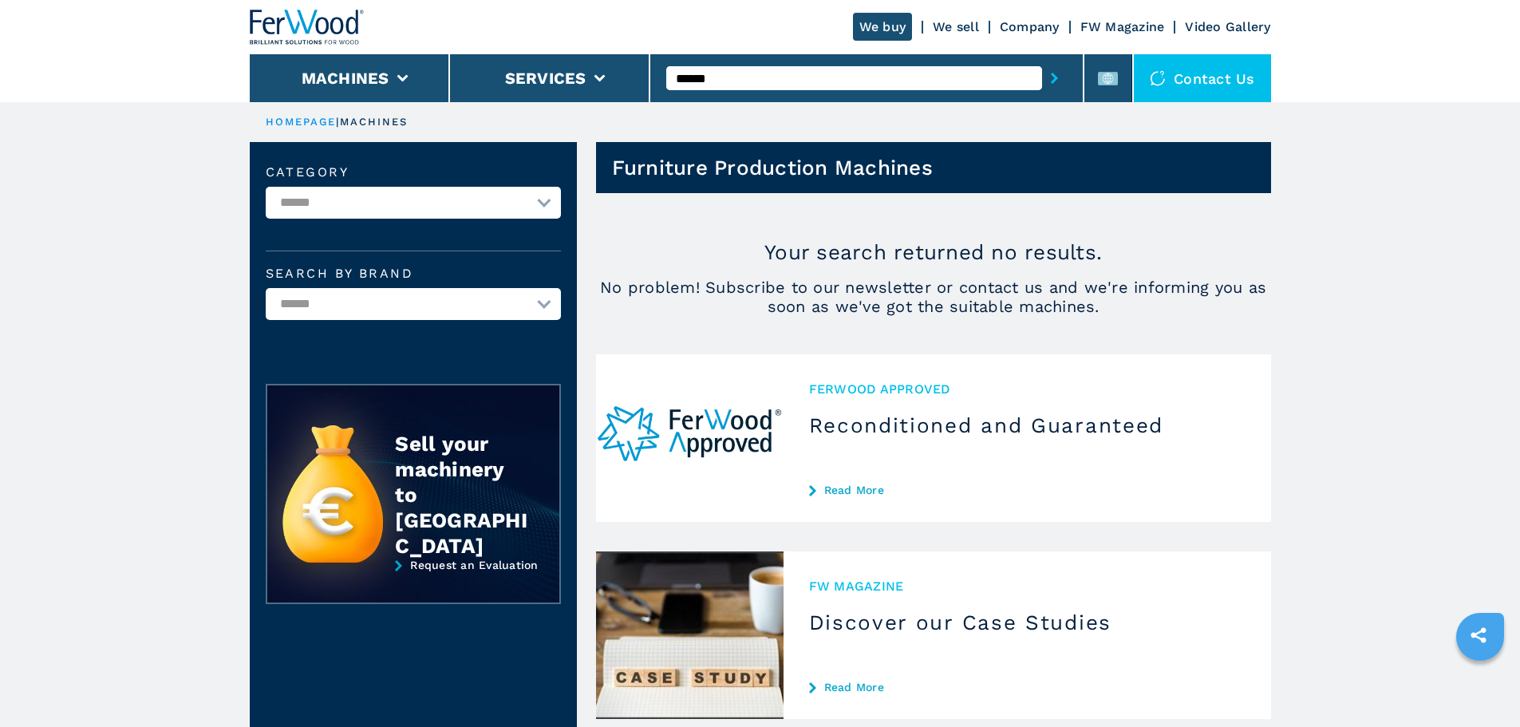
click at [834, 85] on input "******" at bounding box center [854, 78] width 376 height 24
click at [859, 79] on input "******" at bounding box center [854, 78] width 376 height 24
type input "******"
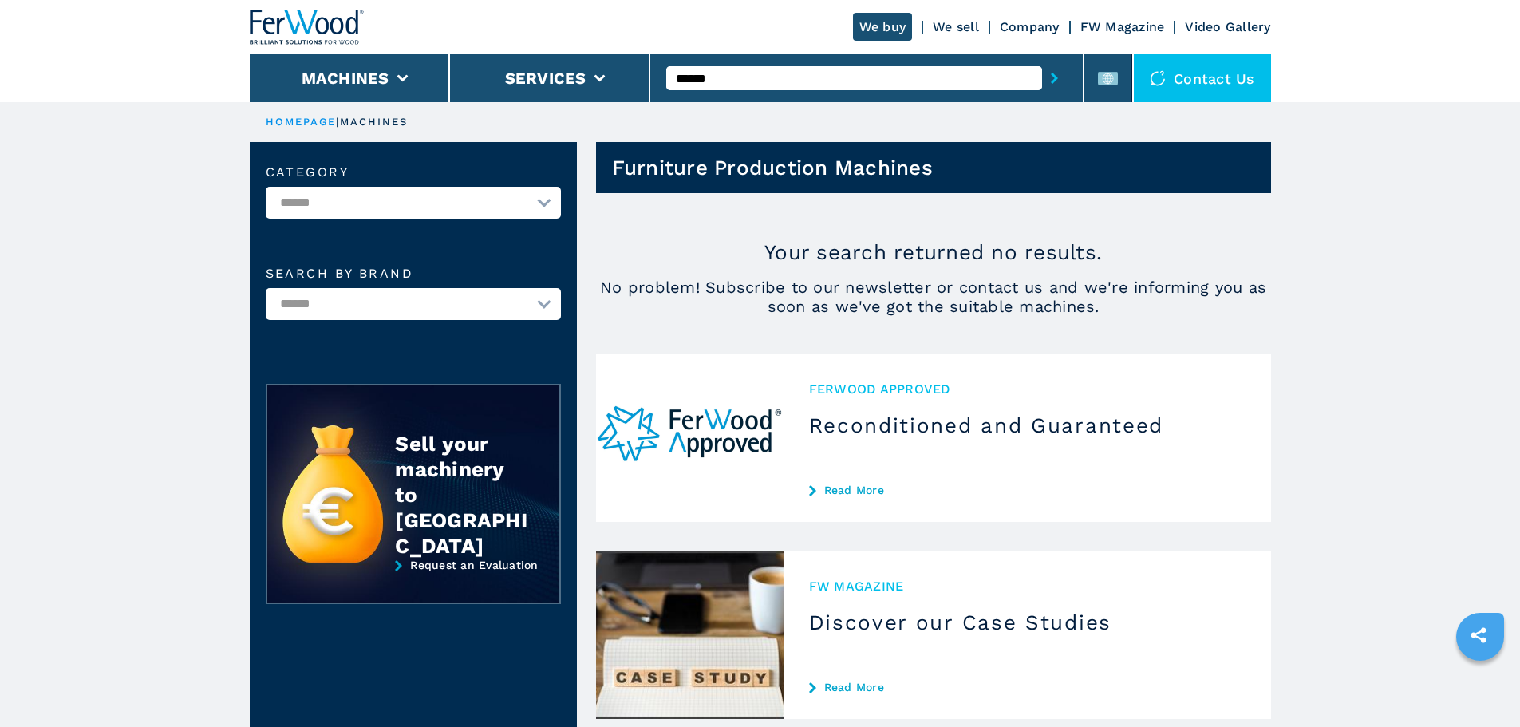
click at [1042, 60] on button "submit-button" at bounding box center [1054, 78] width 25 height 37
click at [798, 80] on input "******" at bounding box center [854, 78] width 376 height 24
click at [723, 78] on input "******" at bounding box center [854, 78] width 376 height 24
click at [724, 77] on input "******" at bounding box center [854, 78] width 376 height 24
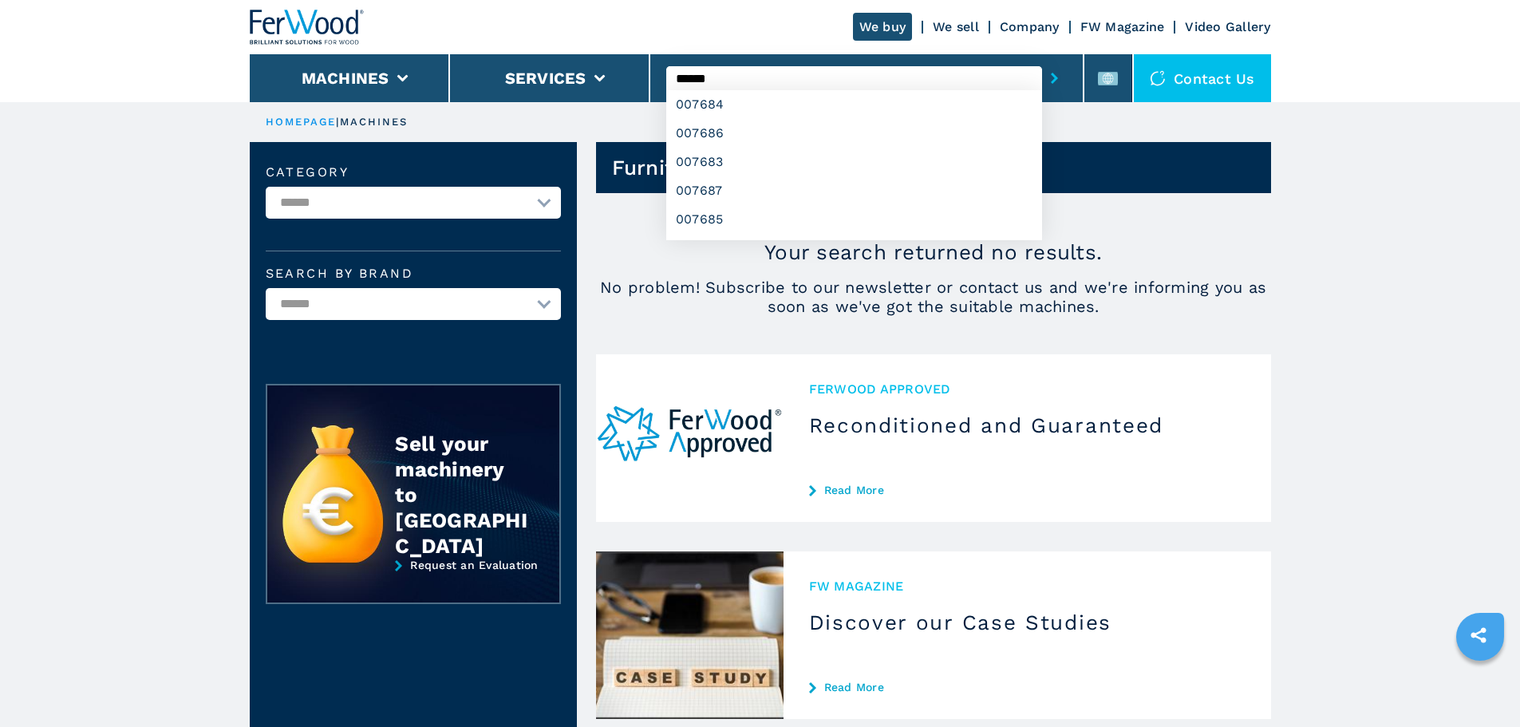
type input "******"
click at [1042, 60] on button "submit-button" at bounding box center [1054, 78] width 25 height 37
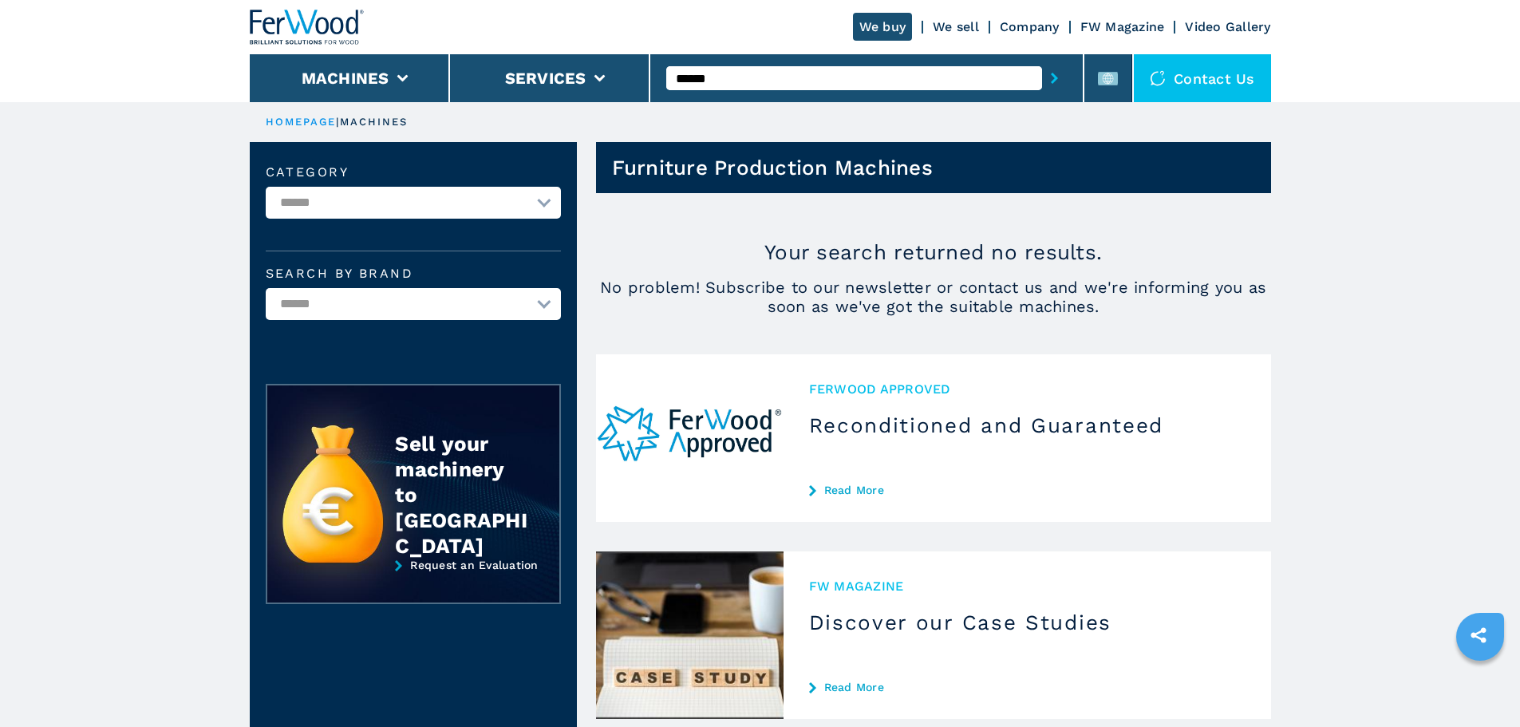
click at [862, 85] on input "******" at bounding box center [854, 78] width 376 height 24
